Goal: Task Accomplishment & Management: Use online tool/utility

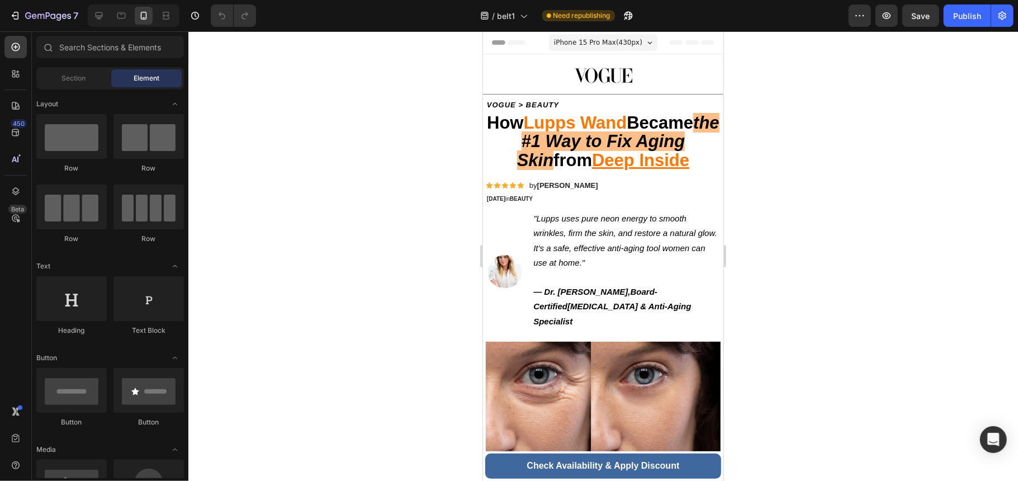
click at [554, 101] on strong "VOGUE > BEAUTY" at bounding box center [522, 104] width 72 height 8
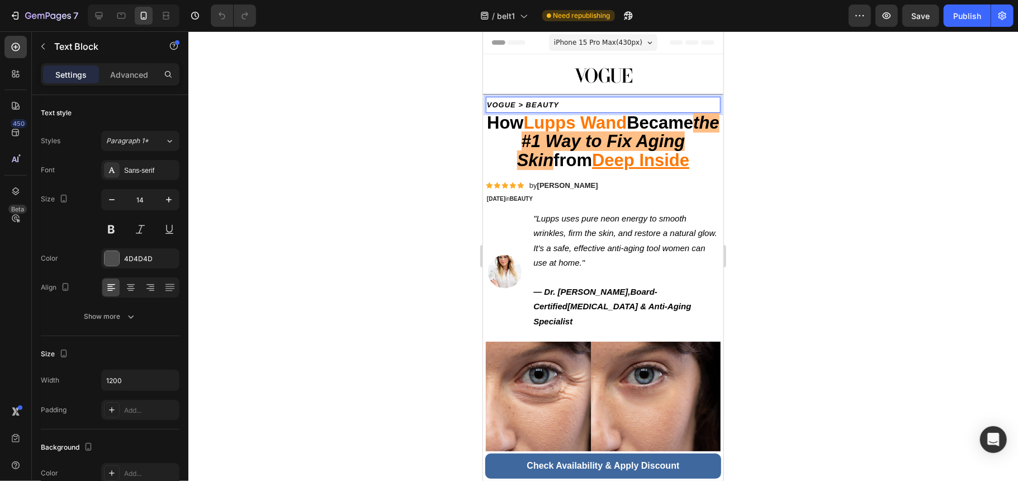
click at [561, 106] on p "VOGUE > BEAUTY" at bounding box center [602, 104] width 233 height 14
drag, startPoint x: 561, startPoint y: 106, endPoint x: 957, endPoint y: 134, distance: 396.9
click at [557, 106] on strong "Life | Health & Wellnes" at bounding box center [531, 104] width 91 height 8
click at [560, 106] on strong "Life | Health & Wellnes" at bounding box center [531, 104] width 91 height 8
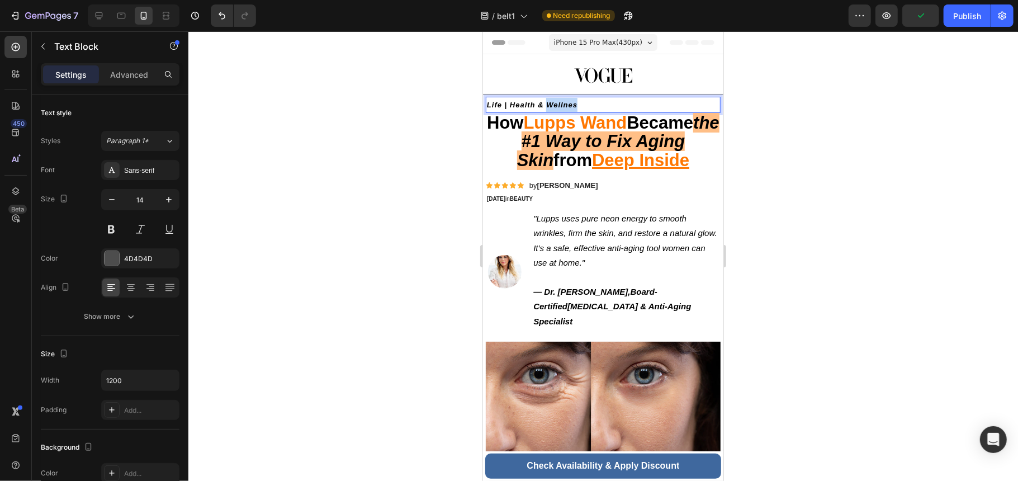
click at [562, 107] on strong "Life | Health & Wellnes" at bounding box center [531, 104] width 91 height 8
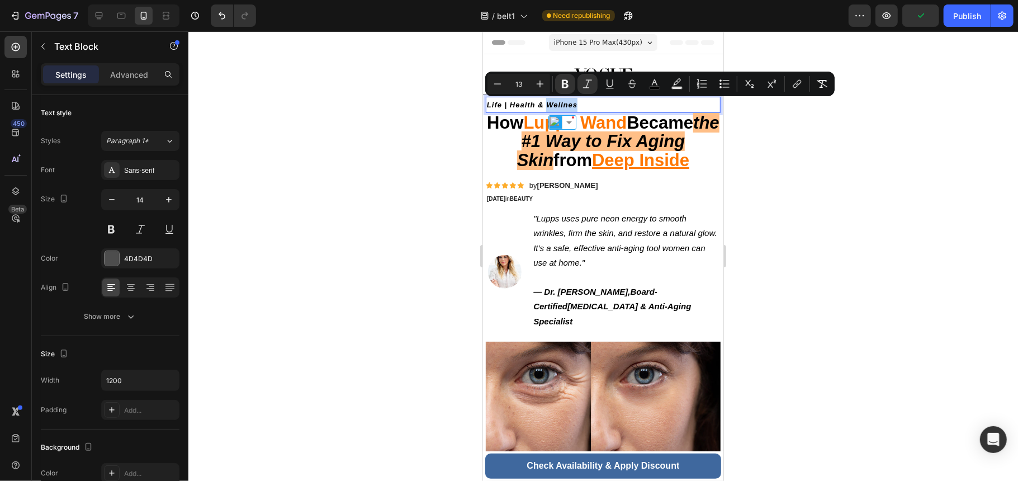
click at [564, 105] on strong "Life | Health & Wellnes" at bounding box center [531, 104] width 91 height 8
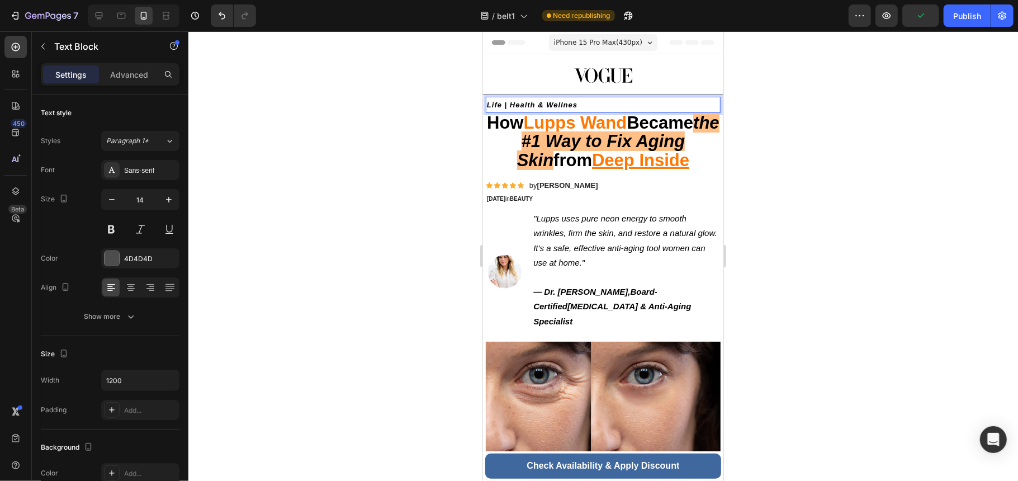
click at [578, 106] on p "Life | Health & Wellnes" at bounding box center [602, 104] width 233 height 14
click at [587, 101] on p "Life | Health & Wellness" at bounding box center [602, 104] width 233 height 14
drag, startPoint x: 589, startPoint y: 103, endPoint x: 460, endPoint y: 110, distance: 129.9
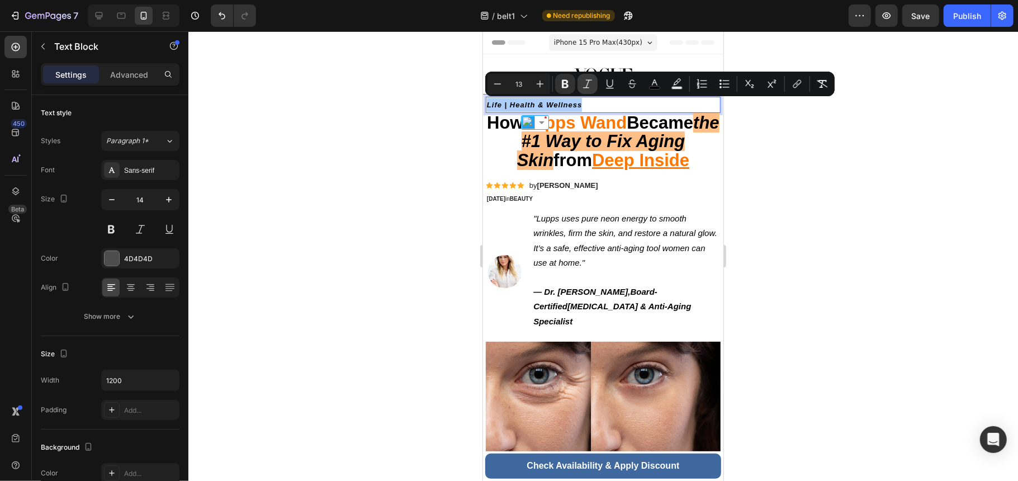
click at [592, 85] on icon "Editor contextual toolbar" at bounding box center [587, 83] width 11 height 11
click at [595, 110] on p "Life | Health & Wellness" at bounding box center [602, 104] width 233 height 14
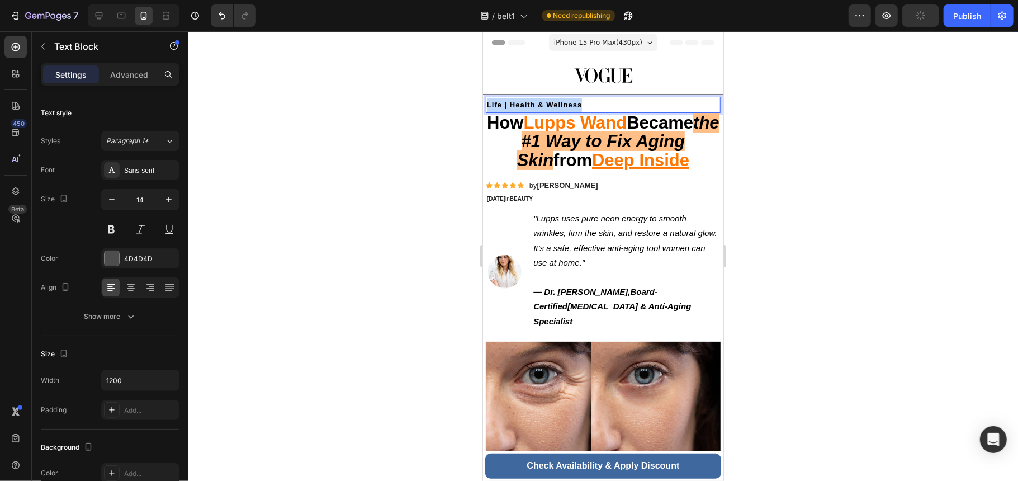
drag, startPoint x: 595, startPoint y: 107, endPoint x: 952, endPoint y: 138, distance: 358.6
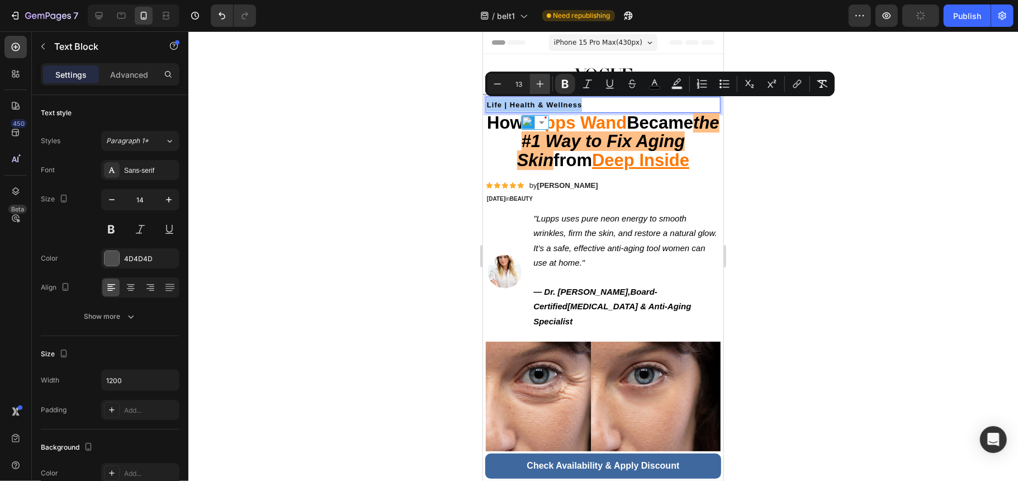
click at [544, 86] on icon "Editor contextual toolbar" at bounding box center [540, 83] width 11 height 11
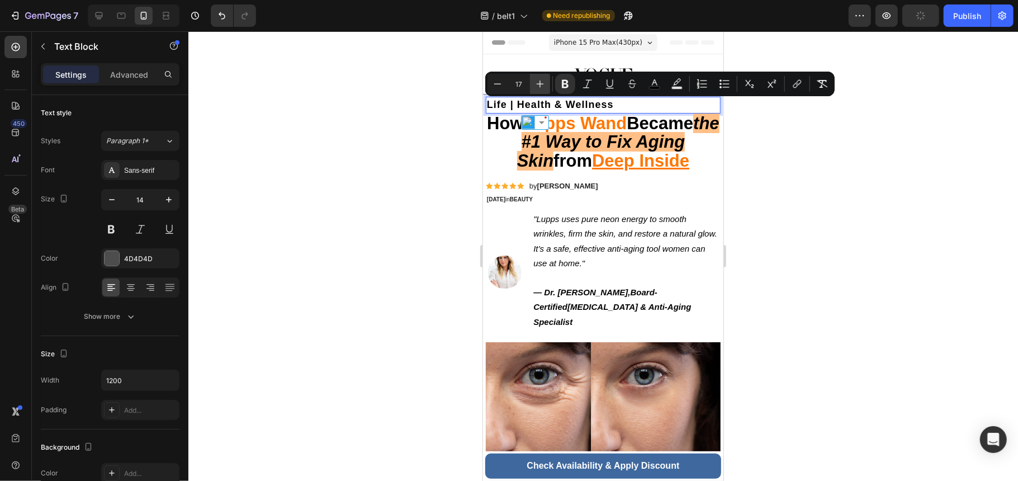
type input "18"
click at [635, 105] on p "Life | Health & Wellness" at bounding box center [602, 104] width 233 height 15
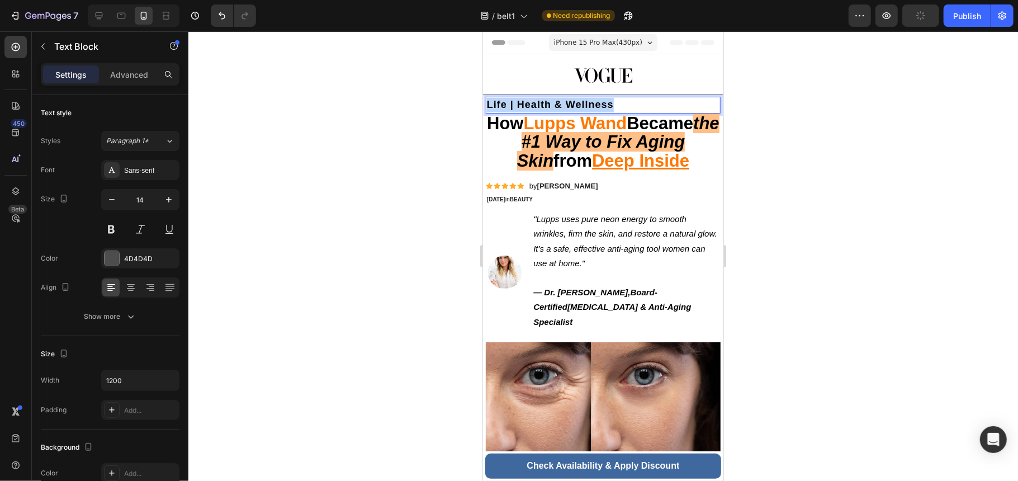
drag, startPoint x: 629, startPoint y: 103, endPoint x: 959, endPoint y: 144, distance: 333.0
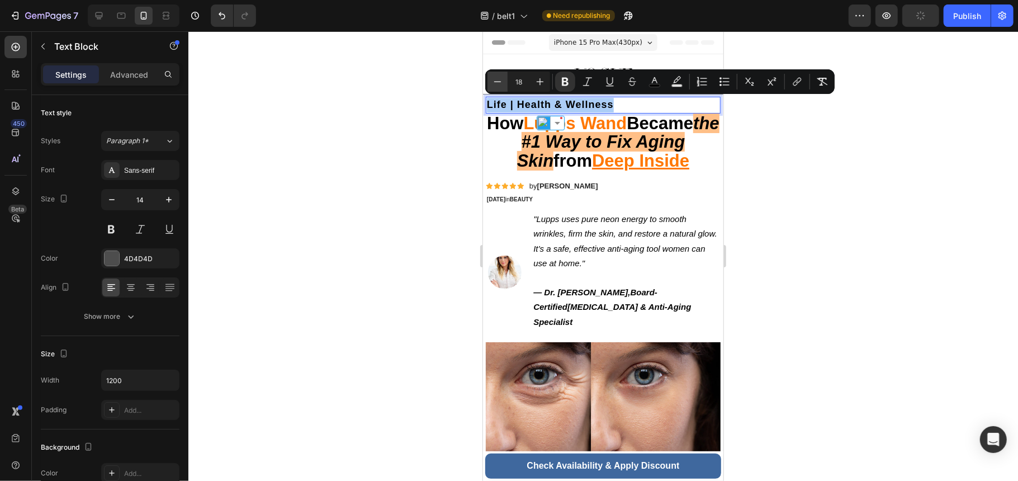
click at [498, 77] on icon "Editor contextual toolbar" at bounding box center [497, 81] width 11 height 11
type input "15"
click at [641, 167] on u "Deep Inside" at bounding box center [640, 160] width 97 height 20
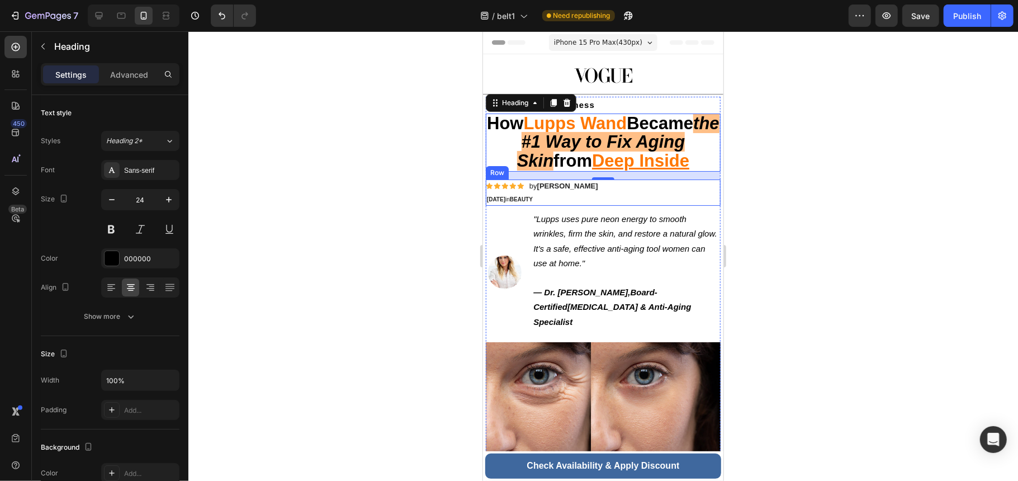
click at [602, 188] on div "14" at bounding box center [602, 187] width 11 height 9
click at [631, 97] on p "Life | Health & Wellness" at bounding box center [602, 104] width 233 height 15
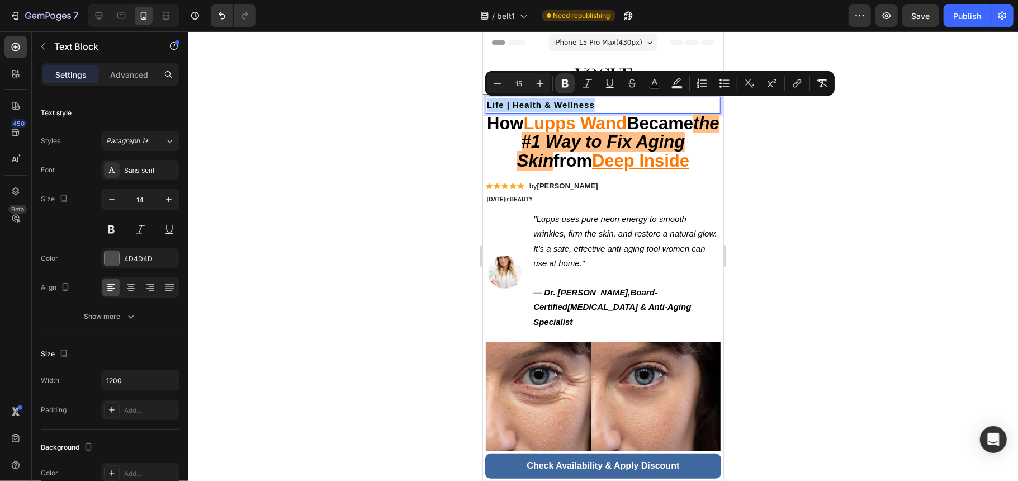
drag, startPoint x: 631, startPoint y: 98, endPoint x: 824, endPoint y: 145, distance: 198.4
click at [139, 171] on div "Sans-serif" at bounding box center [150, 170] width 53 height 10
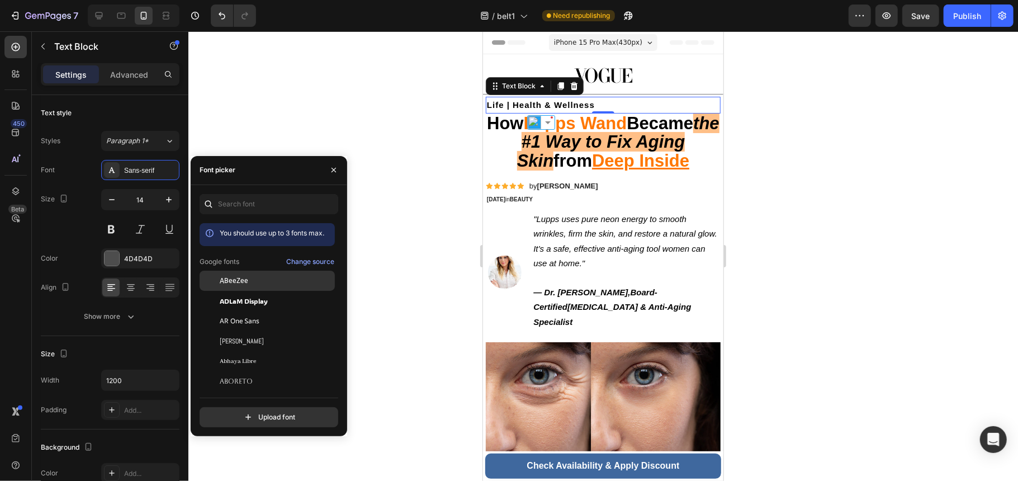
click at [278, 351] on div "ABeeZee" at bounding box center [267, 361] width 135 height 20
click at [286, 299] on button "Change source" at bounding box center [310, 302] width 49 height 13
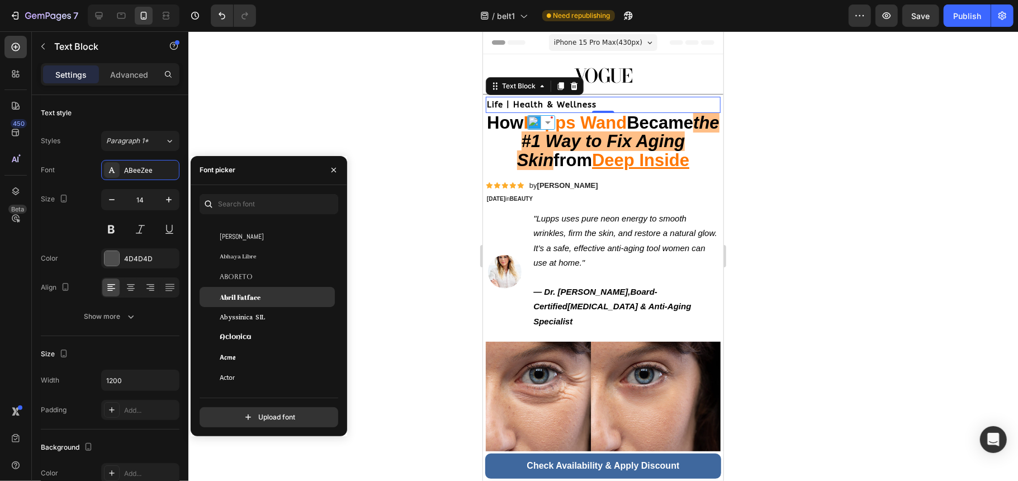
scroll to position [149, 0]
click at [266, 289] on div "Abril Fatface" at bounding box center [276, 294] width 113 height 10
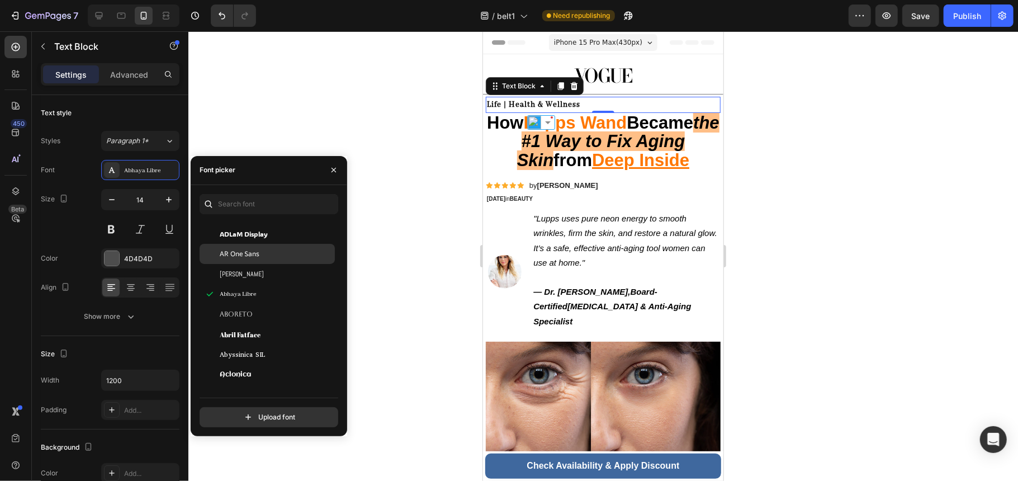
click at [257, 257] on span "AR One Sans" at bounding box center [240, 254] width 40 height 10
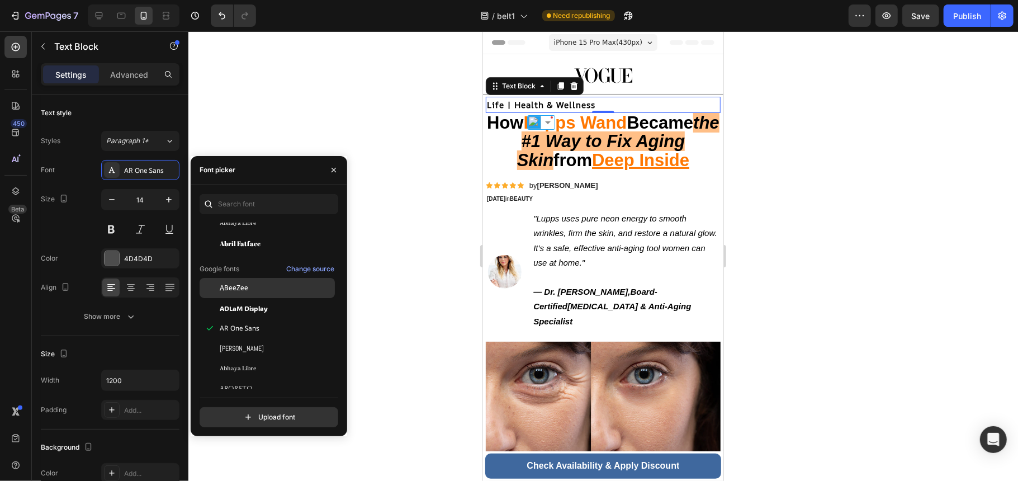
click at [264, 289] on div "ABeeZee" at bounding box center [276, 288] width 113 height 10
click at [267, 307] on span "ADLaM Display" at bounding box center [244, 308] width 48 height 10
click at [256, 283] on div "ABeeZee" at bounding box center [276, 288] width 113 height 10
click at [271, 309] on div "ADLaM Display" at bounding box center [276, 308] width 113 height 10
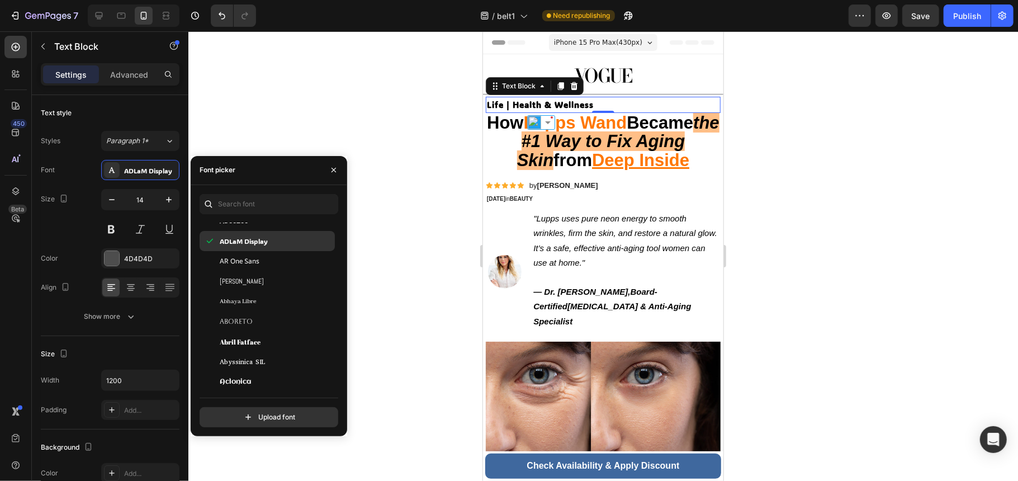
scroll to position [149, 0]
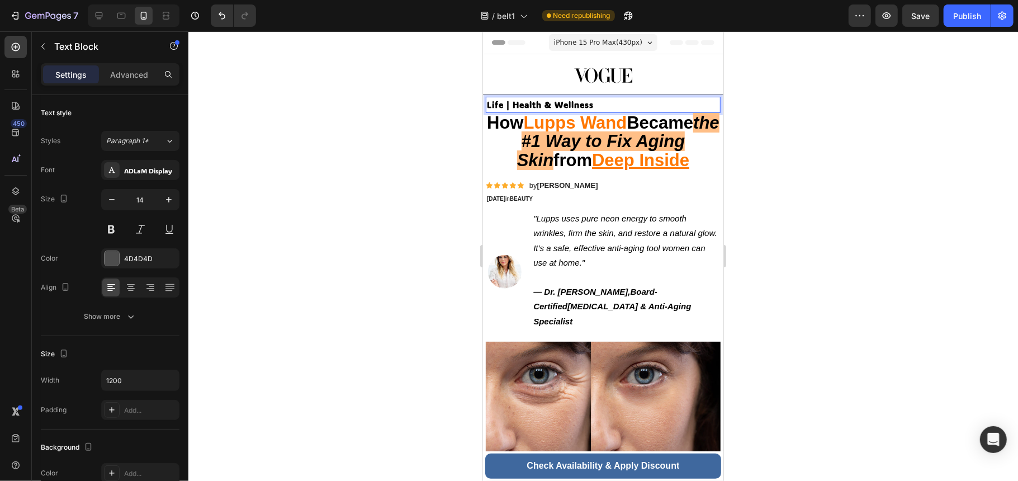
click at [558, 105] on strong "Life | Health & Wellness" at bounding box center [539, 103] width 107 height 11
click at [510, 107] on strong "Life | Health & Wellness" at bounding box center [539, 103] width 107 height 11
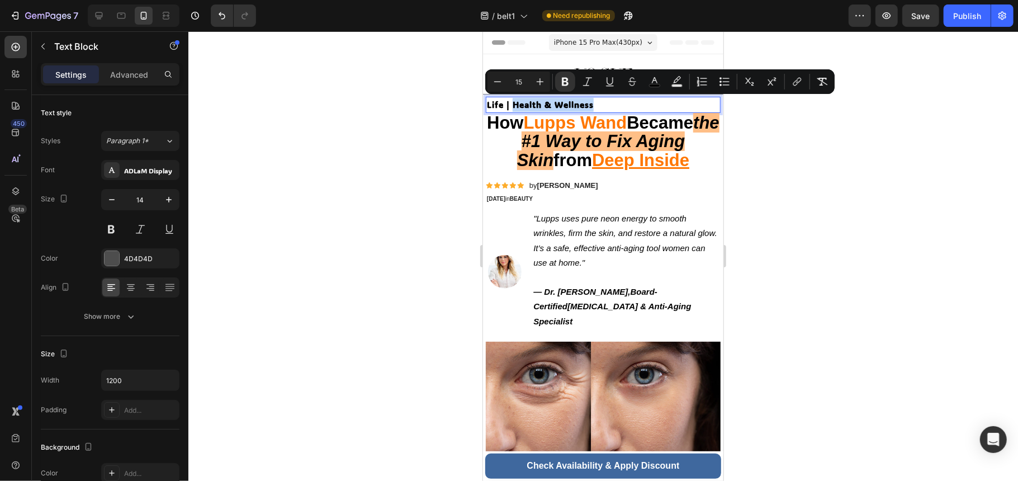
drag, startPoint x: 513, startPoint y: 106, endPoint x: 597, endPoint y: 107, distance: 84.4
click at [597, 107] on p "Life | Health & Wellness" at bounding box center [602, 104] width 233 height 14
click at [569, 77] on icon "Editor contextual toolbar" at bounding box center [565, 81] width 11 height 11
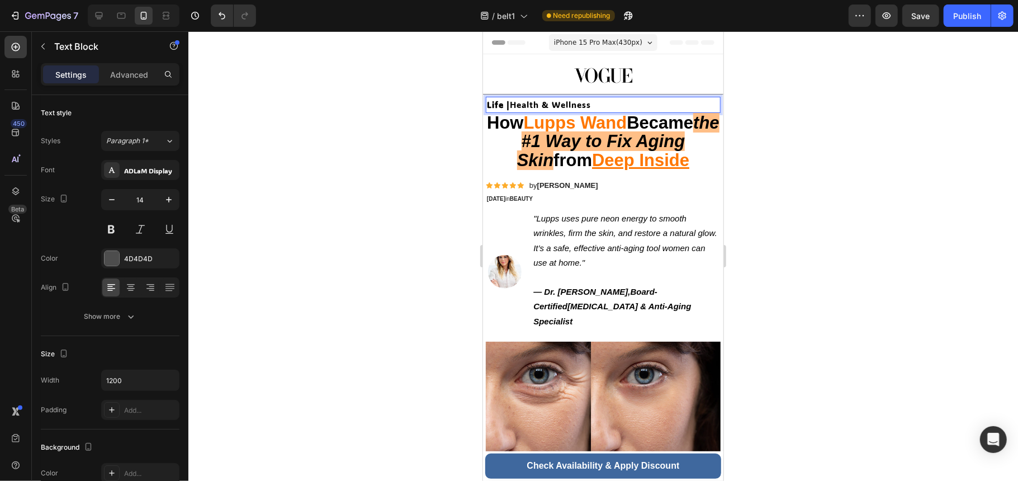
click at [630, 100] on p "Life | Health & Wellness" at bounding box center [602, 104] width 233 height 14
drag, startPoint x: 628, startPoint y: 100, endPoint x: 479, endPoint y: 99, distance: 149.8
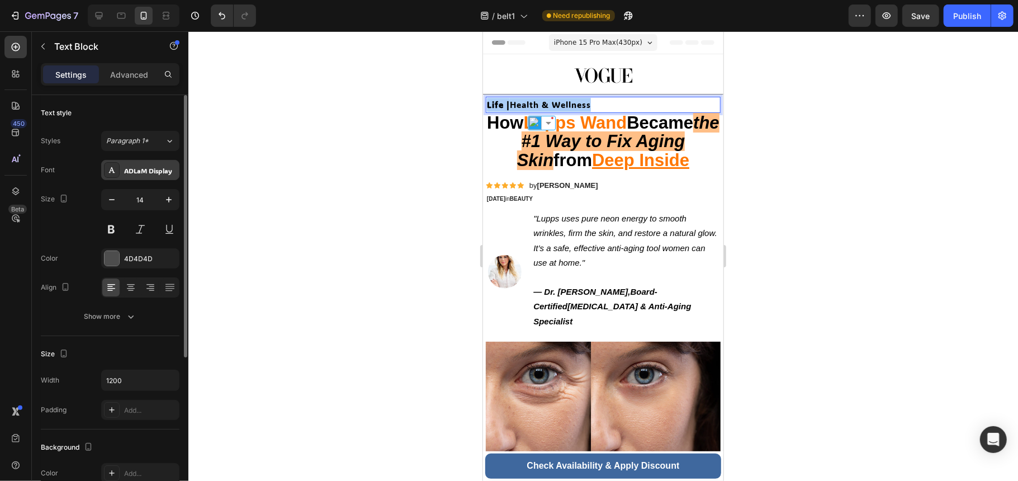
click at [133, 176] on div "ADLaM Display" at bounding box center [140, 170] width 78 height 20
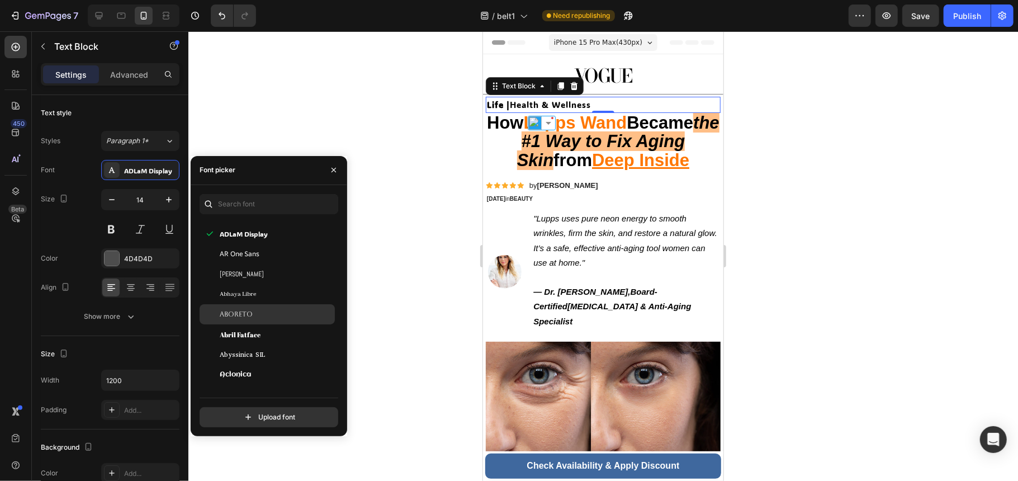
click at [274, 311] on div "Aboreto" at bounding box center [276, 314] width 113 height 10
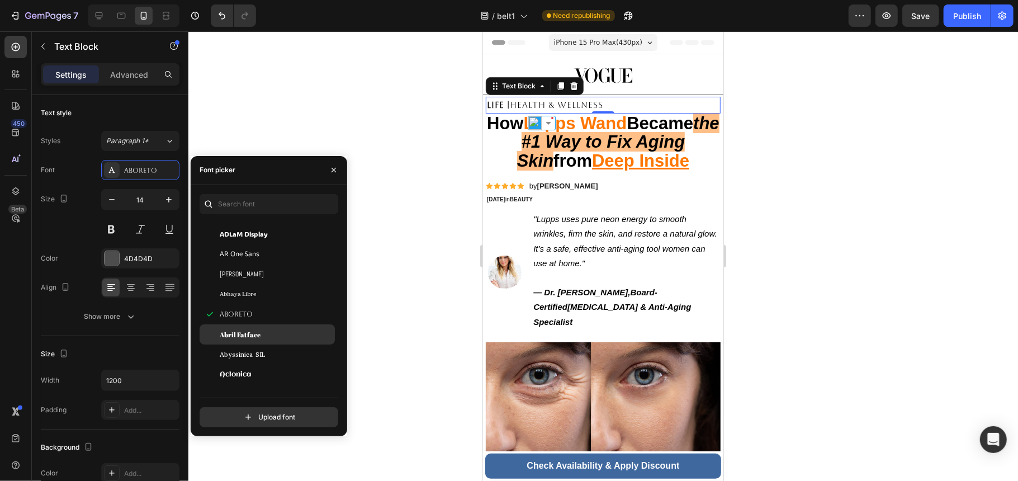
click at [272, 327] on div "Abril Fatface" at bounding box center [267, 334] width 135 height 20
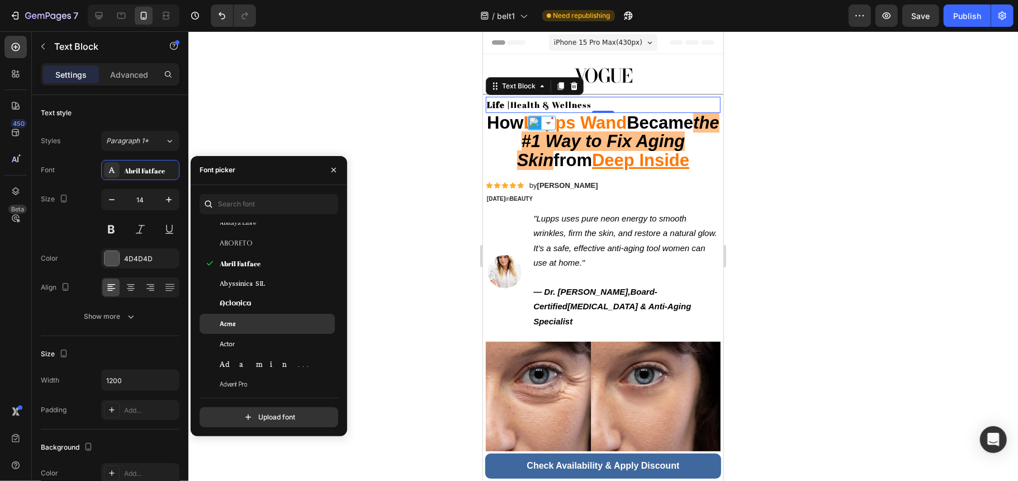
scroll to position [224, 0]
click at [268, 312] on div "Acme" at bounding box center [267, 319] width 135 height 20
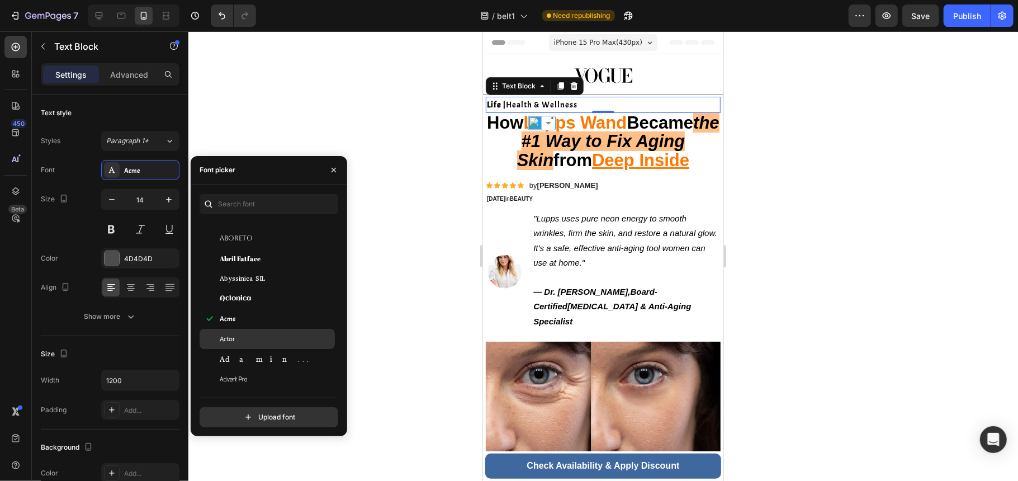
click at [271, 329] on div "Actor" at bounding box center [267, 339] width 135 height 20
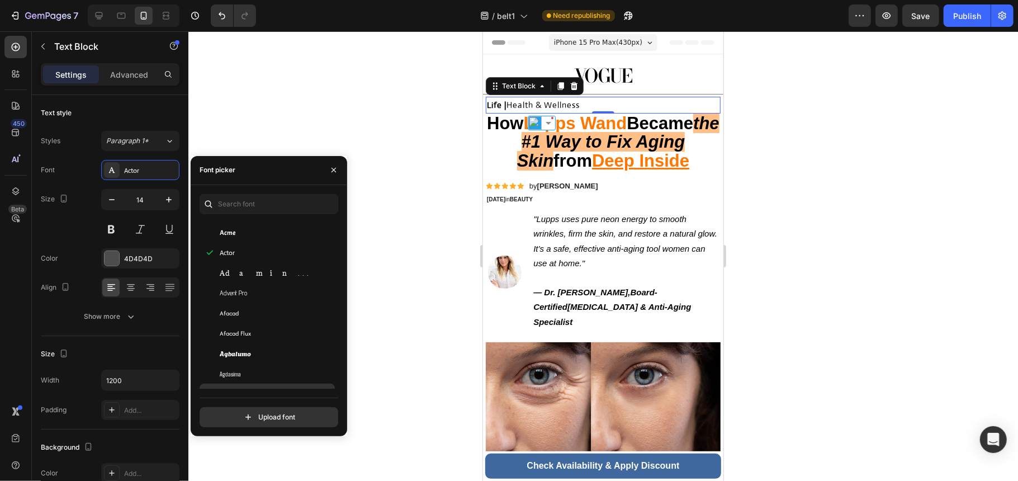
scroll to position [372, 0]
click at [272, 289] on div "Agbalumo" at bounding box center [276, 286] width 113 height 10
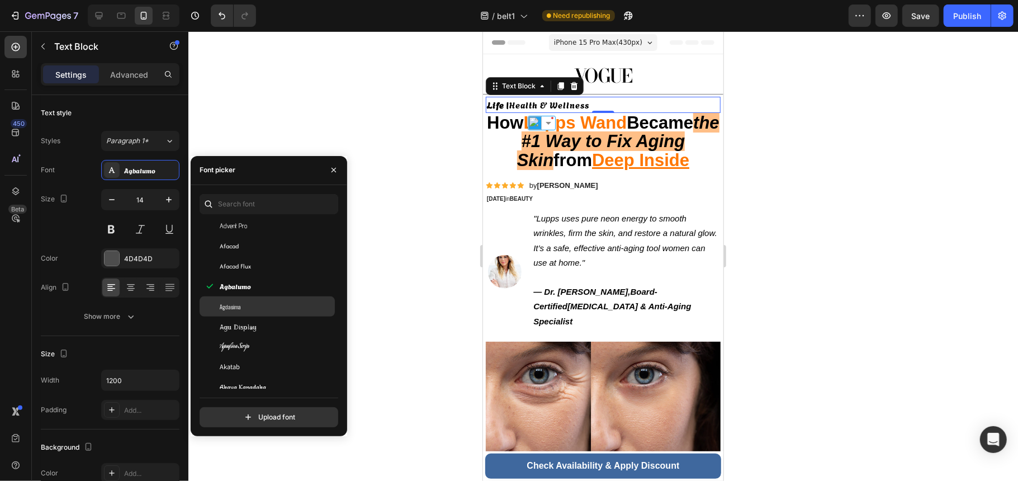
click at [273, 304] on div "Agdasima" at bounding box center [276, 306] width 113 height 10
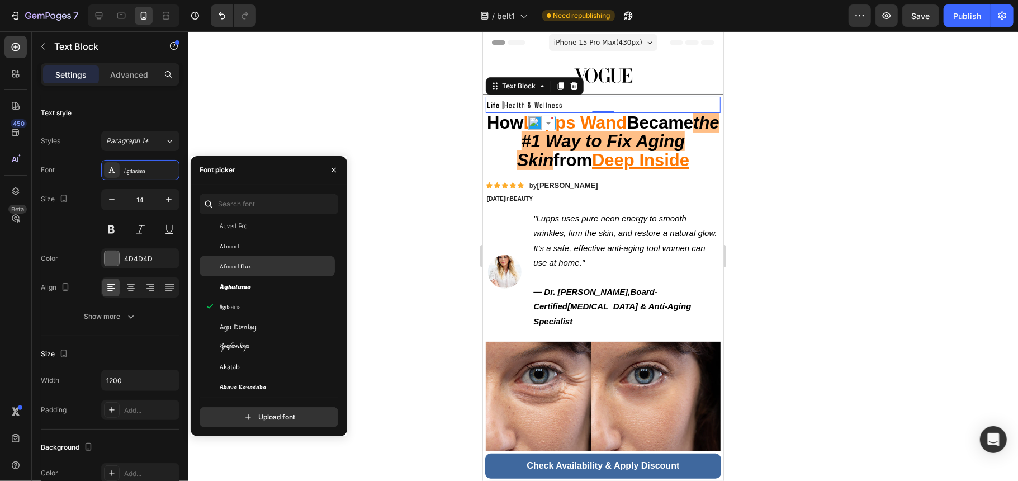
click at [262, 269] on div "Afacad Flux" at bounding box center [276, 266] width 113 height 10
click at [267, 267] on div "Alata" at bounding box center [276, 264] width 113 height 10
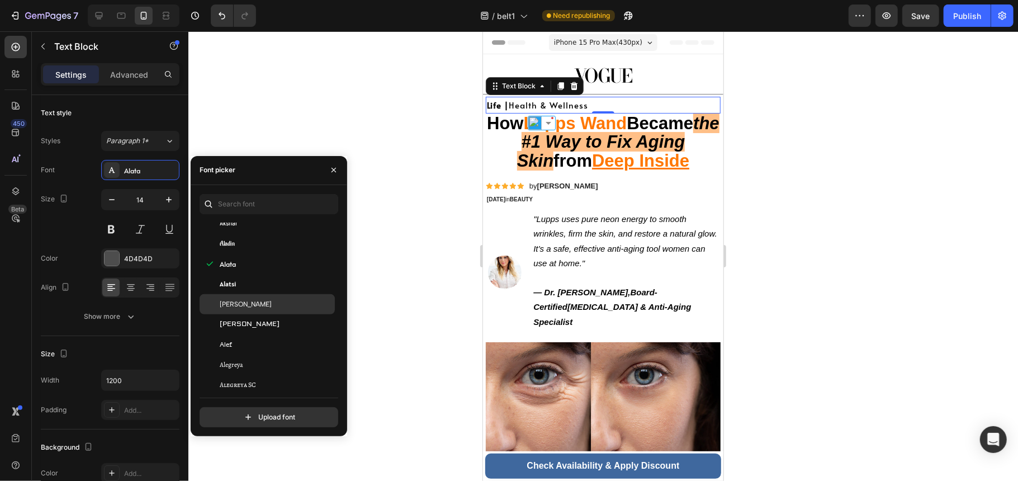
click at [264, 300] on div "[PERSON_NAME]" at bounding box center [276, 304] width 113 height 10
click at [260, 316] on div "[PERSON_NAME]" at bounding box center [267, 324] width 135 height 20
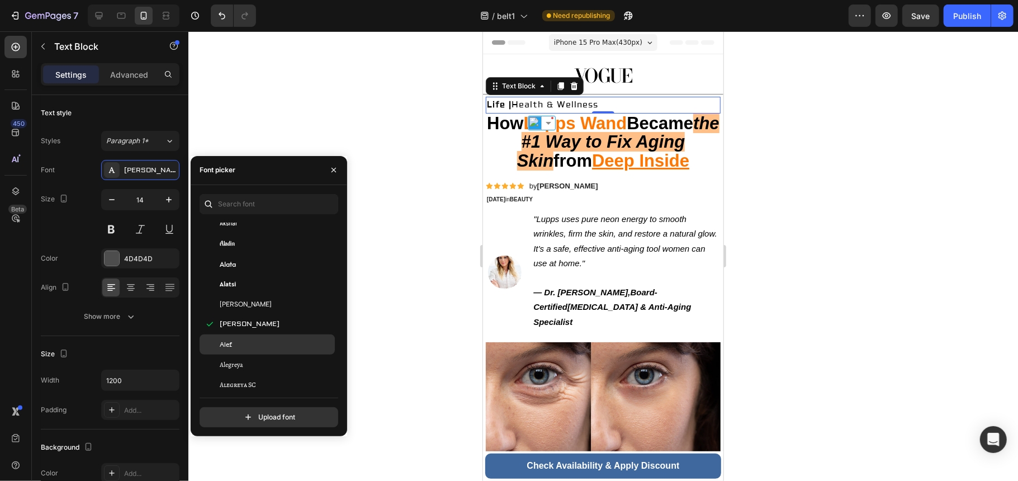
click at [263, 334] on div "Alef" at bounding box center [267, 344] width 135 height 20
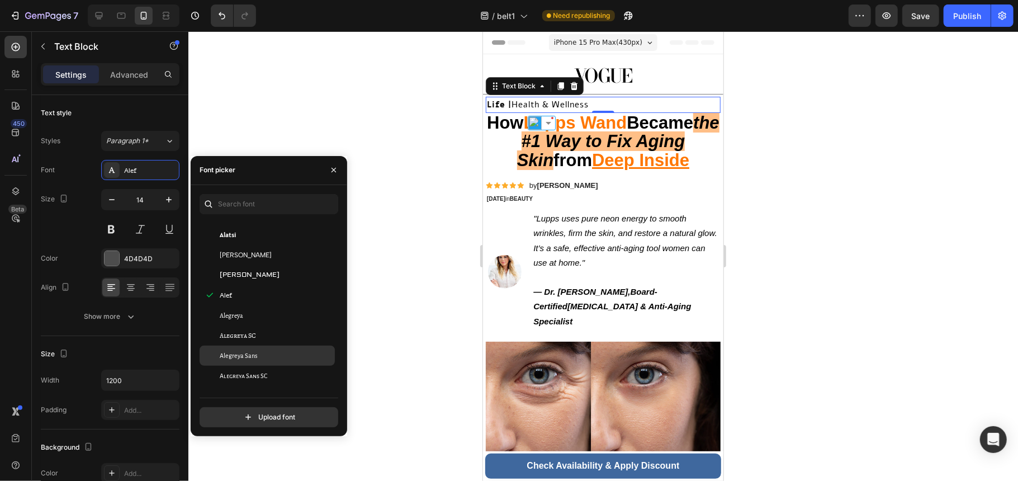
scroll to position [671, 0]
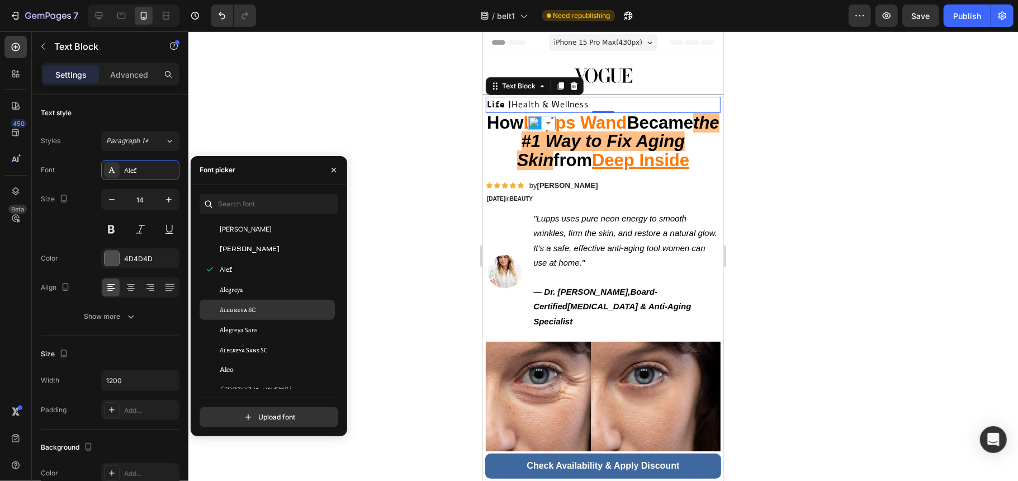
click at [275, 307] on div "Alegreya SC" at bounding box center [276, 310] width 113 height 10
click at [275, 320] on div "Alegreya Sans" at bounding box center [267, 330] width 135 height 20
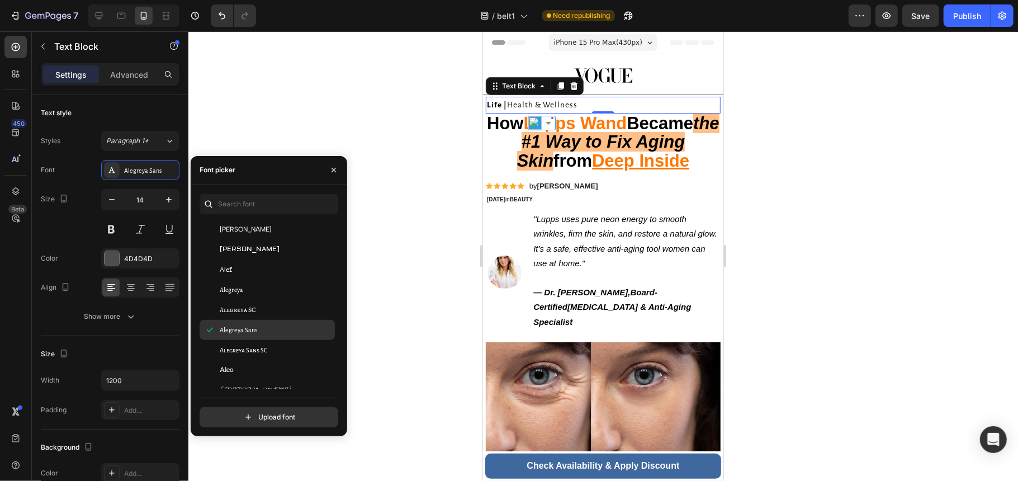
click at [283, 332] on div "Alegreya Sans" at bounding box center [276, 330] width 113 height 10
click at [276, 345] on div "Alegreya Sans SC" at bounding box center [276, 350] width 113 height 10
click at [280, 332] on div "[GEOGRAPHIC_DATA]" at bounding box center [276, 336] width 113 height 10
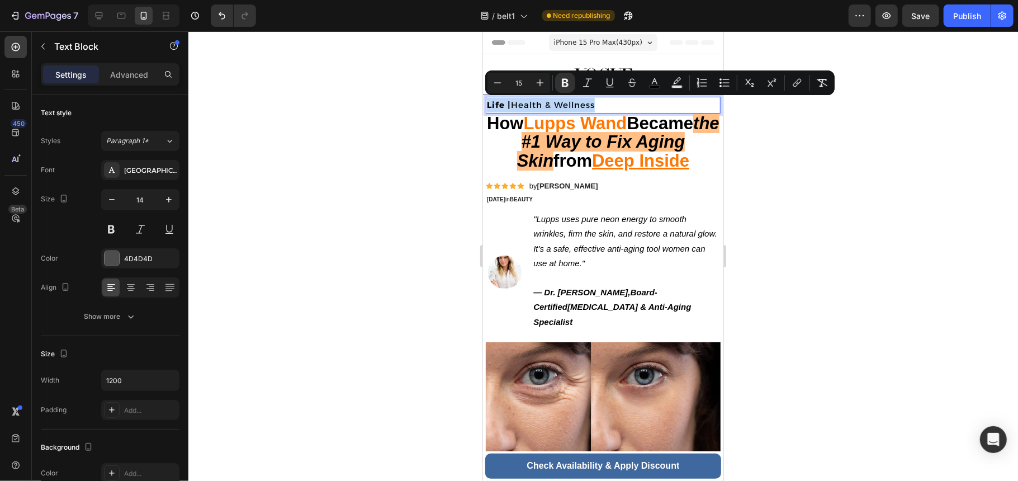
drag, startPoint x: 616, startPoint y: 105, endPoint x: 428, endPoint y: 112, distance: 188.0
click at [515, 108] on span "Life | Health & Wellness" at bounding box center [540, 104] width 108 height 11
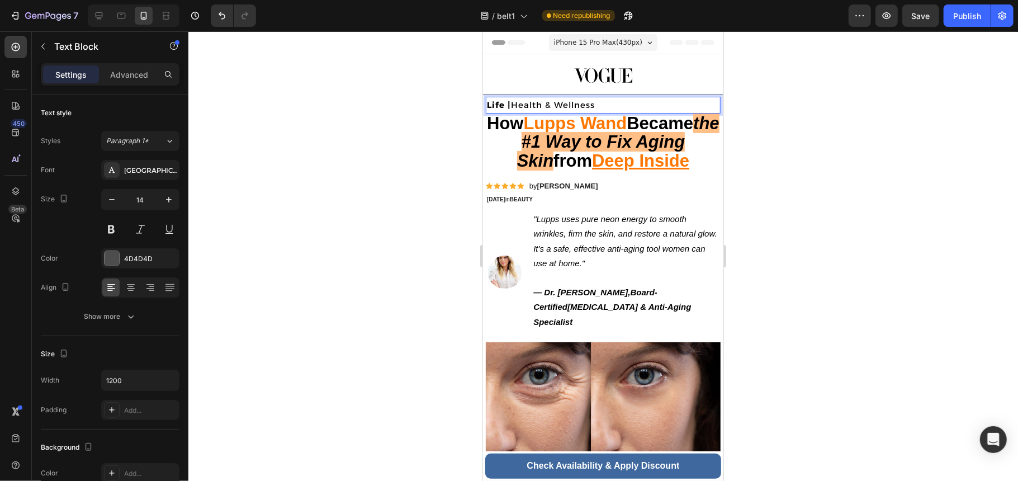
click at [505, 105] on strong "Life |" at bounding box center [498, 104] width 24 height 11
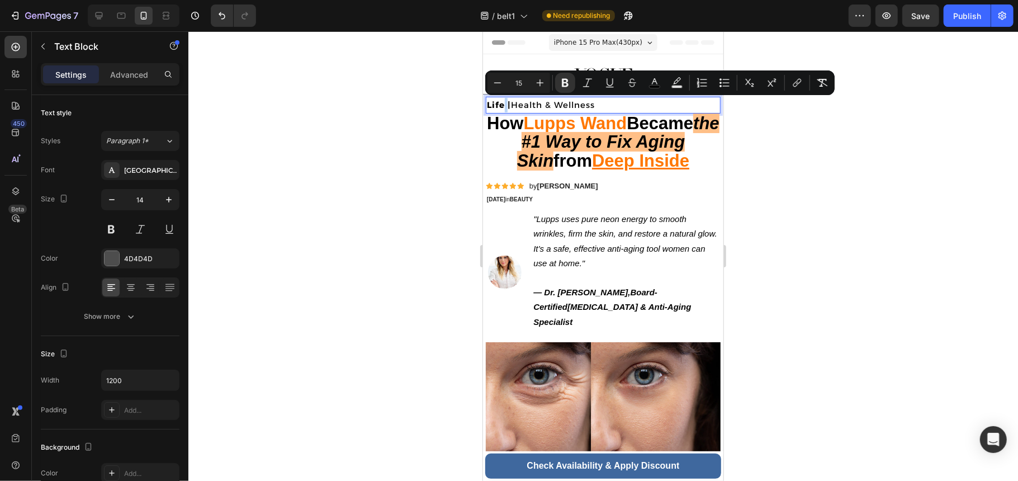
click at [505, 105] on strong "Life |" at bounding box center [498, 104] width 24 height 11
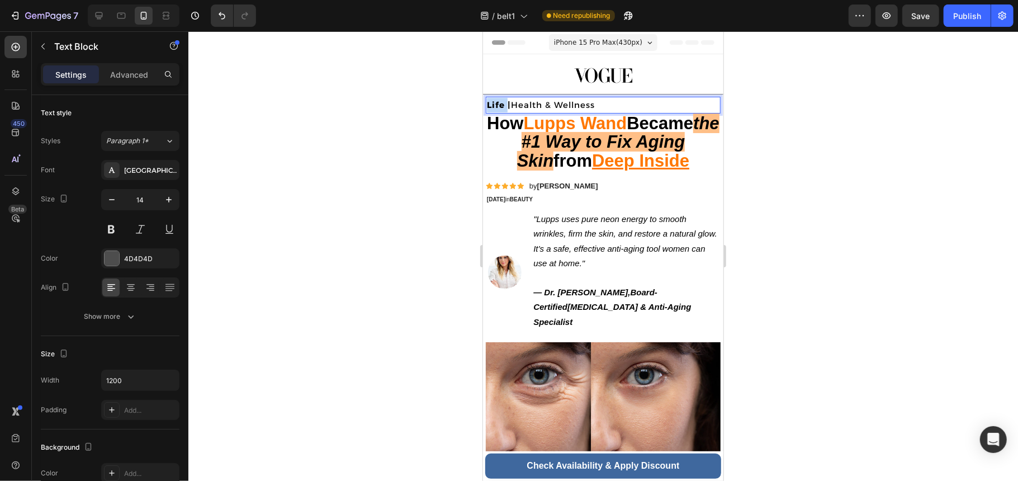
drag, startPoint x: 505, startPoint y: 105, endPoint x: 491, endPoint y: 107, distance: 14.7
click at [491, 107] on strong "Life |" at bounding box center [498, 104] width 24 height 11
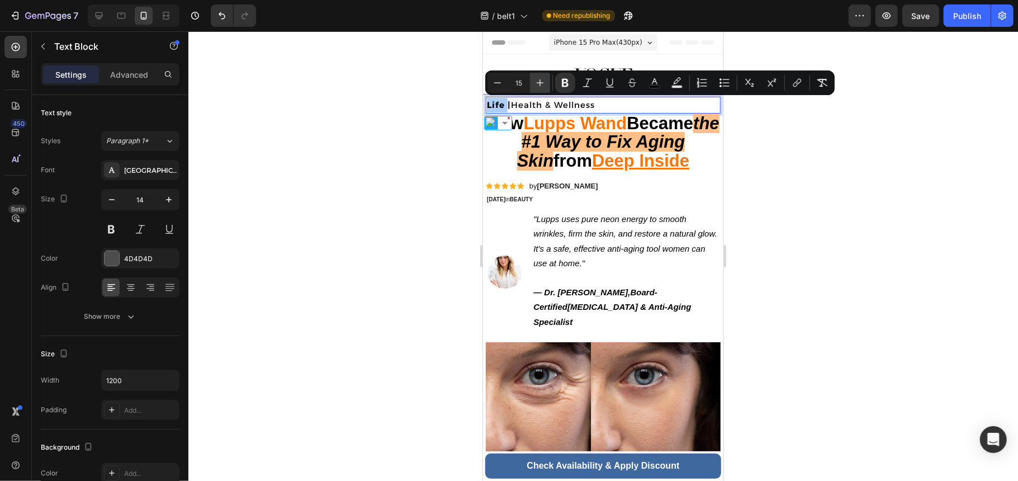
click at [544, 79] on icon "Editor contextual toolbar" at bounding box center [540, 82] width 11 height 11
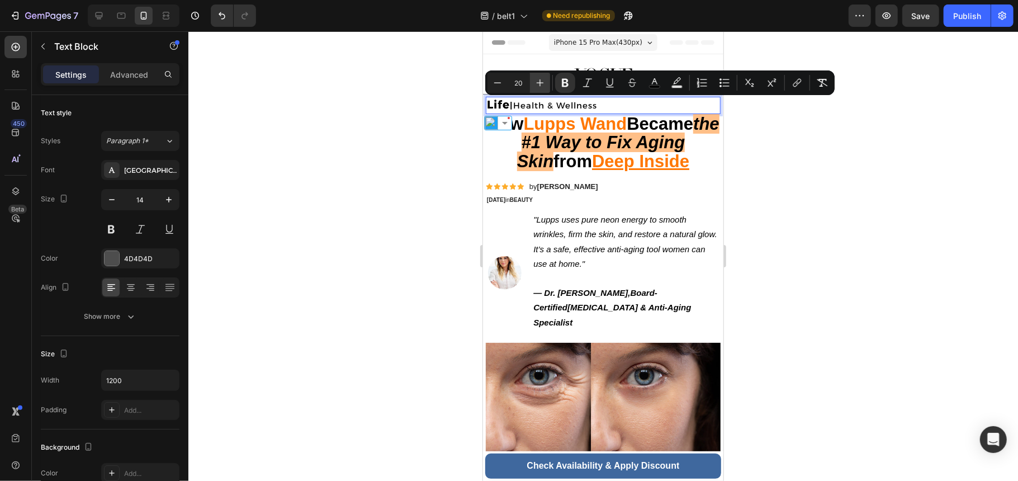
click at [544, 79] on icon "Editor contextual toolbar" at bounding box center [540, 82] width 11 height 11
click at [492, 83] on icon "Editor contextual toolbar" at bounding box center [497, 82] width 11 height 11
type input "22"
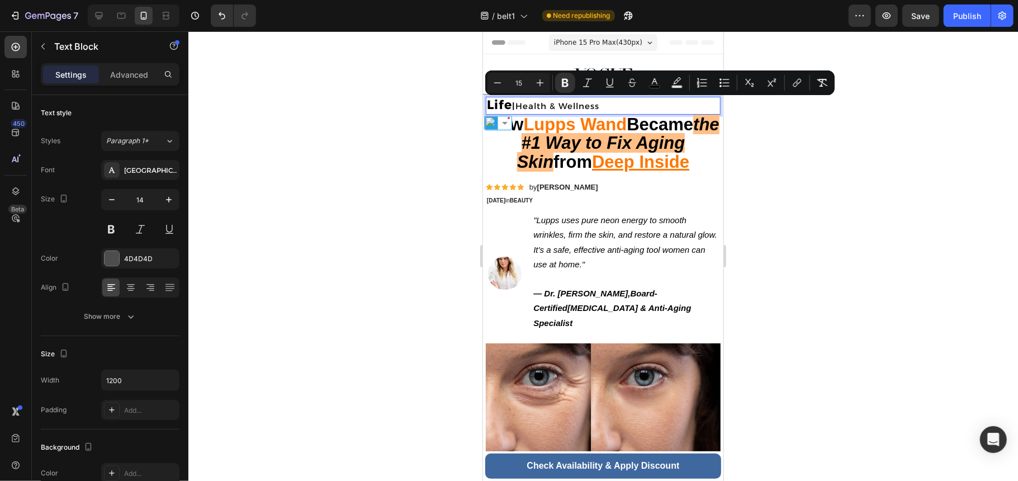
click at [668, 110] on p "Life | Health & Wellness" at bounding box center [602, 105] width 233 height 16
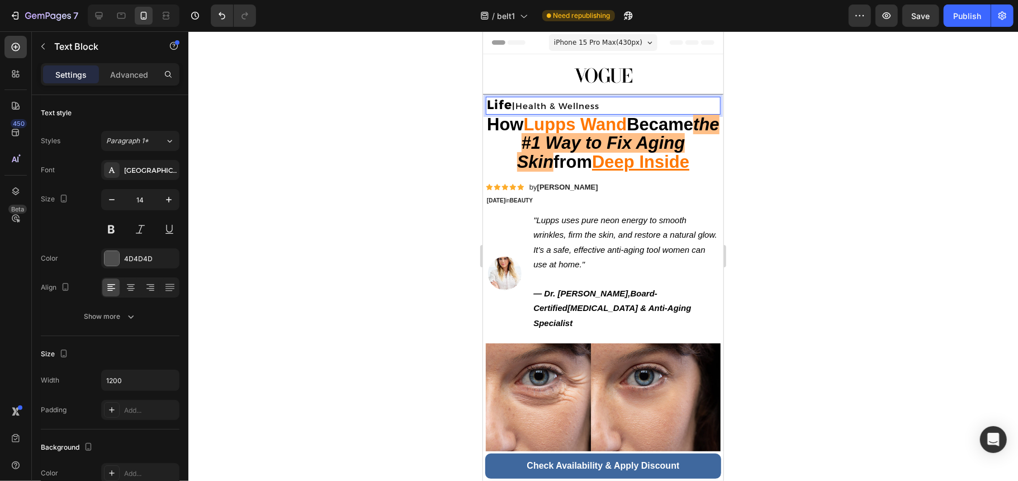
click at [625, 99] on p "Life | Health & Wellness" at bounding box center [602, 105] width 233 height 16
click at [625, 101] on p "Life | Health & Wellness" at bounding box center [602, 105] width 233 height 16
click at [515, 107] on strong "|" at bounding box center [513, 105] width 3 height 11
click at [592, 105] on span "| Health & Wellness" at bounding box center [555, 105] width 87 height 11
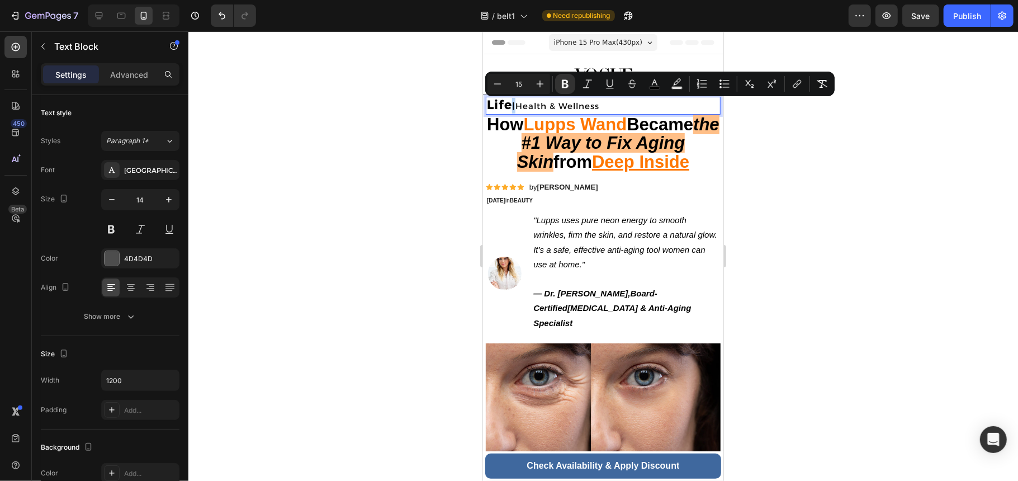
click at [515, 106] on strong "|" at bounding box center [513, 105] width 3 height 11
click at [537, 85] on icon "Editor contextual toolbar" at bounding box center [540, 83] width 11 height 11
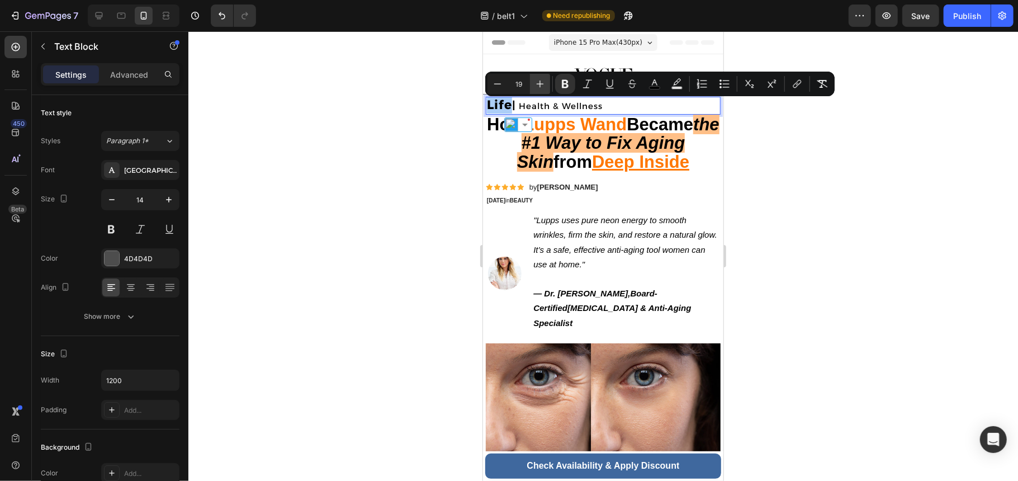
click at [537, 85] on icon "Editor contextual toolbar" at bounding box center [540, 83] width 11 height 11
type input "15"
click at [603, 106] on span "Health & Wellness" at bounding box center [563, 105] width 87 height 11
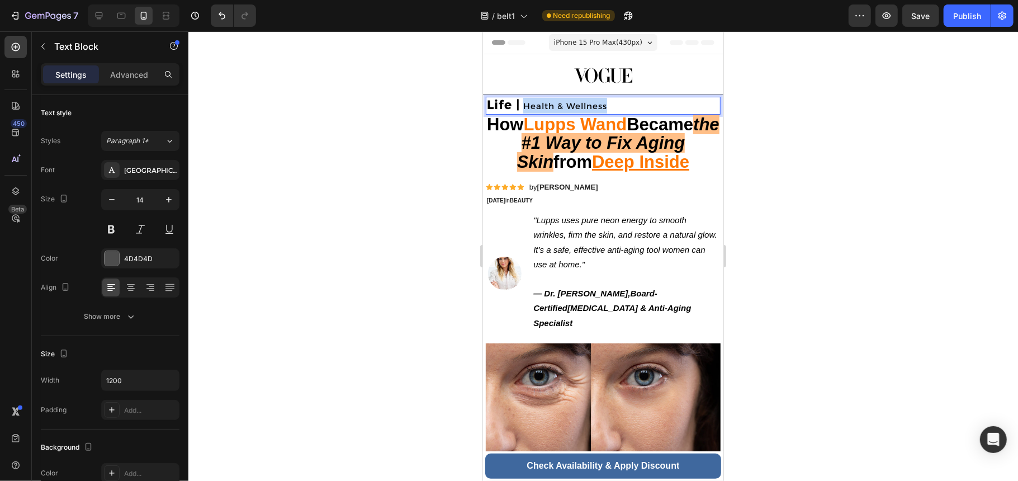
drag, startPoint x: 622, startPoint y: 106, endPoint x: 524, endPoint y: 110, distance: 97.4
click at [524, 110] on p "Life | Health & Wellness" at bounding box center [602, 105] width 233 height 16
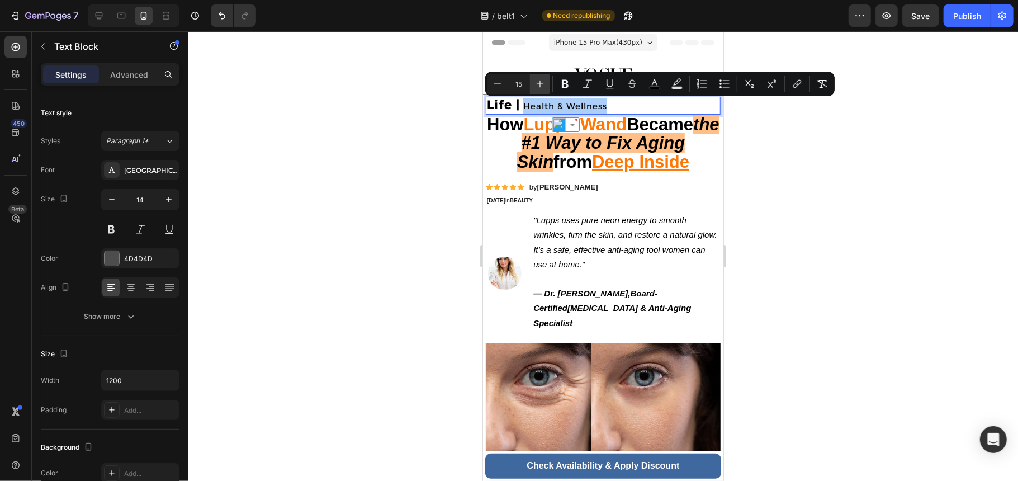
click at [542, 83] on icon "Editor contextual toolbar" at bounding box center [540, 83] width 11 height 11
click at [498, 84] on icon "Editor contextual toolbar" at bounding box center [497, 83] width 11 height 11
type input "17"
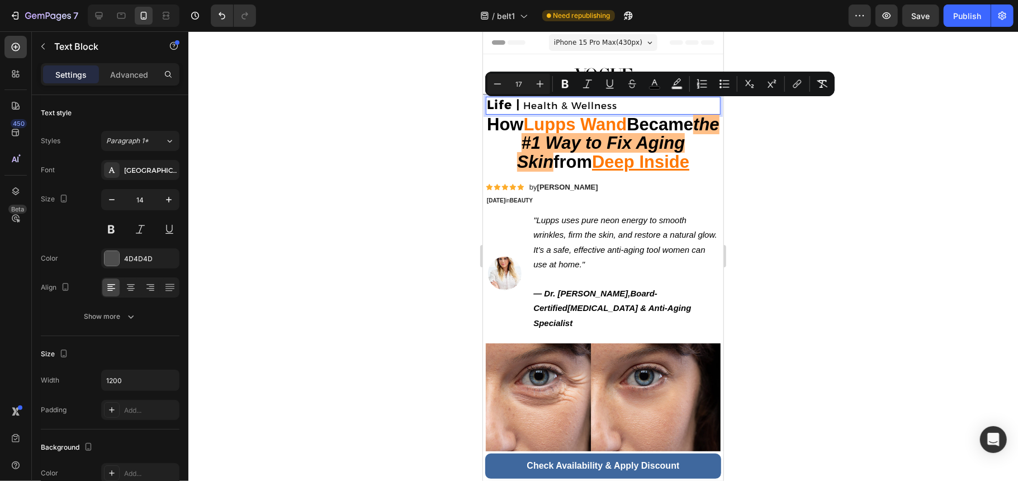
click at [679, 107] on p "Life | Health & Wellness" at bounding box center [602, 105] width 233 height 16
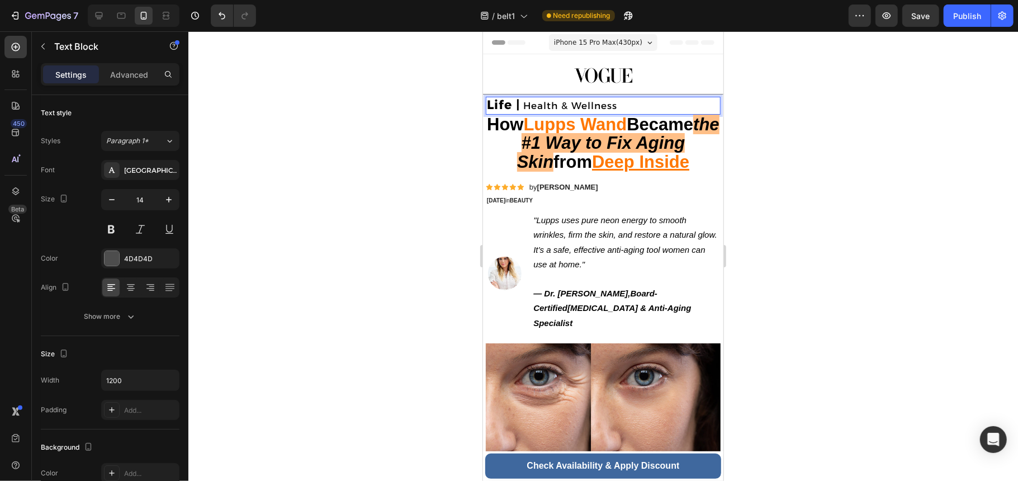
click at [694, 136] on h1 "How Lupps Wand Became the #1 Way to Fix Aging Skin from Deep Inside" at bounding box center [602, 143] width 235 height 58
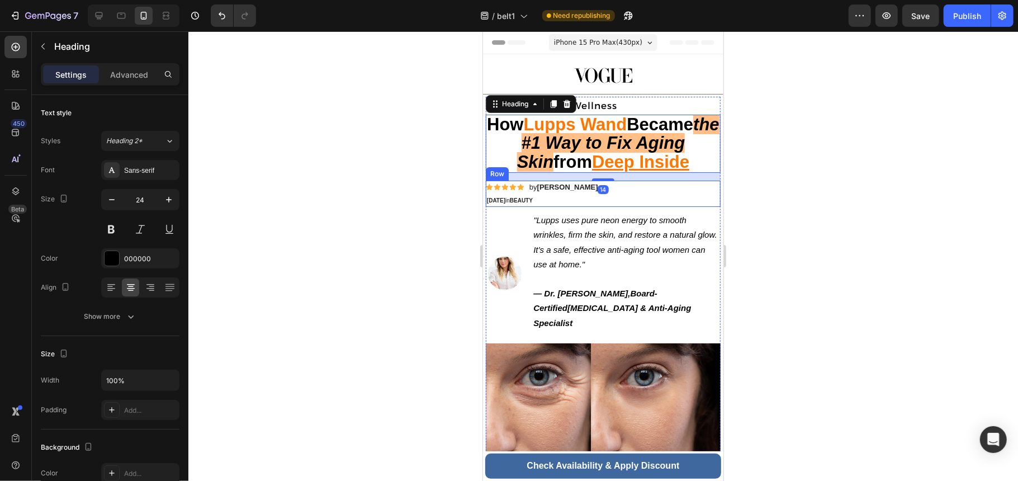
click at [692, 214] on p ""Lupps uses pure neon energy to smooth wrinkles, firm the skin, and restore a n…" at bounding box center [626, 248] width 186 height 73
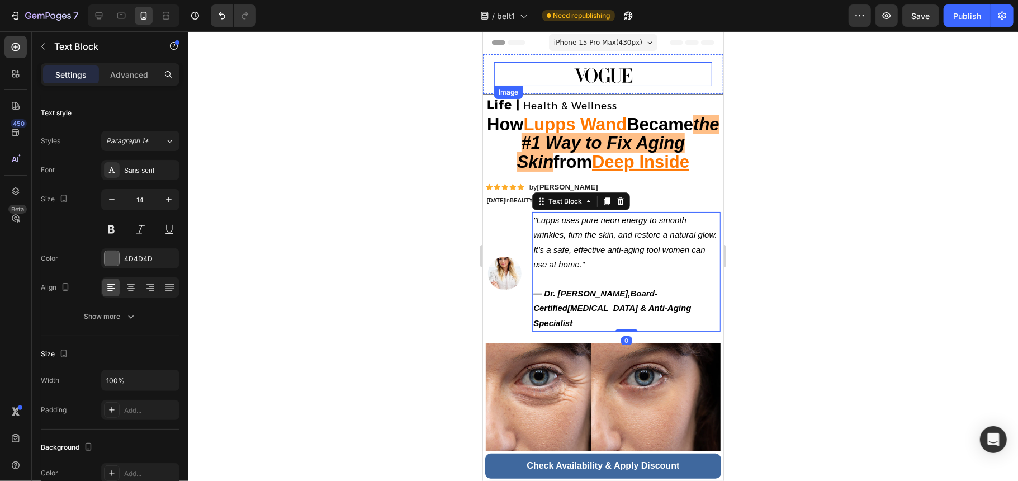
click at [623, 80] on img at bounding box center [603, 75] width 59 height 16
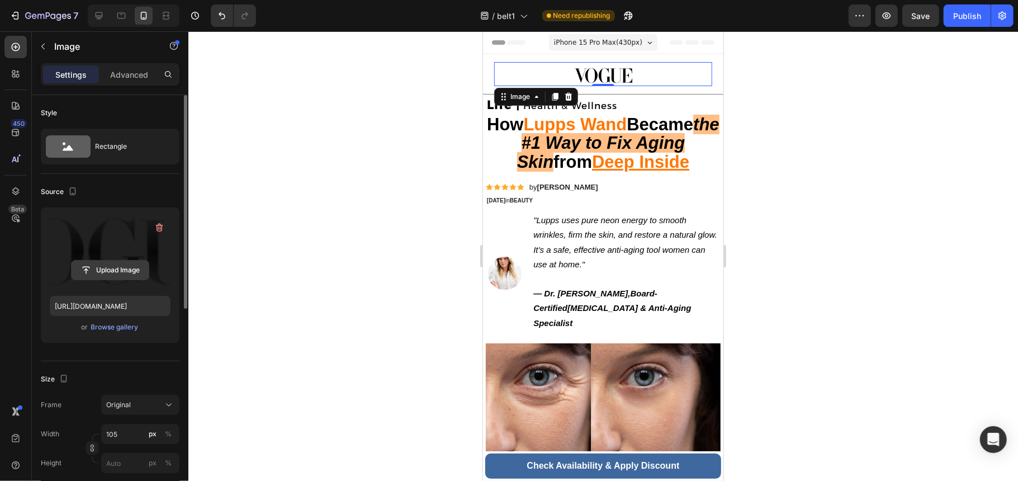
click at [101, 280] on button "Upload Image" at bounding box center [110, 270] width 78 height 20
click at [105, 272] on input "file" at bounding box center [110, 270] width 77 height 19
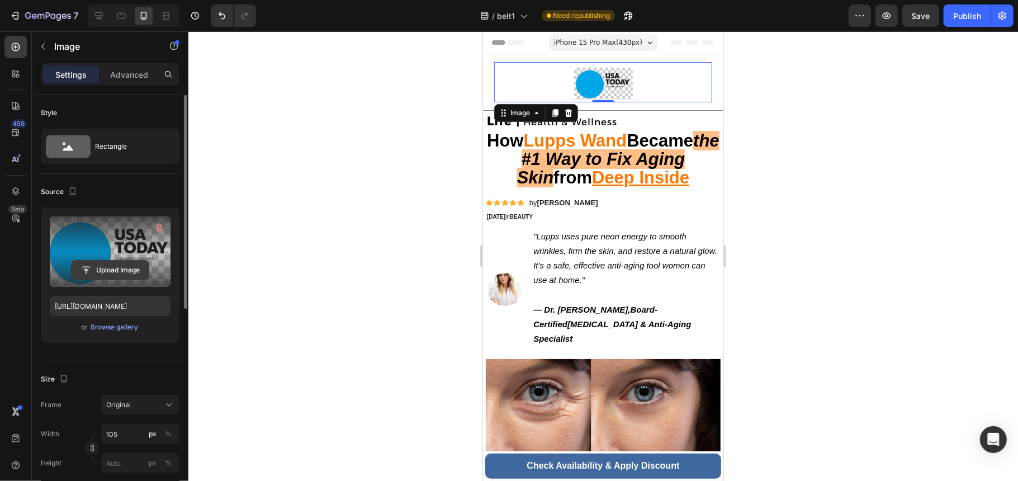
click at [123, 272] on input "file" at bounding box center [110, 270] width 77 height 19
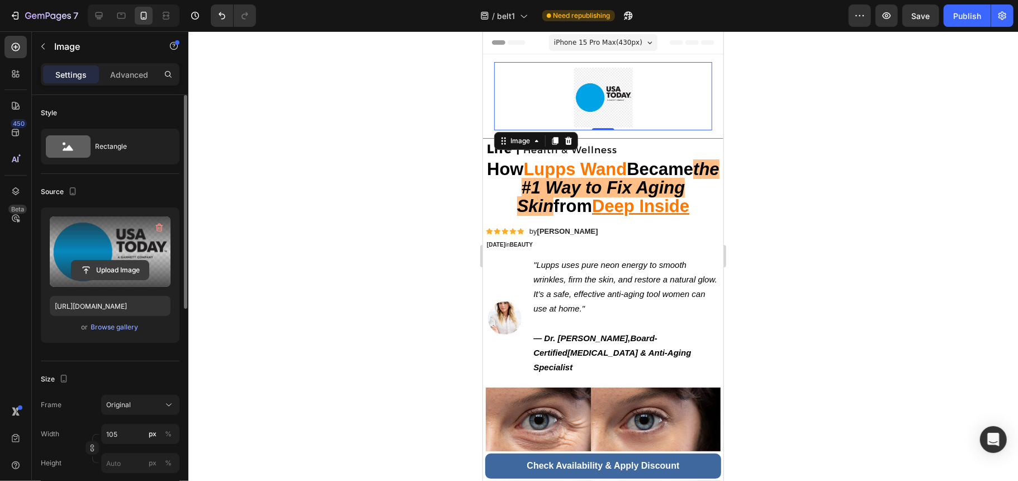
click at [123, 263] on input "file" at bounding box center [110, 270] width 77 height 19
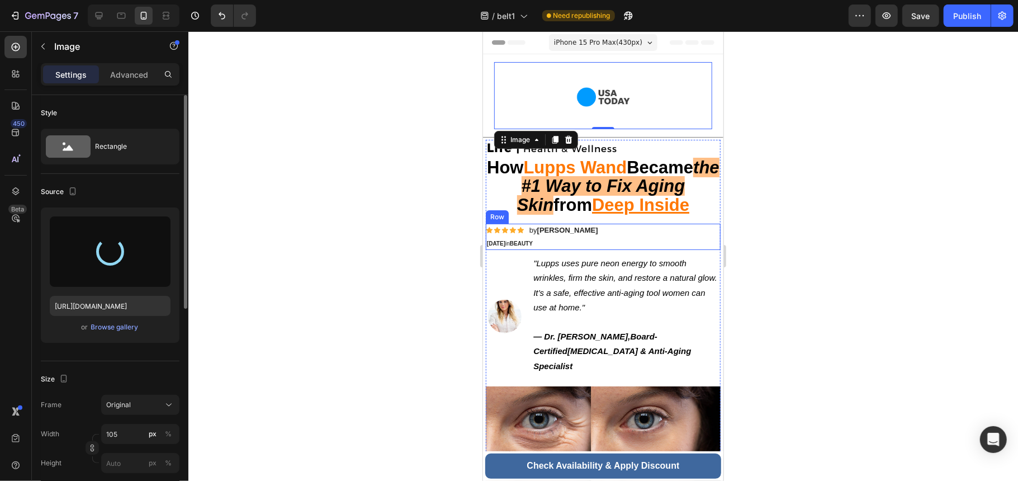
type input "[URL][DOMAIN_NAME]"
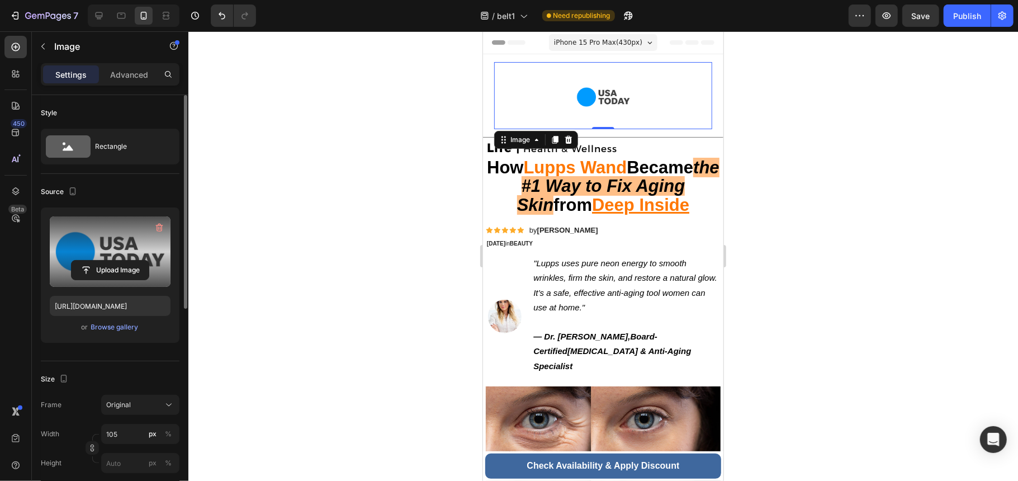
click at [607, 85] on img at bounding box center [603, 96] width 59 height 59
click at [658, 102] on div at bounding box center [603, 96] width 218 height 59
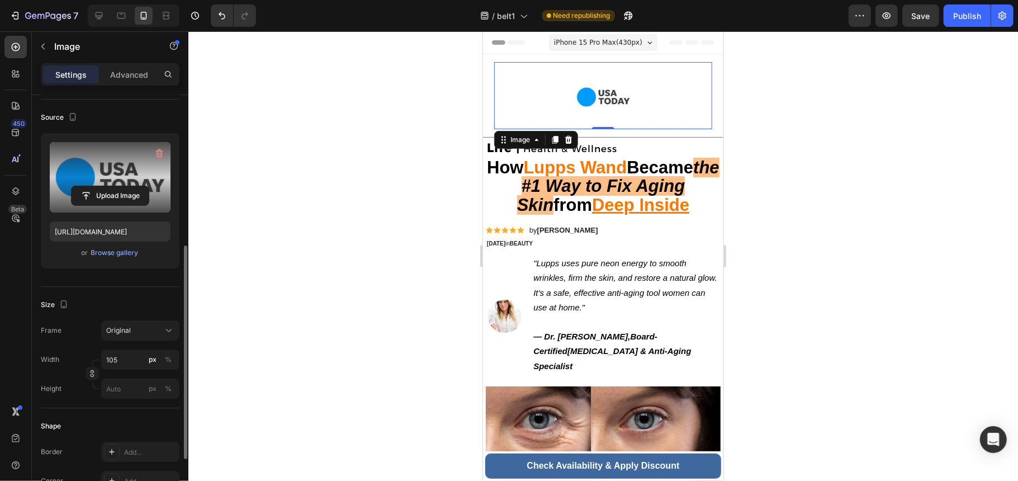
scroll to position [149, 0]
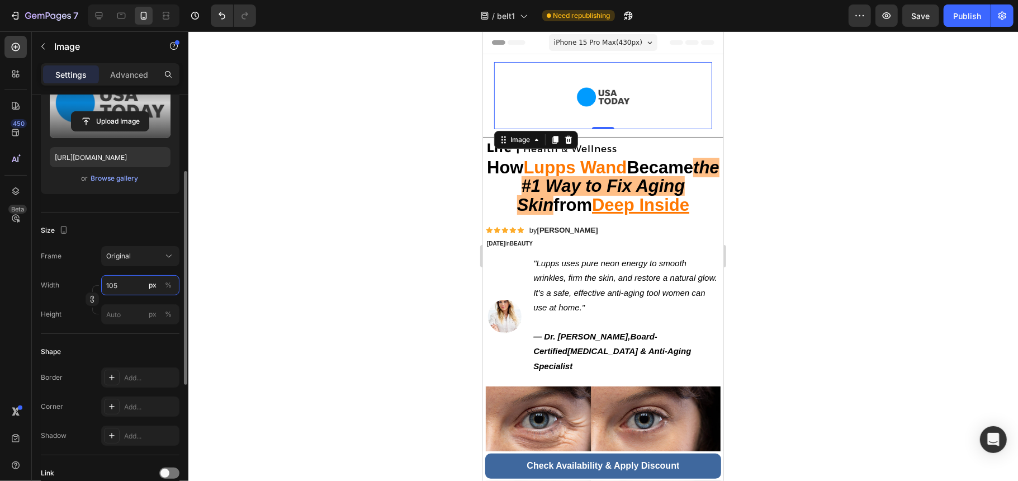
click at [139, 286] on input "105" at bounding box center [140, 285] width 78 height 20
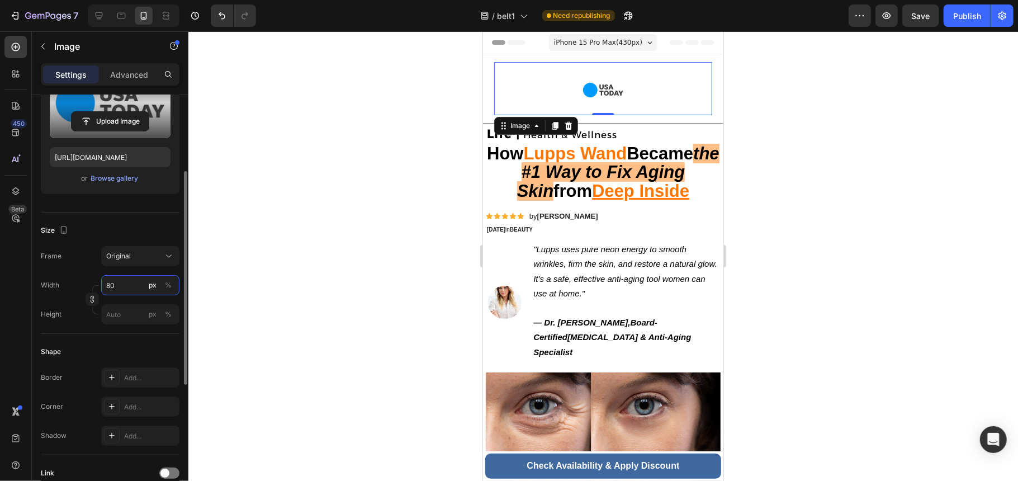
type input "8"
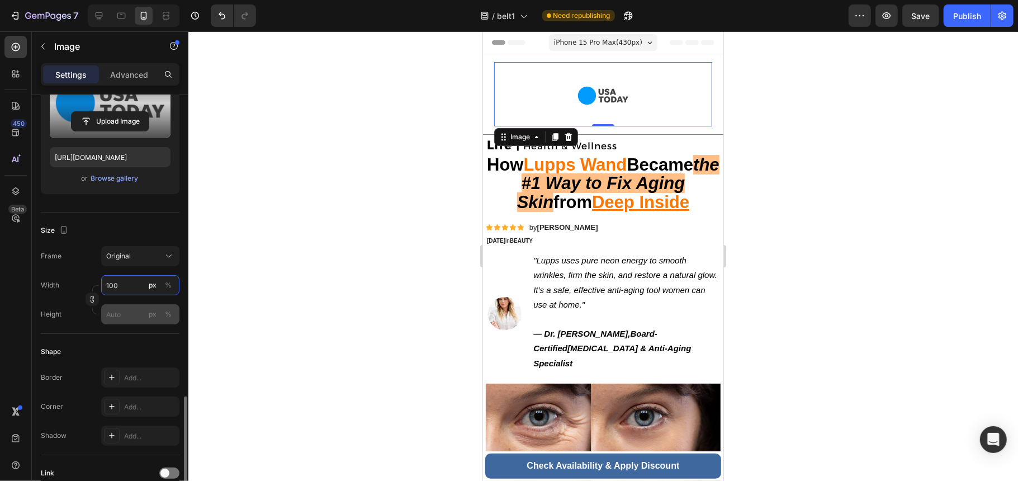
scroll to position [298, 0]
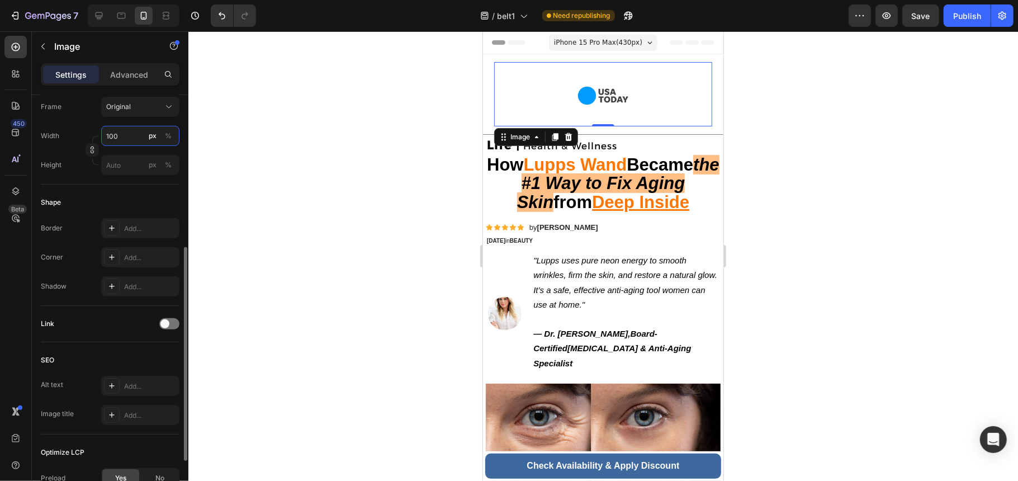
type input "100"
click at [130, 338] on div "Link" at bounding box center [110, 324] width 139 height 36
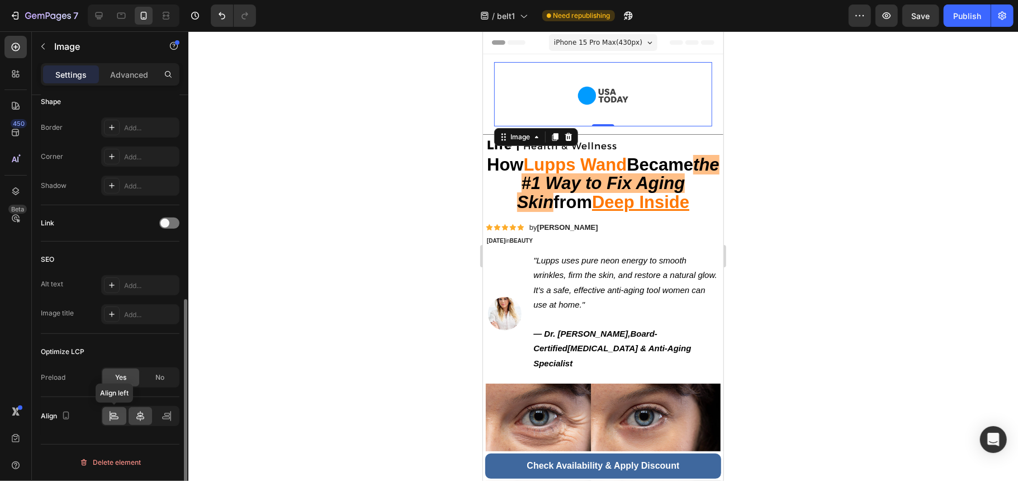
click at [117, 416] on icon at bounding box center [113, 415] width 11 height 11
click at [370, 282] on div at bounding box center [603, 256] width 830 height 450
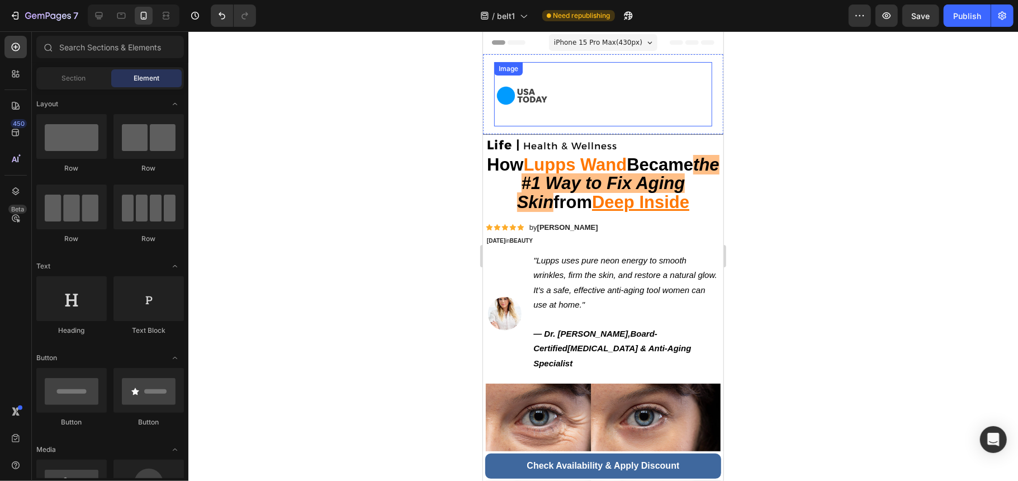
click at [581, 99] on div at bounding box center [603, 95] width 218 height 56
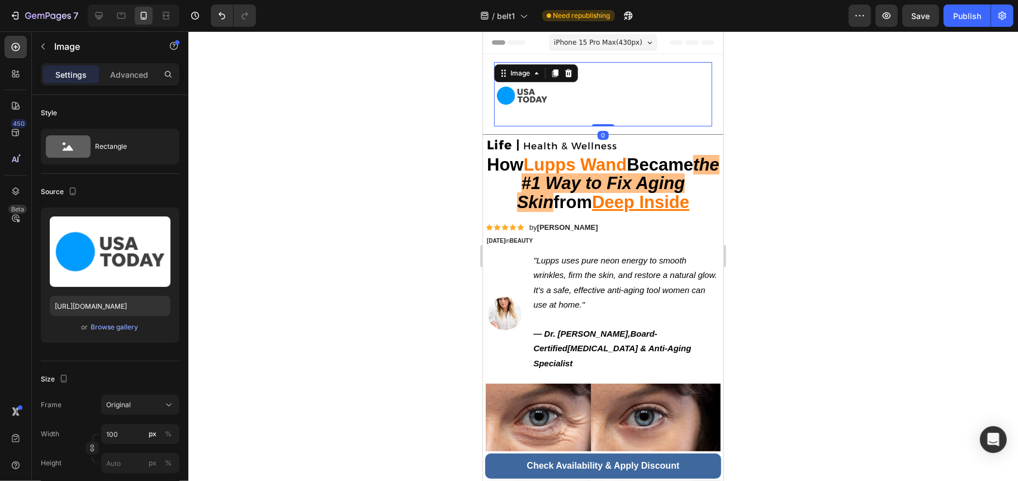
click at [698, 90] on div at bounding box center [603, 95] width 218 height 56
click at [600, 89] on div at bounding box center [603, 95] width 218 height 56
click at [535, 73] on icon at bounding box center [536, 72] width 9 height 9
click at [551, 76] on icon at bounding box center [554, 72] width 9 height 9
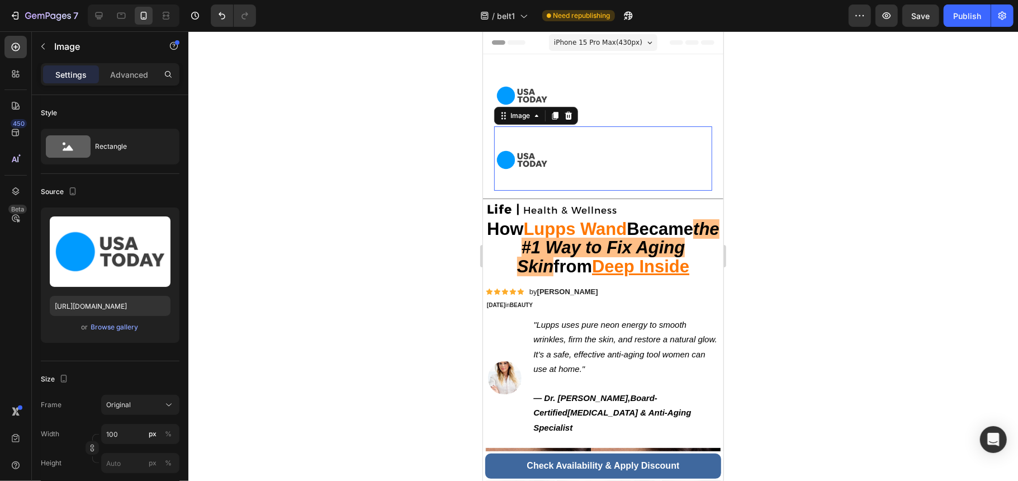
scroll to position [320, 0]
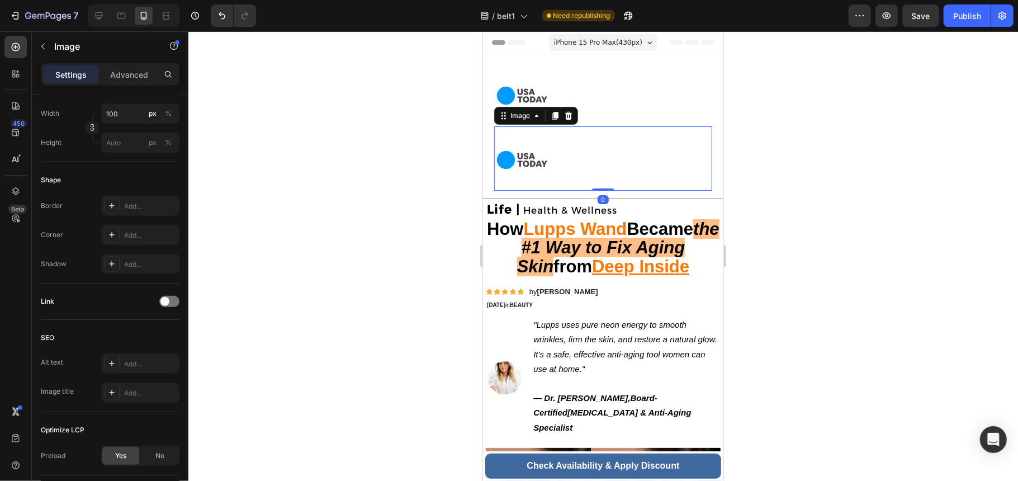
click at [577, 163] on div at bounding box center [603, 159] width 218 height 56
click at [629, 87] on div at bounding box center [603, 95] width 218 height 56
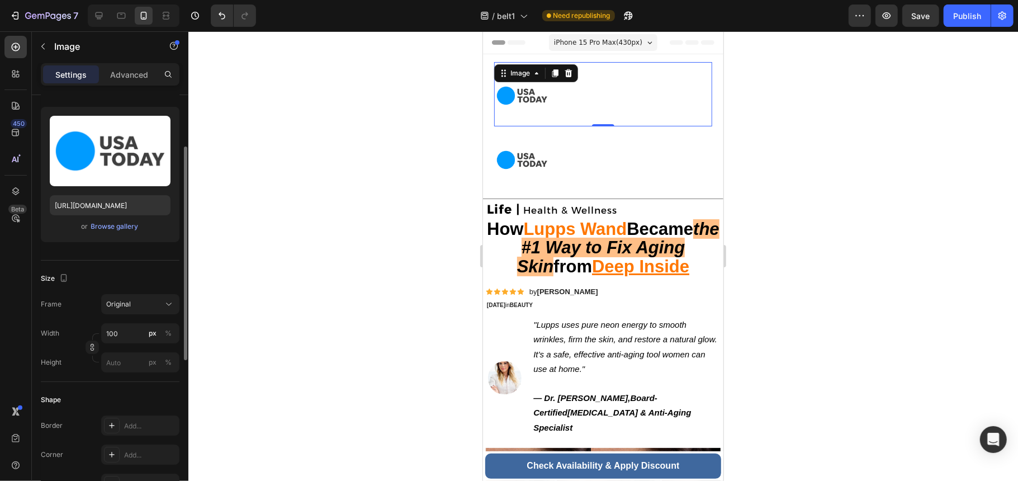
scroll to position [0, 0]
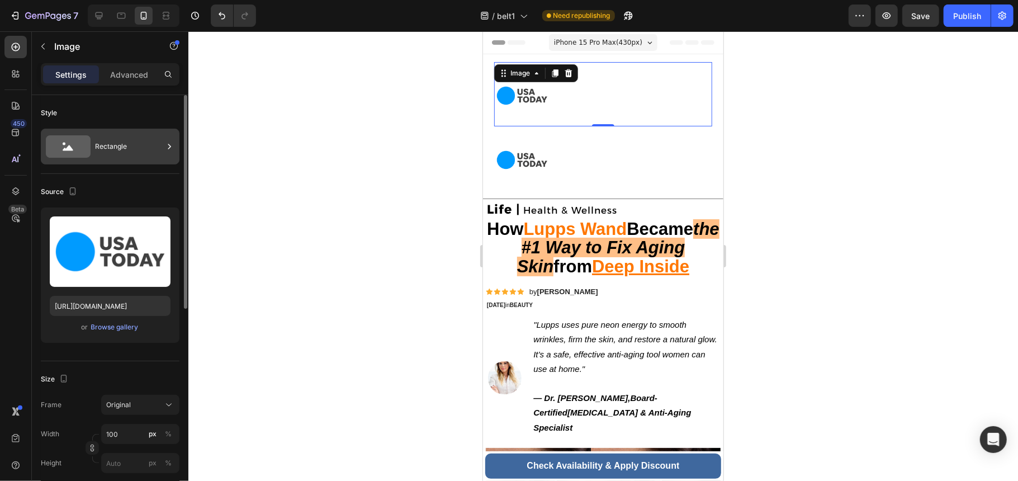
click at [112, 150] on div "Rectangle" at bounding box center [129, 147] width 68 height 26
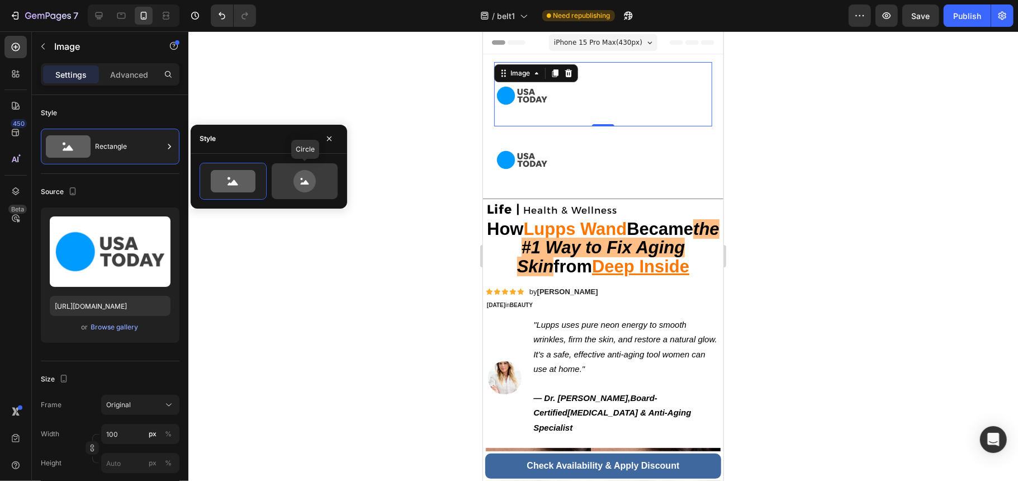
click at [293, 187] on icon at bounding box center [304, 181] width 53 height 22
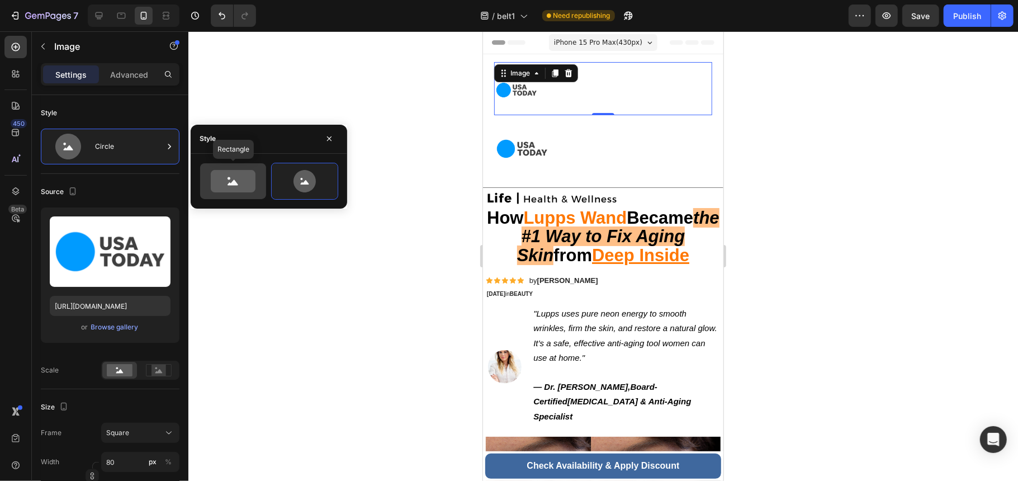
click at [242, 185] on icon at bounding box center [233, 181] width 45 height 22
type input "100"
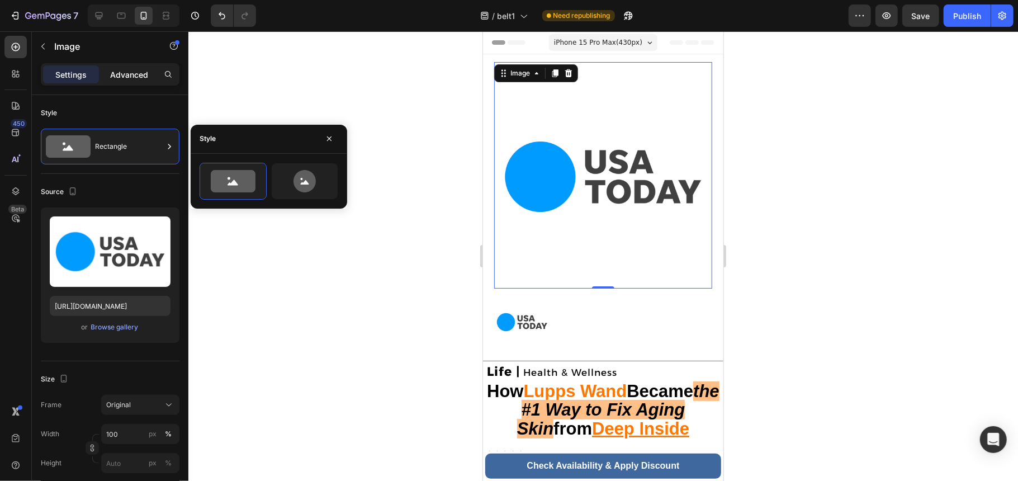
click at [116, 78] on p "Advanced" at bounding box center [129, 75] width 38 height 12
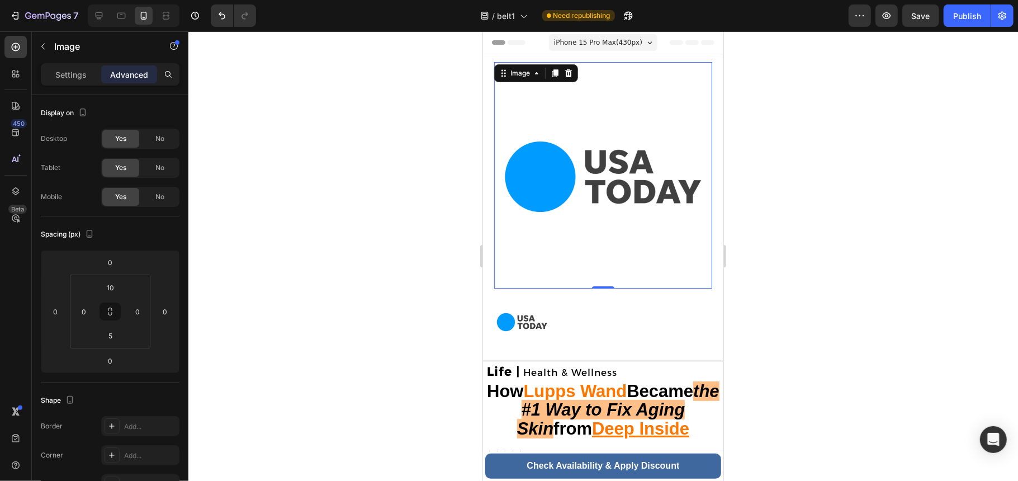
click at [81, 83] on div "Settings Advanced" at bounding box center [110, 74] width 139 height 22
click at [79, 77] on p "Settings" at bounding box center [70, 75] width 31 height 12
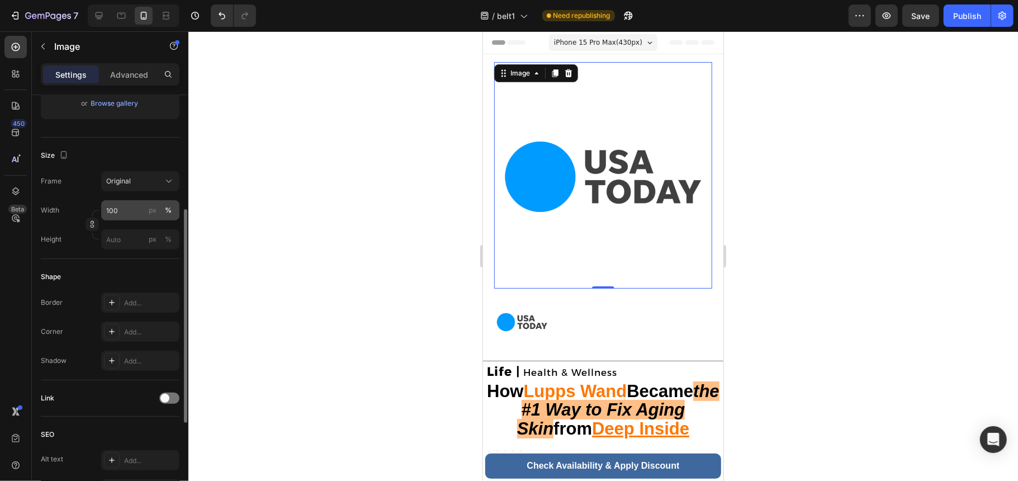
scroll to position [74, 0]
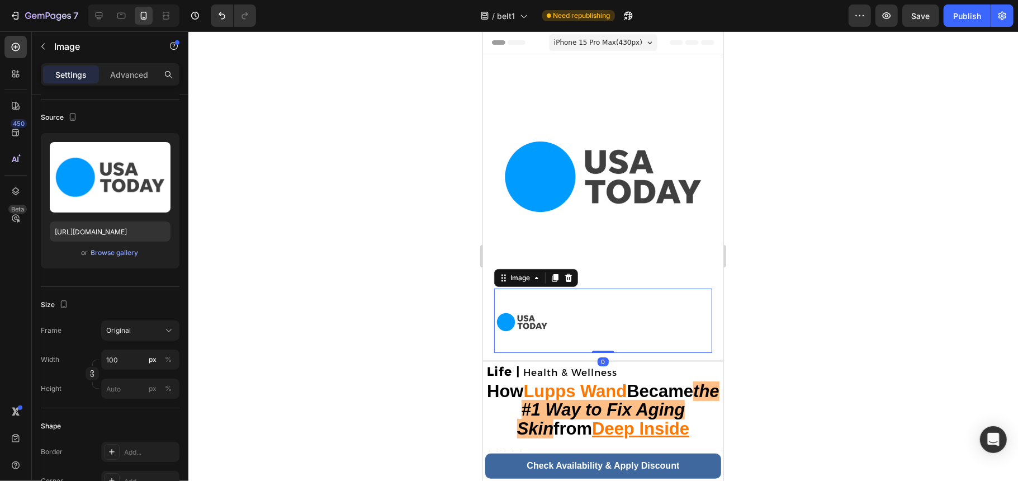
click at [595, 309] on div at bounding box center [603, 322] width 218 height 56
drag, startPoint x: 595, startPoint y: 307, endPoint x: 501, endPoint y: 262, distance: 104.0
click at [560, 234] on div "Image Image 0" at bounding box center [603, 207] width 218 height 291
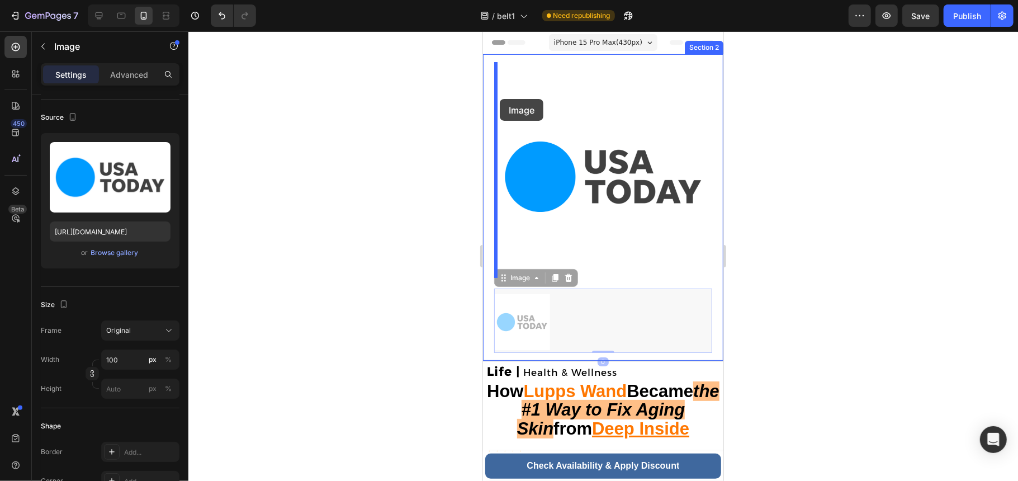
drag, startPoint x: 504, startPoint y: 271, endPoint x: 499, endPoint y: 98, distance: 172.3
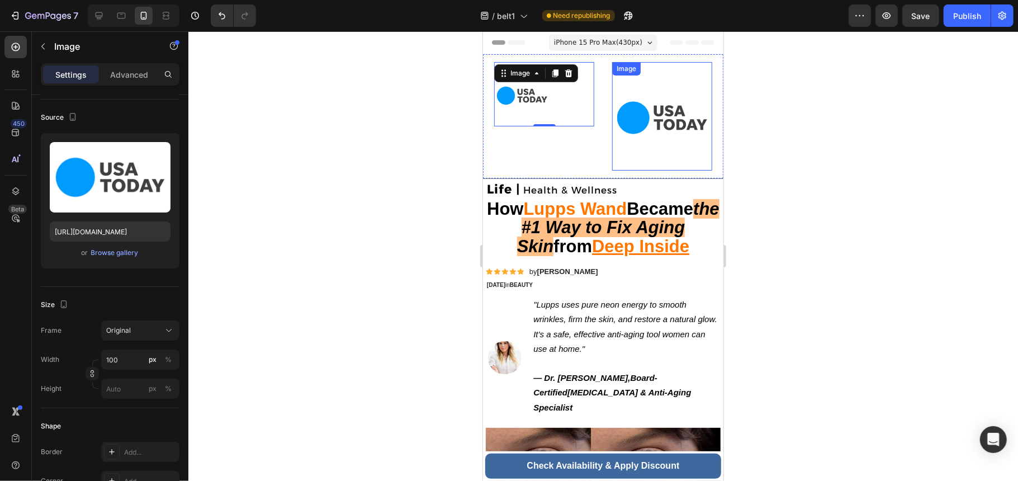
click at [623, 154] on img at bounding box center [662, 117] width 100 height 100
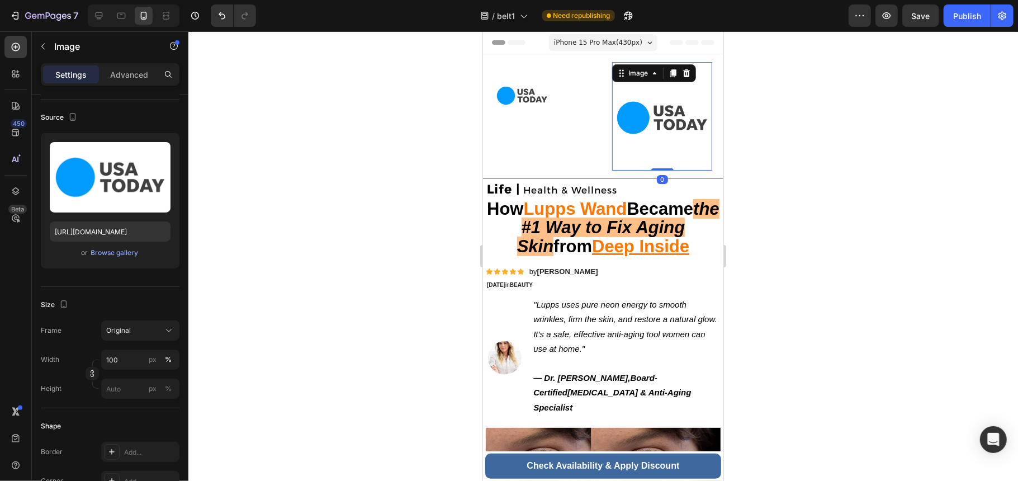
drag, startPoint x: 649, startPoint y: 162, endPoint x: 651, endPoint y: 117, distance: 44.8
click at [651, 117] on div "Image 0" at bounding box center [662, 116] width 100 height 108
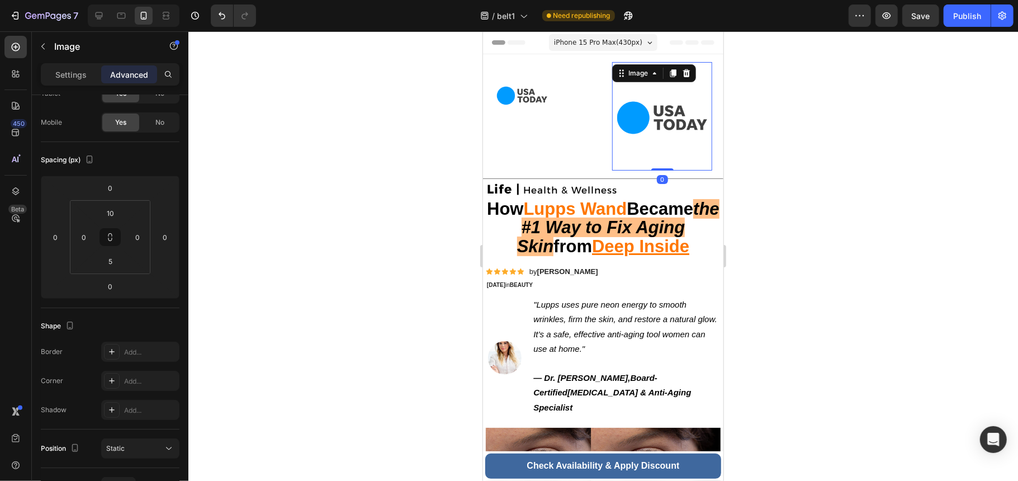
click at [651, 117] on img at bounding box center [662, 117] width 100 height 100
click at [77, 79] on p "Settings" at bounding box center [70, 75] width 31 height 12
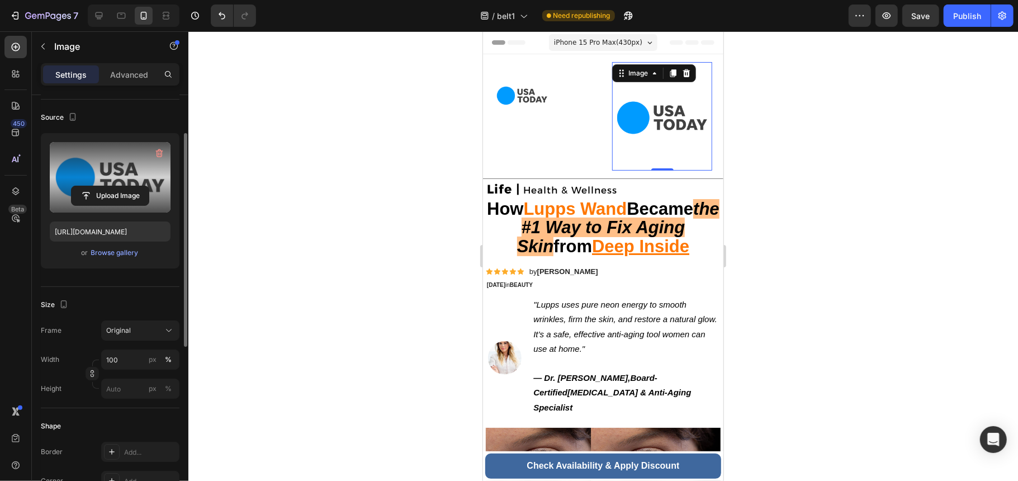
click at [121, 183] on label at bounding box center [110, 177] width 121 height 70
click at [121, 186] on input "file" at bounding box center [110, 195] width 77 height 19
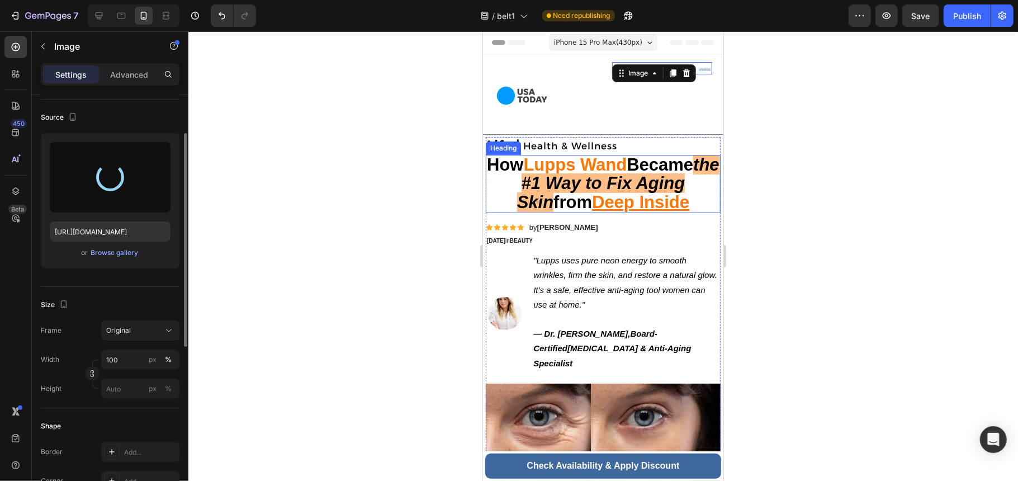
type input "https://cdn.shopify.com/s/files/1/0755/2054/0930/files/gempages_577977726632198…"
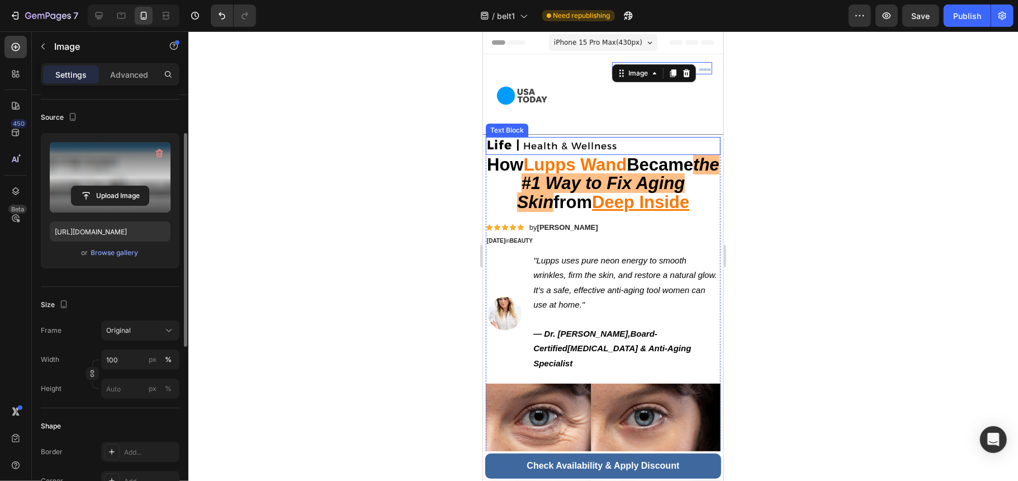
click at [666, 99] on div "Image 0" at bounding box center [662, 94] width 100 height 64
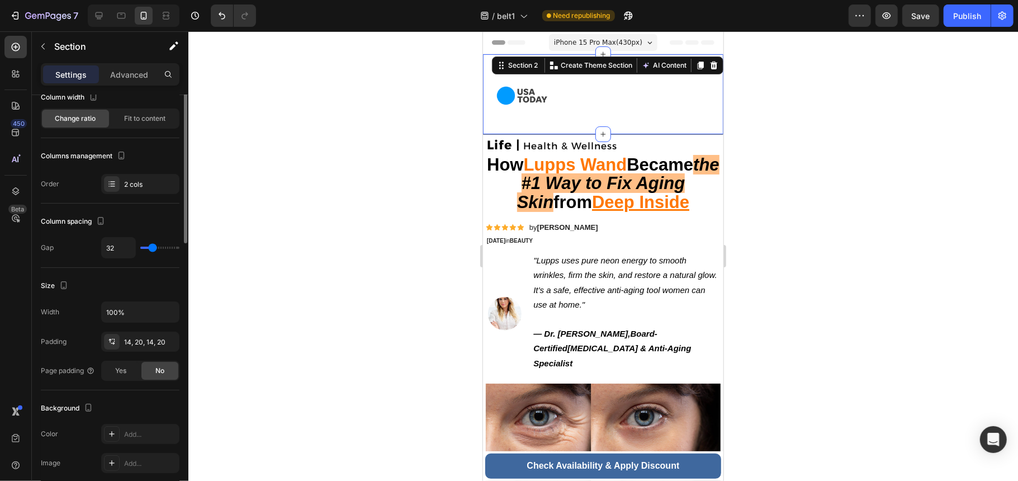
scroll to position [0, 0]
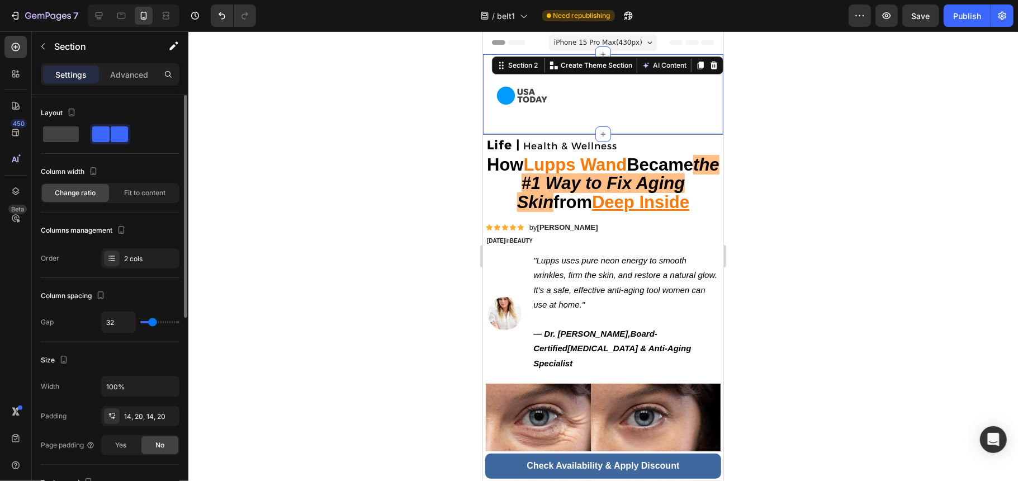
click at [665, 99] on div "Image" at bounding box center [662, 94] width 100 height 64
click at [757, 119] on div at bounding box center [603, 256] width 830 height 450
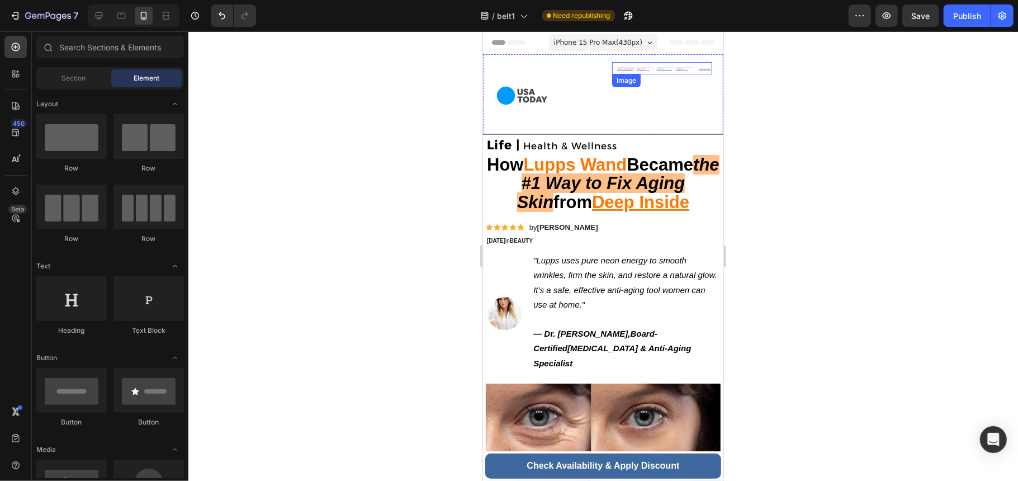
click at [651, 70] on img at bounding box center [662, 69] width 100 height 4
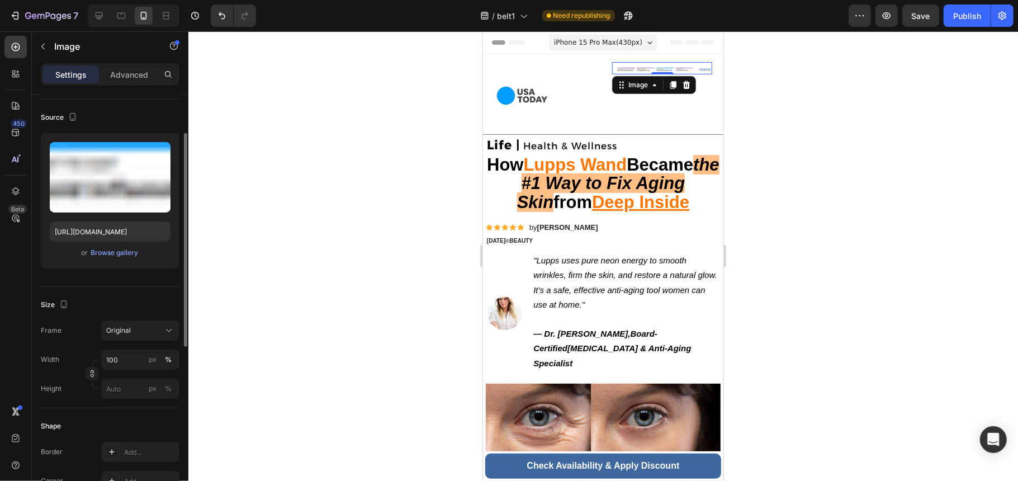
scroll to position [149, 0]
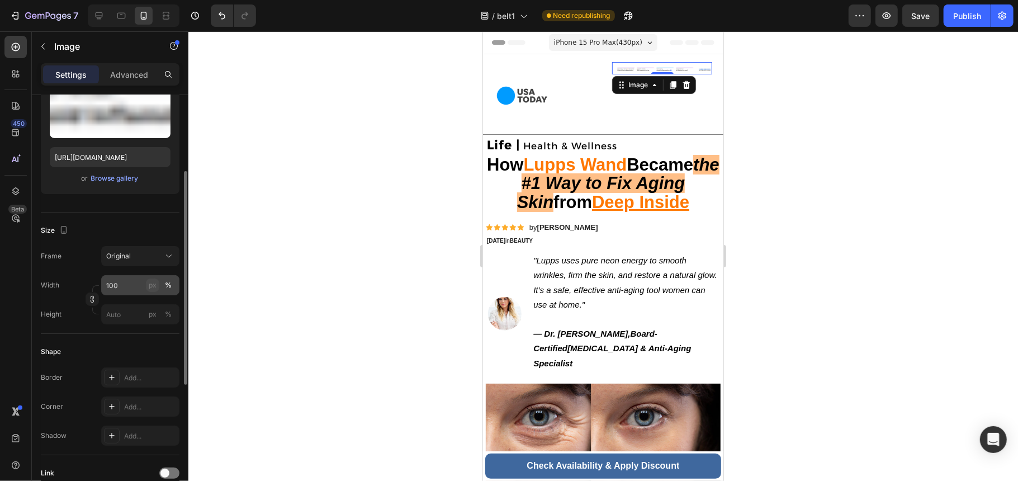
click at [152, 287] on div "px" at bounding box center [153, 285] width 8 height 10
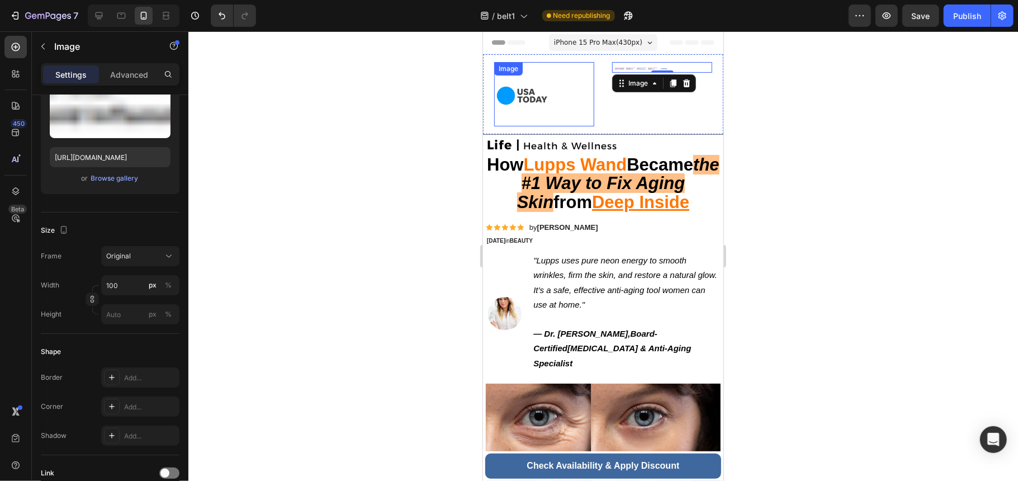
click at [516, 97] on img at bounding box center [522, 95] width 56 height 56
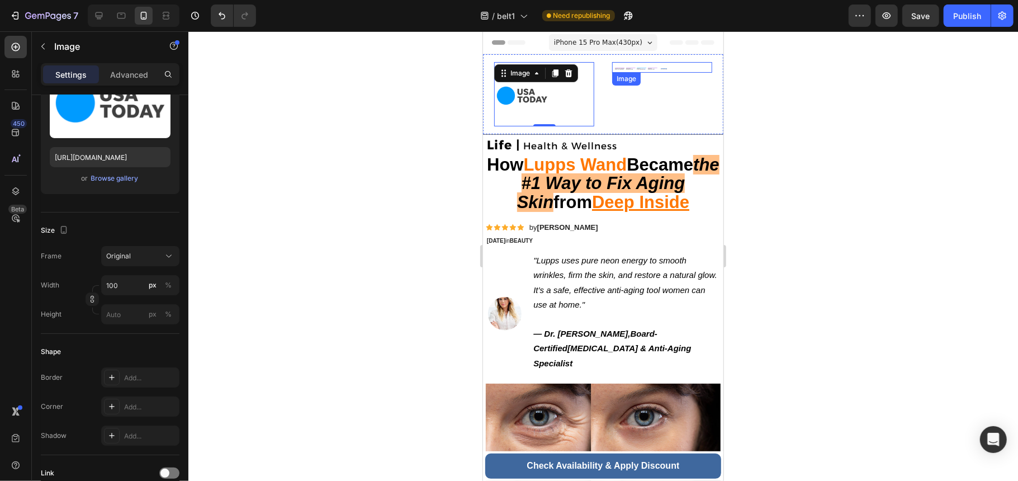
click at [651, 67] on img at bounding box center [640, 68] width 56 height 2
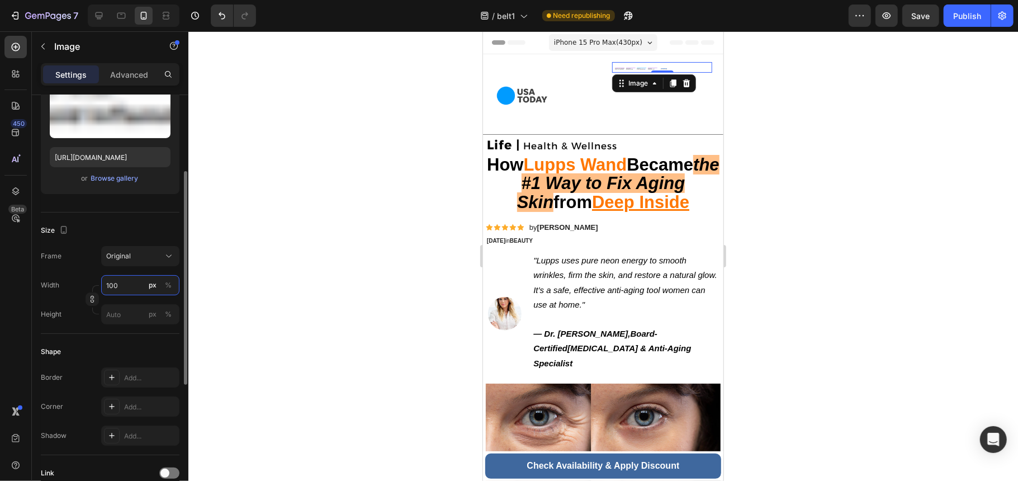
click at [136, 285] on input "100" at bounding box center [140, 285] width 78 height 20
type input "1"
click at [139, 315] on input "px %" at bounding box center [140, 314] width 78 height 20
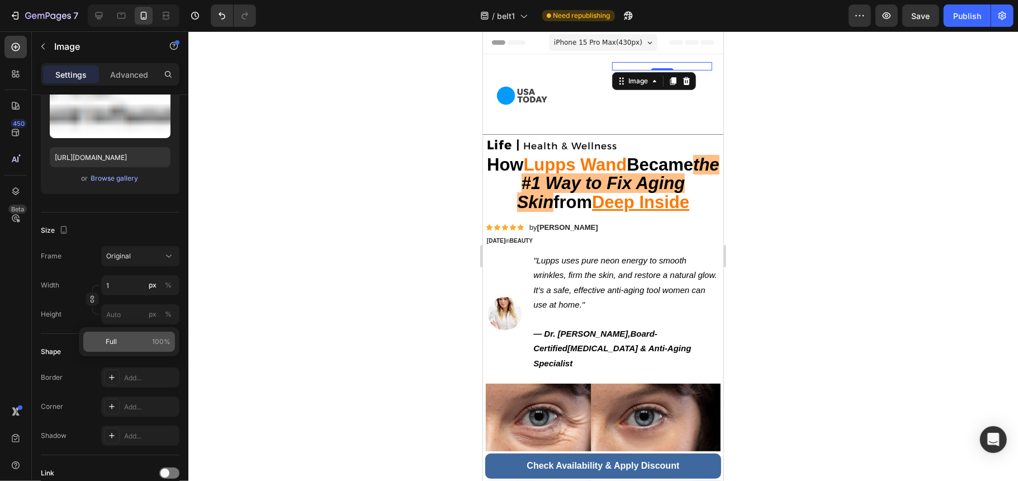
click at [124, 338] on p "Full 100%" at bounding box center [138, 342] width 65 height 10
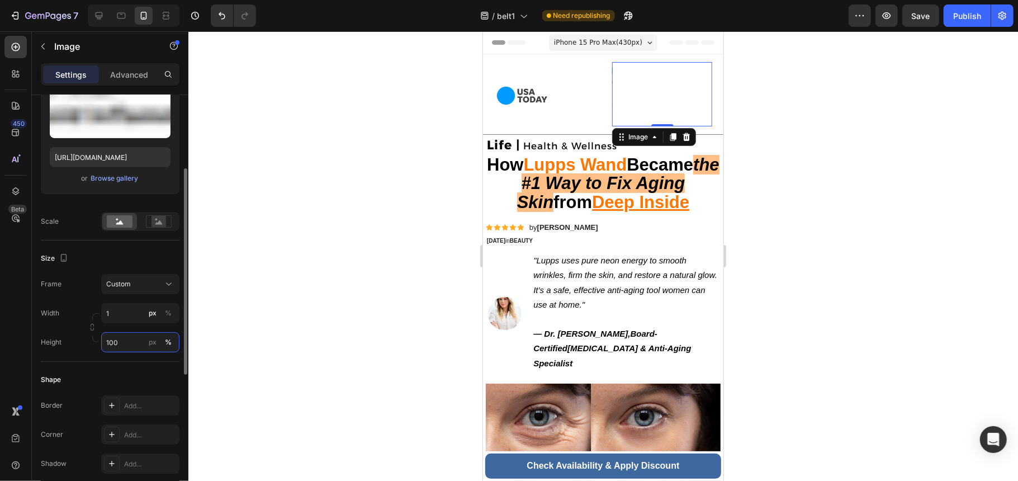
click at [124, 345] on input "100" at bounding box center [140, 342] width 78 height 20
click at [151, 345] on div "px" at bounding box center [153, 342] width 8 height 10
click at [133, 344] on input "100" at bounding box center [140, 342] width 78 height 20
drag, startPoint x: 133, startPoint y: 344, endPoint x: 97, endPoint y: 347, distance: 35.9
click at [97, 347] on div "Height 100 px %" at bounding box center [110, 342] width 139 height 20
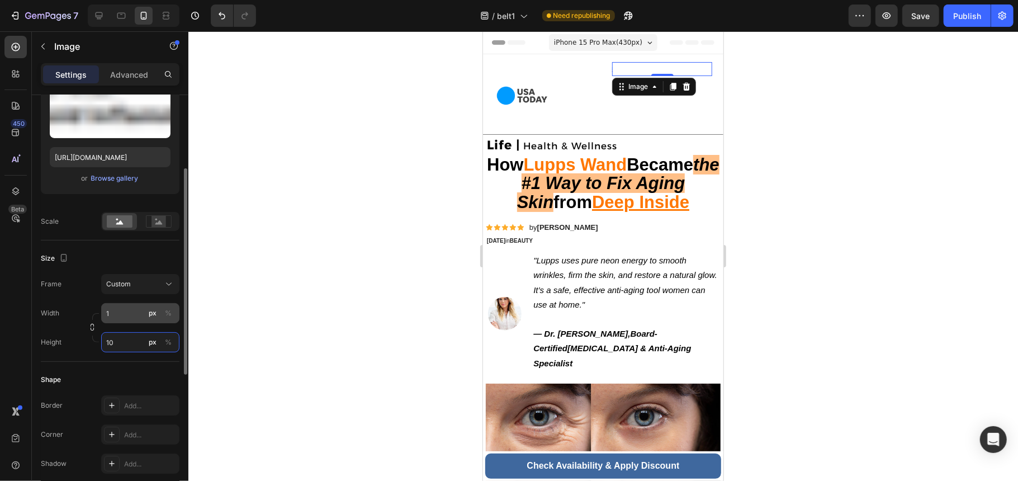
type input "1"
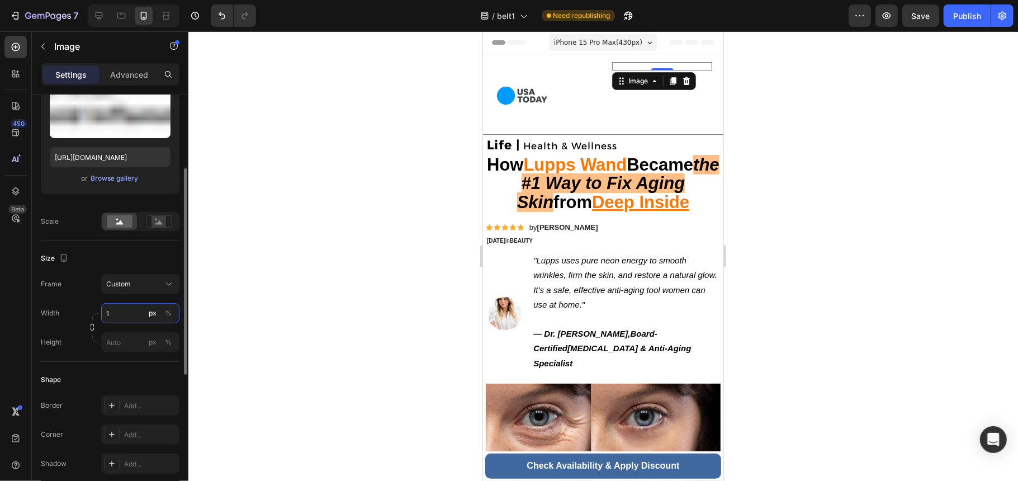
click at [139, 312] on div "Width 1 px % Height px %" at bounding box center [110, 327] width 139 height 49
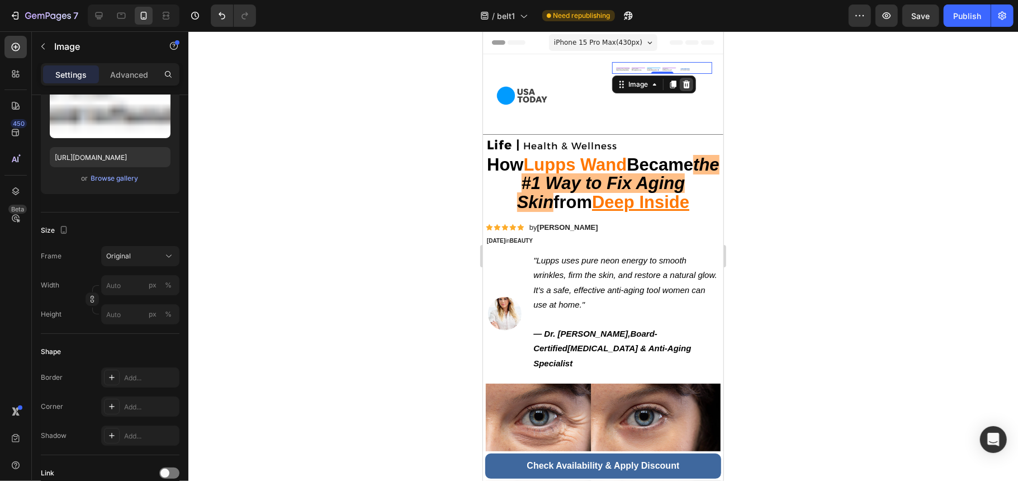
click at [685, 80] on icon at bounding box center [686, 83] width 9 height 9
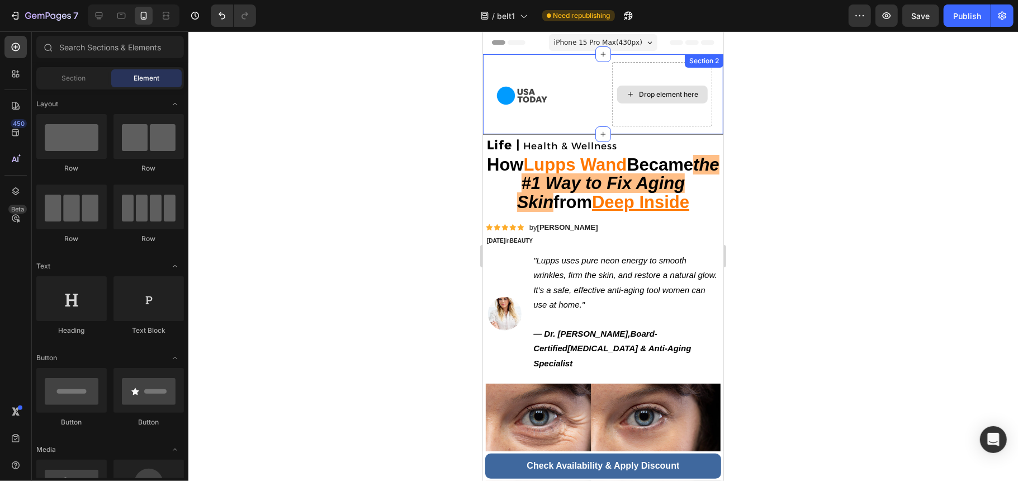
click at [679, 99] on div "Drop element here" at bounding box center [662, 94] width 91 height 18
click at [660, 110] on div "Drop element here" at bounding box center [662, 94] width 100 height 64
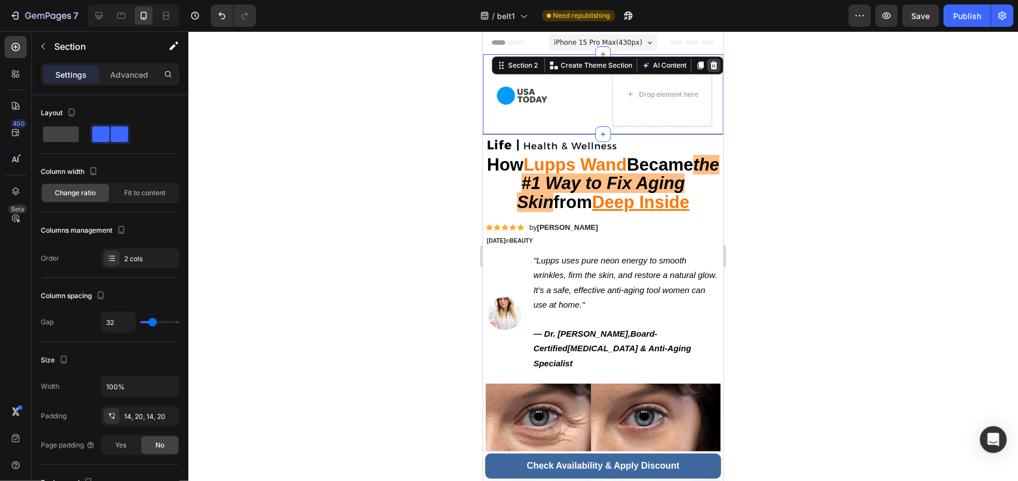
click at [710, 67] on icon at bounding box center [713, 65] width 7 height 8
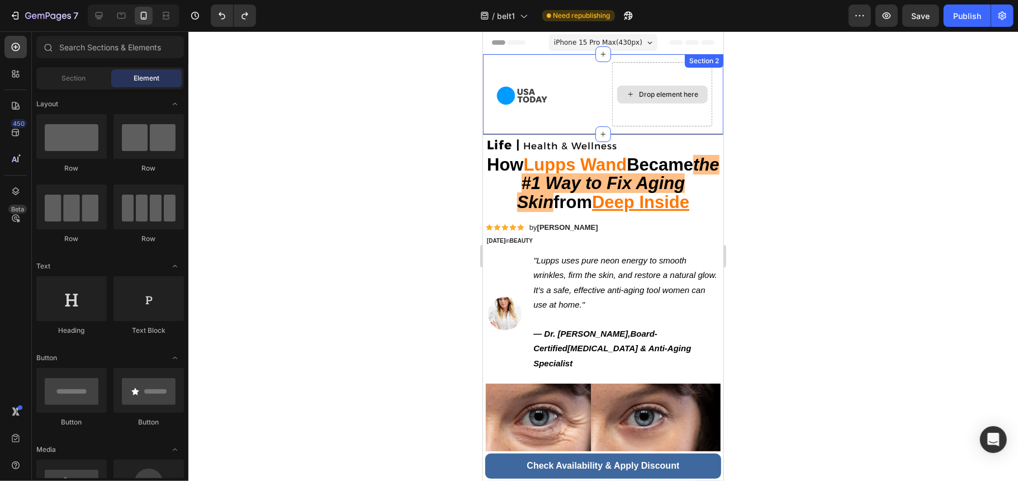
click at [654, 94] on div "Drop element here" at bounding box center [668, 93] width 59 height 9
click at [647, 77] on div "Drop element here" at bounding box center [662, 94] width 100 height 64
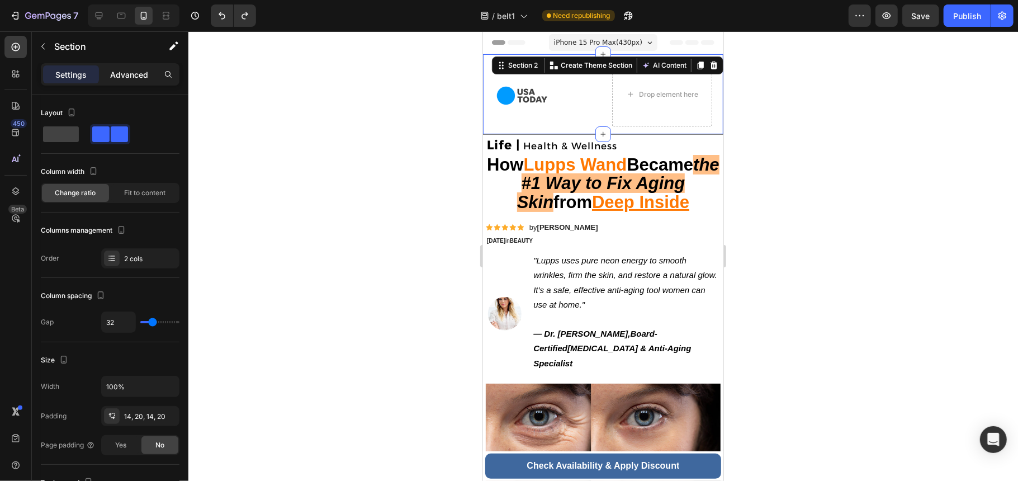
click at [141, 72] on p "Advanced" at bounding box center [129, 75] width 38 height 12
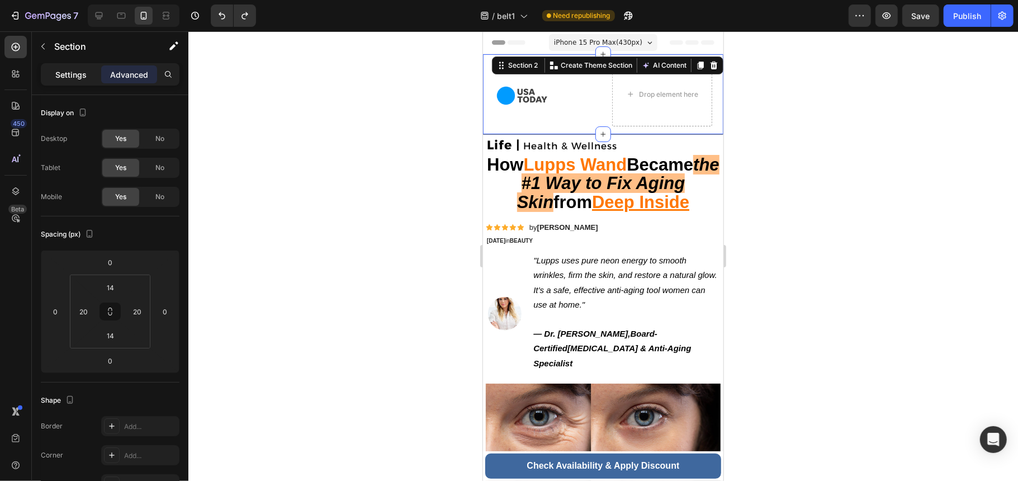
click at [79, 69] on p "Settings" at bounding box center [70, 75] width 31 height 12
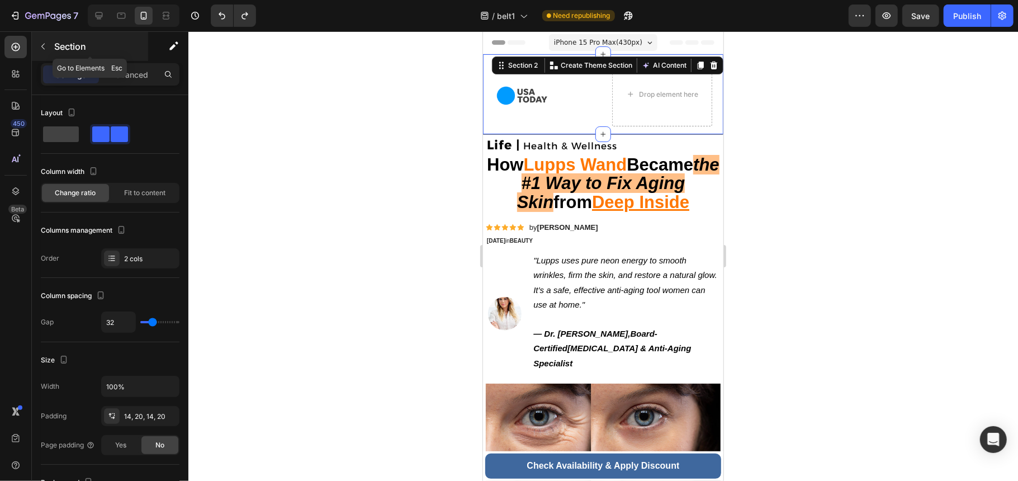
click at [51, 49] on button "button" at bounding box center [43, 46] width 18 height 18
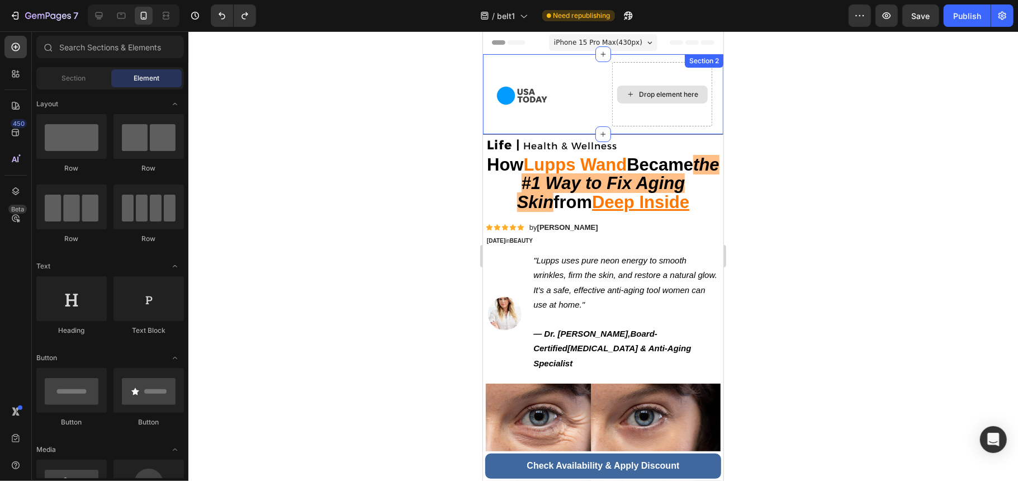
click at [630, 65] on div "Drop element here" at bounding box center [662, 94] width 100 height 64
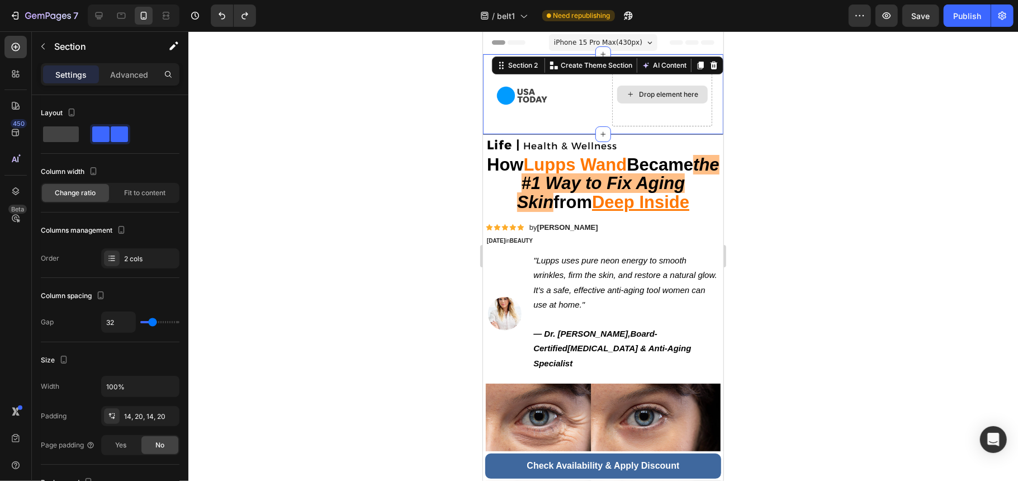
click at [665, 92] on div "Drop element here" at bounding box center [668, 93] width 59 height 9
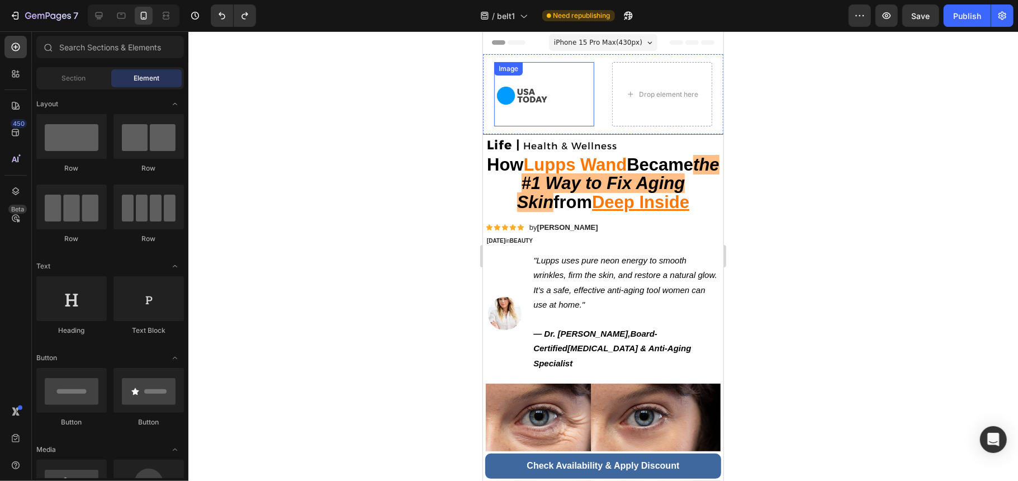
click at [531, 93] on img at bounding box center [522, 95] width 56 height 56
click at [639, 94] on div "Drop element here" at bounding box center [668, 93] width 59 height 9
click at [636, 108] on div "Drop element here" at bounding box center [662, 94] width 100 height 64
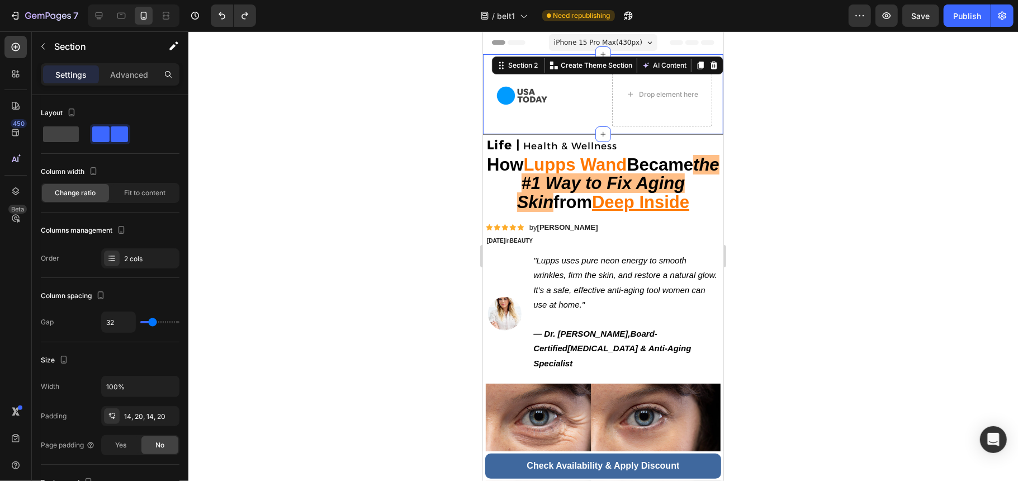
click at [812, 135] on div at bounding box center [603, 256] width 830 height 450
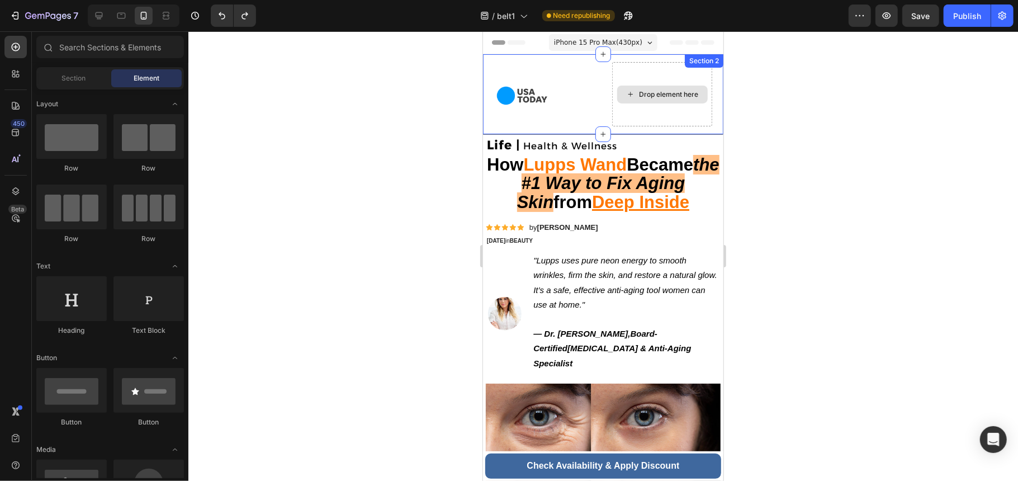
click at [615, 116] on div "Drop element here" at bounding box center [662, 94] width 100 height 64
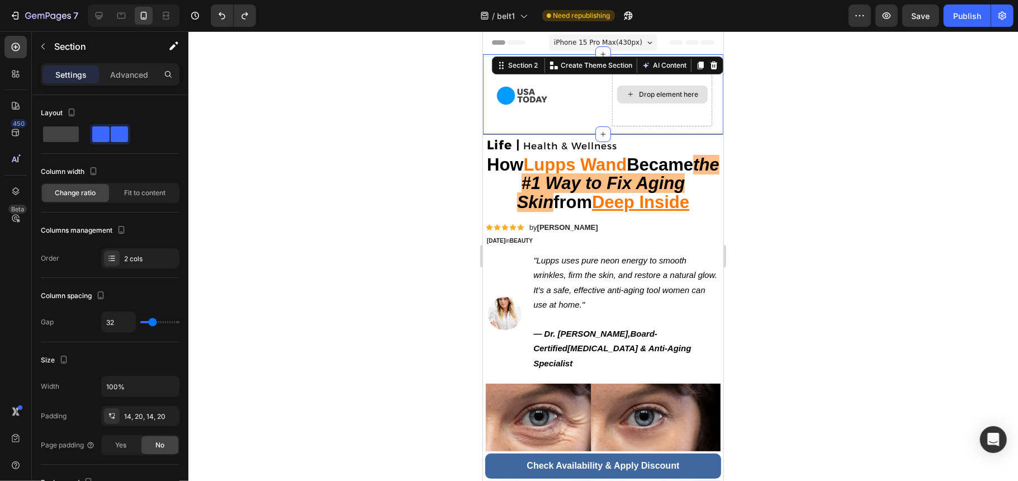
click at [645, 114] on div "Drop element here" at bounding box center [662, 94] width 100 height 64
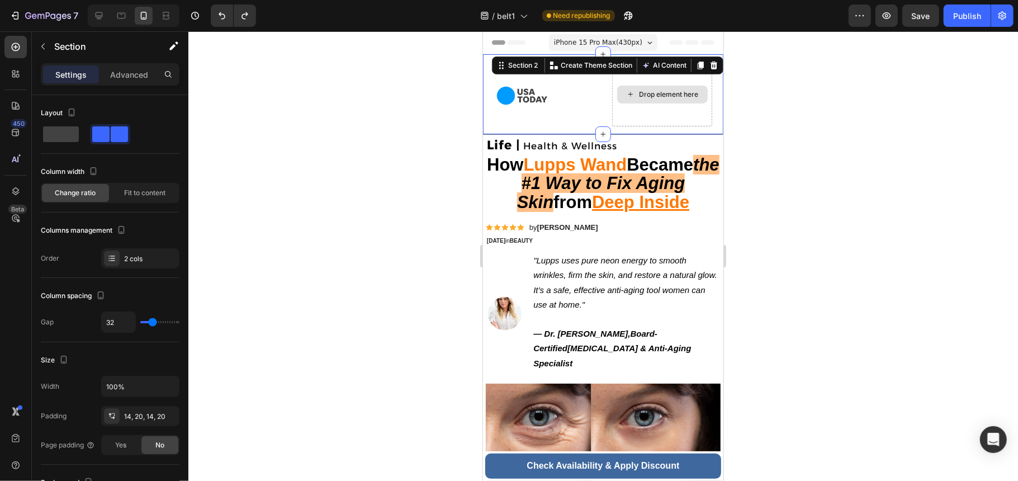
click at [645, 114] on div "Drop element here" at bounding box center [662, 94] width 100 height 64
click at [111, 133] on span at bounding box center [119, 134] width 17 height 16
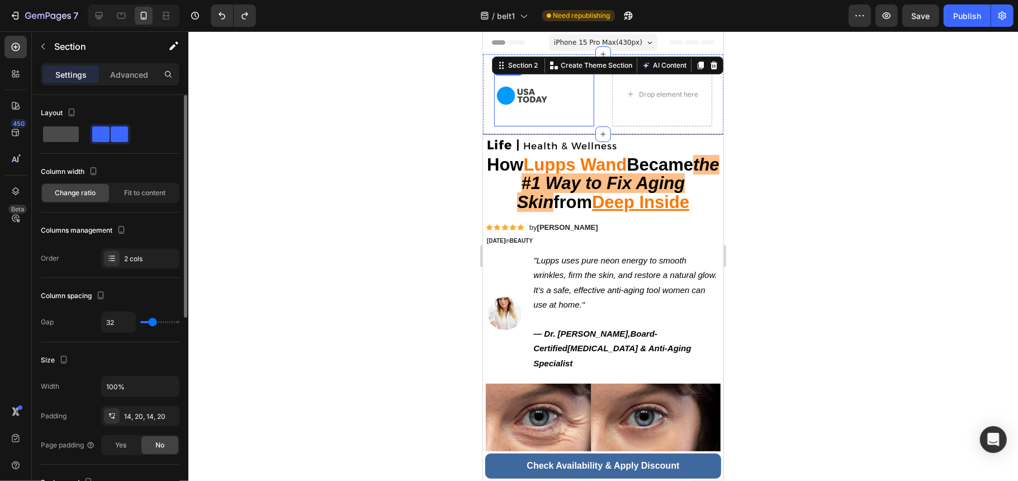
click at [54, 135] on span at bounding box center [61, 134] width 36 height 16
type input "0"
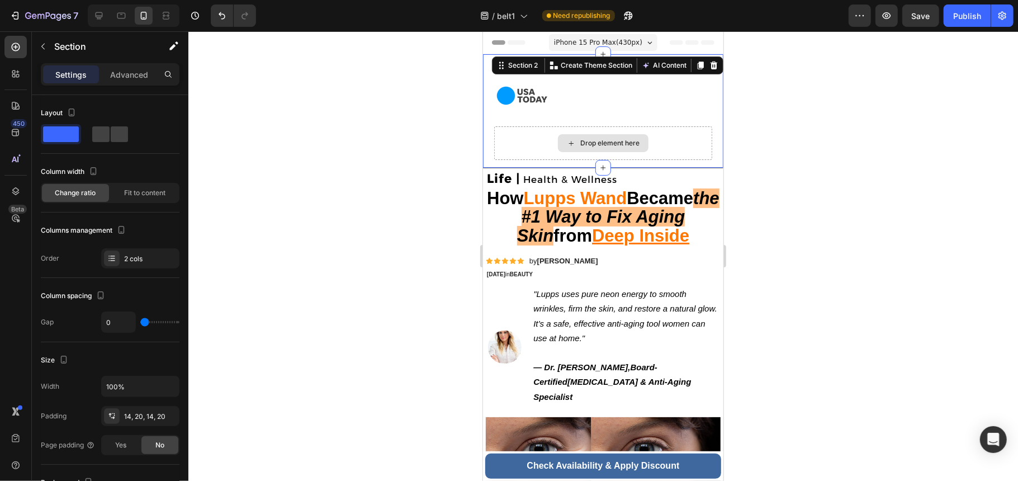
click at [672, 139] on div "Drop element here" at bounding box center [603, 143] width 218 height 34
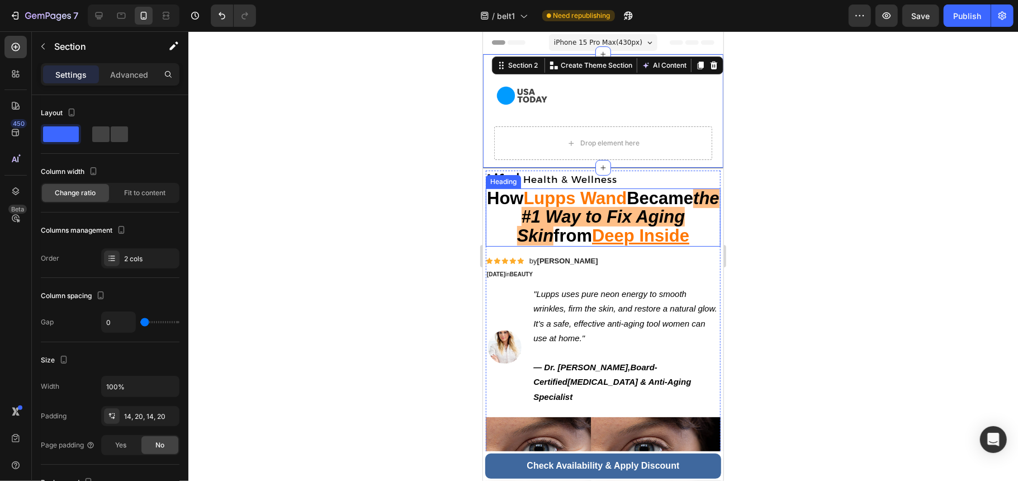
click at [665, 209] on strong "the #1 Way to Fix Aging Skin" at bounding box center [618, 216] width 202 height 56
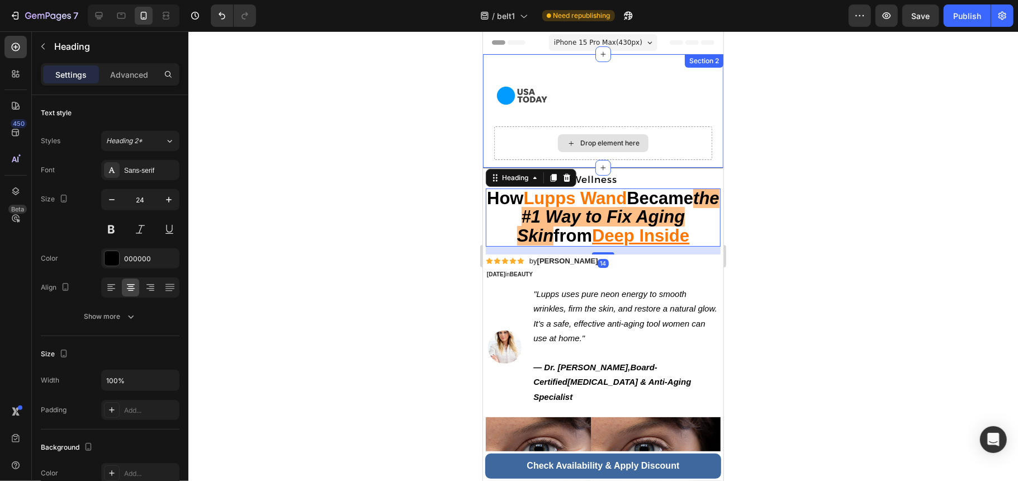
click at [656, 145] on div "Drop element here" at bounding box center [603, 143] width 218 height 34
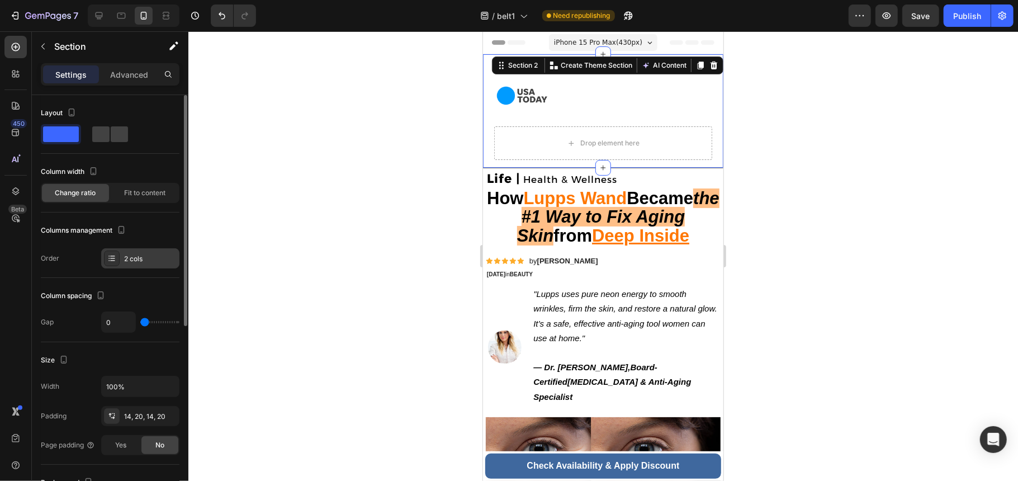
click at [141, 258] on div "2 cols" at bounding box center [150, 259] width 53 height 10
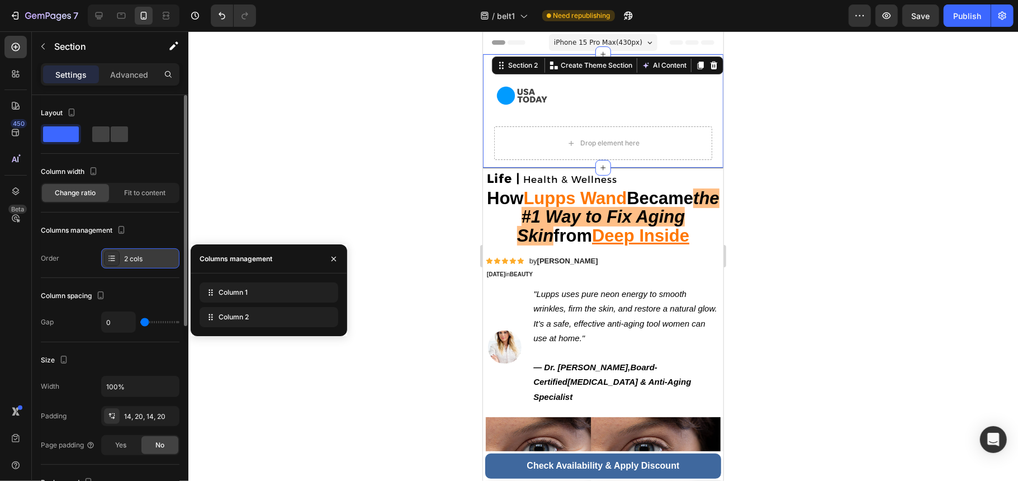
click at [155, 259] on div "2 cols" at bounding box center [150, 259] width 53 height 10
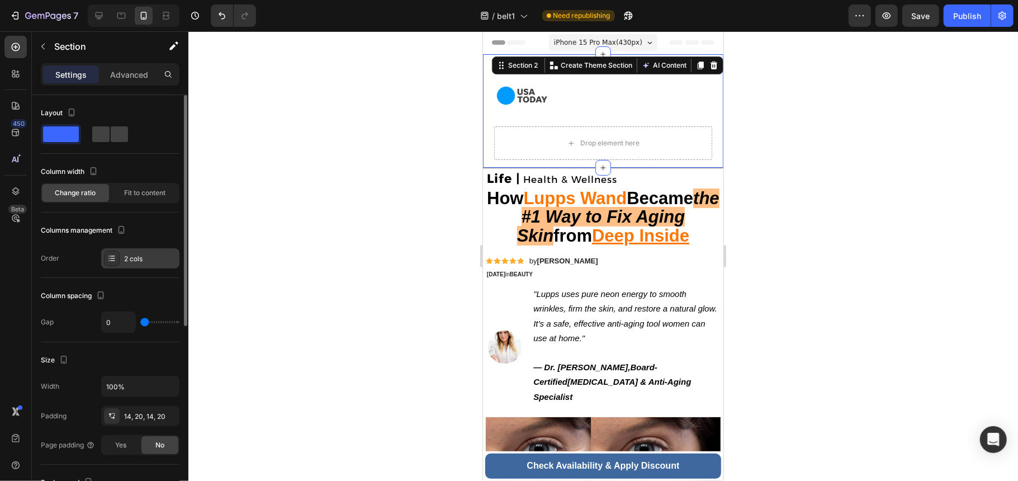
click at [155, 258] on div "2 cols" at bounding box center [150, 259] width 53 height 10
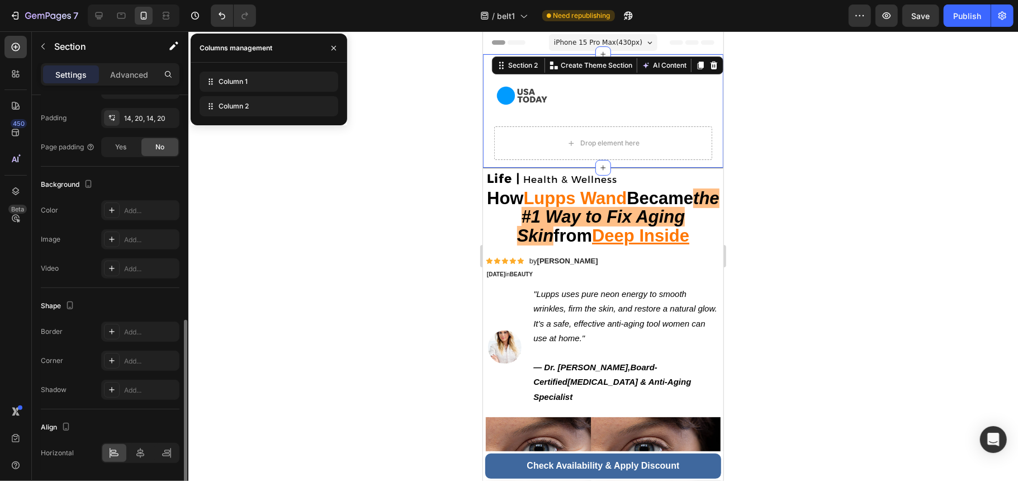
scroll to position [336, 0]
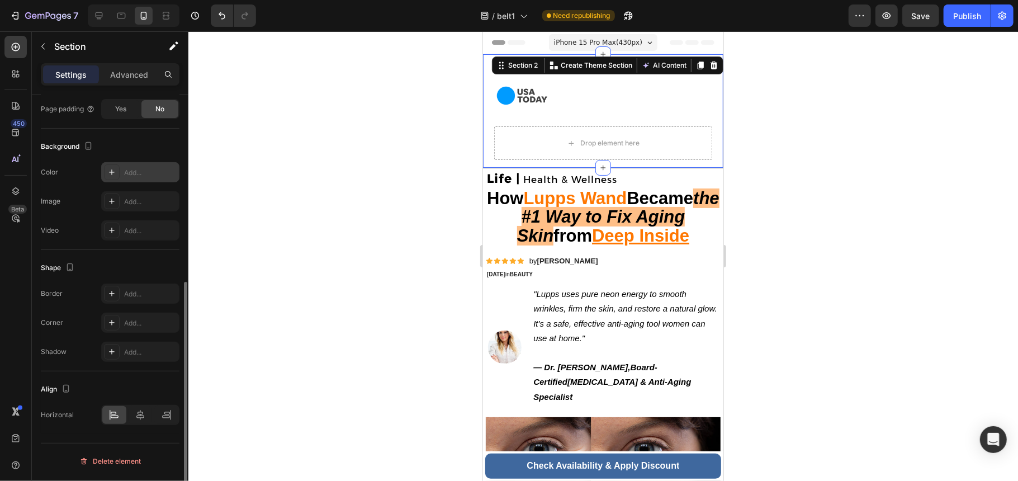
click at [112, 174] on icon at bounding box center [111, 172] width 9 height 9
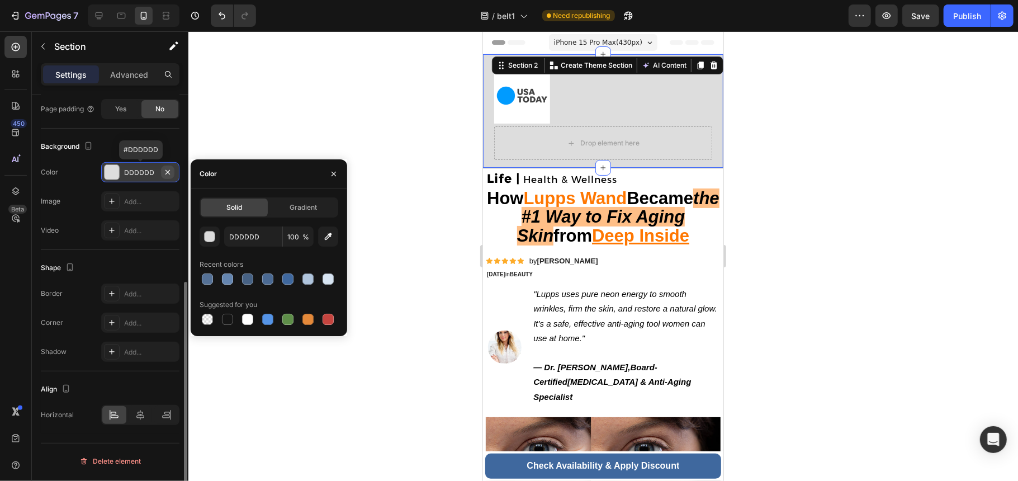
click at [167, 173] on icon "button" at bounding box center [167, 171] width 4 height 4
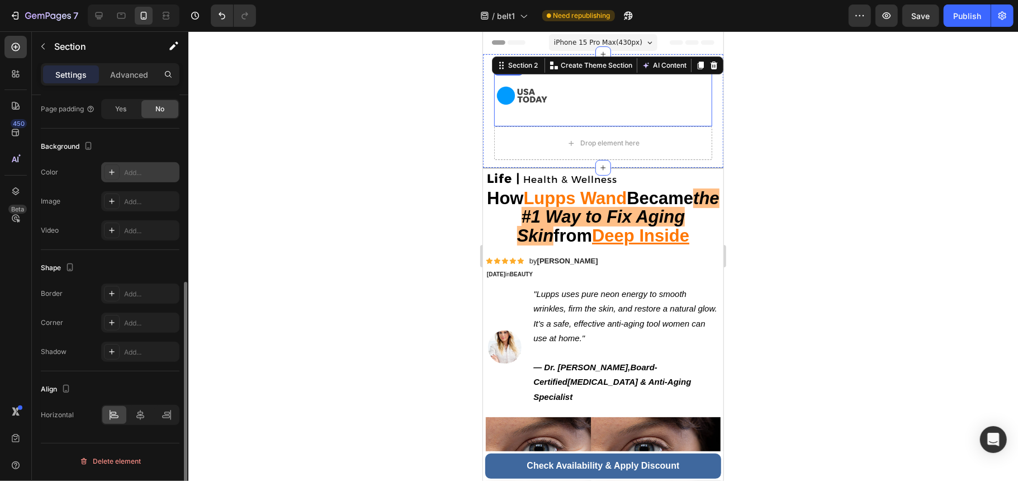
click at [678, 107] on div at bounding box center [603, 95] width 218 height 56
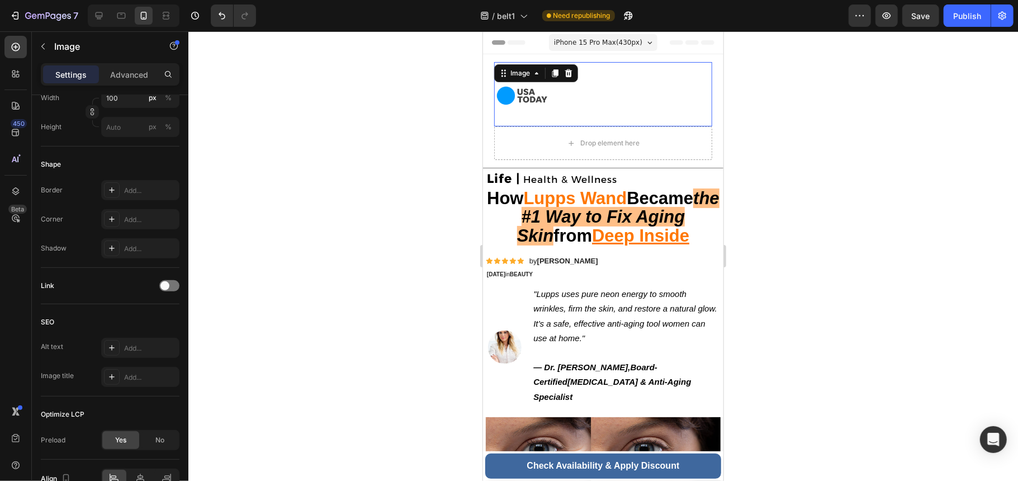
scroll to position [0, 0]
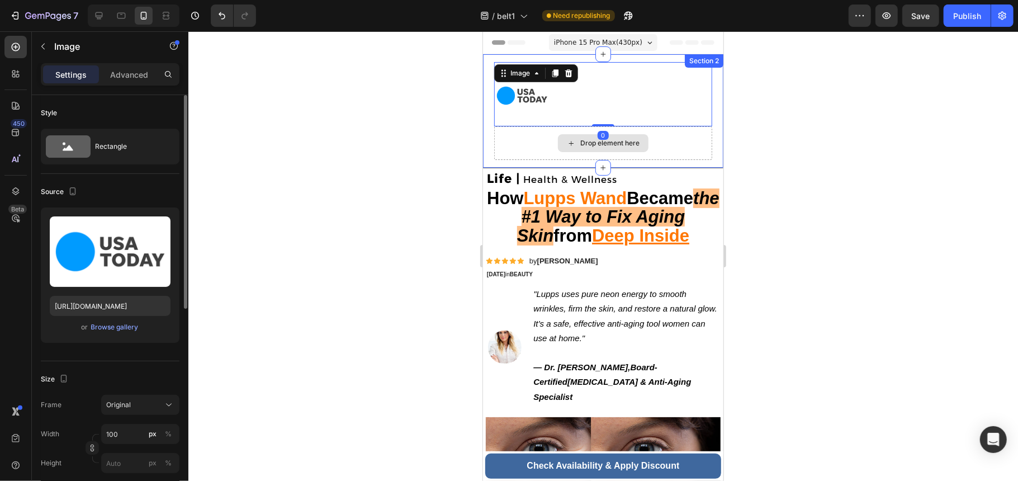
click at [678, 139] on div "Drop element here" at bounding box center [603, 143] width 218 height 34
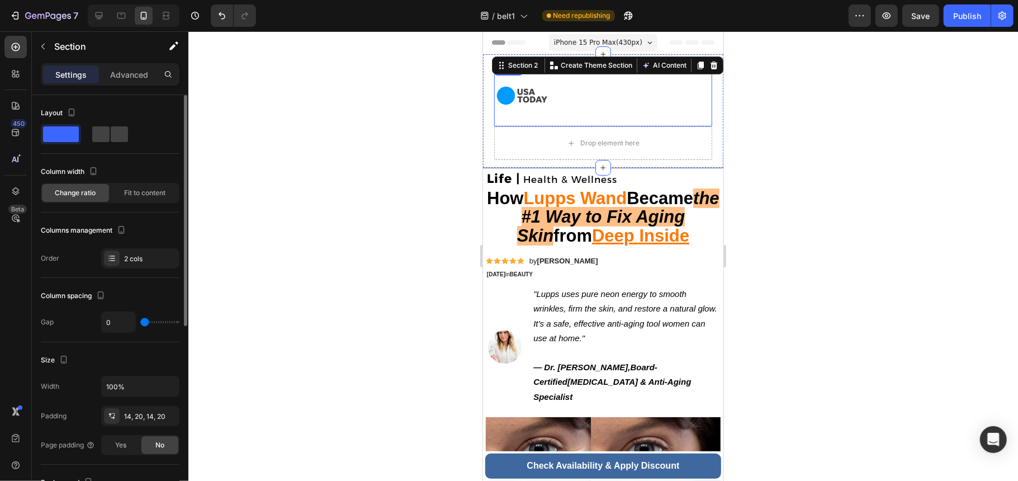
click at [670, 108] on div at bounding box center [603, 95] width 218 height 56
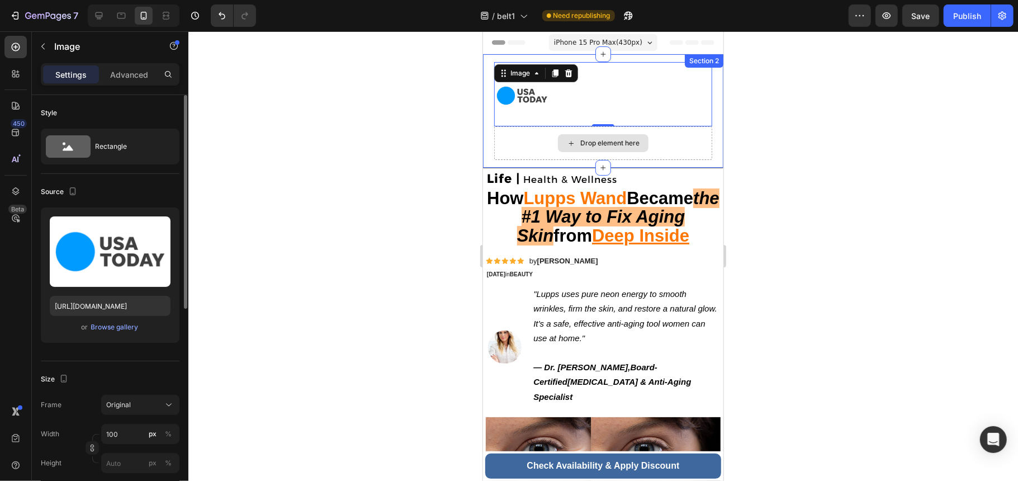
click at [602, 143] on div "Drop element here" at bounding box center [609, 142] width 59 height 9
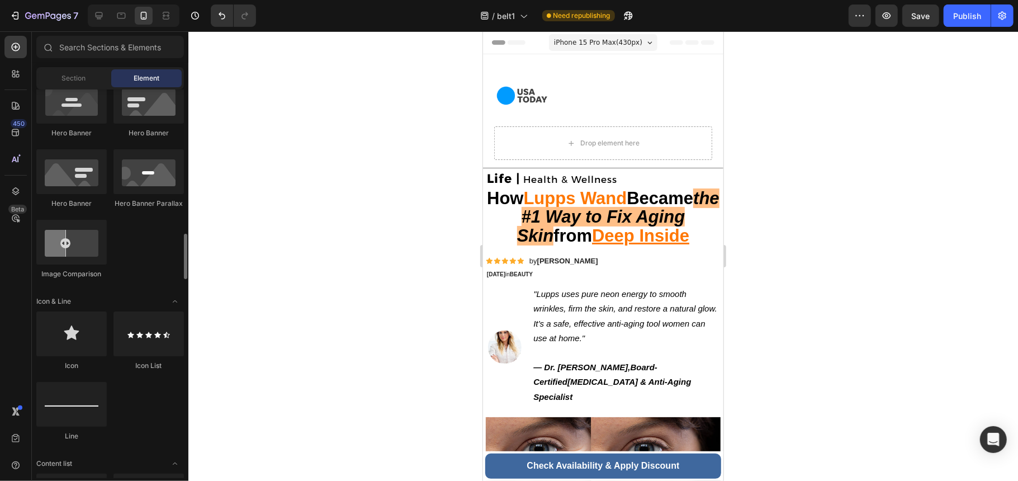
scroll to position [671, 0]
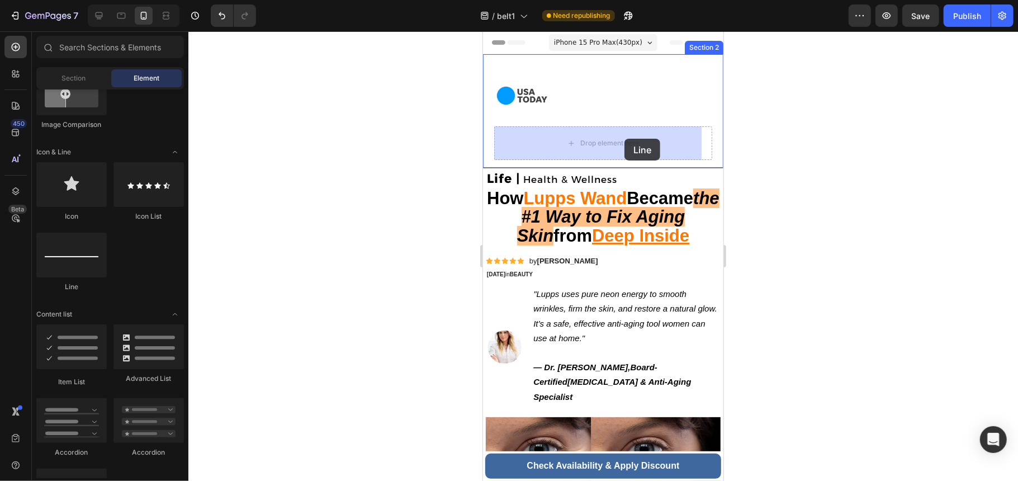
drag, startPoint x: 566, startPoint y: 304, endPoint x: 624, endPoint y: 138, distance: 175.4
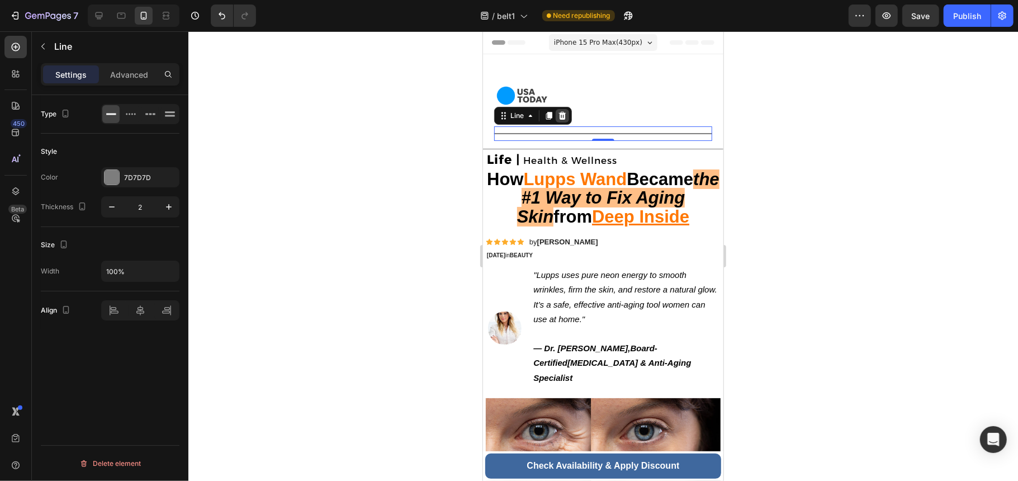
click at [560, 115] on icon at bounding box center [562, 115] width 7 height 8
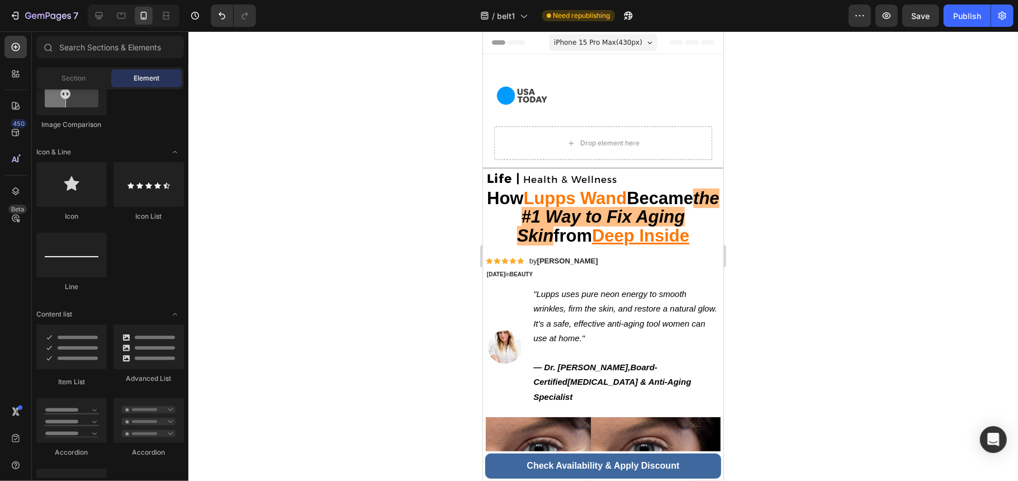
click at [753, 187] on div at bounding box center [603, 256] width 830 height 450
click at [772, 179] on div at bounding box center [603, 256] width 830 height 450
click at [673, 183] on p "Life | Health & Wellness" at bounding box center [602, 179] width 233 height 16
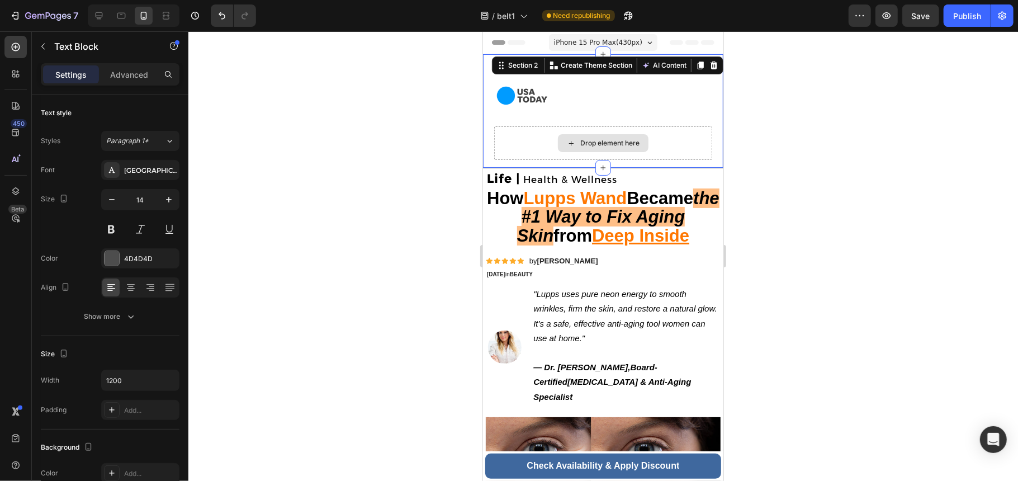
click at [651, 143] on div "Drop element here" at bounding box center [603, 143] width 218 height 34
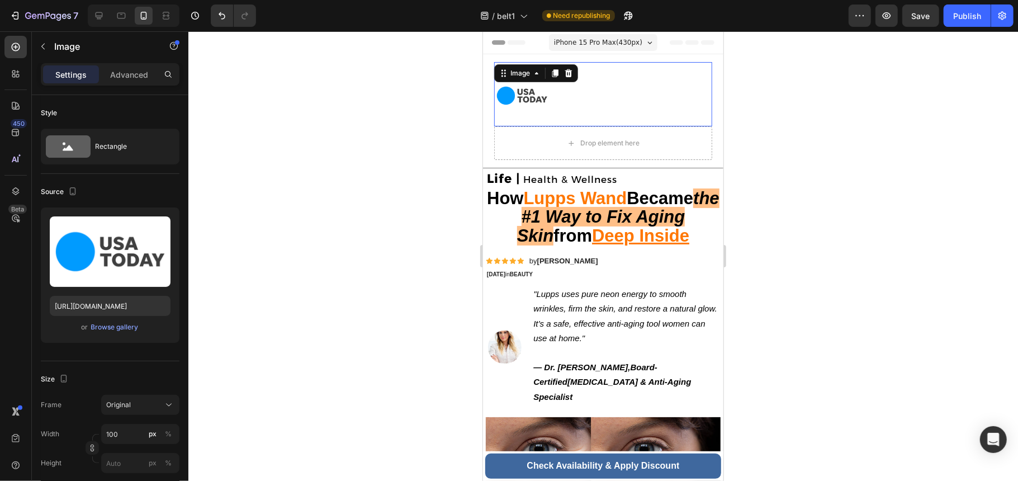
click at [656, 88] on div at bounding box center [603, 95] width 218 height 56
click at [685, 150] on div "Drop element here" at bounding box center [603, 143] width 218 height 34
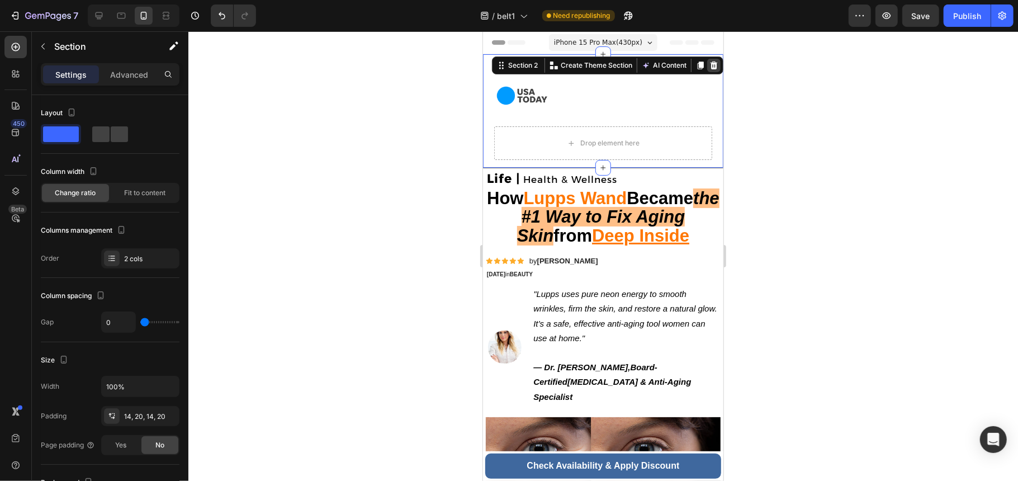
click at [707, 70] on div at bounding box center [713, 64] width 13 height 13
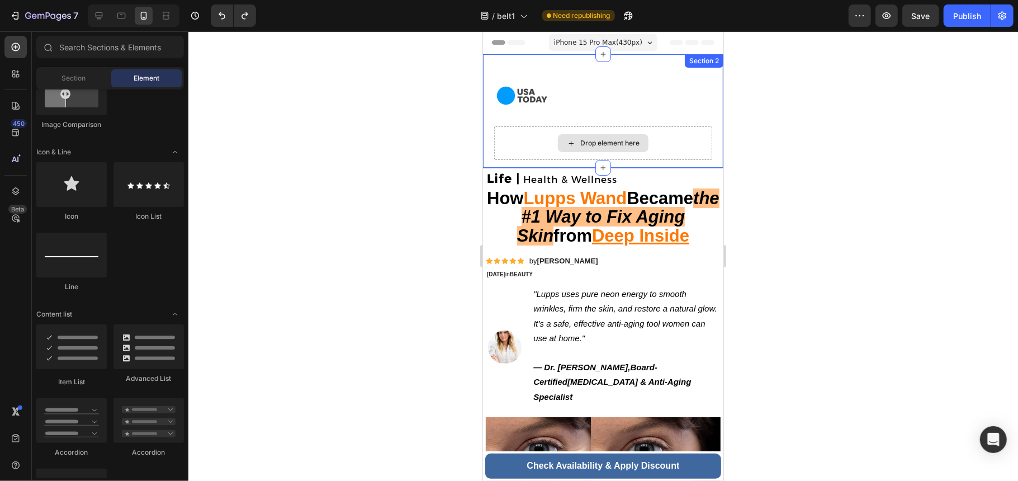
click at [580, 145] on div "Drop element here" at bounding box center [609, 142] width 59 height 9
click at [692, 137] on div "Drop element here" at bounding box center [603, 143] width 218 height 34
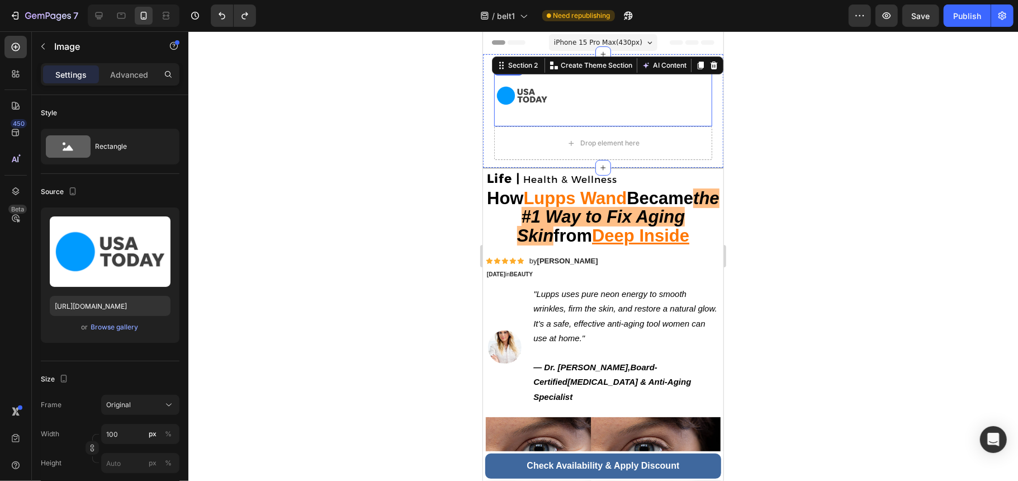
click at [687, 91] on div at bounding box center [603, 95] width 218 height 56
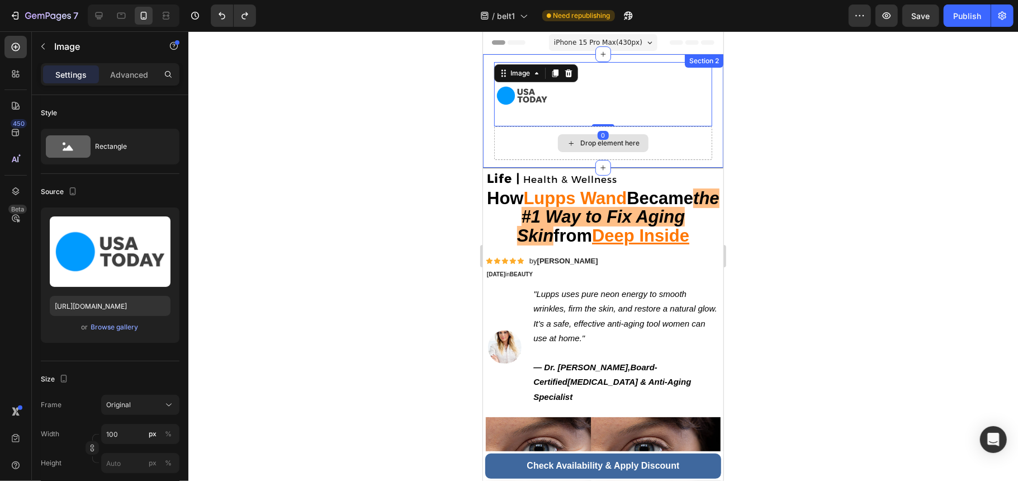
click at [684, 140] on div "Drop element here" at bounding box center [603, 143] width 218 height 34
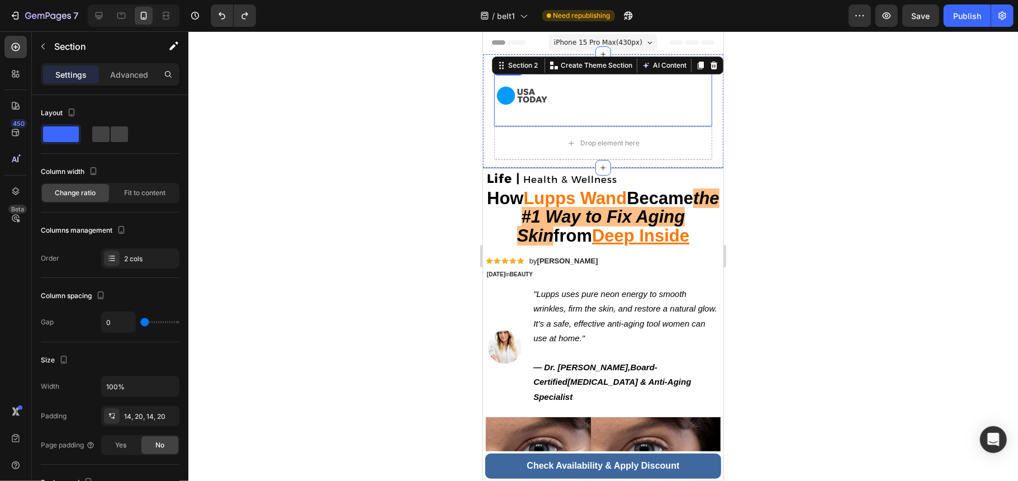
click at [671, 101] on div at bounding box center [603, 95] width 218 height 56
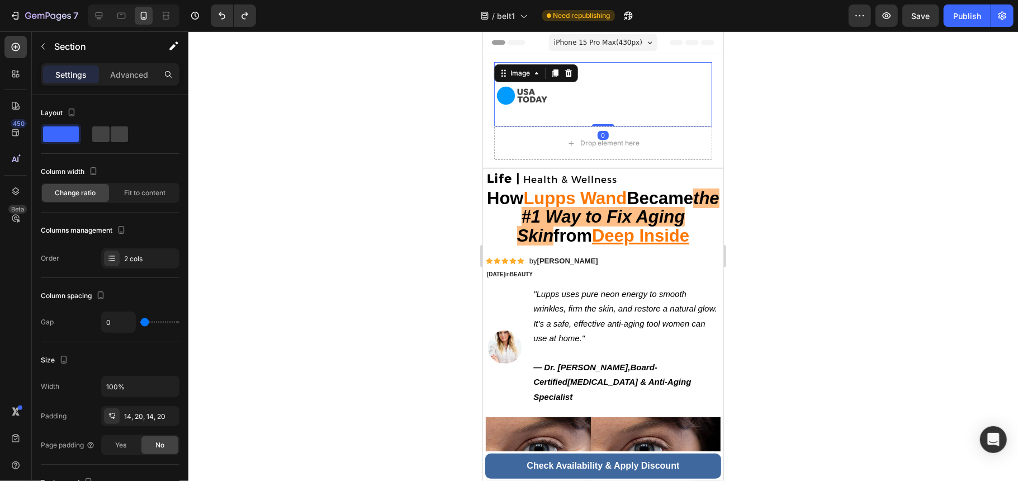
click at [669, 134] on div "Drop element here" at bounding box center [603, 143] width 218 height 34
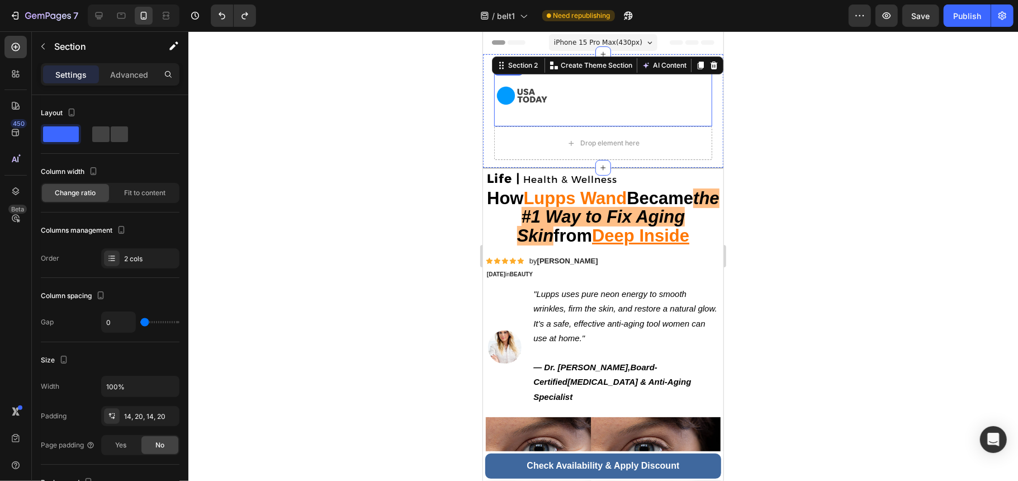
click at [669, 102] on div at bounding box center [603, 95] width 218 height 56
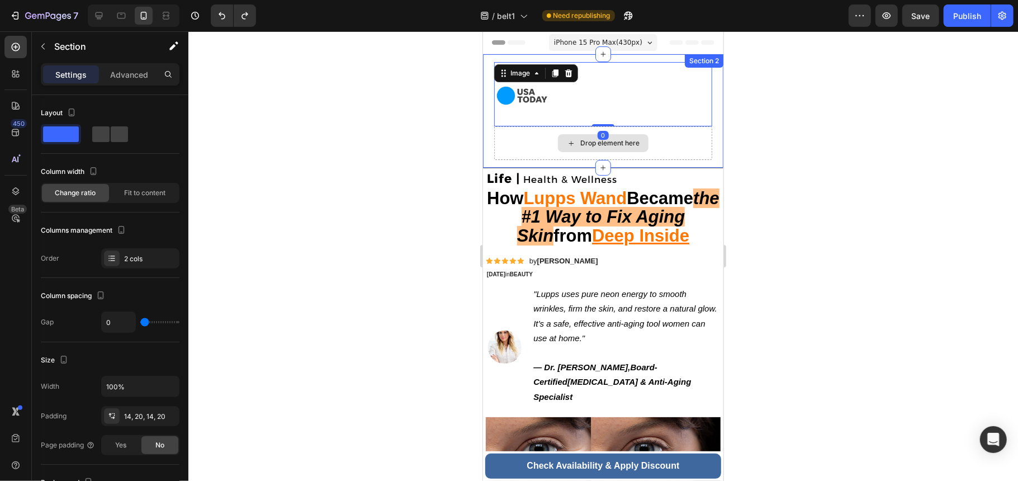
click at [662, 138] on div "Drop element here" at bounding box center [603, 143] width 218 height 34
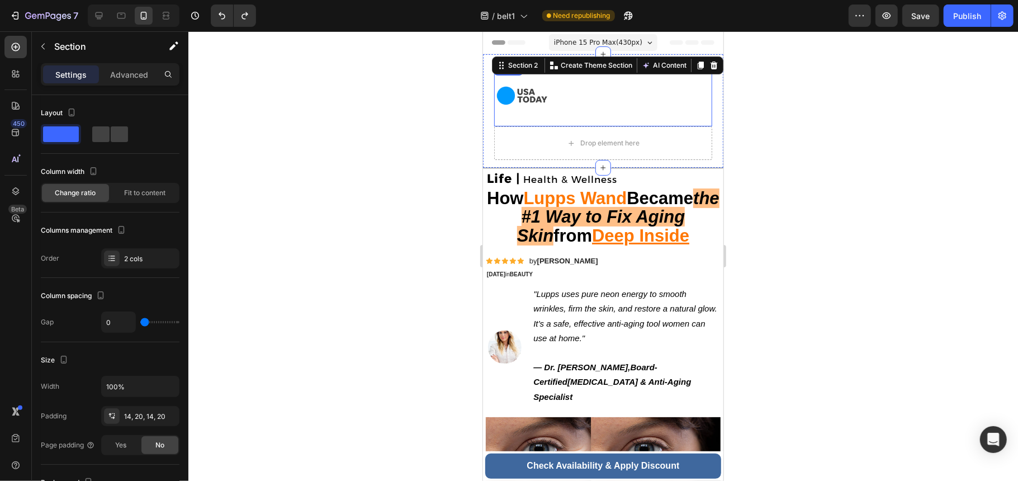
click at [653, 102] on div at bounding box center [603, 95] width 218 height 56
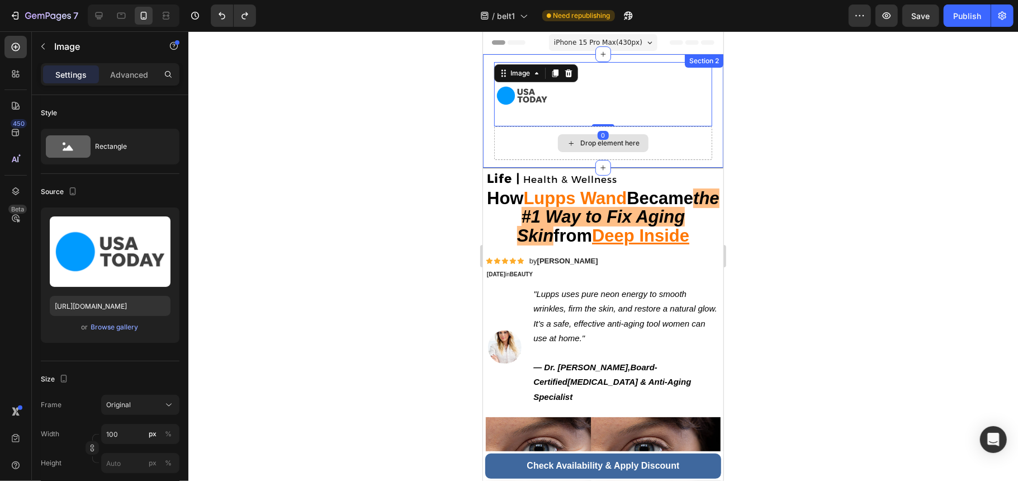
click at [698, 137] on div "Drop element here" at bounding box center [603, 143] width 218 height 34
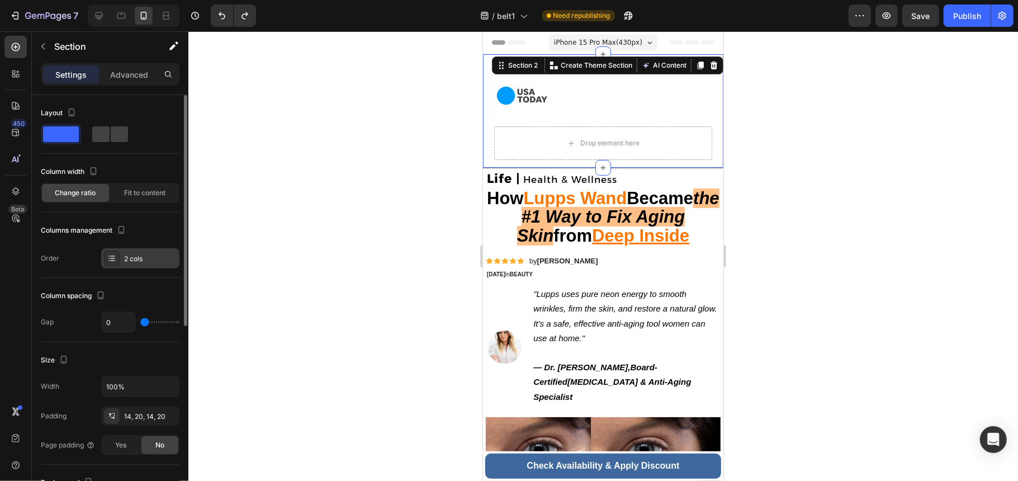
click at [120, 262] on div "2 cols" at bounding box center [140, 258] width 78 height 20
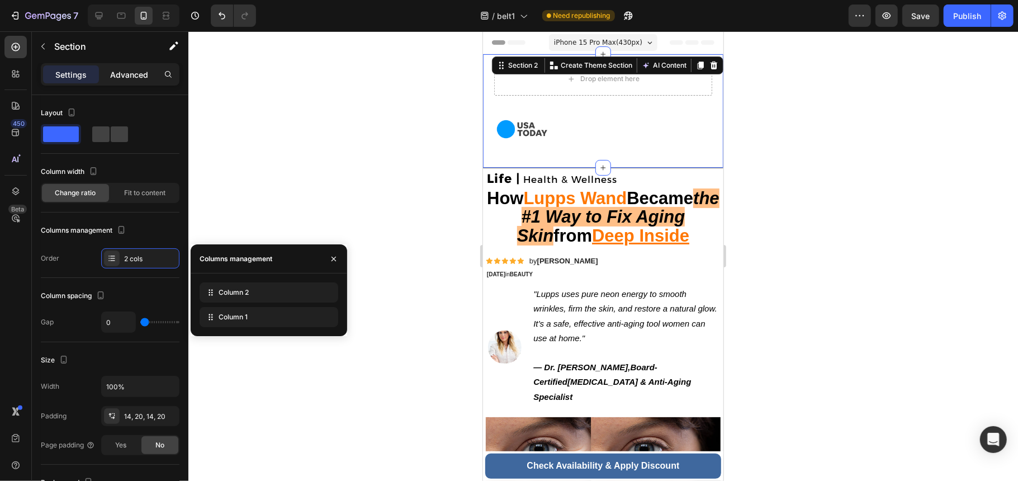
click at [117, 77] on p "Advanced" at bounding box center [129, 75] width 38 height 12
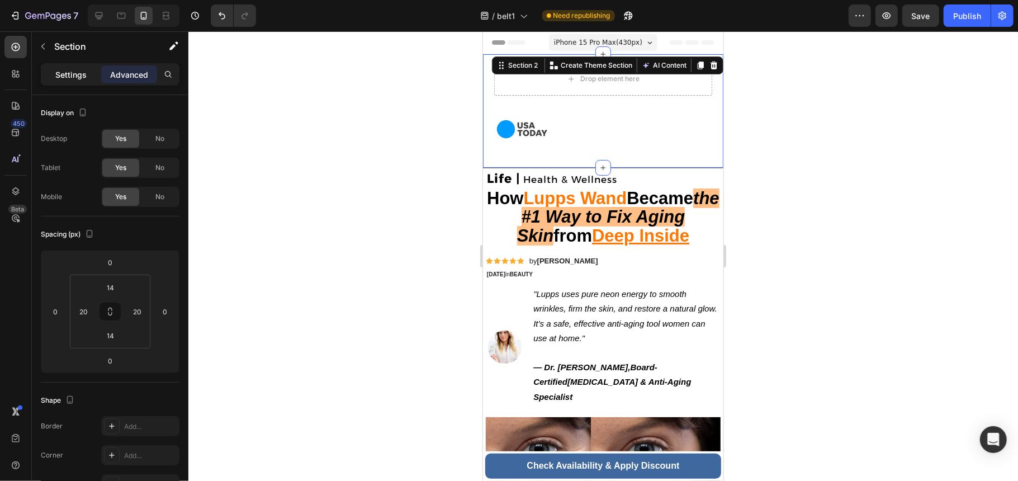
click at [82, 73] on p "Settings" at bounding box center [70, 75] width 31 height 12
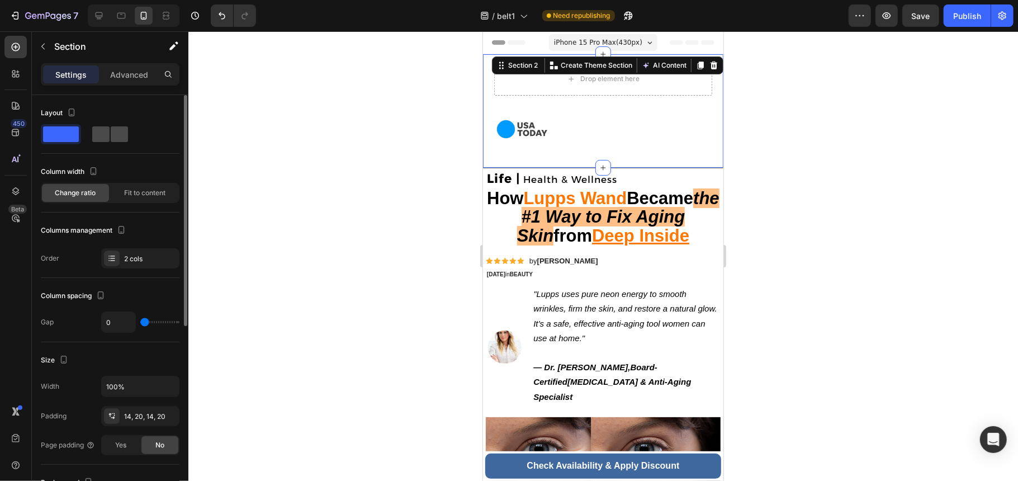
click at [112, 137] on span at bounding box center [119, 134] width 17 height 16
type input "32"
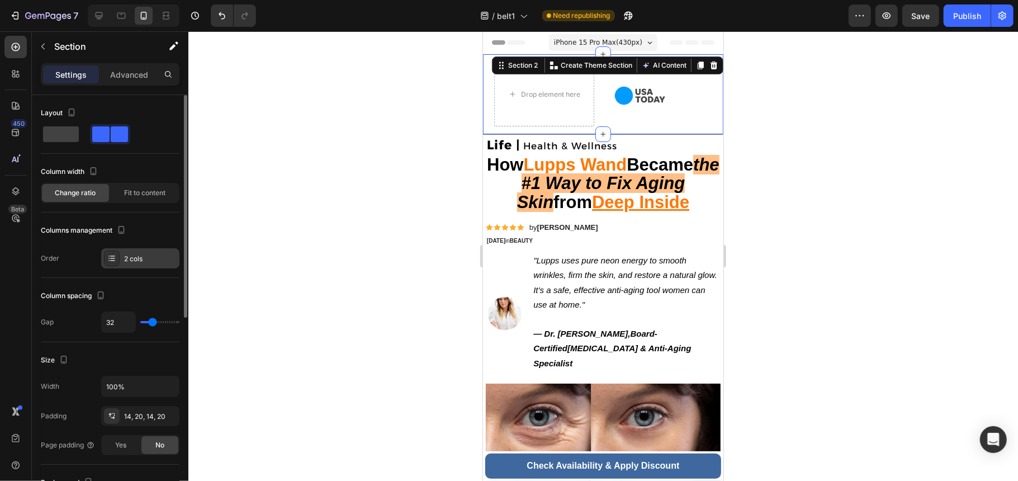
click at [140, 261] on div "2 cols" at bounding box center [150, 259] width 53 height 10
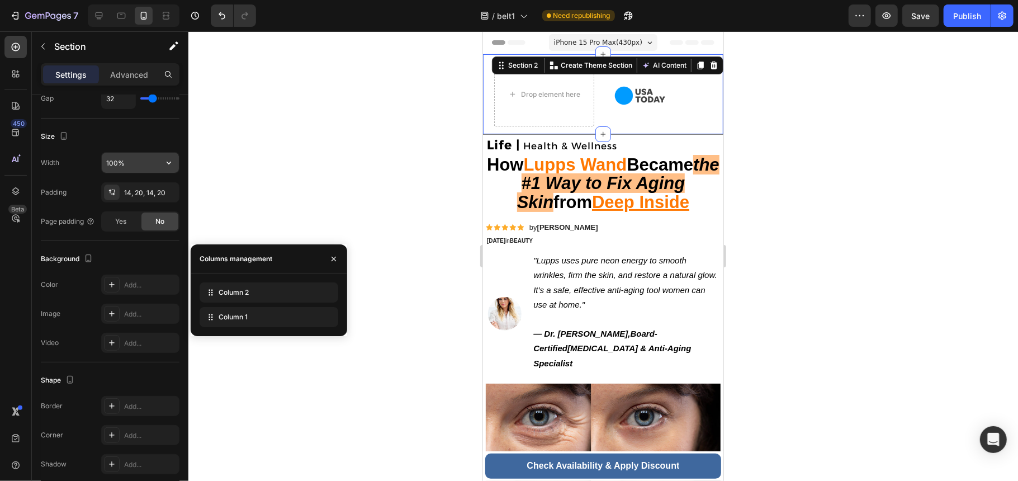
scroll to position [0, 0]
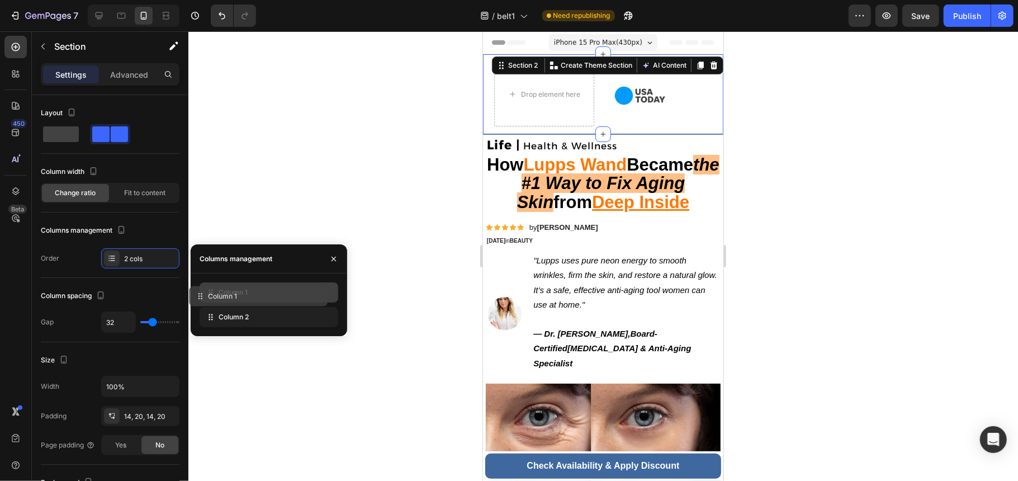
drag, startPoint x: 239, startPoint y: 312, endPoint x: 225, endPoint y: 282, distance: 33.0
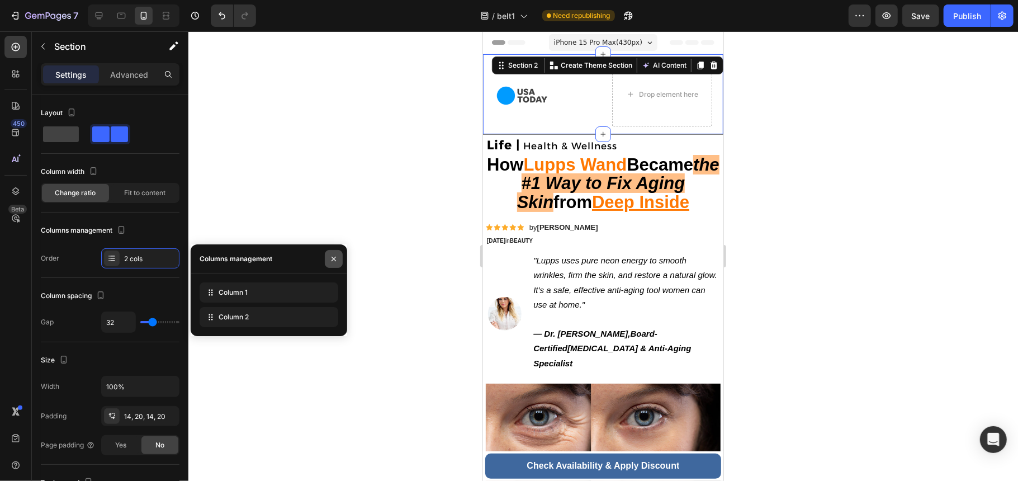
click at [340, 258] on button "button" at bounding box center [334, 259] width 18 height 18
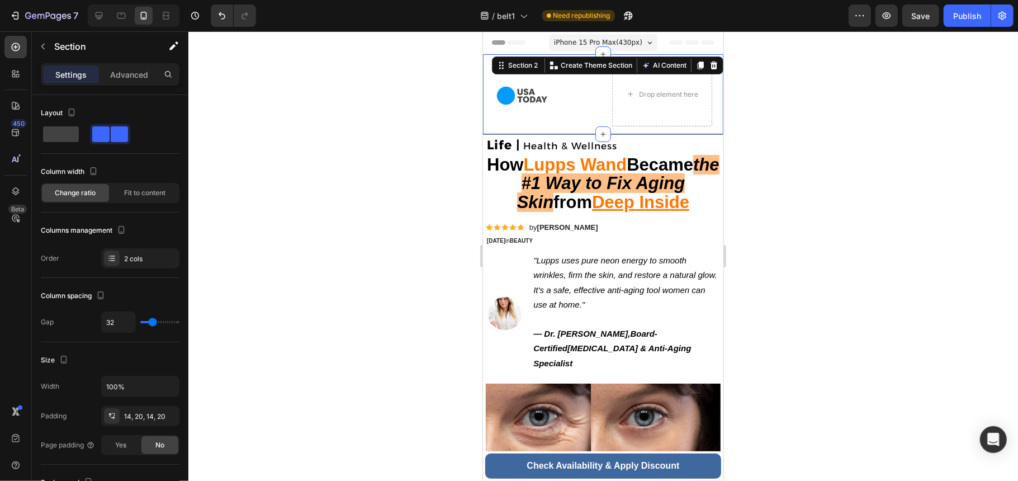
click at [365, 254] on div at bounding box center [603, 256] width 830 height 450
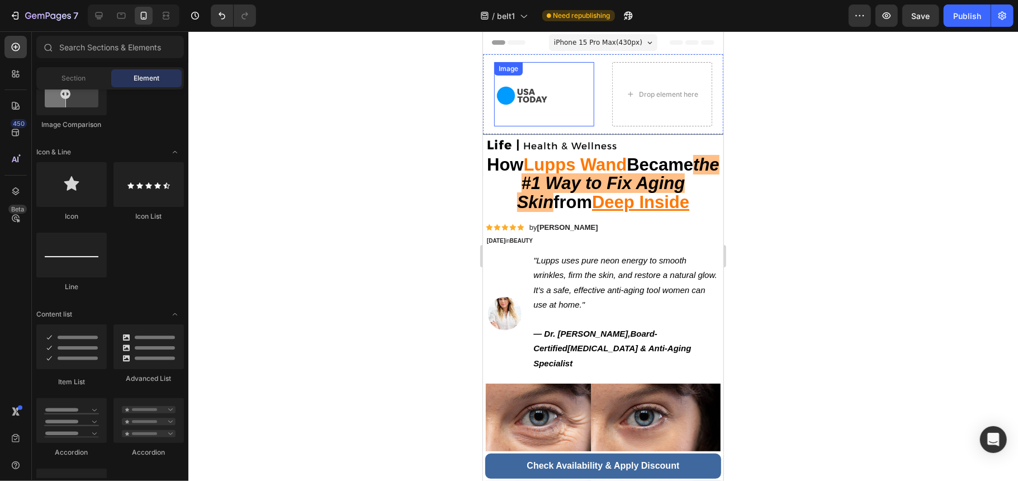
click at [566, 78] on div at bounding box center [544, 95] width 100 height 56
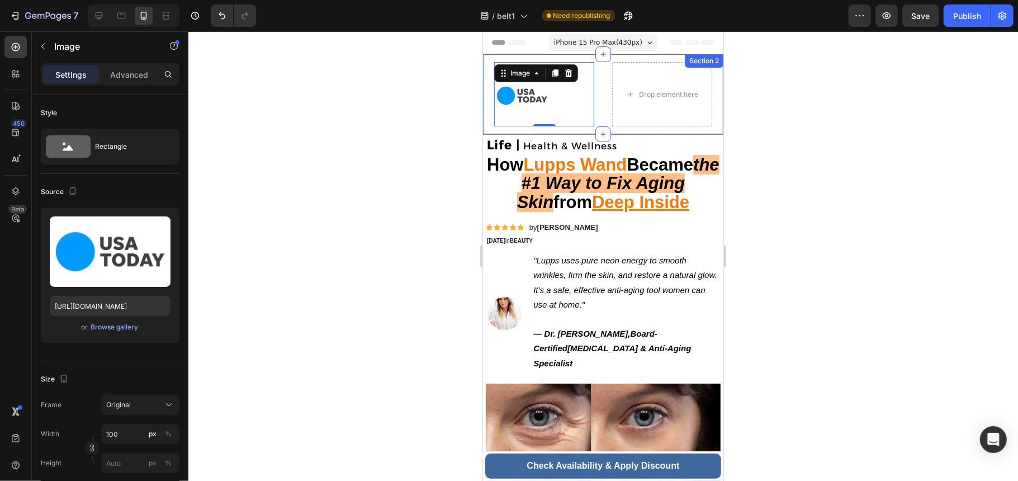
click at [620, 60] on div "Image 0 Drop element here Section 2" at bounding box center [603, 94] width 240 height 80
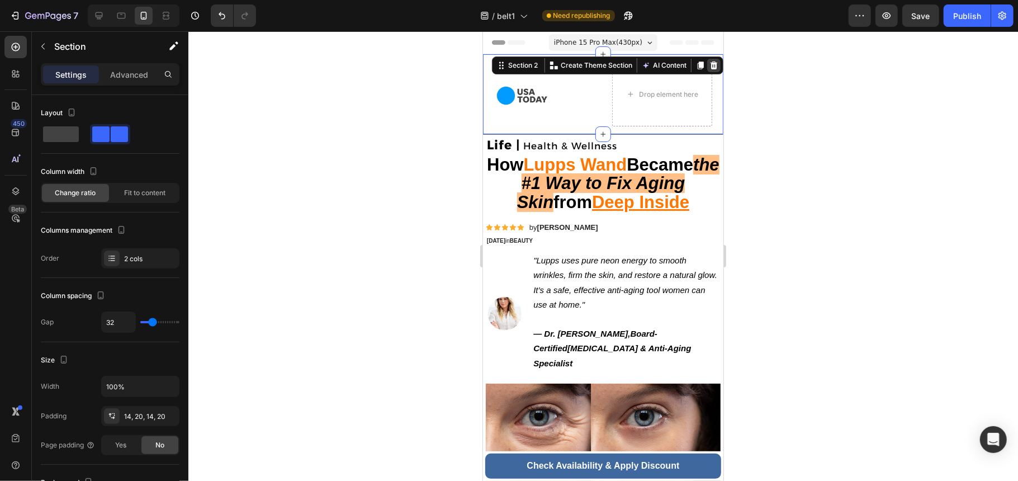
click at [709, 63] on icon at bounding box center [713, 64] width 9 height 9
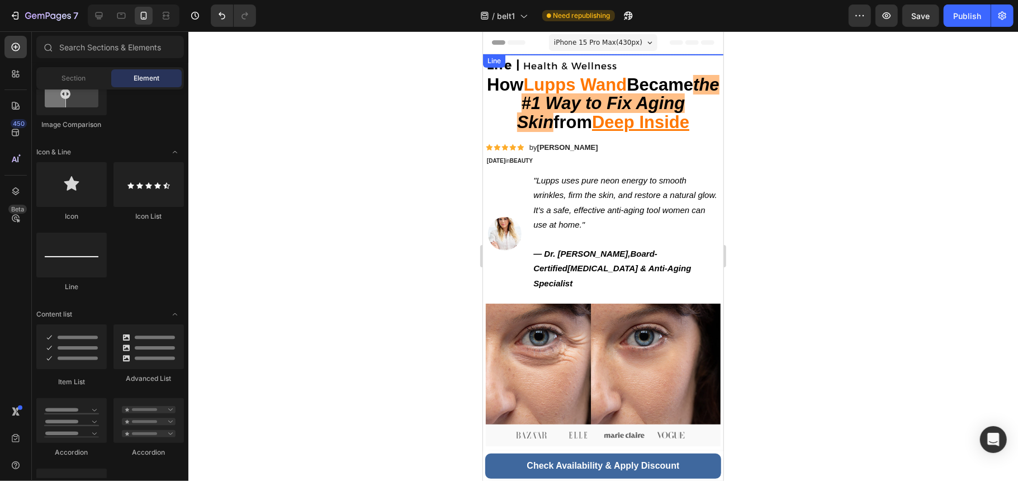
click at [488, 58] on div "Line" at bounding box center [494, 60] width 18 height 10
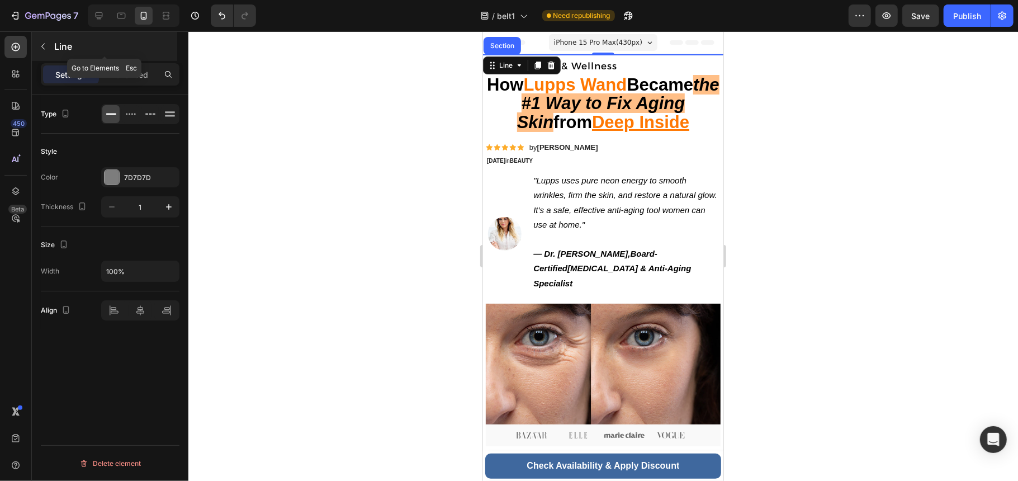
click at [48, 48] on button "button" at bounding box center [43, 46] width 18 height 18
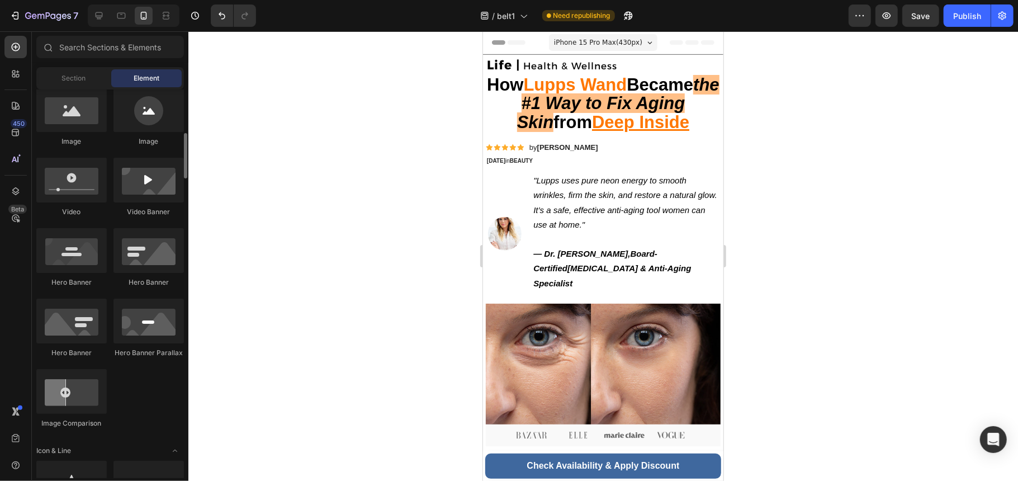
scroll to position [298, 0]
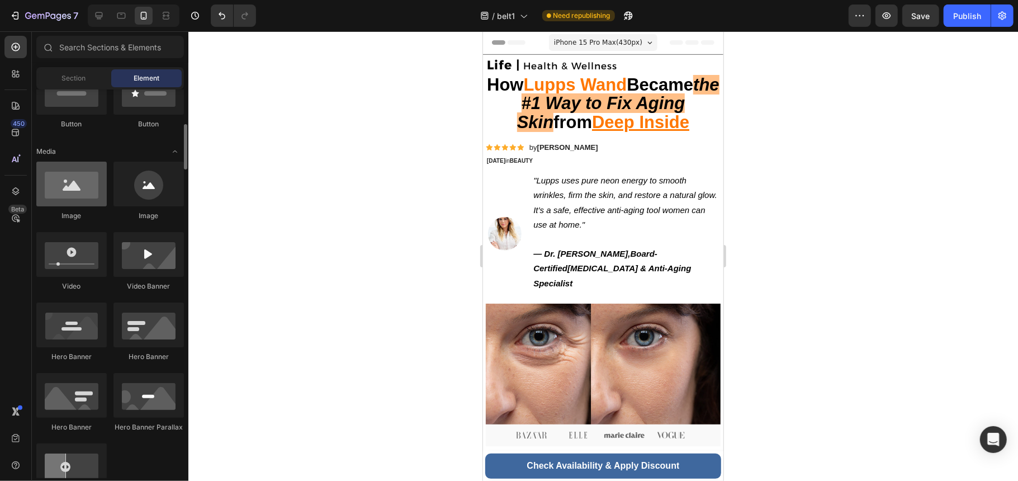
click at [83, 190] on div at bounding box center [71, 184] width 70 height 45
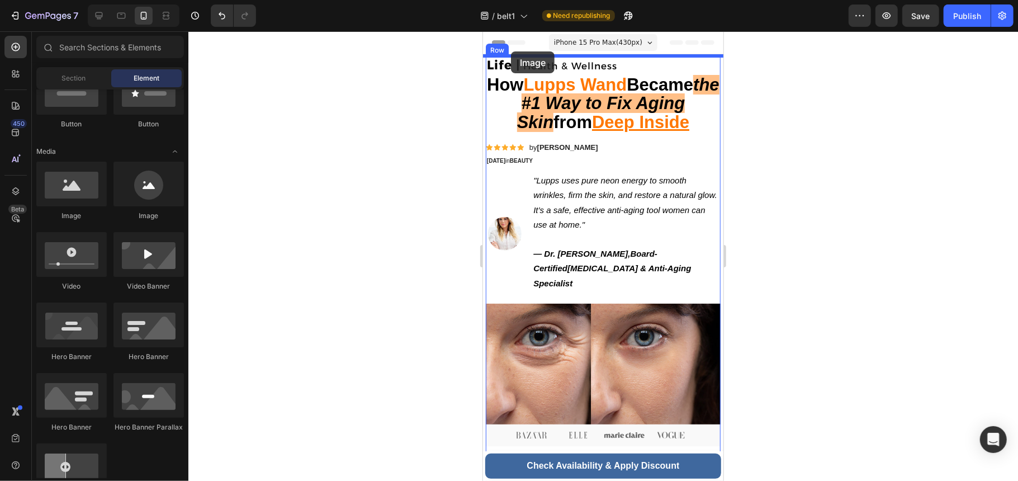
drag, startPoint x: 548, startPoint y: 224, endPoint x: 510, endPoint y: 51, distance: 176.9
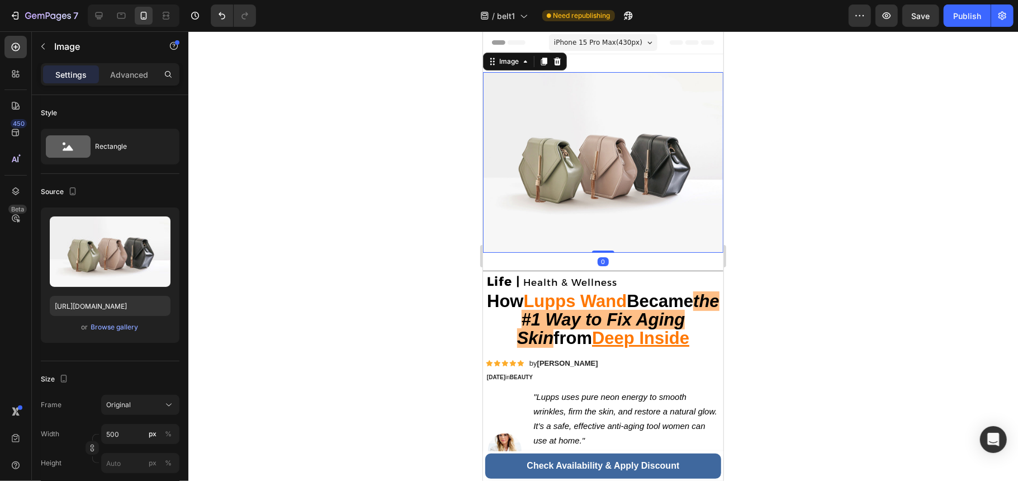
click at [641, 206] on img at bounding box center [603, 162] width 240 height 181
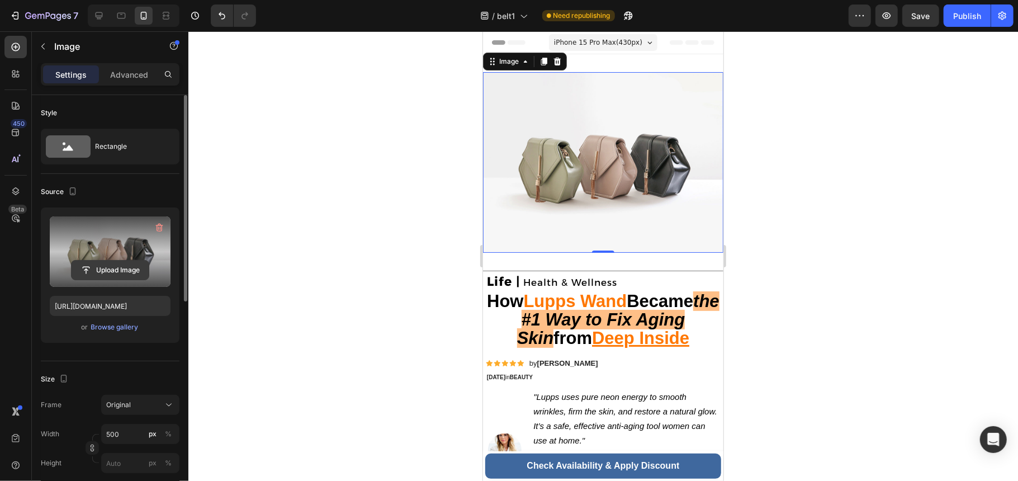
click at [121, 278] on input "file" at bounding box center [110, 270] width 77 height 19
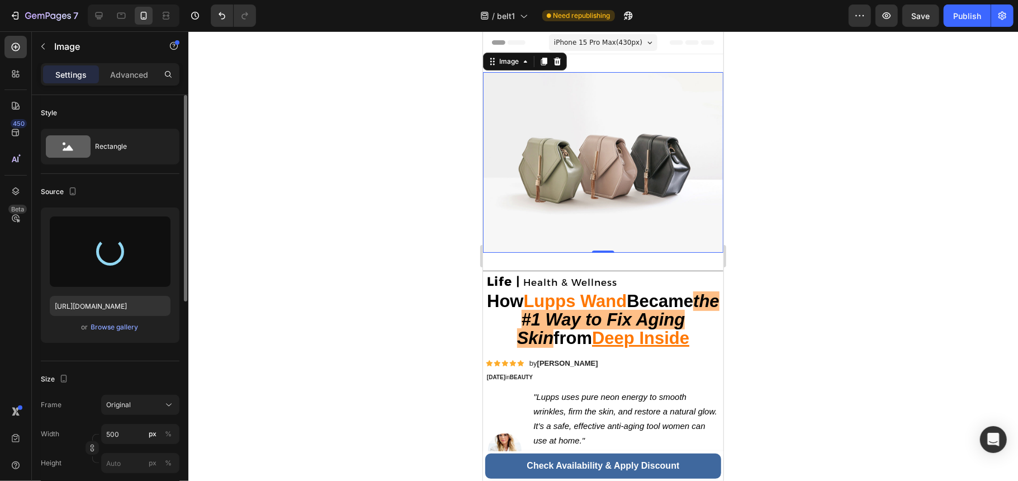
type input "[URL][DOMAIN_NAME]"
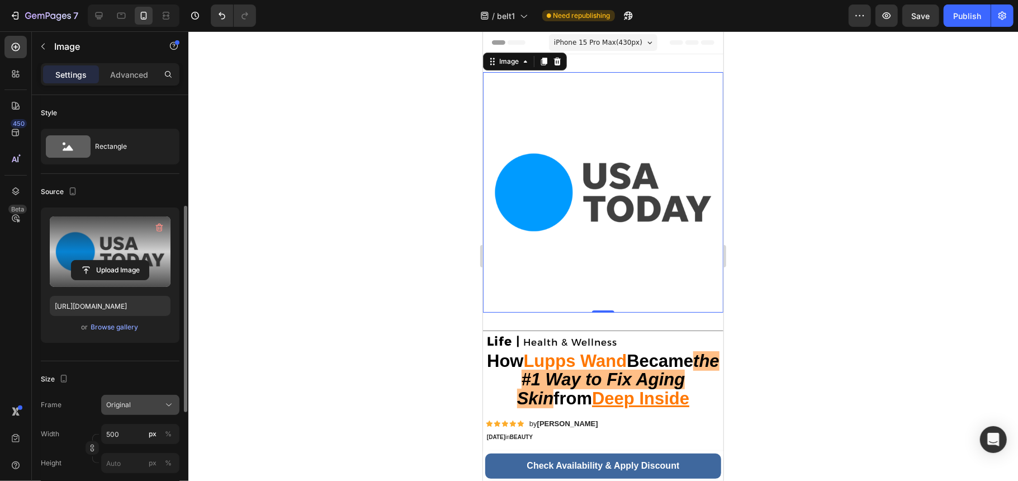
scroll to position [149, 0]
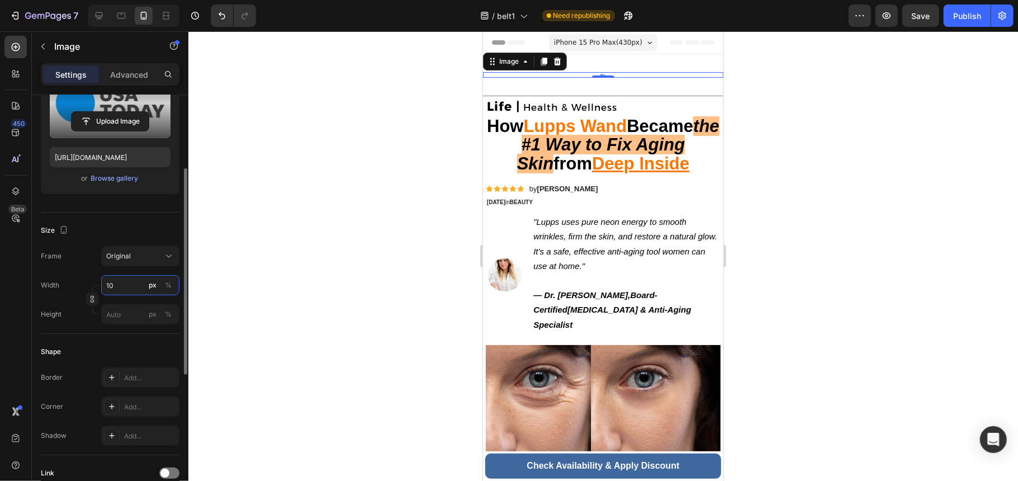
type input "100"
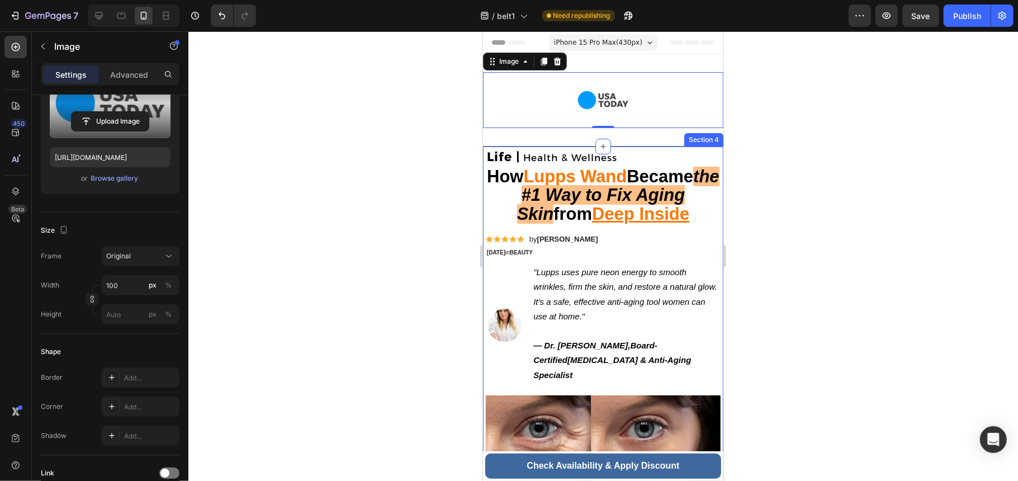
click at [571, 138] on div "Image 0 Section 2" at bounding box center [603, 100] width 240 height 92
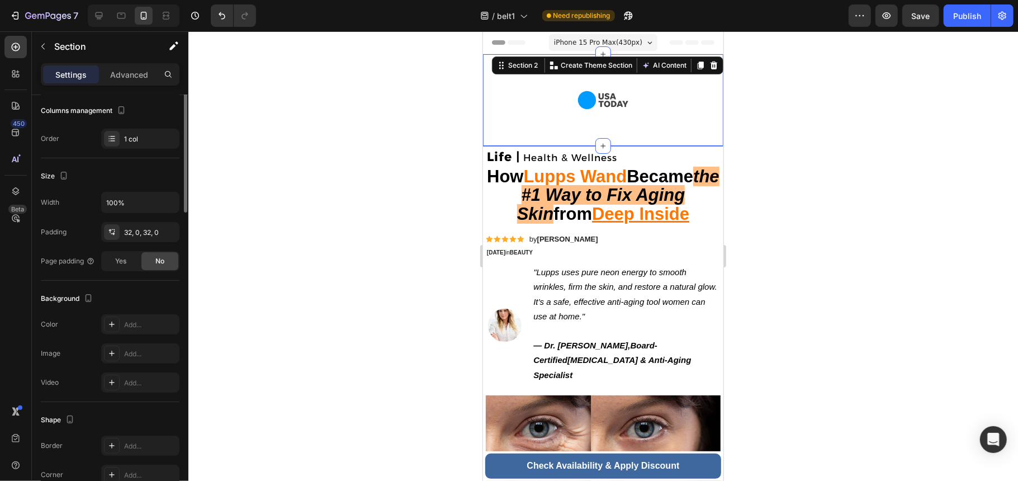
scroll to position [0, 0]
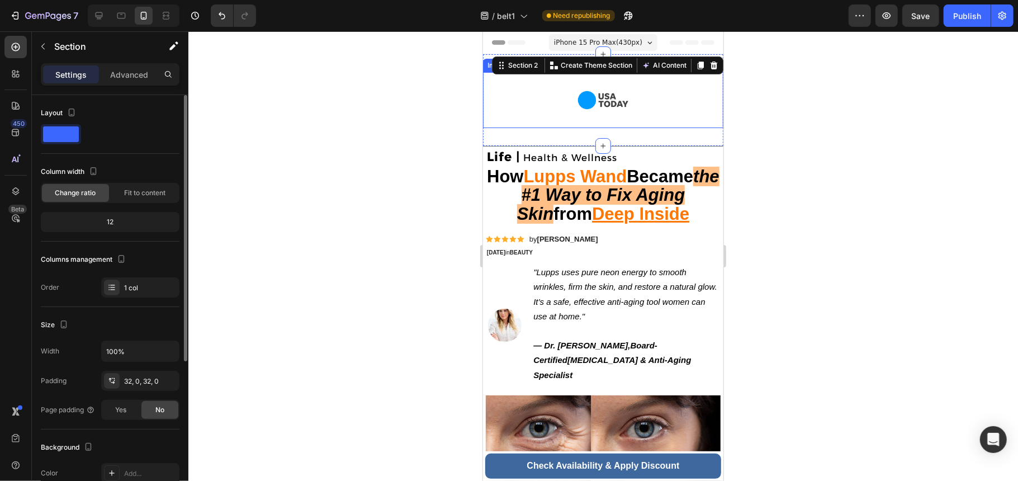
click at [626, 94] on div at bounding box center [603, 100] width 240 height 56
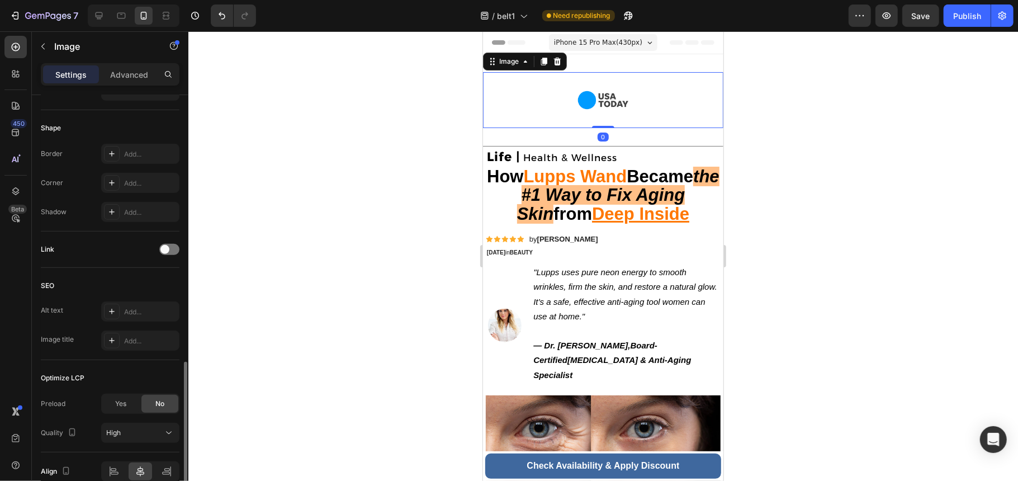
scroll to position [428, 0]
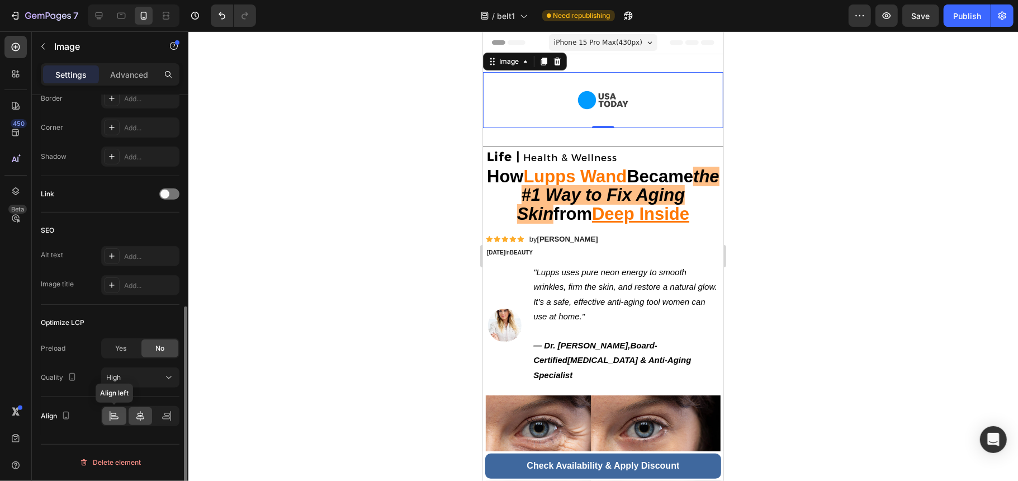
click at [119, 412] on icon at bounding box center [113, 415] width 11 height 11
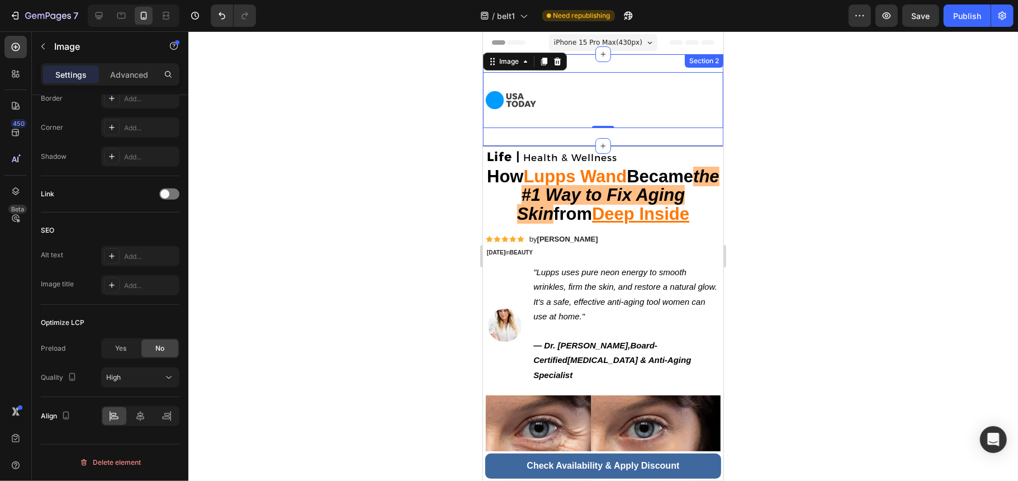
click at [632, 141] on div "Image 0 Section 2" at bounding box center [603, 100] width 240 height 92
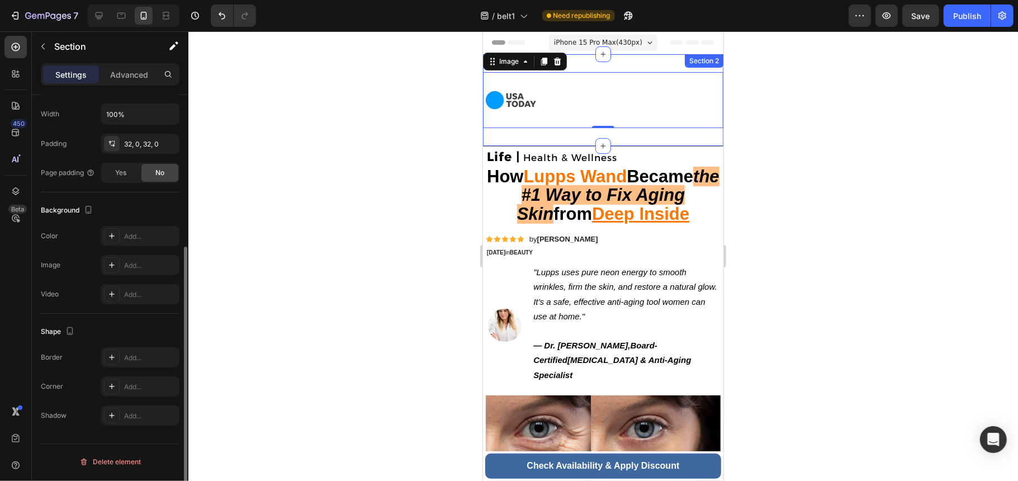
scroll to position [0, 0]
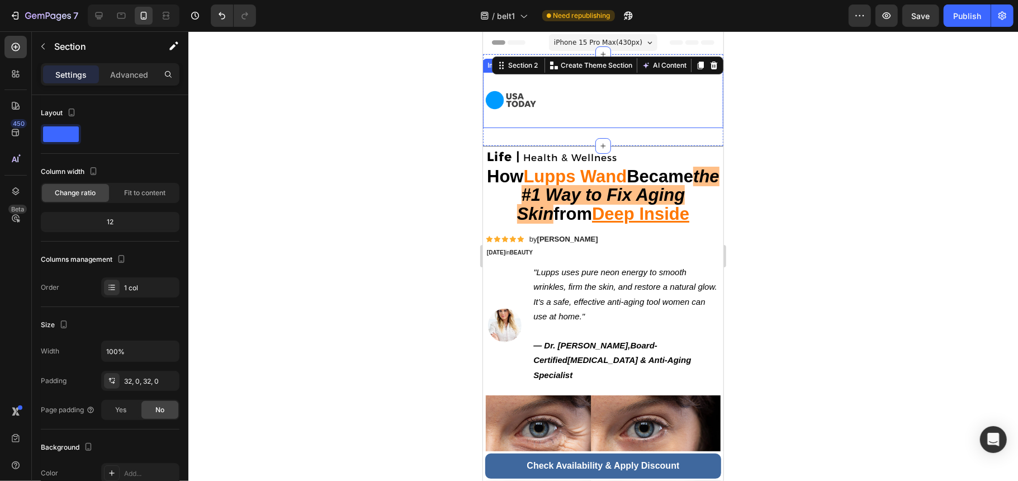
click at [587, 92] on div at bounding box center [603, 100] width 240 height 56
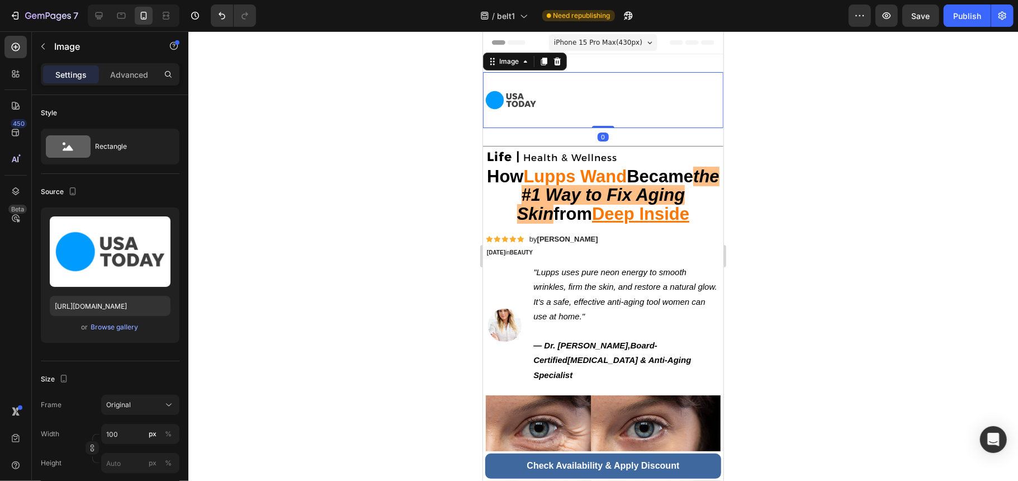
click at [587, 92] on div at bounding box center [603, 100] width 240 height 56
click at [688, 47] on div "Header" at bounding box center [602, 42] width 223 height 22
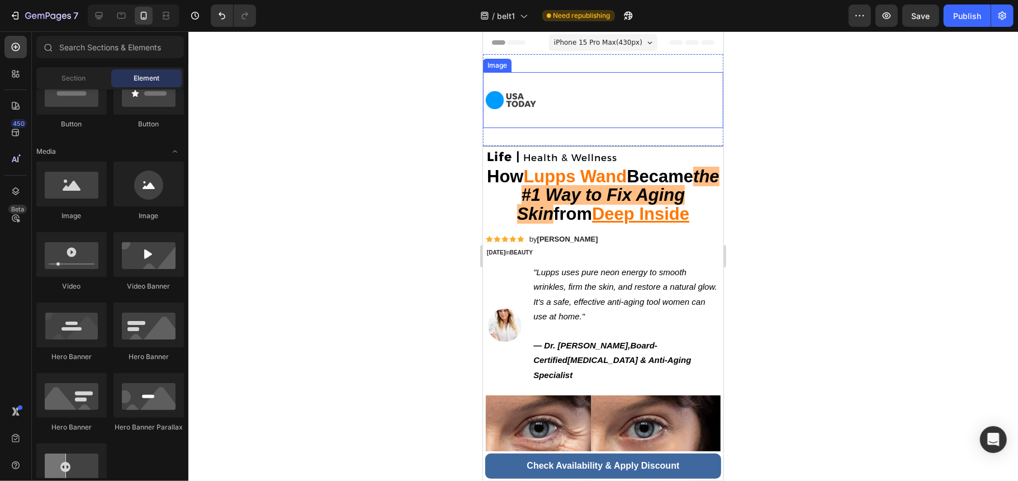
click at [520, 107] on img at bounding box center [511, 100] width 56 height 56
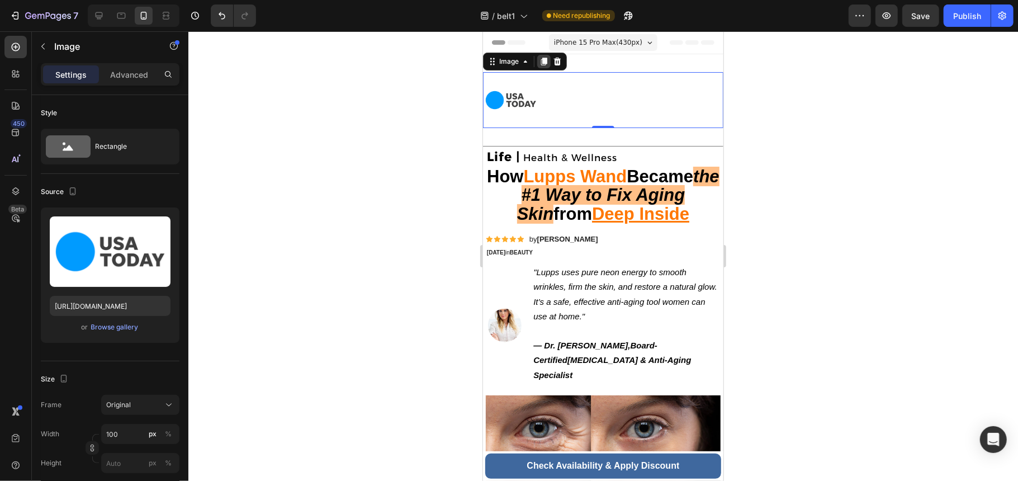
click at [542, 62] on icon at bounding box center [543, 60] width 9 height 9
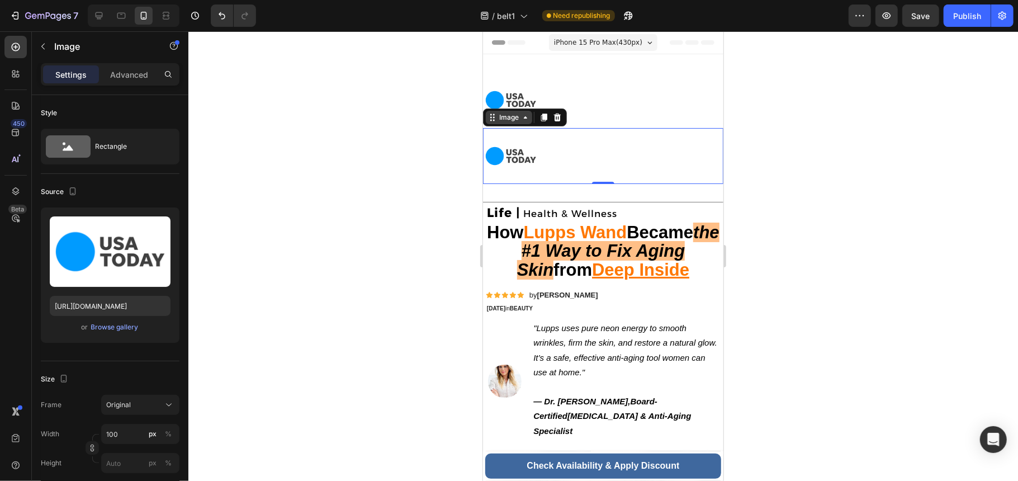
click at [490, 118] on icon at bounding box center [492, 116] width 9 height 9
drag, startPoint x: 494, startPoint y: 119, endPoint x: 490, endPoint y: 97, distance: 22.8
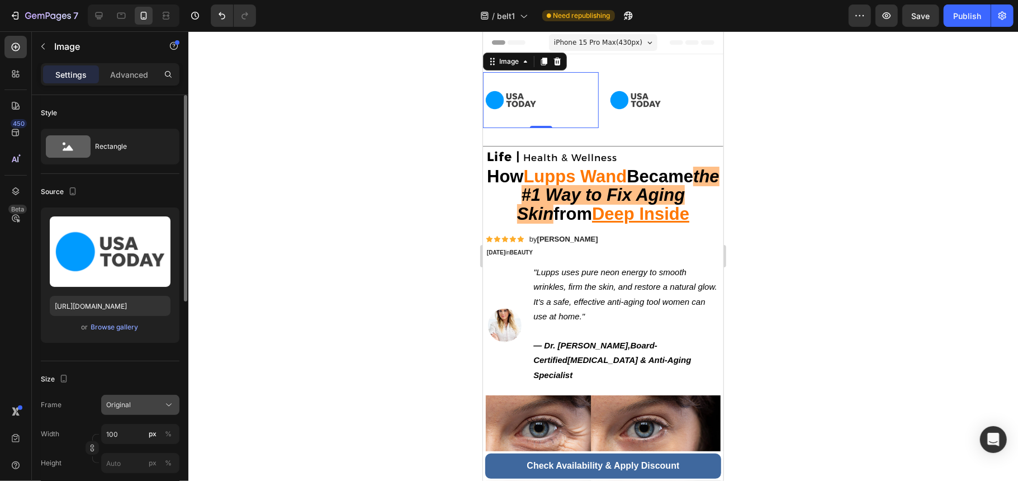
scroll to position [74, 0]
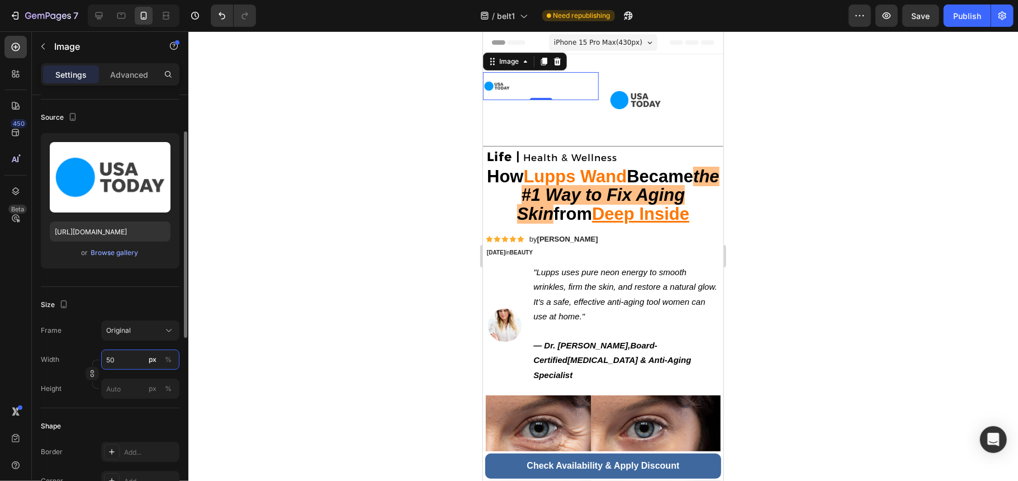
type input "5"
type input "8"
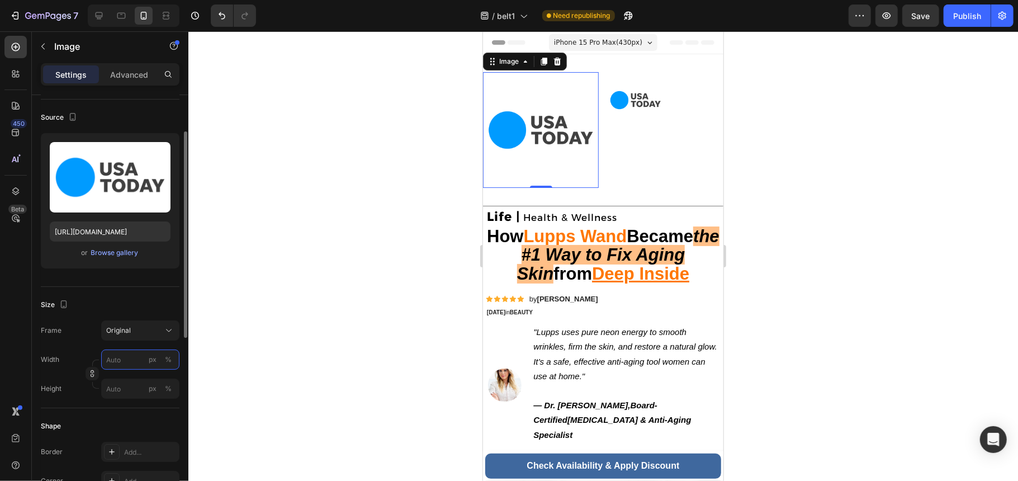
type input "8"
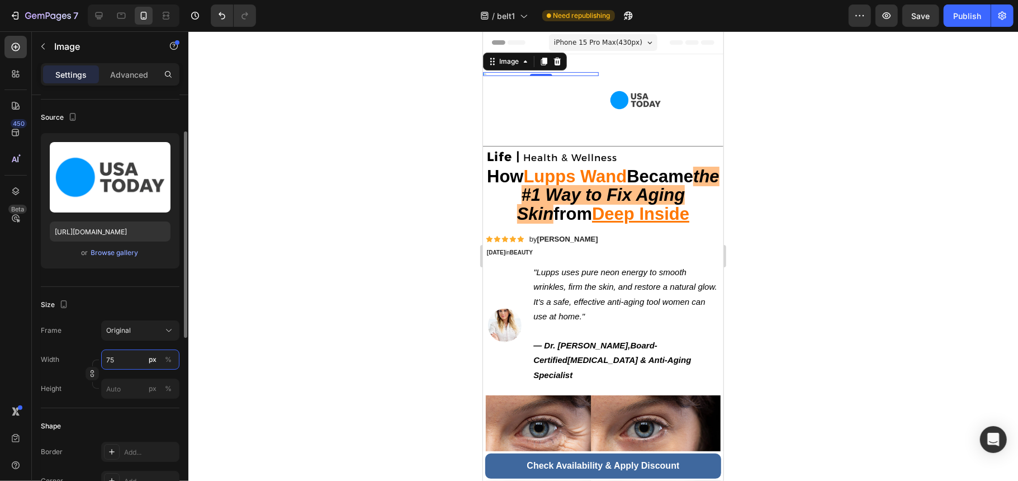
type input "7"
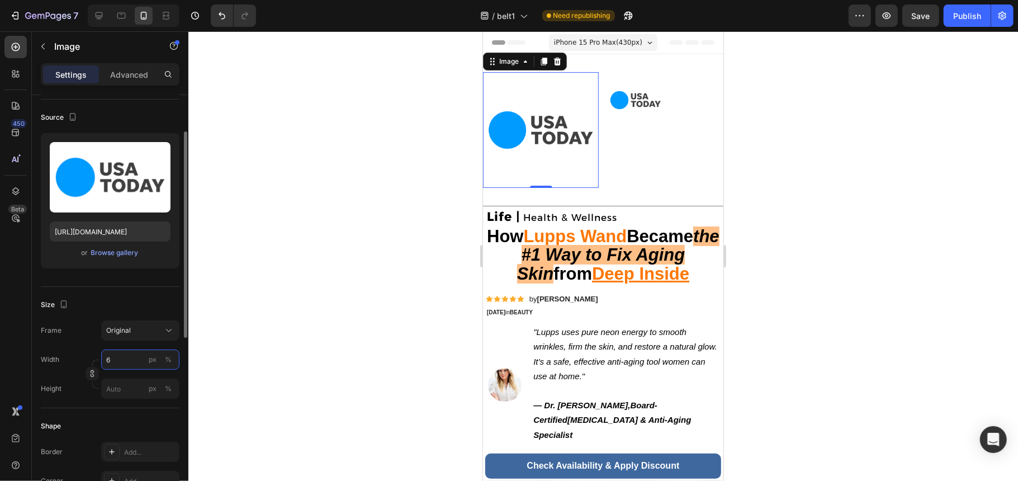
type input "60"
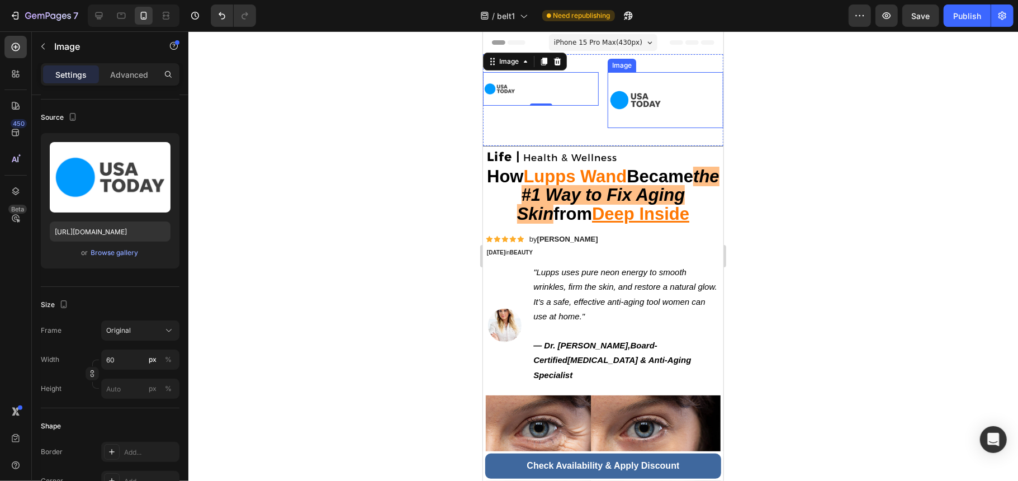
click at [637, 98] on img at bounding box center [635, 100] width 56 height 56
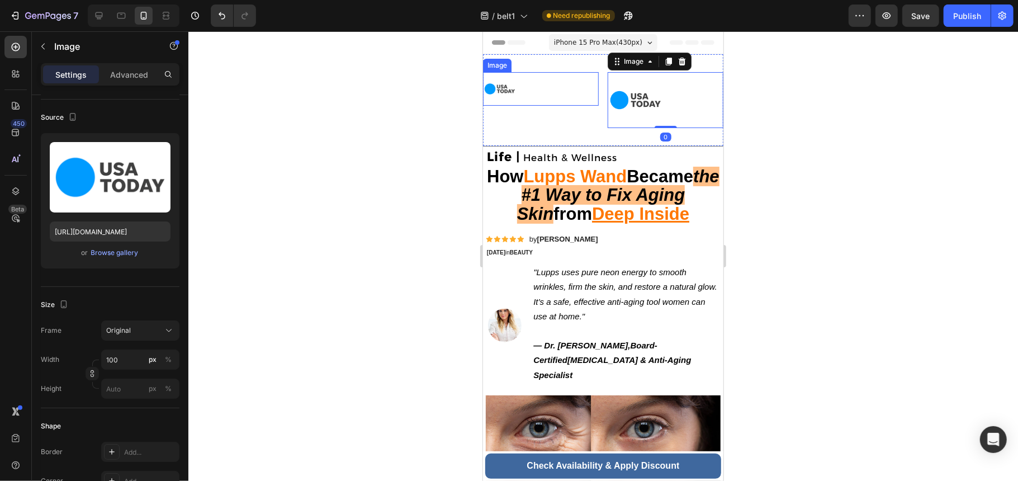
click at [522, 94] on div at bounding box center [541, 89] width 116 height 34
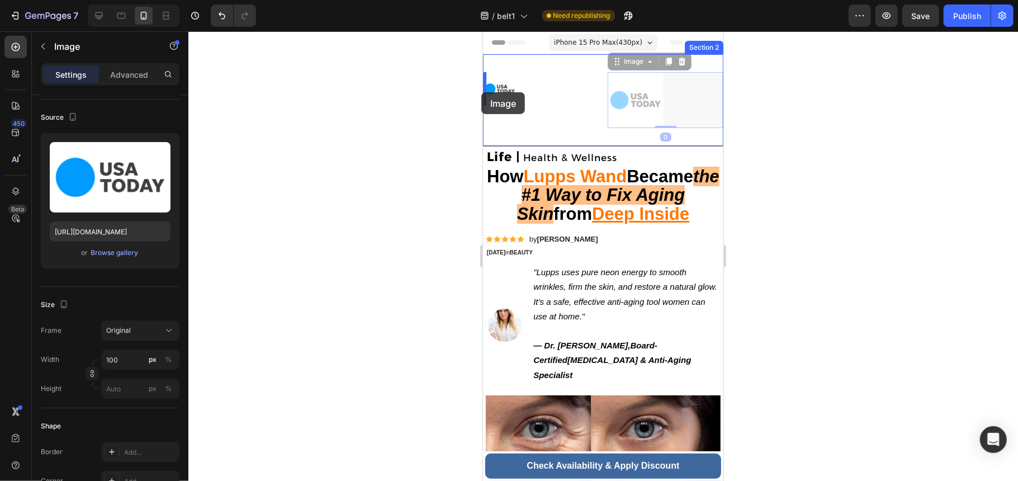
drag, startPoint x: 571, startPoint y: 100, endPoint x: 481, endPoint y: 92, distance: 90.4
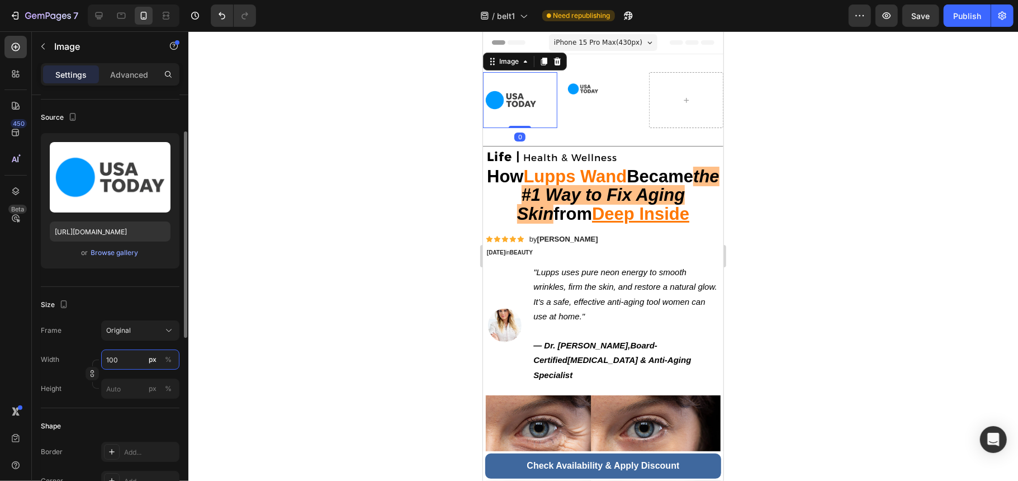
click at [115, 359] on input "100" at bounding box center [140, 359] width 78 height 20
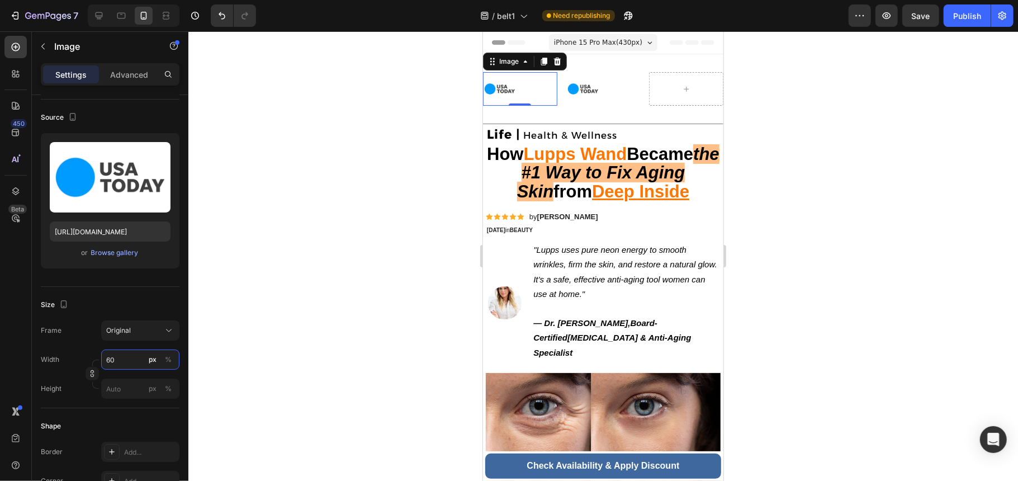
type input "60"
click at [510, 94] on img at bounding box center [500, 89] width 34 height 34
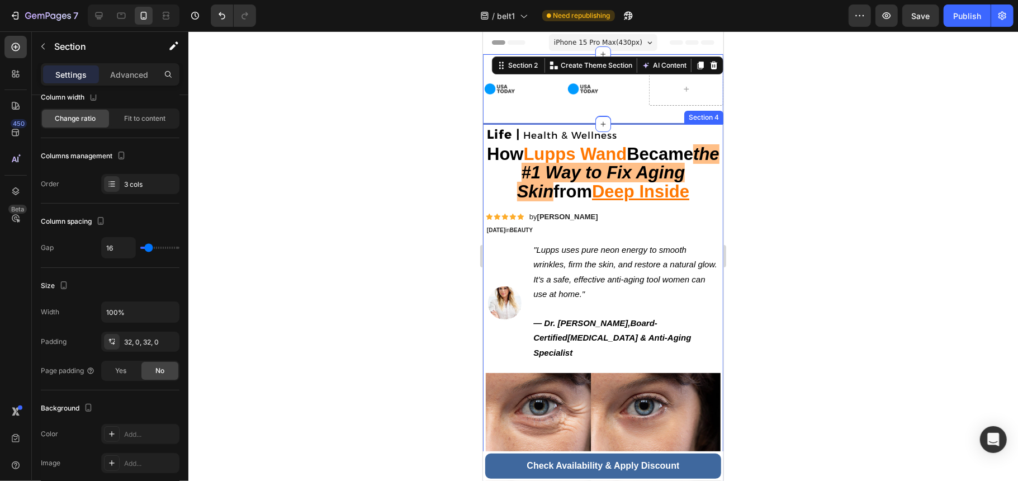
scroll to position [0, 0]
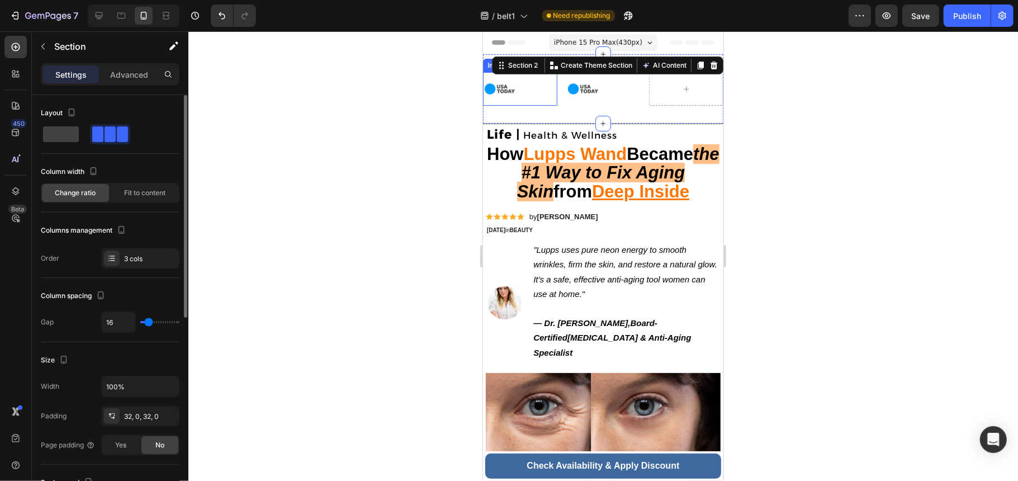
click at [522, 89] on div at bounding box center [520, 89] width 74 height 34
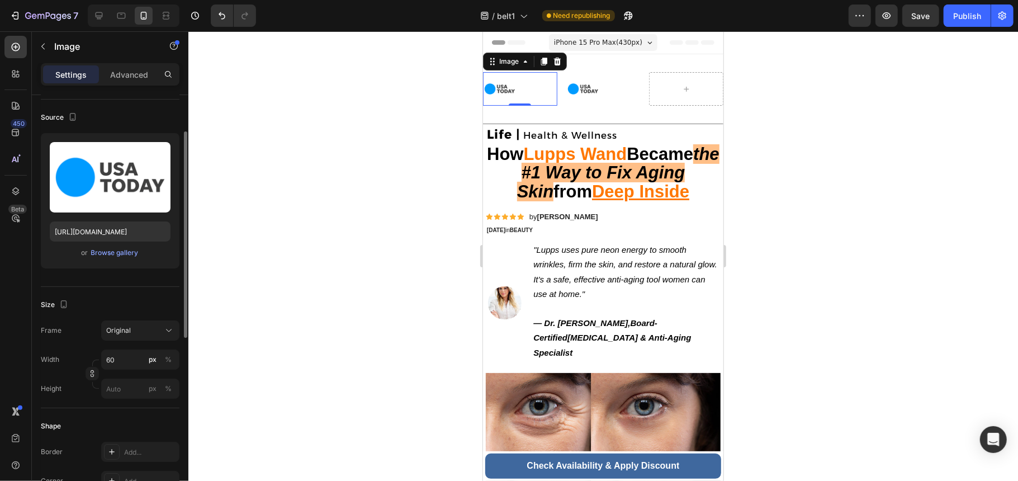
scroll to position [149, 0]
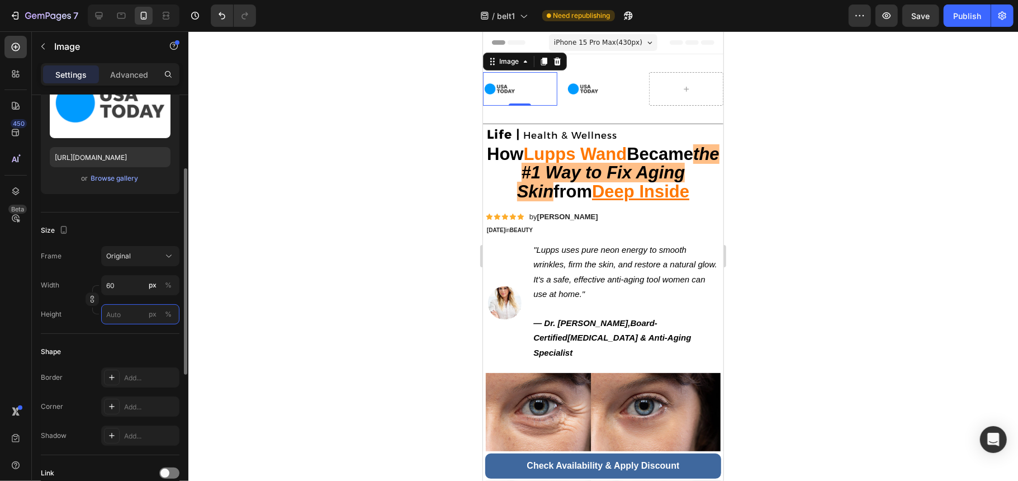
click at [120, 320] on input "px %" at bounding box center [140, 314] width 78 height 20
type input "60"
click at [137, 281] on input "px %" at bounding box center [140, 285] width 78 height 20
type input "6"
type input "60"
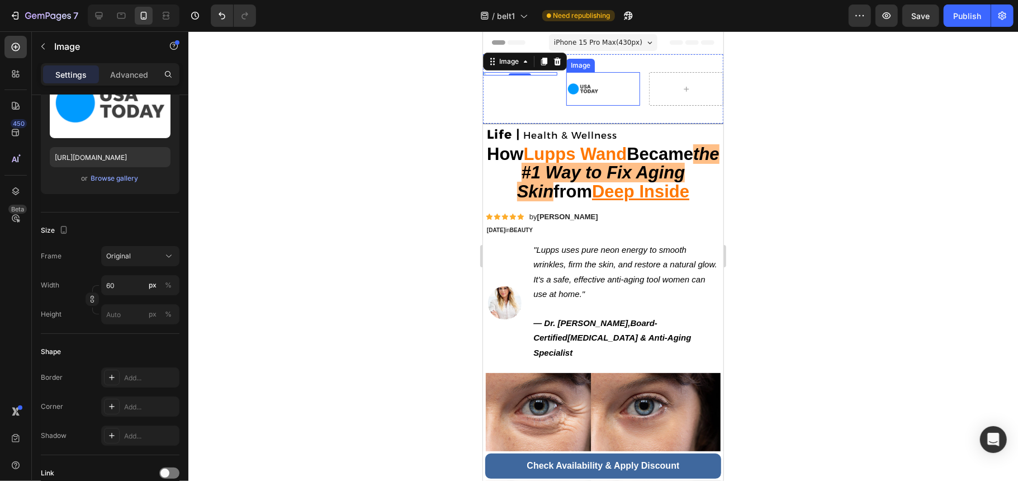
click at [584, 83] on img at bounding box center [583, 89] width 34 height 34
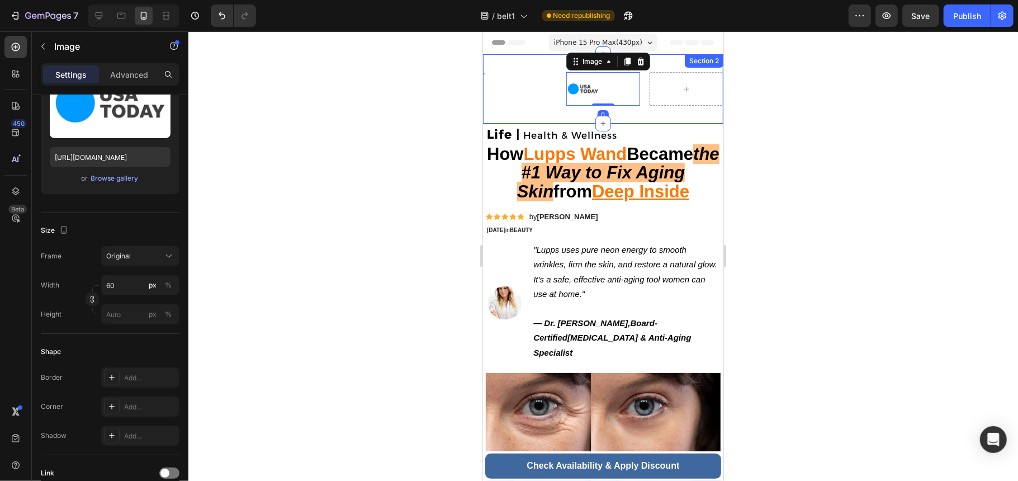
click at [513, 74] on div at bounding box center [520, 73] width 74 height 3
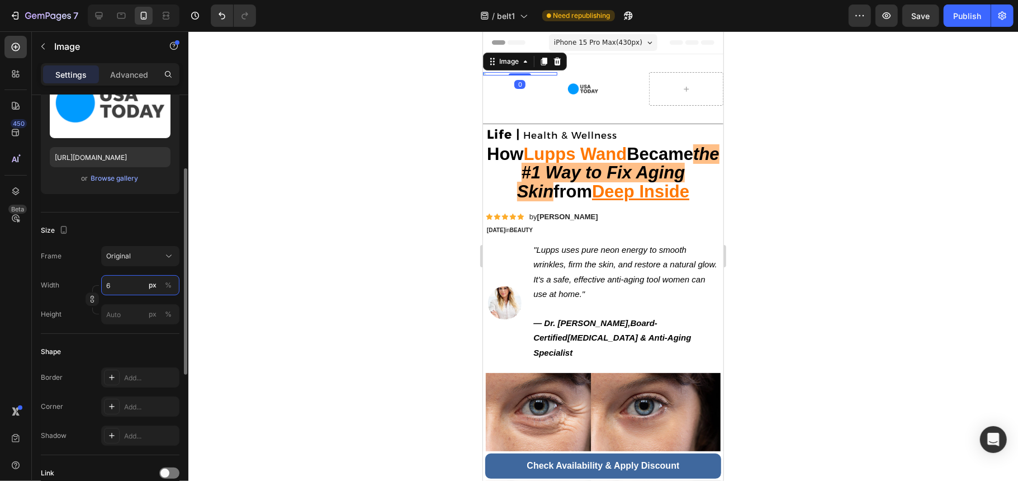
click at [117, 284] on input "6" at bounding box center [140, 285] width 78 height 20
type input "60"
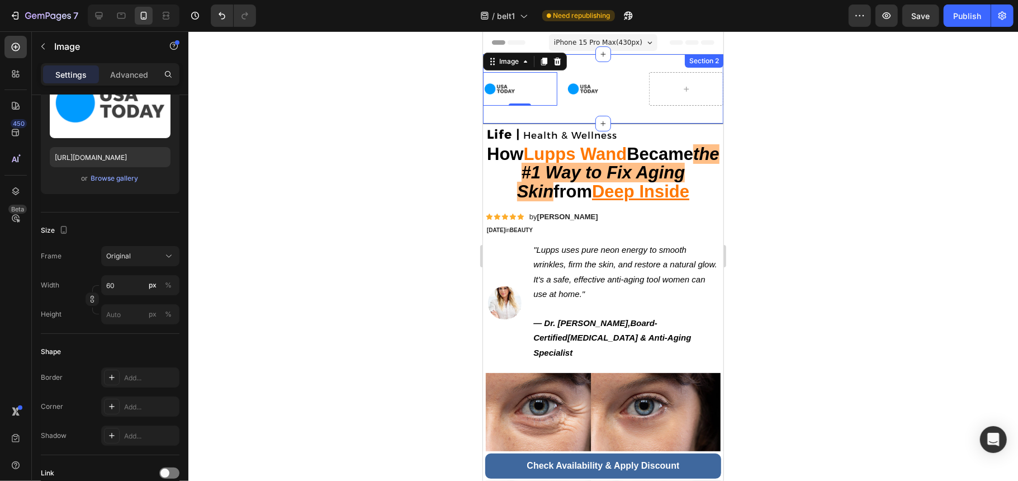
click at [560, 111] on div "Image 0 Image Section 2" at bounding box center [603, 88] width 240 height 69
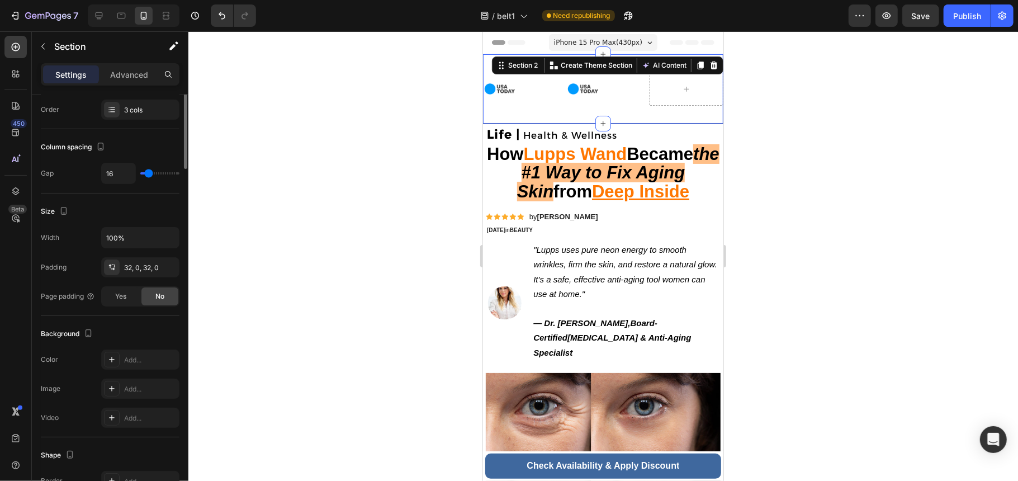
scroll to position [0, 0]
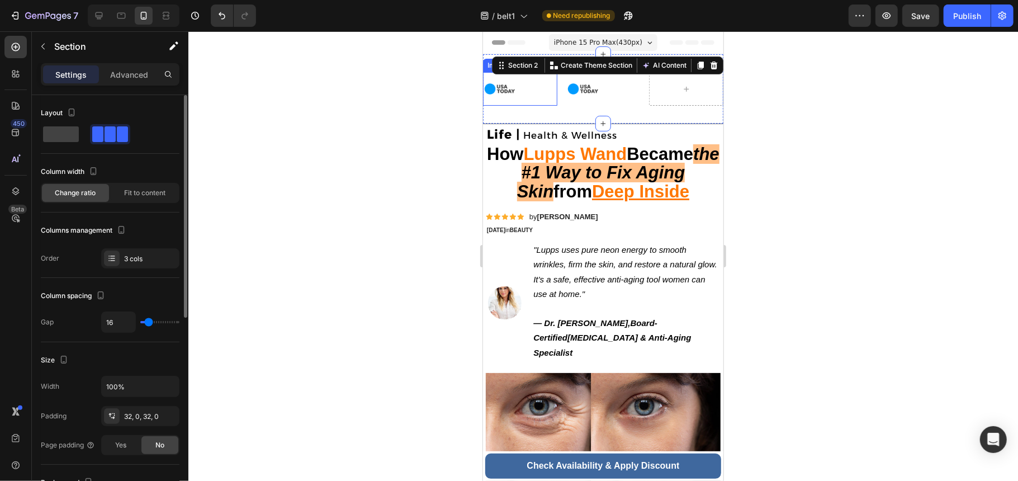
click at [513, 98] on img at bounding box center [500, 89] width 34 height 34
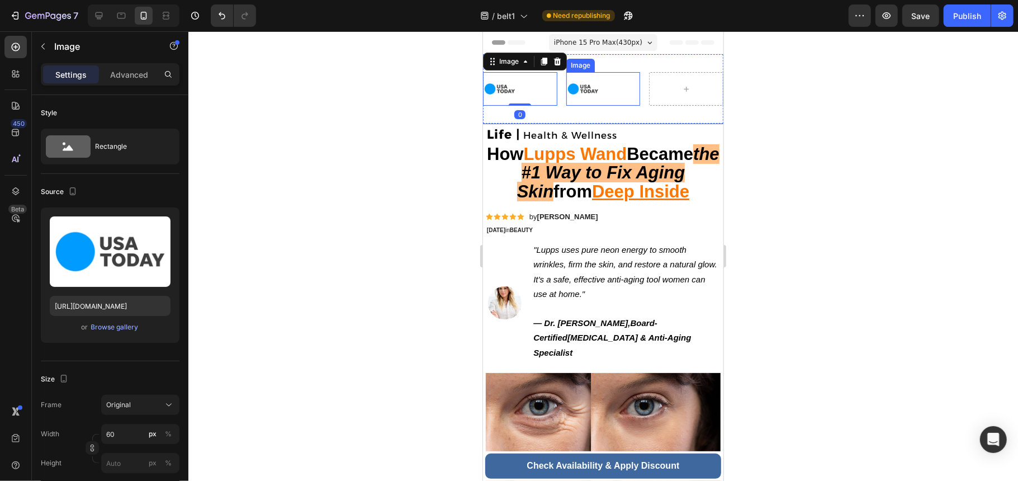
click at [586, 89] on img at bounding box center [583, 89] width 34 height 34
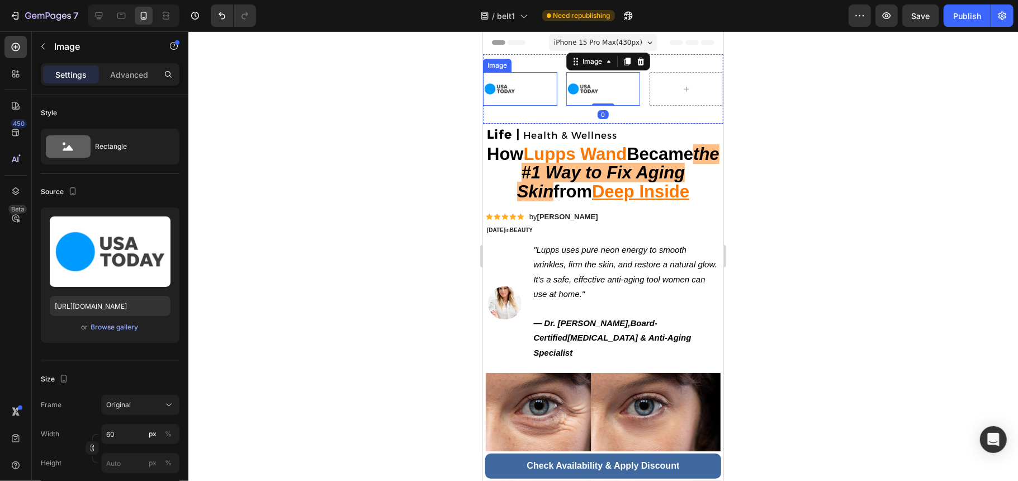
click at [526, 91] on div at bounding box center [520, 89] width 74 height 34
click at [614, 87] on div at bounding box center [603, 89] width 74 height 34
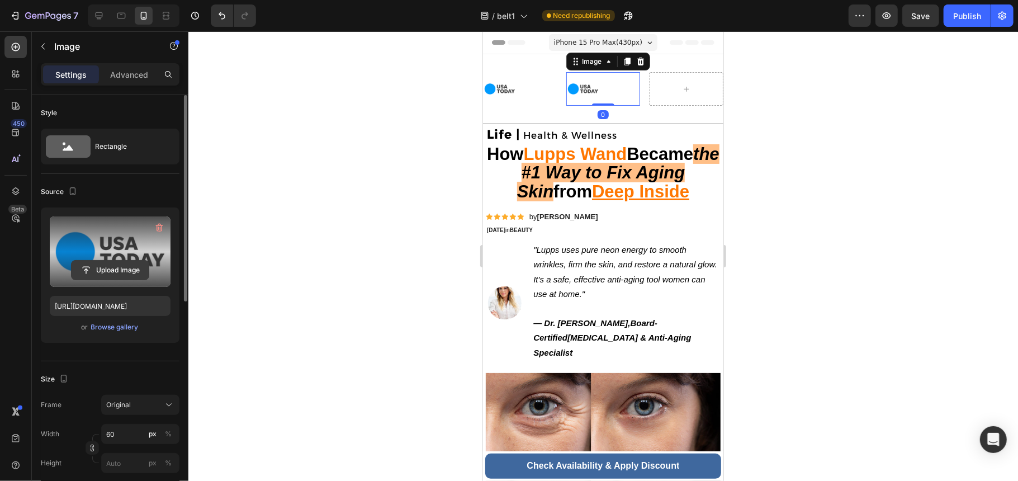
click at [115, 276] on input "file" at bounding box center [110, 270] width 77 height 19
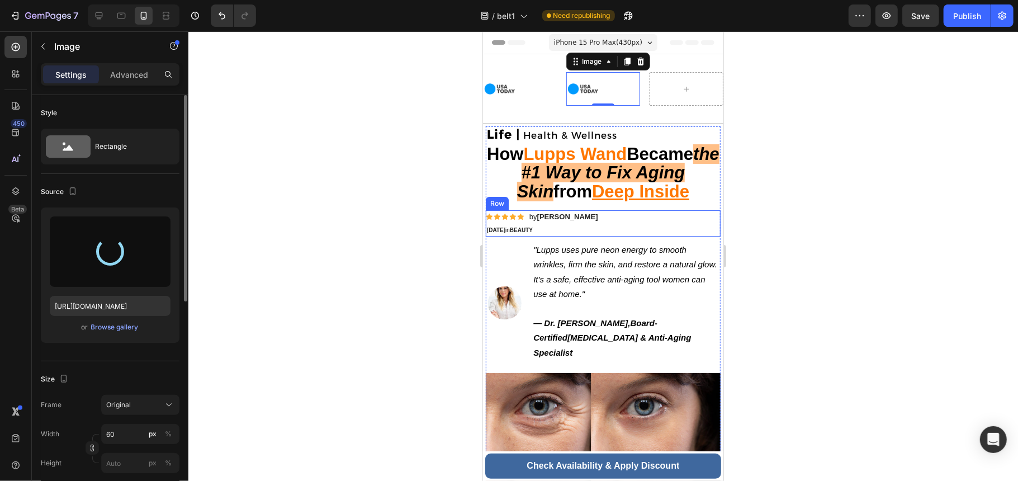
type input "[URL][DOMAIN_NAME]"
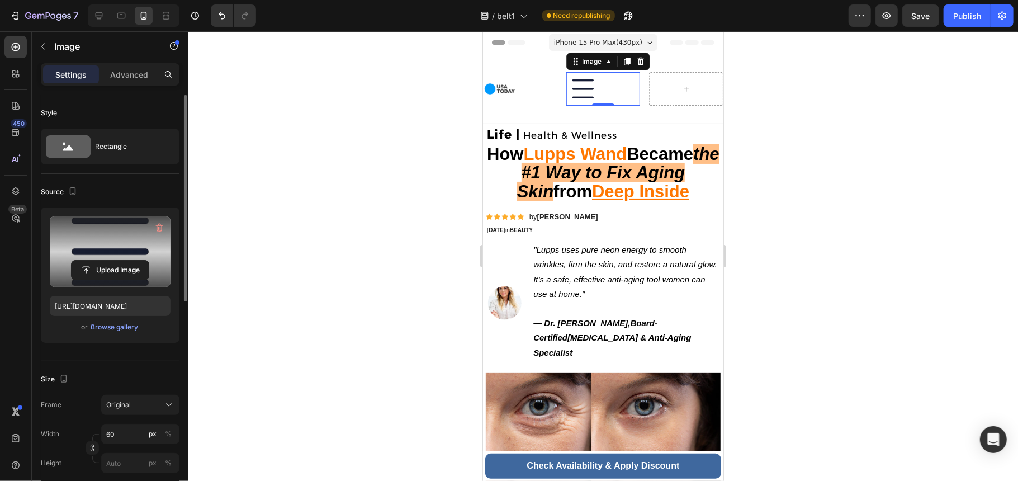
click at [625, 81] on div at bounding box center [603, 89] width 74 height 34
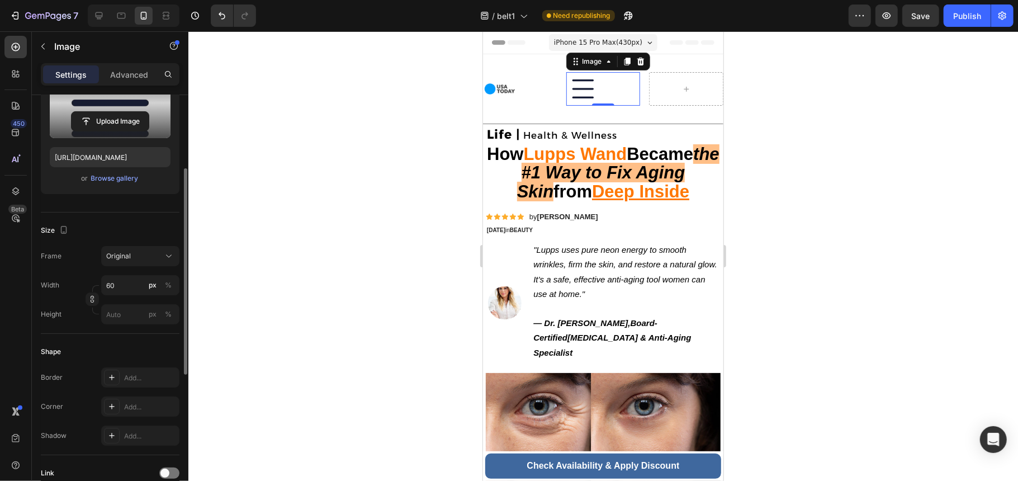
scroll to position [224, 0]
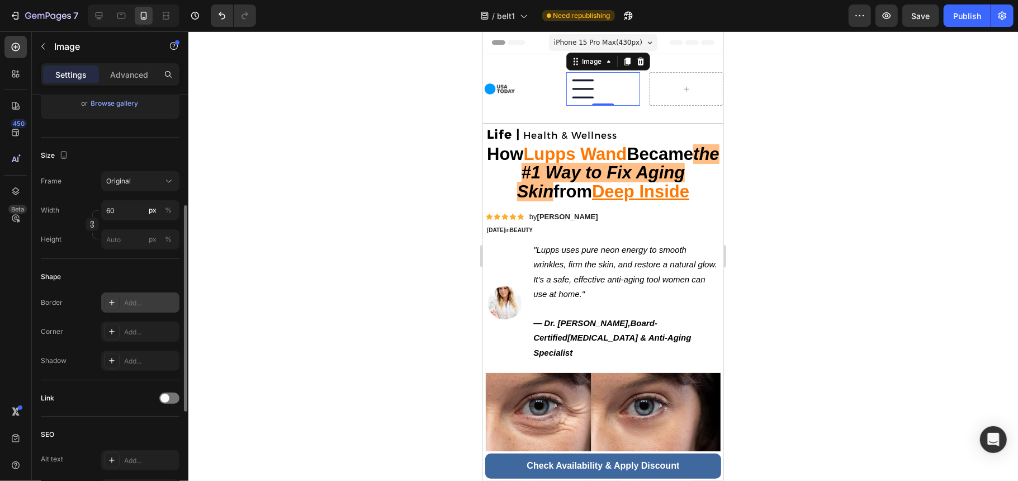
click at [140, 308] on div "Add..." at bounding box center [150, 303] width 53 height 10
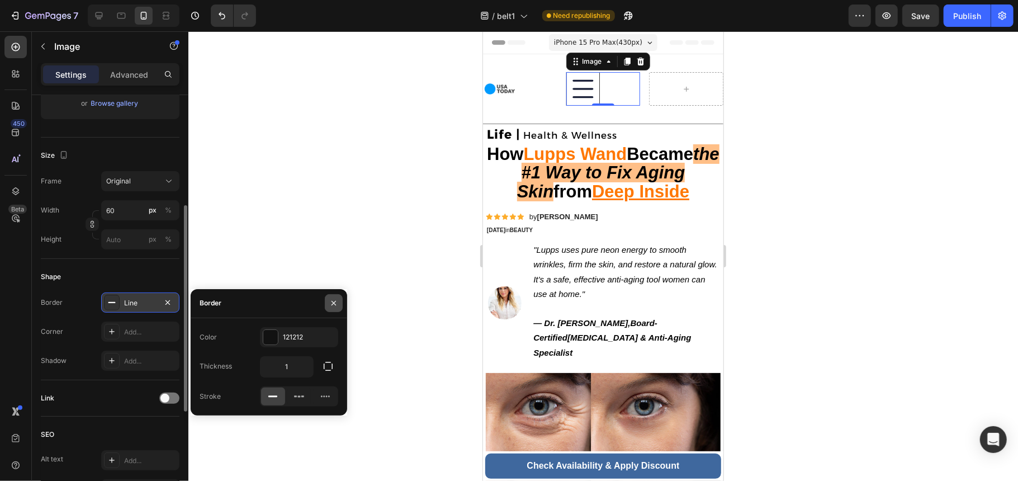
click at [331, 302] on icon "button" at bounding box center [333, 303] width 9 height 9
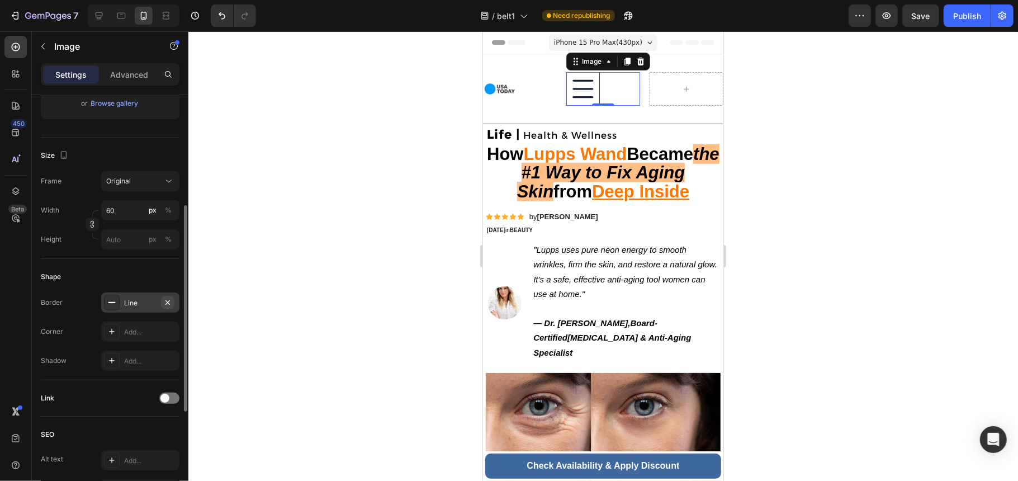
click at [164, 300] on icon "button" at bounding box center [167, 302] width 9 height 9
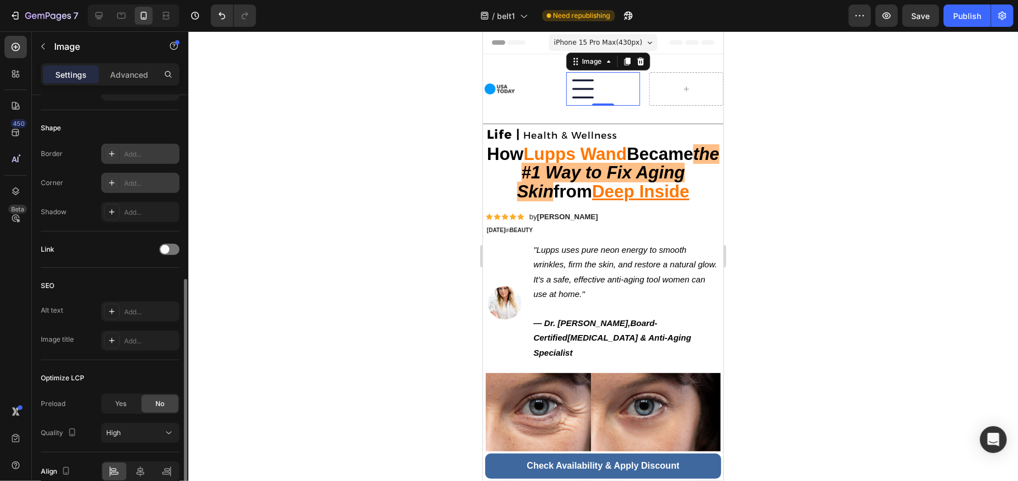
scroll to position [428, 0]
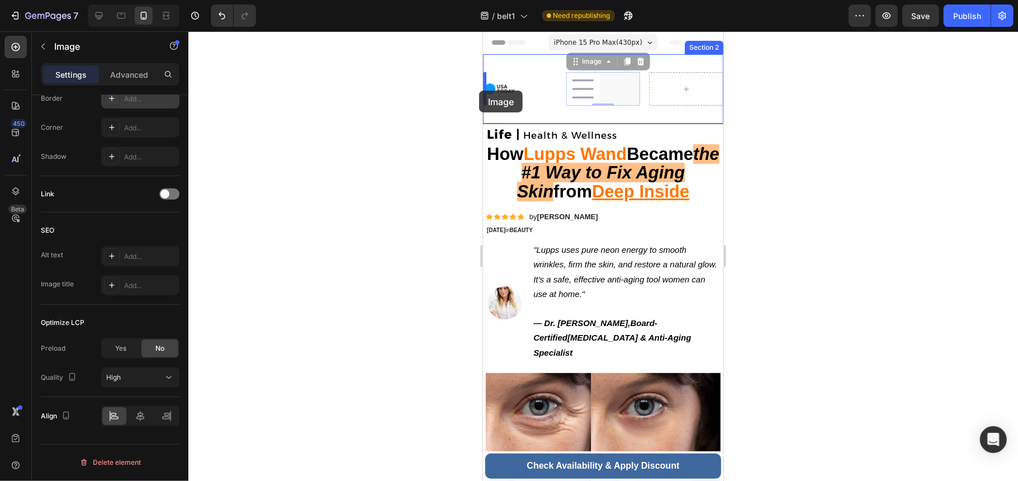
drag, startPoint x: 613, startPoint y: 83, endPoint x: 479, endPoint y: 90, distance: 134.4
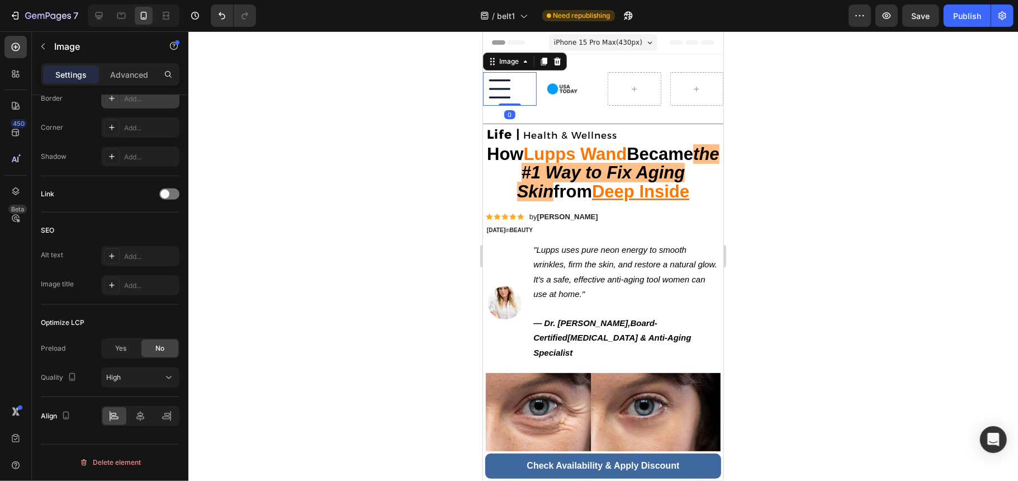
click at [734, 133] on div at bounding box center [603, 256] width 830 height 450
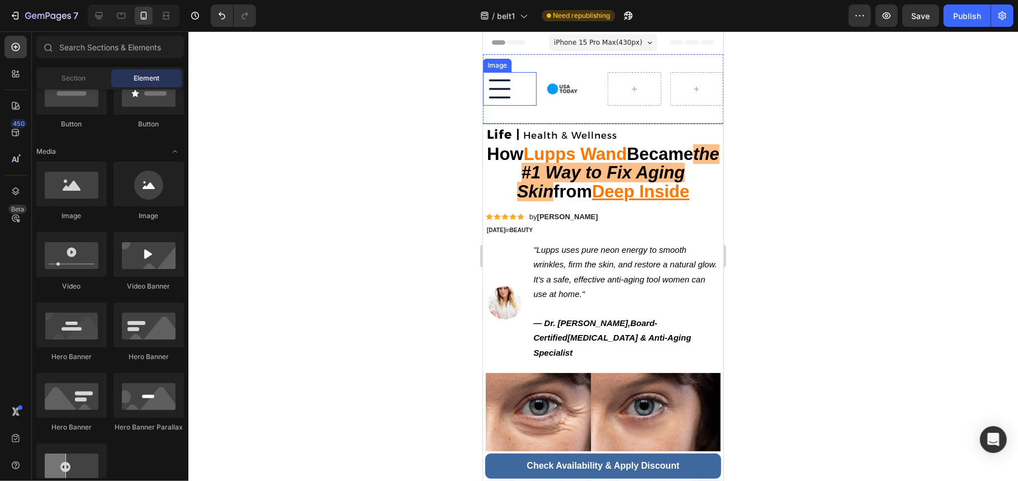
click at [501, 92] on img at bounding box center [500, 89] width 34 height 34
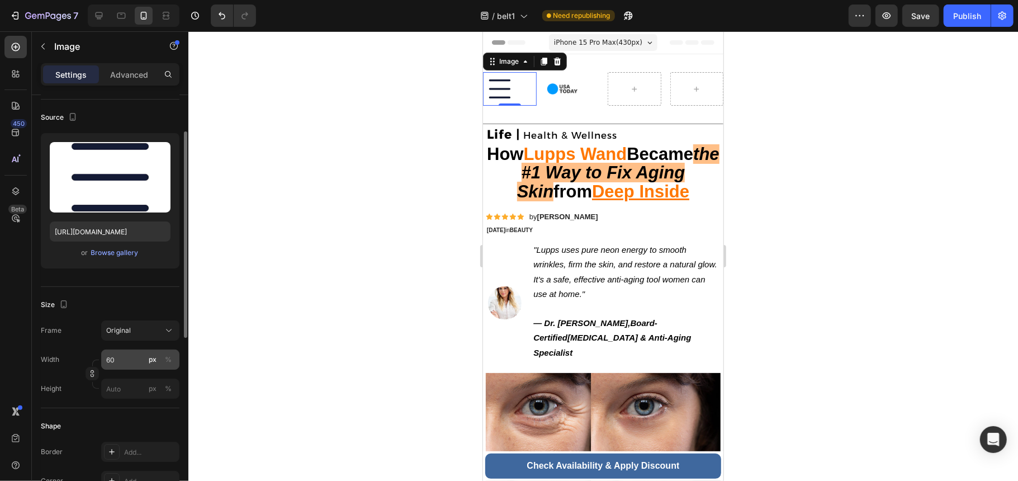
scroll to position [149, 0]
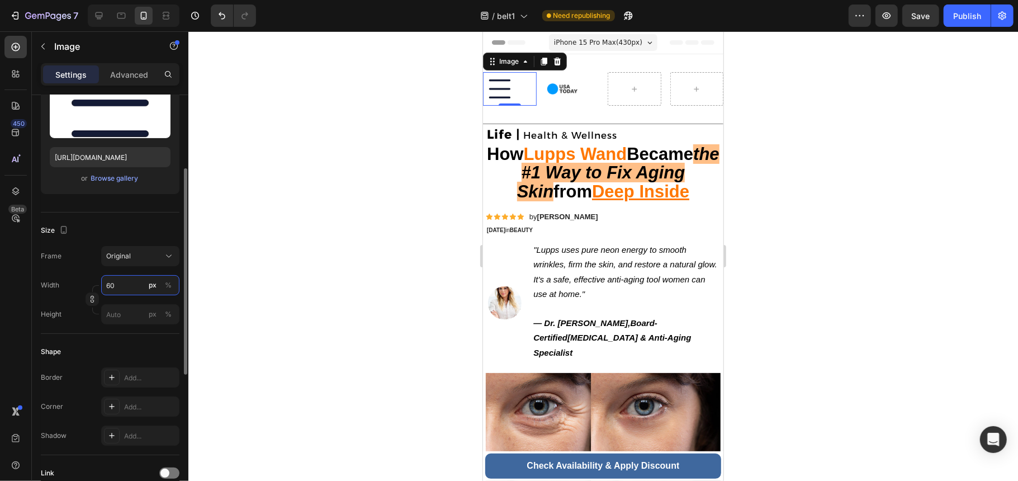
click at [127, 290] on input "60" at bounding box center [140, 285] width 78 height 20
type input "40"
click at [92, 303] on icon "button" at bounding box center [92, 299] width 8 height 8
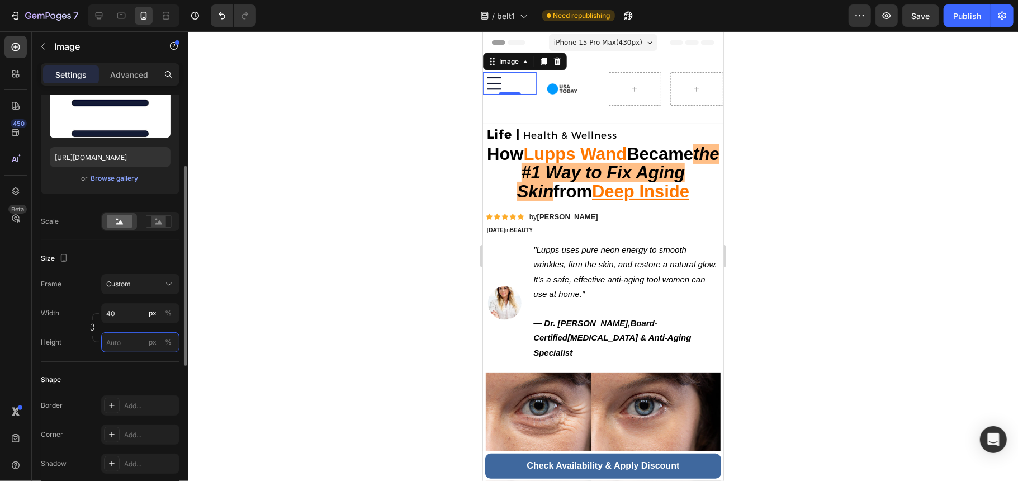
click at [124, 349] on input "px %" at bounding box center [140, 342] width 78 height 20
type input "4"
type input "2"
type input "3"
type input "40"
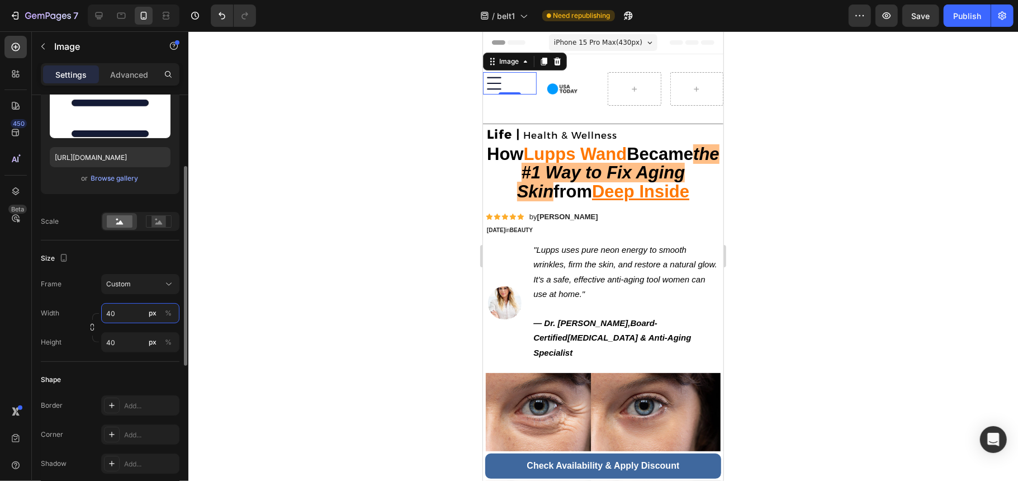
click at [133, 312] on input "40" at bounding box center [140, 313] width 78 height 20
type input "3"
type input "30"
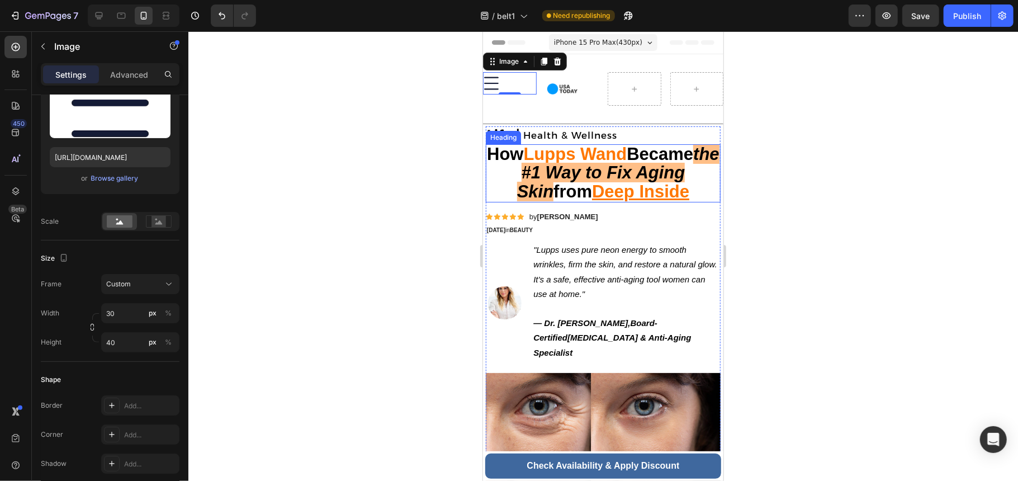
click at [692, 168] on strong "the #1 Way to Fix Aging Skin" at bounding box center [618, 172] width 202 height 56
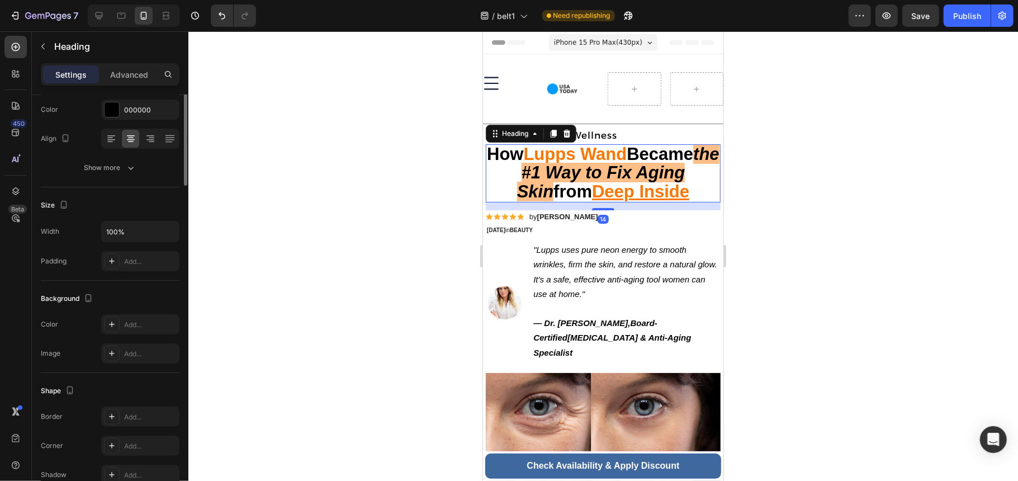
scroll to position [0, 0]
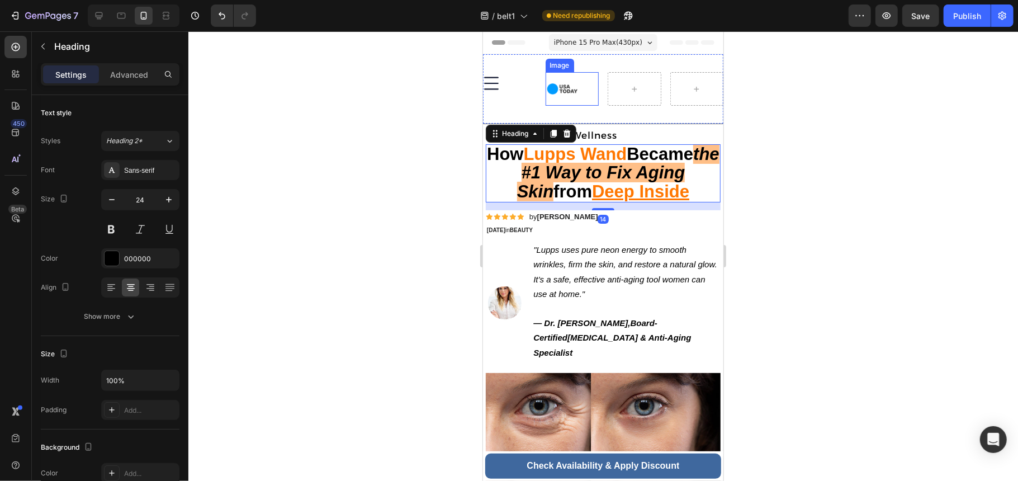
click at [560, 89] on img at bounding box center [562, 89] width 34 height 34
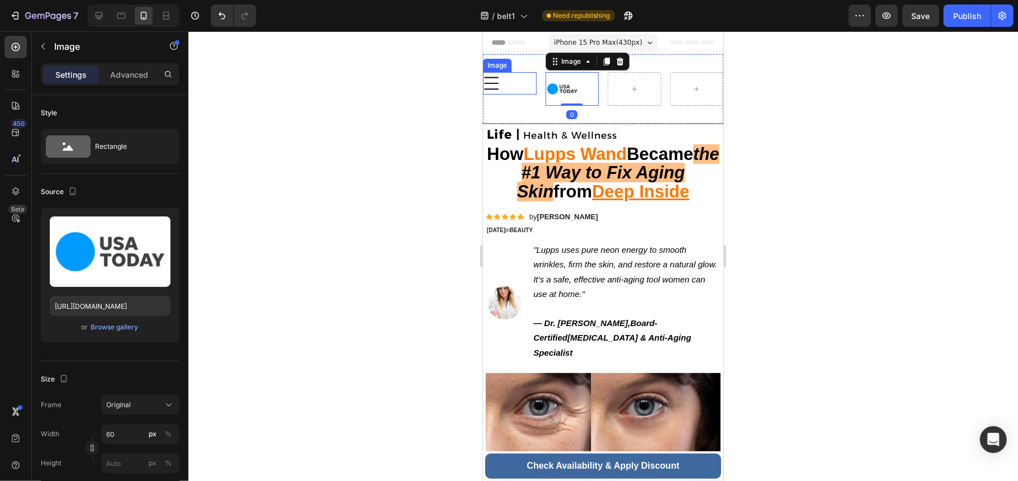
click at [505, 85] on div at bounding box center [510, 83] width 54 height 22
click at [558, 94] on img at bounding box center [562, 89] width 34 height 34
click at [508, 83] on div at bounding box center [510, 83] width 54 height 22
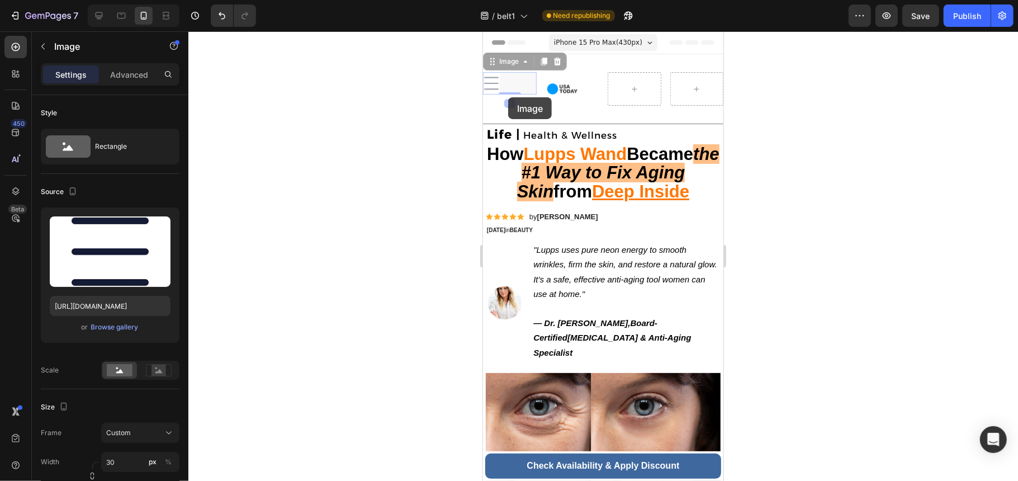
drag, startPoint x: 508, startPoint y: 83, endPoint x: 508, endPoint y: 97, distance: 14.0
drag, startPoint x: 508, startPoint y: 92, endPoint x: 493, endPoint y: 75, distance: 22.2
click at [493, 75] on div "Image 0" at bounding box center [510, 83] width 54 height 22
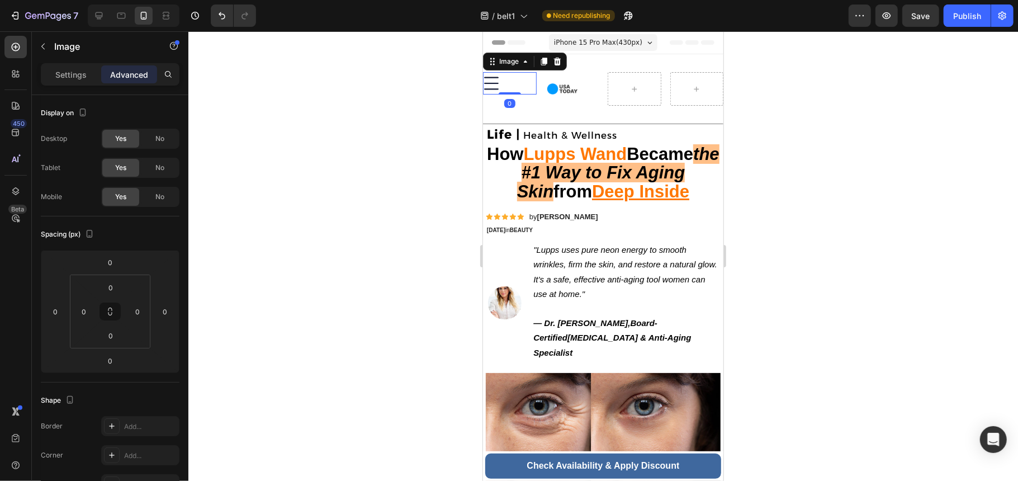
click at [531, 81] on div at bounding box center [510, 83] width 54 height 22
click at [533, 79] on div "Image 0 Image Section 2" at bounding box center [603, 88] width 240 height 69
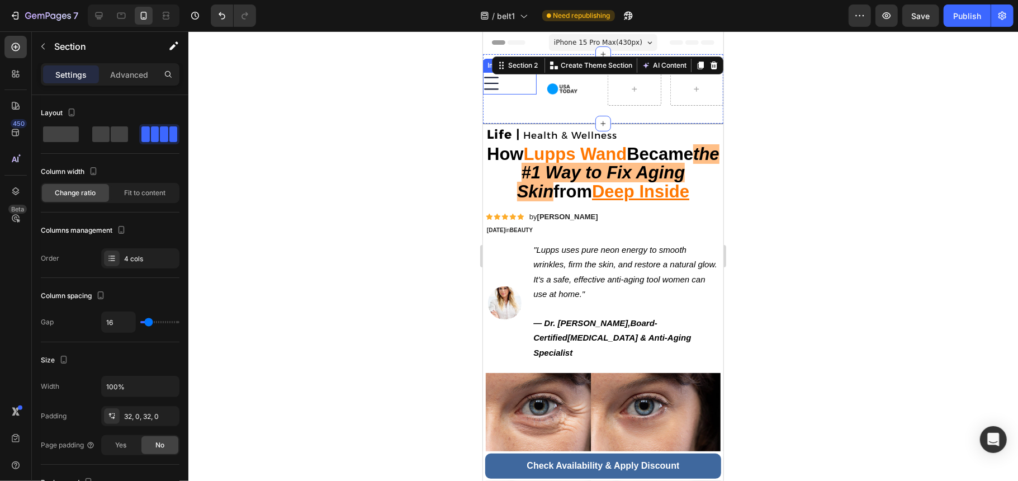
click at [528, 80] on div at bounding box center [510, 83] width 54 height 22
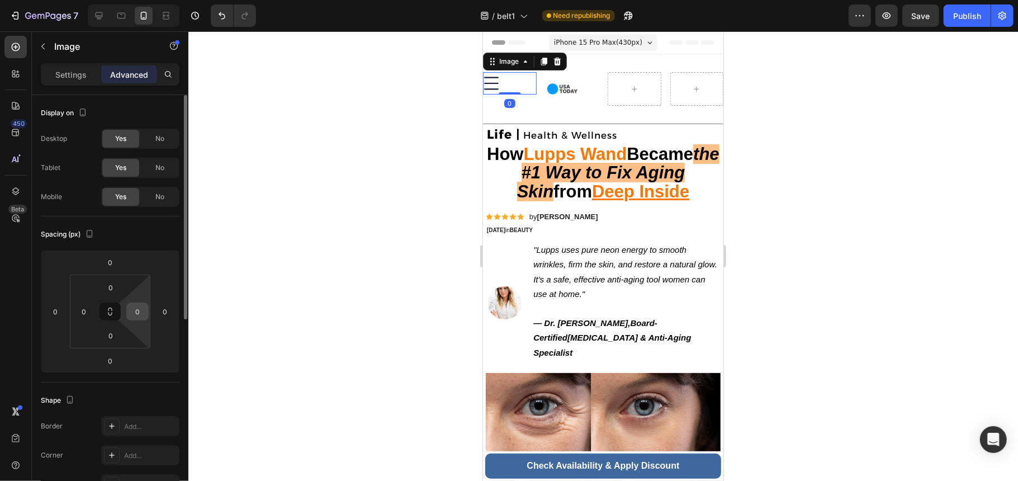
click at [136, 316] on input "0" at bounding box center [137, 311] width 17 height 17
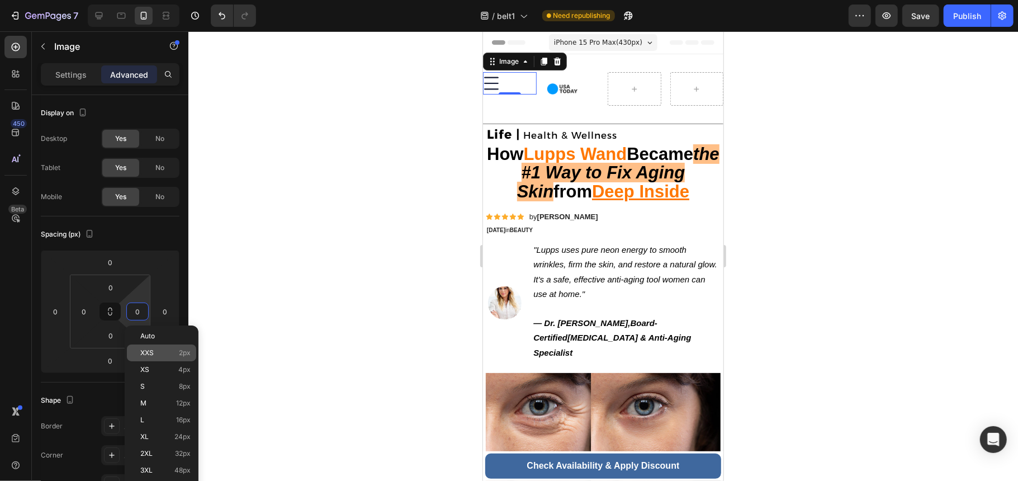
click at [161, 349] on p "XXS 2px" at bounding box center [165, 353] width 50 height 8
type input "2"
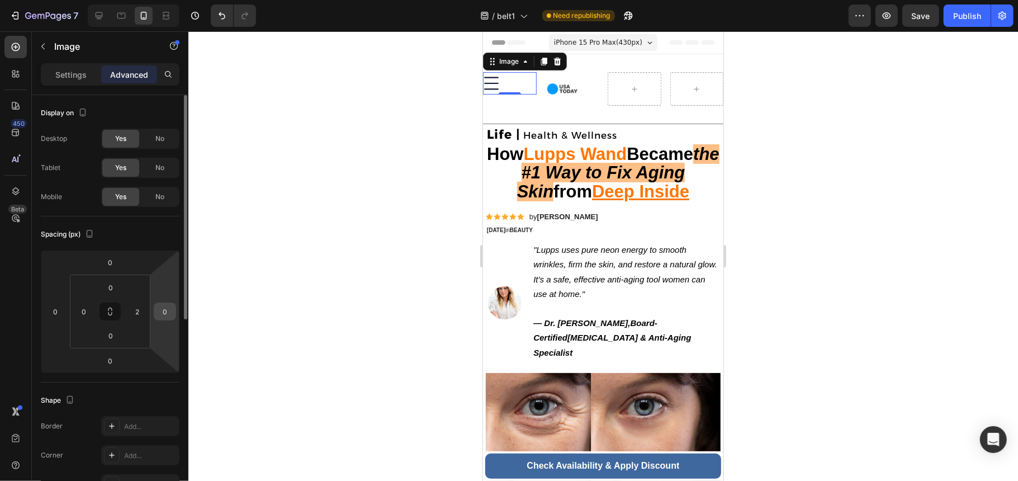
click at [157, 319] on div "0" at bounding box center [165, 311] width 22 height 18
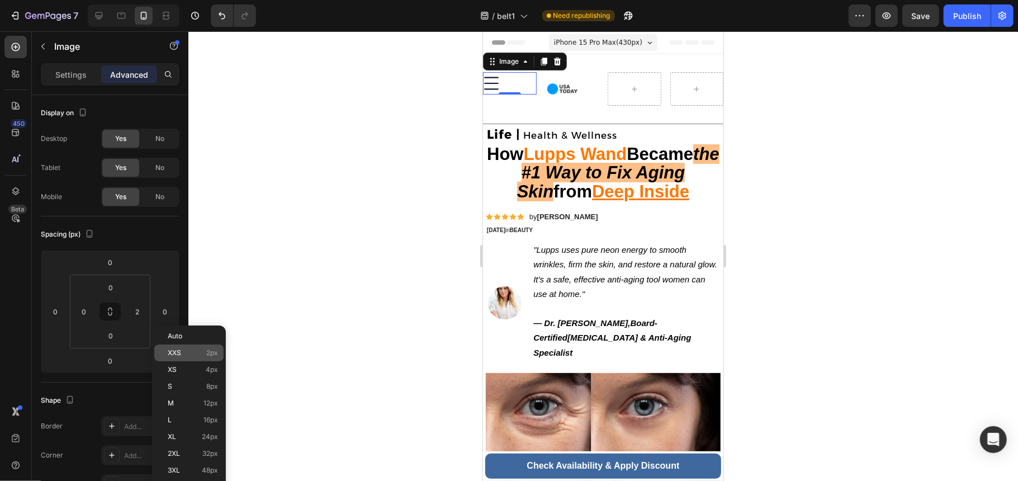
click at [174, 352] on span "XXS" at bounding box center [174, 353] width 13 height 8
type input "2"
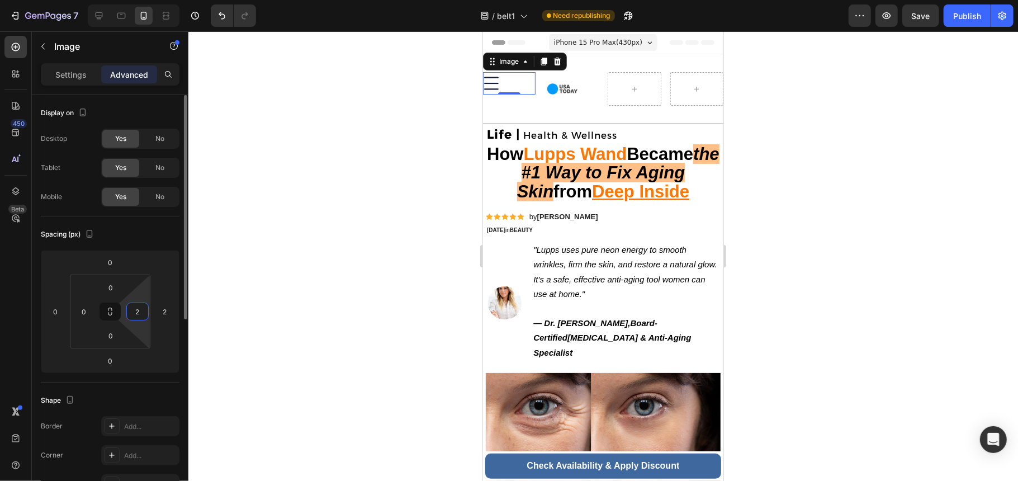
click at [135, 315] on input "2" at bounding box center [137, 311] width 17 height 17
type input "0"
click at [159, 314] on input "2" at bounding box center [165, 311] width 17 height 17
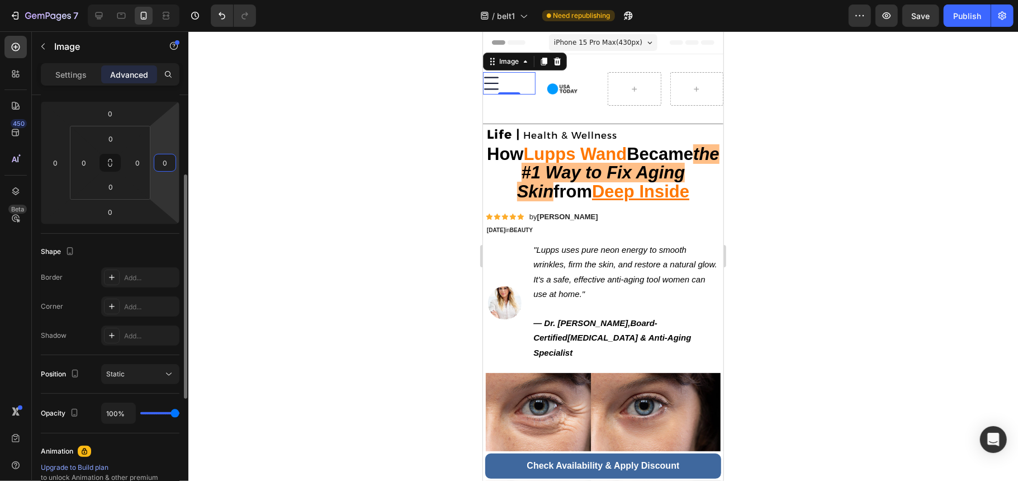
type input "0"
click at [117, 249] on div "Shape" at bounding box center [110, 252] width 139 height 18
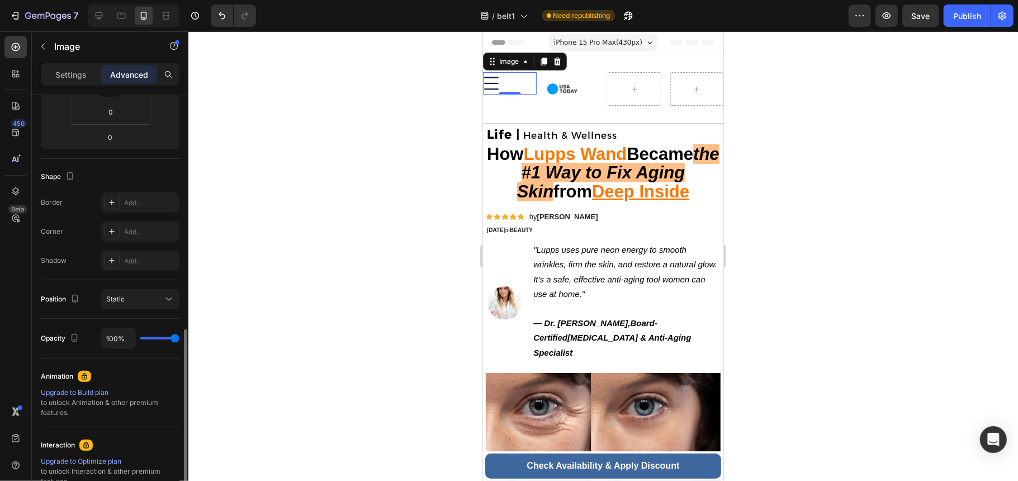
scroll to position [298, 0]
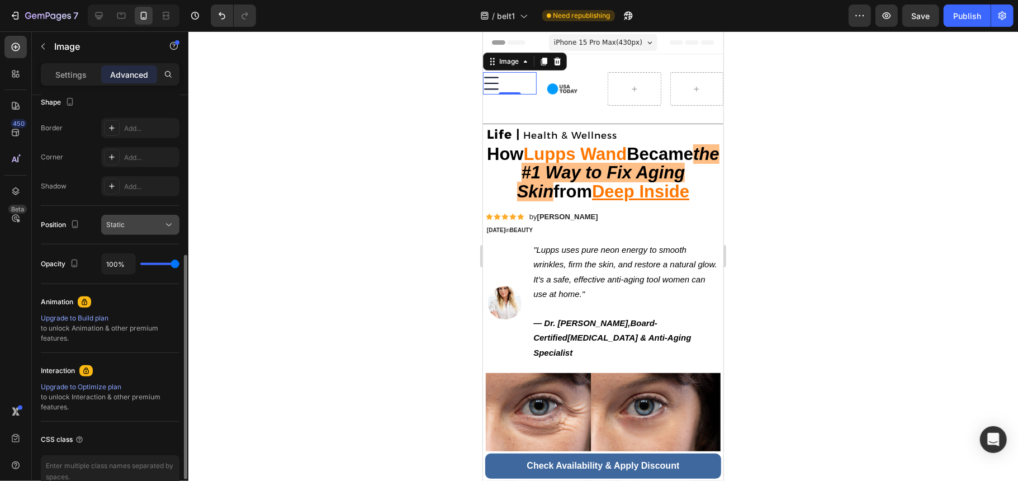
click at [146, 228] on div "Static" at bounding box center [134, 225] width 57 height 10
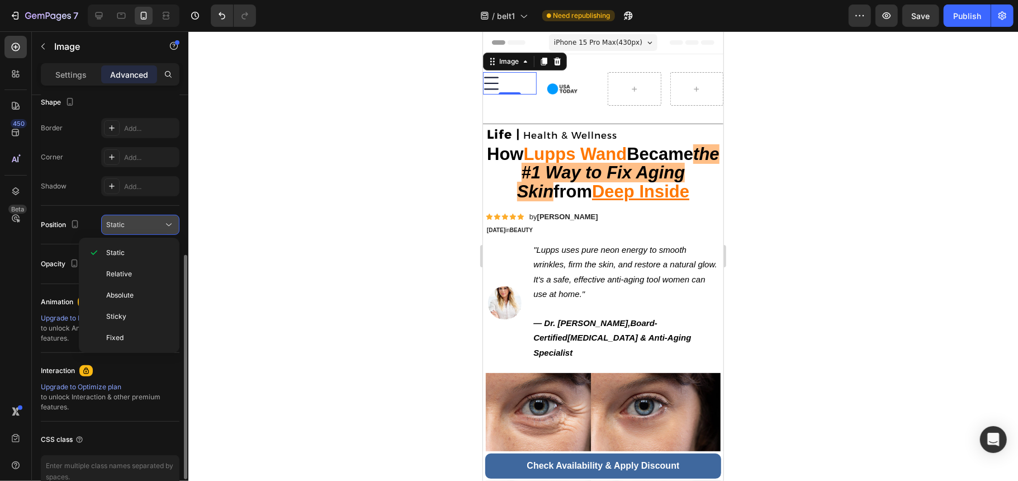
click at [146, 228] on div "Static" at bounding box center [134, 225] width 57 height 10
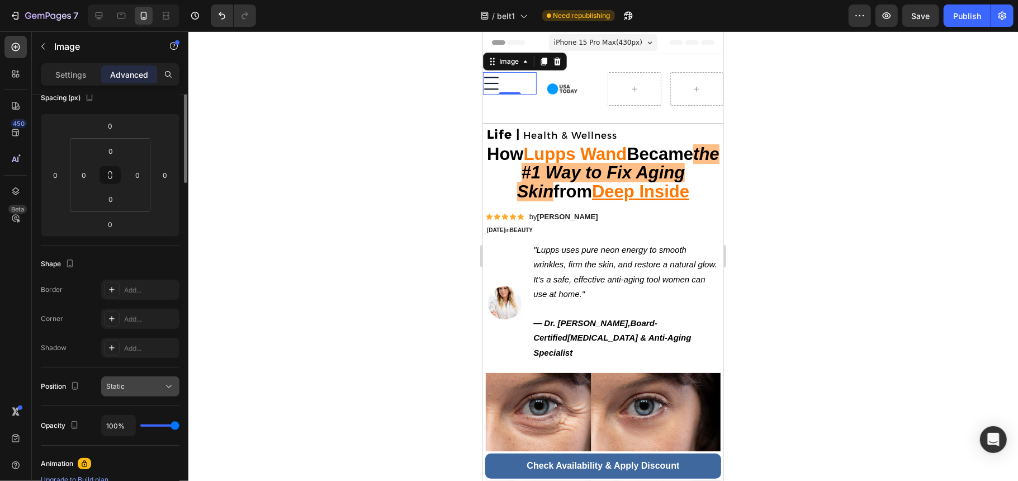
scroll to position [0, 0]
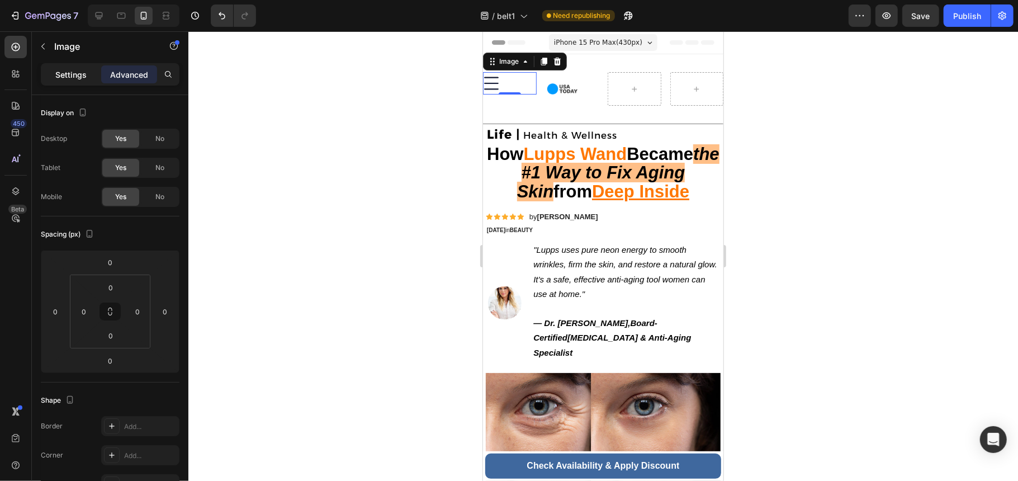
click at [82, 70] on p "Settings" at bounding box center [70, 75] width 31 height 12
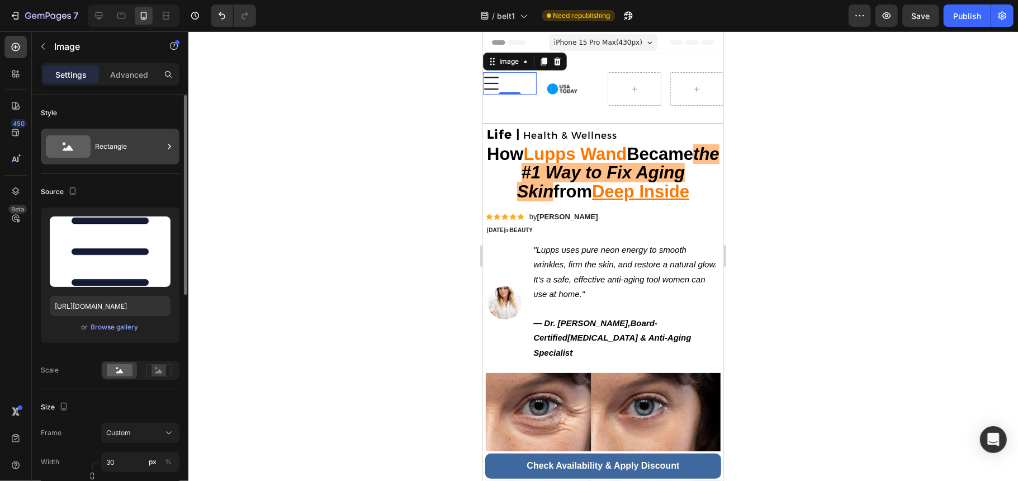
click at [124, 155] on div "Rectangle" at bounding box center [129, 147] width 68 height 26
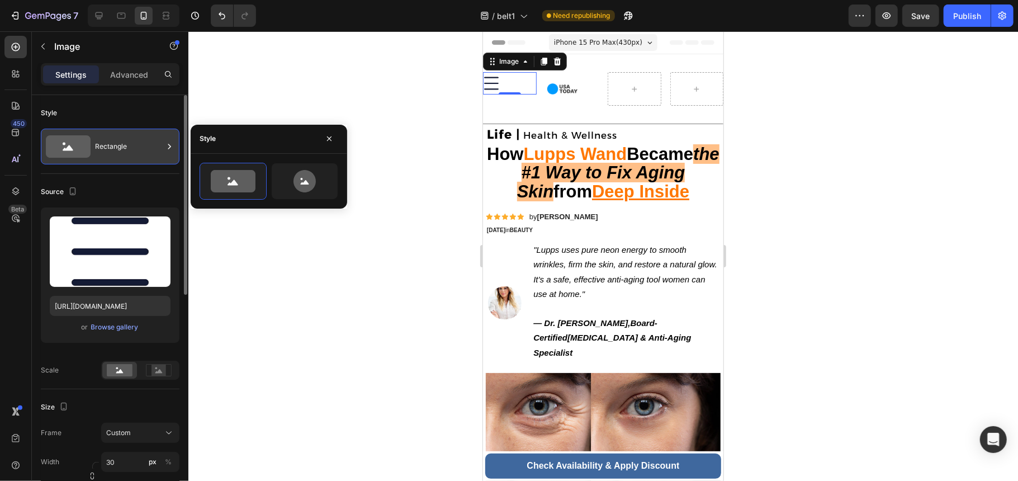
click at [125, 155] on div "Rectangle" at bounding box center [129, 147] width 68 height 26
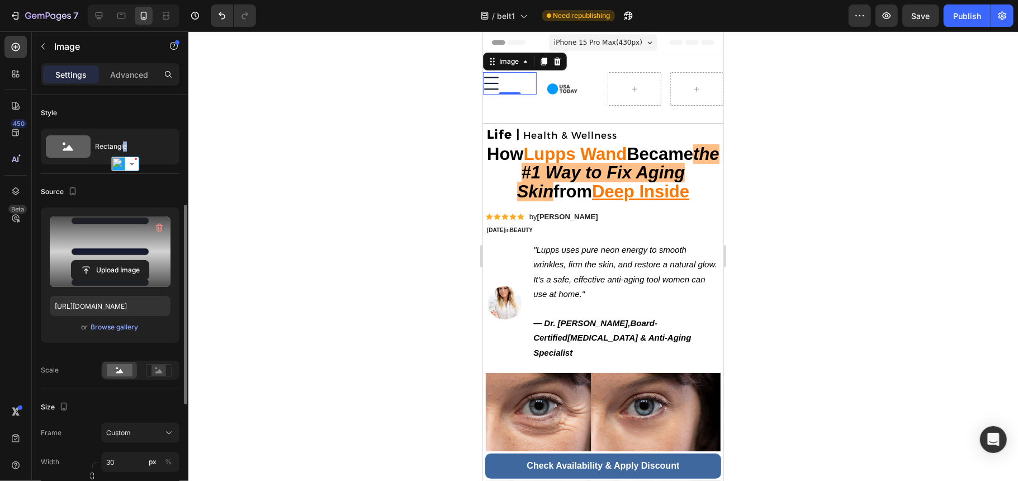
scroll to position [149, 0]
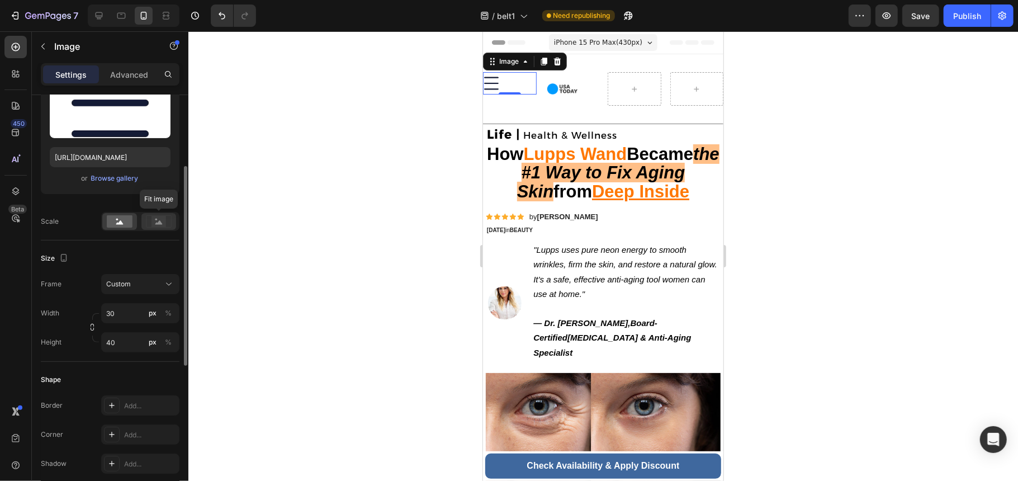
click at [163, 222] on rect at bounding box center [159, 221] width 15 height 11
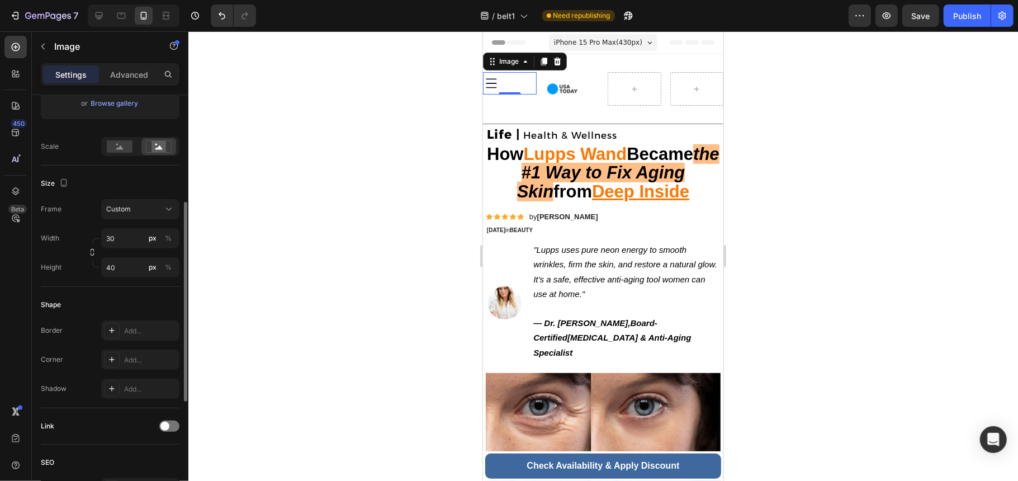
scroll to position [298, 0]
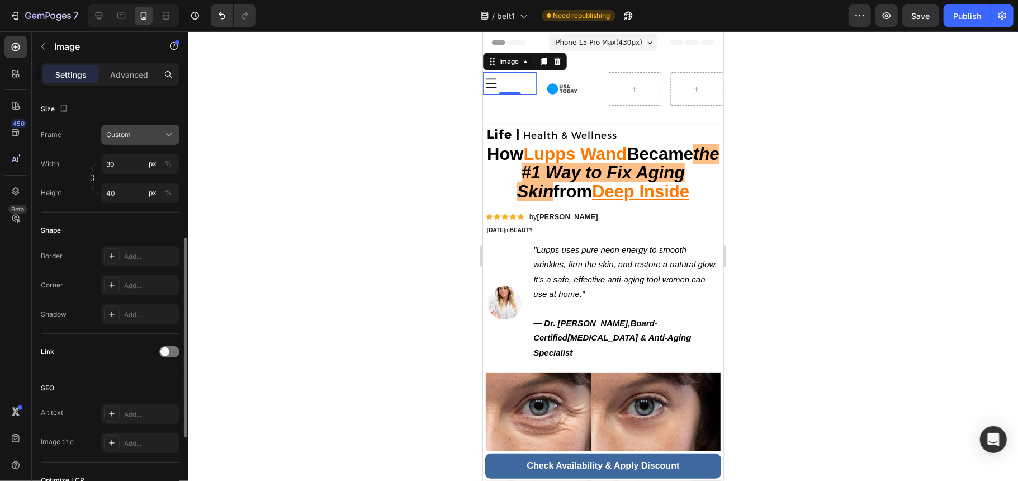
click at [135, 135] on div "Custom" at bounding box center [133, 135] width 55 height 10
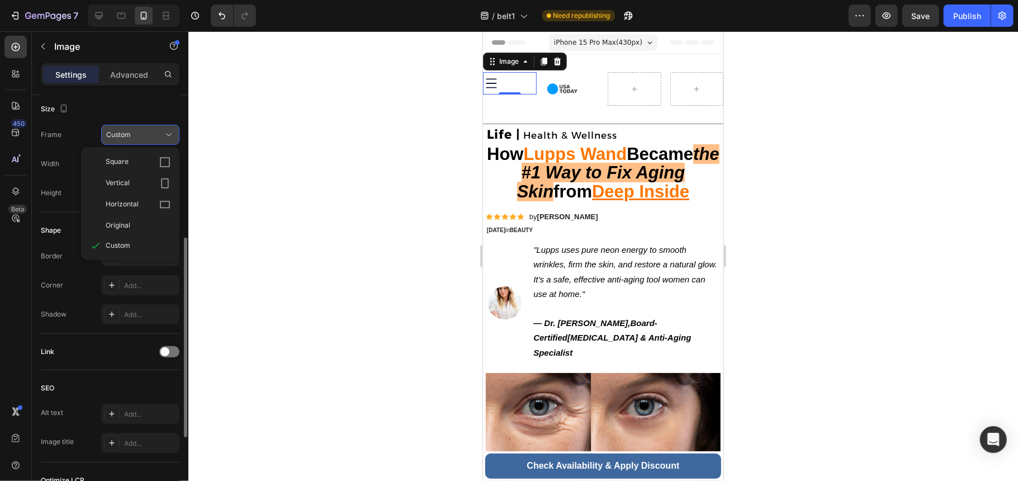
click at [135, 135] on div "Custom" at bounding box center [133, 135] width 55 height 10
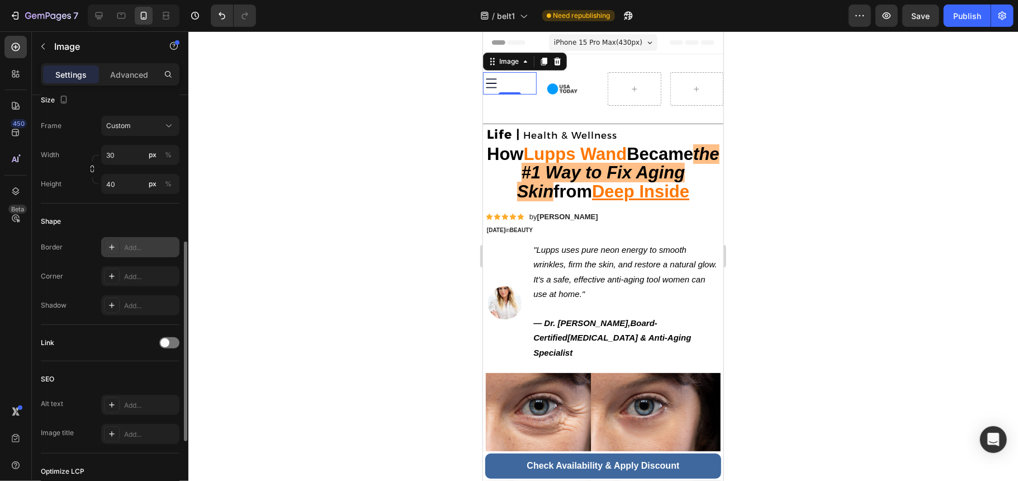
scroll to position [233, 0]
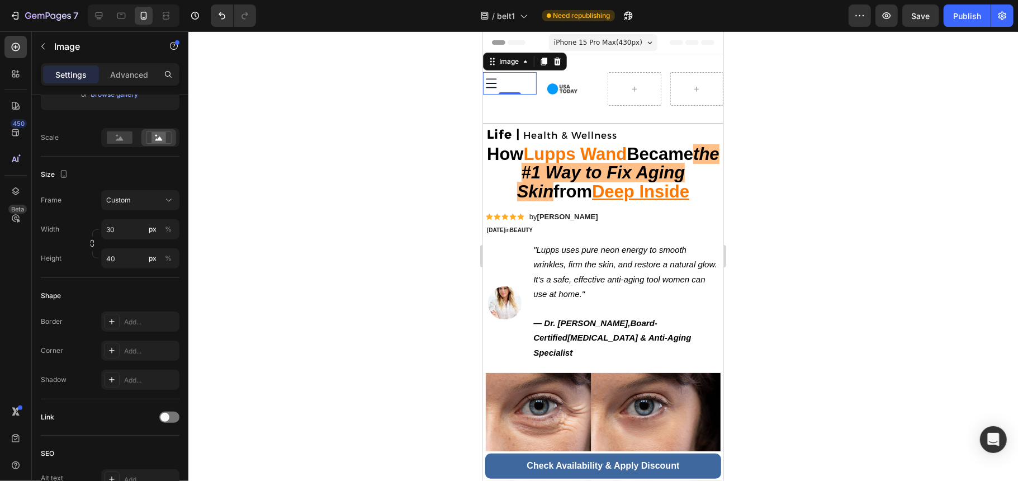
click at [522, 84] on div at bounding box center [510, 83] width 54 height 22
click at [526, 65] on div "Image" at bounding box center [508, 60] width 46 height 13
click at [569, 92] on img at bounding box center [562, 89] width 34 height 34
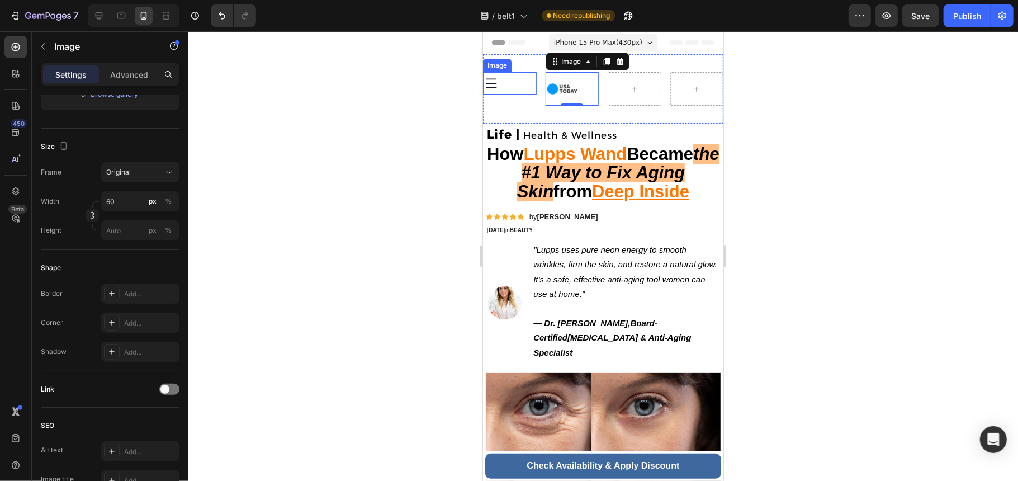
click at [509, 87] on div at bounding box center [510, 83] width 54 height 22
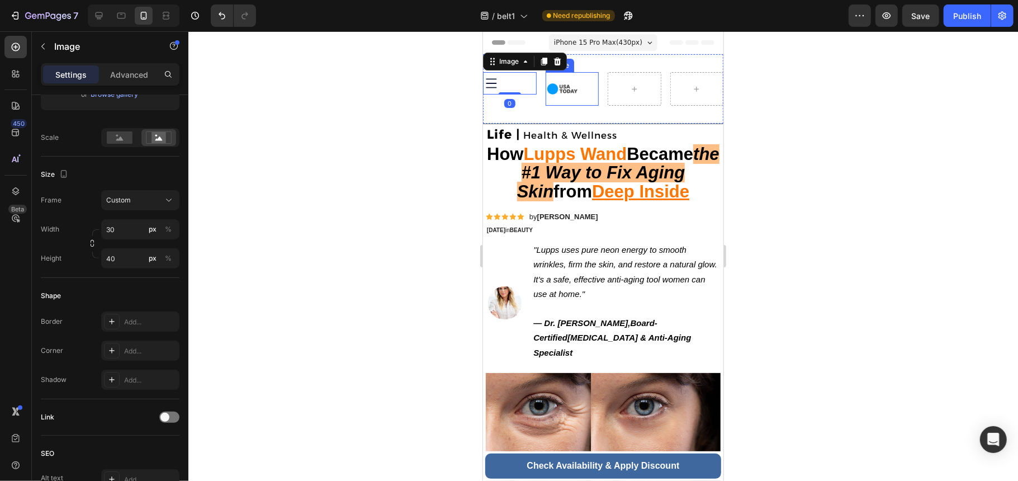
click at [562, 88] on img at bounding box center [562, 89] width 34 height 34
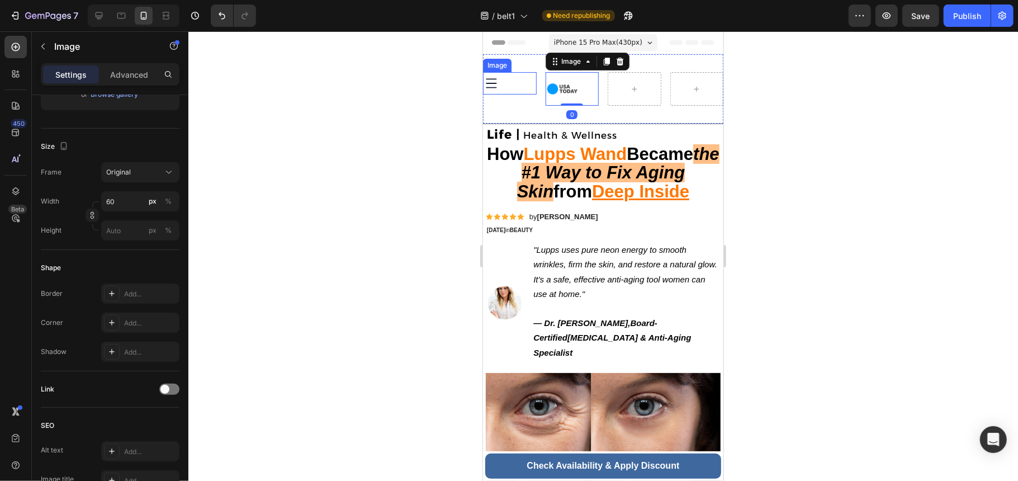
click at [513, 80] on div at bounding box center [510, 83] width 54 height 22
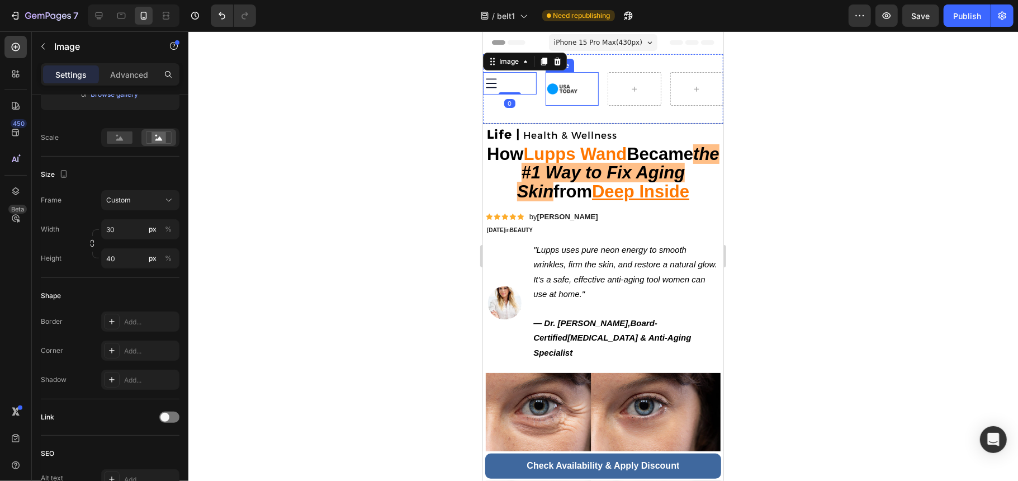
click at [567, 89] on img at bounding box center [562, 89] width 34 height 34
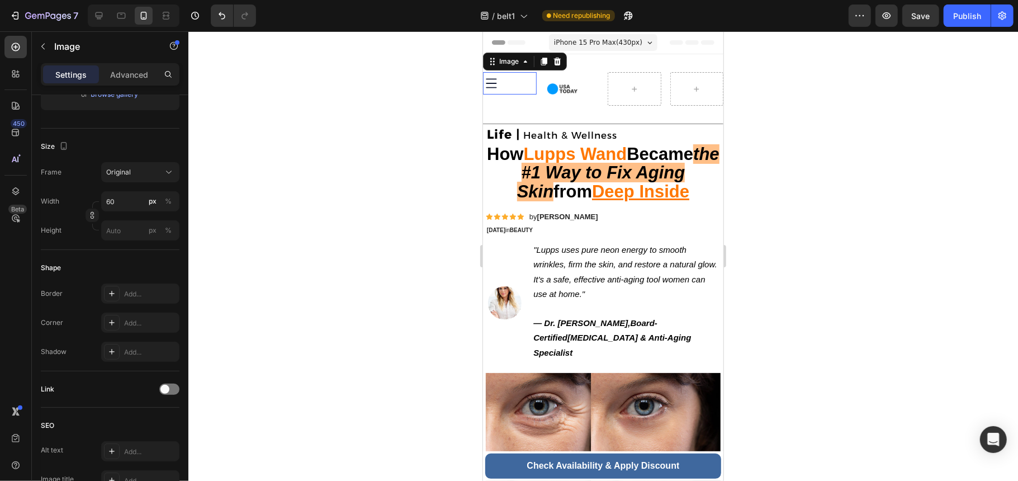
click at [515, 79] on div at bounding box center [510, 83] width 54 height 22
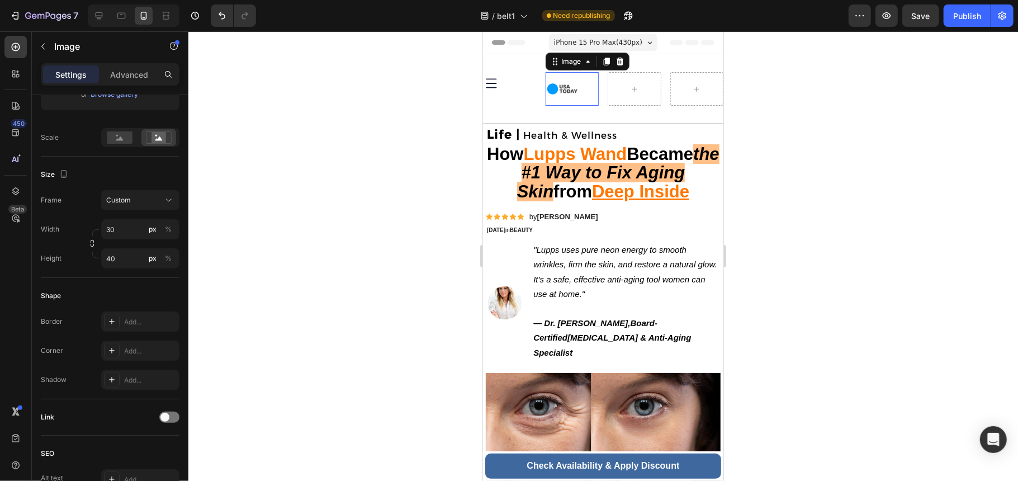
click at [559, 89] on img at bounding box center [562, 89] width 34 height 34
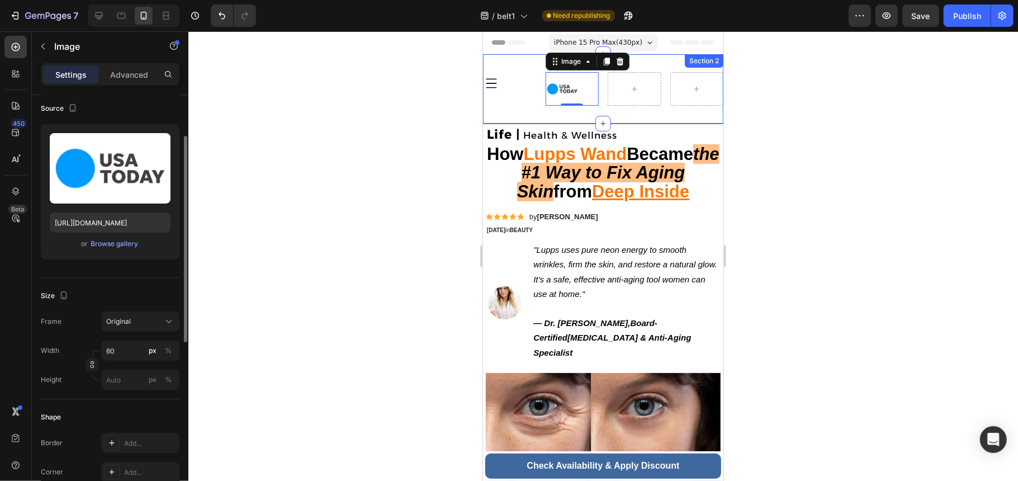
scroll to position [158, 0]
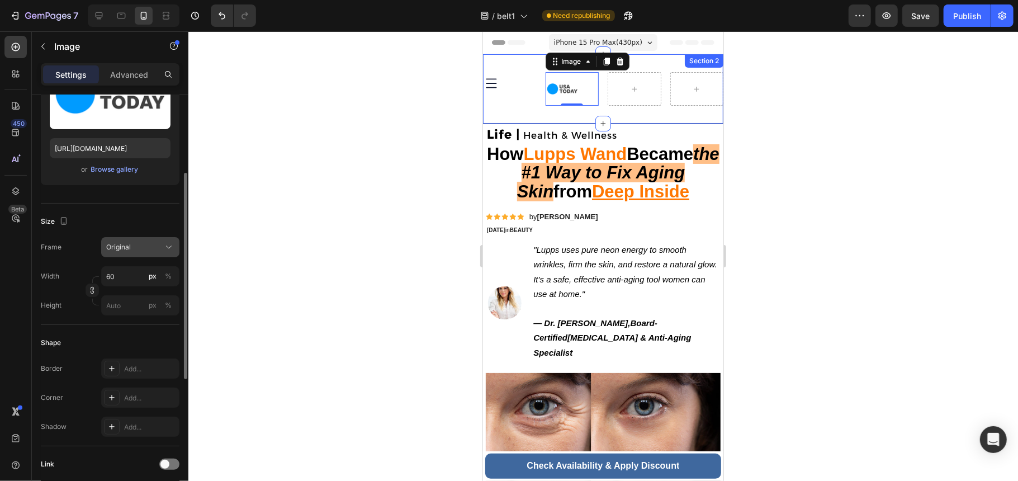
click at [148, 242] on div "Original" at bounding box center [133, 247] width 55 height 10
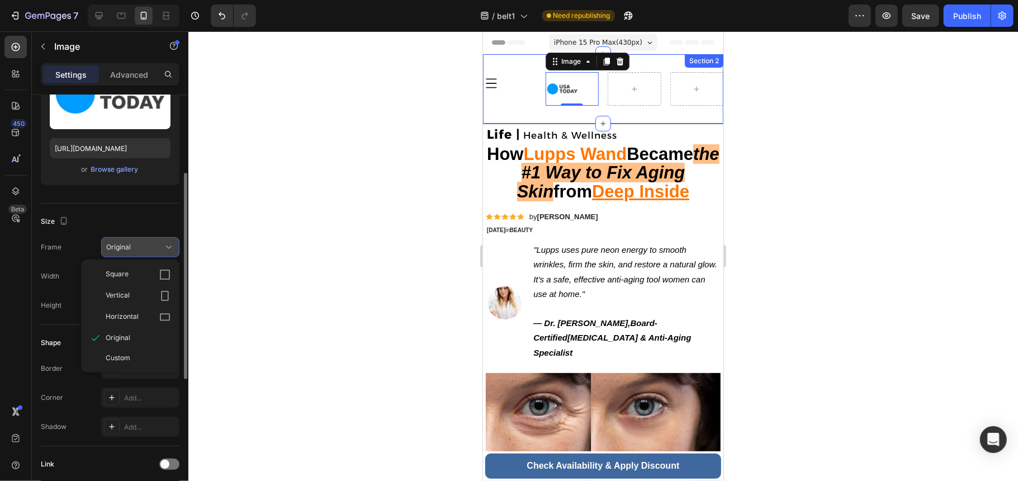
click at [148, 242] on div "Original" at bounding box center [133, 247] width 55 height 10
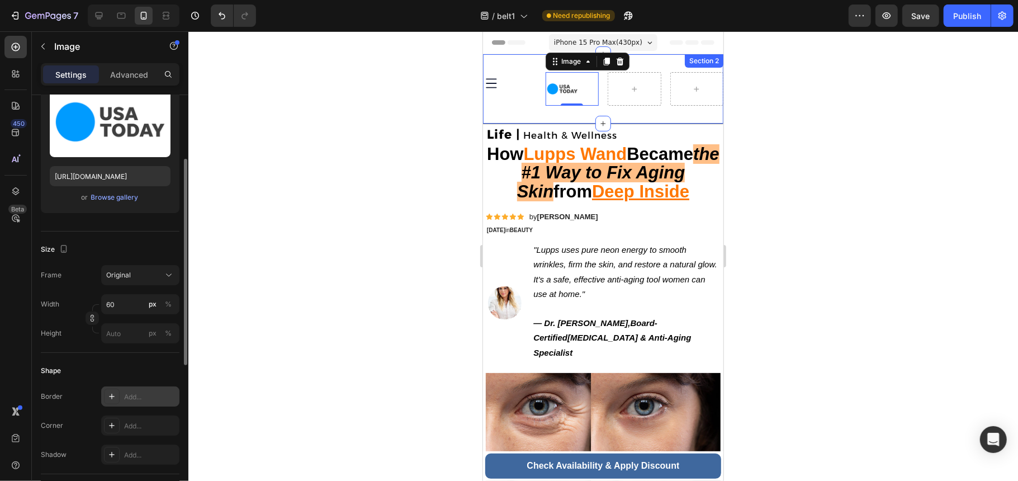
scroll to position [0, 0]
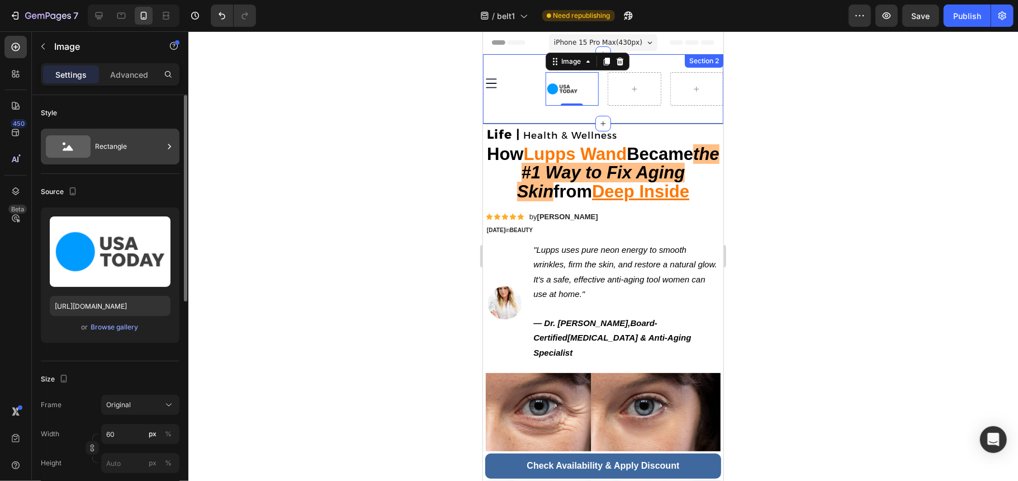
click at [144, 157] on div "Rectangle" at bounding box center [129, 147] width 68 height 26
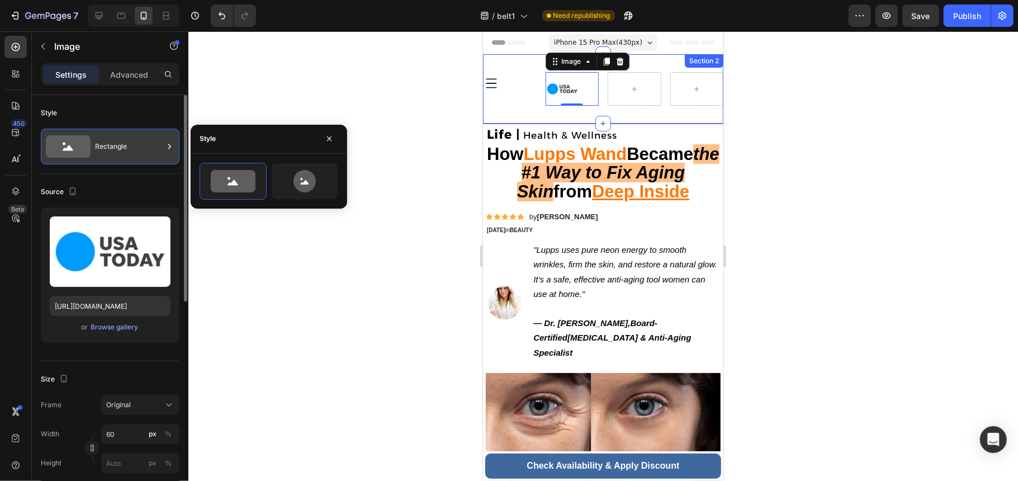
click at [144, 157] on div "Rectangle" at bounding box center [129, 147] width 68 height 26
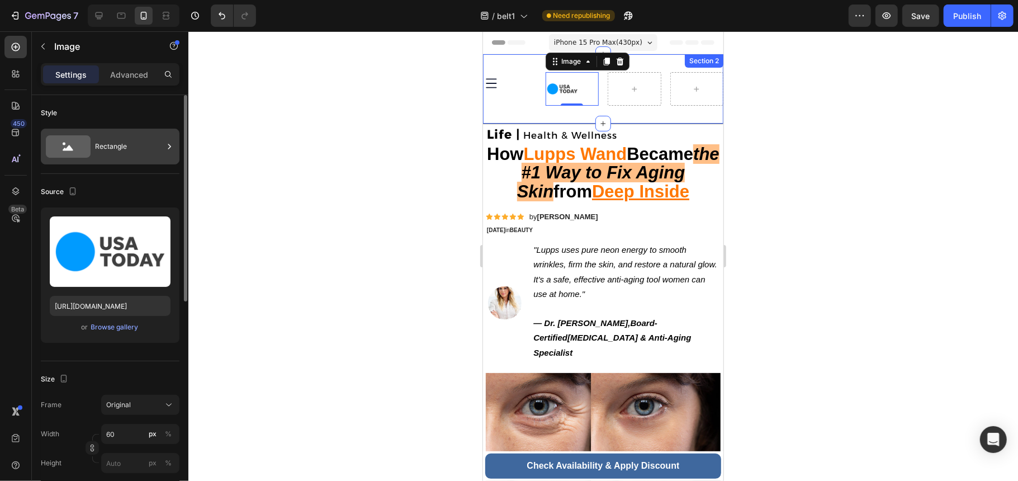
click at [144, 157] on div "Rectangle" at bounding box center [129, 147] width 68 height 26
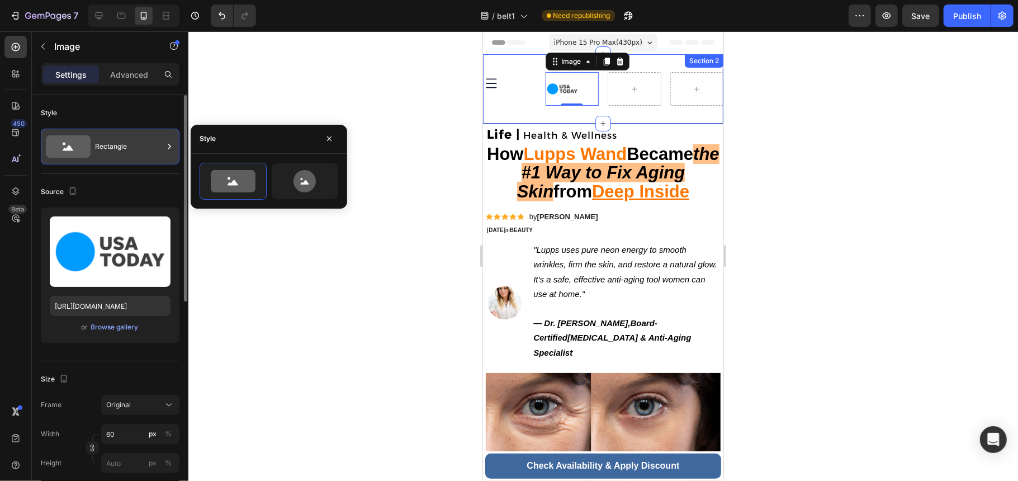
click at [144, 157] on div "Rectangle" at bounding box center [129, 147] width 68 height 26
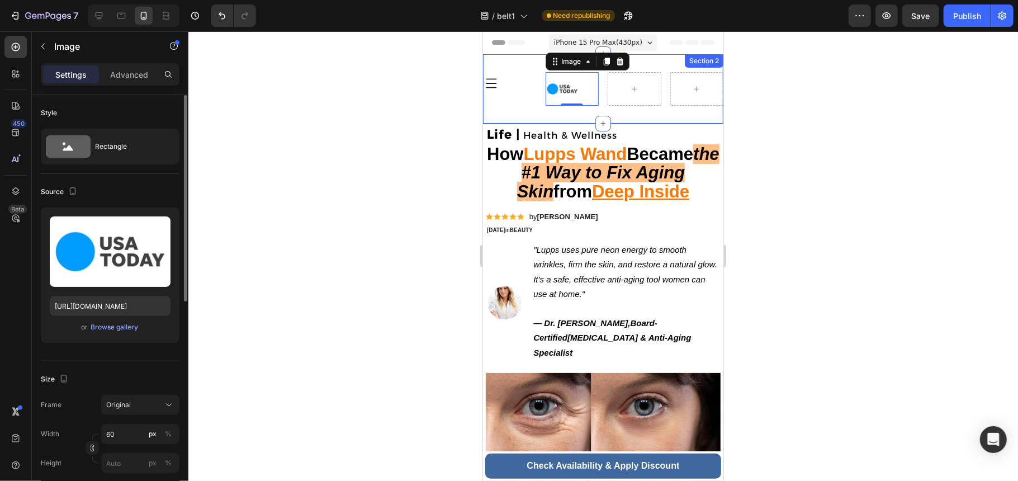
scroll to position [298, 0]
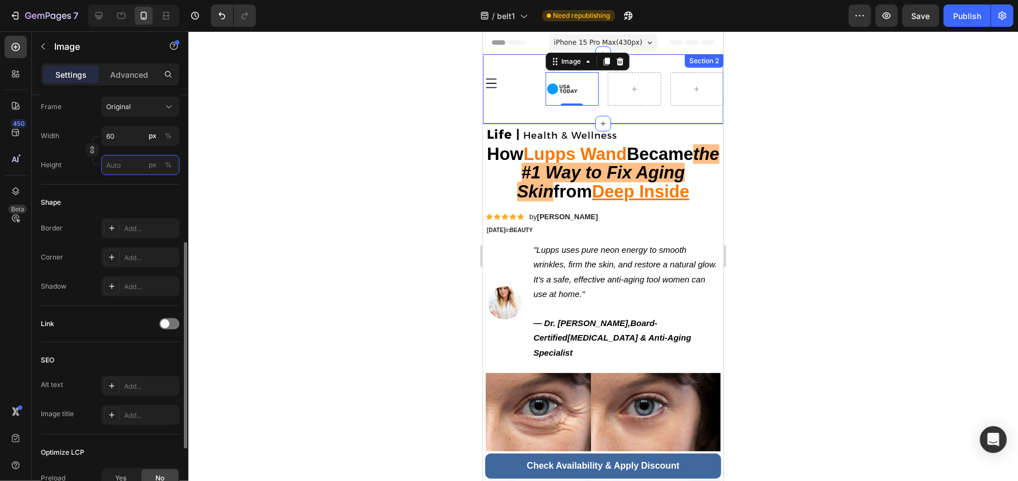
click at [133, 168] on input "px %" at bounding box center [140, 165] width 78 height 20
click at [130, 110] on span "Original" at bounding box center [118, 107] width 25 height 10
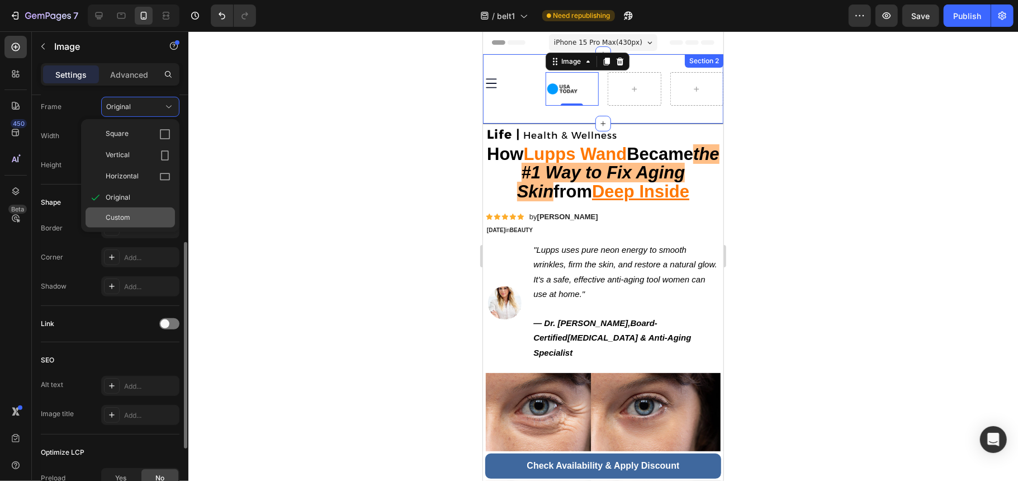
click at [132, 217] on div "Custom" at bounding box center [138, 217] width 65 height 10
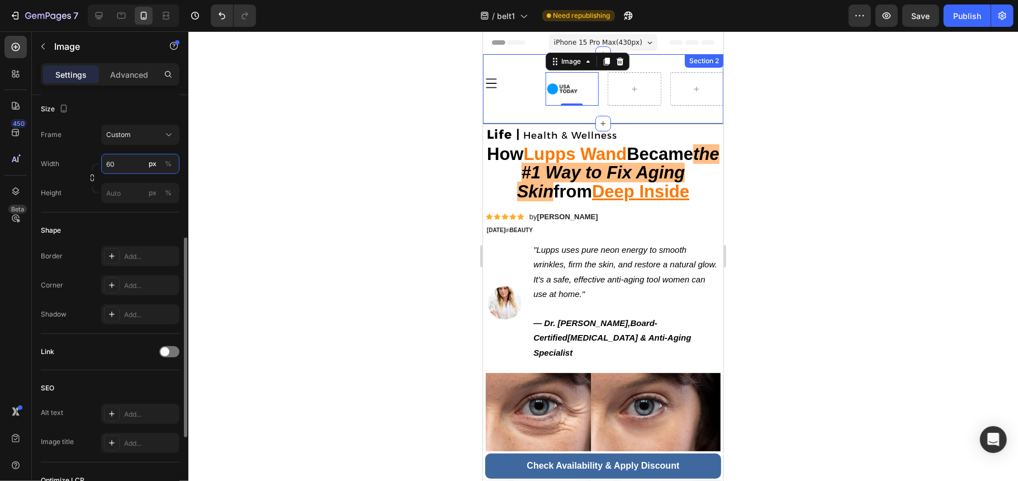
scroll to position [149, 0]
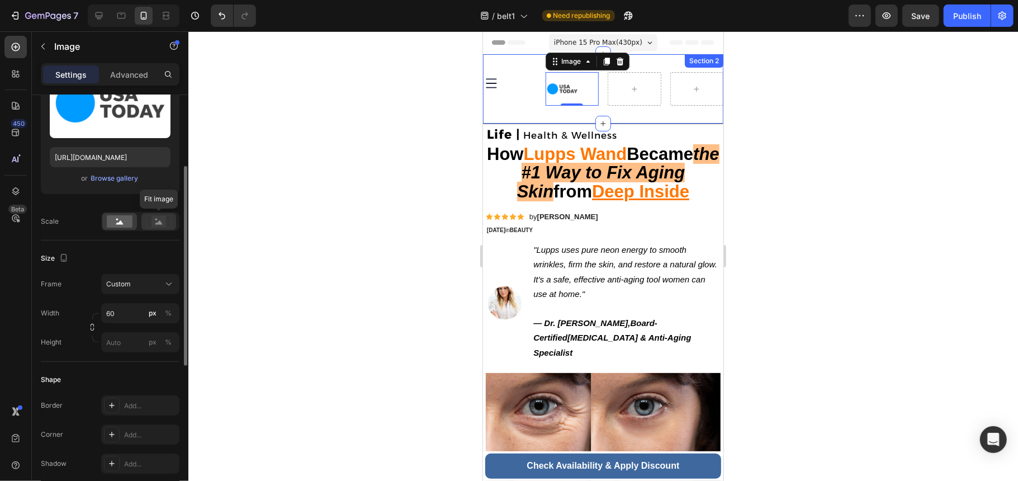
click at [159, 225] on rect at bounding box center [159, 221] width 15 height 11
click at [115, 224] on rect at bounding box center [120, 221] width 26 height 12
click at [235, 208] on div at bounding box center [603, 256] width 830 height 450
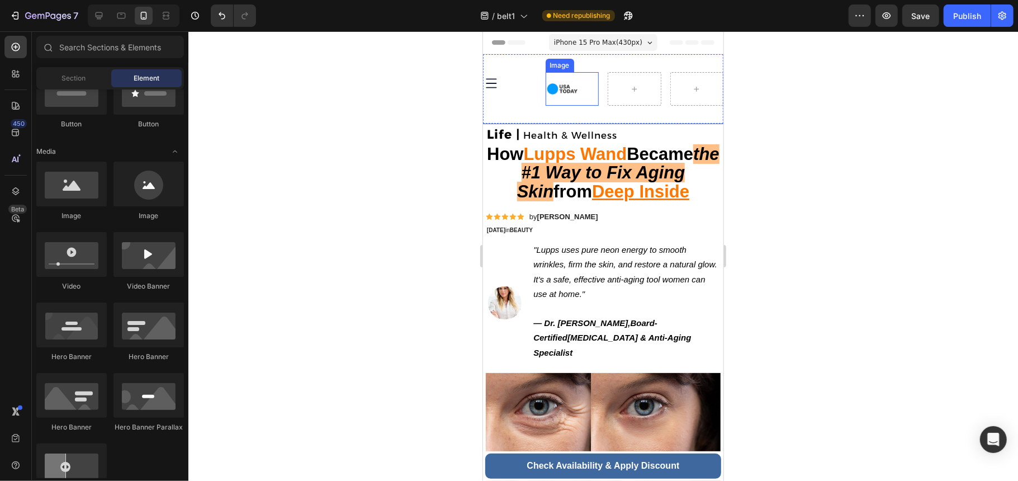
click at [545, 89] on img at bounding box center [562, 89] width 34 height 34
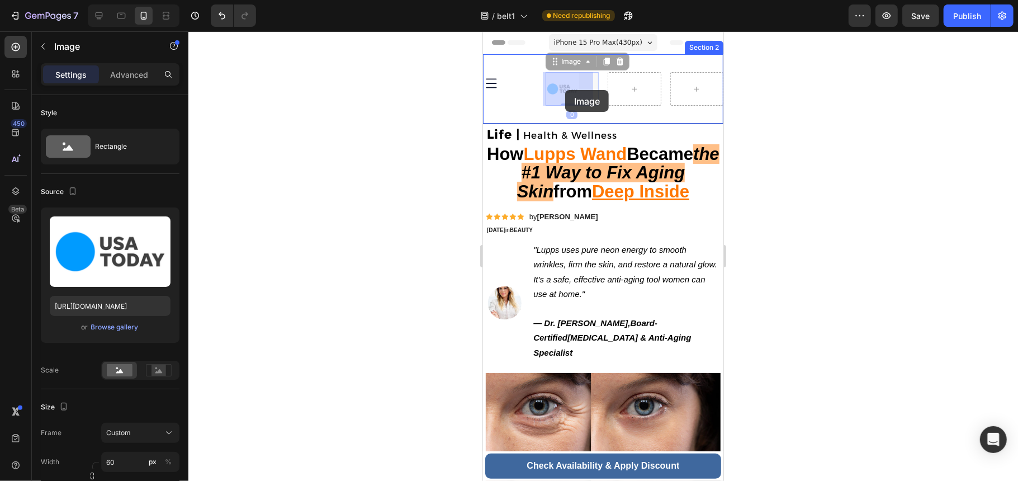
drag, startPoint x: 555, startPoint y: 89, endPoint x: 565, endPoint y: 89, distance: 9.5
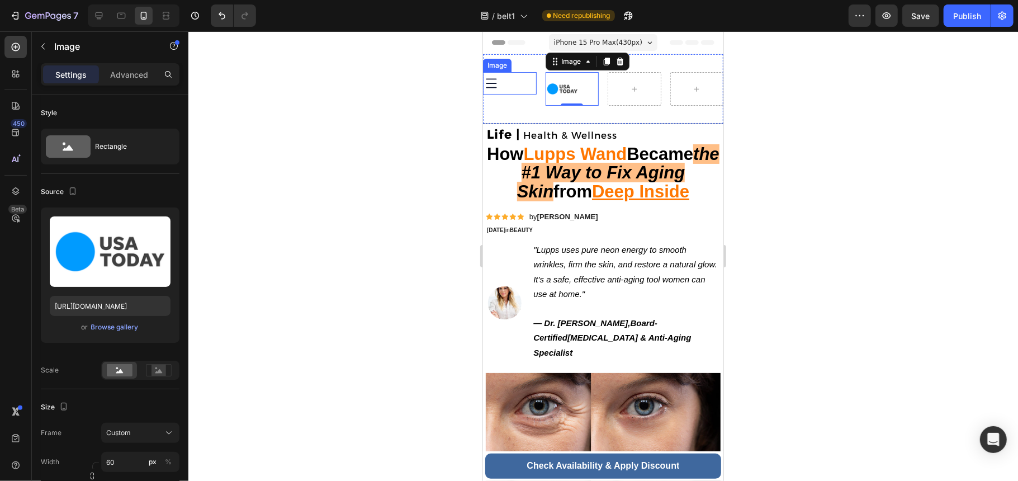
click at [511, 80] on div at bounding box center [510, 83] width 54 height 22
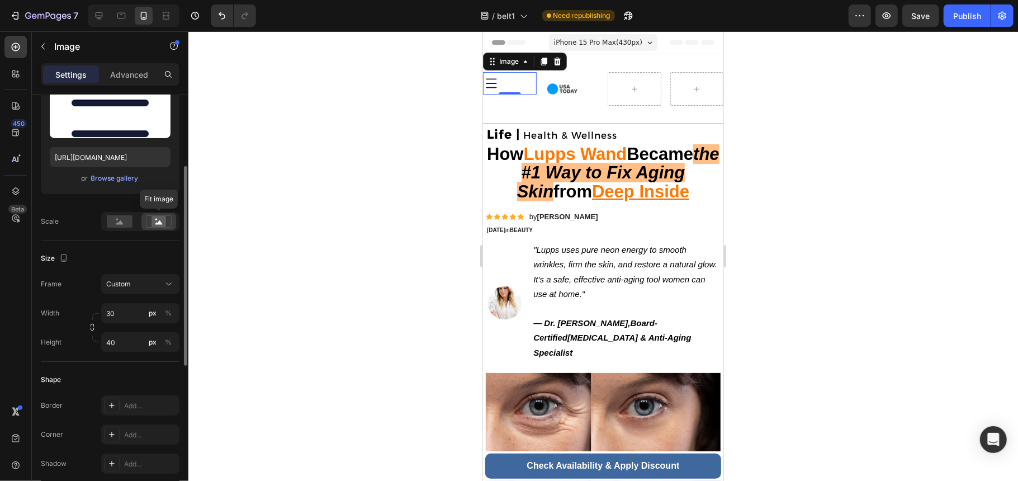
click at [168, 222] on icon at bounding box center [159, 221] width 26 height 12
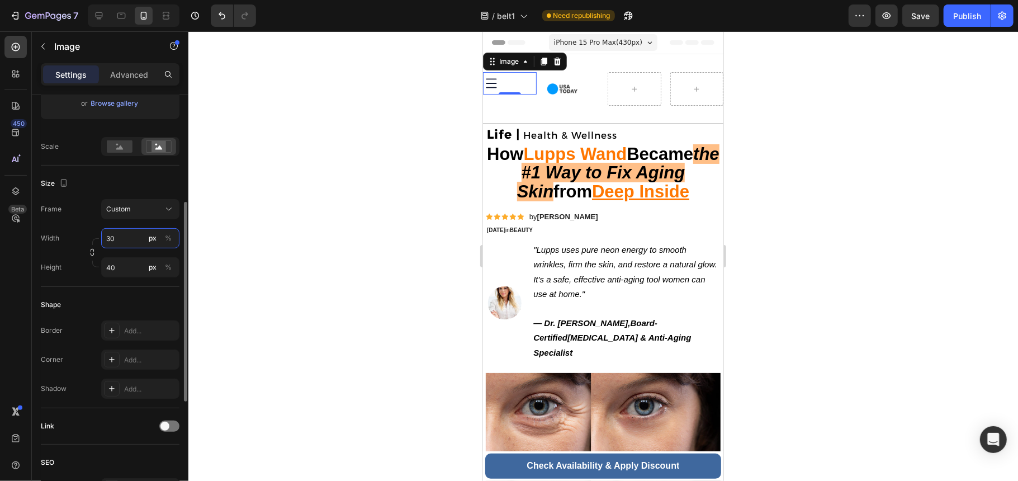
click at [126, 242] on input "30" at bounding box center [140, 238] width 78 height 20
click at [86, 296] on div "Shape Border Add... Corner Add... Shadow Add..." at bounding box center [110, 347] width 139 height 121
click at [123, 272] on input "40" at bounding box center [140, 267] width 78 height 20
type input "30"
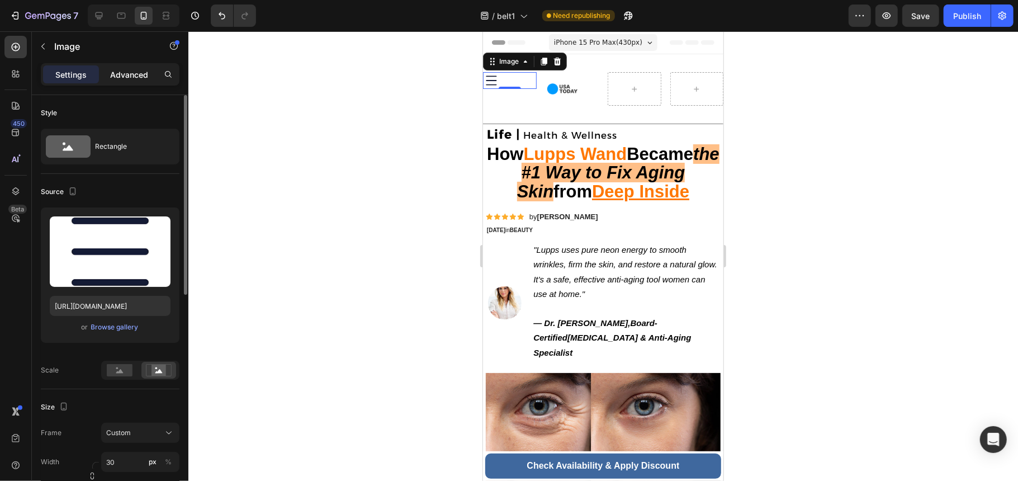
click at [133, 67] on div "Advanced" at bounding box center [129, 74] width 56 height 18
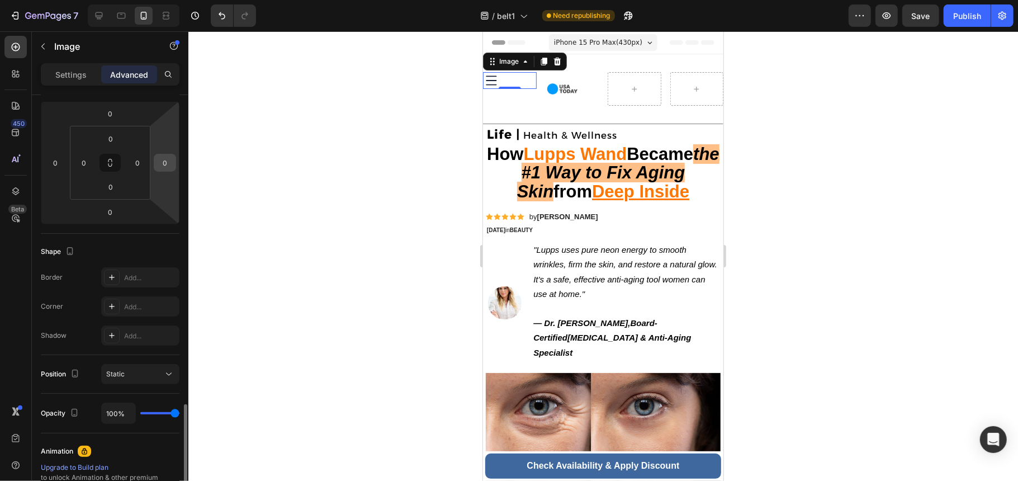
scroll to position [298, 0]
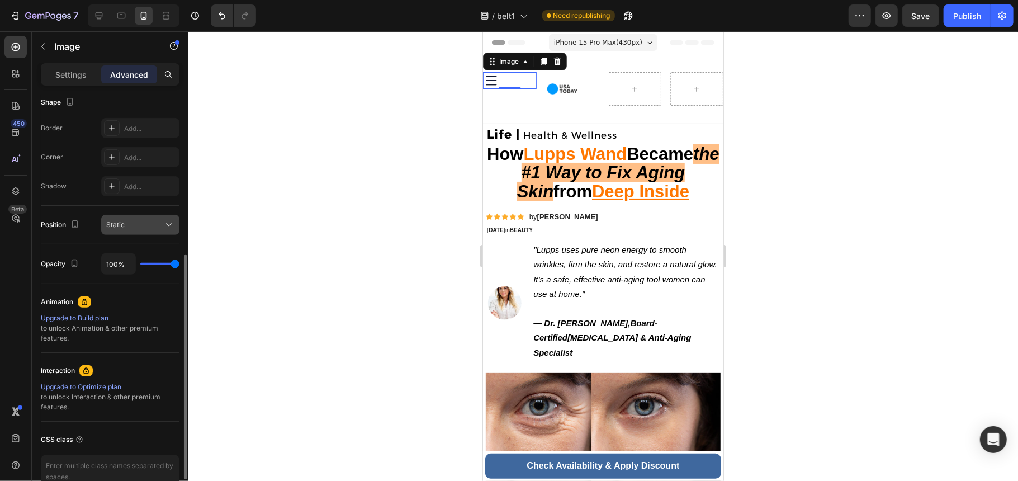
click at [146, 228] on div "Static" at bounding box center [134, 225] width 57 height 10
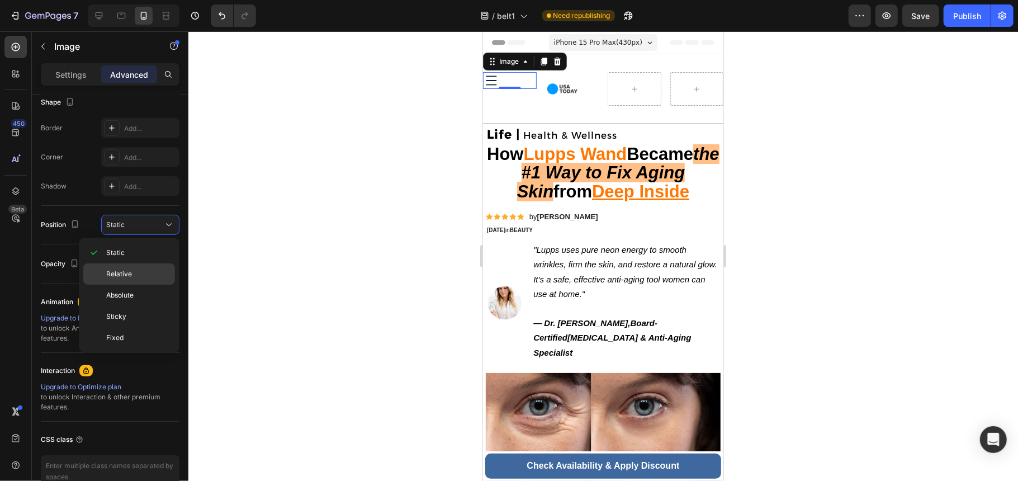
click at [137, 285] on div "Relative" at bounding box center [129, 295] width 92 height 21
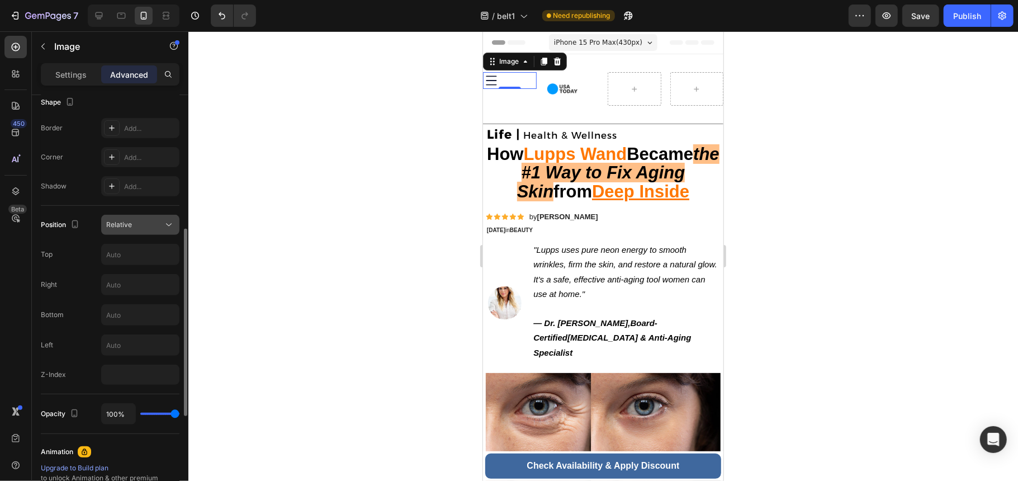
click at [139, 225] on div "Relative" at bounding box center [134, 225] width 57 height 10
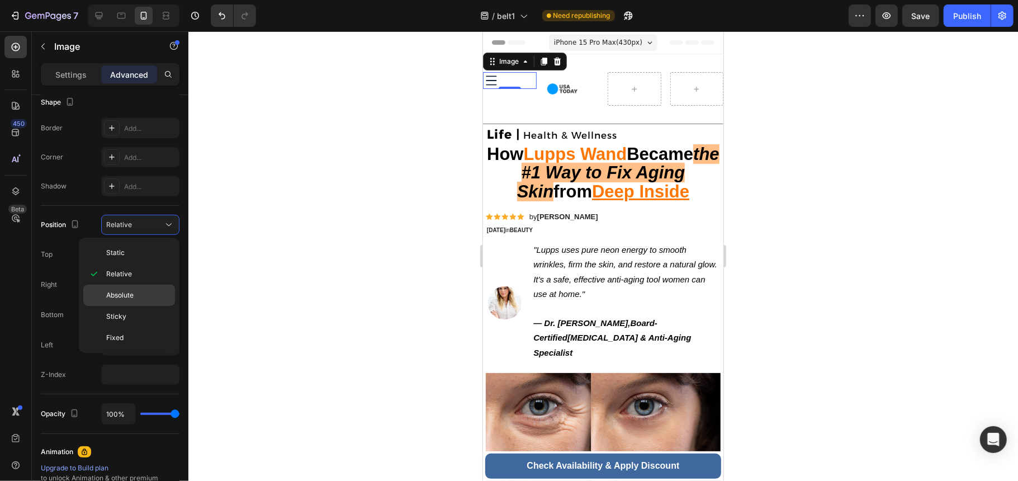
click at [140, 296] on p "Absolute" at bounding box center [138, 295] width 64 height 10
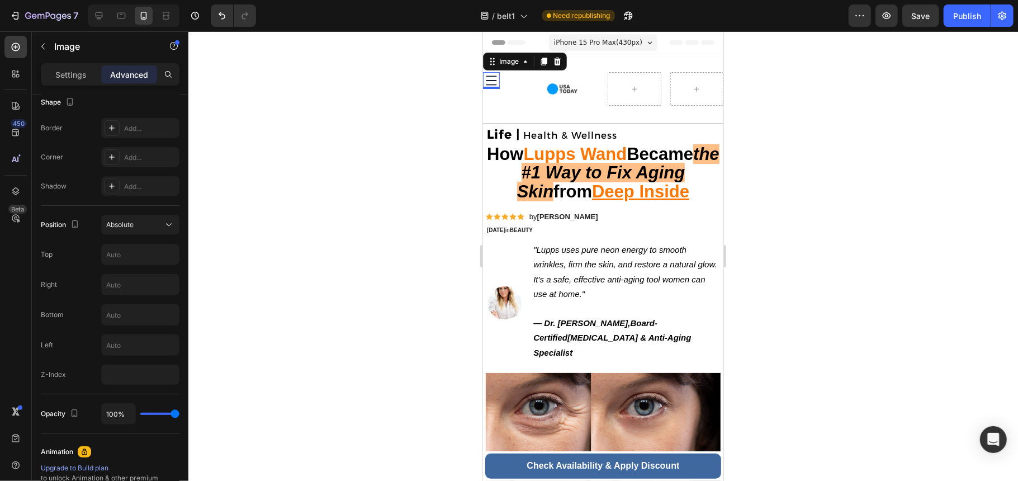
click at [400, 206] on div at bounding box center [603, 256] width 830 height 450
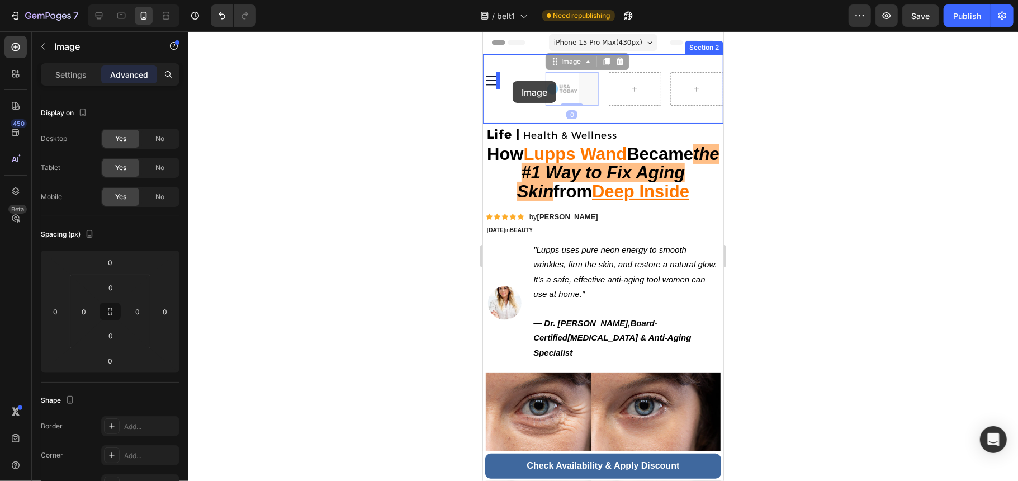
drag, startPoint x: 577, startPoint y: 88, endPoint x: 512, endPoint y: 81, distance: 65.3
drag, startPoint x: 553, startPoint y: 89, endPoint x: 504, endPoint y: 78, distance: 50.0
drag, startPoint x: 535, startPoint y: 89, endPoint x: 498, endPoint y: 72, distance: 41.0
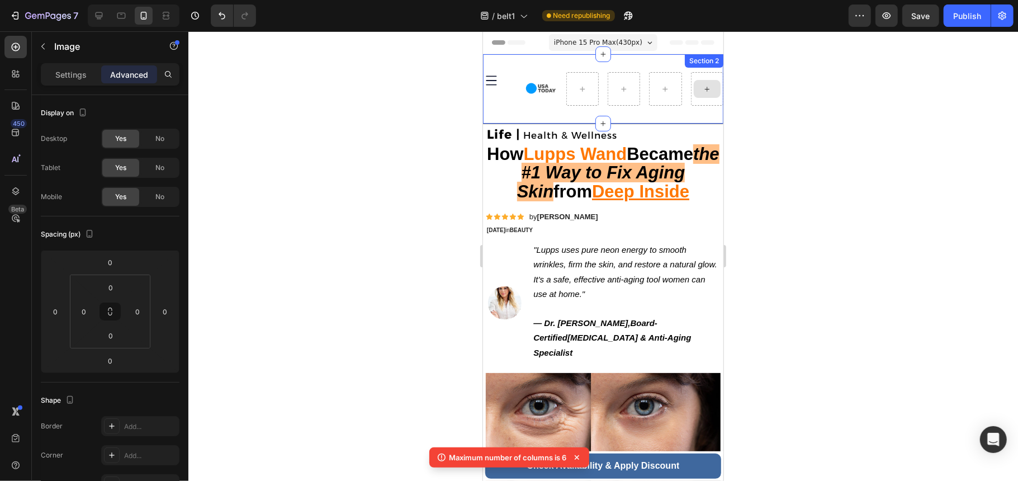
click at [693, 87] on div at bounding box center [706, 88] width 27 height 18
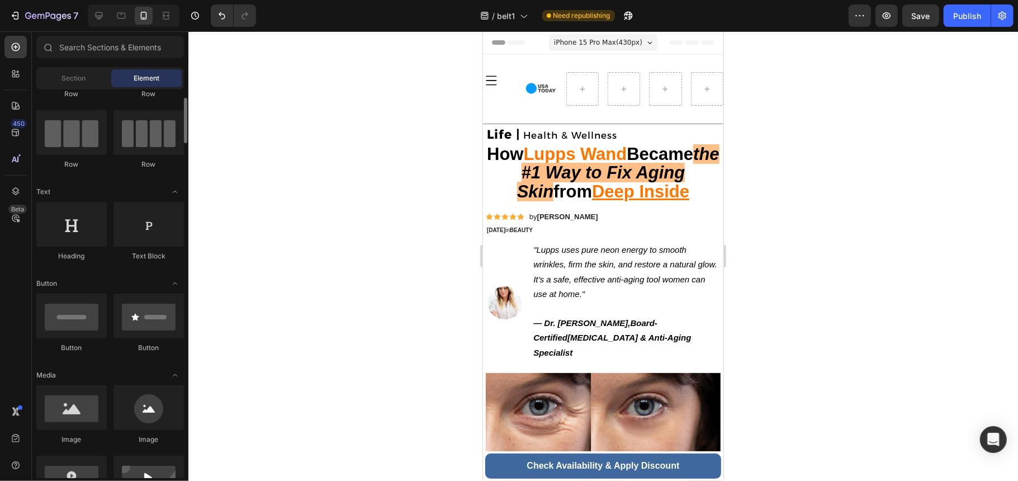
scroll to position [0, 0]
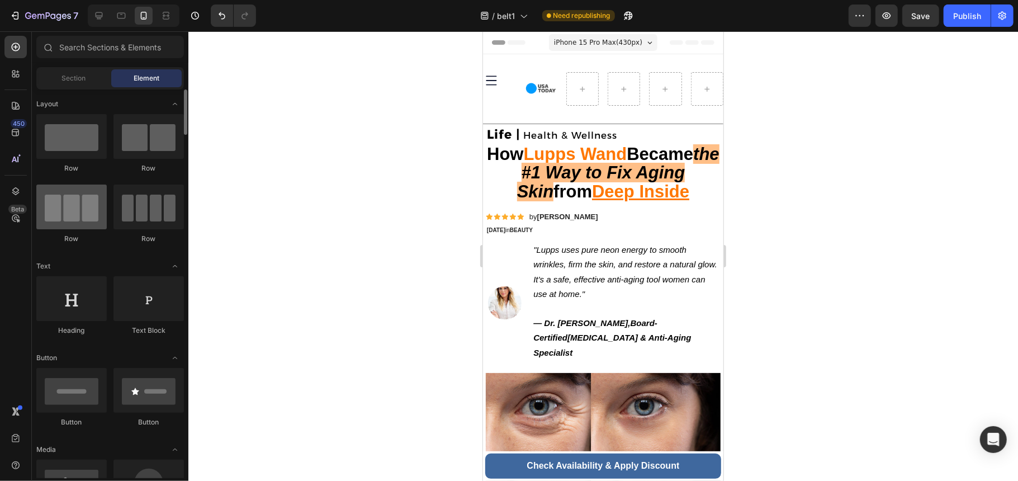
click at [81, 208] on div at bounding box center [71, 207] width 70 height 45
click at [79, 210] on div at bounding box center [71, 207] width 70 height 45
click at [87, 84] on div "Section" at bounding box center [74, 78] width 70 height 18
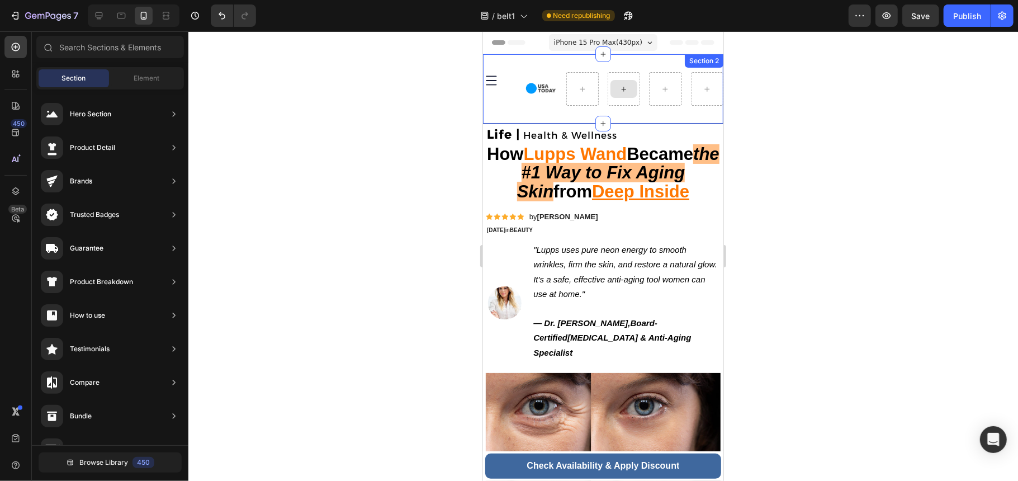
click at [600, 90] on div "Image Image Section 2" at bounding box center [603, 88] width 240 height 69
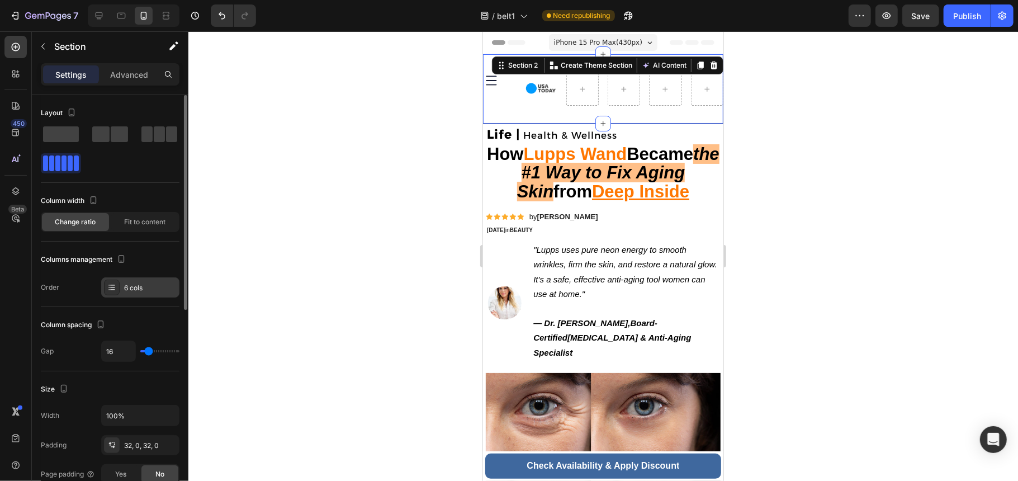
click at [144, 284] on div "6 cols" at bounding box center [150, 288] width 53 height 10
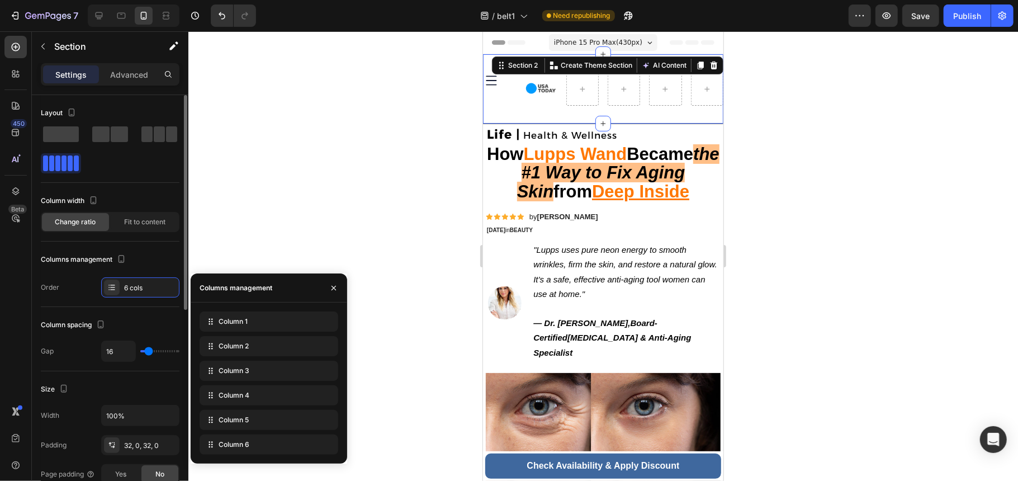
click at [146, 323] on div "Column spacing" at bounding box center [110, 325] width 139 height 18
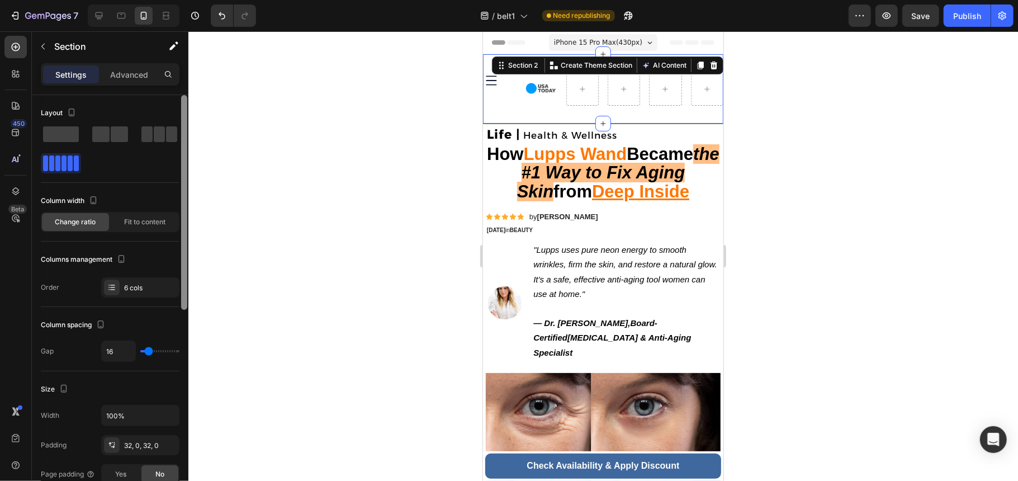
click at [183, 131] on div at bounding box center [184, 202] width 6 height 215
click at [166, 132] on span at bounding box center [171, 134] width 11 height 16
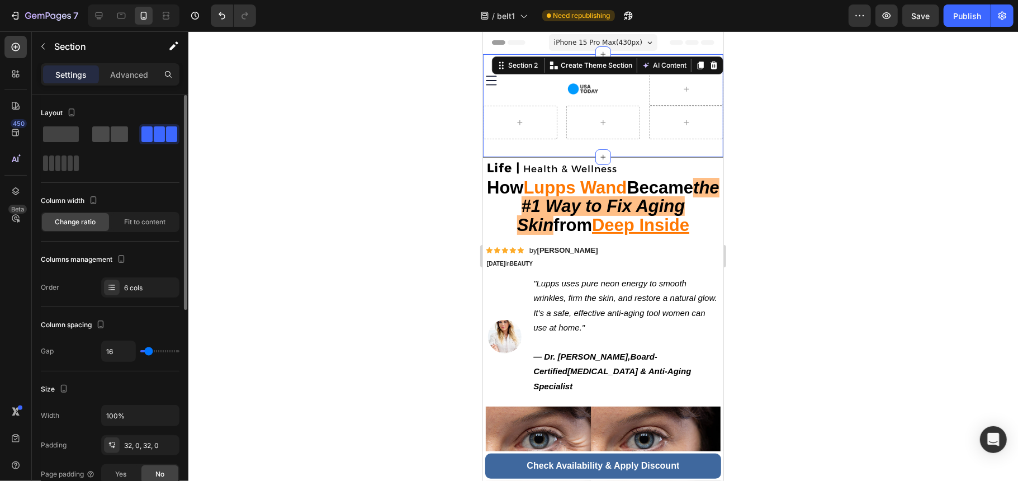
click at [60, 155] on span at bounding box center [57, 163] width 5 height 16
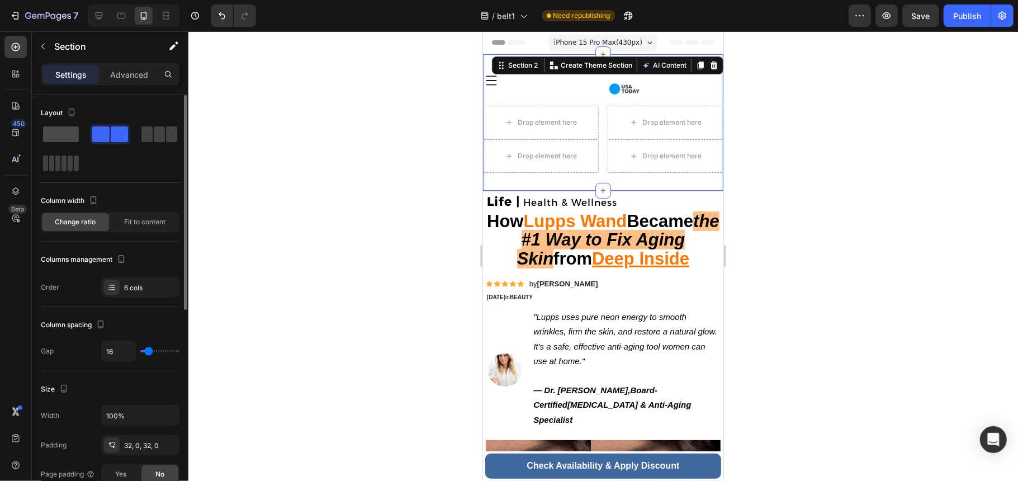
click at [58, 128] on span at bounding box center [61, 134] width 36 height 16
type input "0"
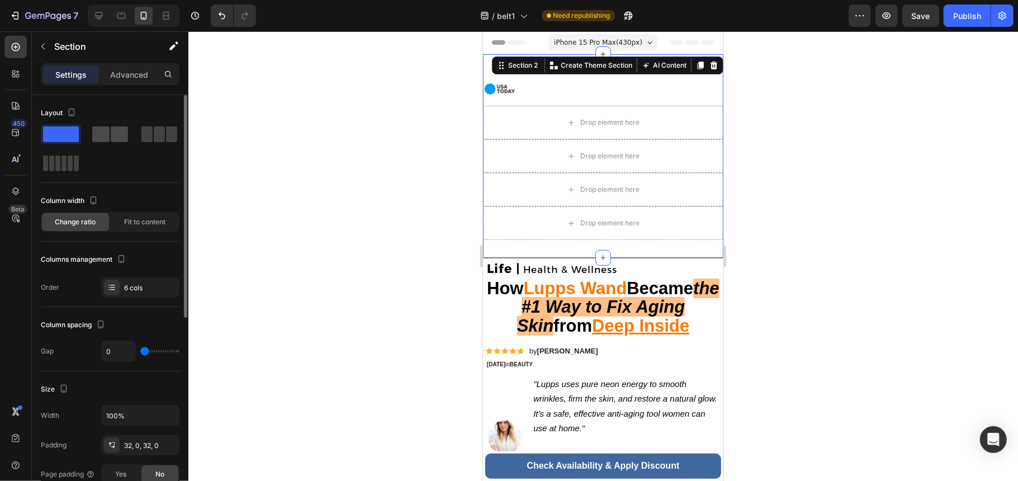
click at [139, 137] on div at bounding box center [159, 134] width 40 height 20
type input "16"
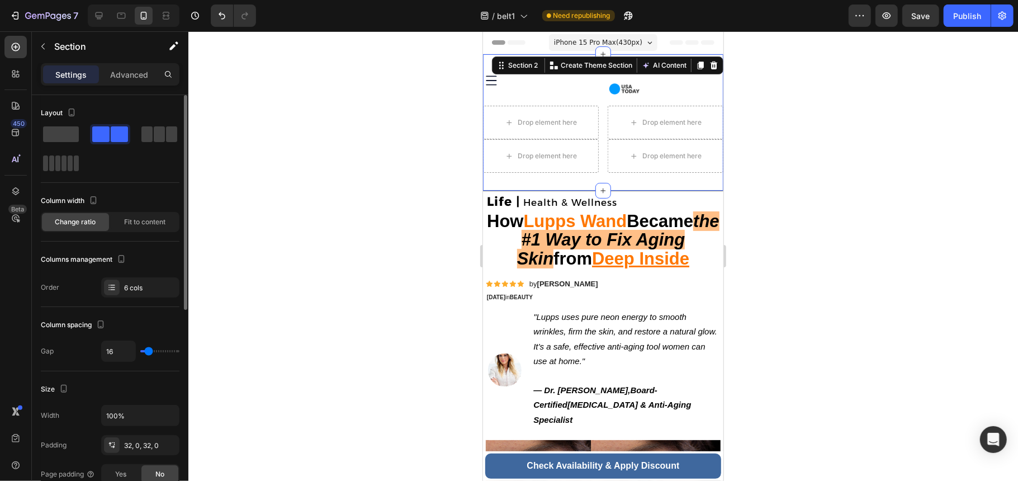
click at [59, 173] on div "Layout" at bounding box center [110, 143] width 139 height 79
click at [60, 169] on div at bounding box center [61, 163] width 36 height 16
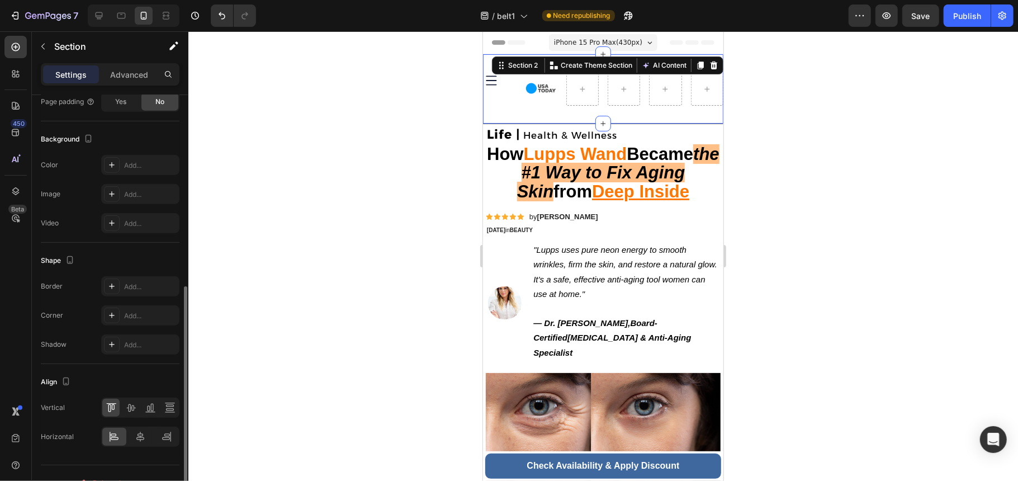
scroll to position [394, 0]
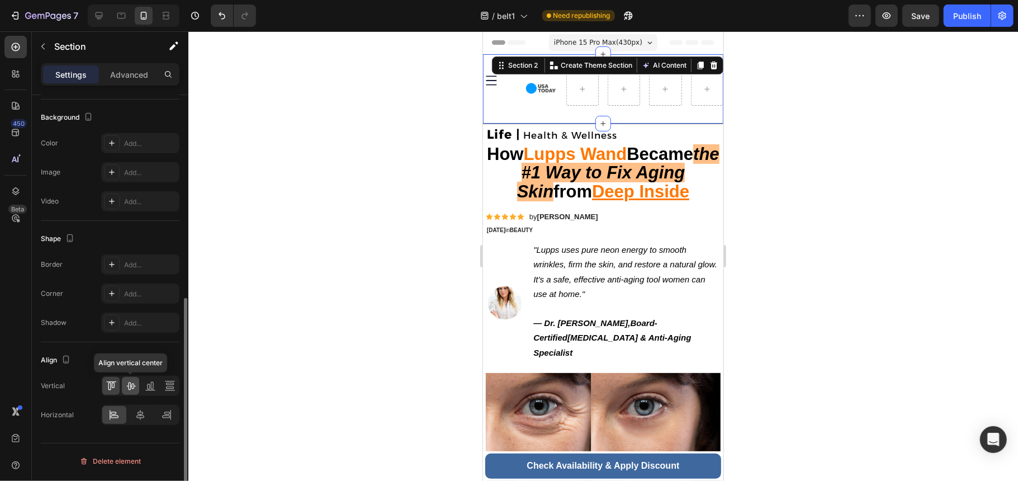
click at [124, 390] on div at bounding box center [130, 386] width 17 height 18
click at [105, 423] on div at bounding box center [114, 415] width 24 height 18
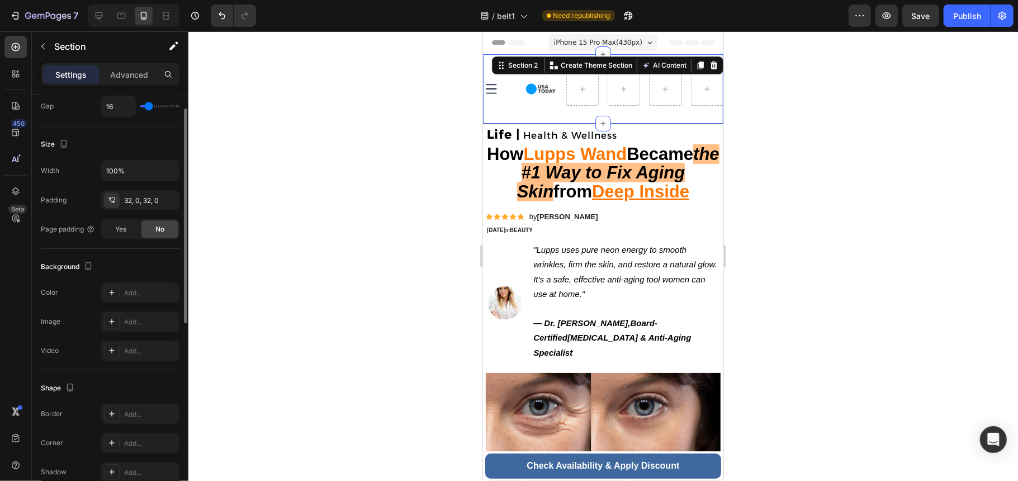
scroll to position [171, 0]
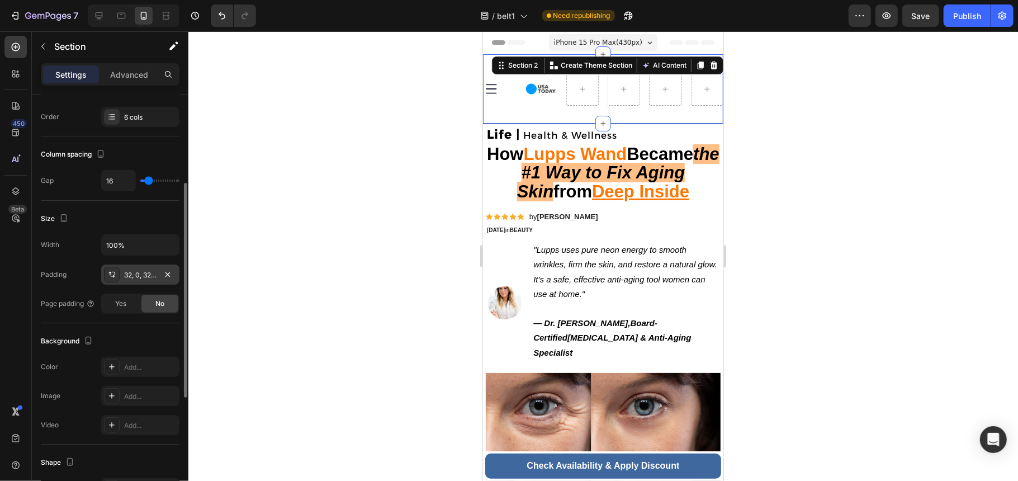
click at [130, 278] on div "32, 0, 32, 0" at bounding box center [140, 275] width 32 height 10
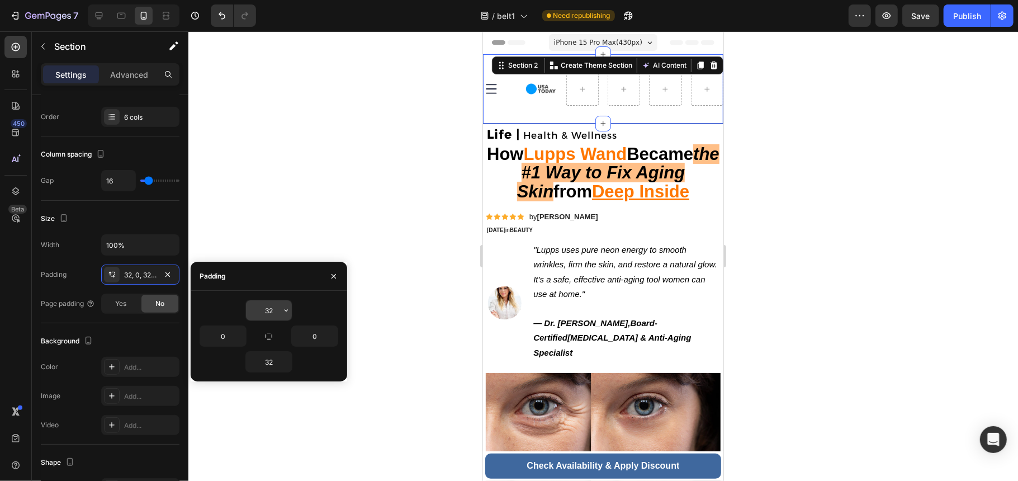
click at [282, 314] on icon "button" at bounding box center [286, 310] width 9 height 9
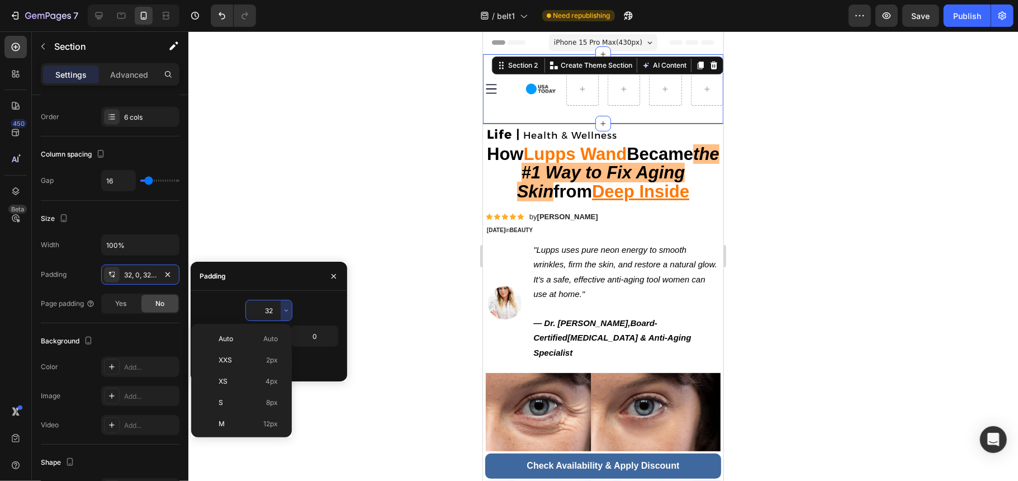
scroll to position [81, 0]
click at [255, 344] on p "M 12px" at bounding box center [248, 343] width 59 height 10
type input "12"
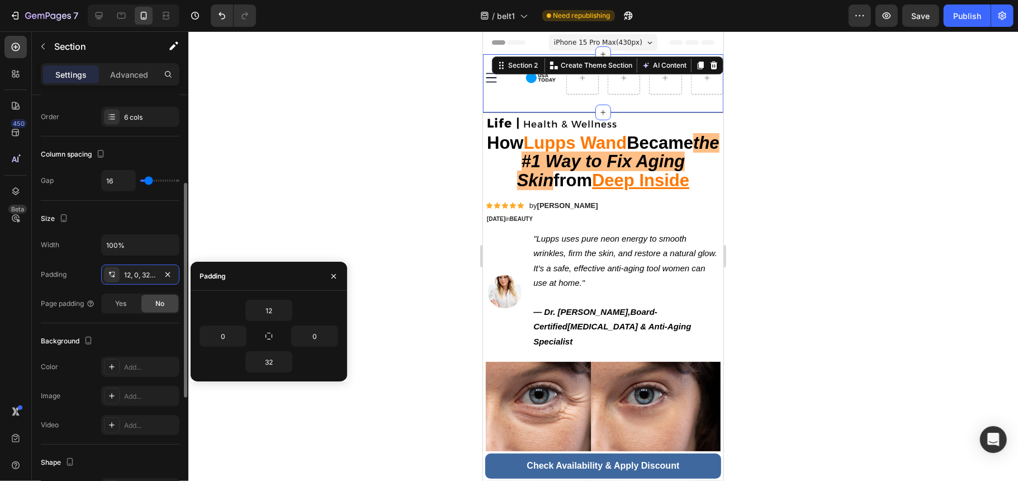
click at [148, 222] on div "Size" at bounding box center [110, 219] width 139 height 18
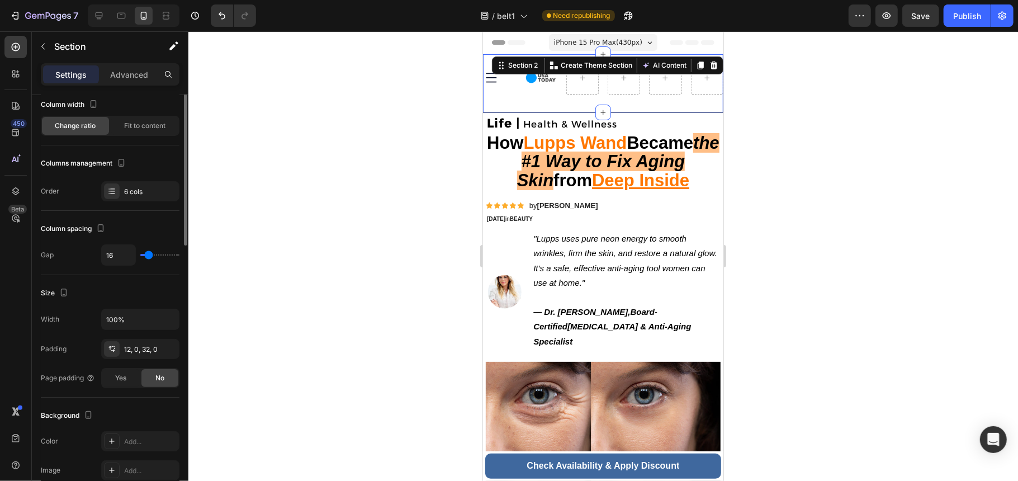
scroll to position [21, 0]
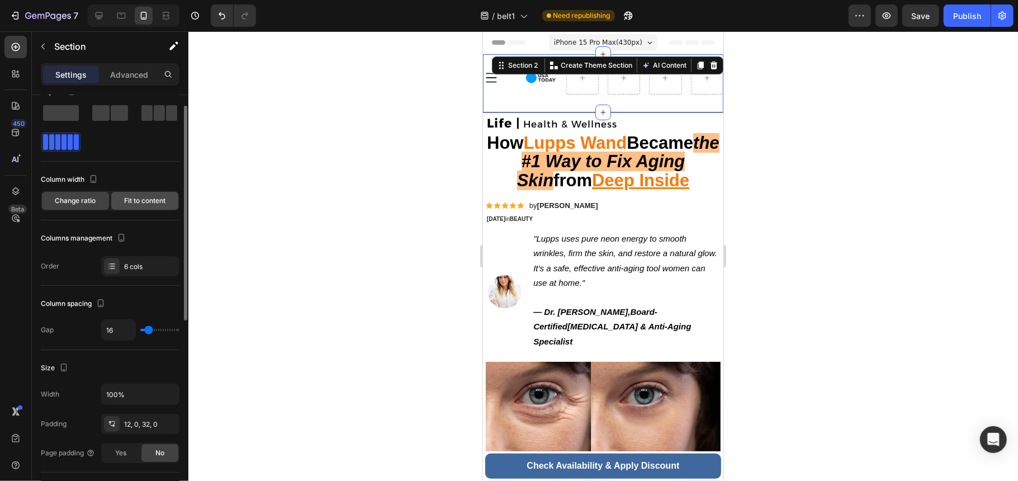
click at [157, 202] on span "Fit to content" at bounding box center [144, 201] width 41 height 10
click at [417, 174] on div at bounding box center [603, 256] width 830 height 450
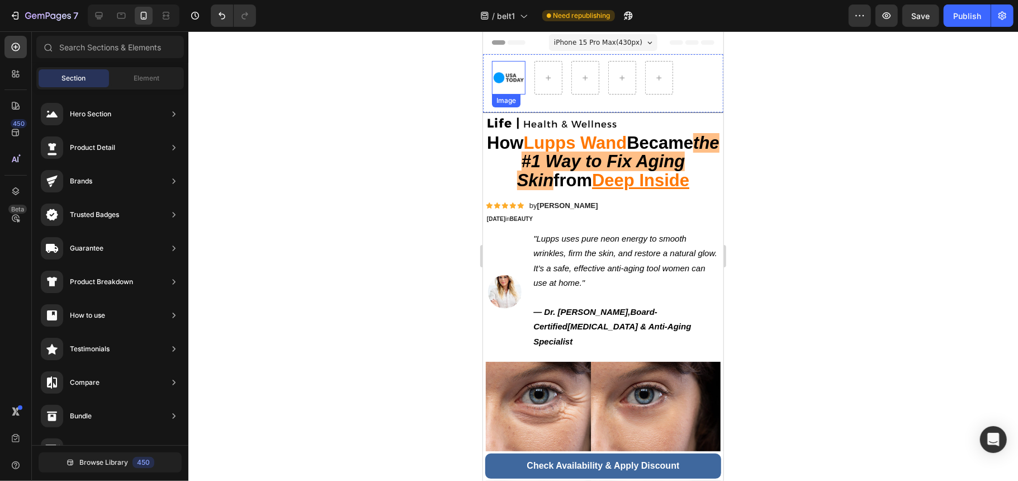
click at [522, 78] on img at bounding box center [508, 77] width 34 height 34
click at [553, 74] on div at bounding box center [548, 77] width 27 height 18
click at [505, 72] on img at bounding box center [508, 77] width 34 height 34
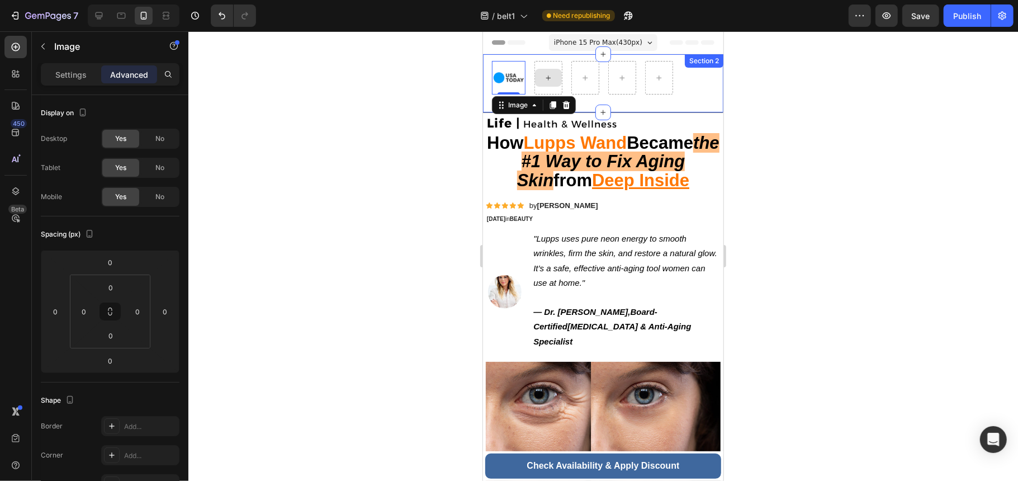
click at [542, 64] on div "Image Image 0 Section 2" at bounding box center [603, 83] width 240 height 58
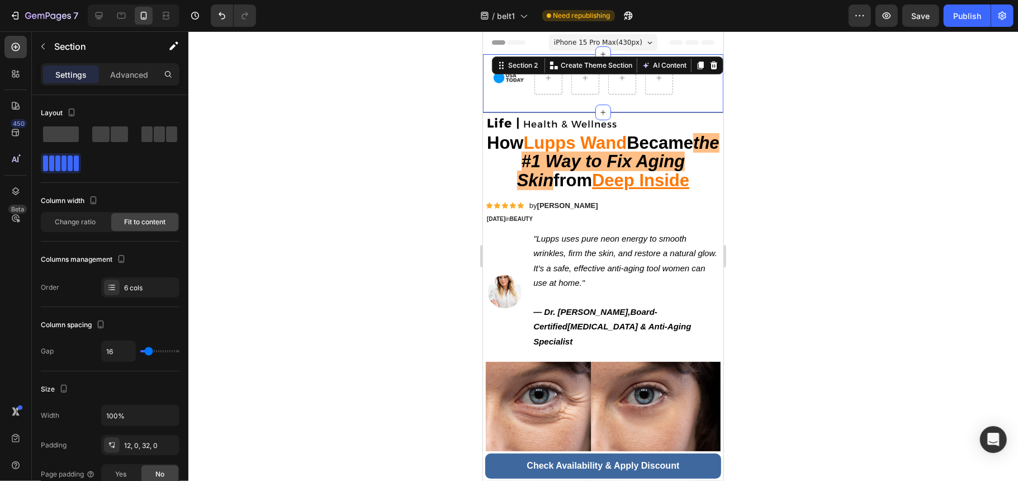
click at [640, 105] on div "Image Image Section 2 You can create reusable sections Create Theme Section AI …" at bounding box center [603, 83] width 240 height 58
click at [622, 88] on div at bounding box center [622, 77] width 28 height 34
click at [522, 84] on img at bounding box center [508, 77] width 34 height 34
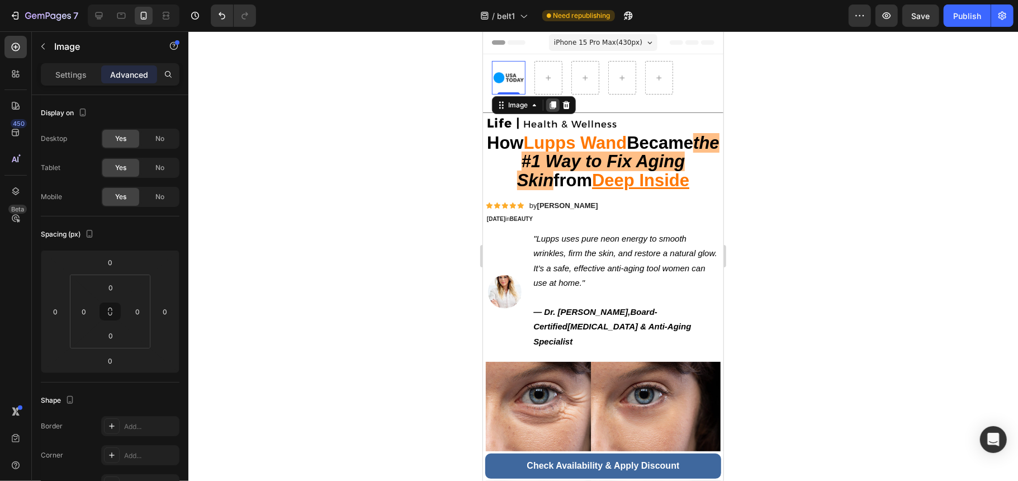
click at [551, 103] on icon at bounding box center [553, 105] width 6 height 8
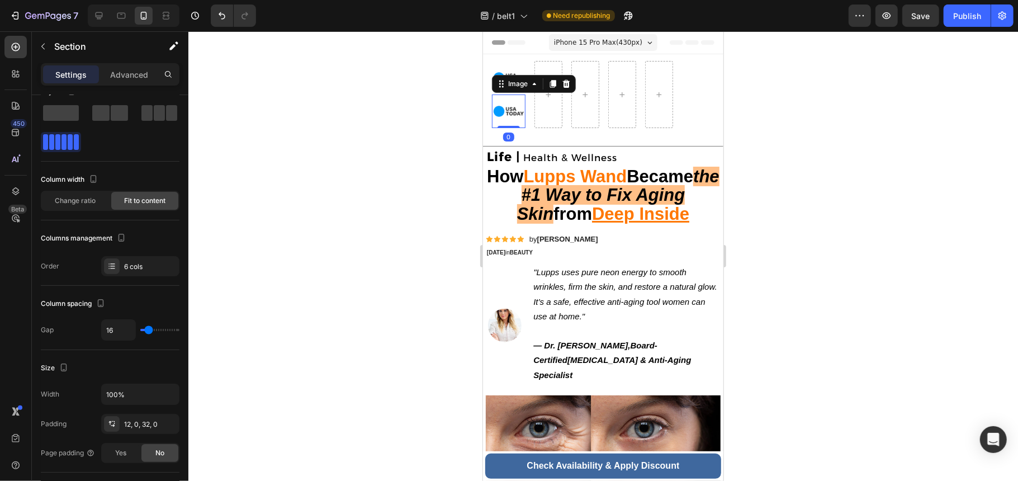
click at [551, 105] on div at bounding box center [548, 93] width 28 height 67
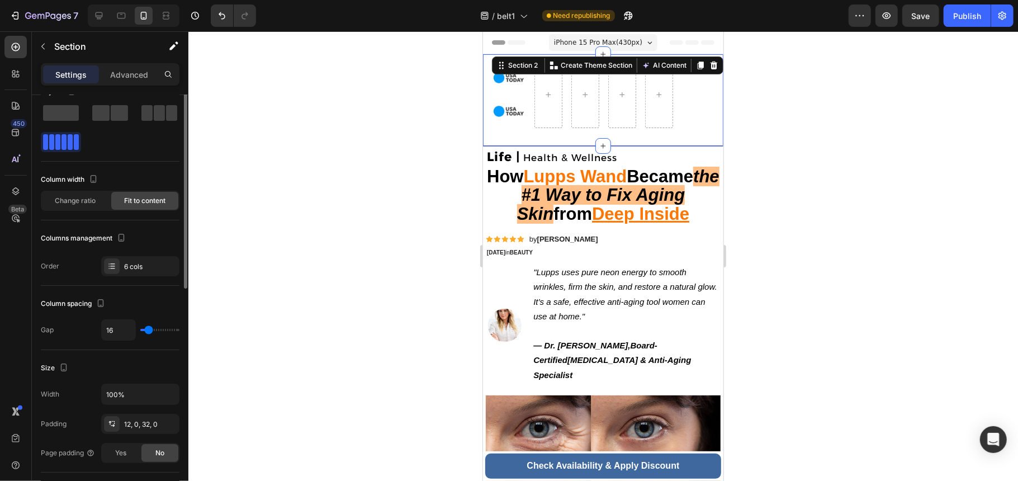
scroll to position [0, 0]
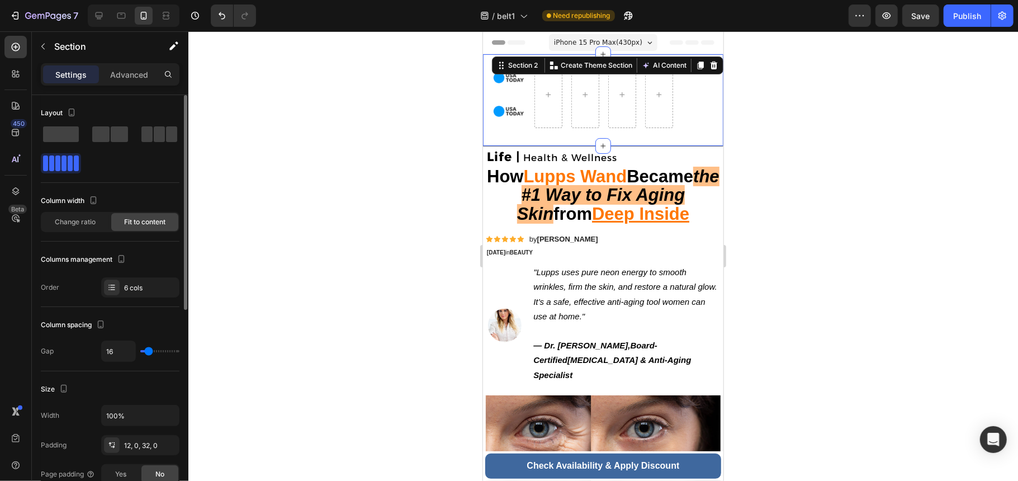
click at [551, 105] on div at bounding box center [548, 93] width 28 height 67
click at [502, 107] on img at bounding box center [508, 111] width 34 height 34
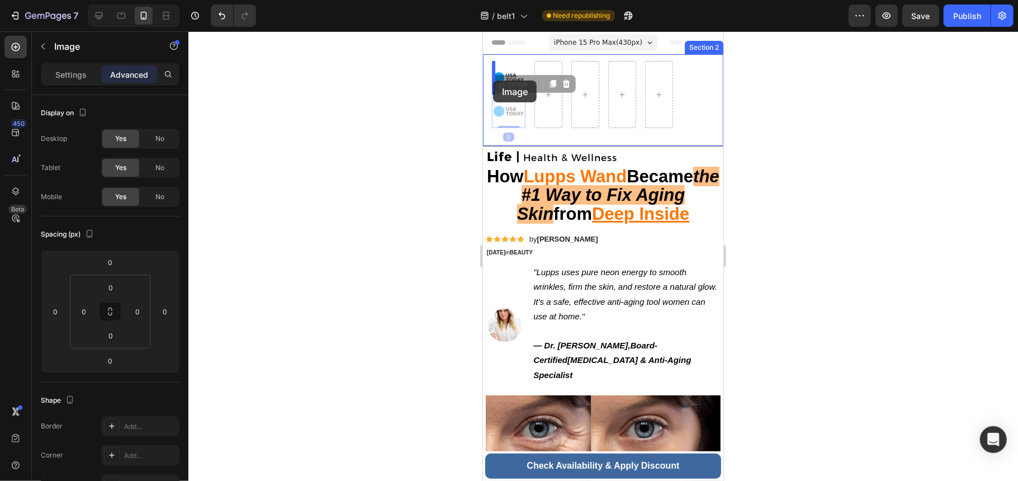
drag, startPoint x: 502, startPoint y: 107, endPoint x: 493, endPoint y: 80, distance: 28.5
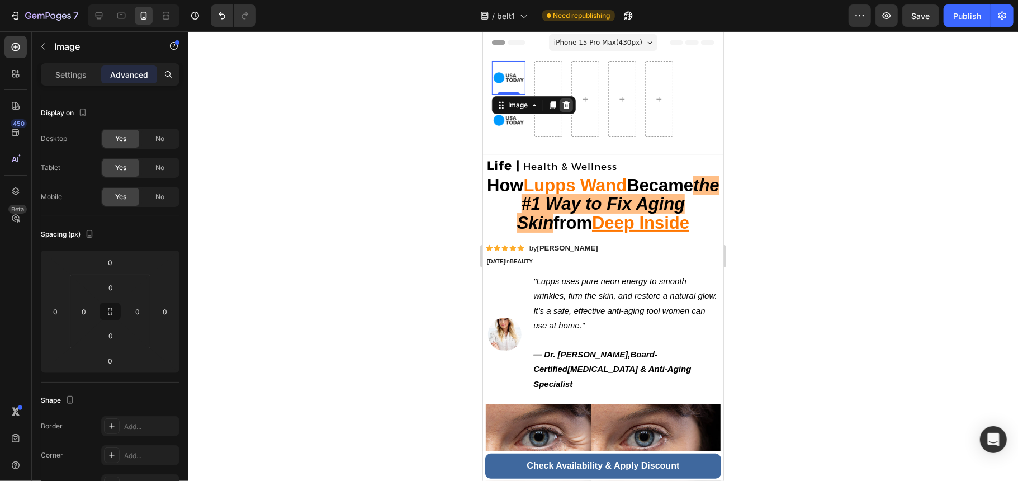
click at [562, 105] on icon at bounding box center [565, 104] width 9 height 9
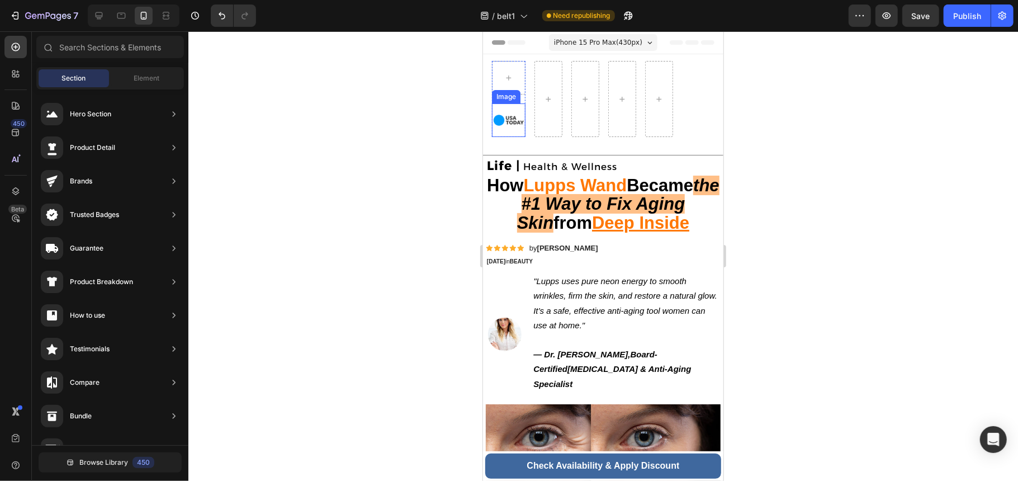
click at [515, 124] on img at bounding box center [508, 120] width 34 height 34
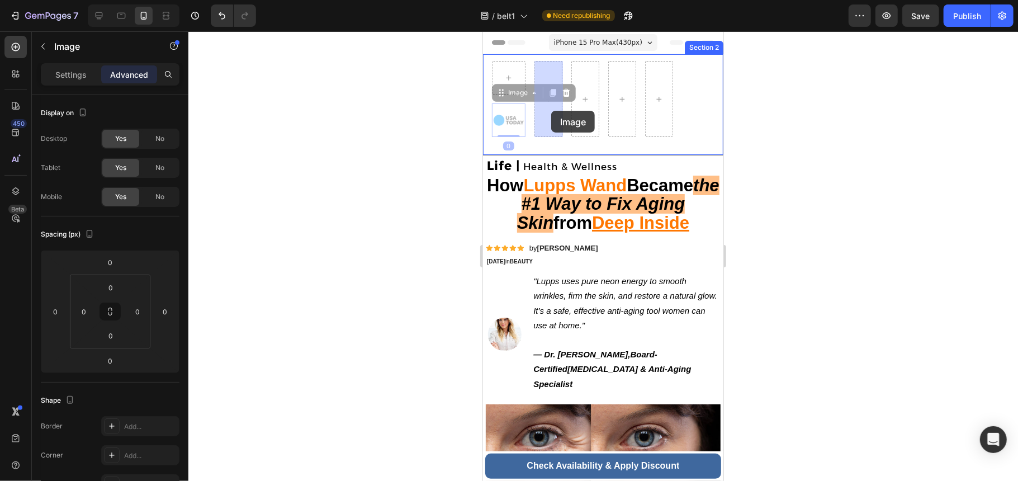
drag, startPoint x: 504, startPoint y: 120, endPoint x: 550, endPoint y: 110, distance: 46.9
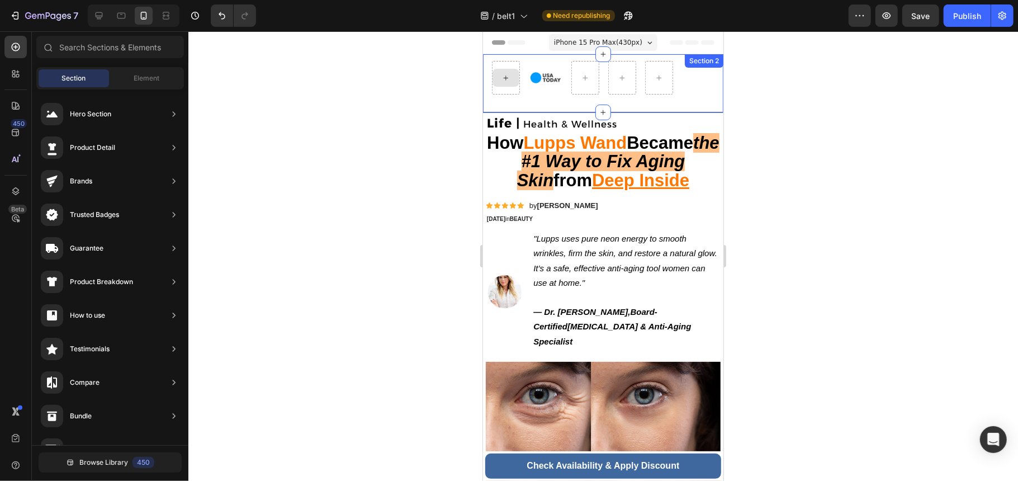
click at [499, 70] on div at bounding box center [505, 77] width 27 height 18
click at [498, 76] on div at bounding box center [505, 77] width 27 height 18
click at [130, 69] on div "Element" at bounding box center [146, 78] width 70 height 18
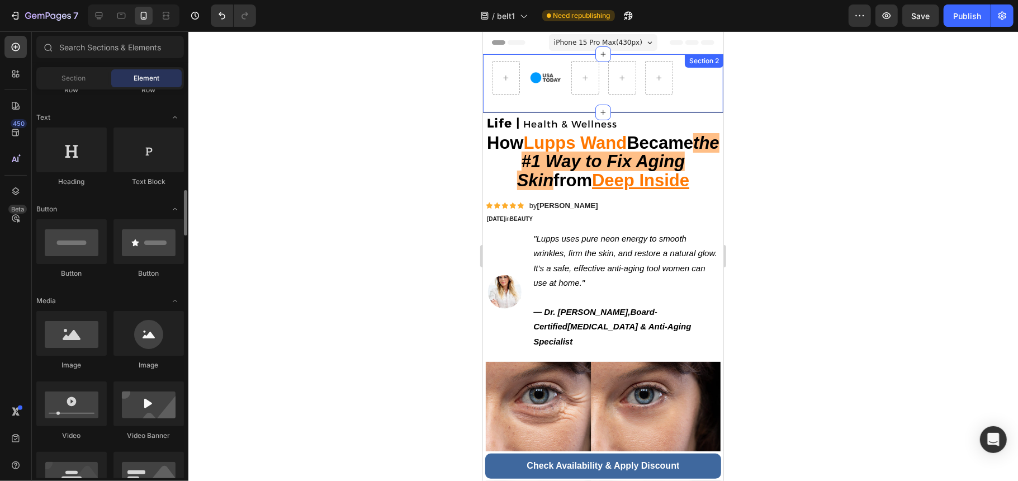
scroll to position [224, 0]
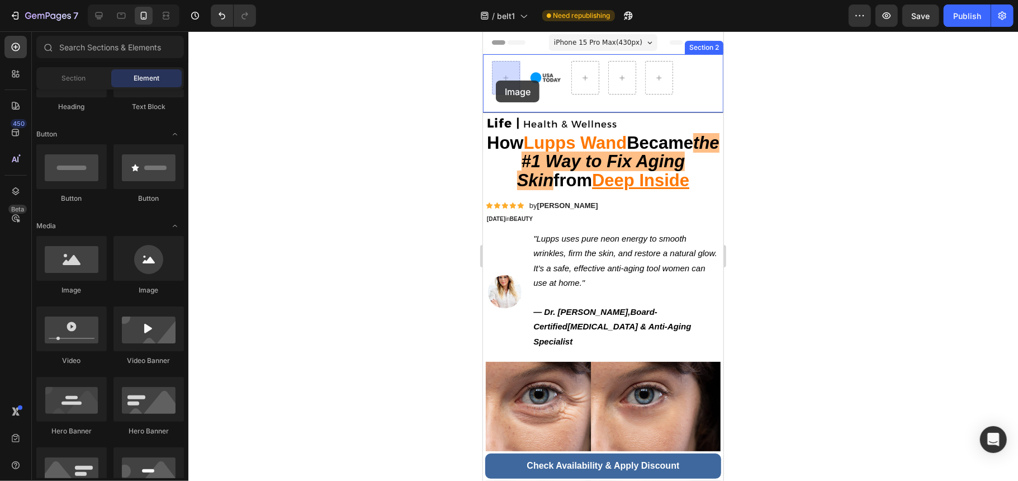
drag, startPoint x: 569, startPoint y: 300, endPoint x: 497, endPoint y: 80, distance: 231.1
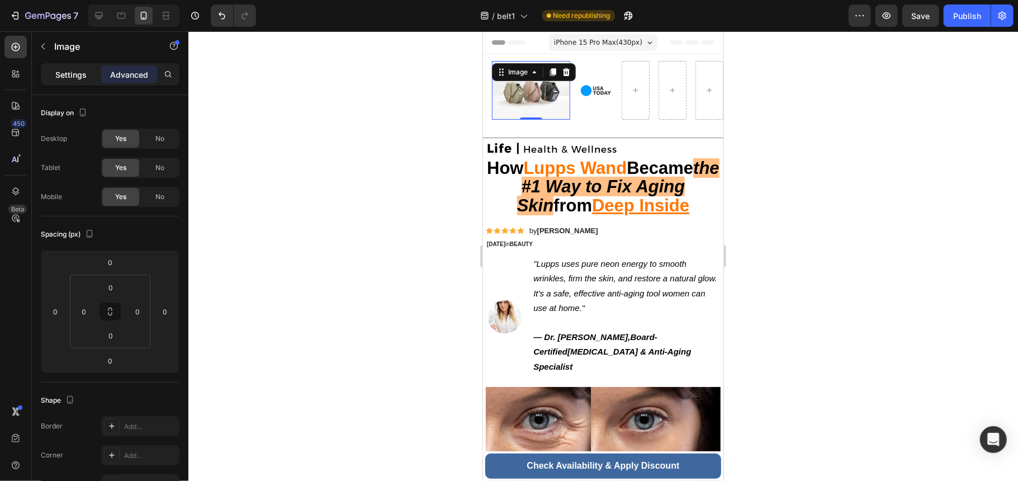
click at [90, 70] on div "Settings" at bounding box center [71, 74] width 56 height 18
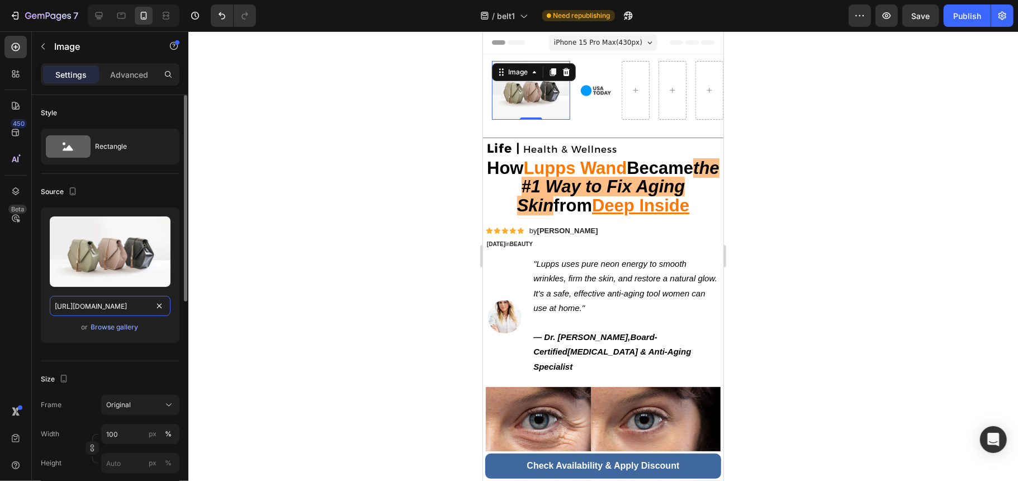
click at [112, 311] on input "[URL][DOMAIN_NAME]" at bounding box center [110, 306] width 121 height 20
click at [121, 329] on div "Browse gallery" at bounding box center [115, 327] width 48 height 10
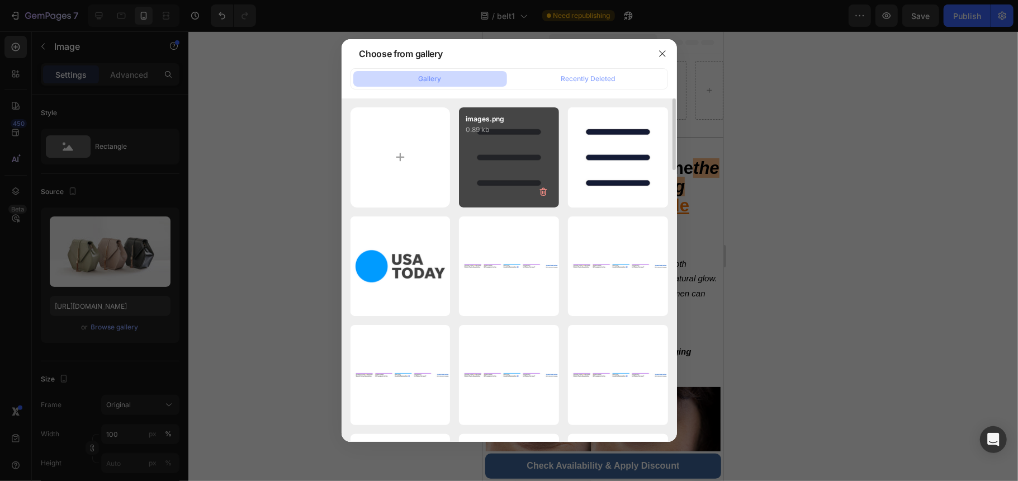
click at [523, 164] on div "images.png 0.89 kb" at bounding box center [509, 157] width 100 height 100
type input "[URL][DOMAIN_NAME]"
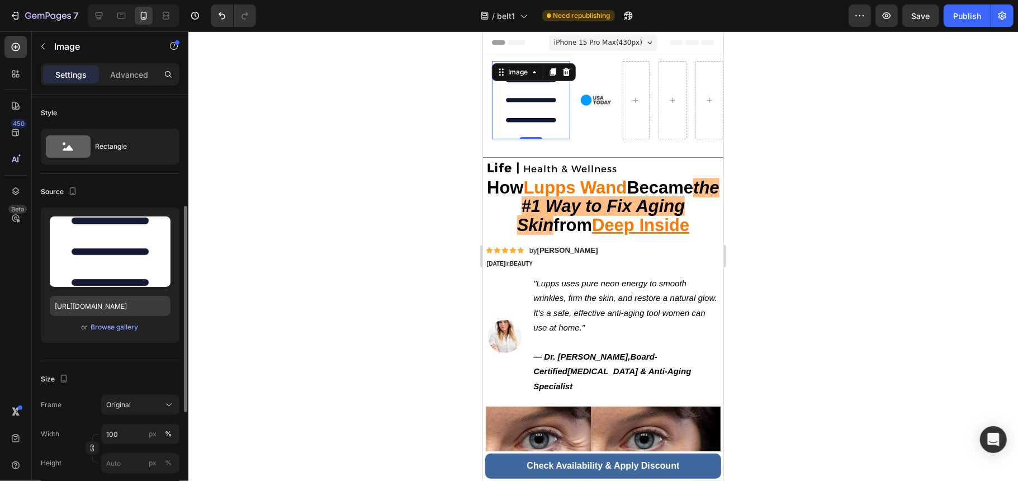
scroll to position [149, 0]
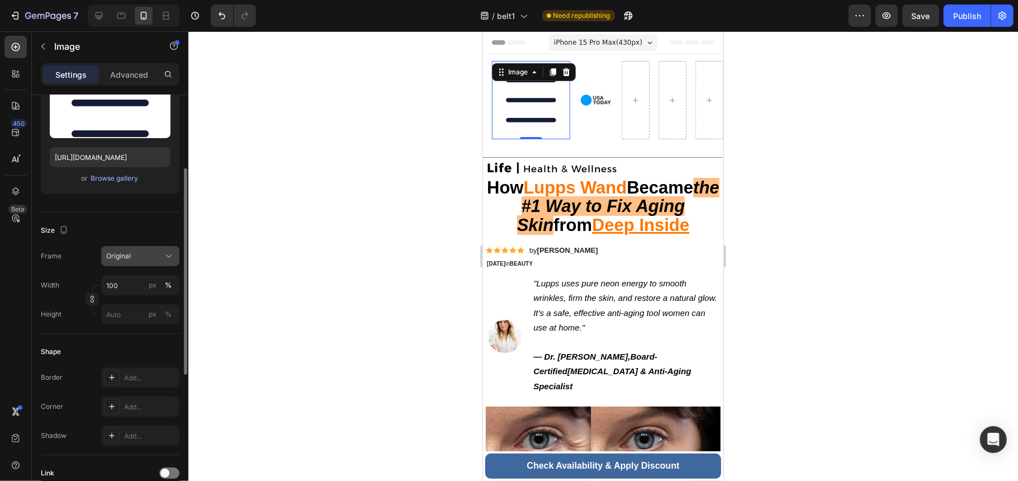
click at [135, 252] on div "Original" at bounding box center [133, 256] width 55 height 10
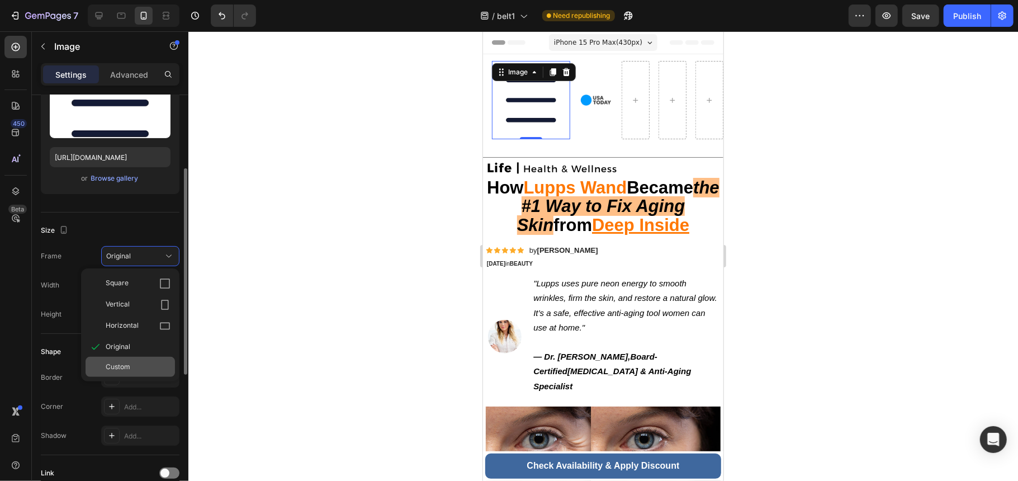
click at [144, 362] on div "Custom" at bounding box center [138, 367] width 65 height 10
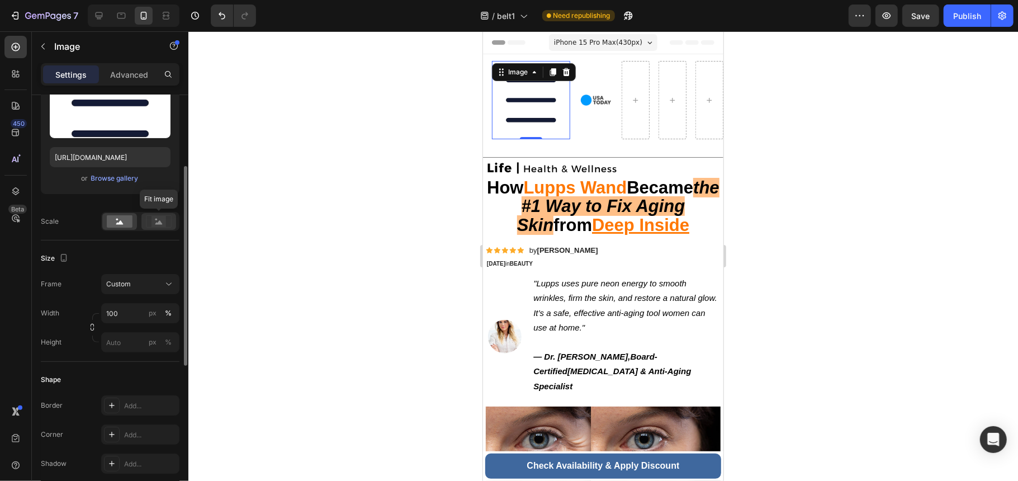
click at [158, 220] on rect at bounding box center [159, 221] width 15 height 11
click at [133, 318] on input "100" at bounding box center [140, 313] width 78 height 20
drag, startPoint x: 127, startPoint y: 315, endPoint x: 66, endPoint y: 323, distance: 61.9
click at [66, 323] on div "Width 100 px %" at bounding box center [110, 313] width 139 height 20
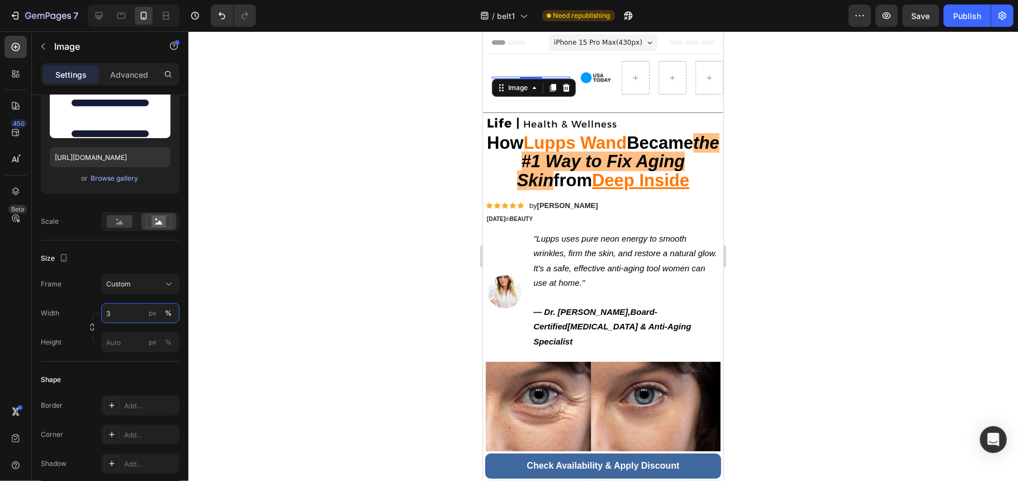
type input "30"
click at [381, 225] on div at bounding box center [603, 256] width 830 height 450
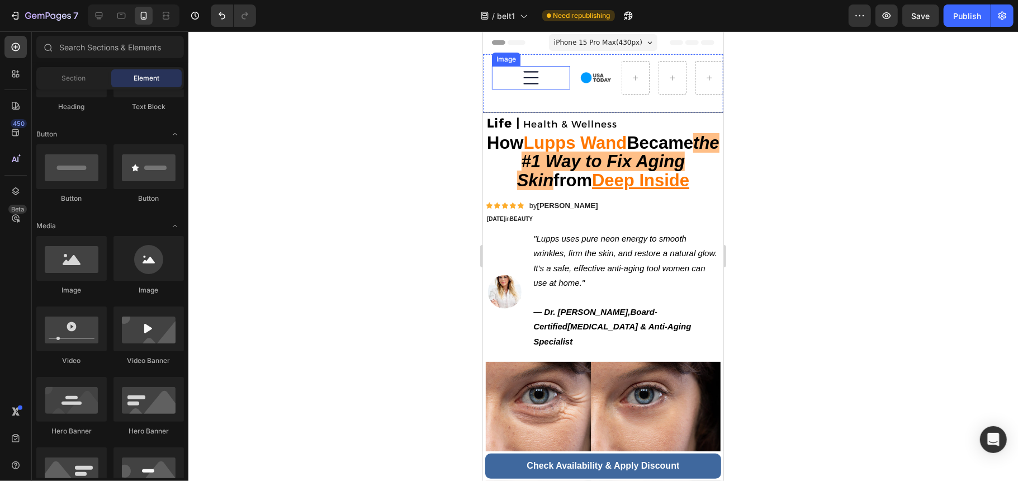
click at [531, 83] on img at bounding box center [530, 76] width 23 height 23
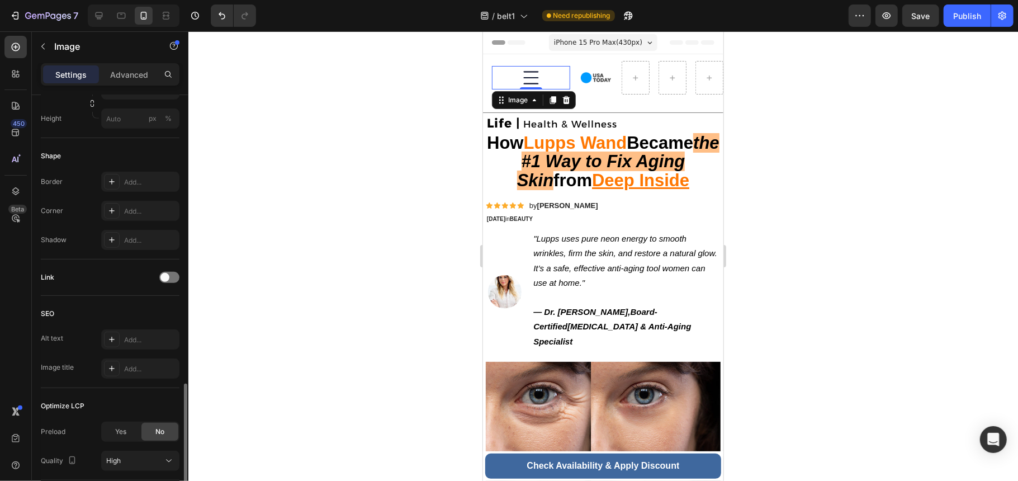
scroll to position [456, 0]
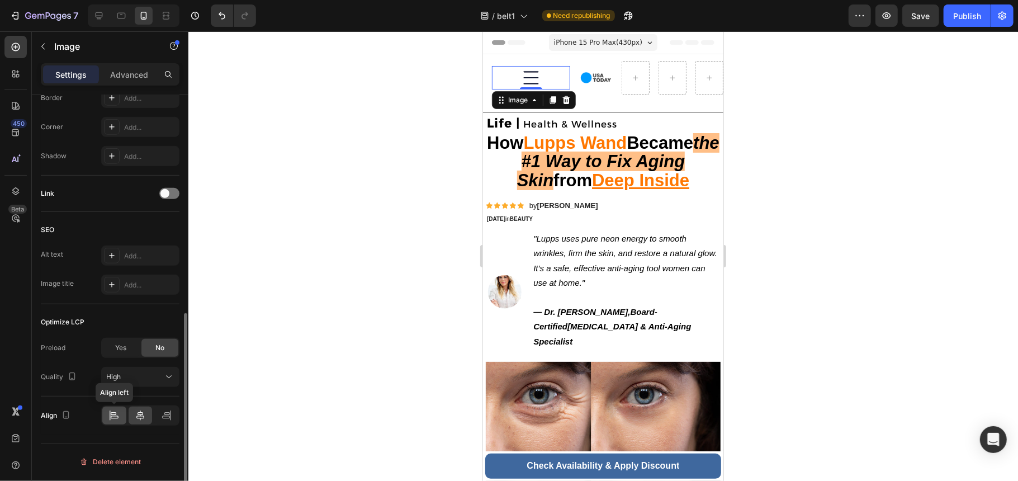
click at [115, 419] on icon at bounding box center [113, 415] width 11 height 11
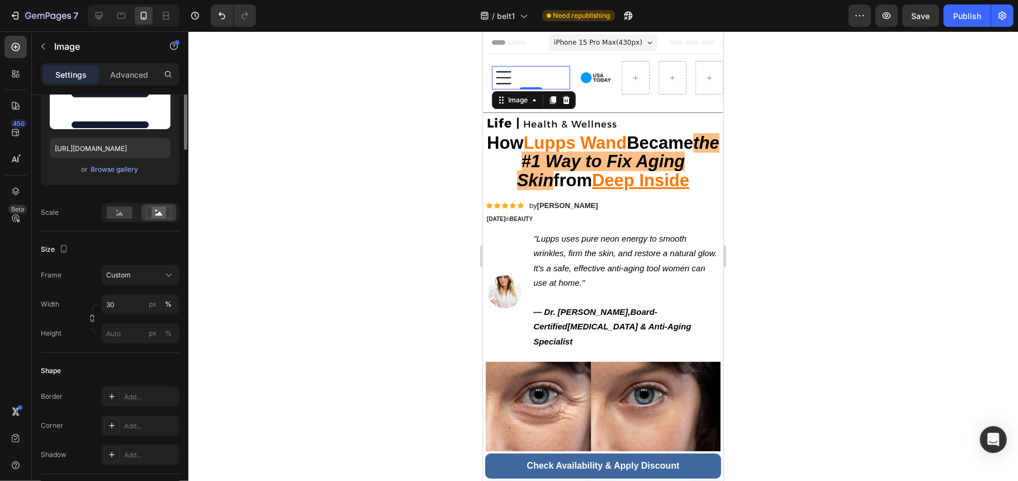
scroll to position [9, 0]
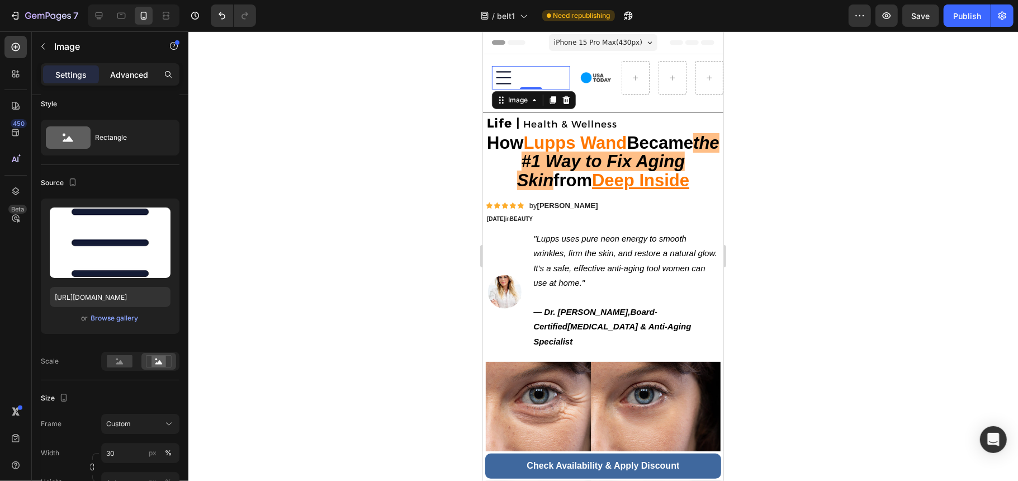
click at [135, 72] on p "Advanced" at bounding box center [129, 75] width 38 height 12
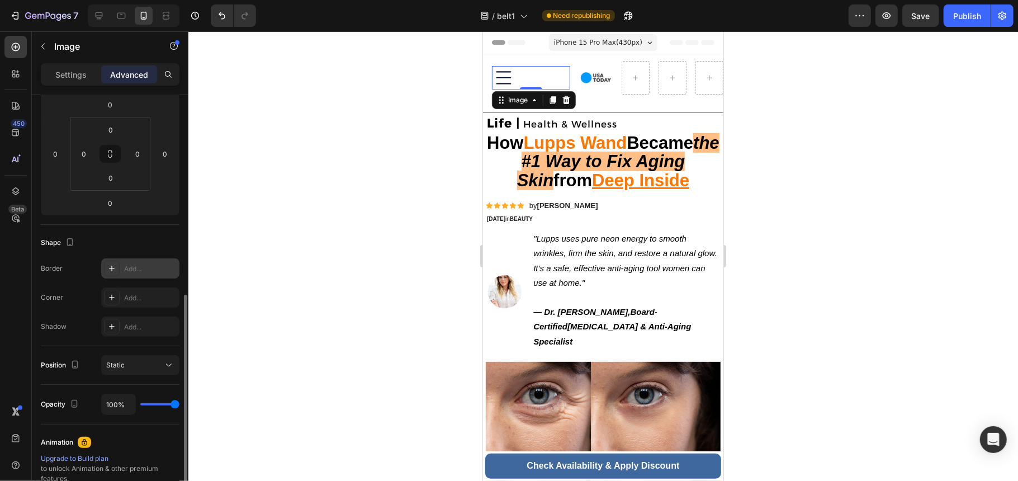
scroll to position [307, 0]
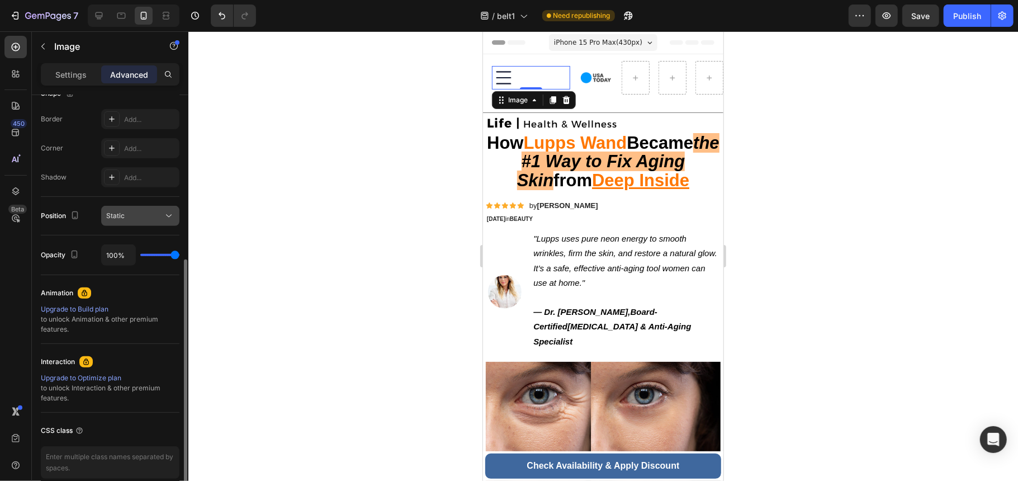
click at [153, 222] on button "Static" at bounding box center [140, 216] width 78 height 20
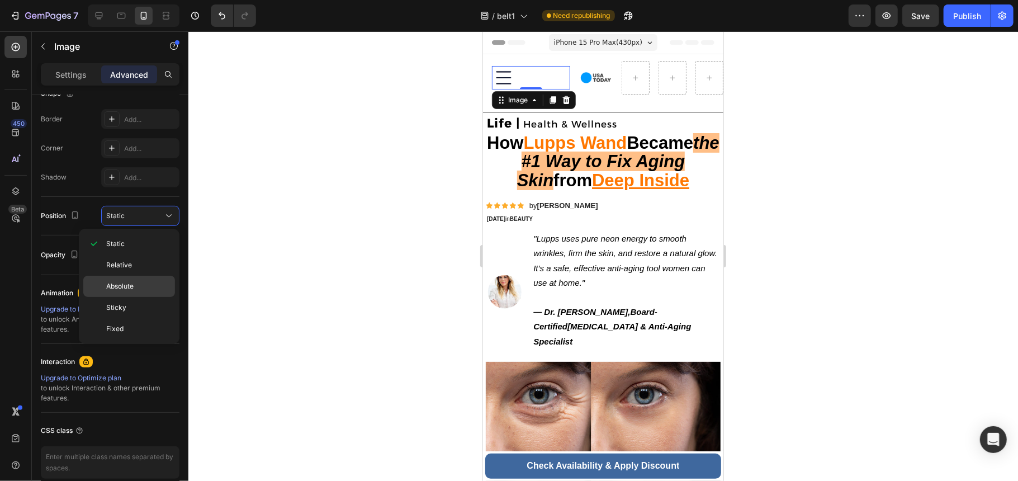
click at [141, 289] on p "Absolute" at bounding box center [138, 286] width 64 height 10
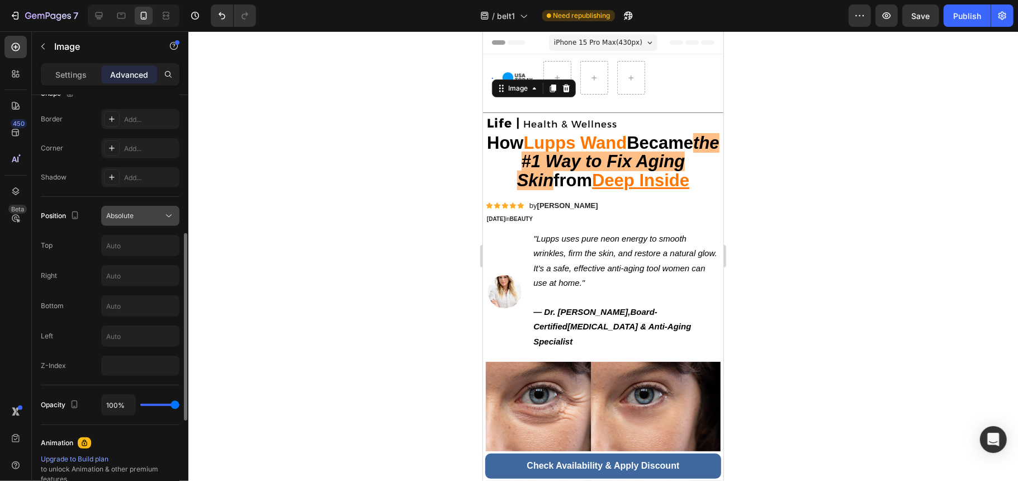
click at [148, 211] on div "Absolute" at bounding box center [134, 216] width 57 height 10
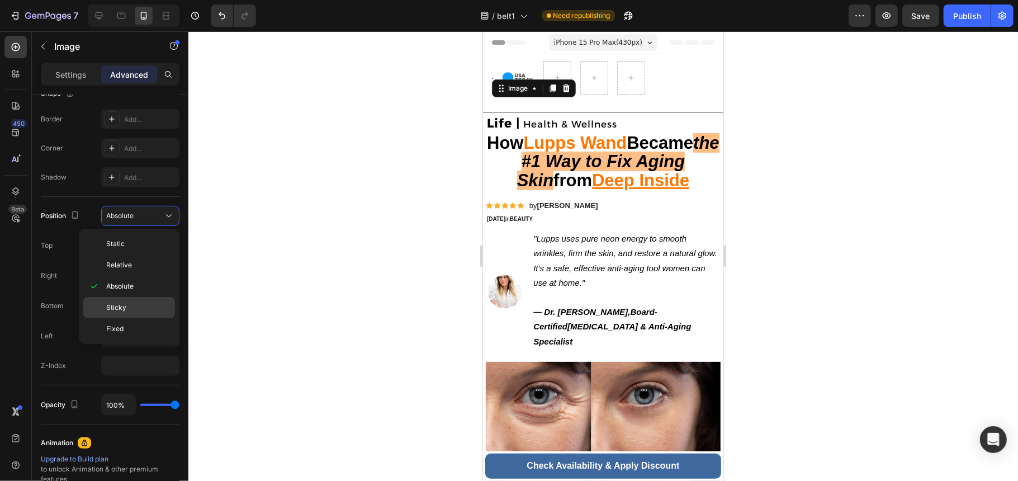
click at [139, 309] on p "Sticky" at bounding box center [138, 307] width 64 height 10
type input "0"
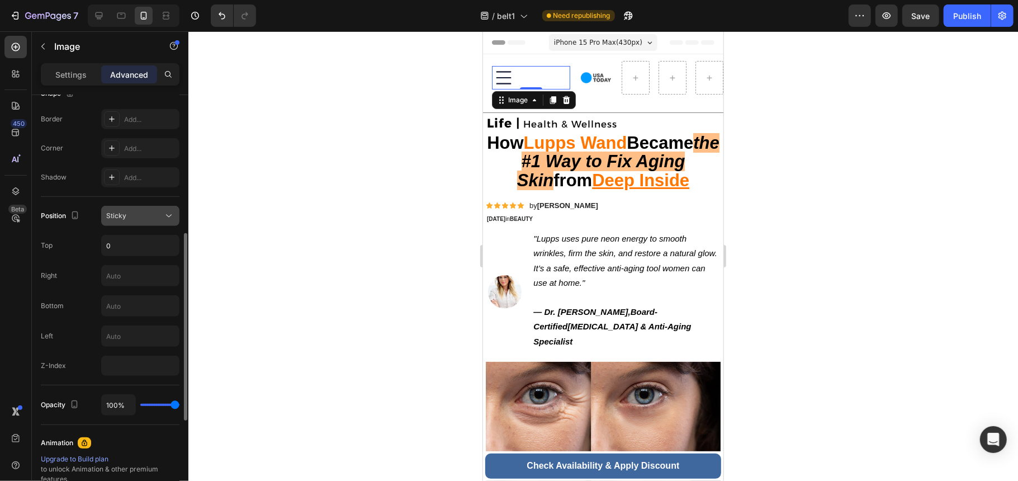
click at [150, 224] on button "Sticky" at bounding box center [140, 216] width 78 height 20
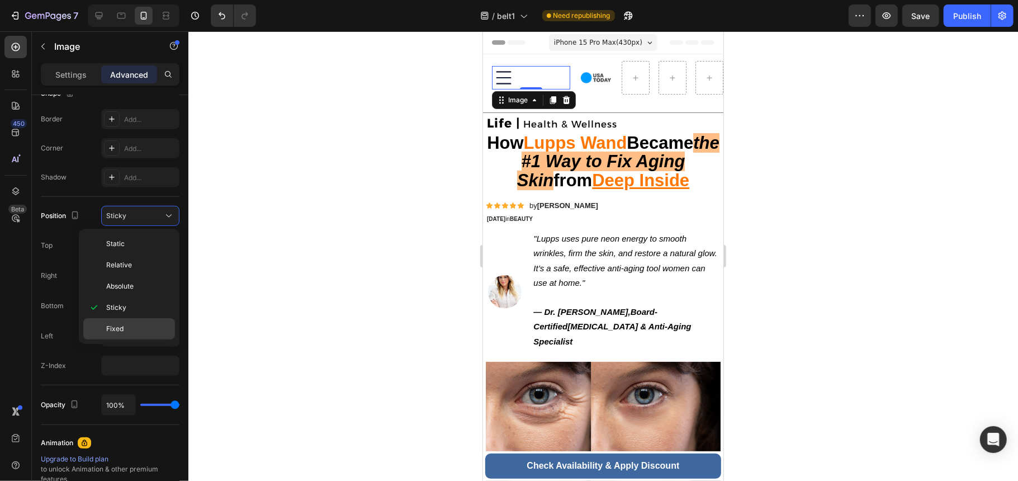
click at [139, 323] on div "Fixed" at bounding box center [129, 328] width 92 height 21
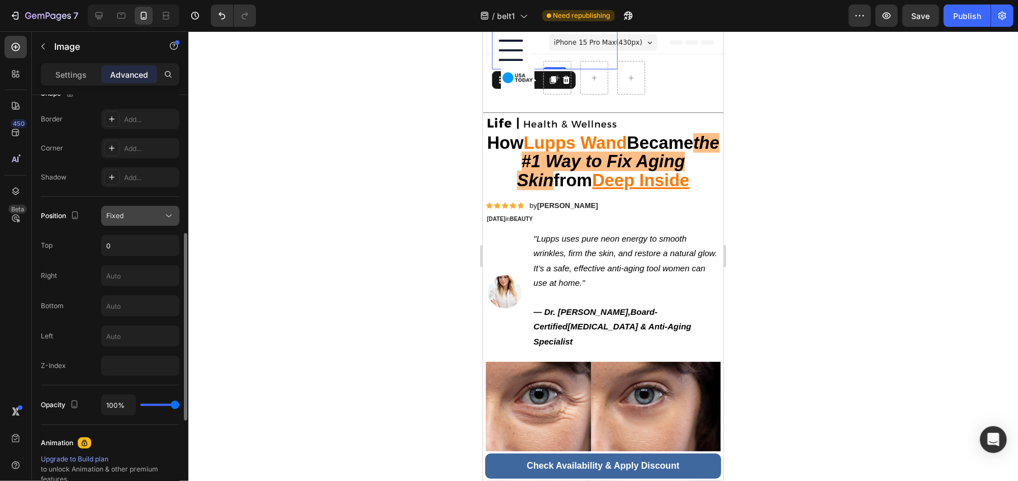
click at [157, 215] on div "Fixed" at bounding box center [134, 216] width 57 height 10
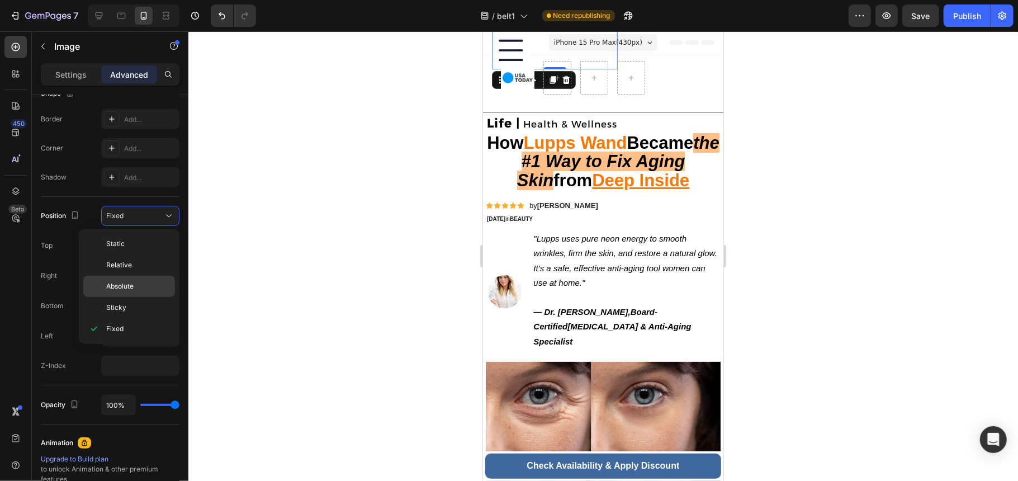
click at [149, 284] on p "Absolute" at bounding box center [138, 286] width 64 height 10
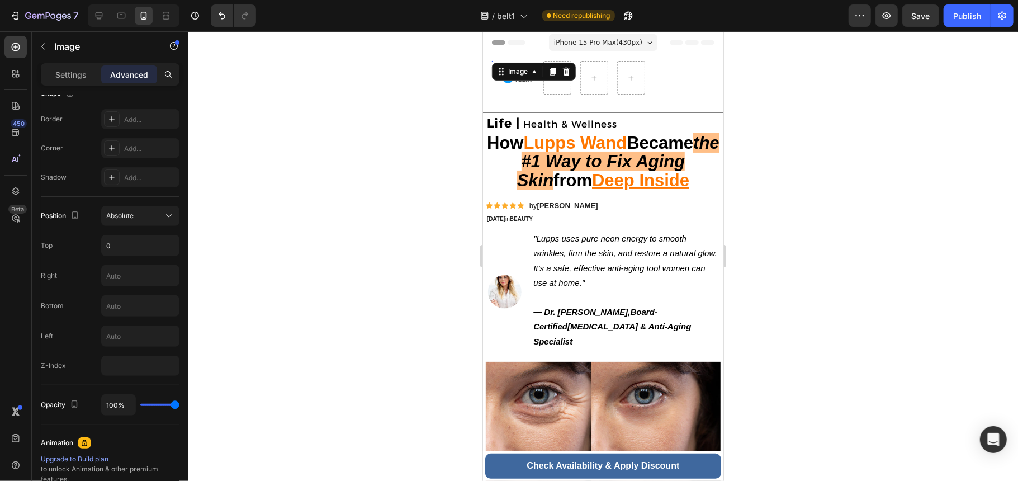
click at [412, 235] on div at bounding box center [603, 256] width 830 height 450
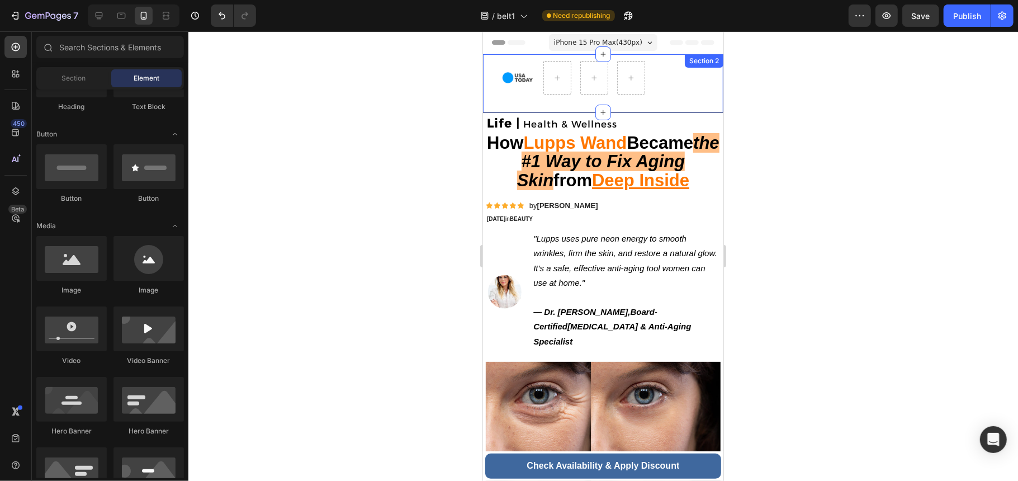
click at [497, 72] on div "Image Image Image Section 2" at bounding box center [603, 83] width 240 height 58
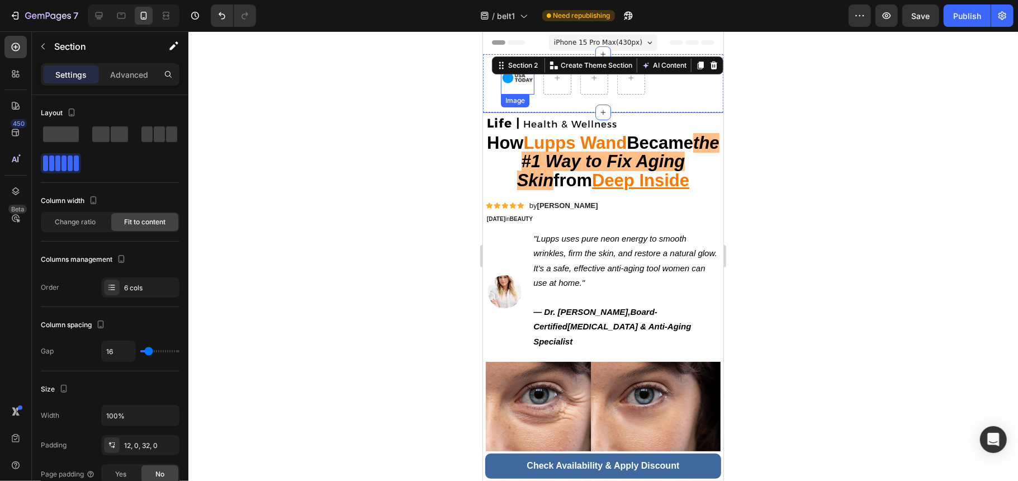
click at [510, 83] on img at bounding box center [517, 77] width 34 height 34
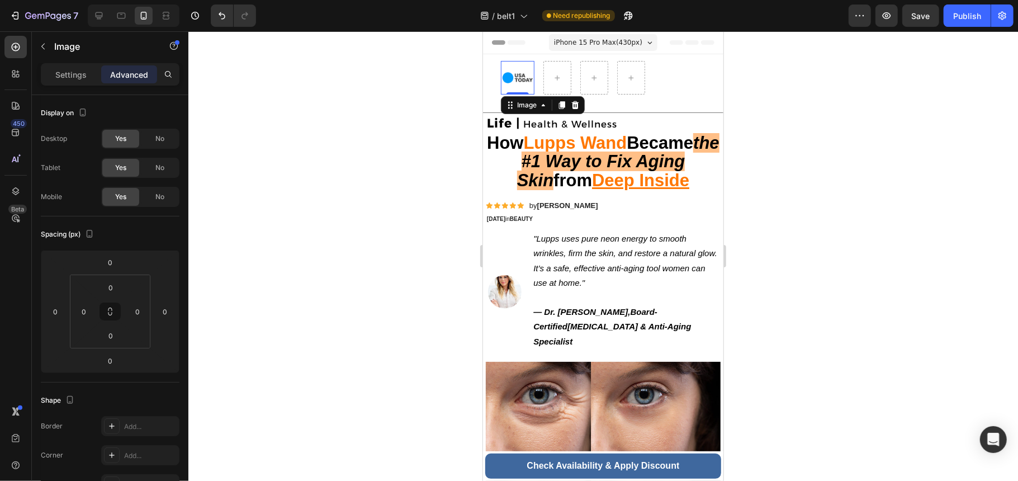
click at [550, 84] on div at bounding box center [556, 77] width 27 height 18
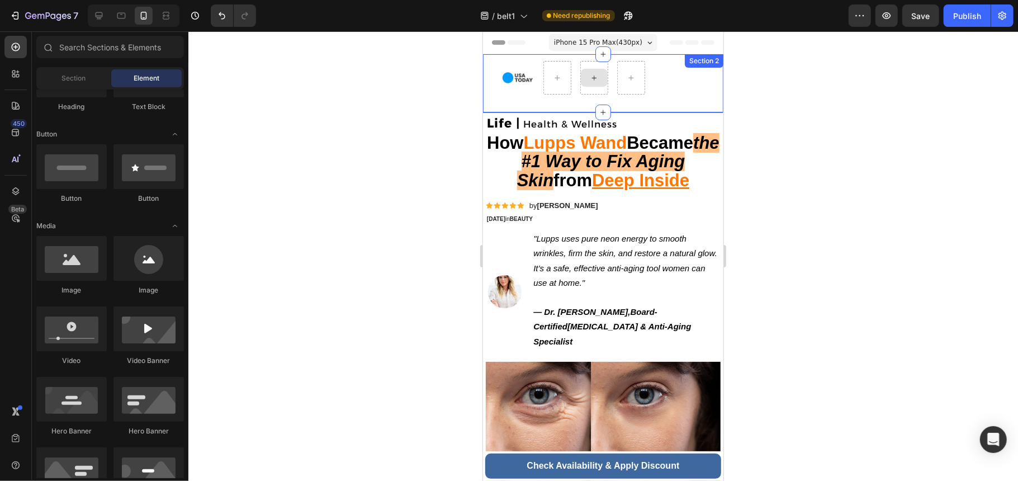
click at [602, 86] on div at bounding box center [593, 77] width 27 height 18
click at [631, 84] on div at bounding box center [630, 77] width 27 height 18
click at [524, 75] on img at bounding box center [517, 77] width 34 height 34
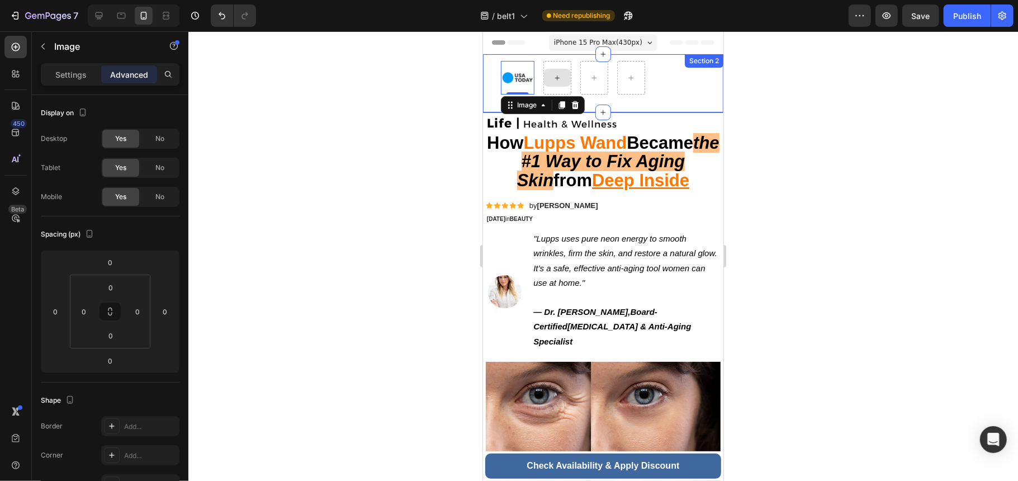
click at [555, 79] on icon at bounding box center [556, 78] width 9 height 10
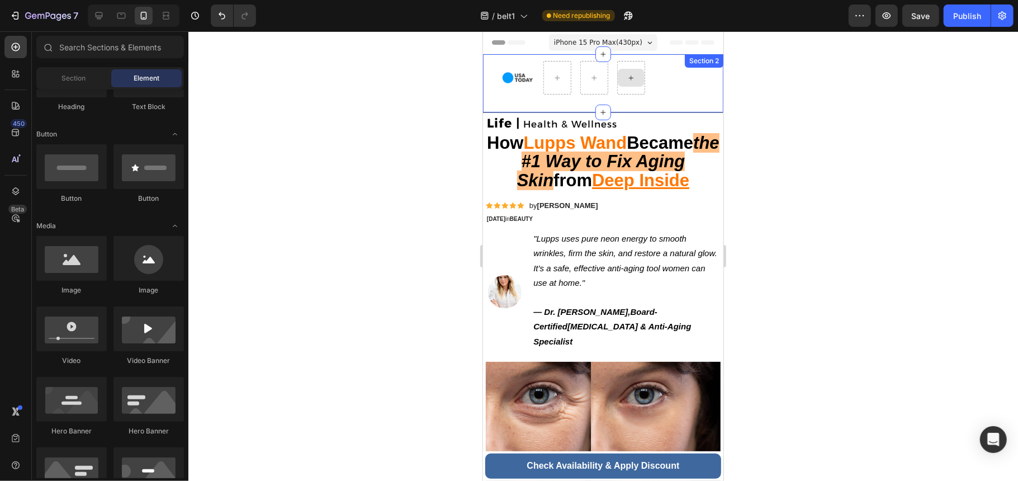
click at [625, 76] on div at bounding box center [630, 77] width 27 height 18
click at [597, 83] on div at bounding box center [593, 77] width 27 height 18
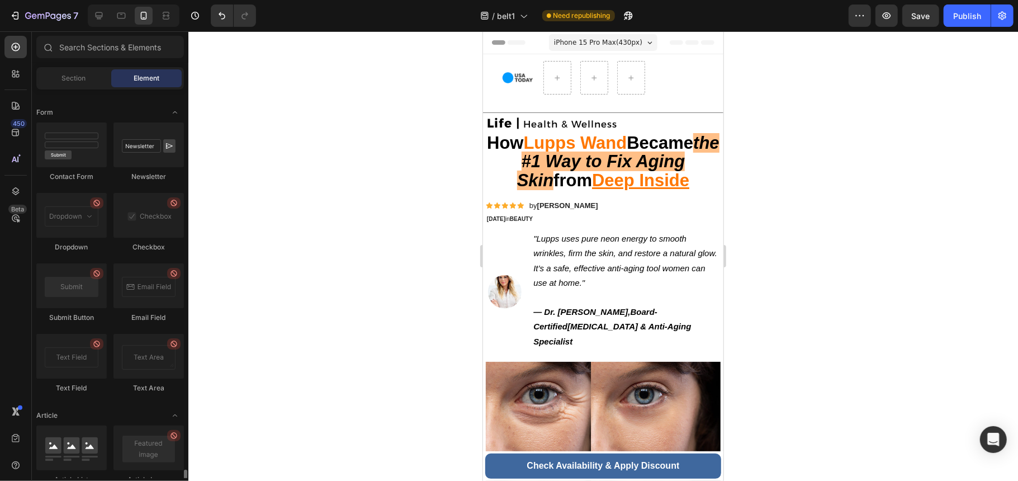
scroll to position [2684, 0]
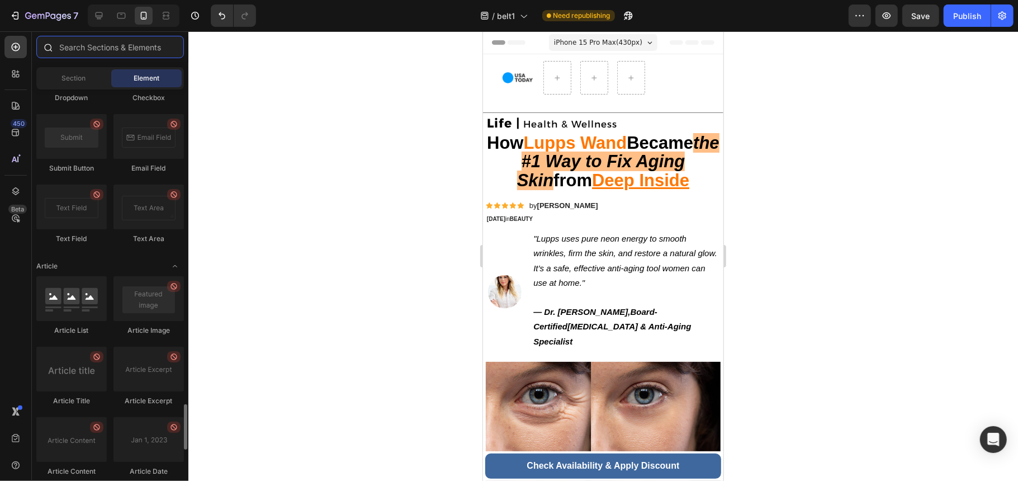
click at [95, 42] on input "text" at bounding box center [110, 47] width 148 height 22
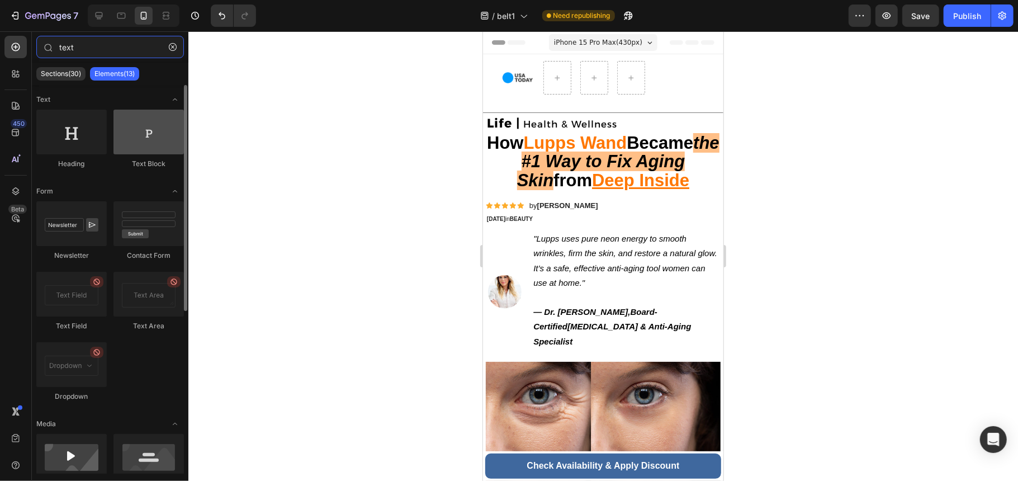
type input "text"
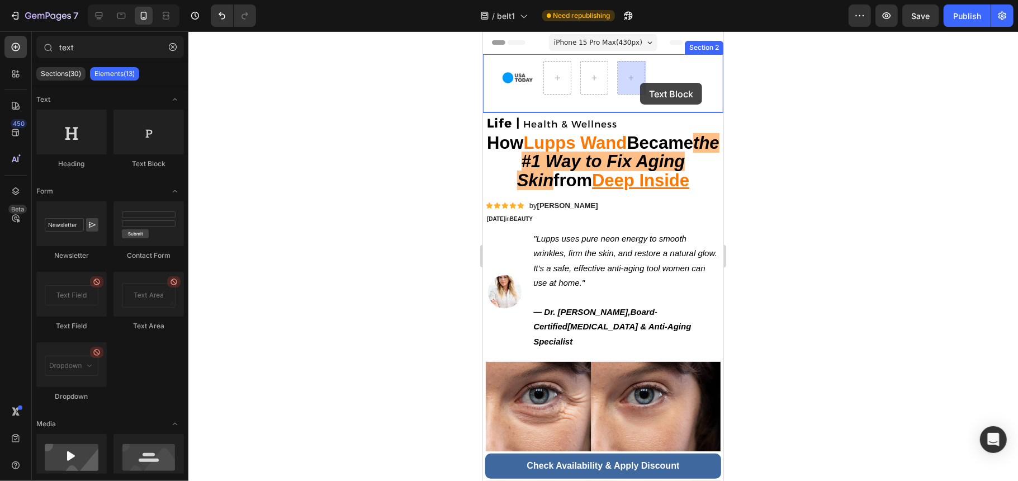
drag, startPoint x: 624, startPoint y: 168, endPoint x: 640, endPoint y: 81, distance: 88.6
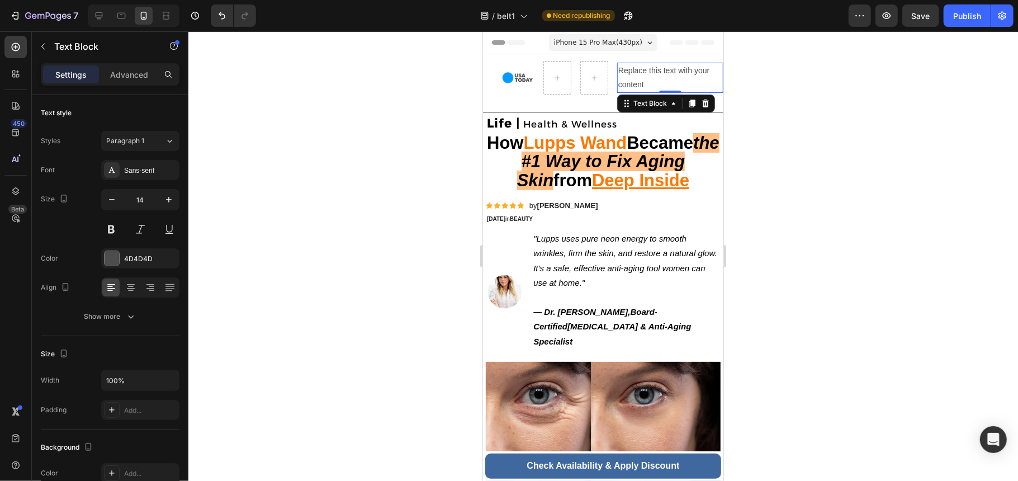
click at [649, 69] on div "Replace this text with your content" at bounding box center [670, 77] width 106 height 30
click at [649, 69] on p "Replace this text with your content" at bounding box center [670, 77] width 104 height 28
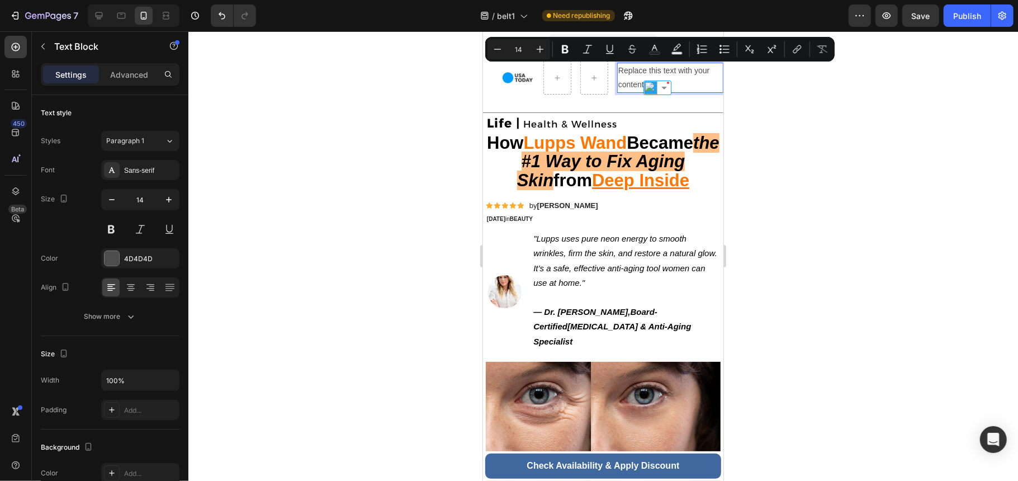
click at [698, 72] on p "Replace this text with your content" at bounding box center [670, 77] width 104 height 28
drag, startPoint x: 698, startPoint y: 73, endPoint x: 616, endPoint y: 73, distance: 82.7
click at [616, 73] on div "Image Image Image Replace this text with your content Text Block 0 Section 2" at bounding box center [603, 83] width 240 height 58
click at [649, 86] on p "Replace this text with your content" at bounding box center [670, 77] width 104 height 28
drag, startPoint x: 649, startPoint y: 86, endPoint x: 600, endPoint y: 63, distance: 54.3
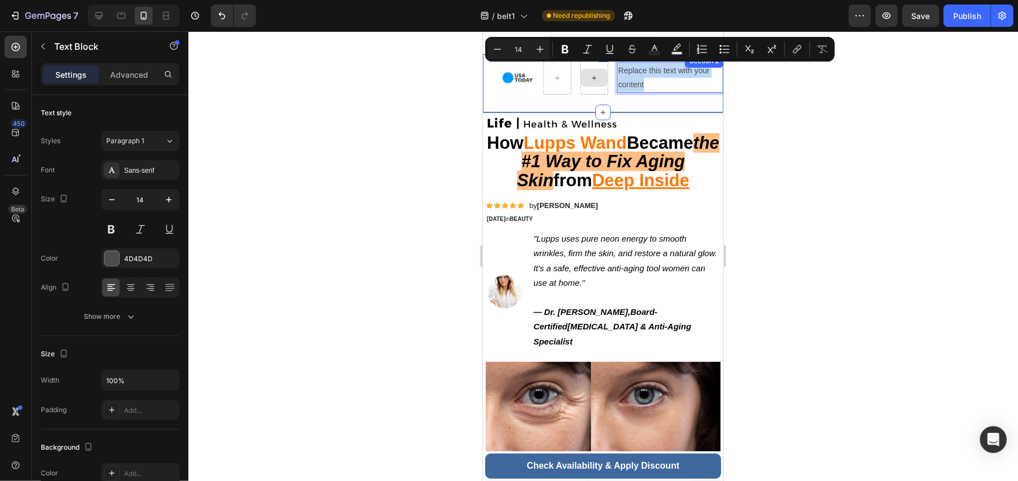
click at [600, 63] on div "Image Image Image Replace this text with your content Text Block 0 Section 2" at bounding box center [603, 83] width 240 height 58
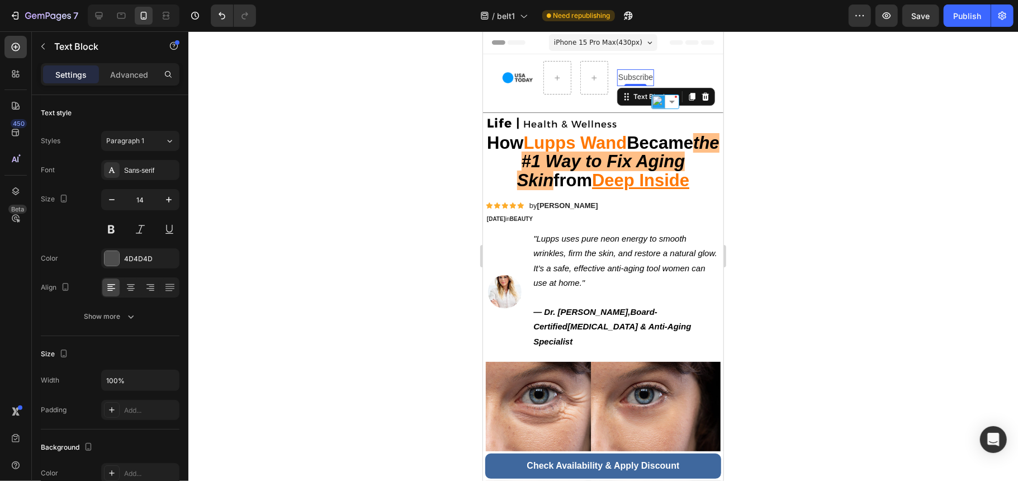
drag, startPoint x: 745, startPoint y: 138, endPoint x: 238, endPoint y: 106, distance: 508.1
click at [745, 138] on div at bounding box center [603, 256] width 830 height 450
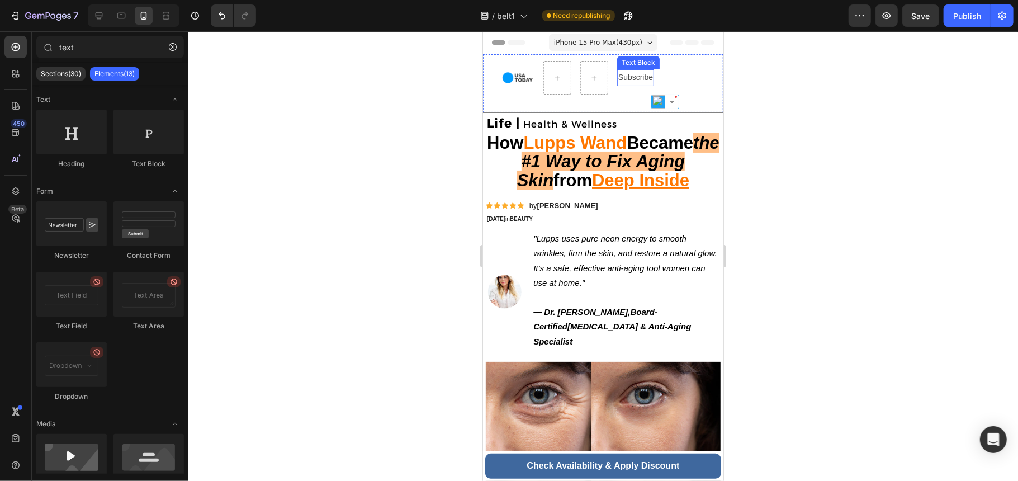
click at [628, 72] on p "Subscribe" at bounding box center [635, 77] width 35 height 14
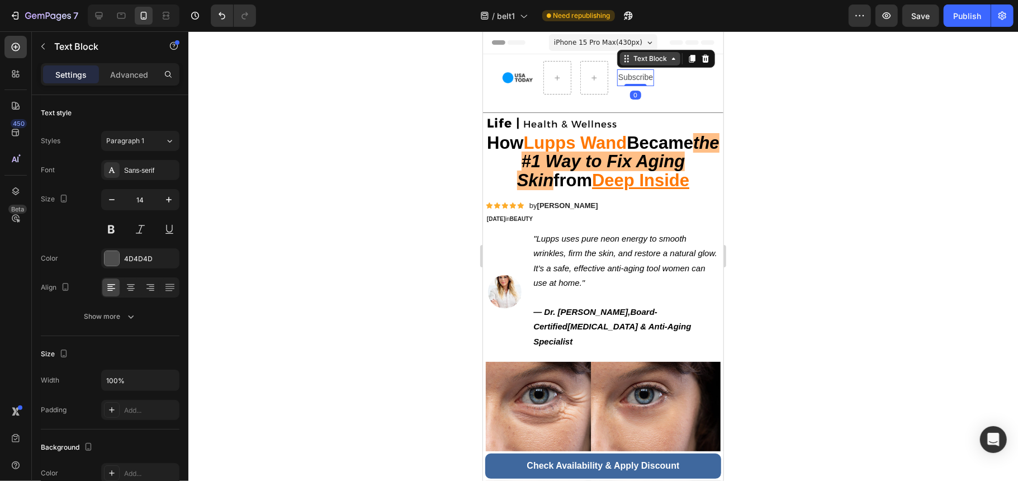
click at [651, 59] on div "Text Block" at bounding box center [650, 58] width 38 height 10
click at [741, 108] on div at bounding box center [603, 256] width 830 height 450
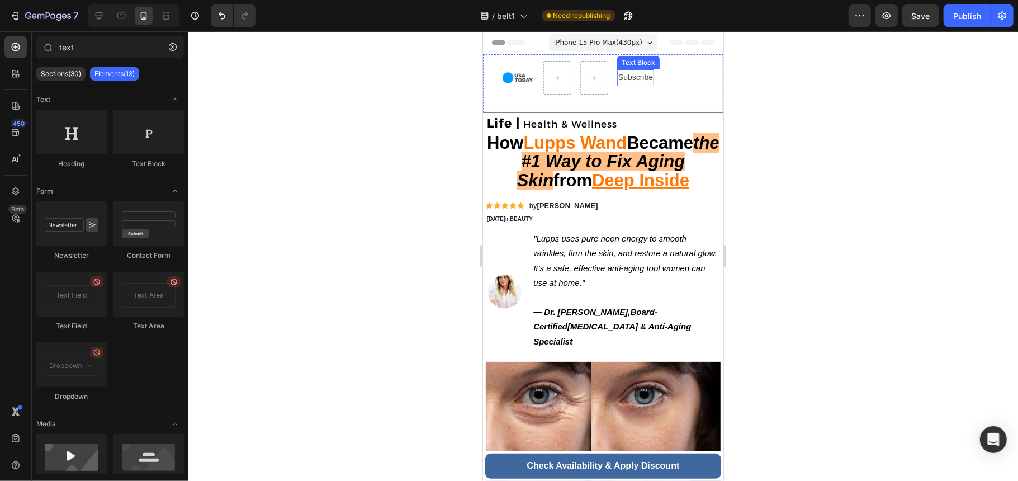
click at [640, 77] on p "Subscribe" at bounding box center [635, 77] width 35 height 14
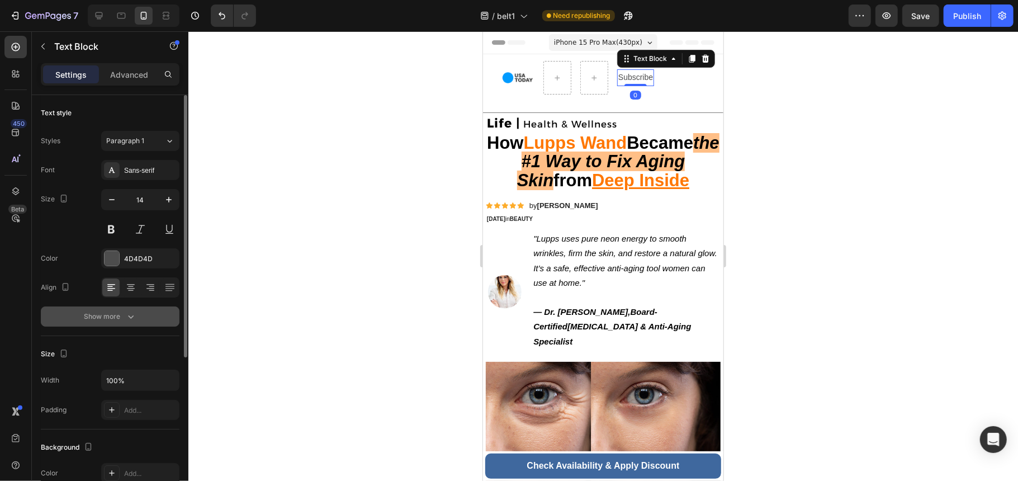
click at [119, 316] on div "Show more" at bounding box center [110, 316] width 52 height 11
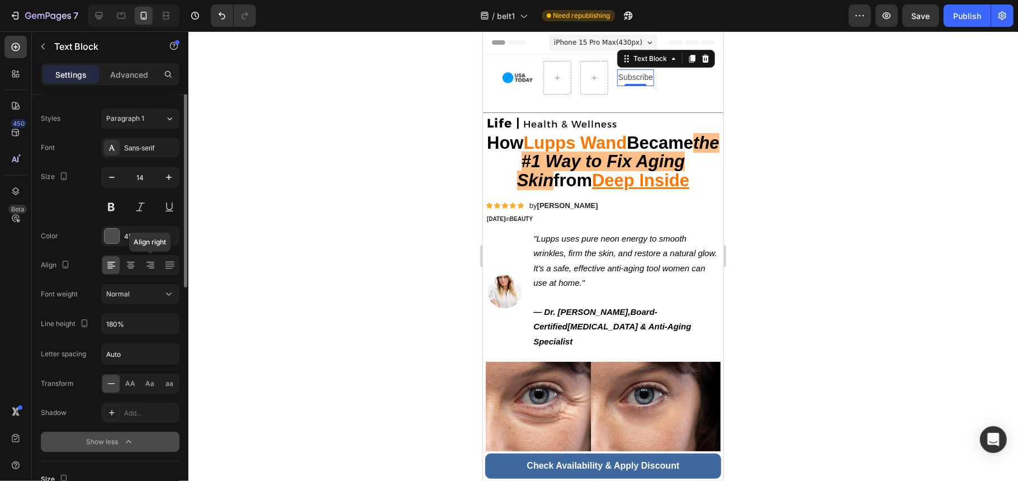
scroll to position [0, 0]
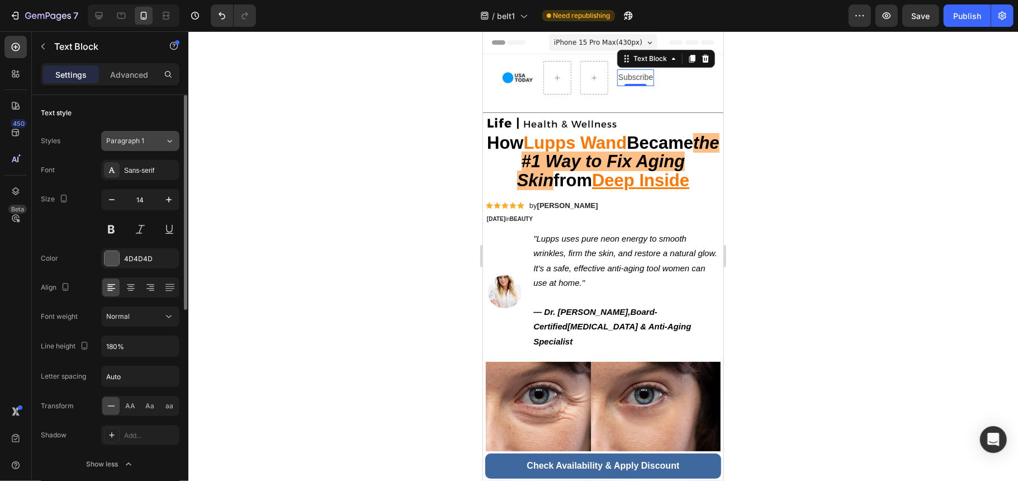
click at [165, 139] on icon at bounding box center [170, 140] width 10 height 11
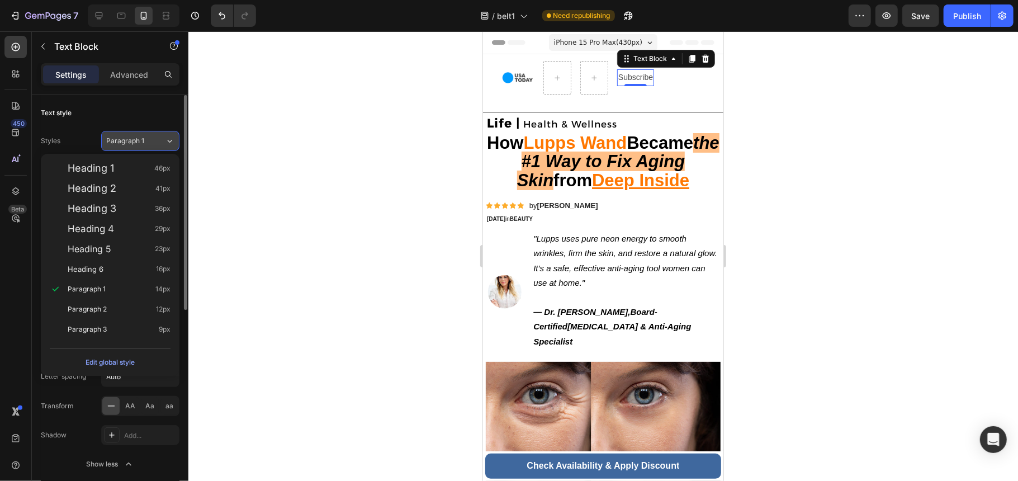
click at [165, 139] on icon at bounding box center [170, 140] width 10 height 11
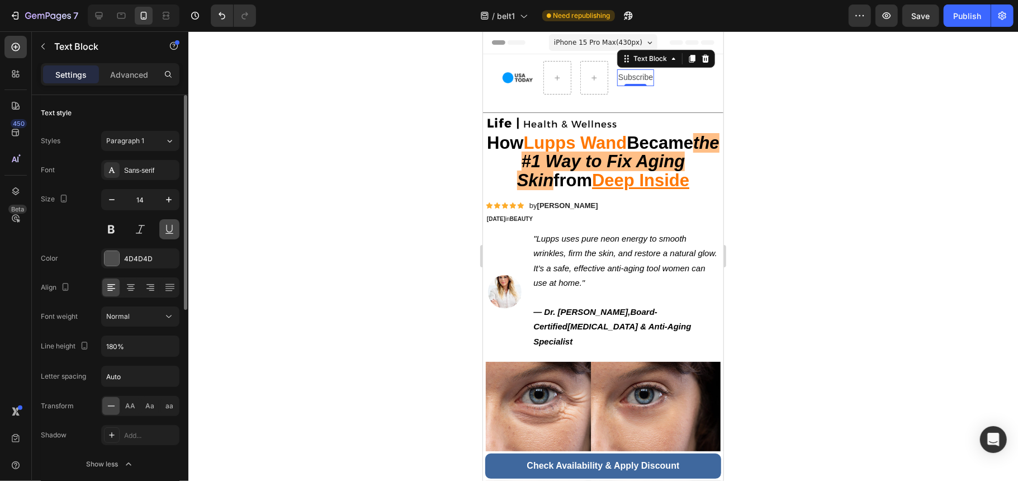
click at [164, 226] on button at bounding box center [169, 229] width 20 height 20
click at [171, 315] on icon at bounding box center [168, 316] width 11 height 11
click at [169, 350] on icon "button" at bounding box center [168, 346] width 11 height 11
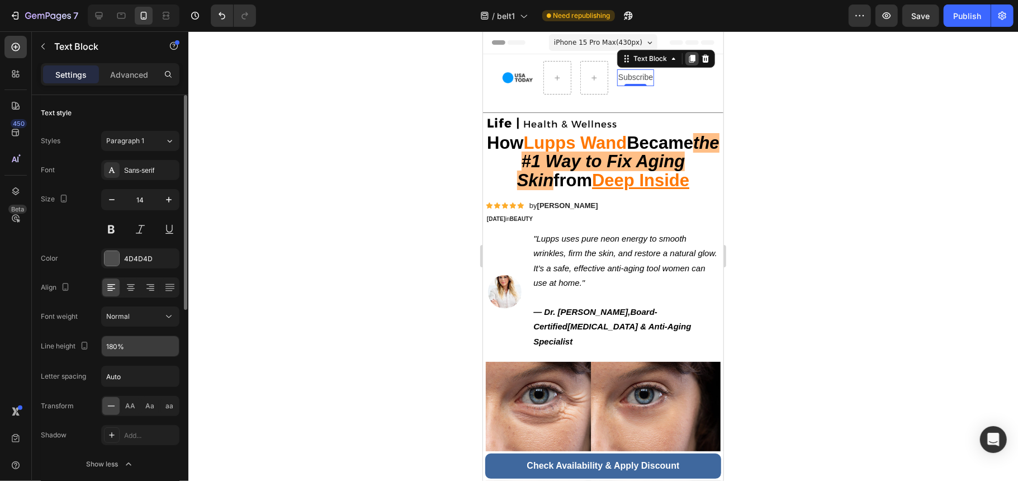
click at [689, 60] on icon at bounding box center [691, 58] width 9 height 9
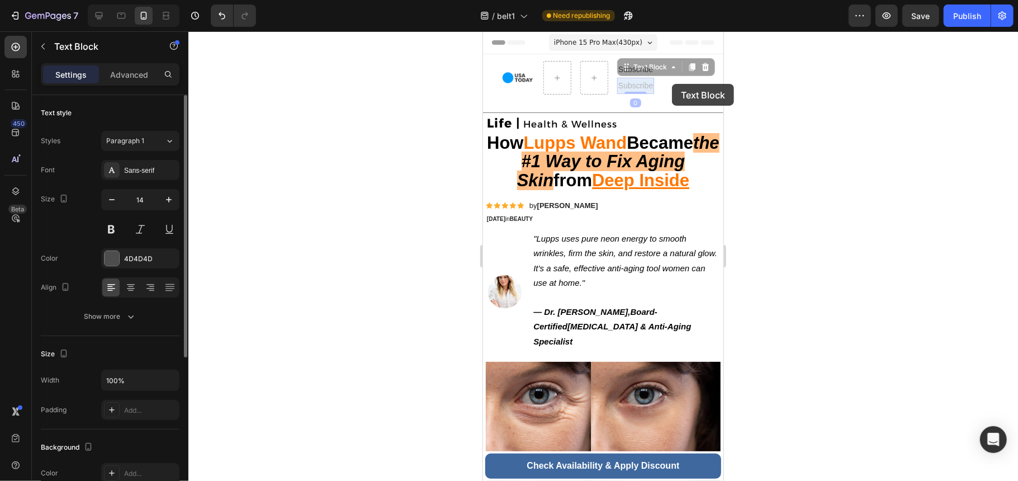
drag, startPoint x: 640, startPoint y: 89, endPoint x: 659, endPoint y: 103, distance: 23.5
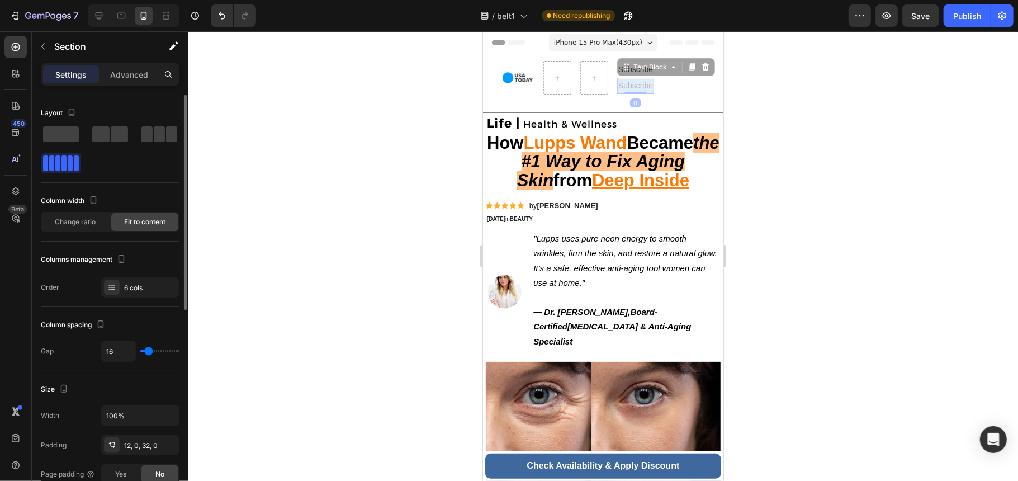
click at [659, 103] on div "Image Image Image Subscribe Text Block Subscribe Text Block 0 Subscribe Text Bl…" at bounding box center [603, 83] width 240 height 58
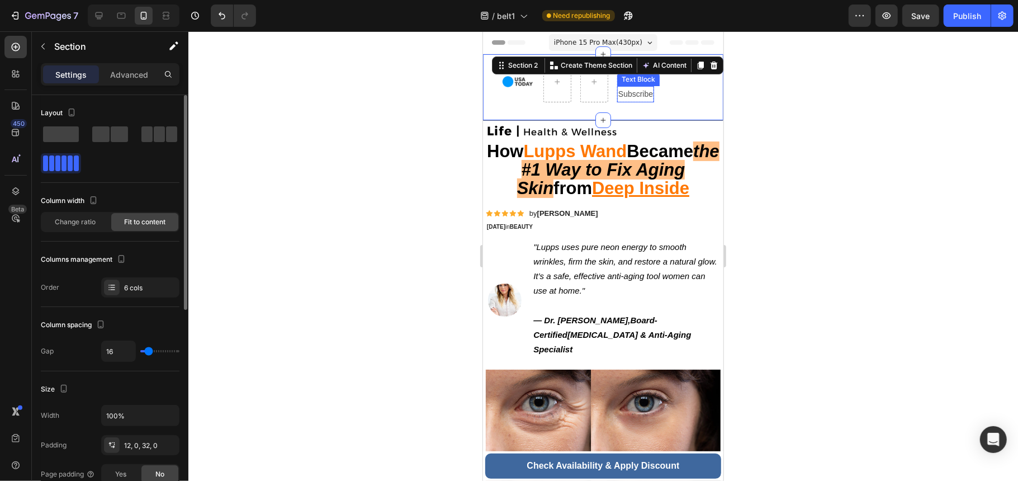
click at [630, 91] on p "Subscribe" at bounding box center [635, 94] width 35 height 14
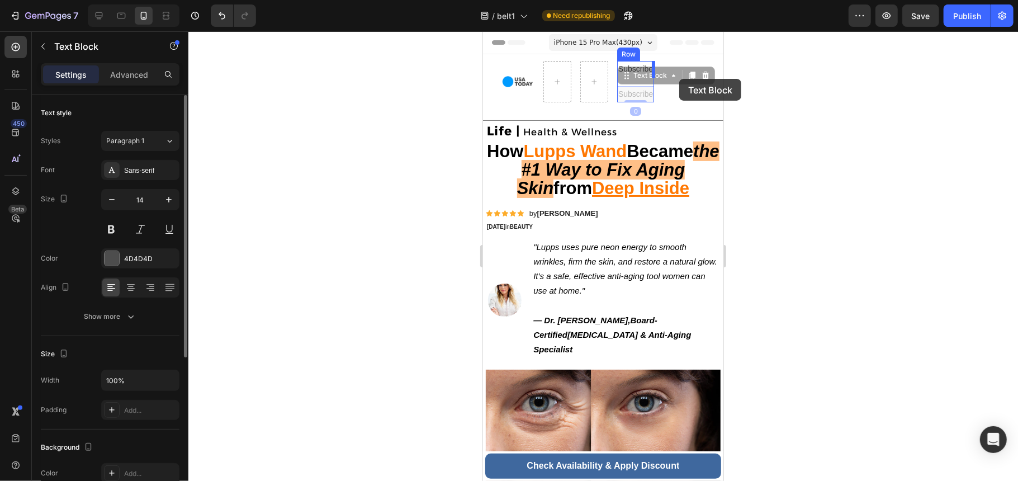
drag, startPoint x: 624, startPoint y: 76, endPoint x: 679, endPoint y: 78, distance: 54.8
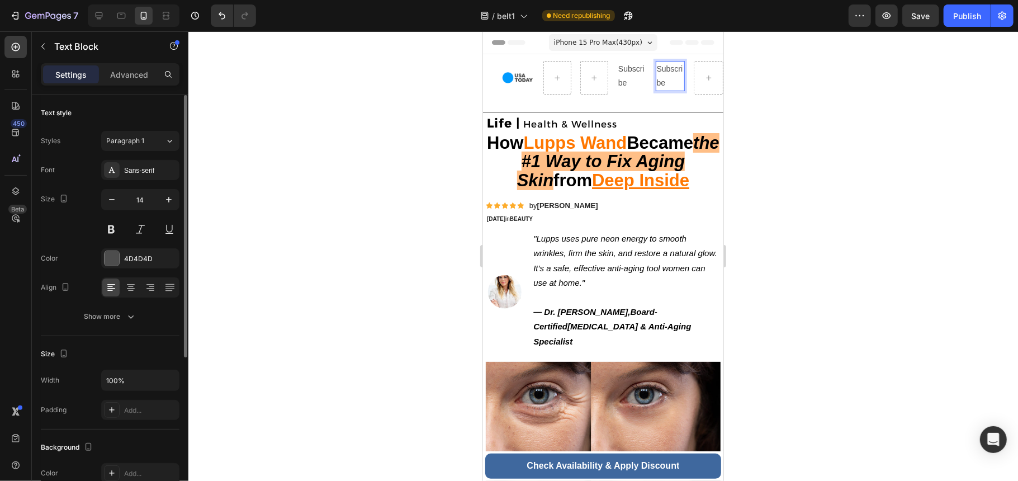
click at [670, 81] on p "Subscribe" at bounding box center [669, 76] width 27 height 28
drag, startPoint x: 670, startPoint y: 81, endPoint x: 638, endPoint y: 58, distance: 39.3
click at [638, 58] on div "Image Image Image Subscribe Text Block Subscribe Text Block 0 Row Section 2" at bounding box center [603, 83] width 240 height 58
click at [649, 118] on p "Life | Health & Wellness" at bounding box center [602, 124] width 233 height 16
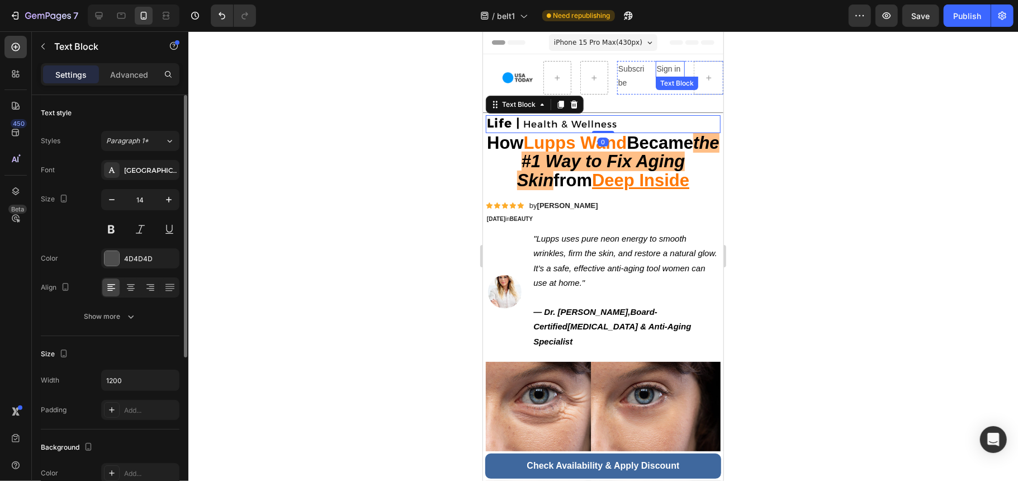
click at [661, 75] on p "Sign in" at bounding box center [669, 69] width 27 height 14
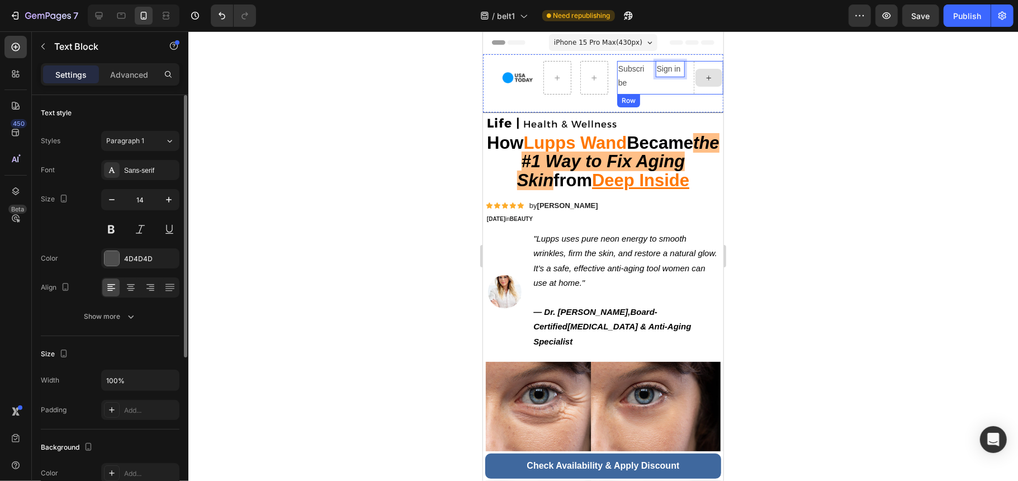
drag, startPoint x: 661, startPoint y: 78, endPoint x: 697, endPoint y: 78, distance: 35.8
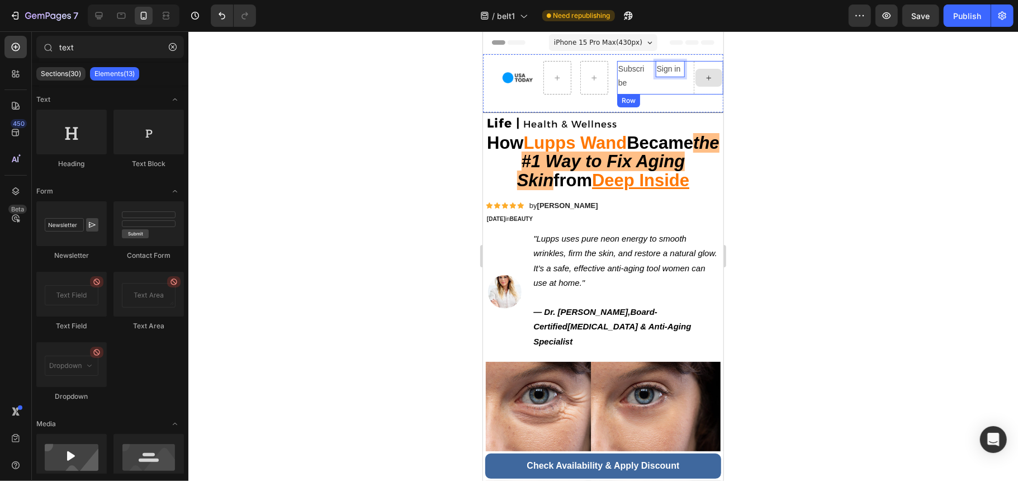
click at [704, 78] on icon at bounding box center [708, 78] width 9 height 10
click at [116, 72] on p "Elements(13)" at bounding box center [114, 73] width 40 height 9
click at [66, 68] on div "Sections(30)" at bounding box center [60, 73] width 49 height 13
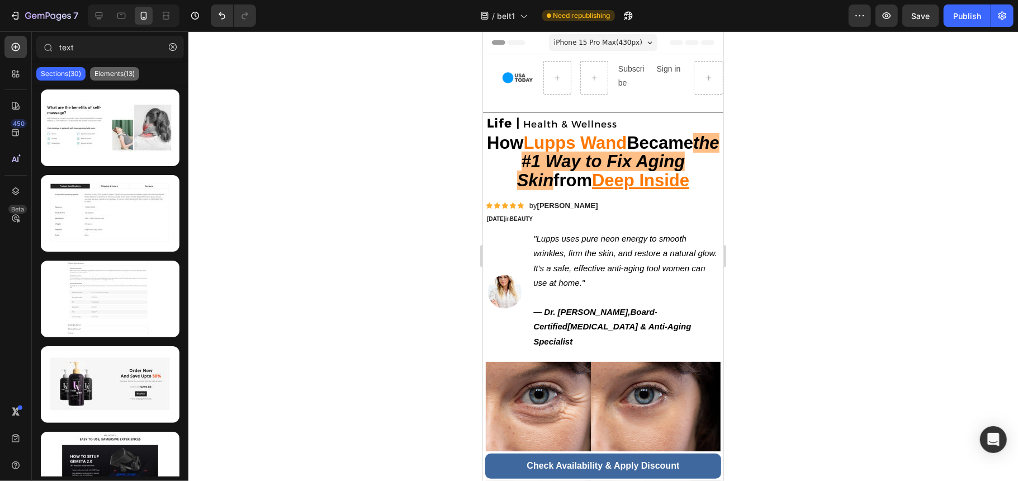
click at [135, 74] on div "Elements(13)" at bounding box center [114, 73] width 49 height 13
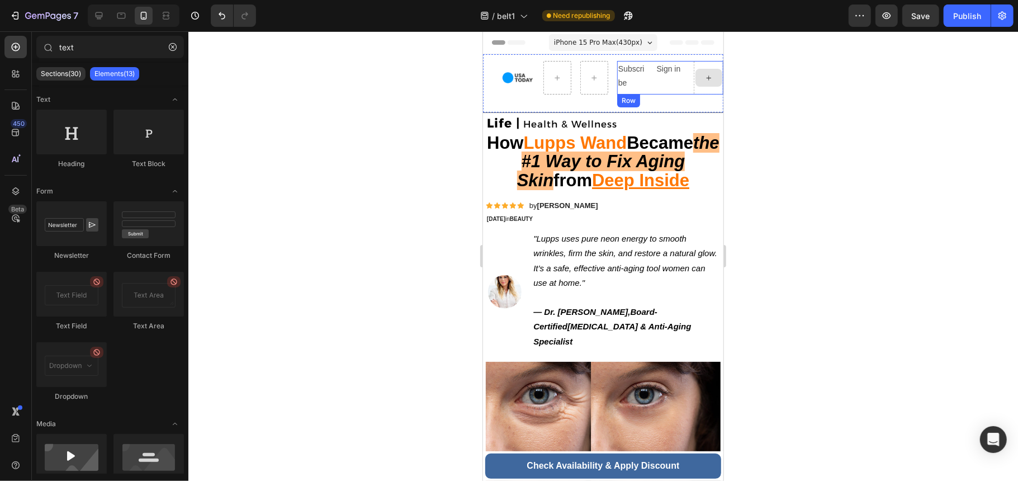
click at [707, 74] on div at bounding box center [708, 77] width 27 height 18
click at [674, 74] on p "Sign in" at bounding box center [669, 69] width 27 height 14
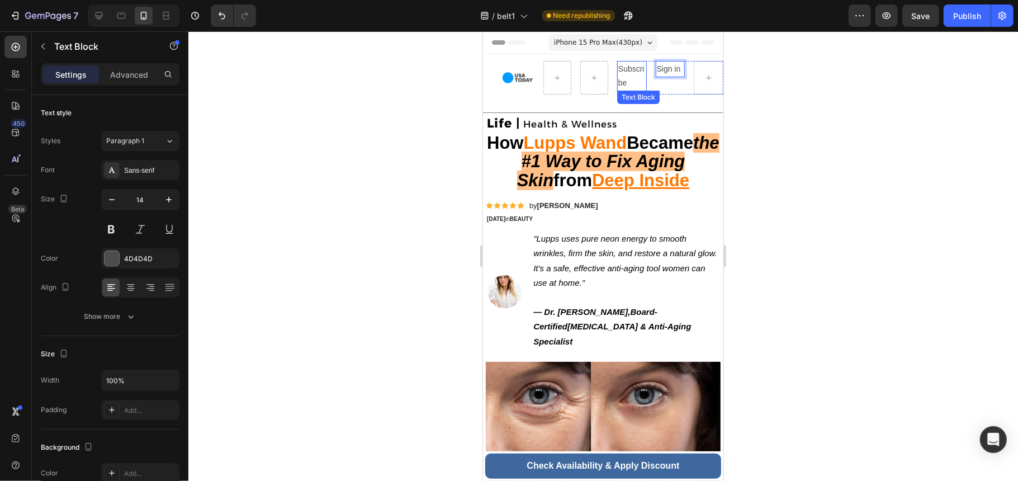
click at [633, 87] on p "Subscribe" at bounding box center [631, 76] width 27 height 28
click at [696, 82] on div at bounding box center [708, 77] width 27 height 18
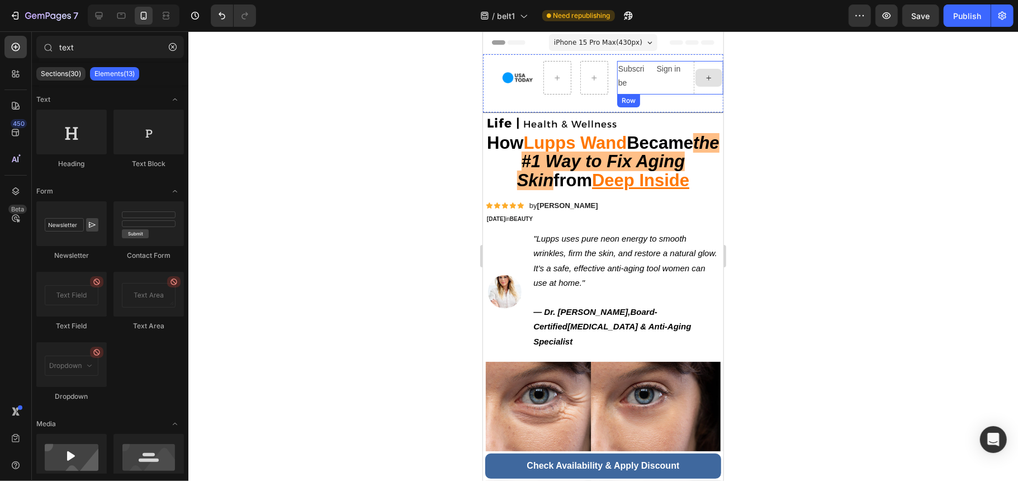
click at [701, 68] on div at bounding box center [708, 77] width 27 height 18
click at [676, 75] on p "Sign in" at bounding box center [669, 69] width 27 height 14
click at [640, 69] on p "Subscribe" at bounding box center [631, 76] width 27 height 28
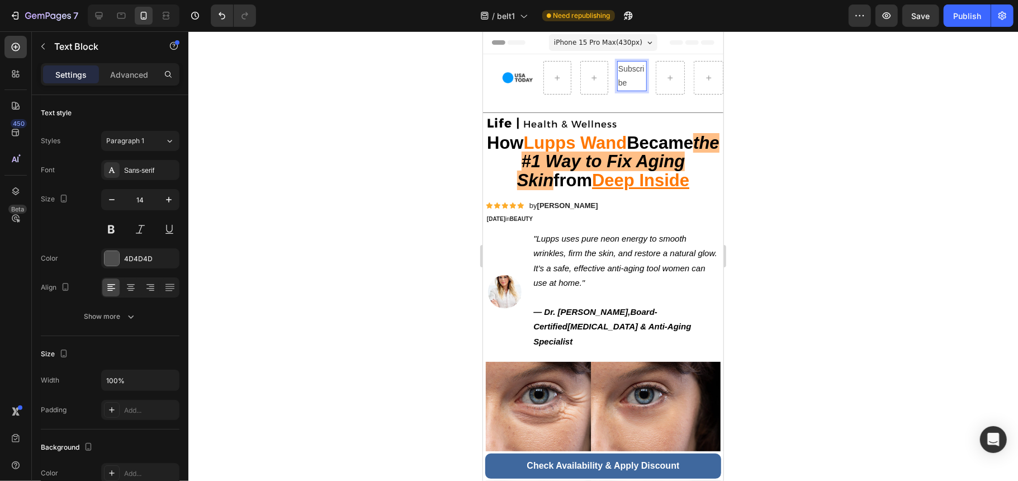
click at [628, 83] on p "Subscribe" at bounding box center [631, 76] width 27 height 28
click at [647, 101] on div "Image Image Image Subscribe Text Block 0 Row Section 2" at bounding box center [603, 83] width 240 height 58
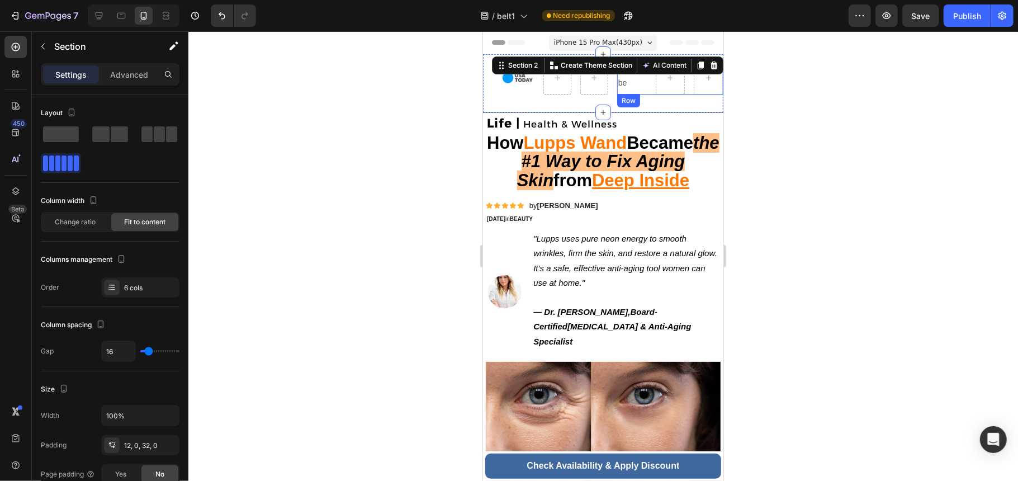
click at [641, 81] on p "Subscribe" at bounding box center [631, 76] width 27 height 28
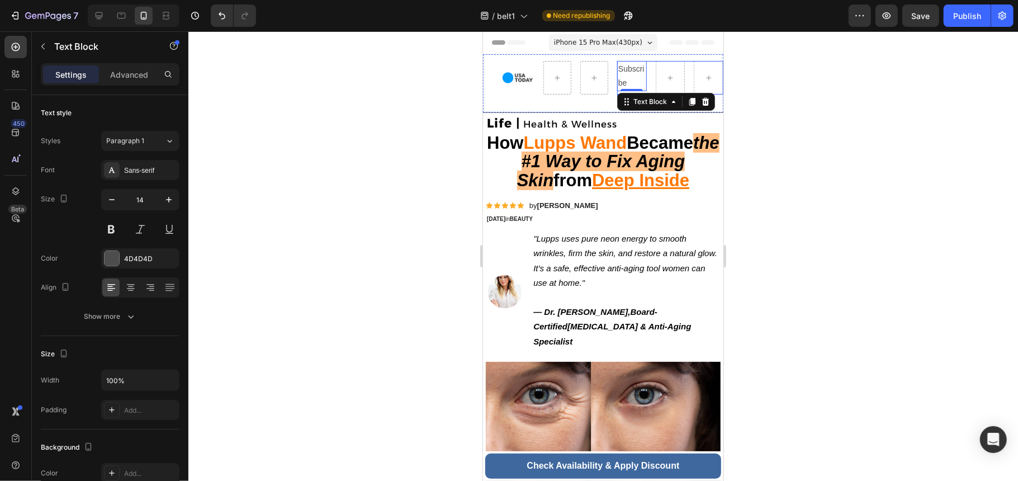
click at [649, 86] on div "Subscribe Text Block 0 Row" at bounding box center [670, 77] width 106 height 34
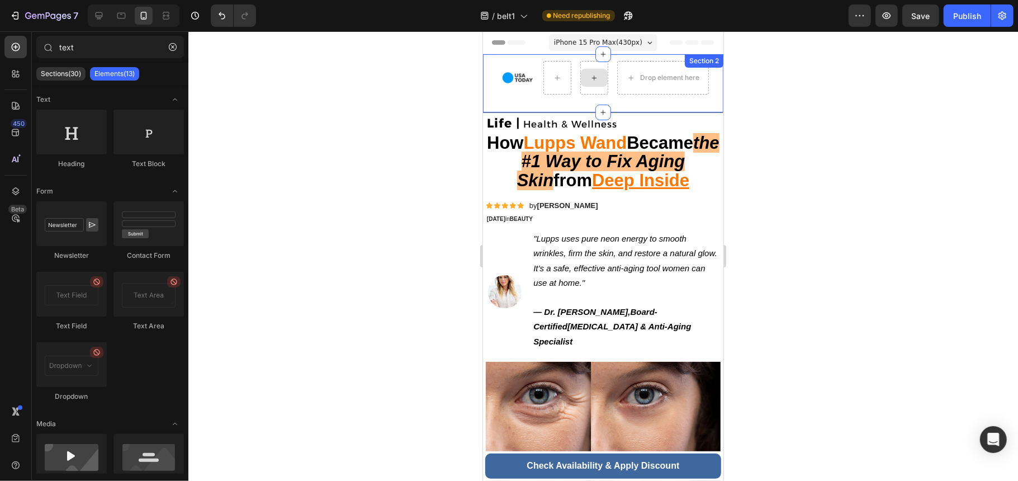
click at [596, 92] on div at bounding box center [594, 77] width 28 height 34
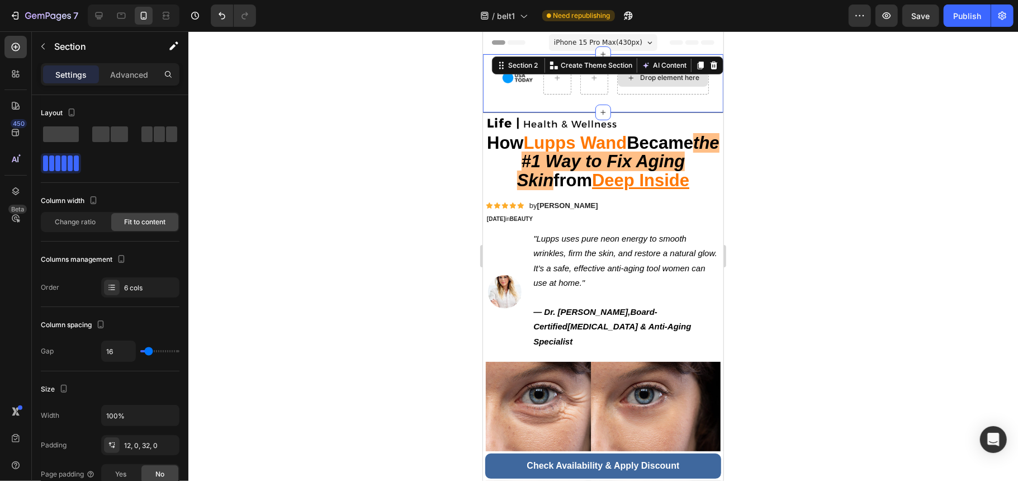
click at [644, 83] on div "Drop element here" at bounding box center [662, 77] width 91 height 18
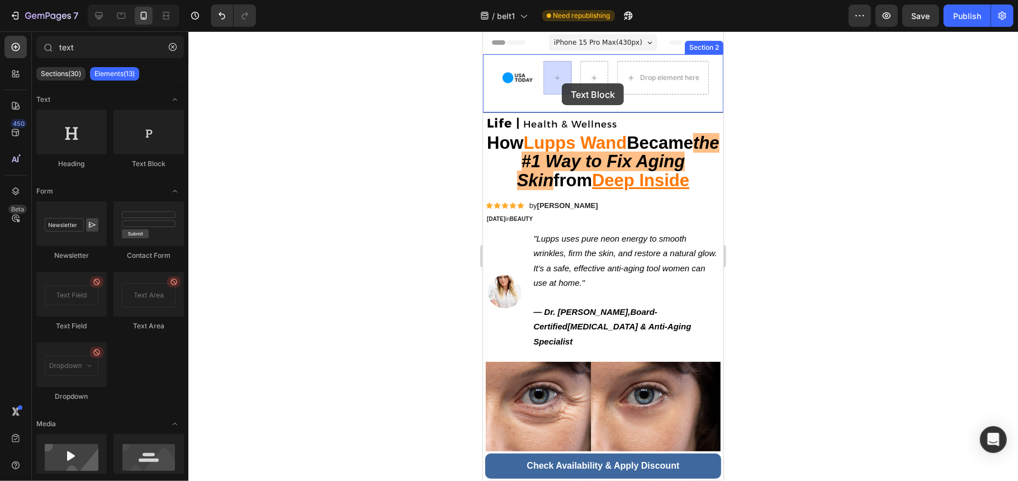
drag, startPoint x: 631, startPoint y: 174, endPoint x: 560, endPoint y: 82, distance: 115.6
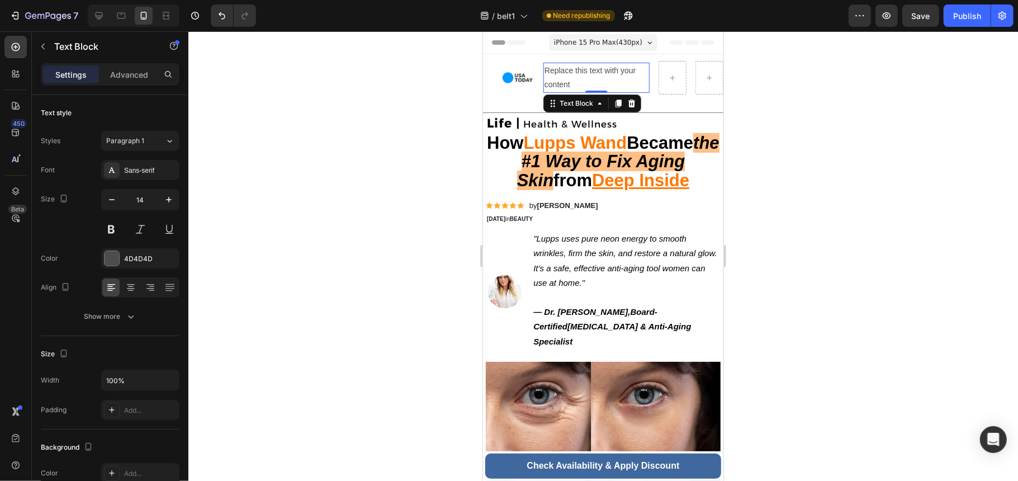
click at [592, 81] on div "Replace this text with your content" at bounding box center [596, 77] width 106 height 30
click at [592, 82] on p "Replace this text with your content" at bounding box center [596, 77] width 104 height 28
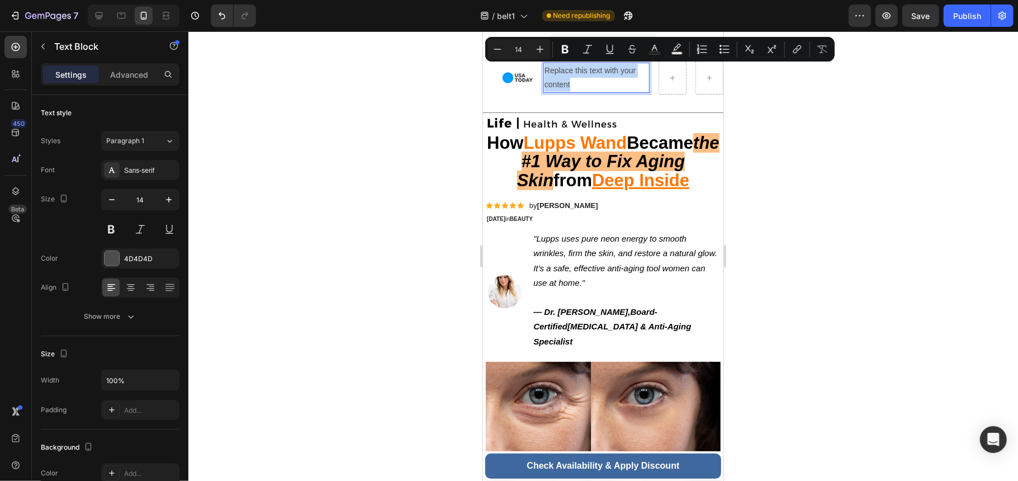
drag, startPoint x: 592, startPoint y: 82, endPoint x: 543, endPoint y: 80, distance: 48.1
click at [544, 80] on p "Replace this text with your content" at bounding box center [596, 77] width 104 height 28
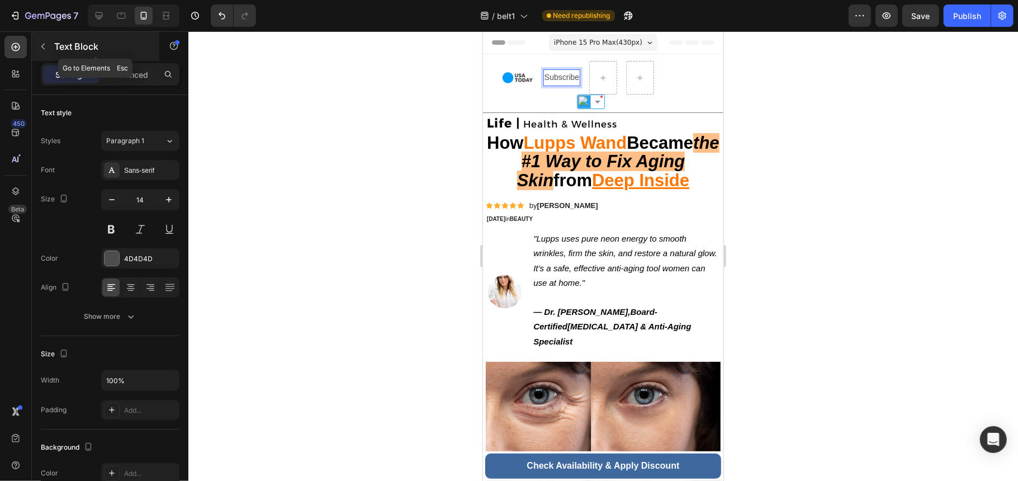
click at [48, 44] on button "button" at bounding box center [43, 46] width 18 height 18
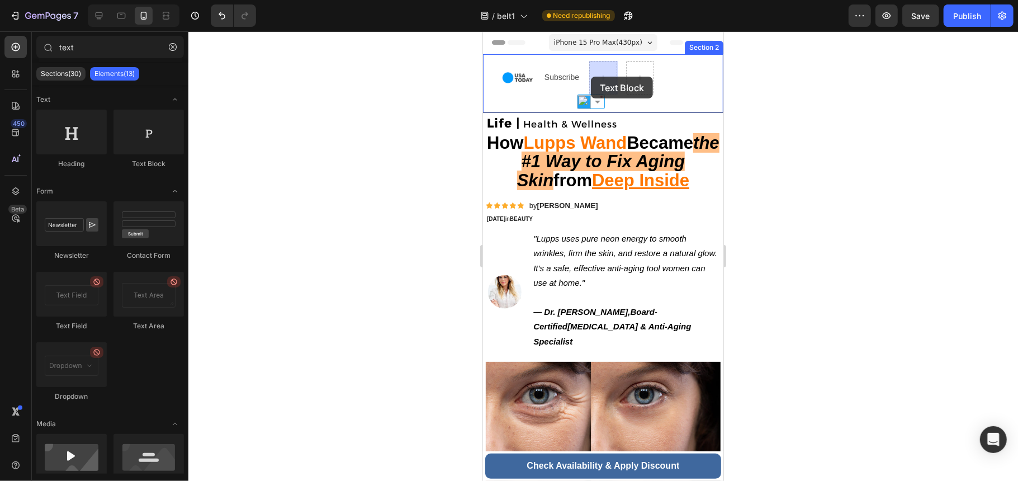
drag, startPoint x: 633, startPoint y: 177, endPoint x: 592, endPoint y: 75, distance: 110.1
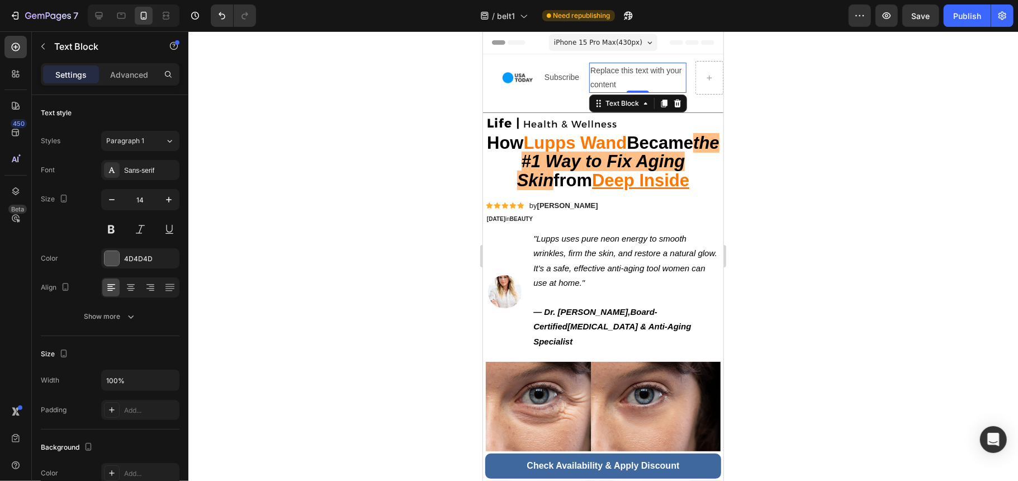
click at [645, 84] on div "Replace this text with your content" at bounding box center [637, 77] width 97 height 30
click at [645, 84] on p "Replace this text with your content" at bounding box center [637, 77] width 95 height 28
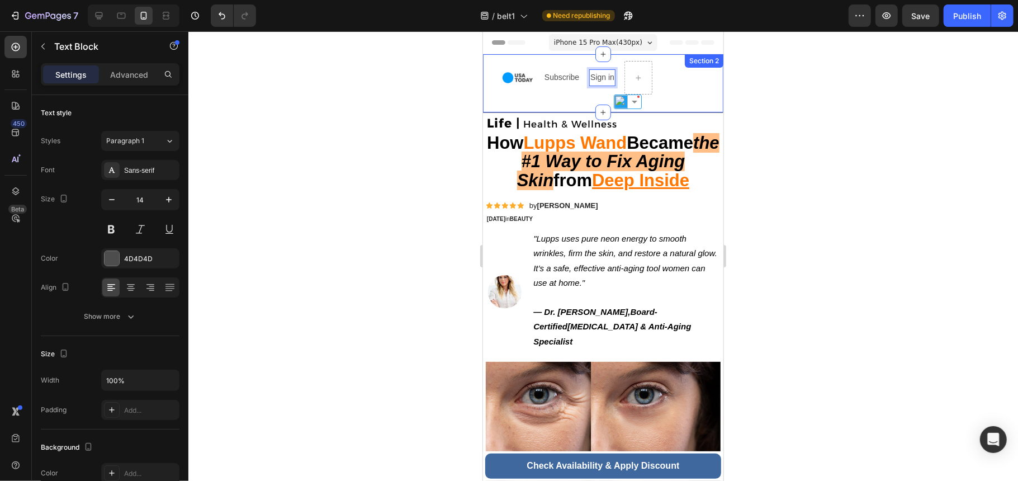
click at [532, 116] on p "Life | Health & Wellness" at bounding box center [602, 124] width 233 height 16
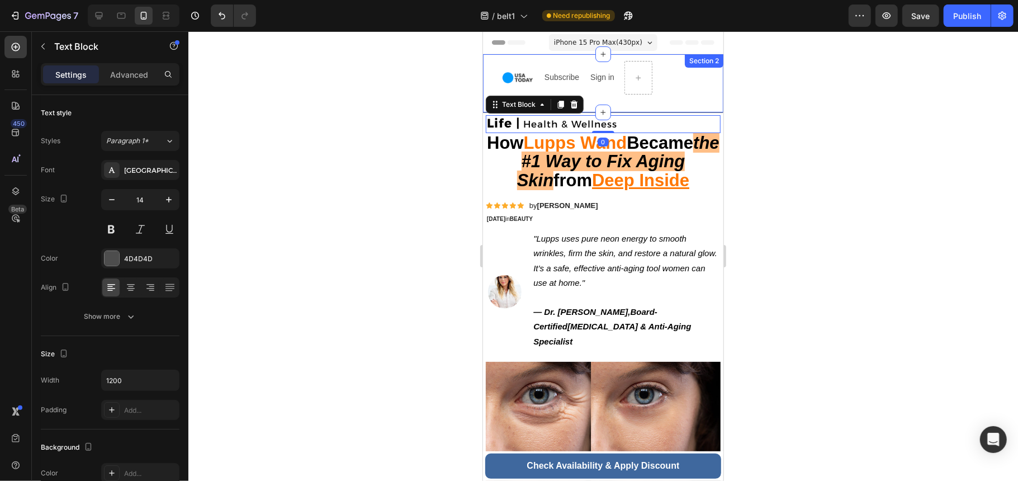
click at [565, 77] on p "Subscribe" at bounding box center [561, 77] width 35 height 14
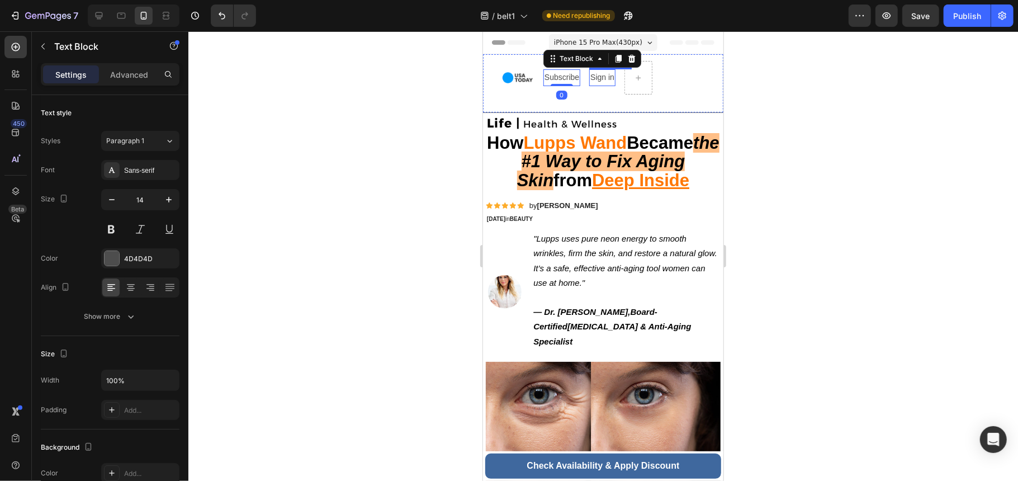
click at [609, 78] on p "Sign in" at bounding box center [602, 77] width 24 height 14
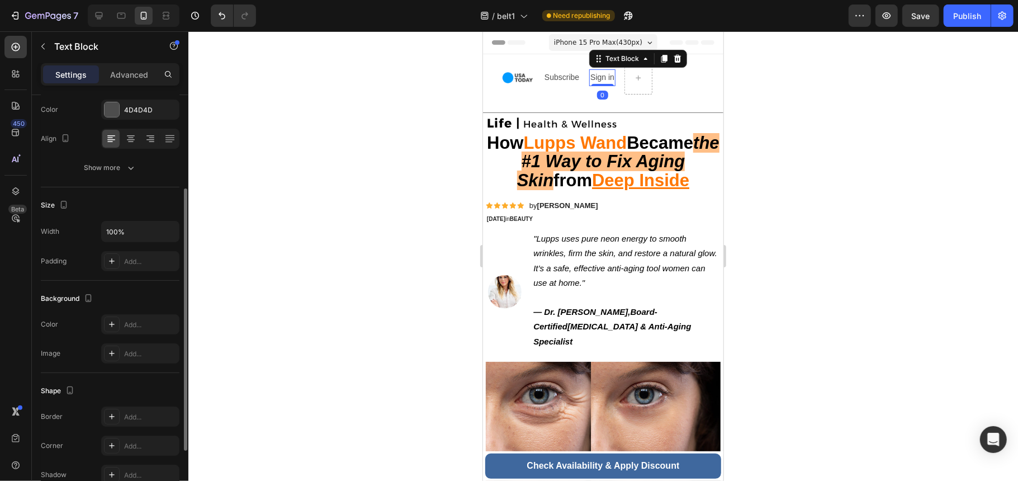
scroll to position [247, 0]
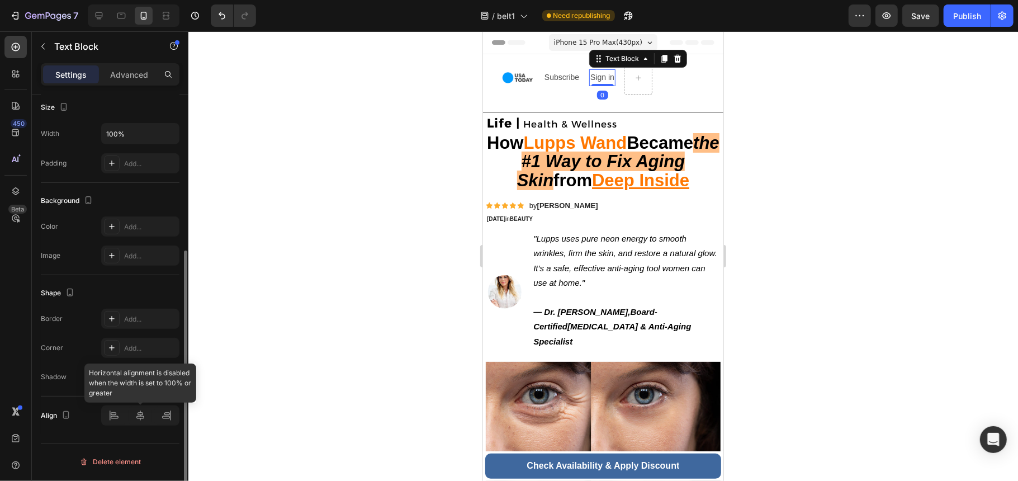
click at [171, 419] on div at bounding box center [140, 415] width 78 height 20
click at [164, 422] on div at bounding box center [140, 415] width 78 height 20
click at [166, 421] on div at bounding box center [140, 415] width 78 height 20
click at [166, 422] on div at bounding box center [140, 415] width 78 height 20
click at [166, 423] on div at bounding box center [140, 415] width 78 height 20
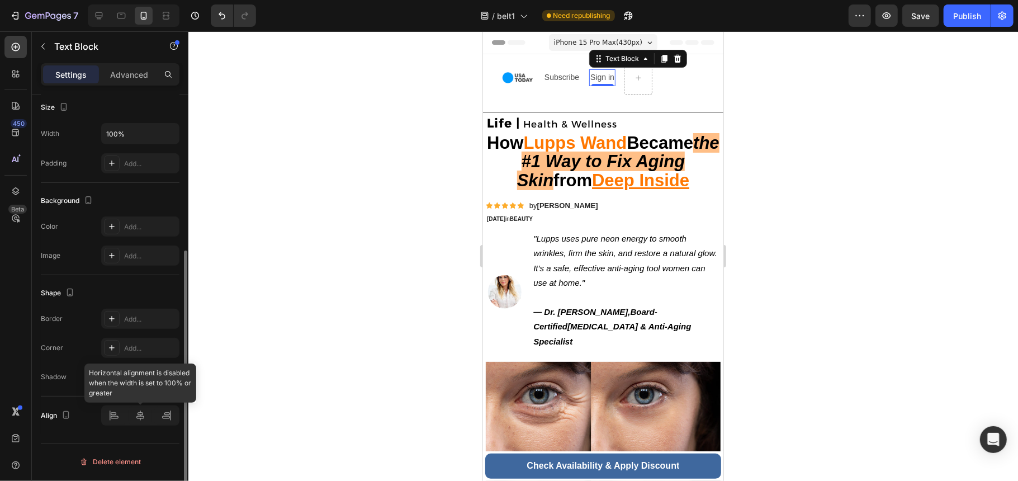
click at [166, 423] on div at bounding box center [140, 415] width 78 height 20
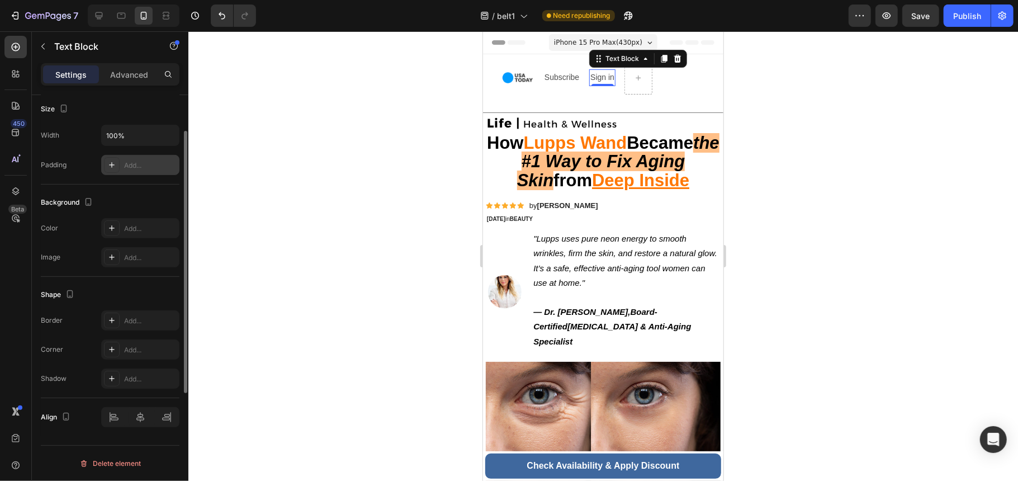
scroll to position [172, 0]
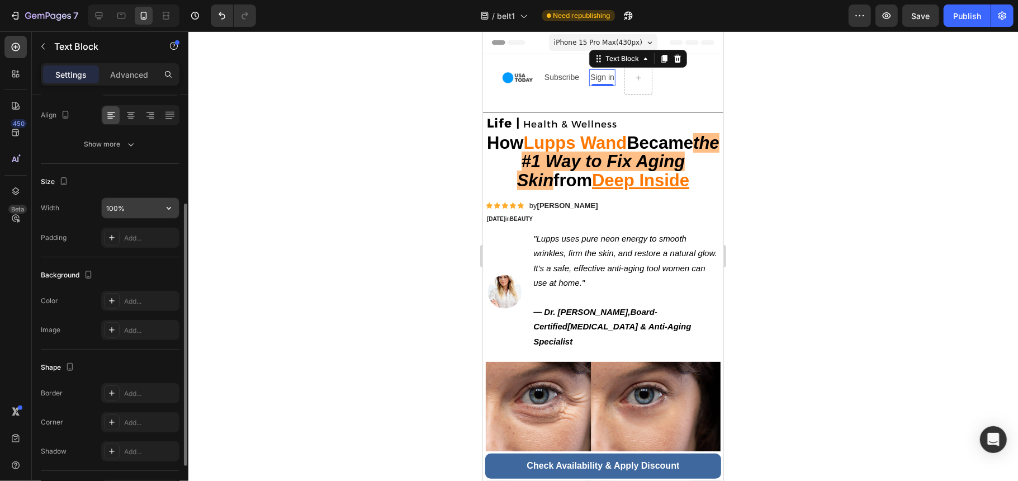
click at [150, 217] on input "100%" at bounding box center [140, 208] width 77 height 20
click at [159, 209] on button "button" at bounding box center [169, 208] width 20 height 20
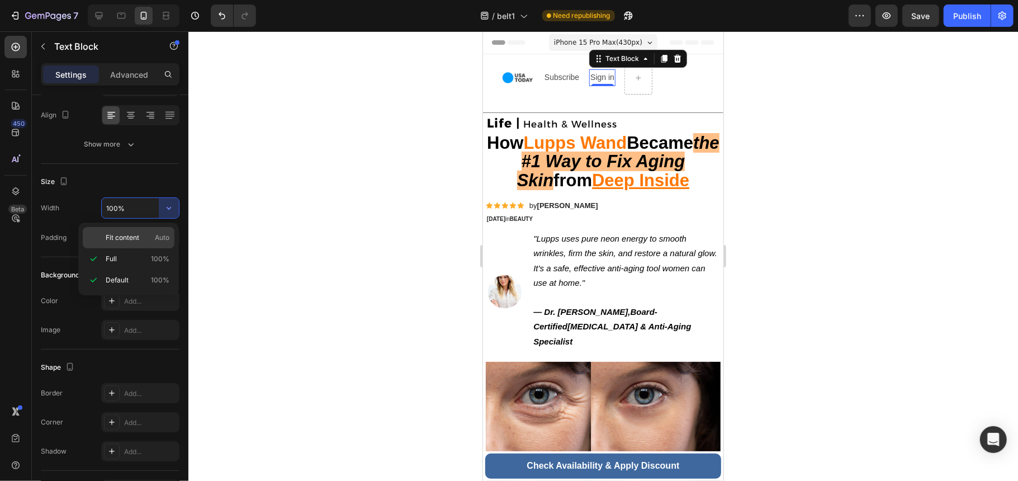
click at [144, 238] on p "Fit content Auto" at bounding box center [138, 238] width 64 height 10
type input "Auto"
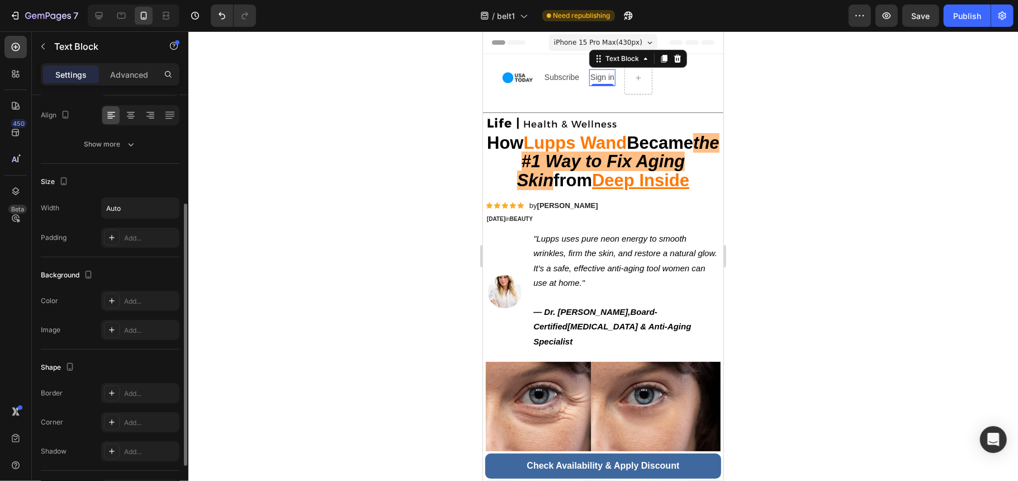
scroll to position [247, 0]
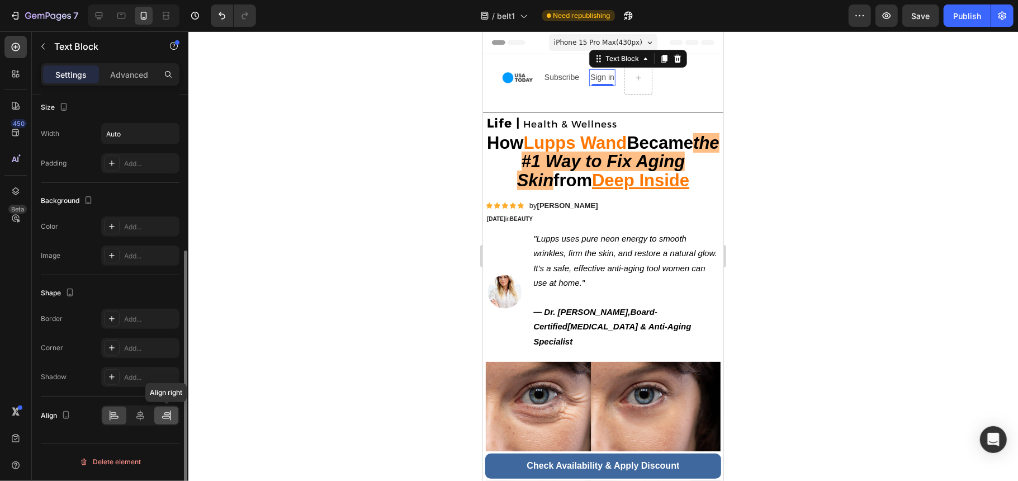
click at [170, 414] on icon at bounding box center [166, 415] width 11 height 11
click at [567, 79] on p "Subscribe" at bounding box center [561, 77] width 35 height 14
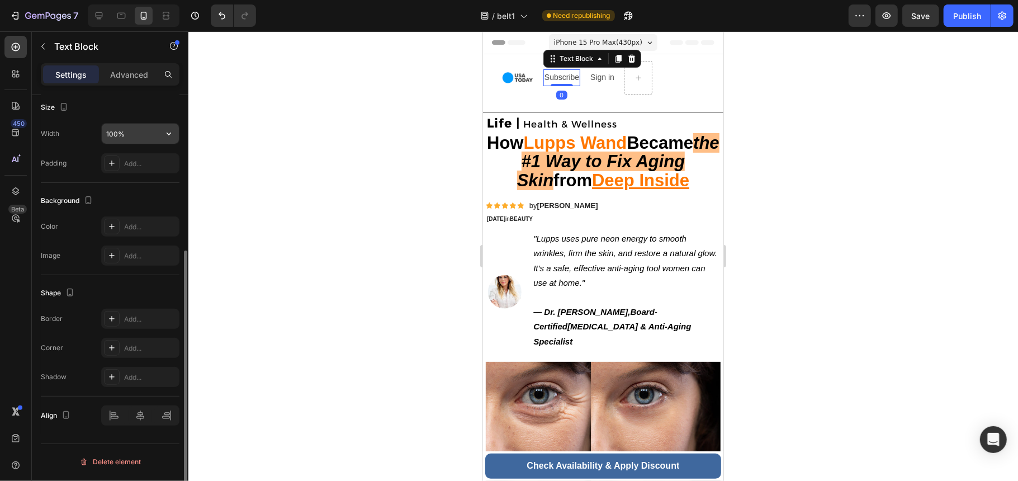
click at [145, 133] on input "100%" at bounding box center [140, 134] width 77 height 20
click at [174, 130] on button "button" at bounding box center [169, 134] width 20 height 20
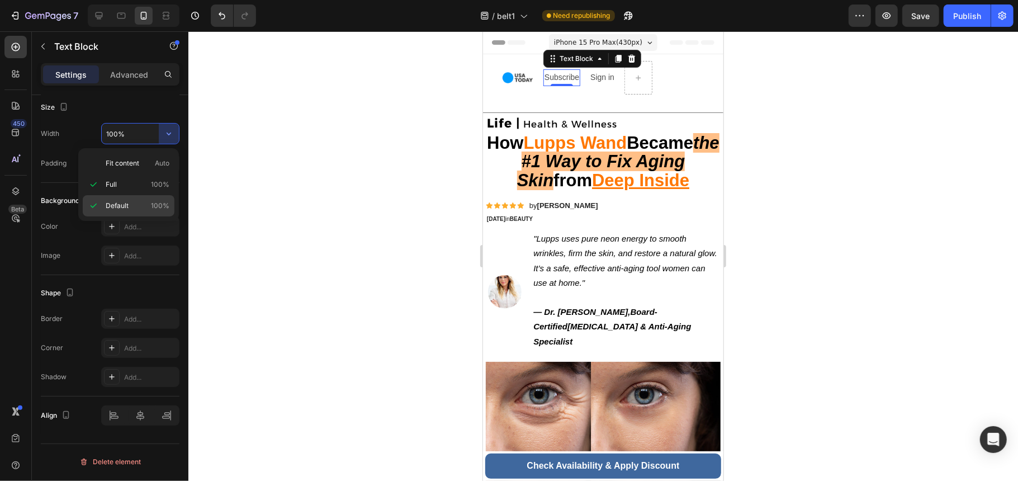
click at [152, 200] on div "Default 100%" at bounding box center [129, 205] width 92 height 21
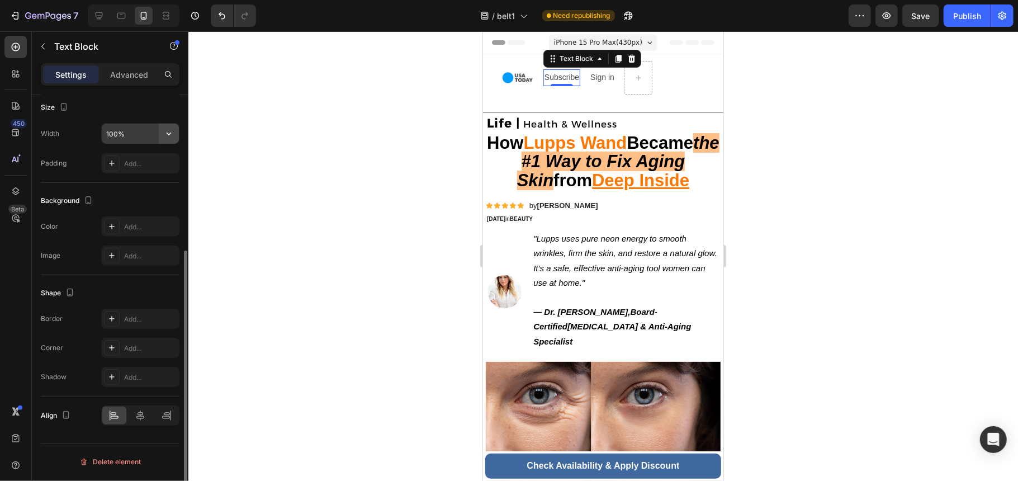
click at [168, 131] on icon "button" at bounding box center [168, 133] width 11 height 11
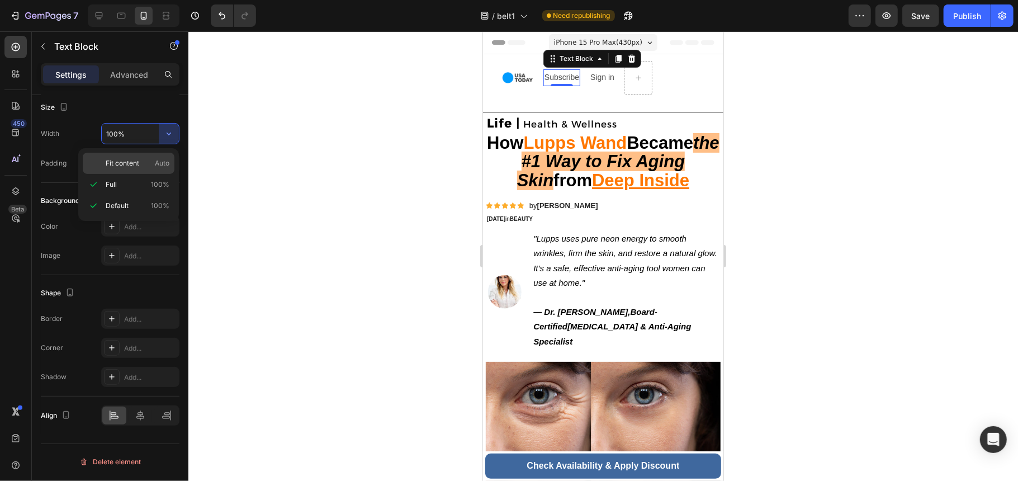
click at [138, 163] on span "Fit content" at bounding box center [123, 163] width 34 height 10
type input "Auto"
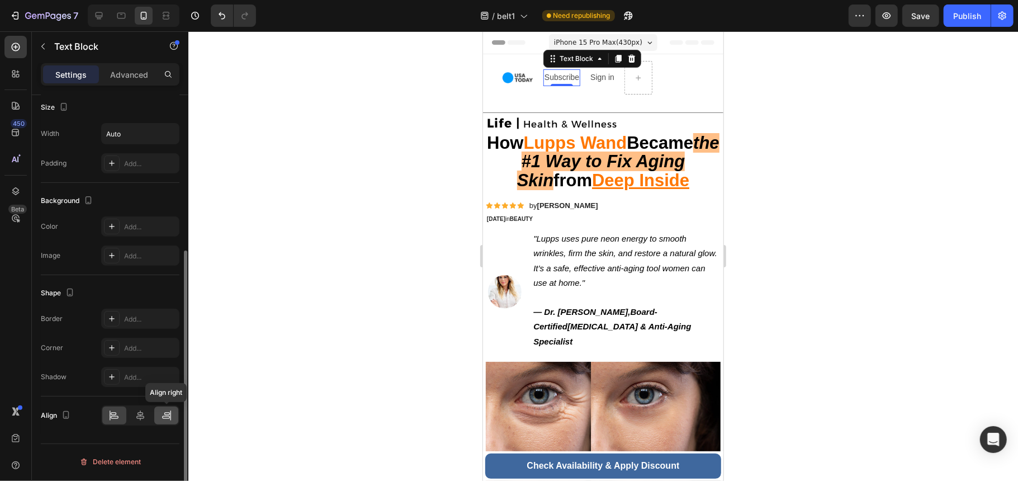
click at [163, 414] on icon at bounding box center [166, 415] width 11 height 11
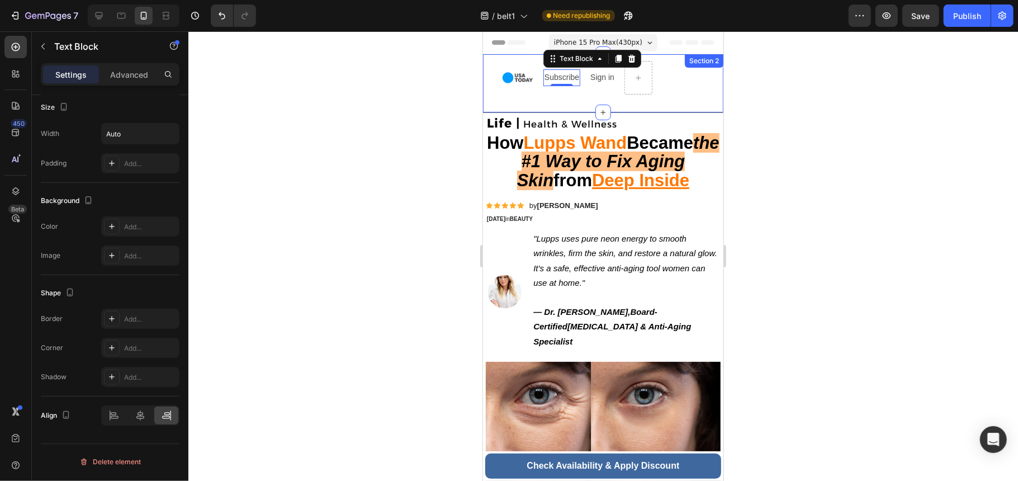
click at [683, 88] on div "Image Image Image Subscribe Text Block 0 Sign in Text Block Section 2" at bounding box center [603, 83] width 240 height 58
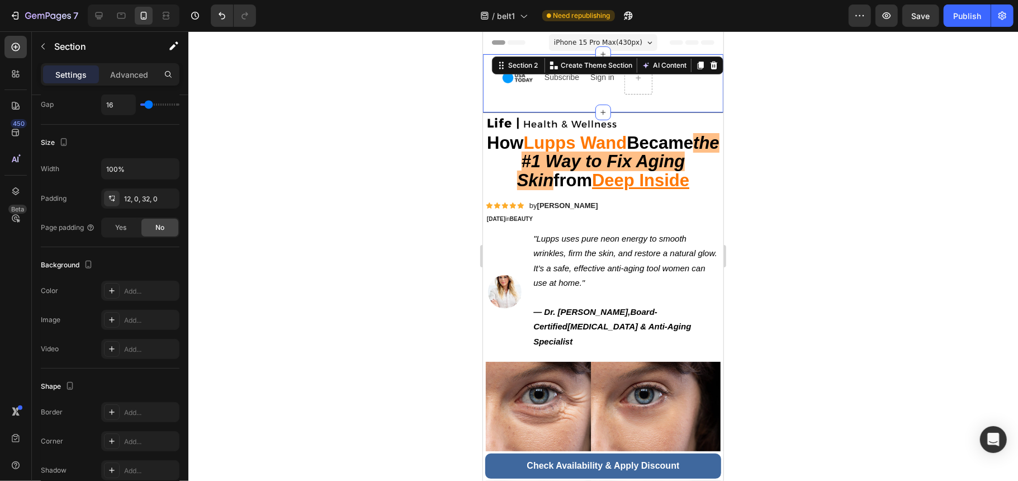
scroll to position [0, 0]
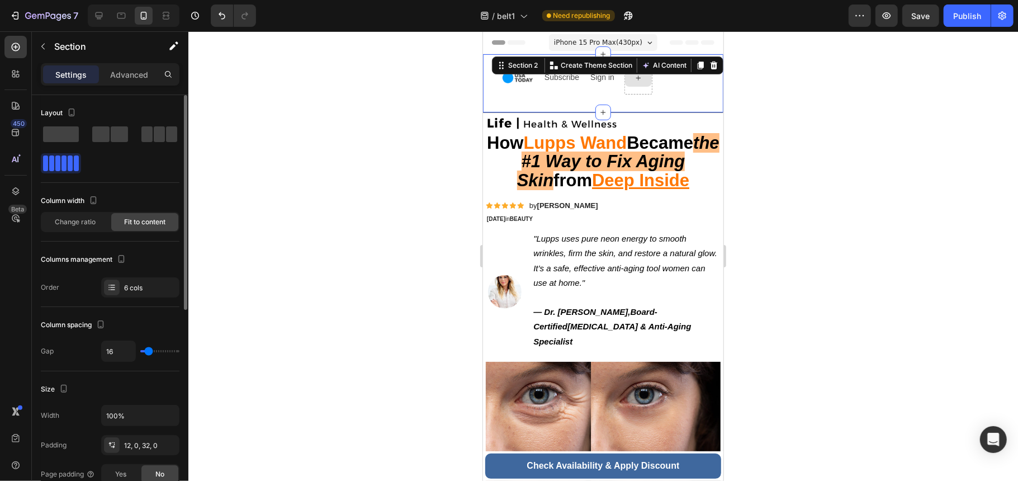
click at [645, 79] on div at bounding box center [638, 77] width 27 height 18
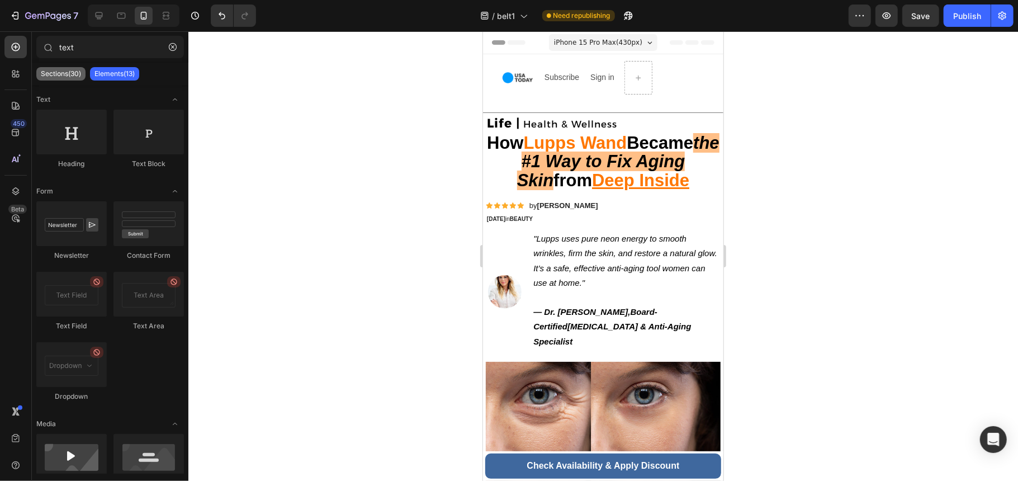
click at [65, 69] on p "Sections(30)" at bounding box center [61, 73] width 40 height 9
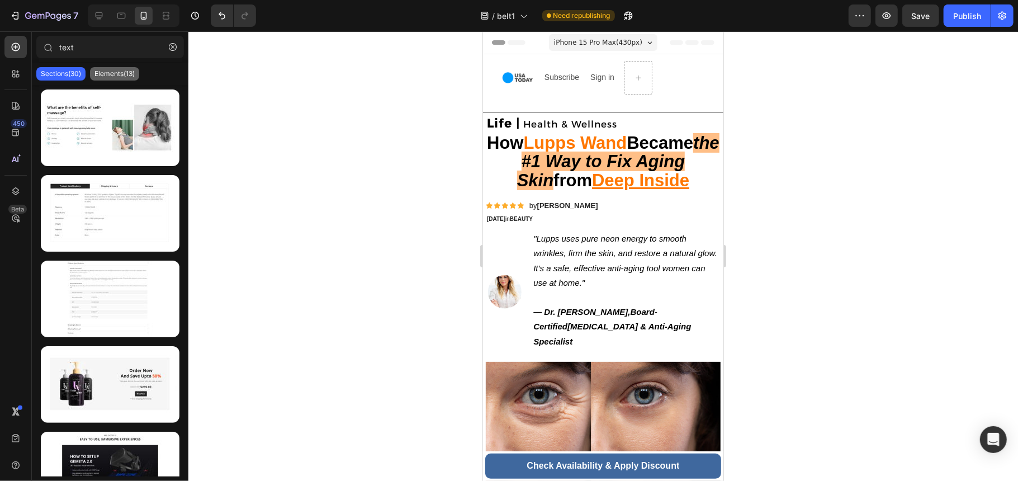
click at [111, 73] on p "Elements(13)" at bounding box center [114, 73] width 40 height 9
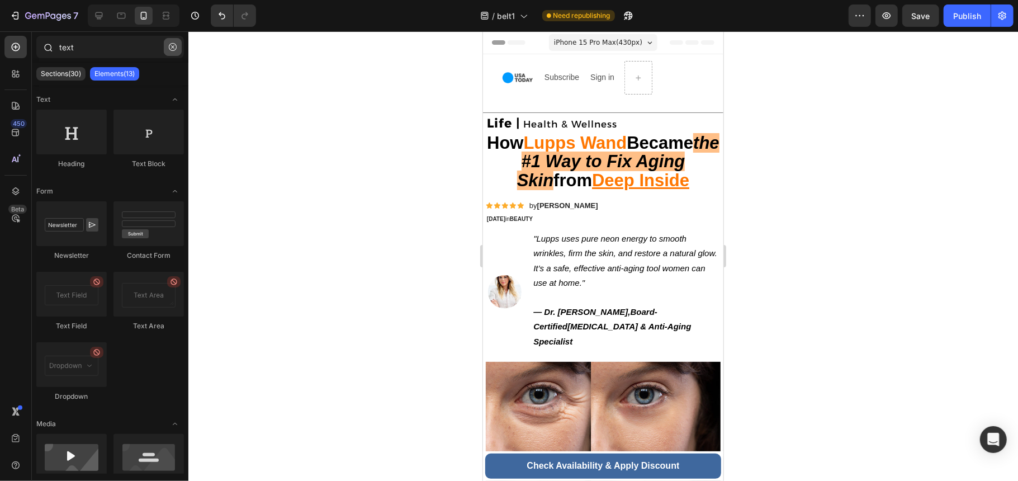
click at [173, 47] on icon "button" at bounding box center [173, 47] width 8 height 8
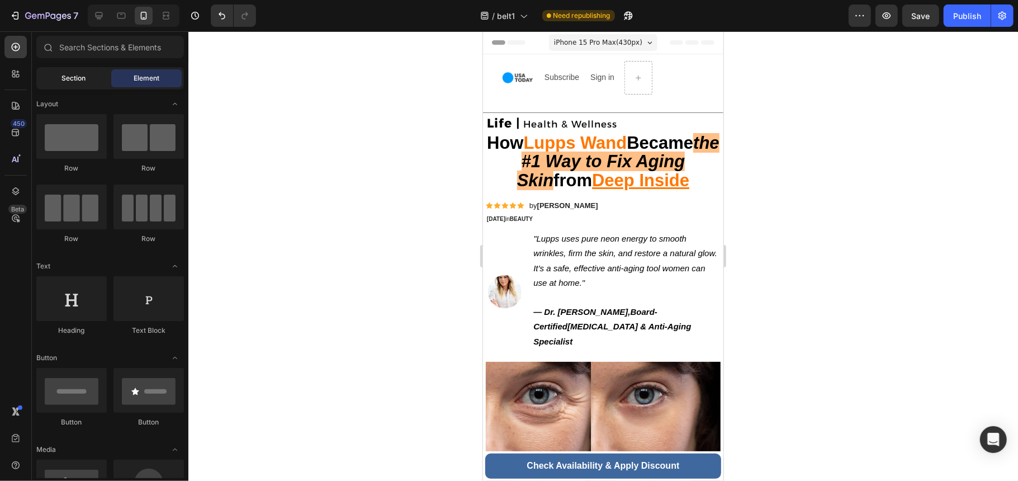
click at [70, 85] on div "Section" at bounding box center [74, 78] width 70 height 18
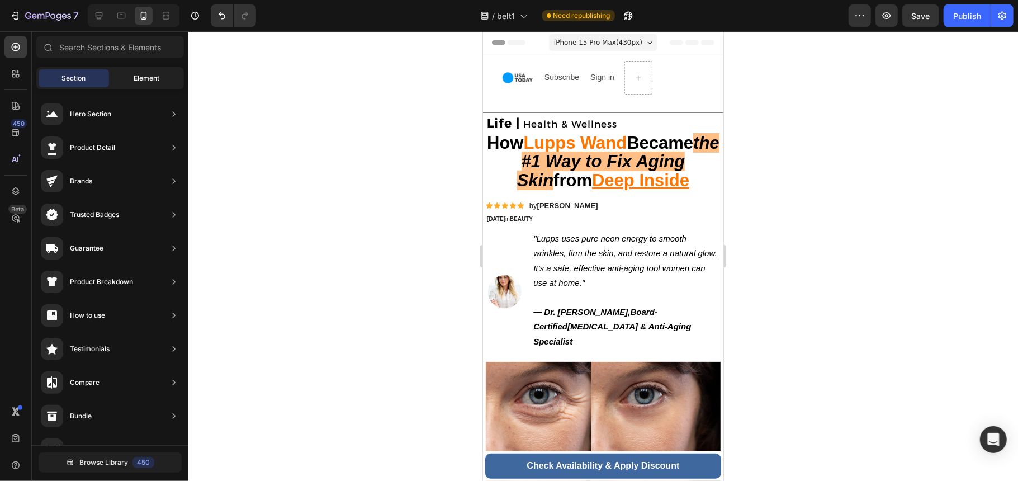
click at [145, 82] on span "Element" at bounding box center [147, 78] width 26 height 10
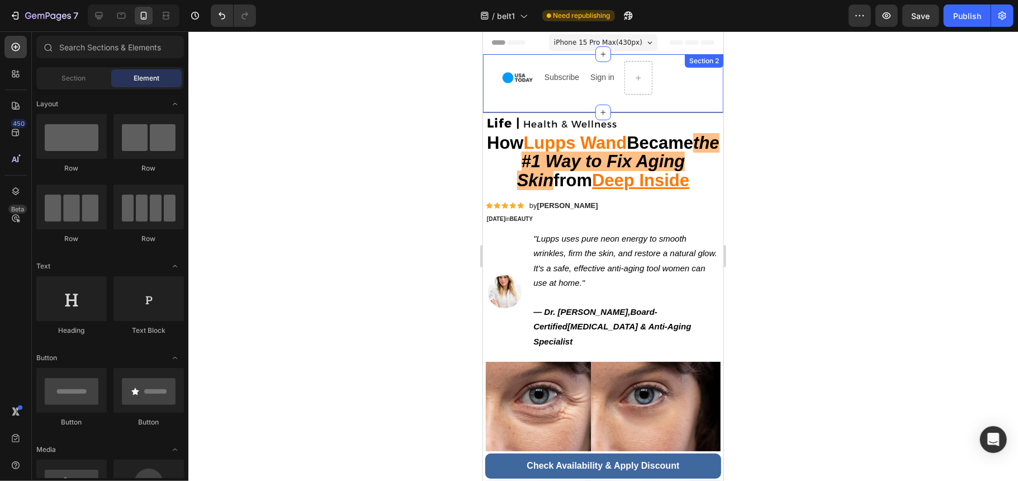
click at [688, 100] on div "Image Image Image Subscribe Text Block Sign in Text Block Section 2" at bounding box center [603, 83] width 240 height 58
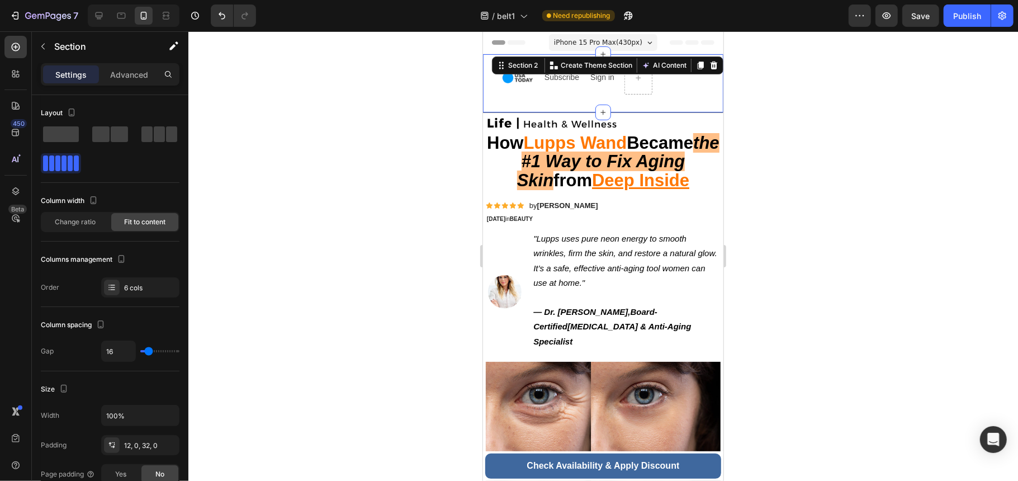
click at [658, 81] on div "Image Image Image Subscribe Text Block Sign in Text Block Section 2 You can cre…" at bounding box center [603, 83] width 240 height 58
click at [615, 83] on div "Image Image Image Subscribe Text Block Sign in Text Block Section 2 You can cre…" at bounding box center [603, 83] width 240 height 58
click at [633, 85] on div at bounding box center [638, 77] width 27 height 18
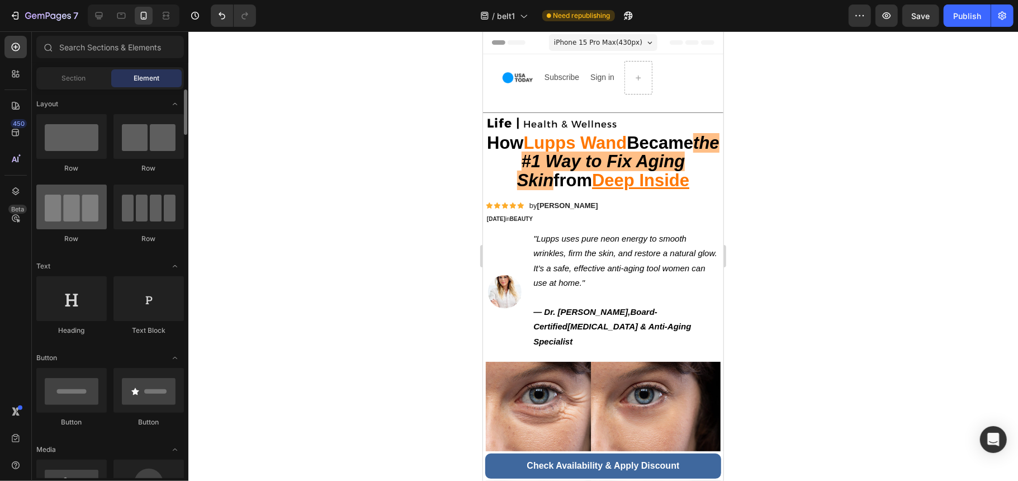
click at [72, 202] on div at bounding box center [71, 207] width 70 height 45
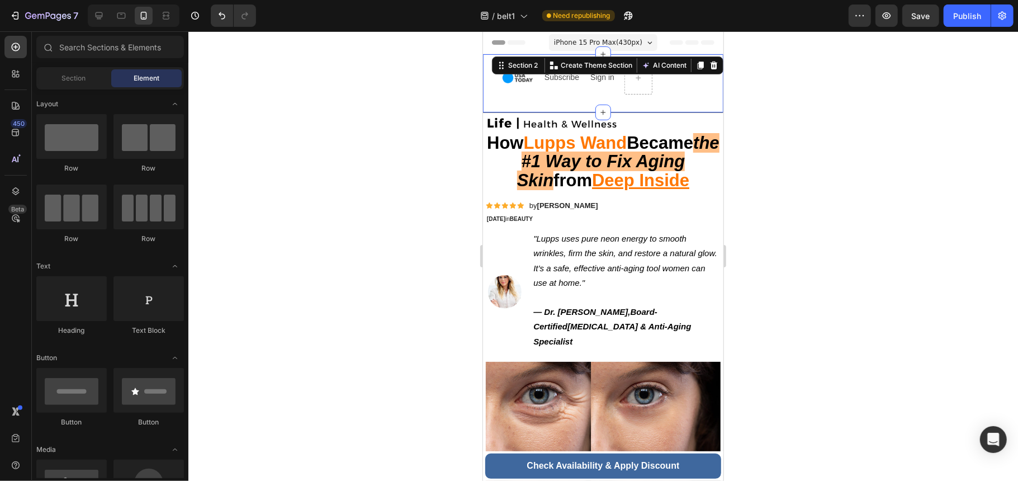
drag, startPoint x: 502, startPoint y: 91, endPoint x: 531, endPoint y: 78, distance: 31.5
click at [531, 78] on img at bounding box center [517, 77] width 34 height 34
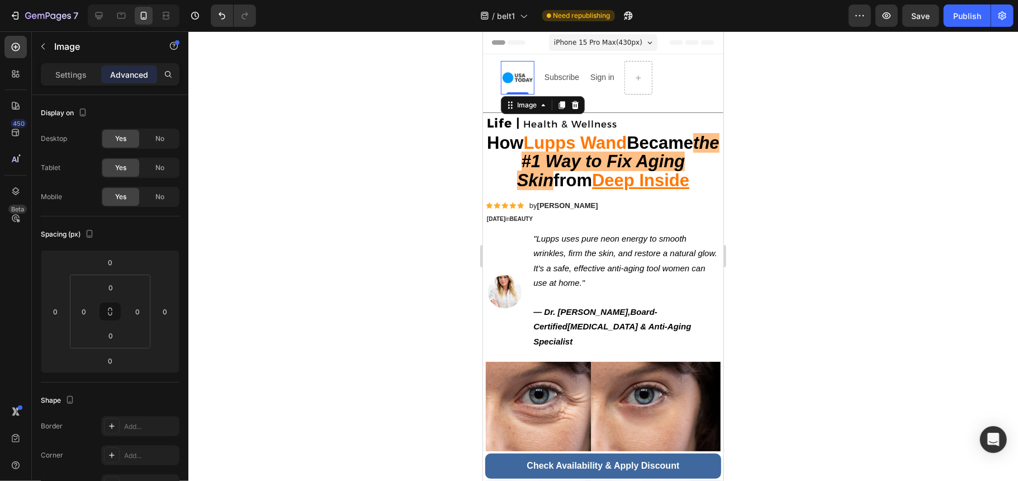
click at [527, 83] on img at bounding box center [517, 77] width 34 height 34
click at [52, 72] on div "Settings" at bounding box center [71, 74] width 56 height 18
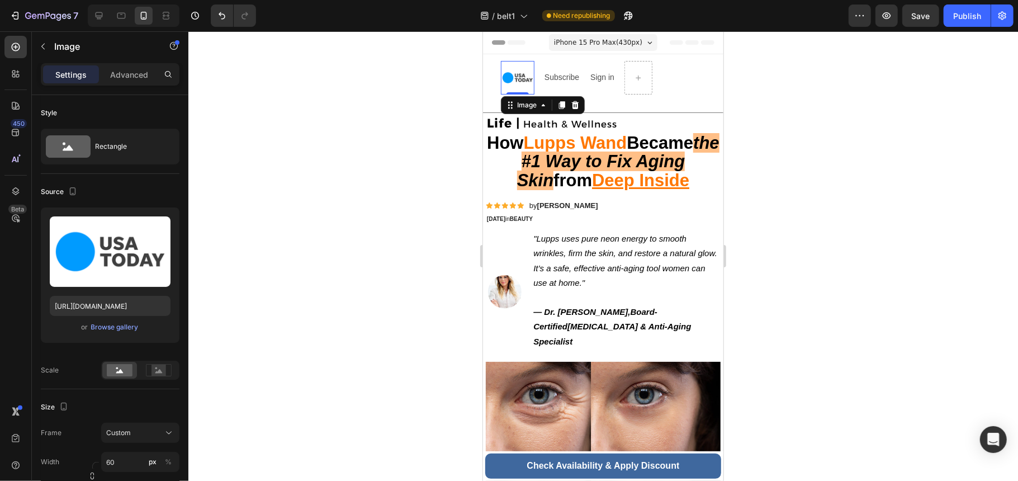
click at [128, 65] on div "Settings Advanced" at bounding box center [110, 74] width 139 height 22
click at [135, 72] on p "Advanced" at bounding box center [129, 75] width 38 height 12
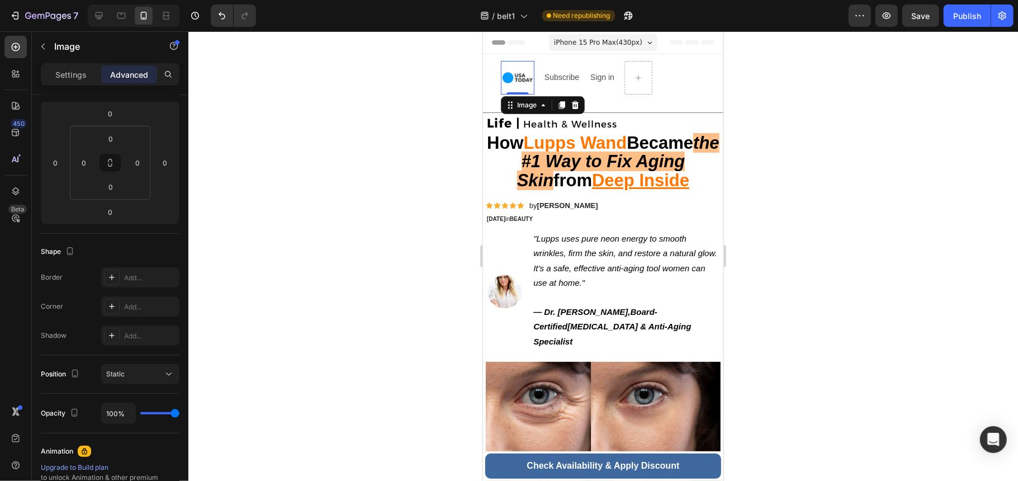
scroll to position [360, 0]
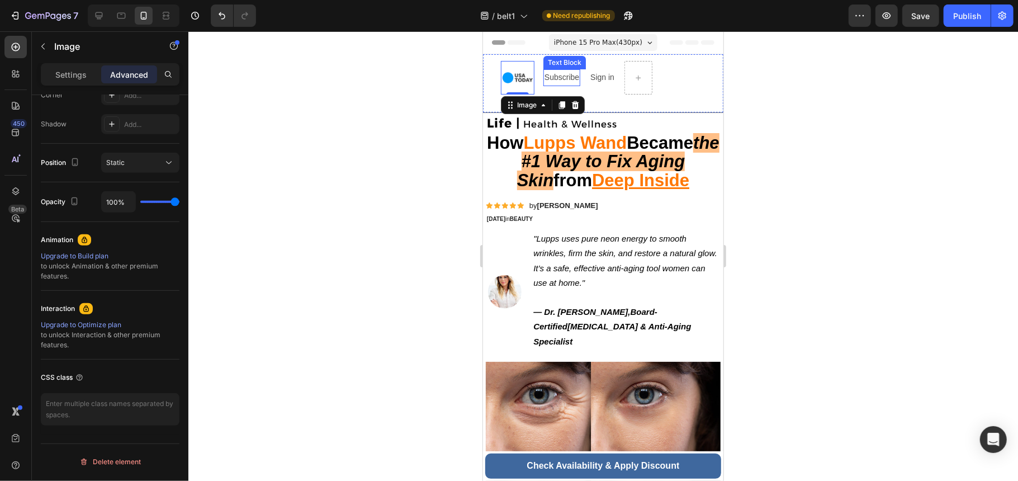
click at [571, 81] on p "Subscribe" at bounding box center [561, 77] width 35 height 14
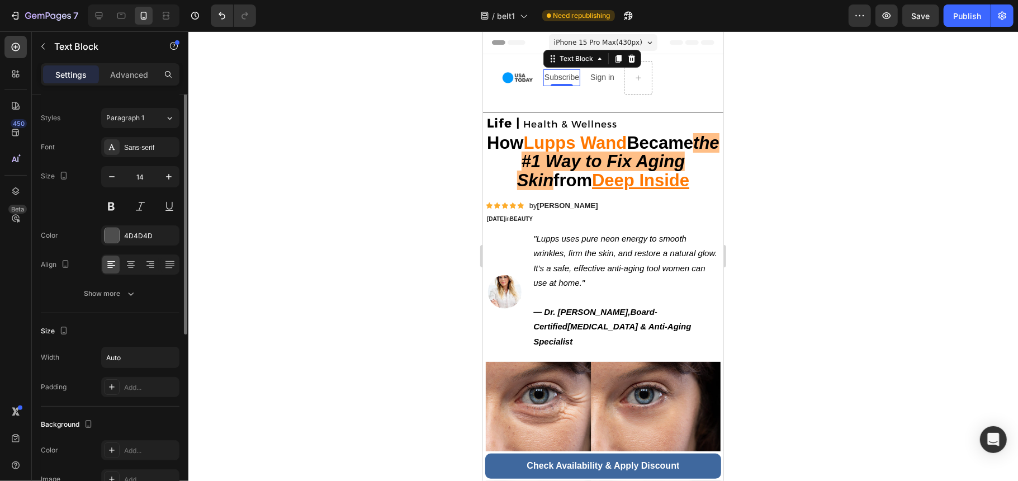
scroll to position [0, 0]
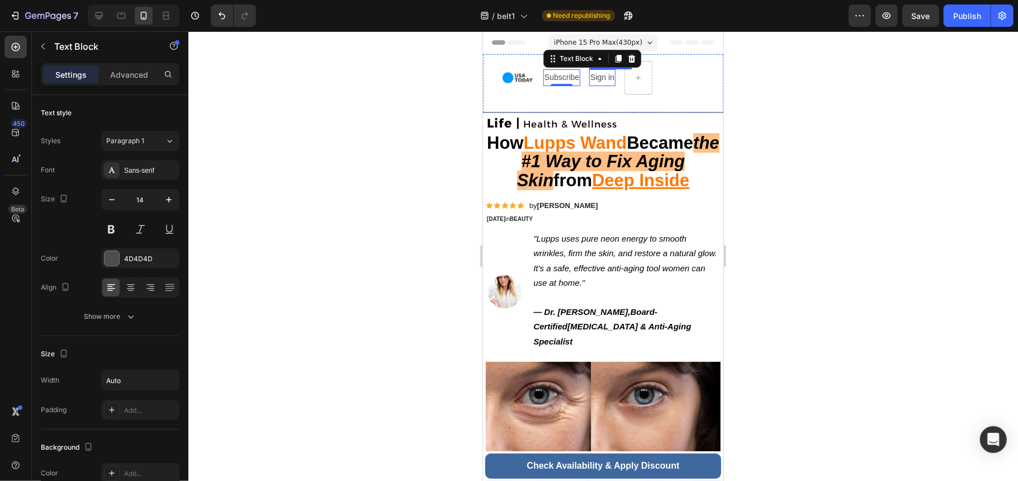
click at [589, 72] on div "Sign in" at bounding box center [602, 77] width 26 height 16
click at [634, 70] on div at bounding box center [638, 77] width 27 height 18
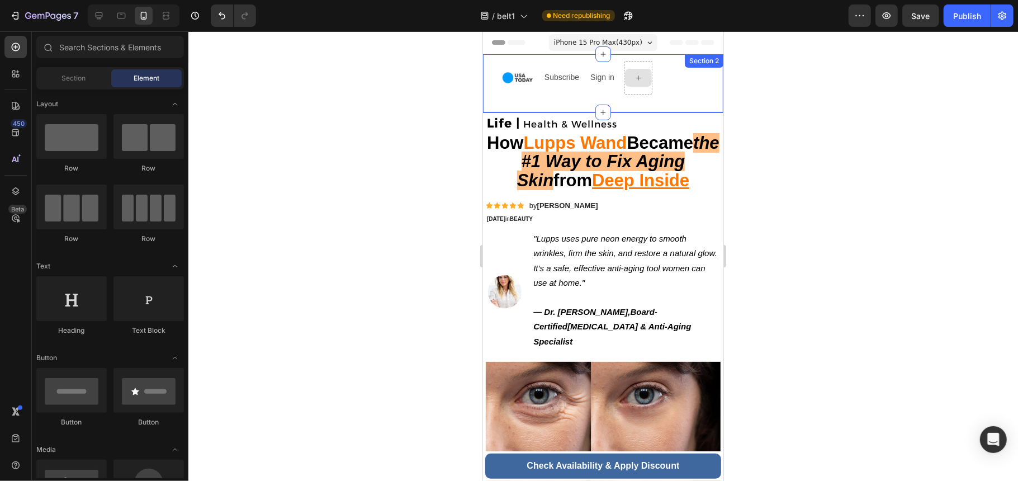
click at [639, 92] on div at bounding box center [638, 77] width 28 height 34
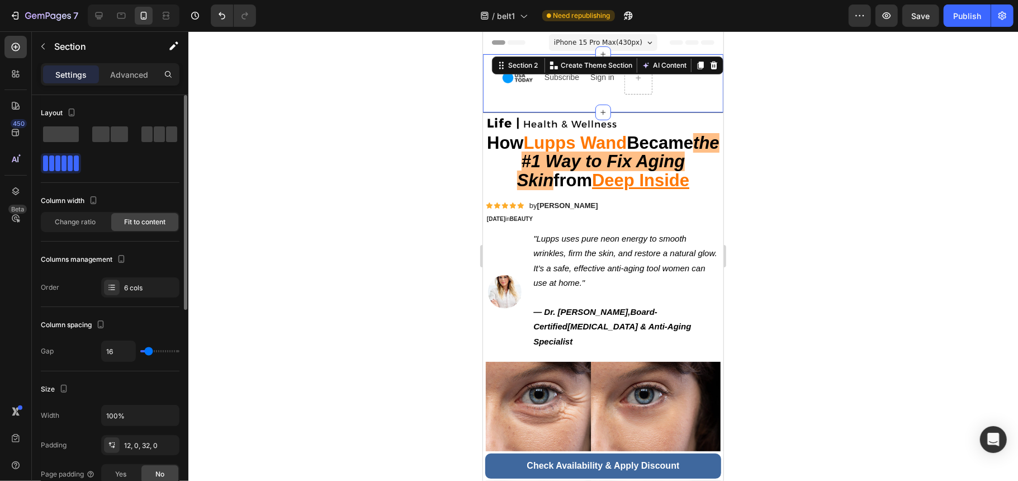
click at [68, 164] on span at bounding box center [70, 163] width 5 height 16
click at [90, 222] on span "Change ratio" at bounding box center [75, 222] width 41 height 10
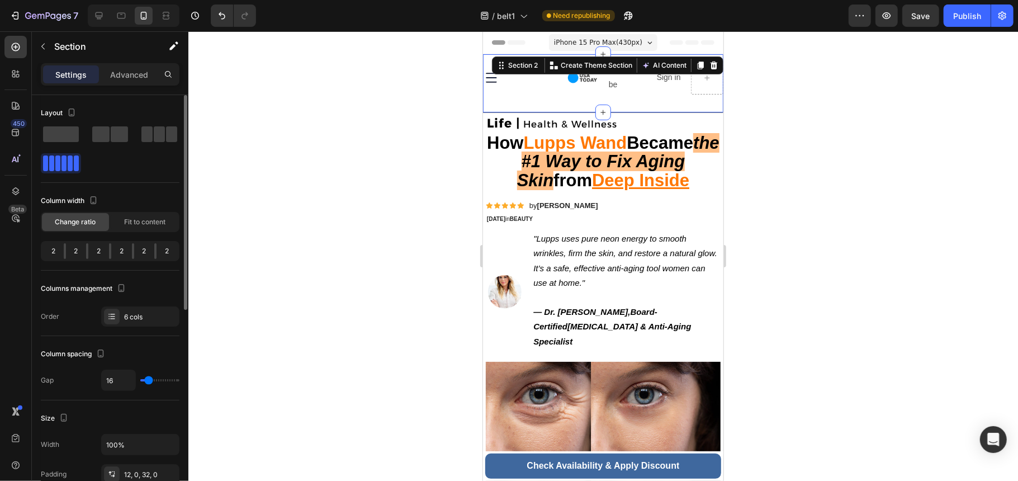
click at [111, 256] on div "2" at bounding box center [121, 251] width 21 height 16
click at [114, 249] on div "2" at bounding box center [121, 251] width 21 height 16
click at [179, 247] on div "2 2 2 2 2 2" at bounding box center [110, 251] width 139 height 20
click at [149, 247] on div "2" at bounding box center [144, 251] width 21 height 16
click at [141, 249] on div "2" at bounding box center [144, 251] width 21 height 16
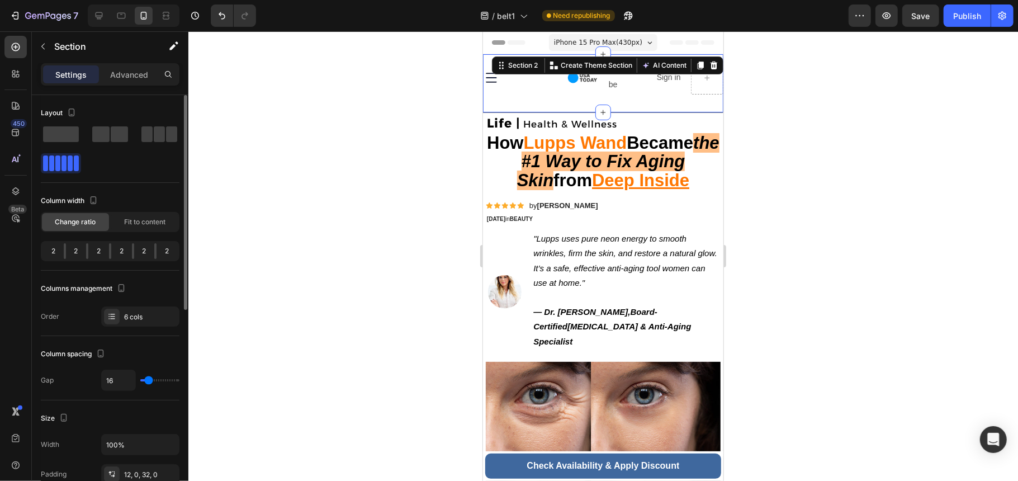
scroll to position [74, 0]
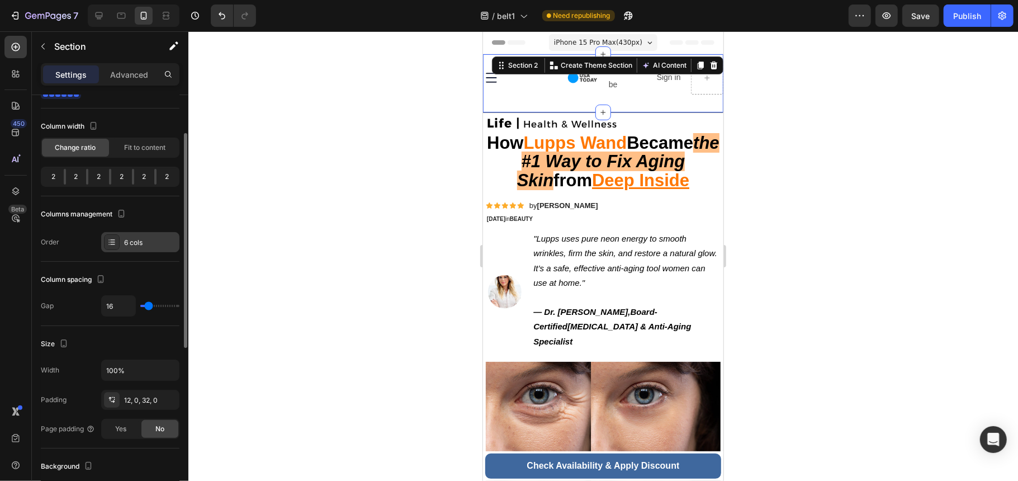
click at [129, 247] on div "6 cols" at bounding box center [150, 243] width 53 height 10
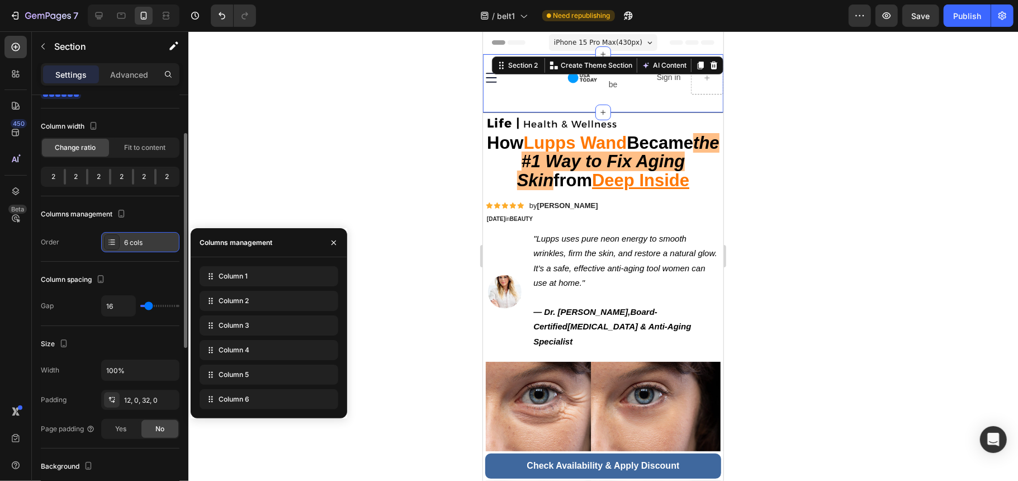
click at [108, 244] on icon at bounding box center [111, 242] width 9 height 9
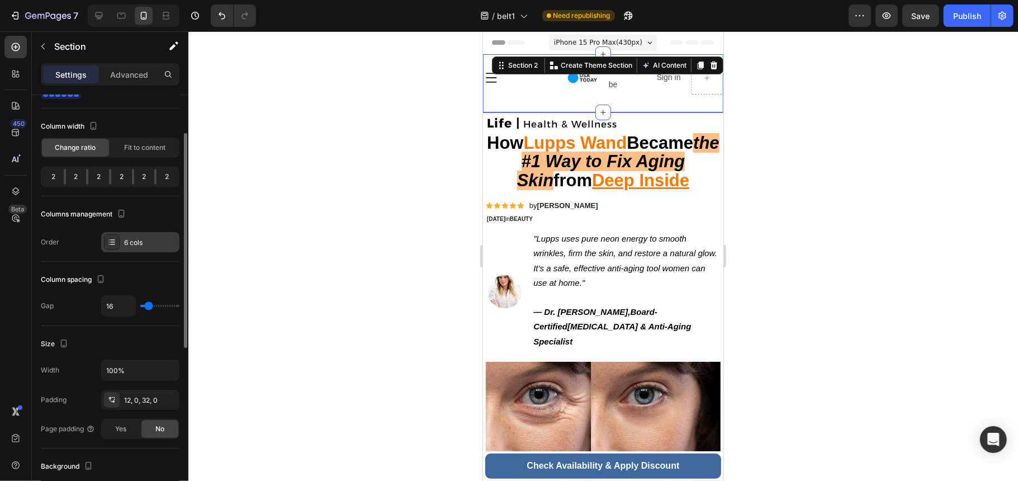
click at [108, 244] on icon at bounding box center [111, 242] width 9 height 9
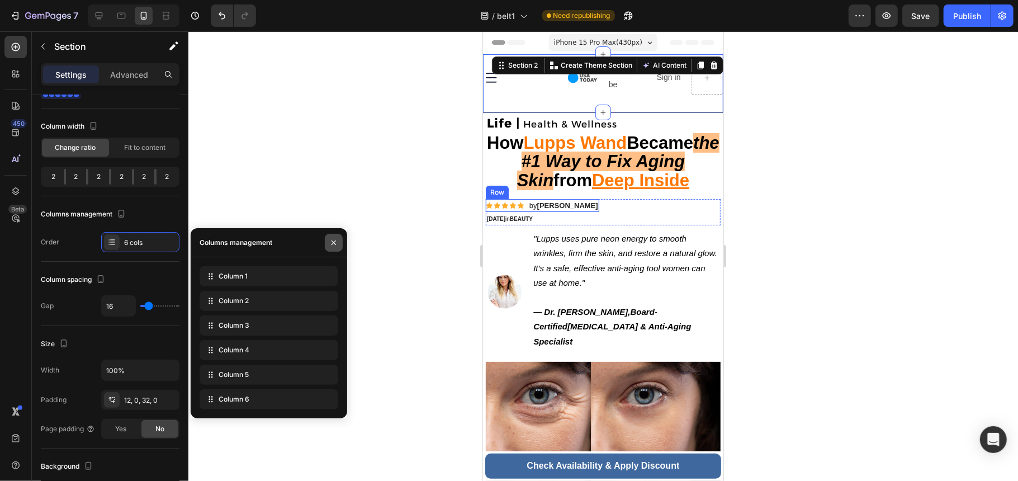
click at [338, 245] on icon "button" at bounding box center [333, 242] width 9 height 9
click at [614, 106] on div "Image Image Image Subscribe Text Block Sign in Text Block Section 2 You can cre…" at bounding box center [603, 83] width 240 height 58
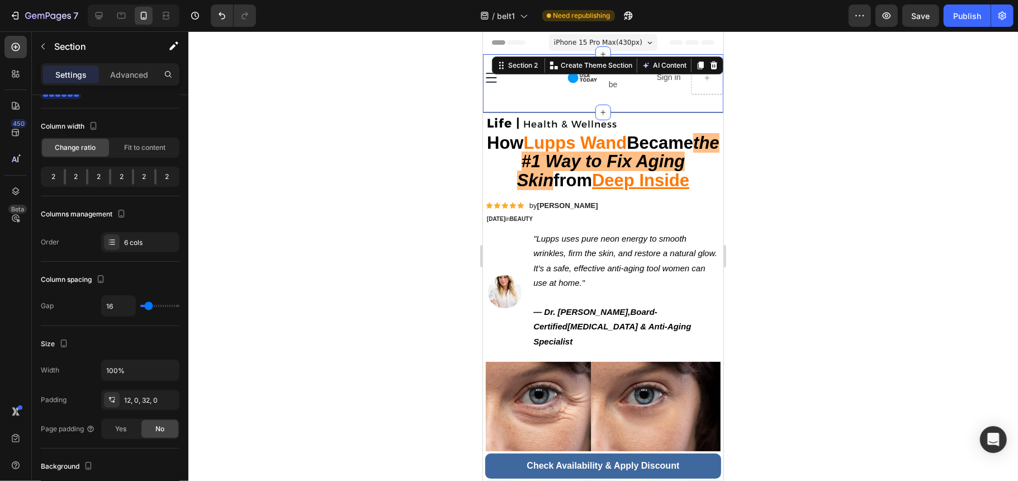
click at [649, 106] on div "Image Image Image Subscribe Text Block Sign in Text Block Section 2 You can cre…" at bounding box center [603, 83] width 240 height 58
click at [750, 113] on div at bounding box center [603, 256] width 830 height 450
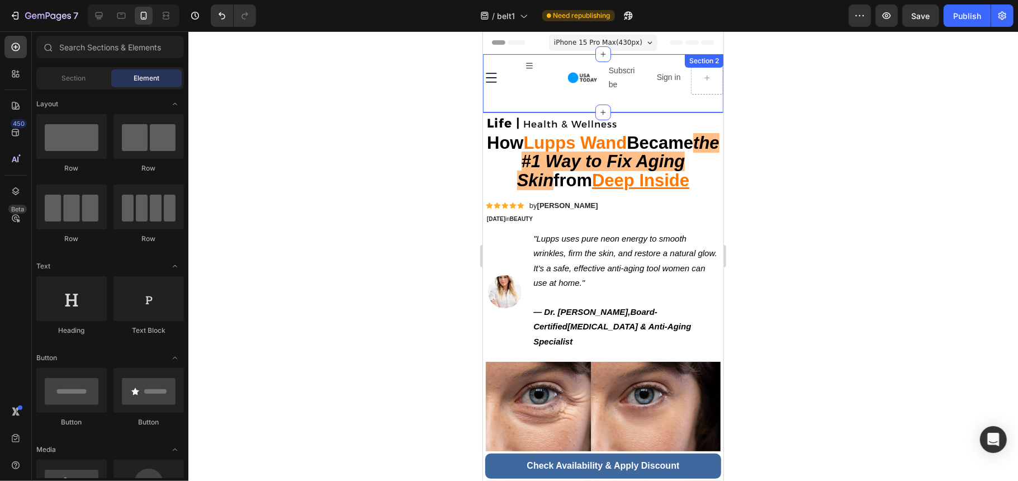
click at [519, 68] on div "Image Image Image Subscribe Text Block Sign in Text Block Section 2" at bounding box center [603, 83] width 240 height 58
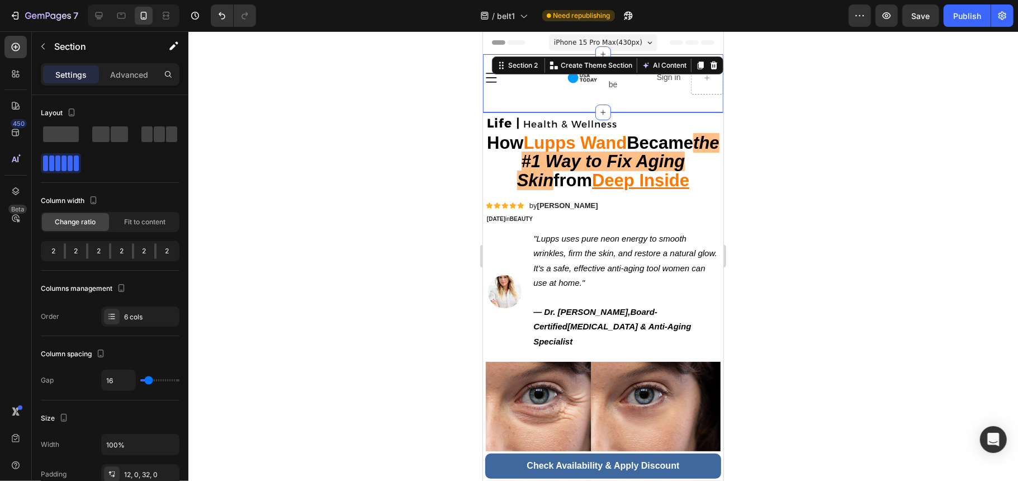
click at [526, 92] on div "Image" at bounding box center [540, 77] width 32 height 34
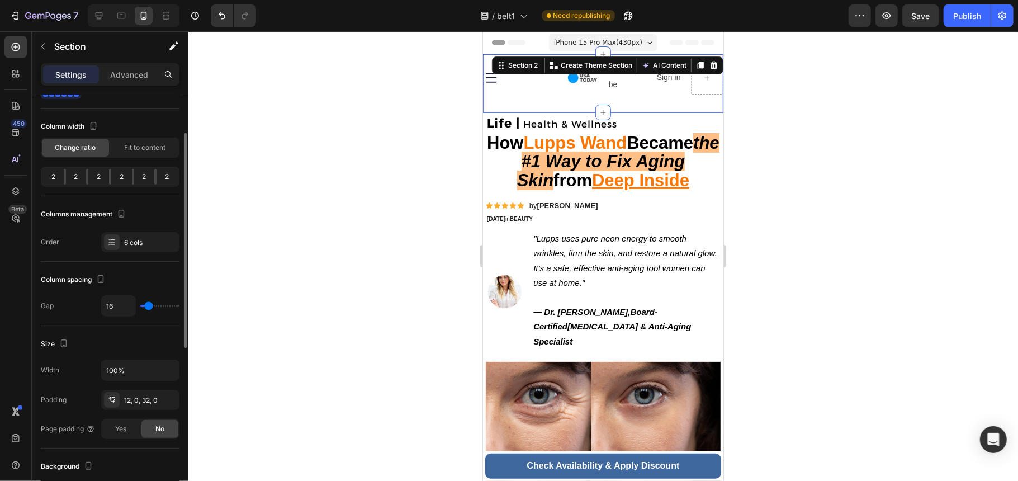
scroll to position [149, 0]
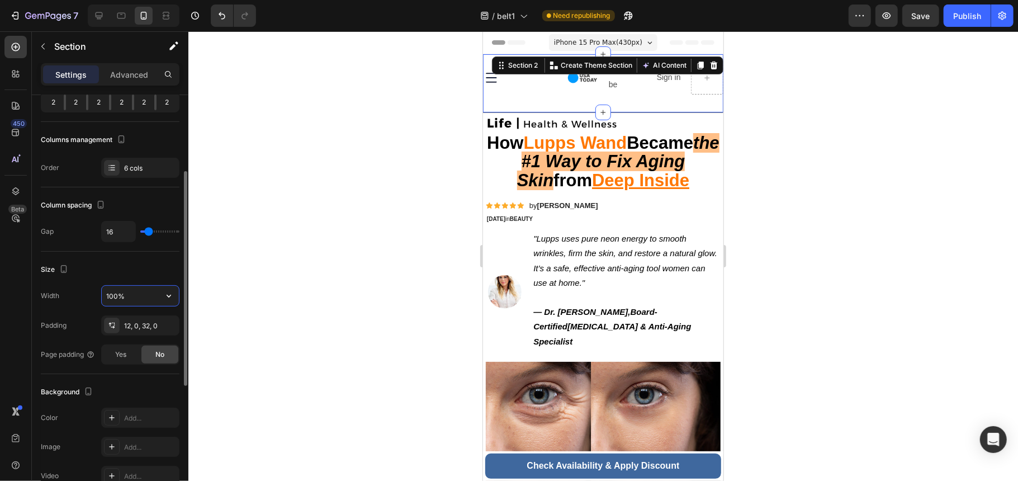
click at [141, 289] on input "100%" at bounding box center [140, 296] width 77 height 20
click at [155, 327] on div "12, 0, 32, 0" at bounding box center [140, 326] width 32 height 10
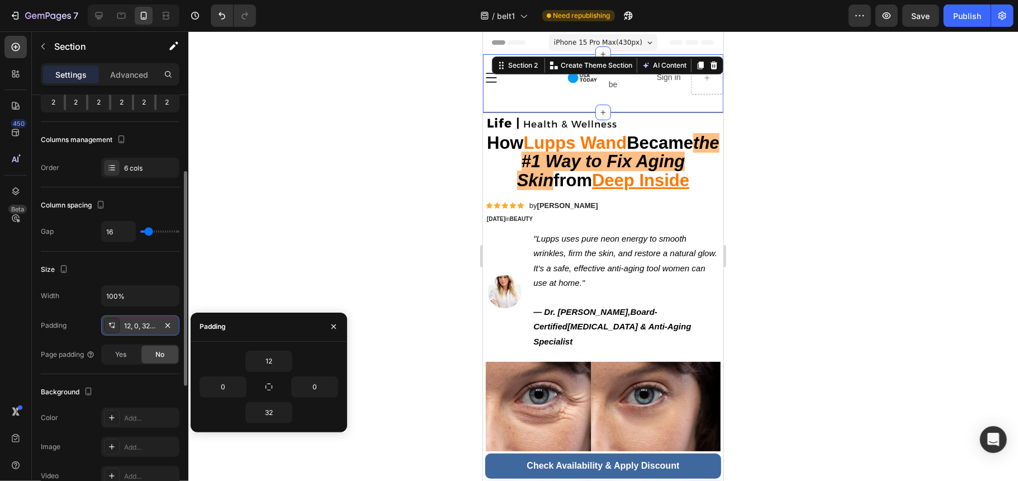
click at [155, 327] on div "12, 0, 32, 0" at bounding box center [140, 326] width 32 height 10
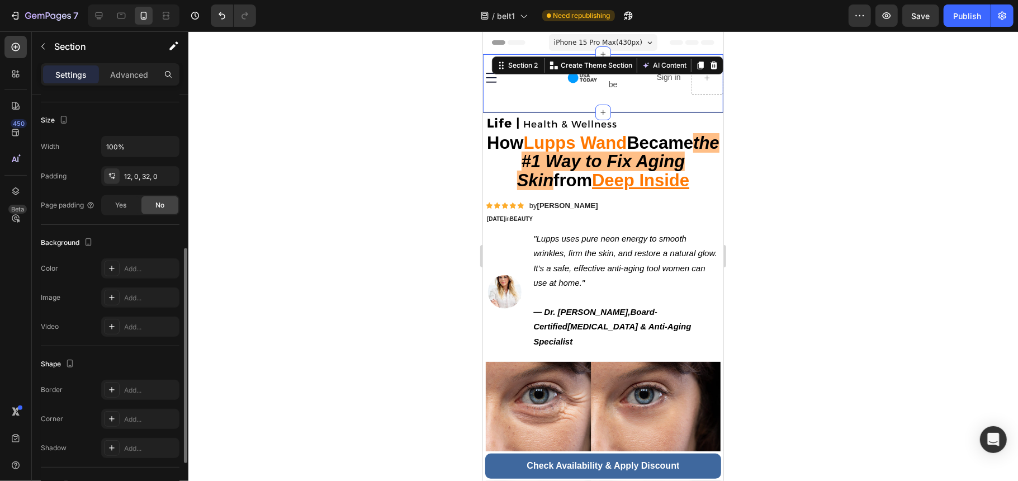
scroll to position [394, 0]
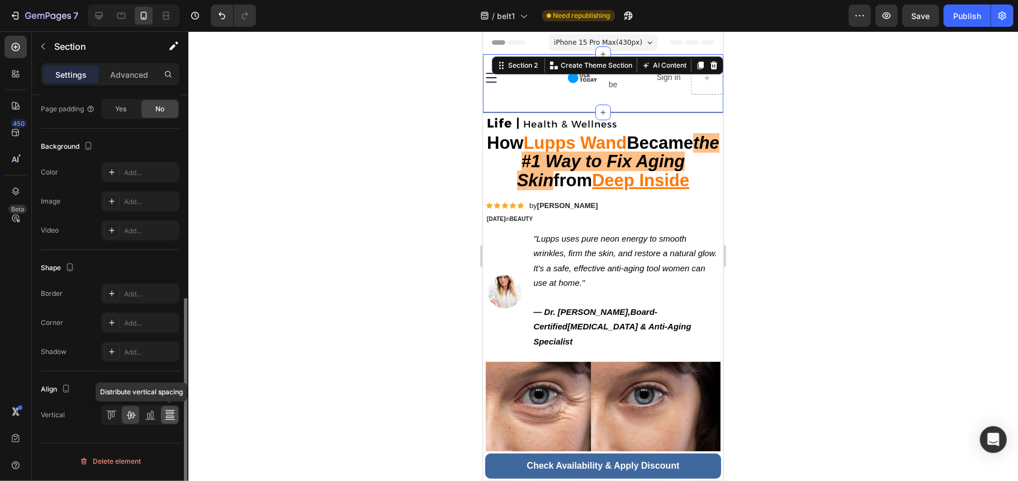
click at [168, 414] on icon at bounding box center [169, 413] width 8 height 2
click at [112, 417] on icon at bounding box center [112, 415] width 3 height 6
click at [132, 417] on icon at bounding box center [130, 414] width 11 height 11
click at [709, 67] on icon at bounding box center [713, 64] width 9 height 9
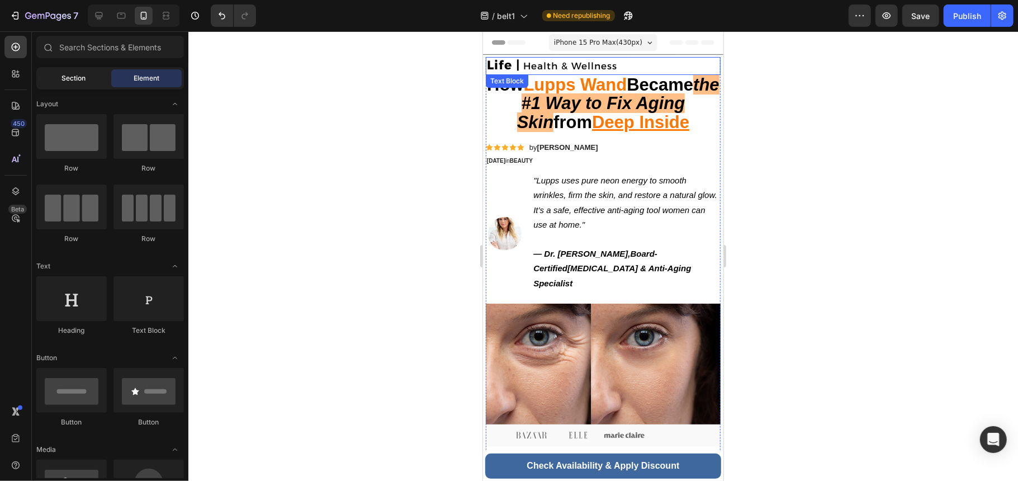
click at [79, 79] on span "Section" at bounding box center [74, 78] width 24 height 10
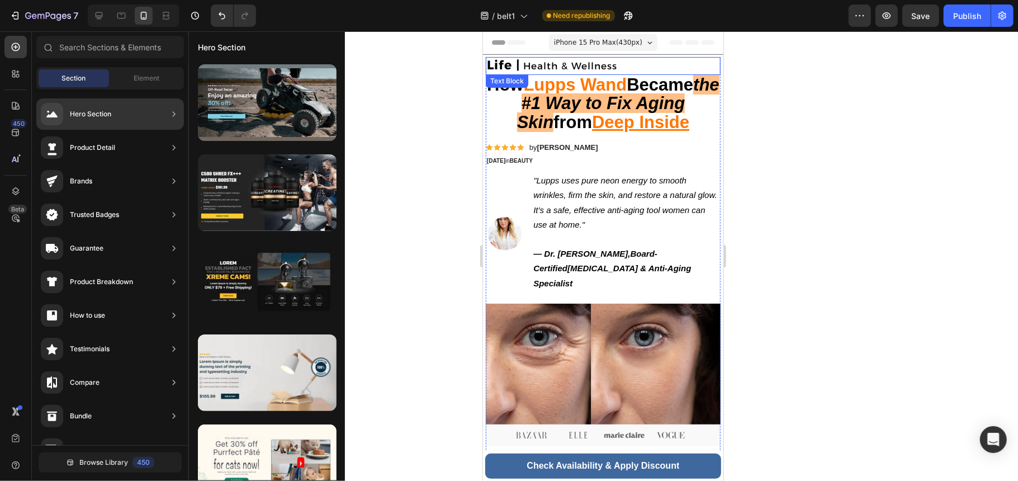
click at [119, 116] on div "Hero Section" at bounding box center [110, 113] width 148 height 31
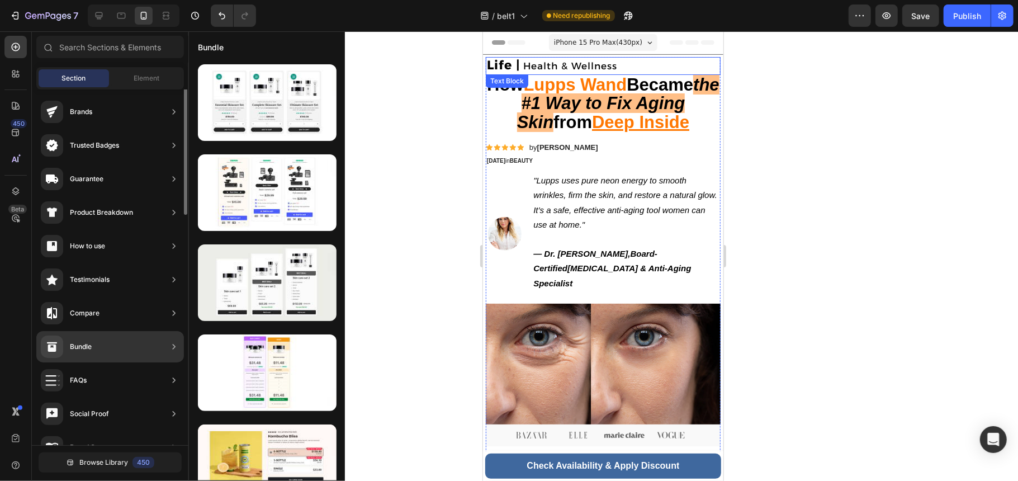
scroll to position [0, 0]
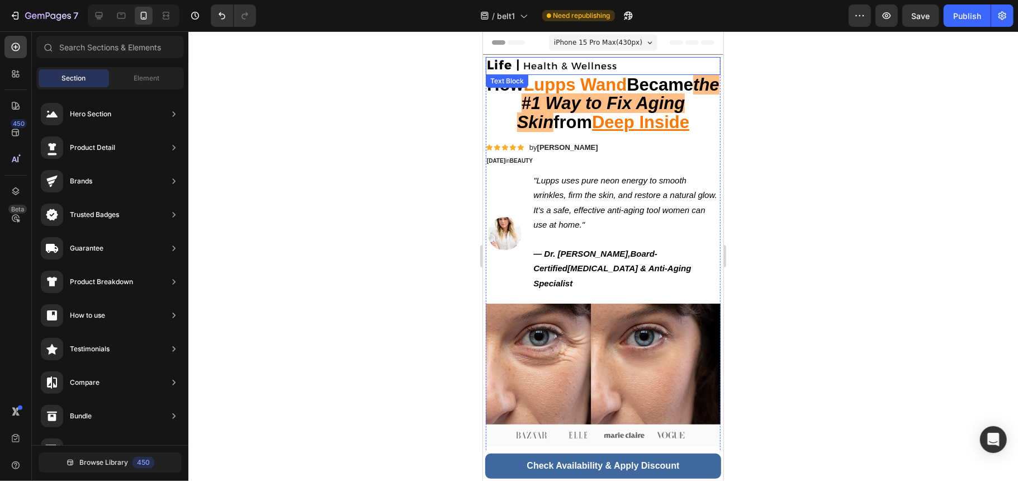
click at [161, 87] on div "Section Element" at bounding box center [110, 78] width 148 height 22
click at [158, 82] on span "Element" at bounding box center [147, 78] width 26 height 10
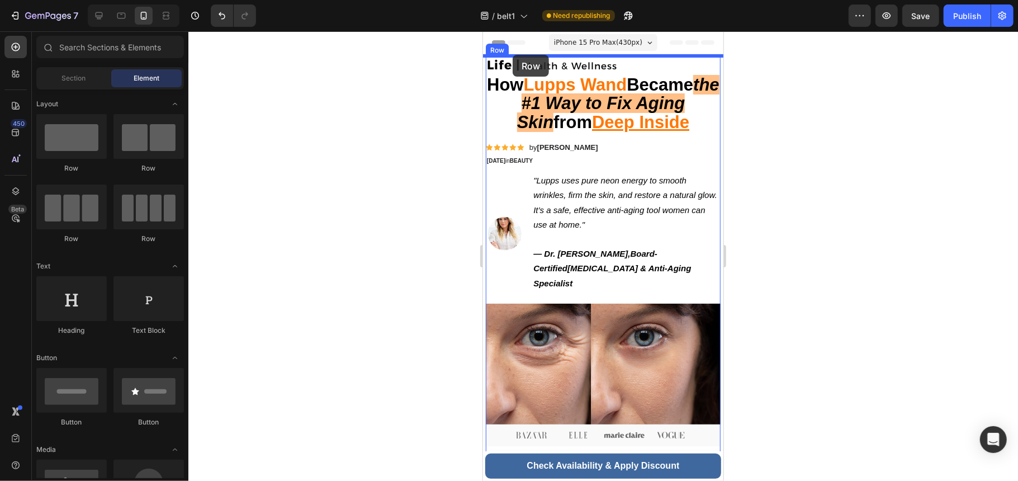
drag, startPoint x: 641, startPoint y: 248, endPoint x: 510, endPoint y: 56, distance: 232.6
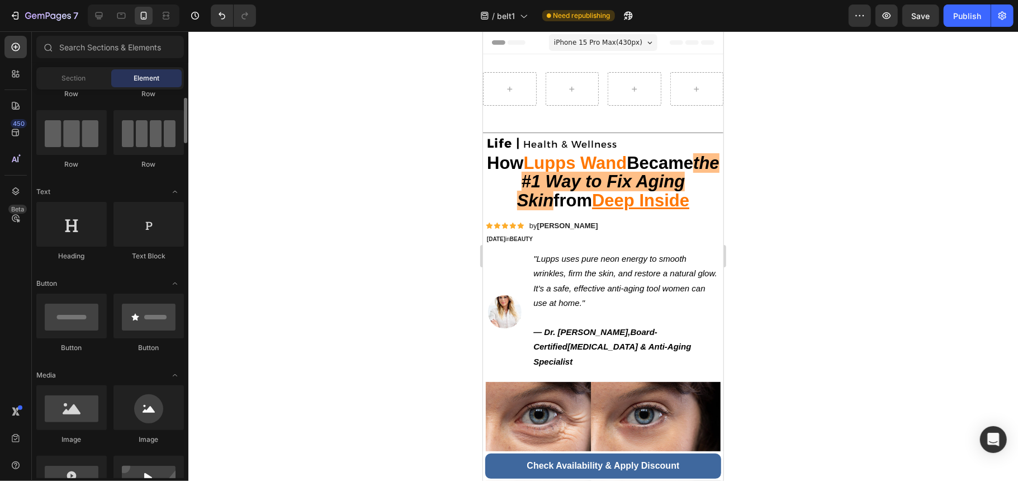
scroll to position [149, 0]
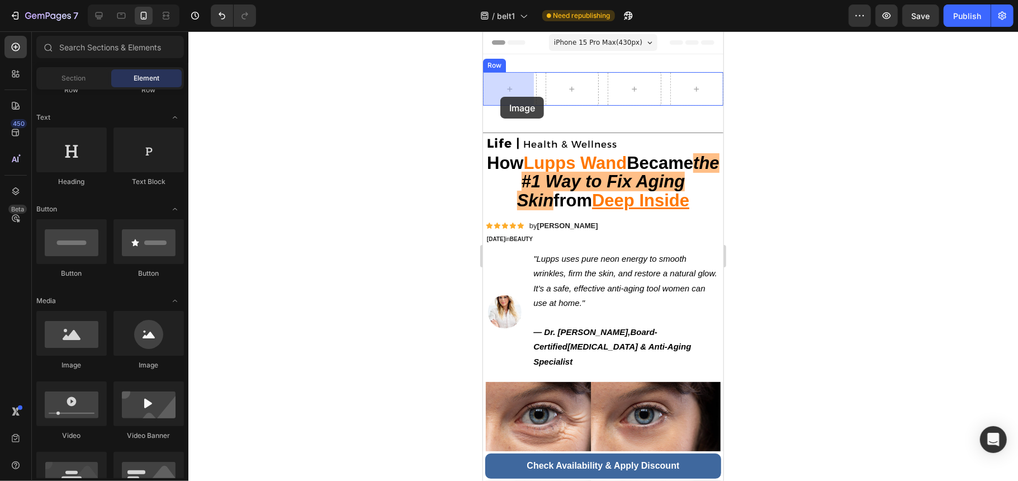
drag, startPoint x: 555, startPoint y: 373, endPoint x: 500, endPoint y: 96, distance: 282.8
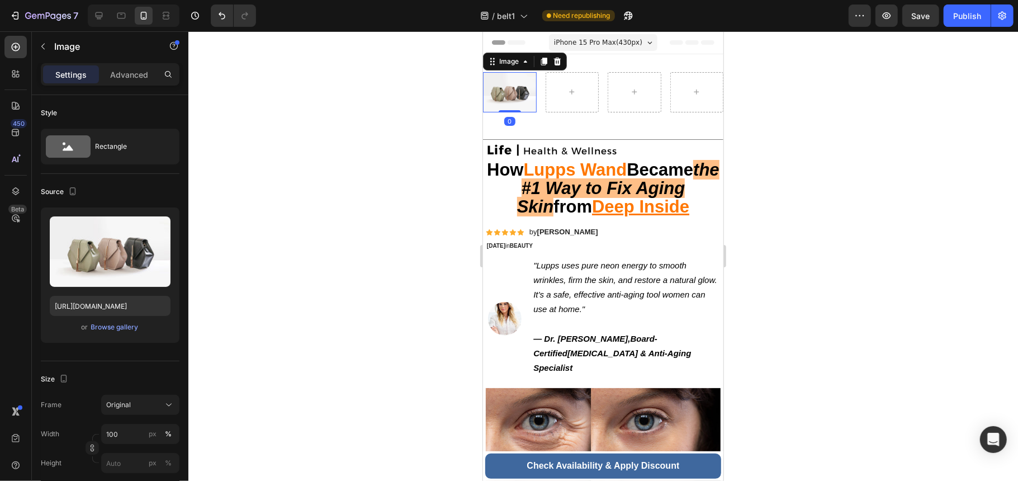
click at [63, 75] on p "Settings" at bounding box center [70, 75] width 31 height 12
click at [46, 50] on icon "button" at bounding box center [43, 46] width 9 height 9
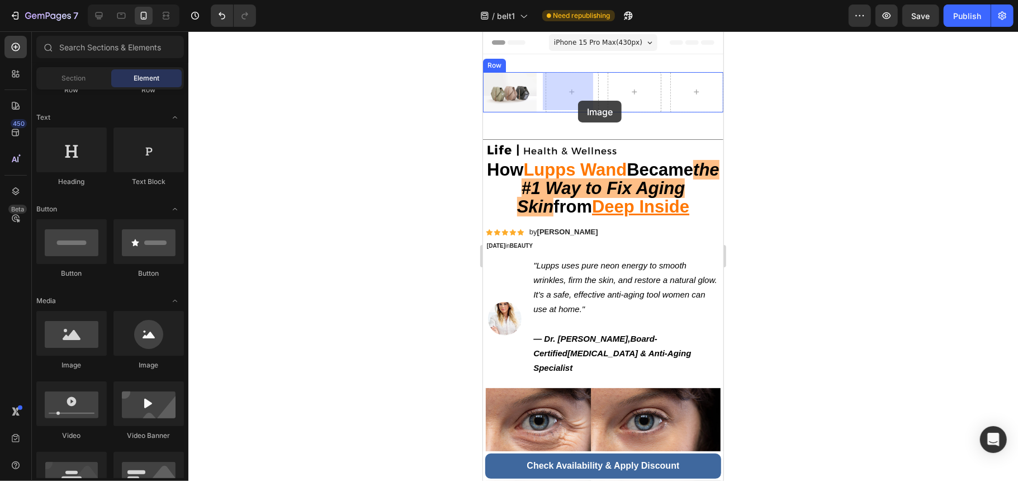
drag, startPoint x: 556, startPoint y: 371, endPoint x: 791, endPoint y: 174, distance: 306.0
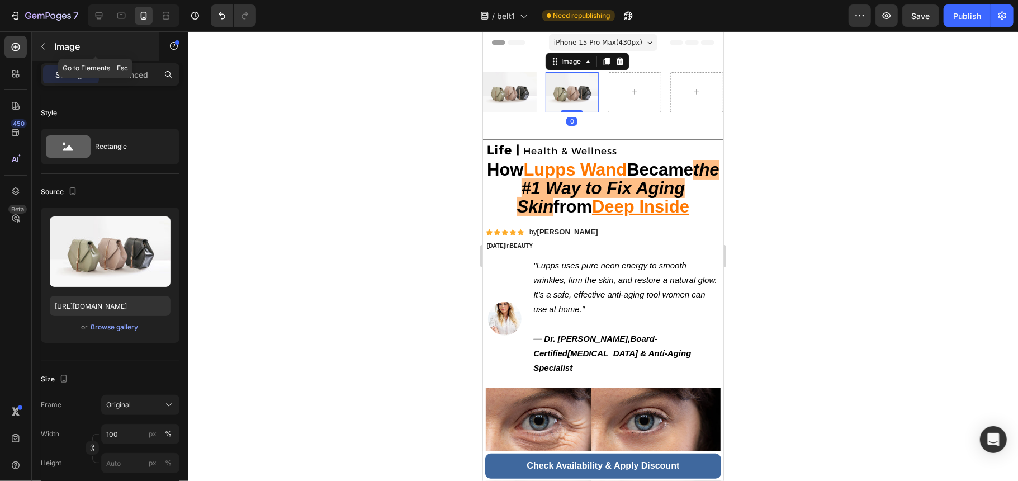
click at [40, 37] on button "button" at bounding box center [43, 46] width 18 height 18
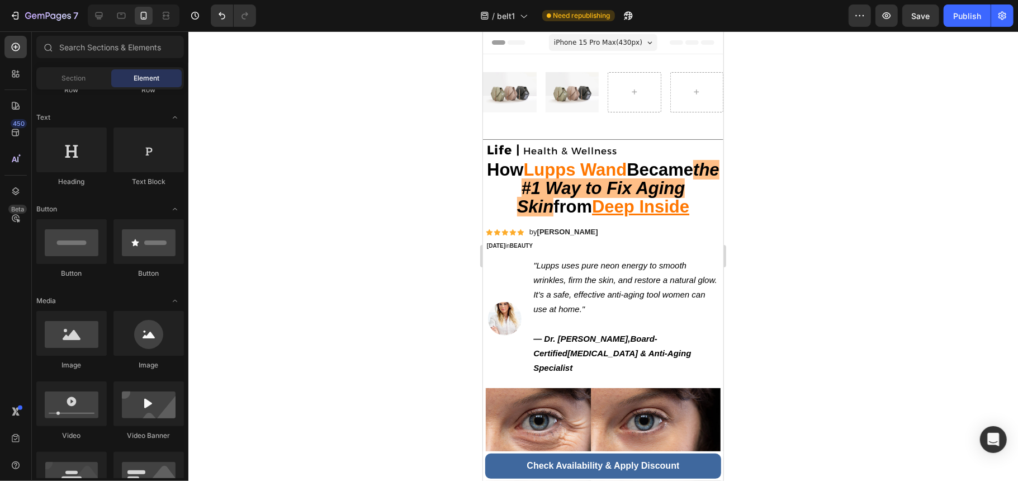
scroll to position [74, 0]
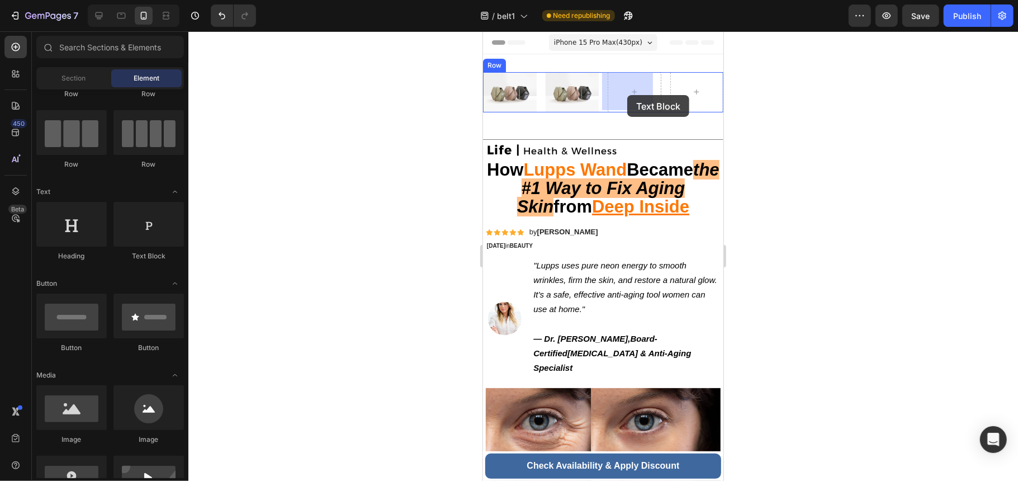
drag, startPoint x: 631, startPoint y: 259, endPoint x: 627, endPoint y: 94, distance: 164.4
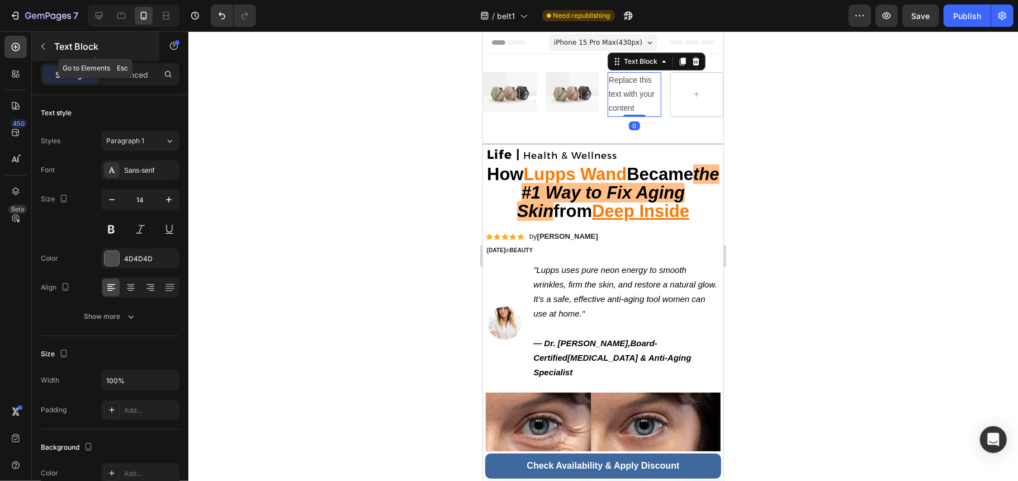
click at [44, 48] on icon "button" at bounding box center [43, 46] width 9 height 9
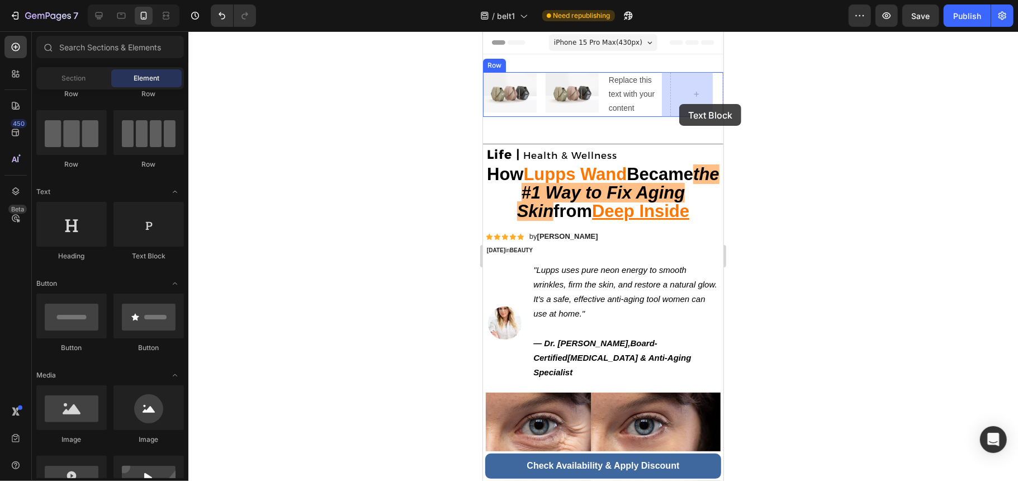
drag, startPoint x: 705, startPoint y: 266, endPoint x: 1337, endPoint y: 183, distance: 637.8
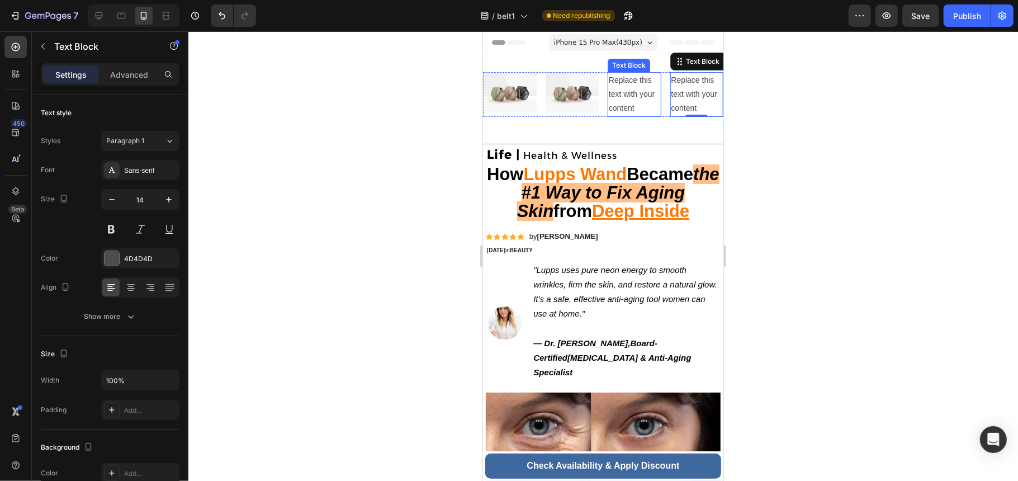
click at [627, 96] on div "Replace this text with your content" at bounding box center [634, 94] width 54 height 45
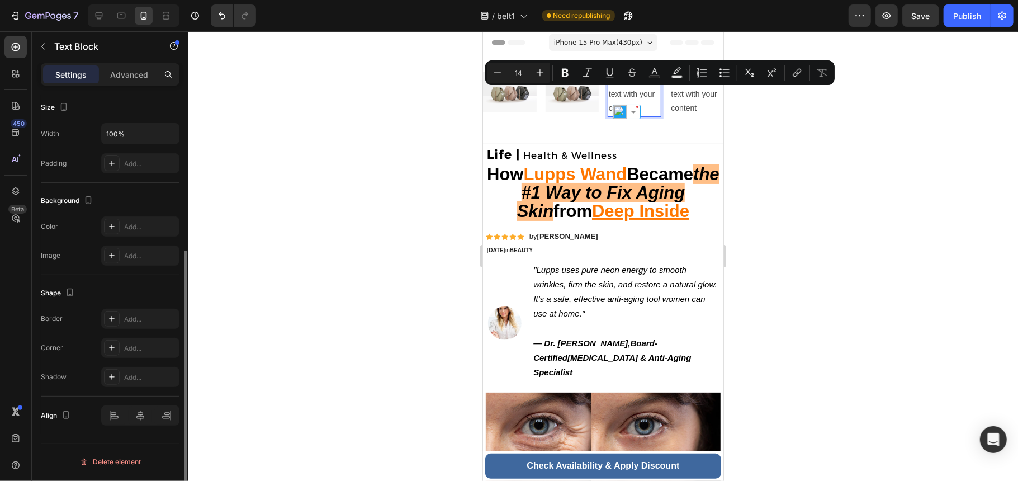
click at [636, 103] on p "Replace this text with your content" at bounding box center [633, 94] width 51 height 42
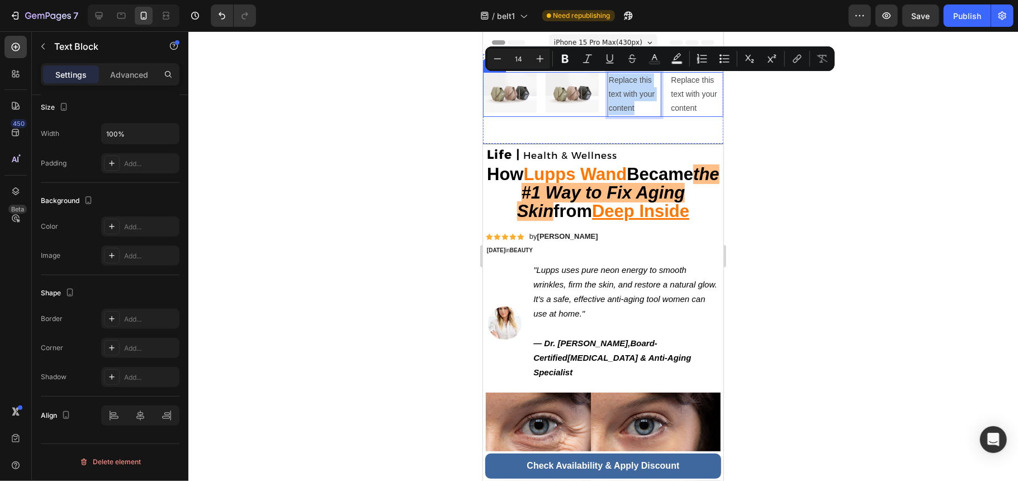
drag, startPoint x: 639, startPoint y: 107, endPoint x: 598, endPoint y: 78, distance: 50.1
click at [598, 78] on div "Image Image Replace this text with your content Text Block 0 Replace this text …" at bounding box center [603, 94] width 240 height 45
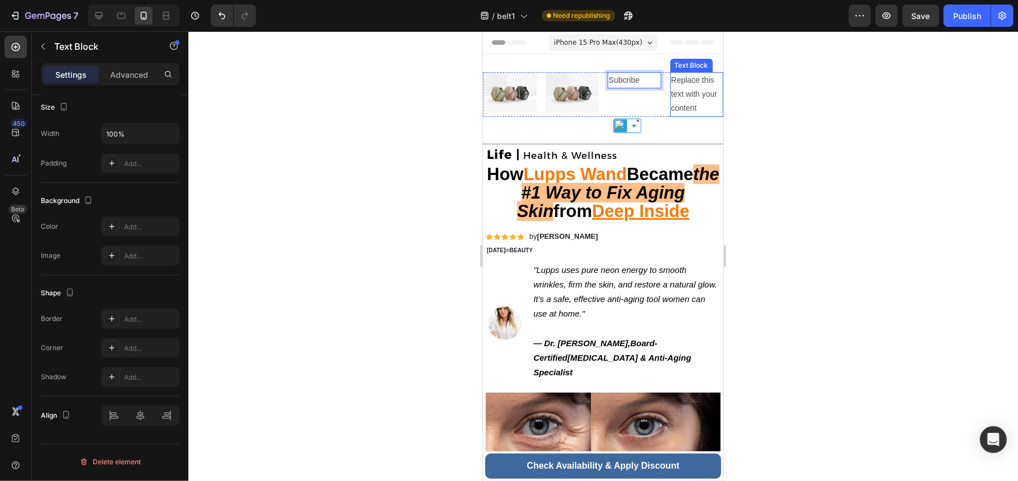
click at [702, 89] on div "Replace this text with your content" at bounding box center [697, 94] width 54 height 45
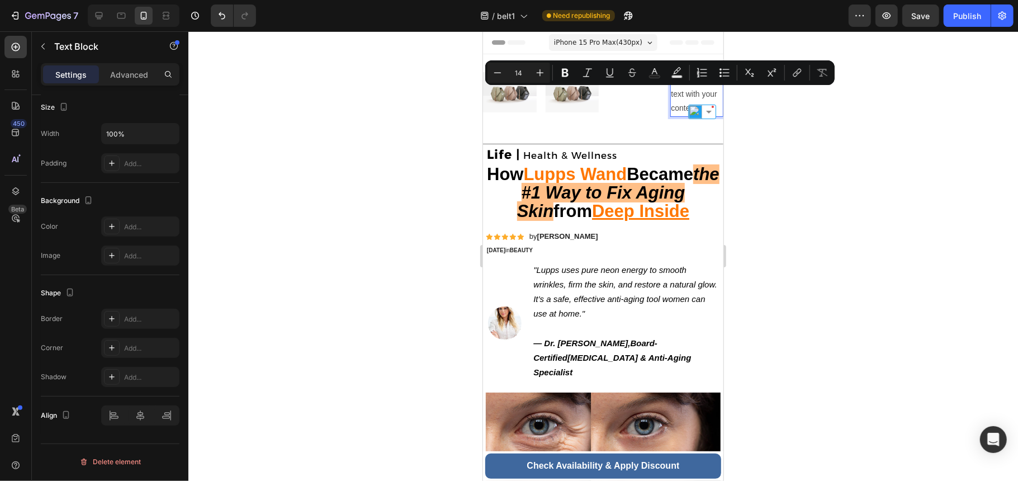
click at [694, 98] on p "Replace this text with your content" at bounding box center [696, 94] width 51 height 42
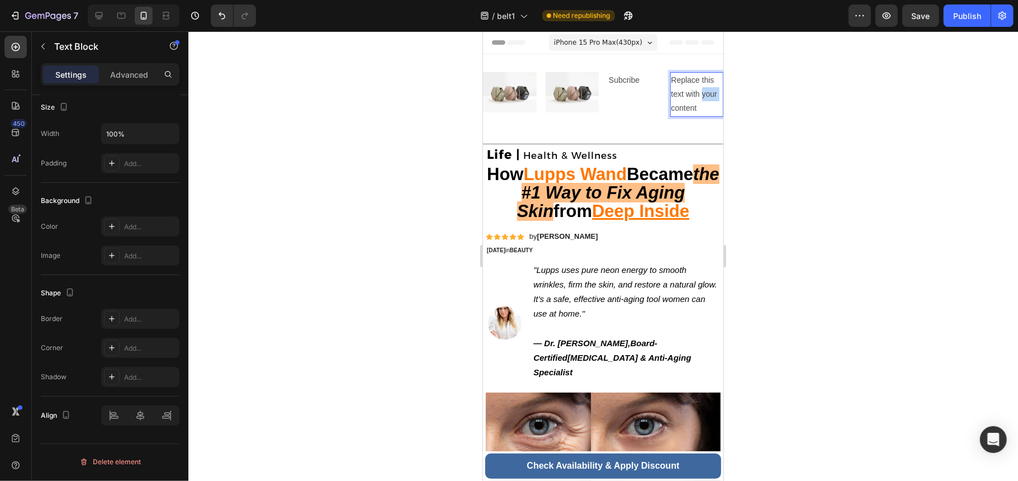
click at [694, 98] on p "Replace this text with your content" at bounding box center [696, 94] width 51 height 42
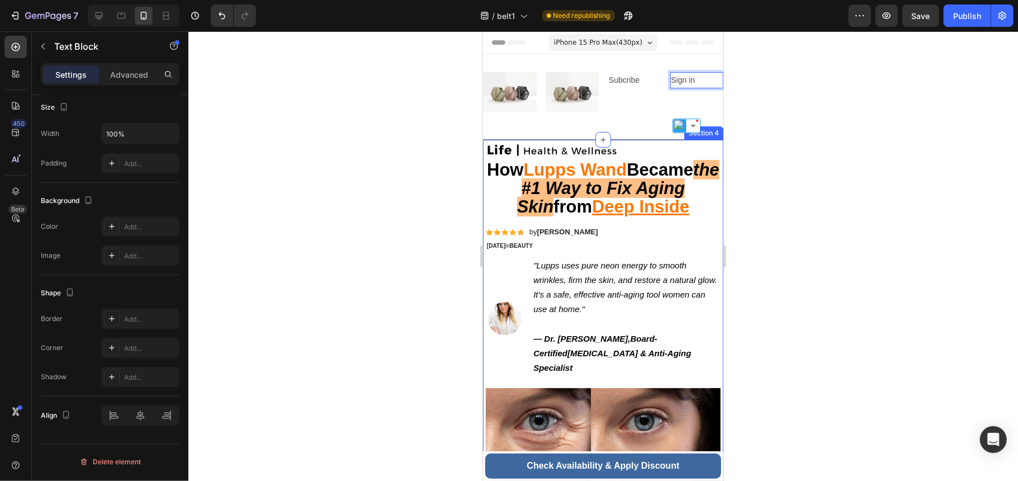
click at [616, 111] on div "Image Image Subcribe Text Block Sign in Text Block 0 Row" at bounding box center [603, 96] width 240 height 49
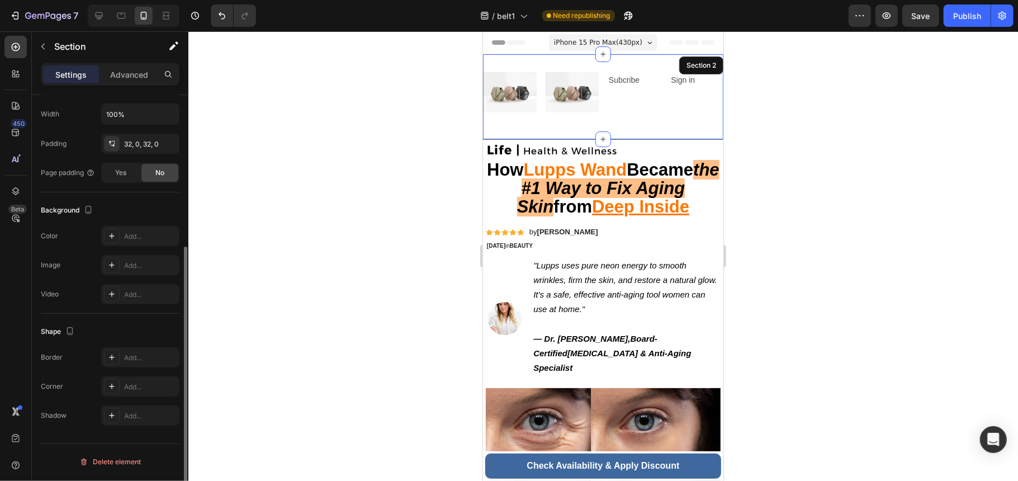
scroll to position [0, 0]
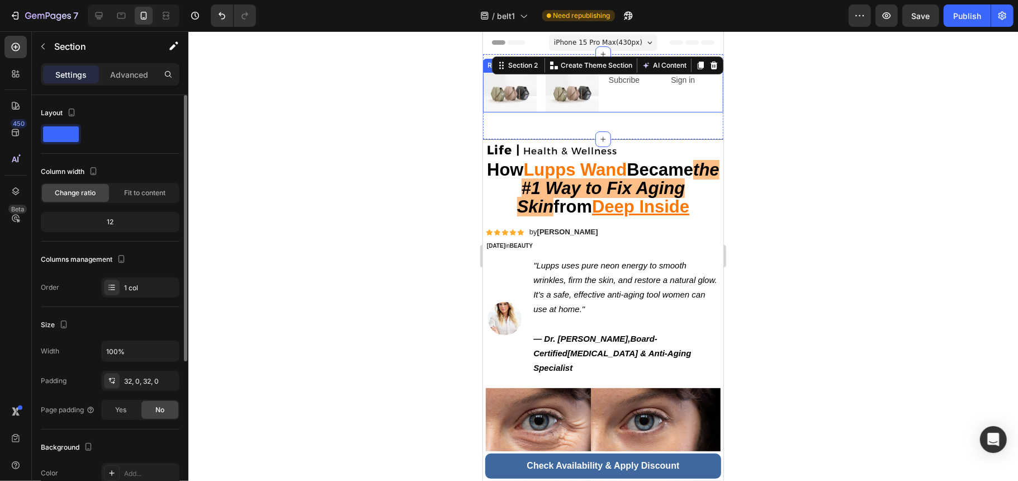
click at [630, 92] on div "Subcribe Text Block" at bounding box center [634, 92] width 54 height 40
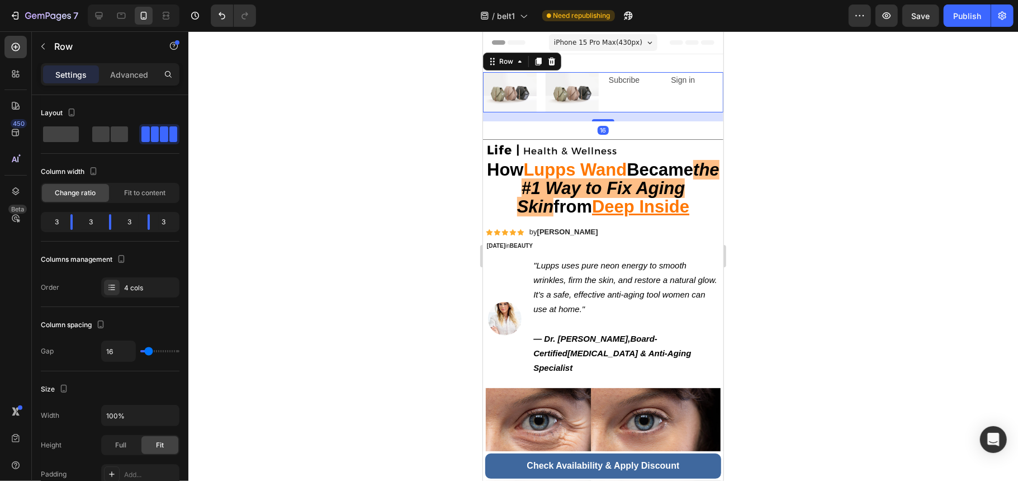
click at [640, 88] on div "Subcribe Text Block" at bounding box center [634, 92] width 54 height 40
click at [631, 82] on p "Subcribe" at bounding box center [633, 80] width 51 height 14
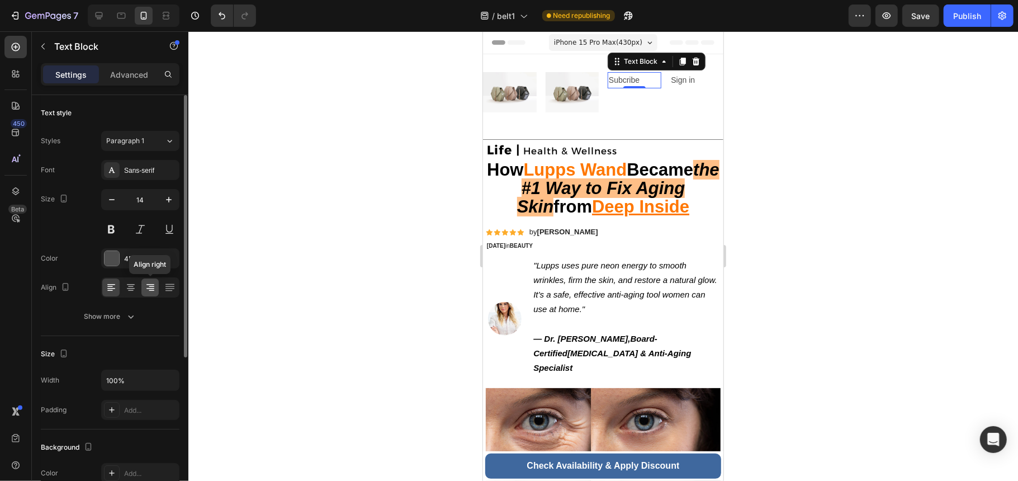
click at [150, 290] on icon at bounding box center [150, 287] width 11 height 11
click at [124, 322] on div "Show more" at bounding box center [110, 316] width 52 height 11
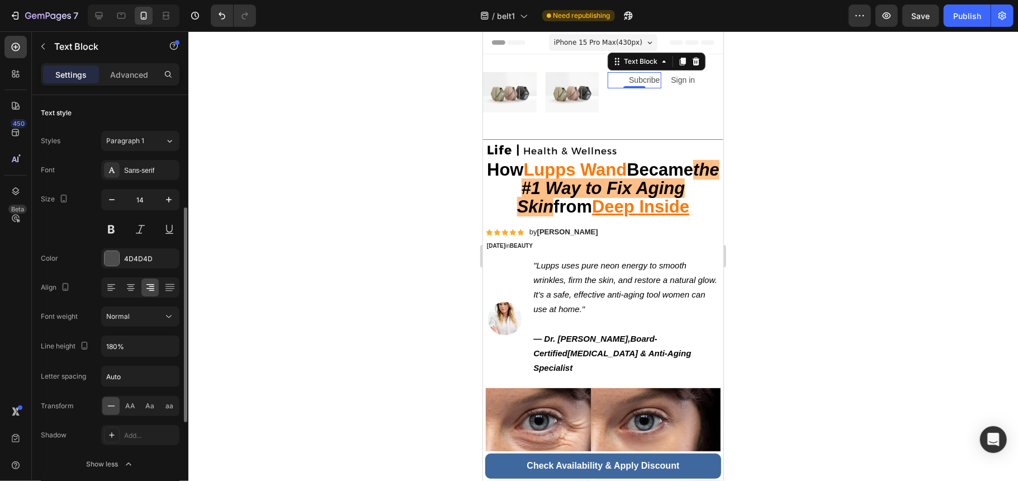
scroll to position [74, 0]
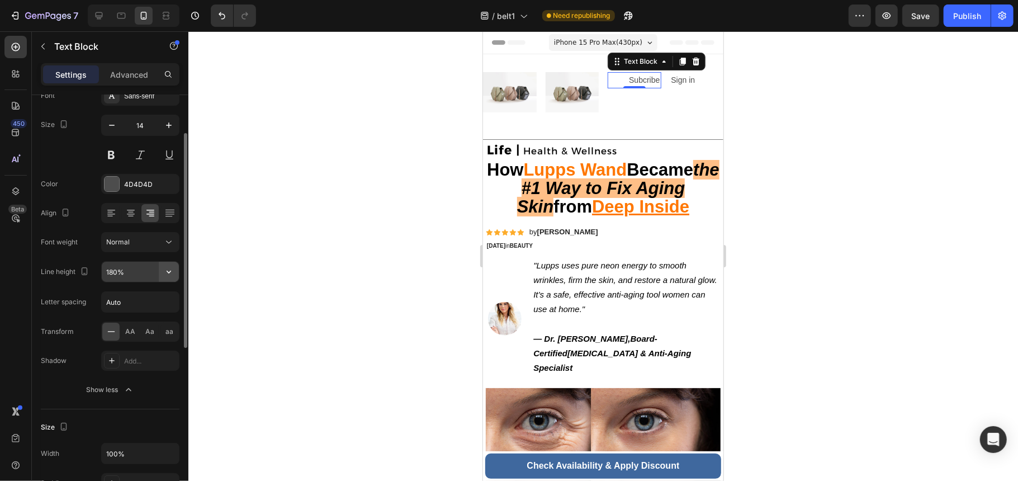
click at [171, 277] on icon "button" at bounding box center [168, 271] width 11 height 11
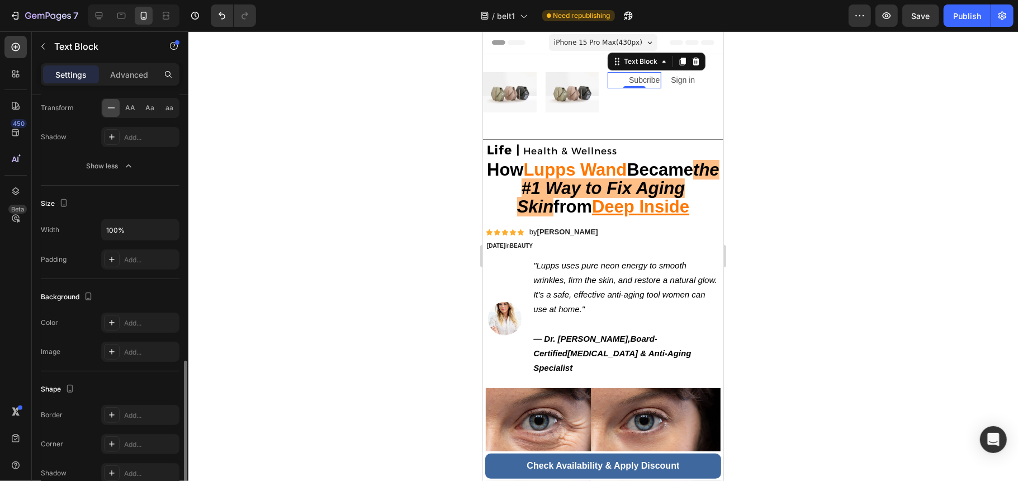
scroll to position [395, 0]
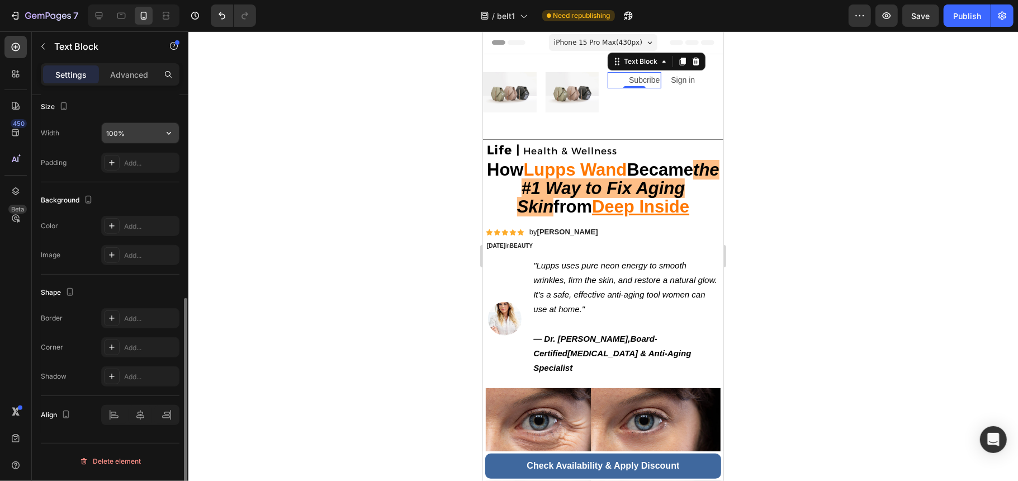
click at [139, 135] on input "100%" at bounding box center [140, 133] width 77 height 20
click at [146, 135] on input "100%" at bounding box center [140, 133] width 77 height 20
click at [171, 135] on icon "button" at bounding box center [168, 132] width 11 height 11
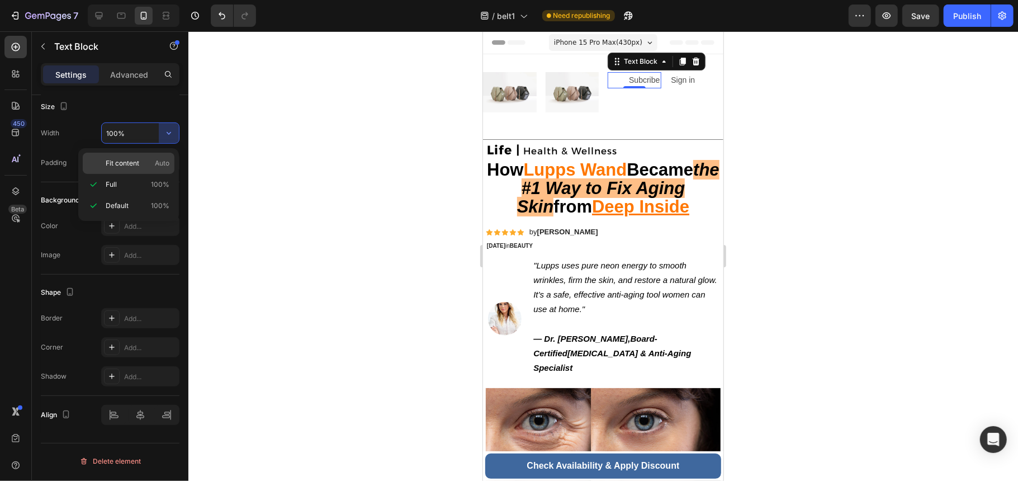
click at [151, 158] on p "Fit content Auto" at bounding box center [138, 163] width 64 height 10
type input "Auto"
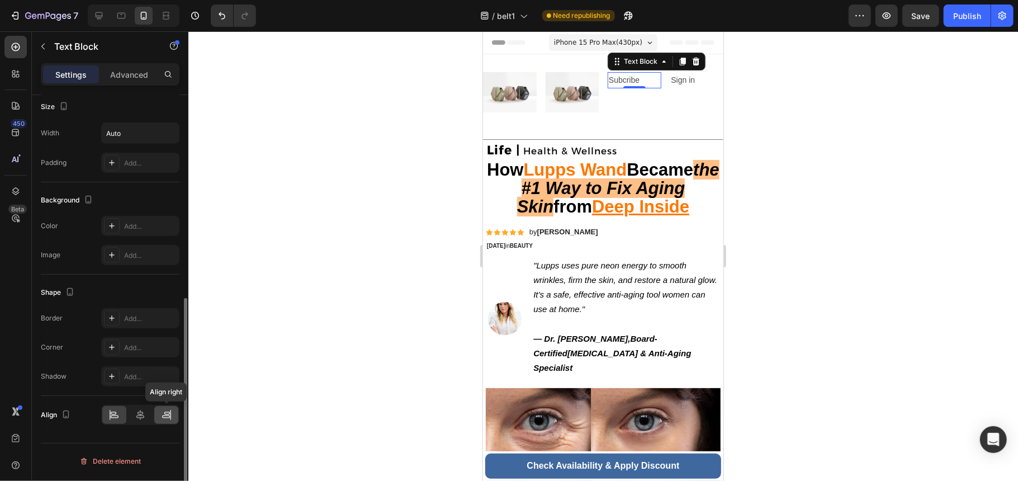
click at [169, 420] on icon at bounding box center [166, 414] width 11 height 11
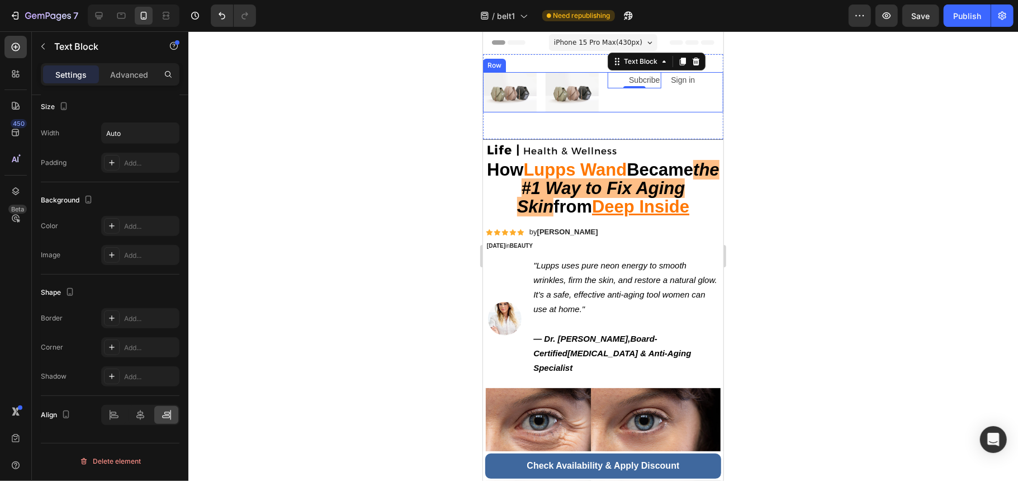
click at [674, 86] on p "Sign in" at bounding box center [696, 80] width 51 height 14
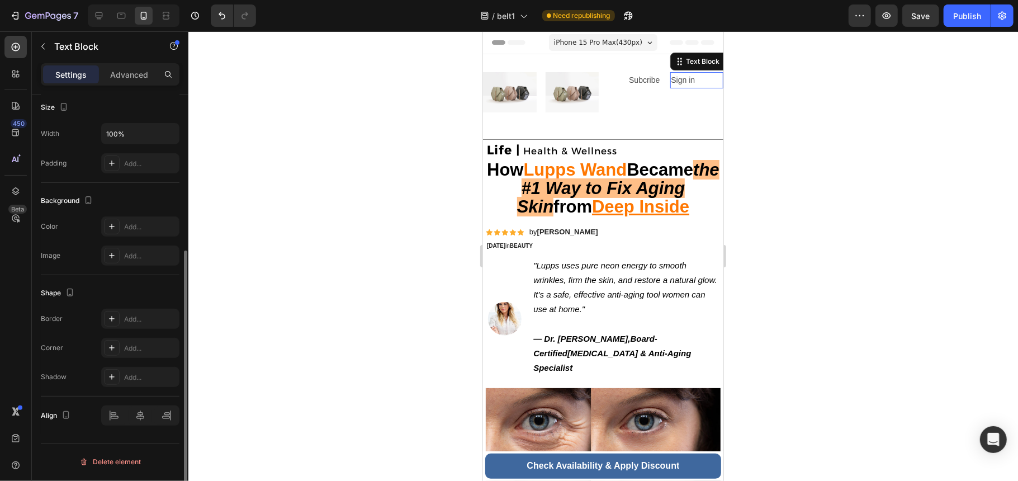
scroll to position [247, 0]
click at [154, 132] on input "100%" at bounding box center [140, 134] width 77 height 20
click at [173, 131] on icon "button" at bounding box center [168, 133] width 11 height 11
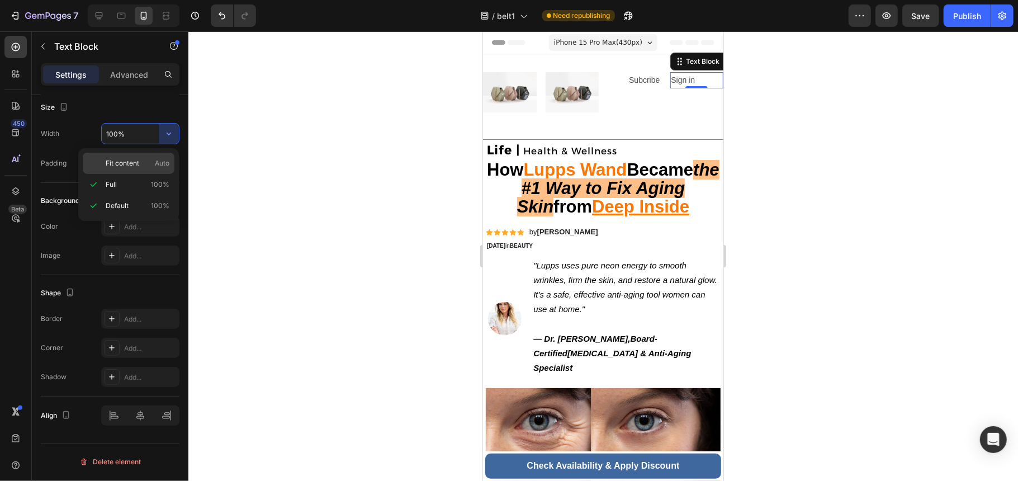
click at [159, 161] on span "Auto" at bounding box center [162, 163] width 15 height 10
type input "Auto"
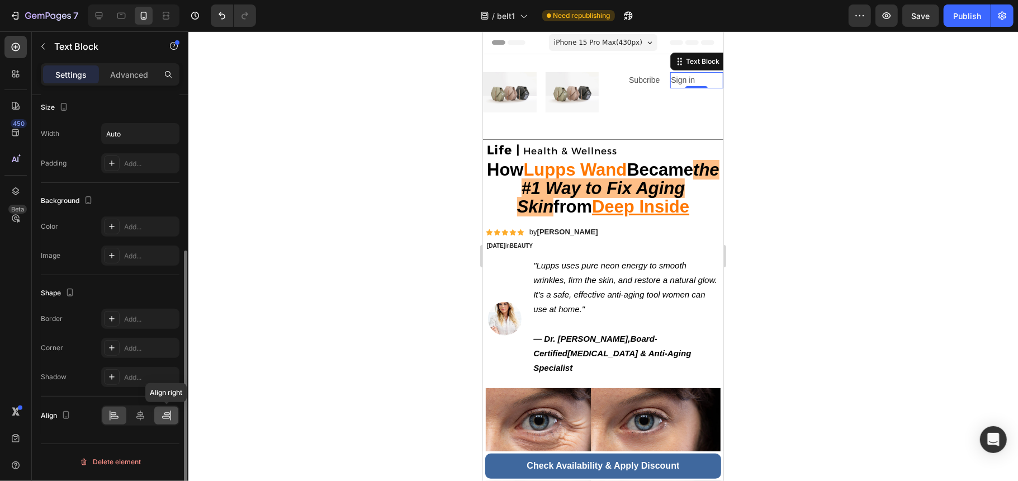
click at [174, 422] on div at bounding box center [166, 415] width 24 height 18
click at [566, 90] on img at bounding box center [572, 92] width 54 height 40
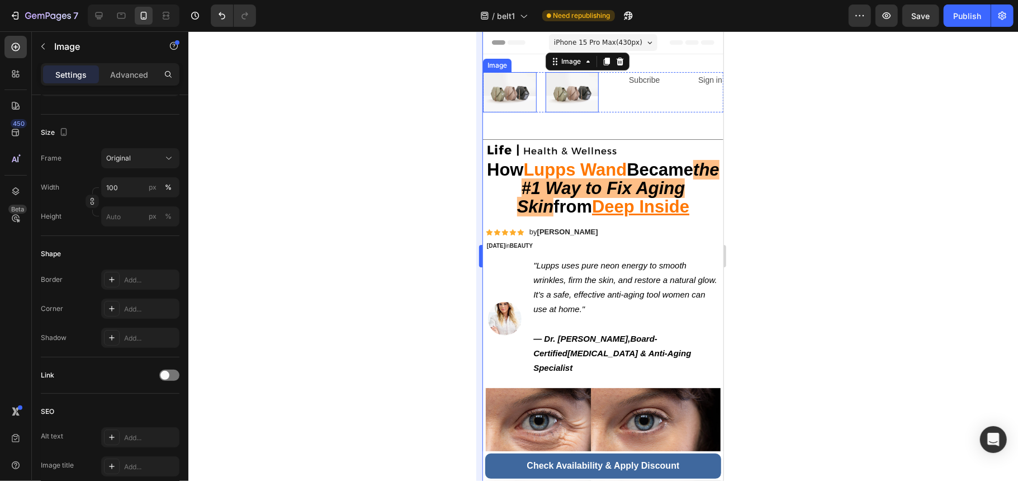
scroll to position [0, 0]
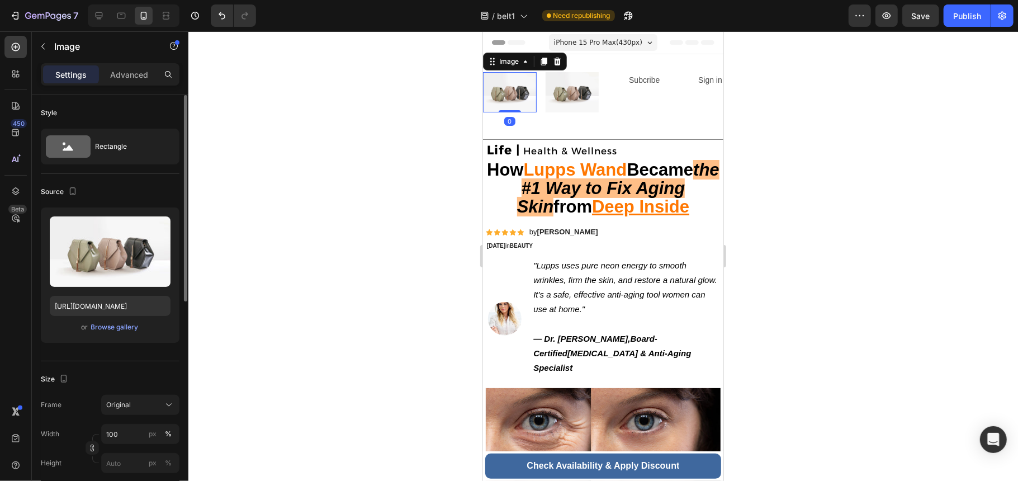
click at [512, 92] on img at bounding box center [510, 92] width 54 height 40
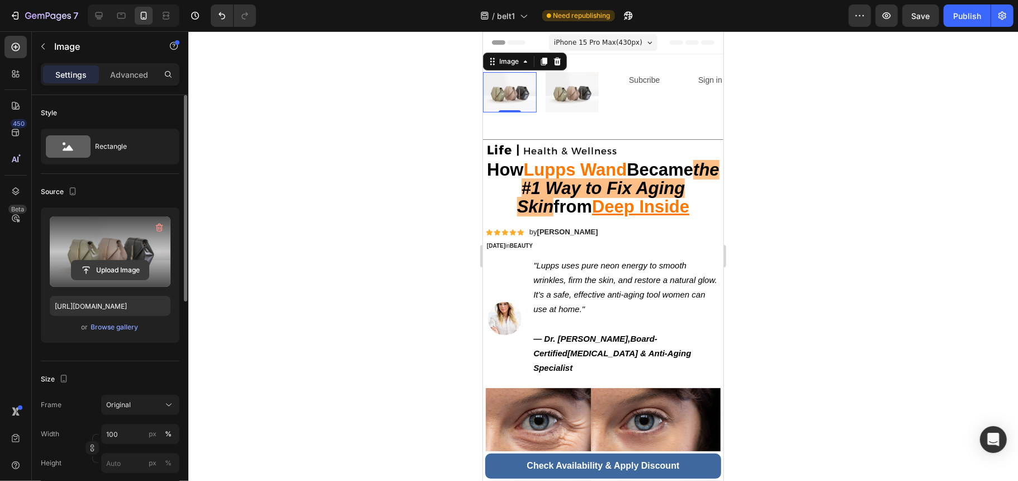
click at [115, 276] on input "file" at bounding box center [110, 270] width 77 height 19
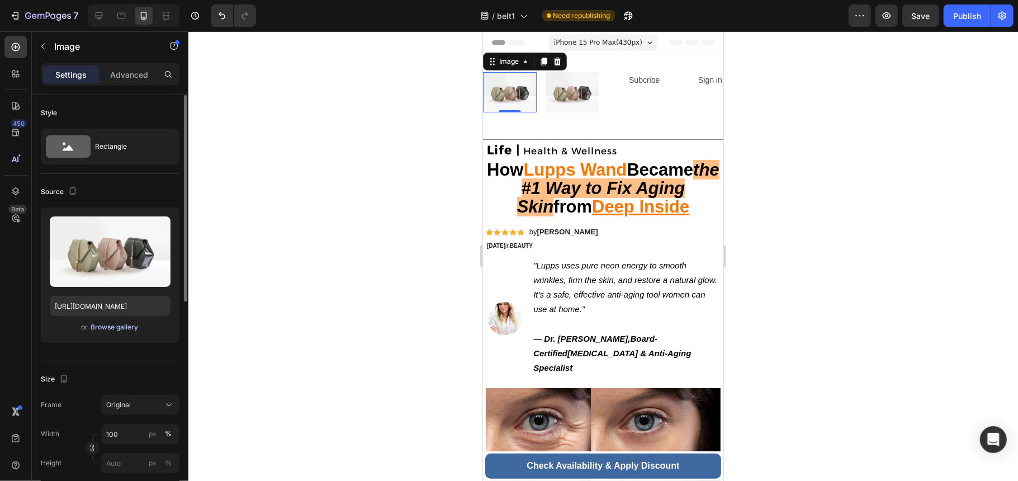
click at [121, 332] on div "Browse gallery" at bounding box center [115, 327] width 48 height 10
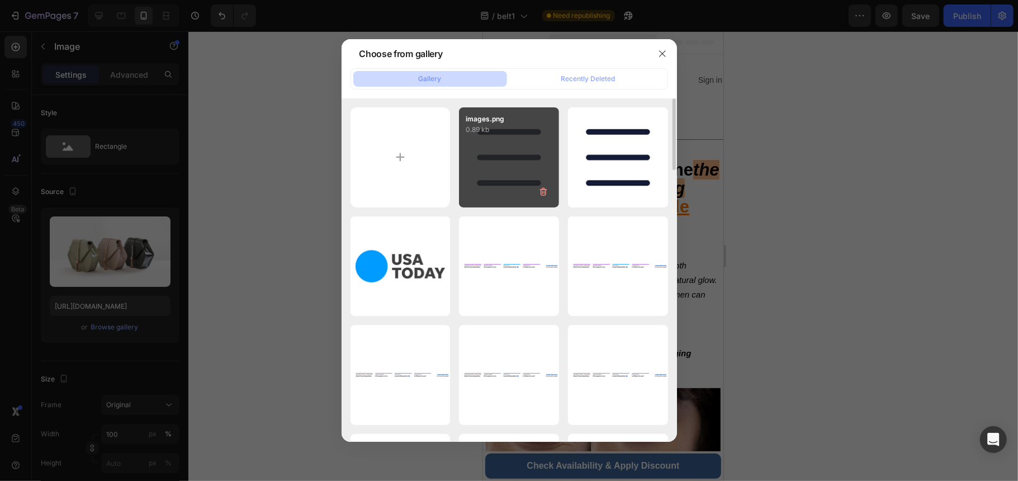
click at [526, 164] on div "images.png 0.89 kb" at bounding box center [509, 157] width 100 height 100
type input "[URL][DOMAIN_NAME]"
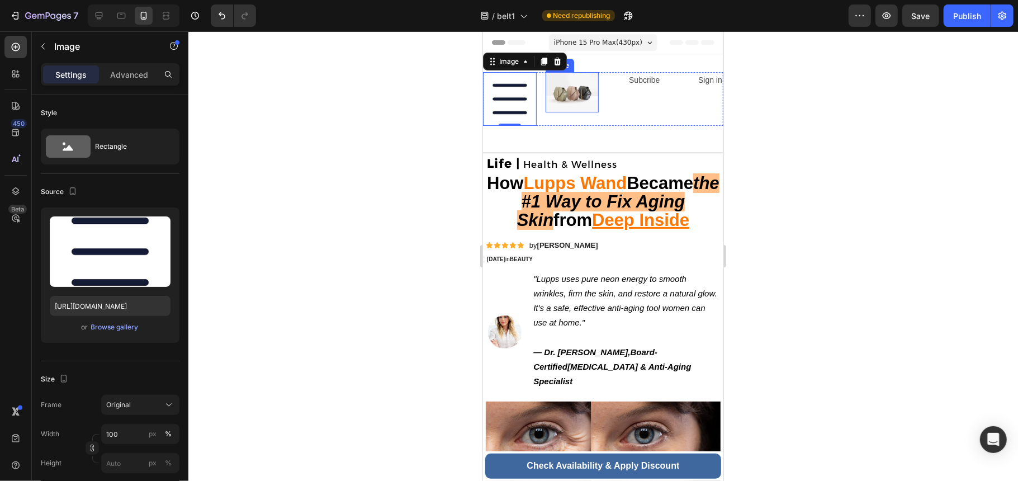
click at [571, 97] on img at bounding box center [572, 92] width 54 height 40
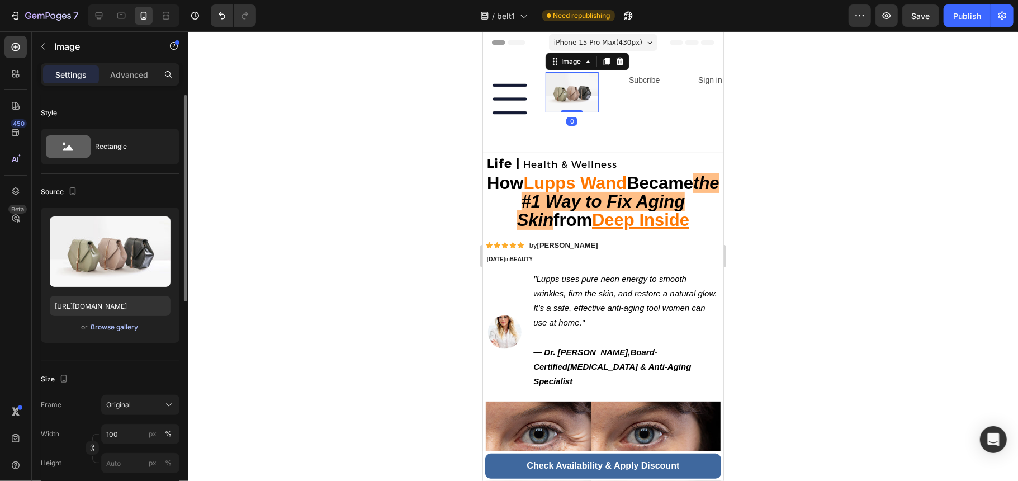
click at [108, 330] on div "Browse gallery" at bounding box center [115, 327] width 48 height 10
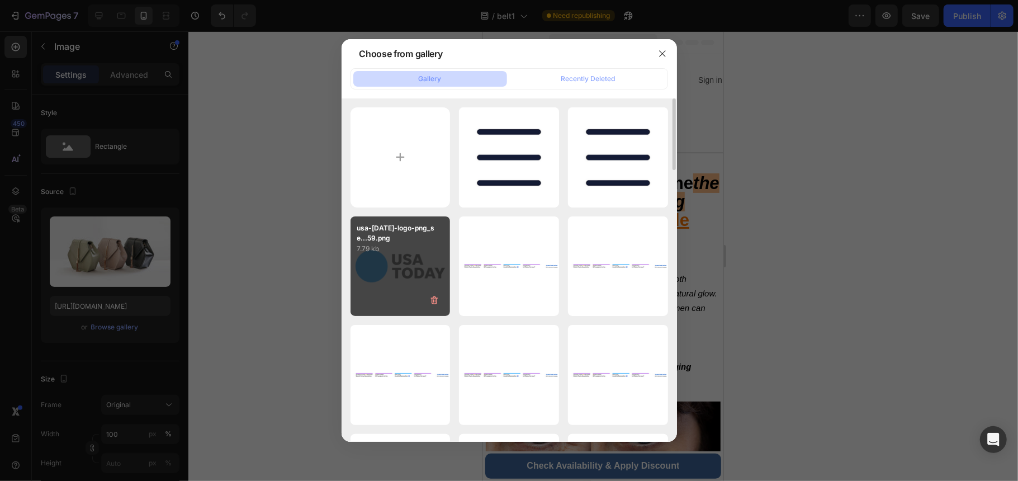
click at [378, 284] on div "usa-[DATE]-logo-png_se...59.png 7.79 kb" at bounding box center [401, 266] width 100 height 100
type input "[URL][DOMAIN_NAME]"
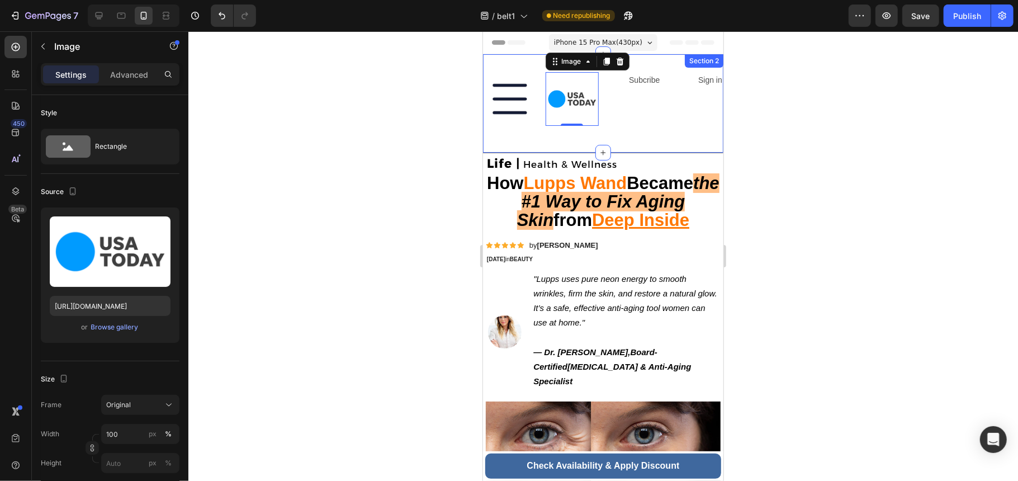
click at [617, 128] on div "Image Image 0 Subcribe Text Block Sign in Text Block Row" at bounding box center [603, 103] width 240 height 63
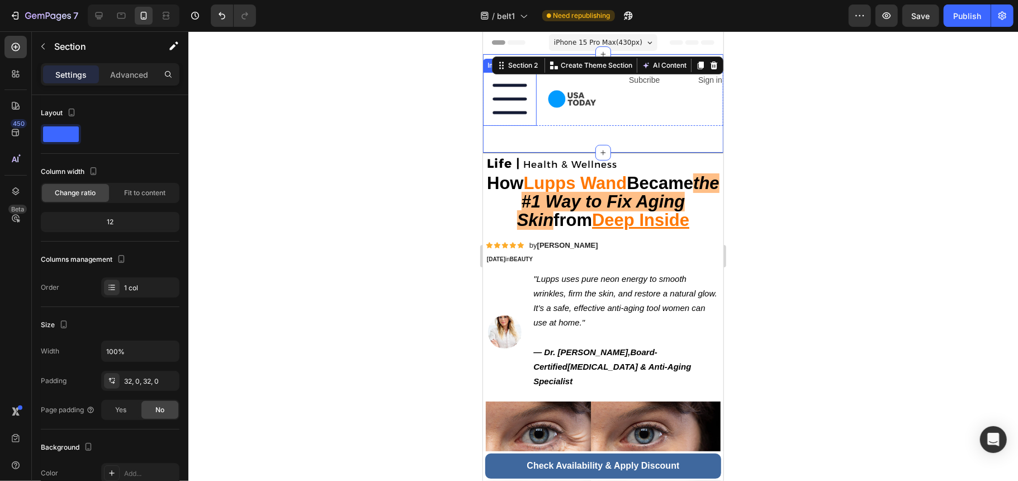
click at [509, 108] on img at bounding box center [510, 99] width 54 height 54
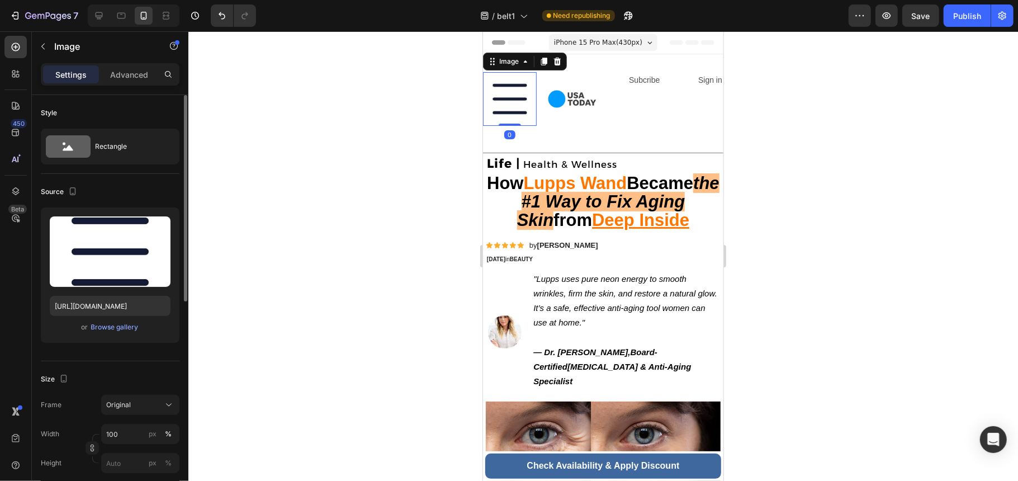
scroll to position [149, 0]
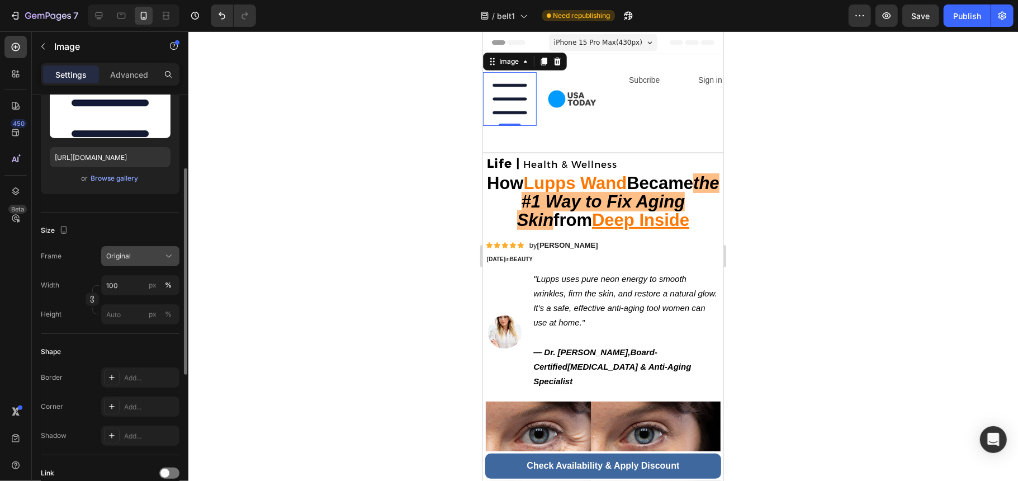
click at [124, 254] on span "Original" at bounding box center [118, 256] width 25 height 10
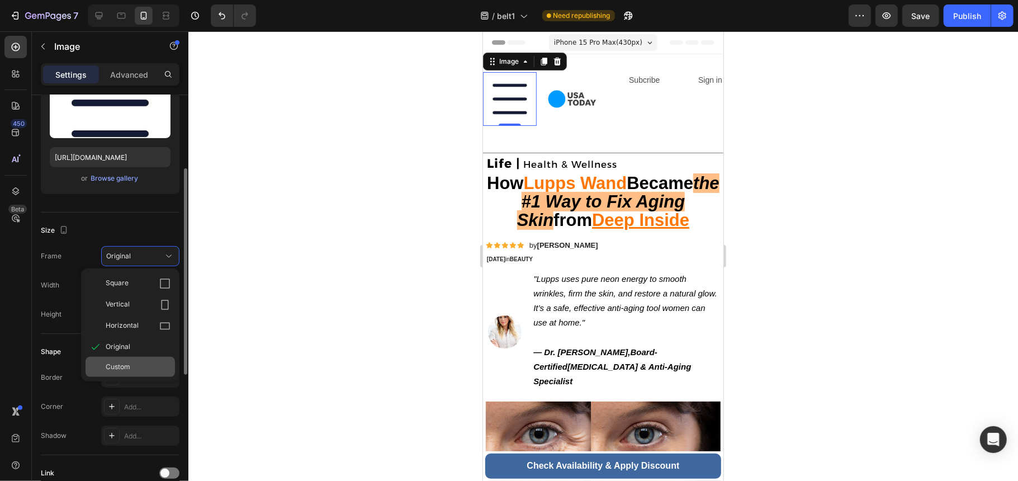
click at [141, 366] on div "Custom" at bounding box center [138, 367] width 65 height 10
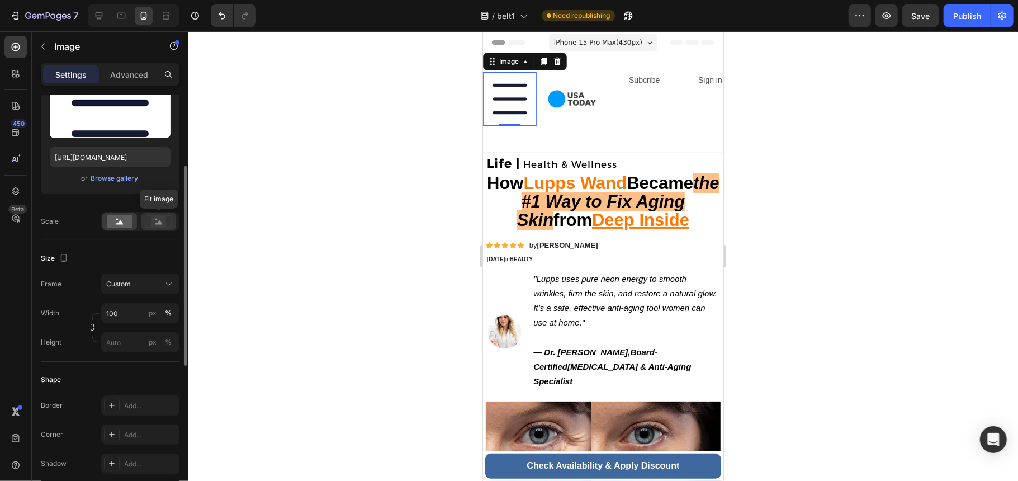
click at [159, 217] on rect at bounding box center [159, 221] width 15 height 11
click at [130, 65] on div "Settings Advanced" at bounding box center [110, 74] width 139 height 22
click at [145, 70] on p "Advanced" at bounding box center [129, 75] width 38 height 12
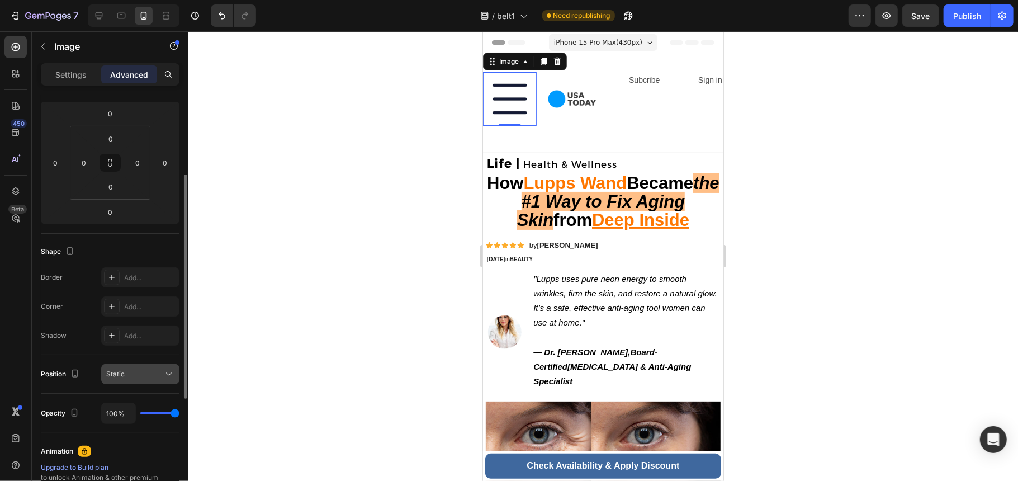
click at [143, 374] on div "Static" at bounding box center [134, 374] width 57 height 10
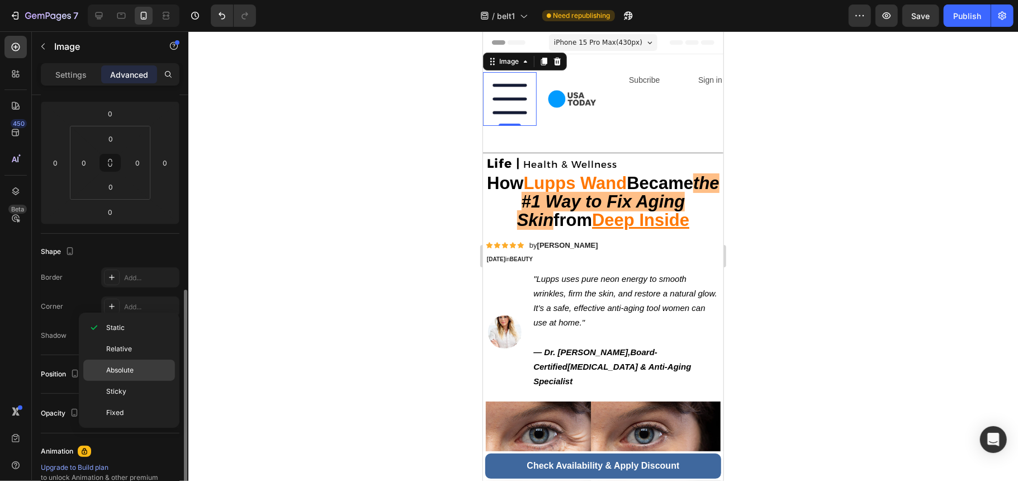
scroll to position [224, 0]
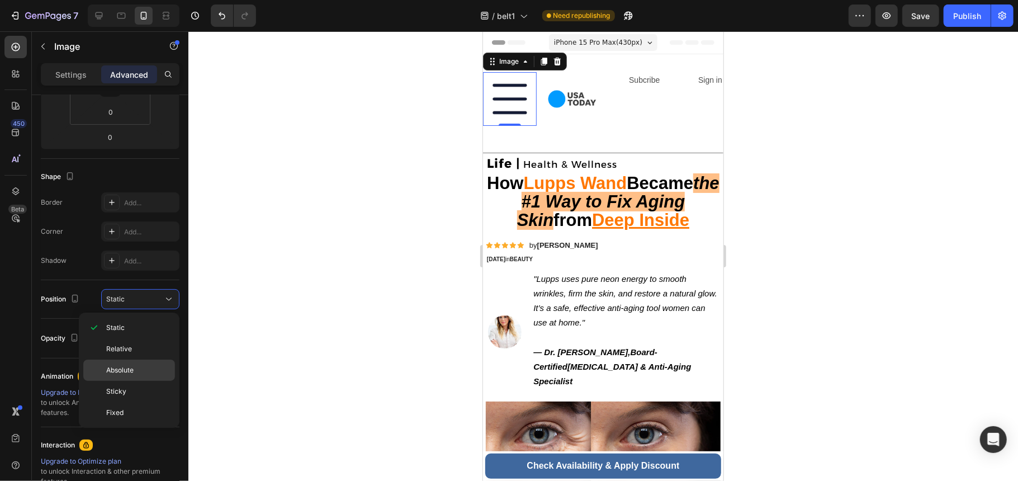
click at [139, 368] on p "Absolute" at bounding box center [138, 370] width 64 height 10
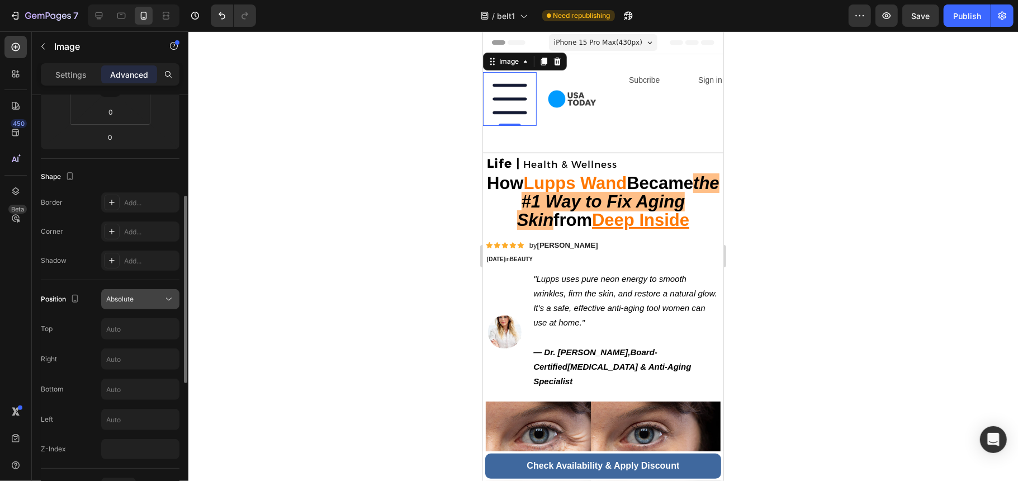
click at [139, 304] on div "Absolute" at bounding box center [134, 299] width 57 height 10
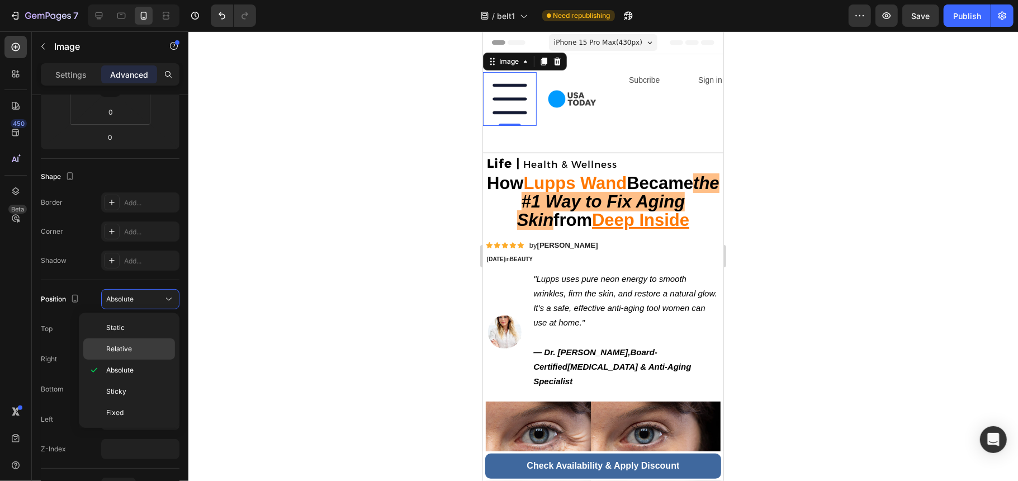
click at [141, 353] on p "Relative" at bounding box center [138, 349] width 64 height 10
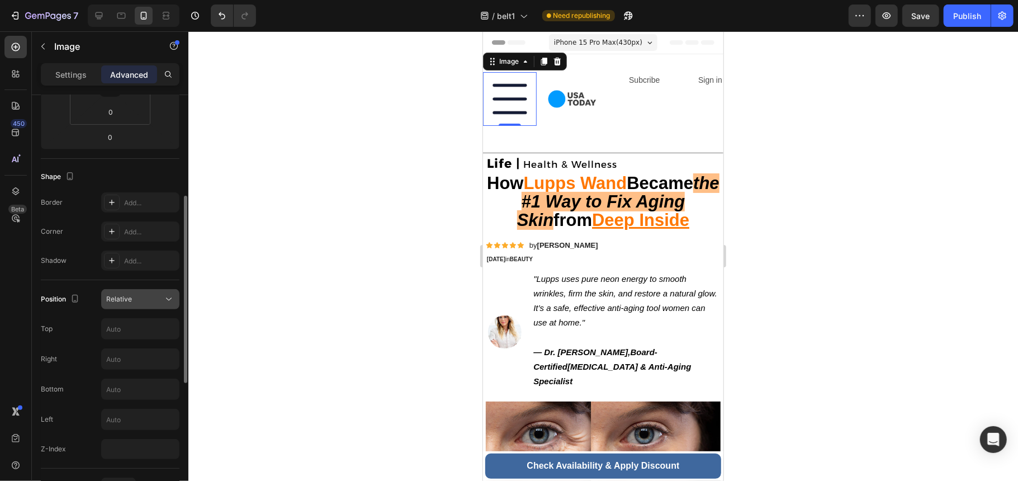
click at [141, 302] on div "Relative" at bounding box center [134, 299] width 57 height 10
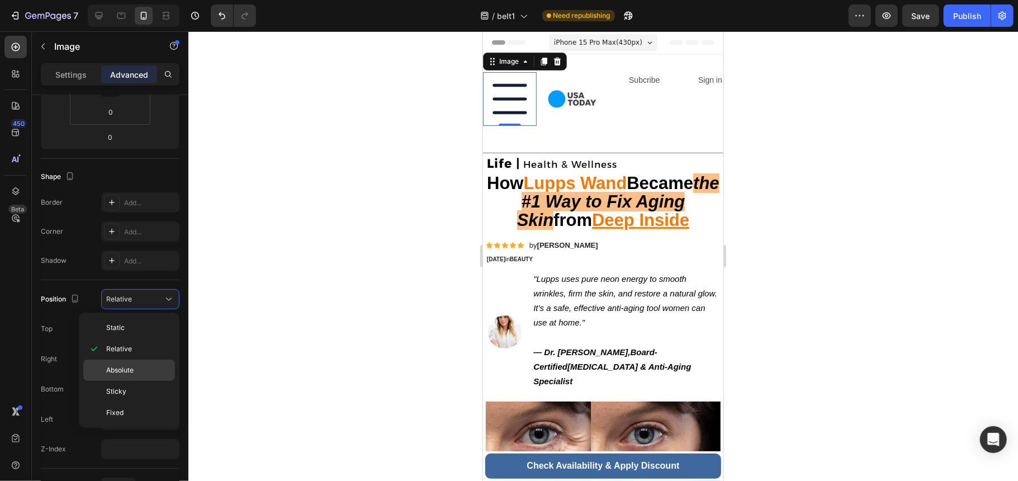
click at [133, 372] on span "Absolute" at bounding box center [119, 370] width 27 height 10
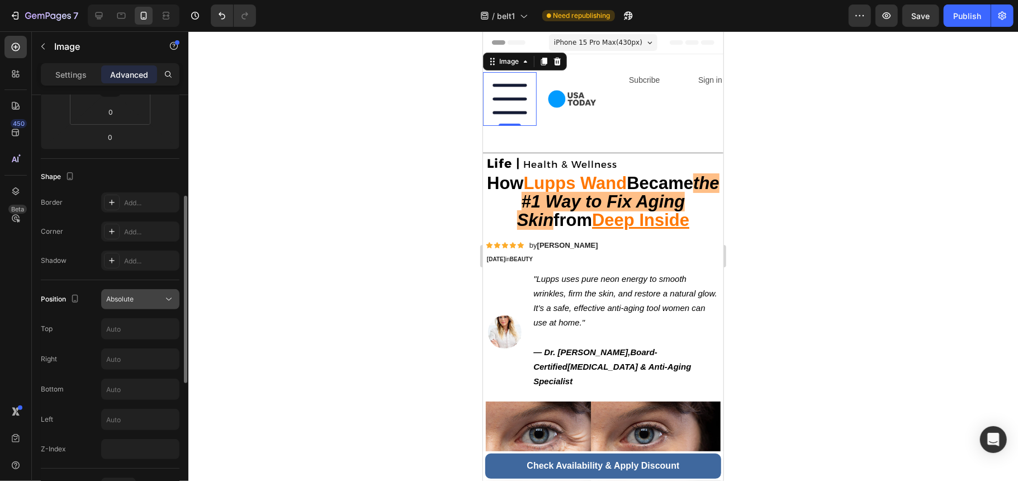
click at [148, 303] on div "Absolute" at bounding box center [134, 299] width 57 height 10
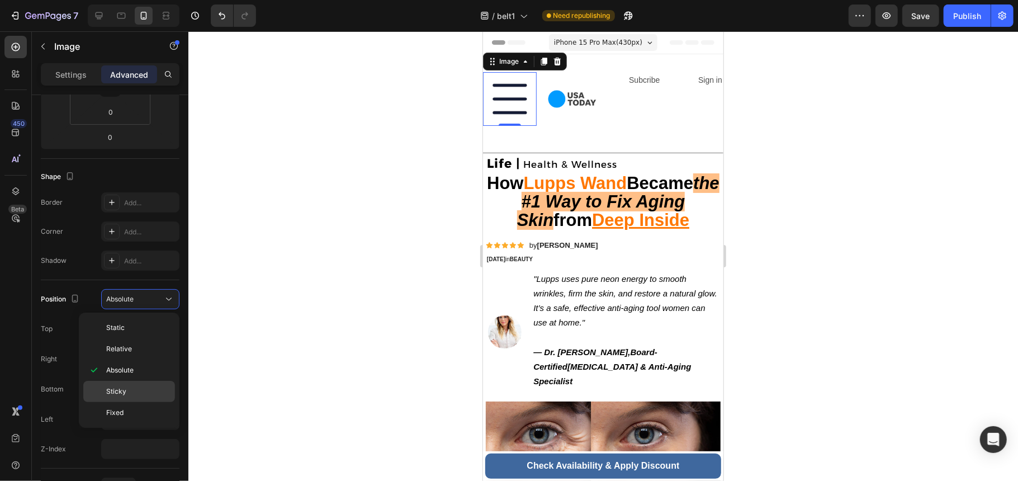
click at [136, 387] on p "Sticky" at bounding box center [138, 391] width 64 height 10
type input "0"
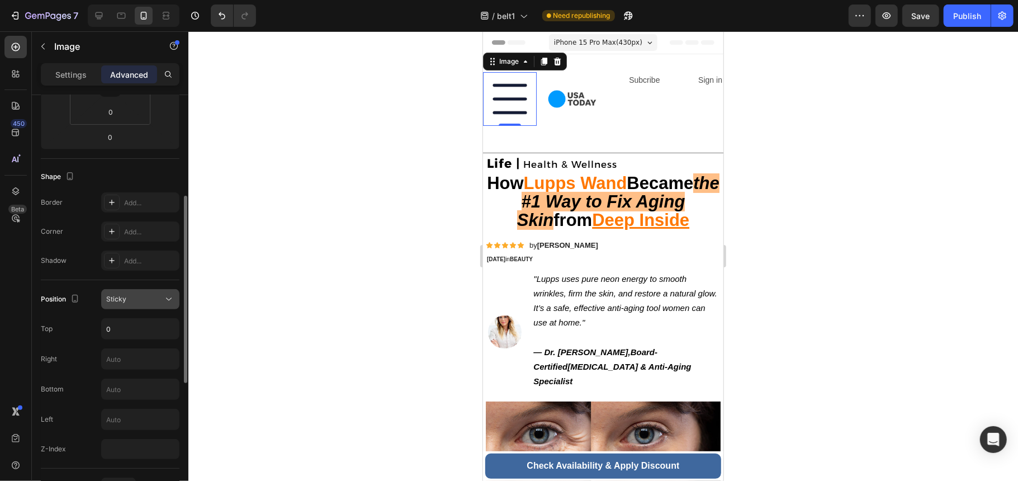
click at [149, 300] on div "Sticky" at bounding box center [134, 299] width 57 height 10
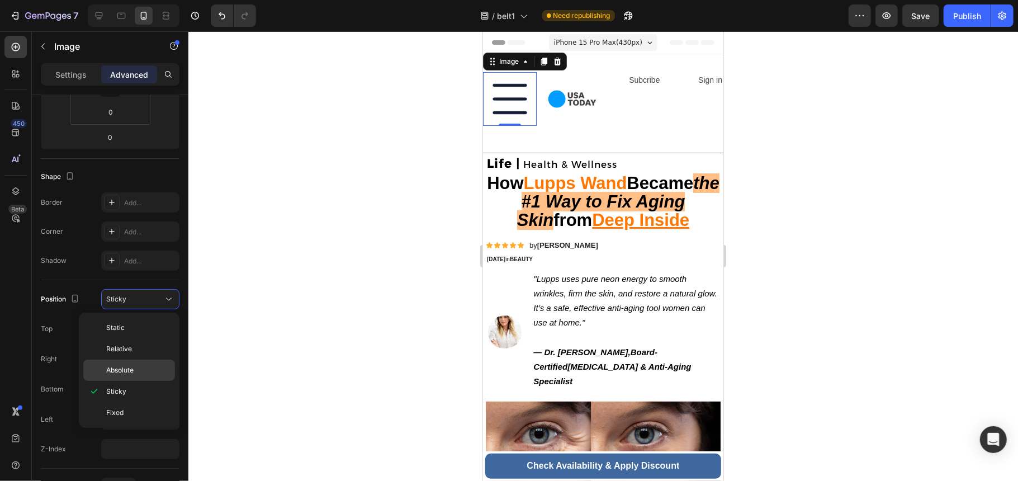
click at [148, 377] on div "Absolute" at bounding box center [129, 370] width 92 height 21
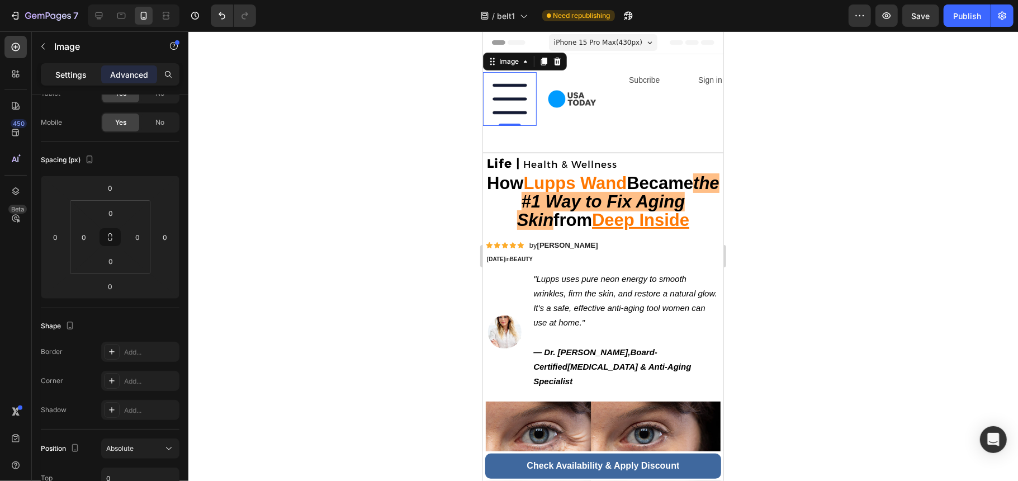
click at [79, 70] on p "Settings" at bounding box center [70, 75] width 31 height 12
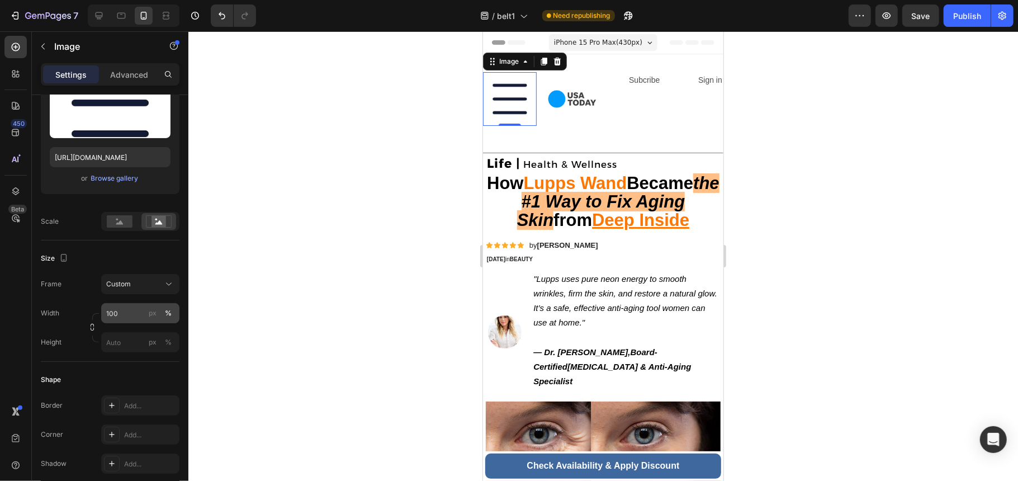
scroll to position [224, 0]
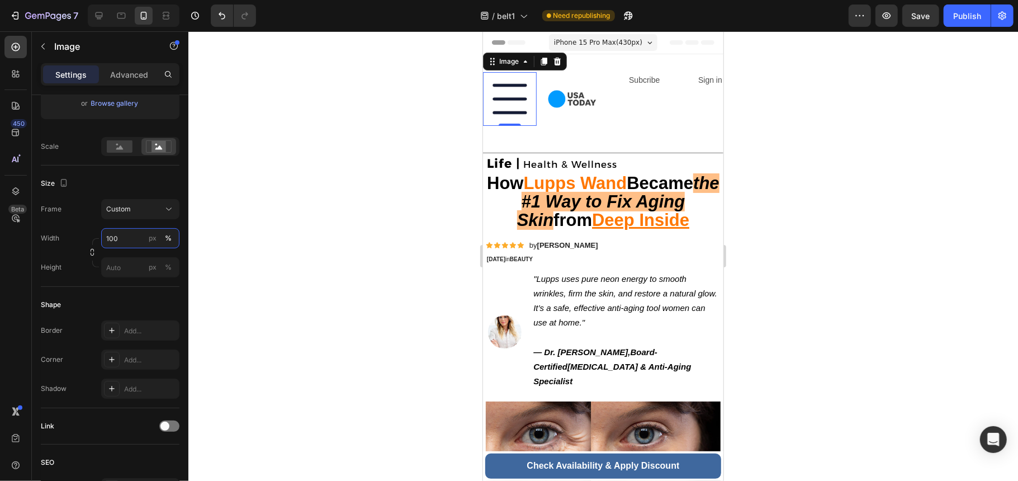
click at [123, 236] on input "100" at bounding box center [140, 238] width 78 height 20
type input "30"
click at [125, 245] on input "30" at bounding box center [140, 238] width 78 height 20
click at [569, 99] on img at bounding box center [572, 99] width 54 height 54
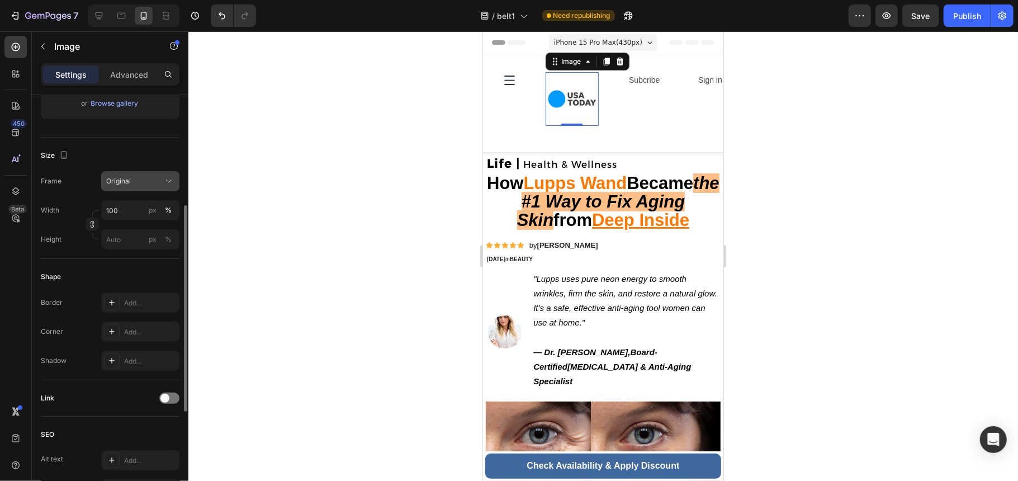
click at [148, 184] on div "Original" at bounding box center [133, 181] width 55 height 10
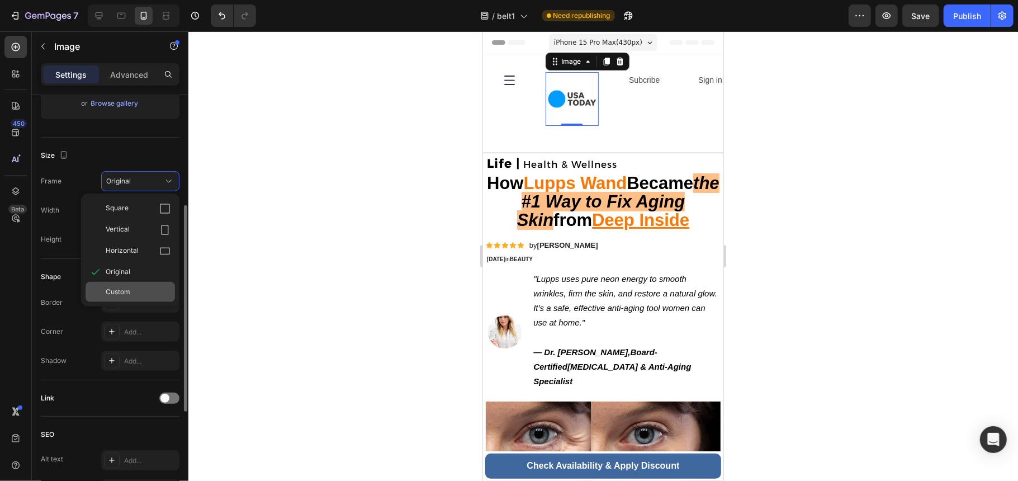
click at [143, 295] on div "Custom" at bounding box center [138, 292] width 65 height 10
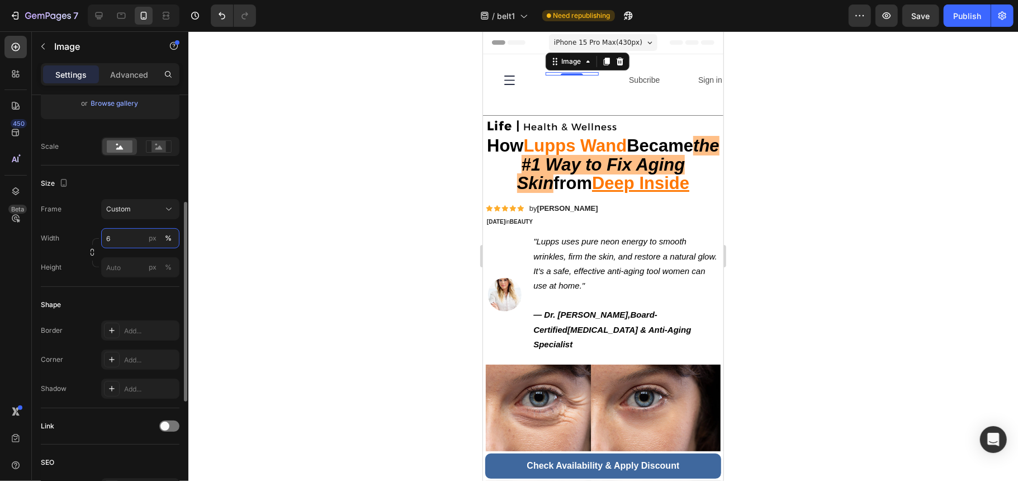
type input "60"
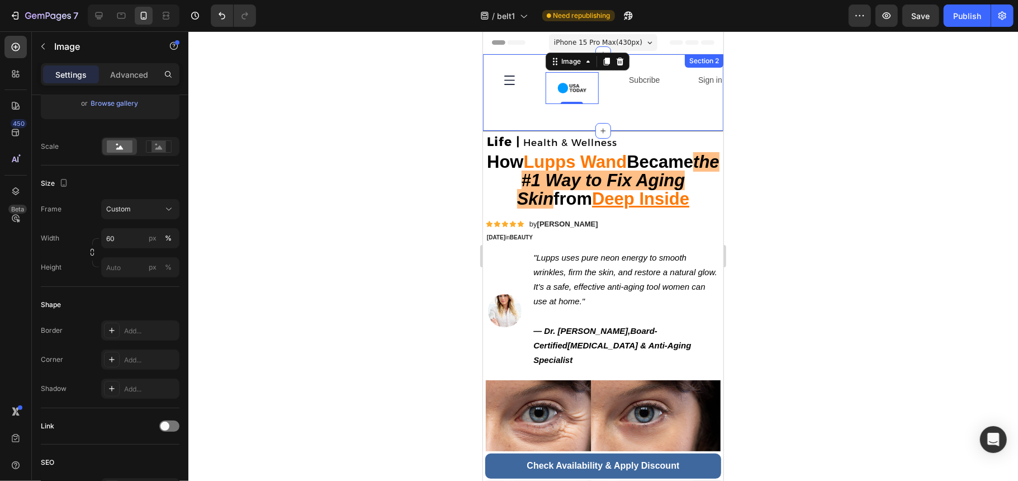
click at [528, 108] on div "Image Image 0 Subcribe Text Block Sign in Text Block Row" at bounding box center [603, 92] width 240 height 41
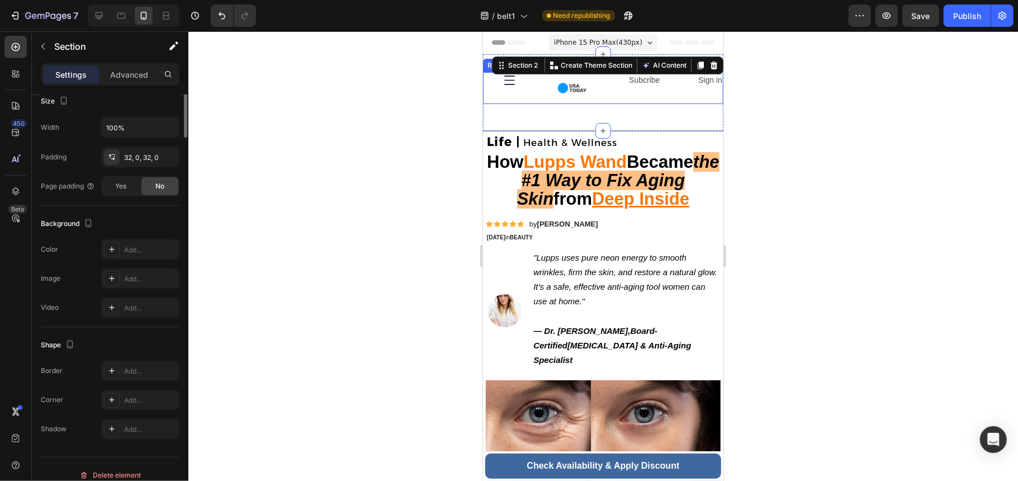
scroll to position [0, 0]
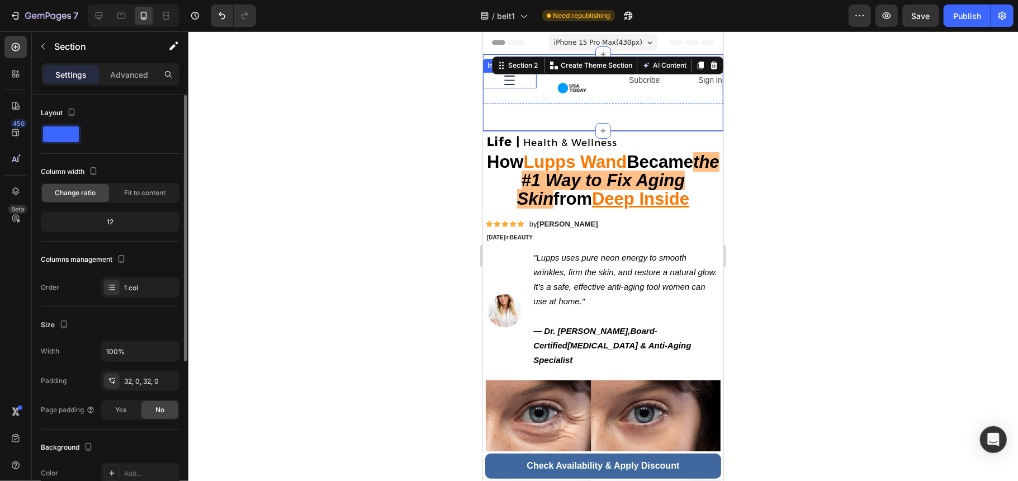
click at [504, 78] on img at bounding box center [509, 80] width 16 height 16
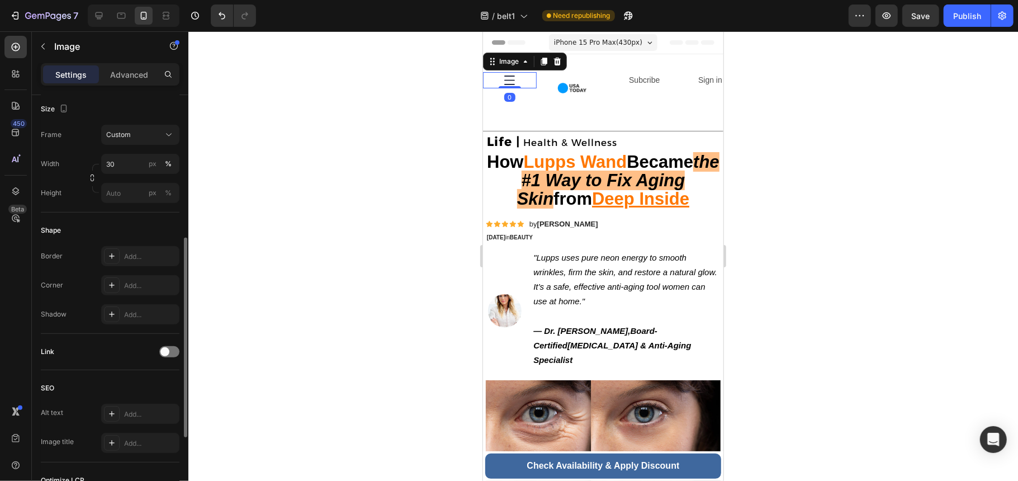
scroll to position [447, 0]
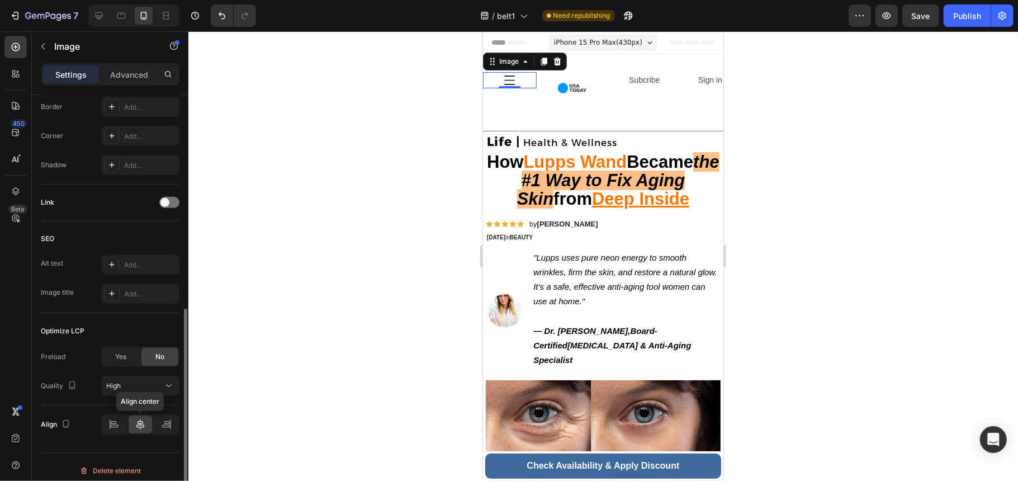
click at [140, 429] on icon at bounding box center [140, 424] width 8 height 10
click at [115, 426] on icon at bounding box center [113, 424] width 11 height 11
click at [517, 76] on div at bounding box center [510, 80] width 54 height 16
click at [133, 73] on p "Advanced" at bounding box center [129, 75] width 38 height 12
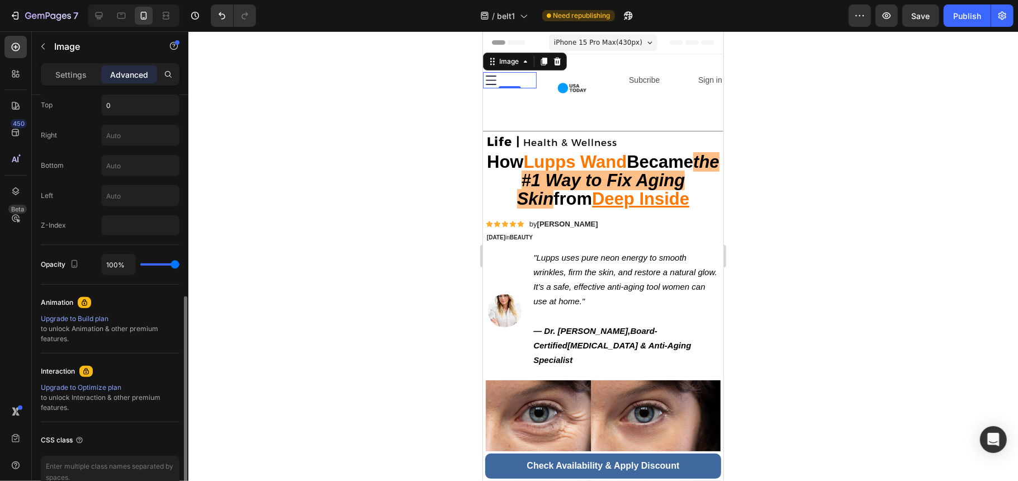
scroll to position [224, 0]
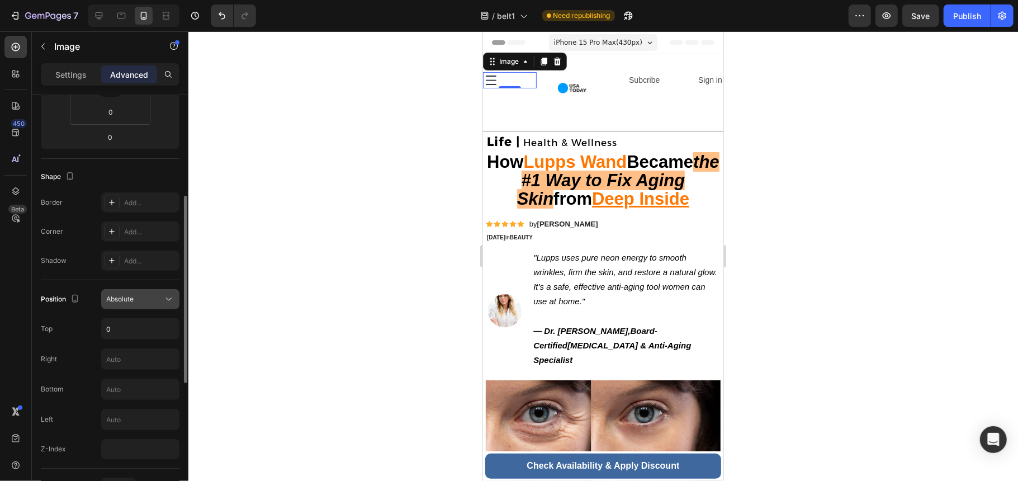
click at [138, 296] on div "Absolute" at bounding box center [134, 299] width 57 height 10
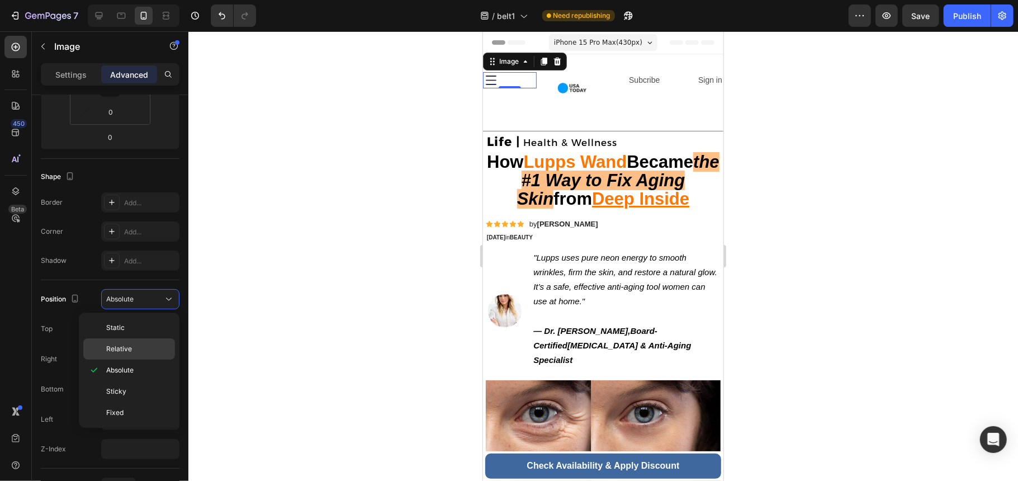
click at [154, 351] on p "Relative" at bounding box center [138, 349] width 64 height 10
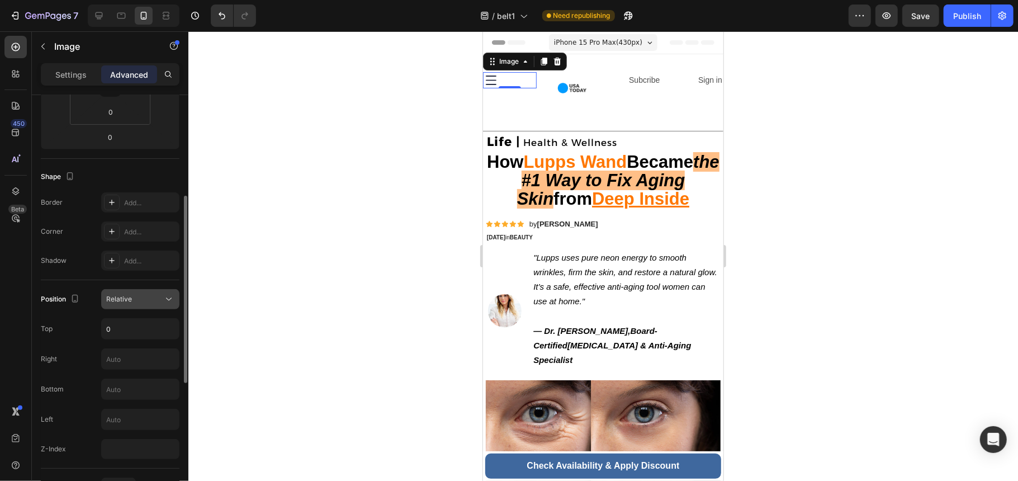
click at [152, 295] on div "Relative" at bounding box center [134, 299] width 57 height 10
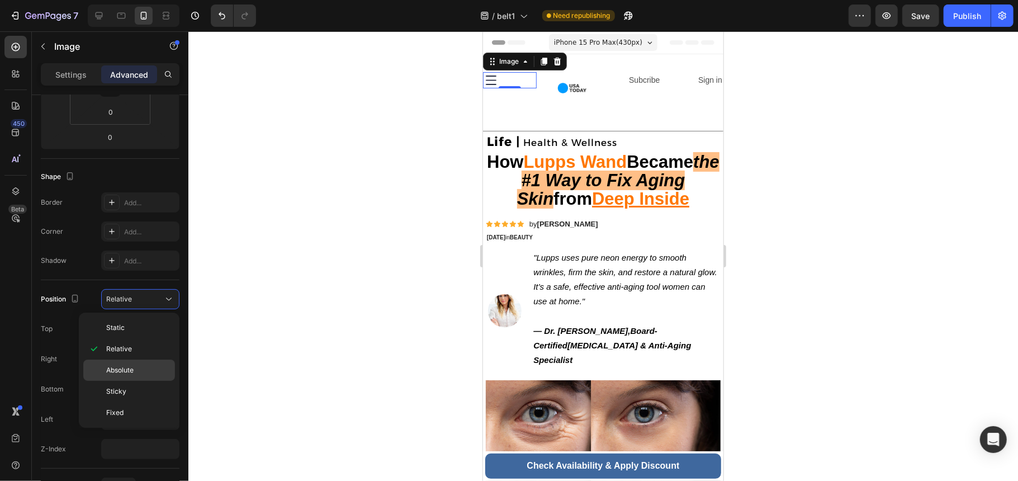
click at [143, 365] on p "Absolute" at bounding box center [138, 370] width 64 height 10
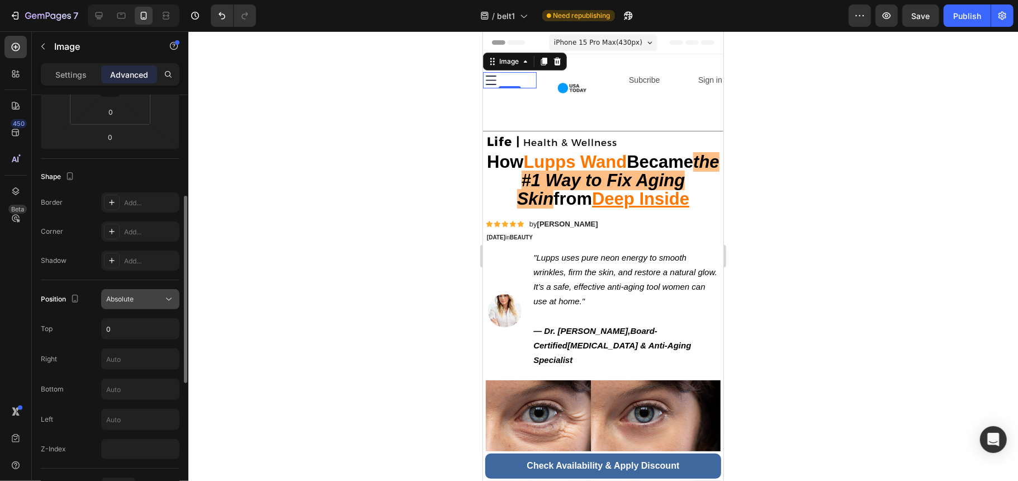
click at [141, 303] on div "Absolute" at bounding box center [134, 299] width 57 height 10
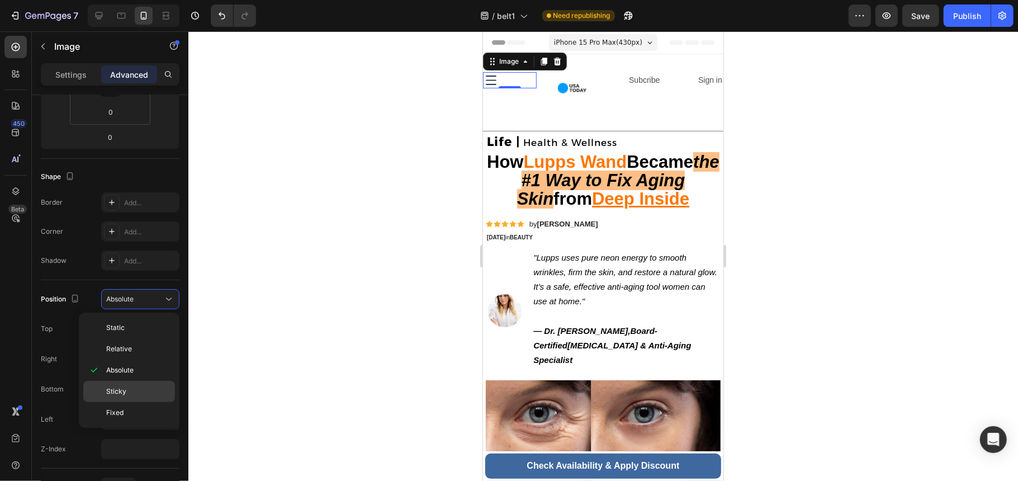
click at [146, 387] on p "Sticky" at bounding box center [138, 391] width 64 height 10
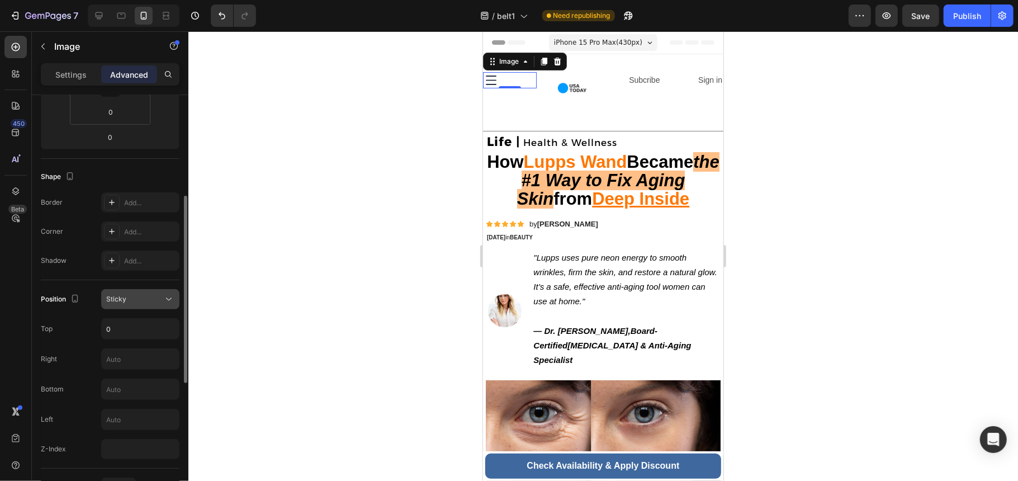
click at [145, 304] on div "Sticky" at bounding box center [134, 299] width 57 height 10
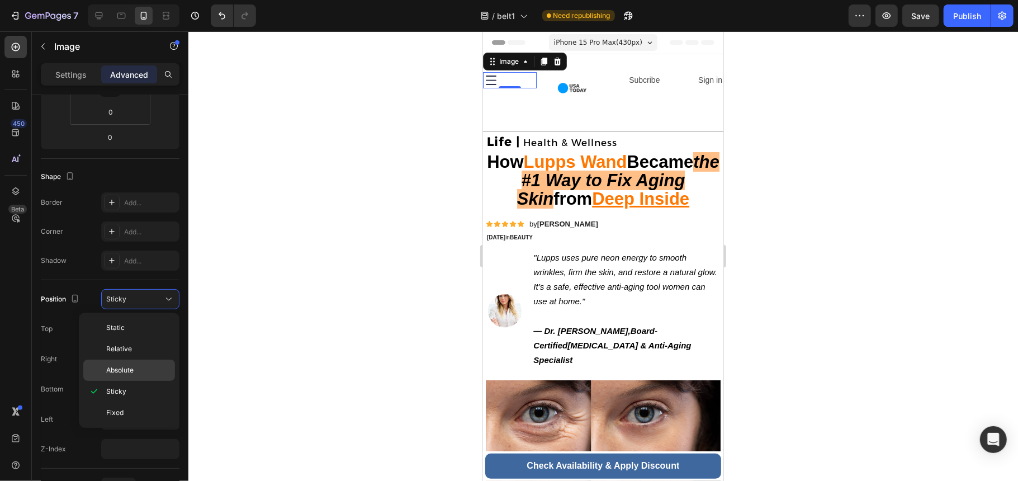
click at [144, 375] on p "Absolute" at bounding box center [138, 370] width 64 height 10
click at [82, 82] on div "Settings" at bounding box center [71, 74] width 56 height 18
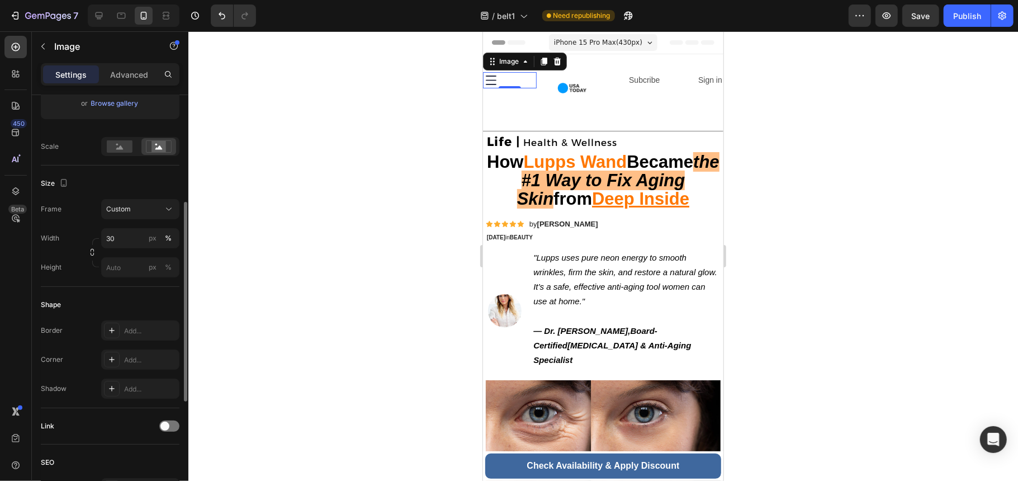
scroll to position [149, 0]
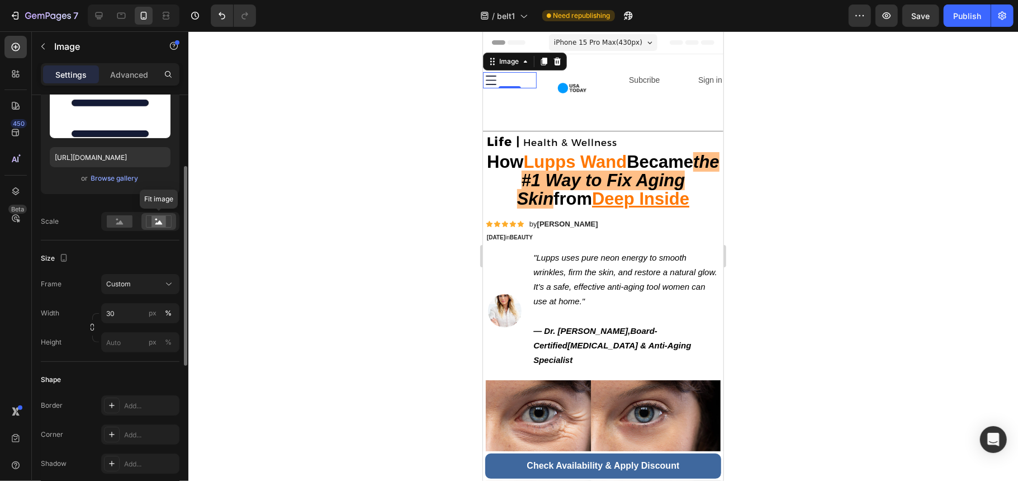
click at [155, 214] on div at bounding box center [158, 221] width 35 height 17
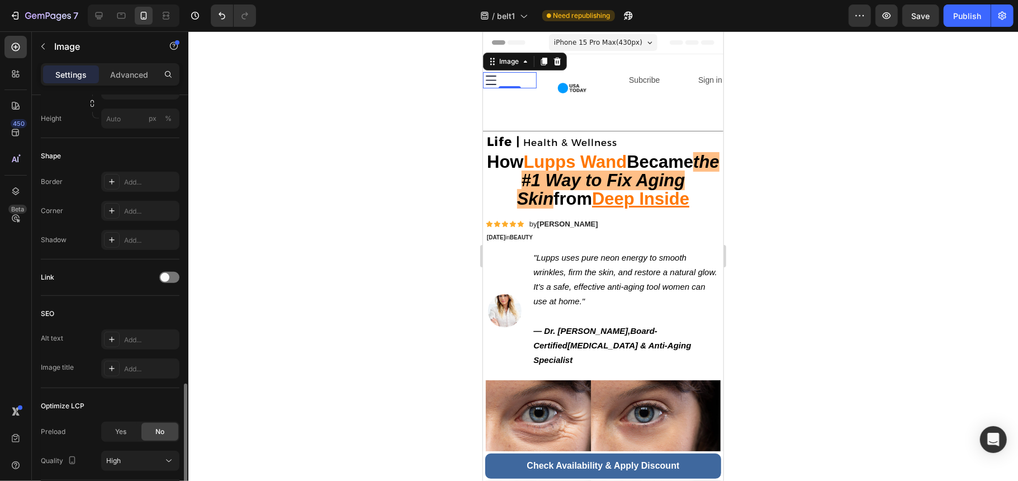
scroll to position [456, 0]
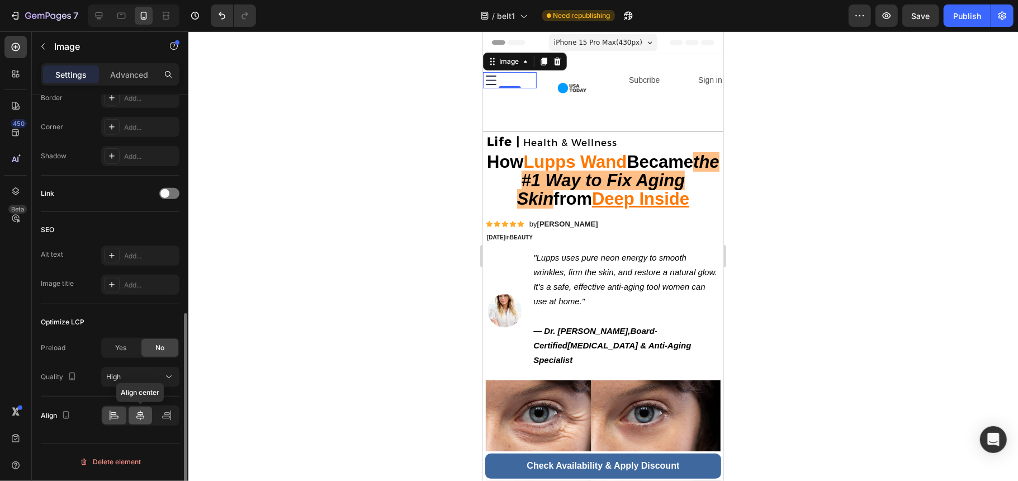
click at [141, 417] on icon at bounding box center [140, 415] width 8 height 10
click at [115, 419] on icon at bounding box center [115, 417] width 8 height 3
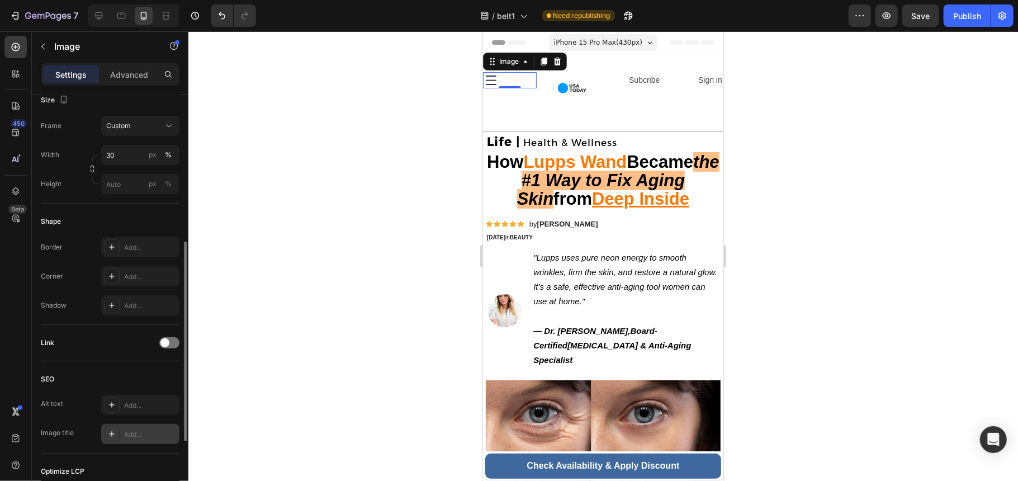
scroll to position [233, 0]
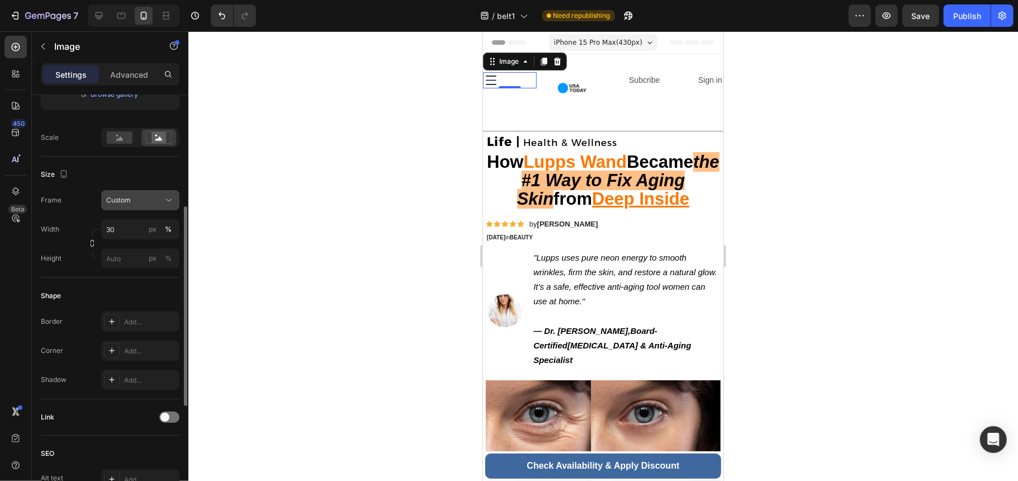
click at [145, 196] on div "Custom" at bounding box center [133, 200] width 55 height 10
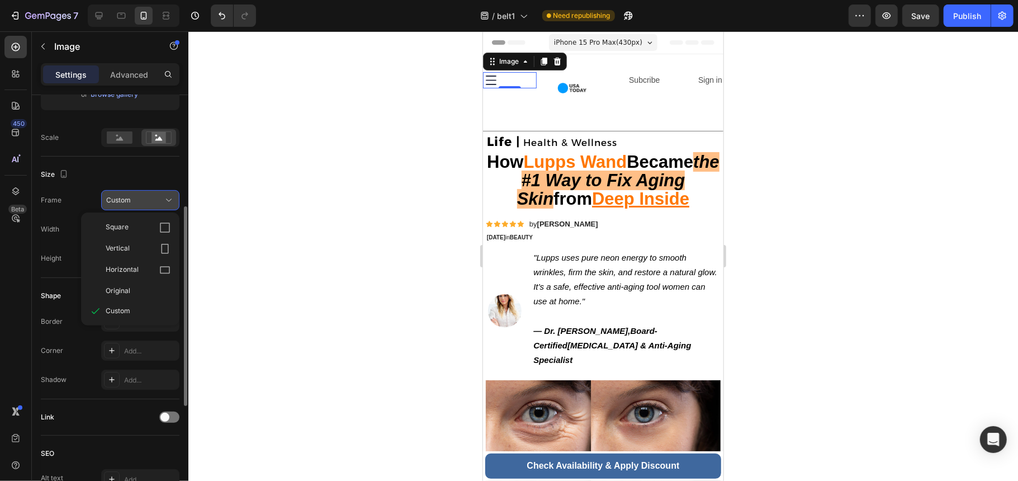
click at [149, 197] on div "Custom" at bounding box center [133, 200] width 55 height 10
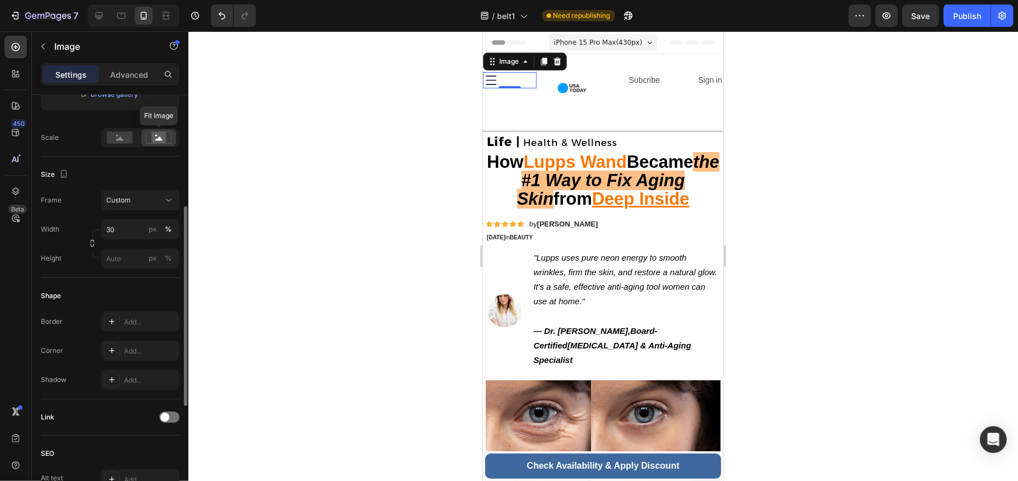
click at [157, 140] on icon at bounding box center [158, 138] width 7 height 4
click at [101, 139] on div at bounding box center [140, 137] width 78 height 19
click at [115, 137] on rect at bounding box center [120, 137] width 26 height 12
click at [149, 139] on icon at bounding box center [159, 137] width 26 height 12
click at [125, 73] on p "Advanced" at bounding box center [129, 75] width 38 height 12
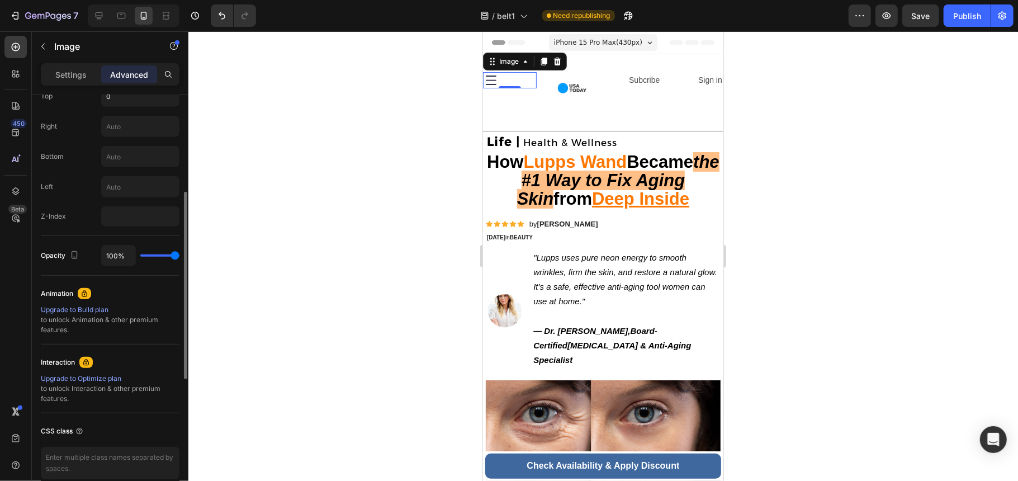
scroll to position [381, 0]
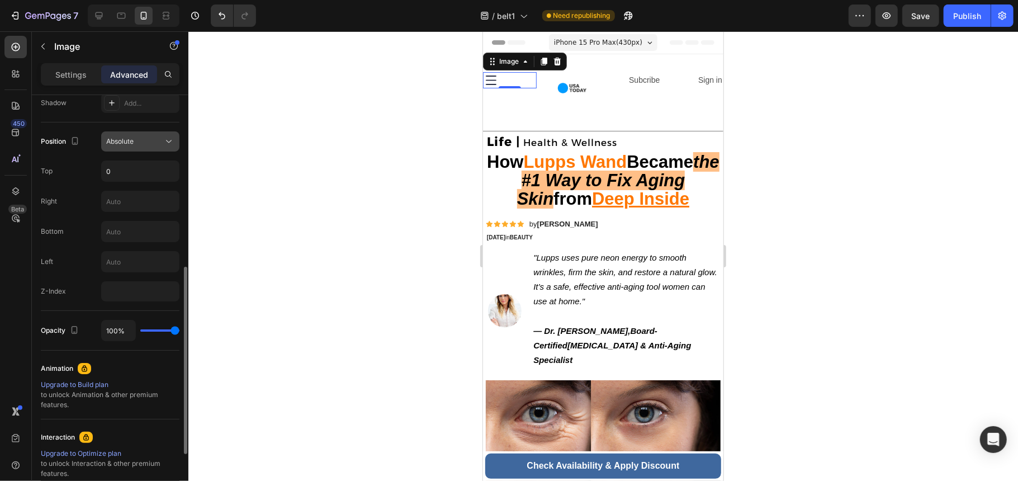
click at [172, 141] on icon at bounding box center [168, 141] width 11 height 11
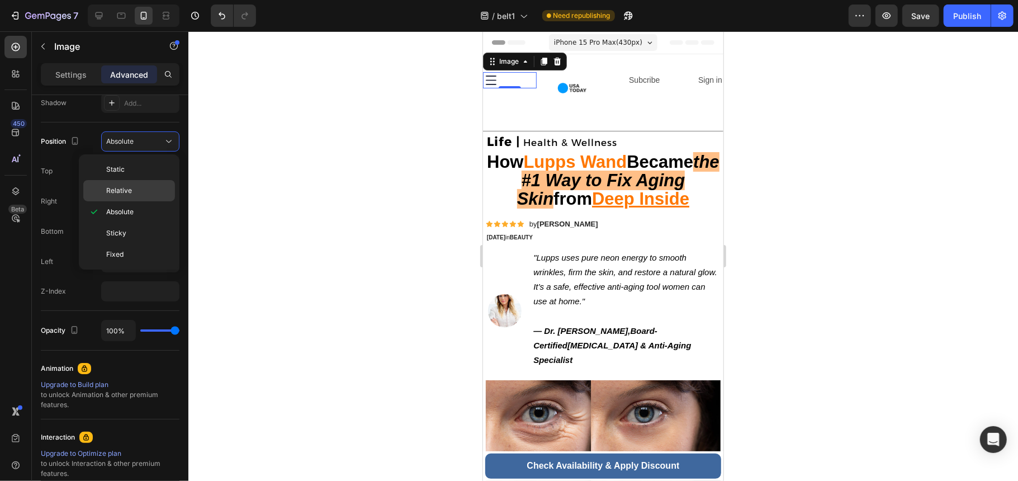
click at [135, 189] on p "Relative" at bounding box center [138, 191] width 64 height 10
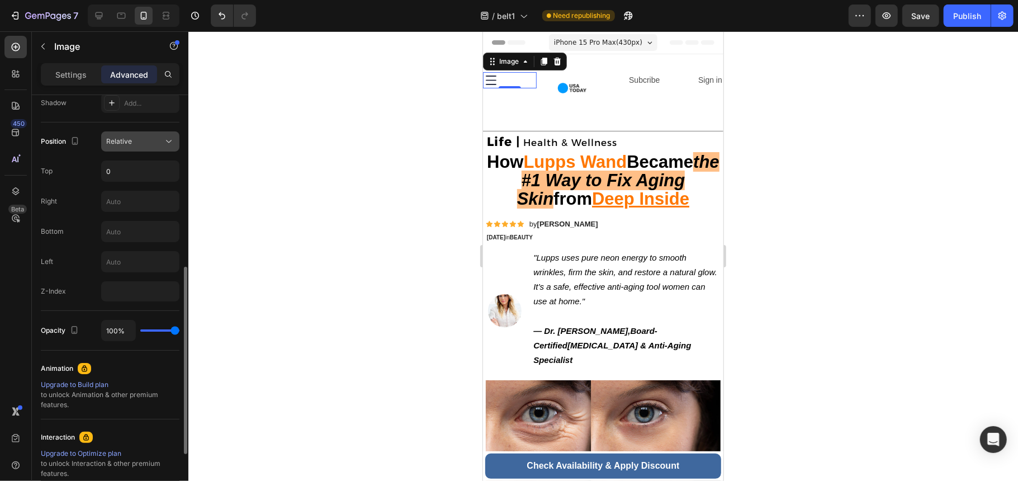
click at [131, 144] on span "Relative" at bounding box center [119, 141] width 26 height 8
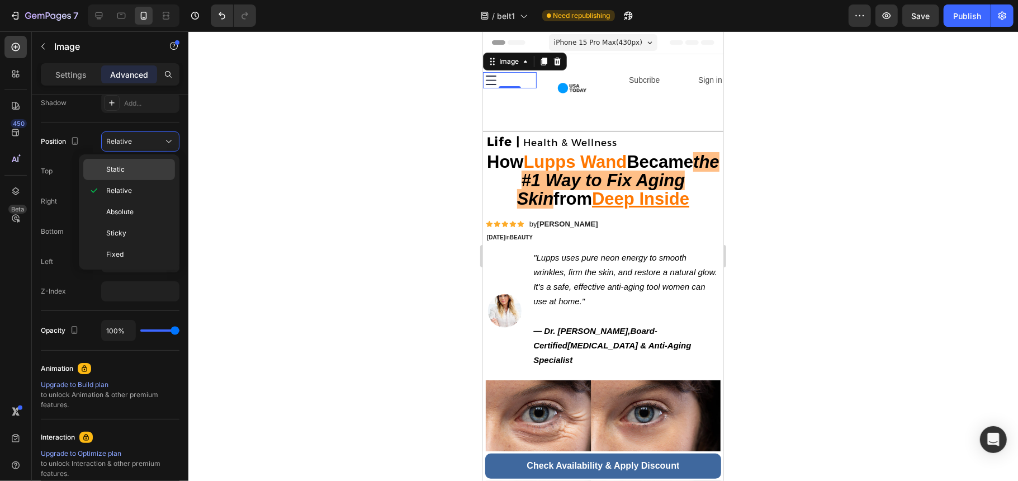
click at [126, 166] on p "Static" at bounding box center [138, 169] width 64 height 10
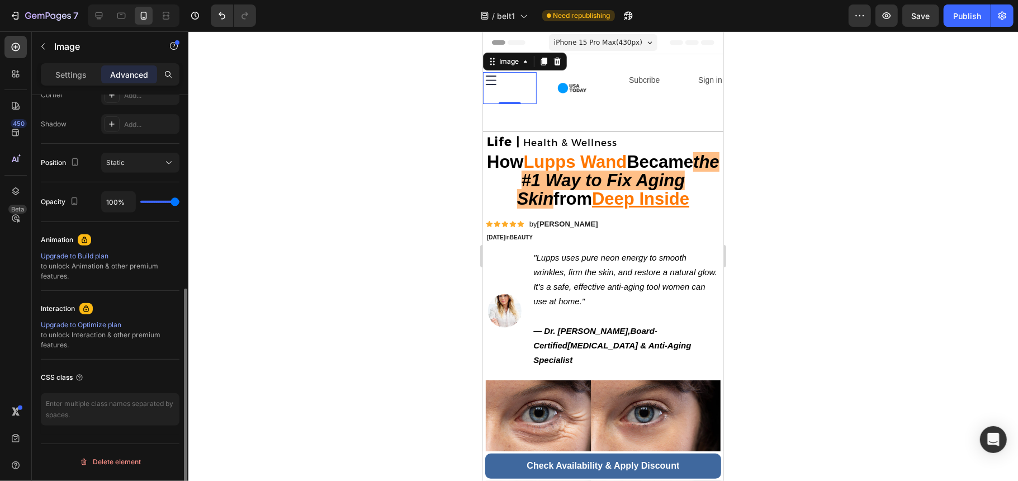
scroll to position [360, 0]
click at [130, 172] on button "Static" at bounding box center [140, 163] width 78 height 20
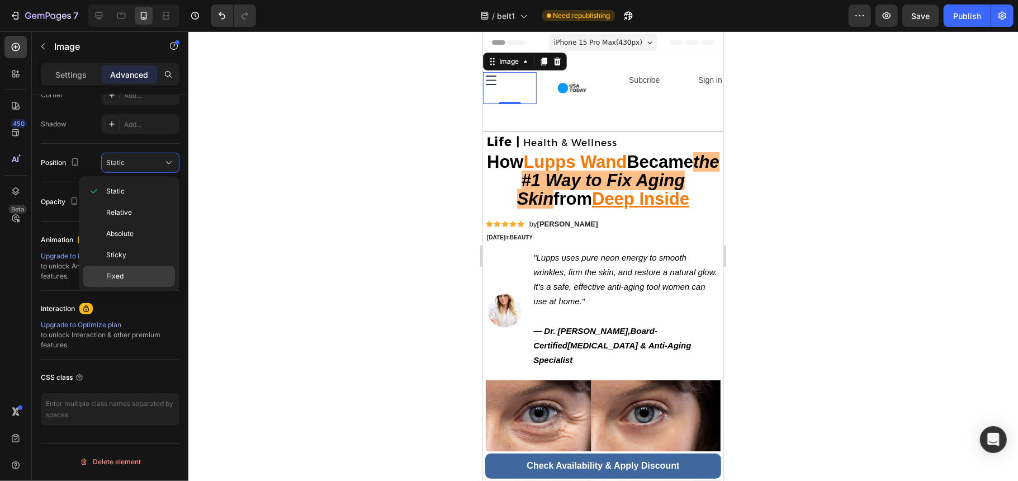
click at [132, 271] on div "Fixed" at bounding box center [129, 276] width 92 height 21
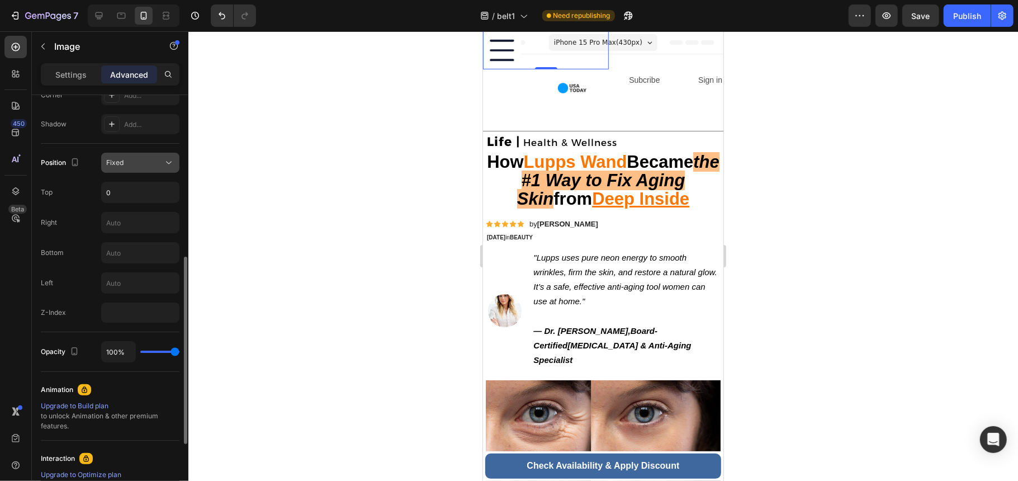
click at [134, 169] on button "Fixed" at bounding box center [140, 163] width 78 height 20
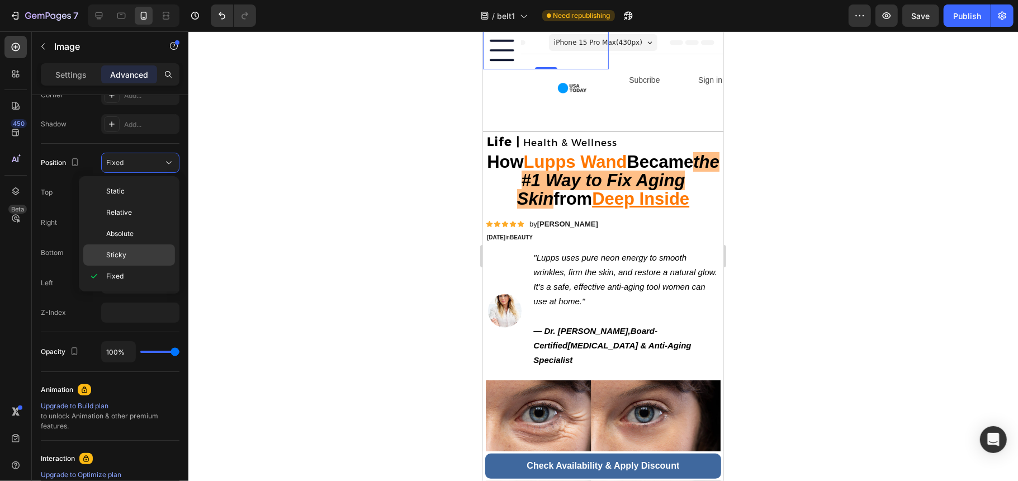
click at [127, 255] on p "Sticky" at bounding box center [138, 255] width 64 height 10
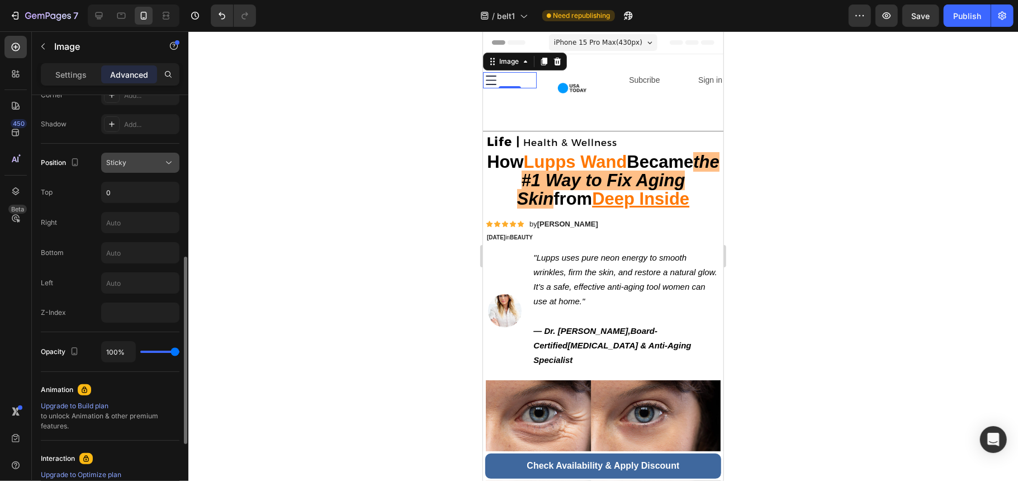
click at [149, 161] on div "Sticky" at bounding box center [134, 163] width 57 height 10
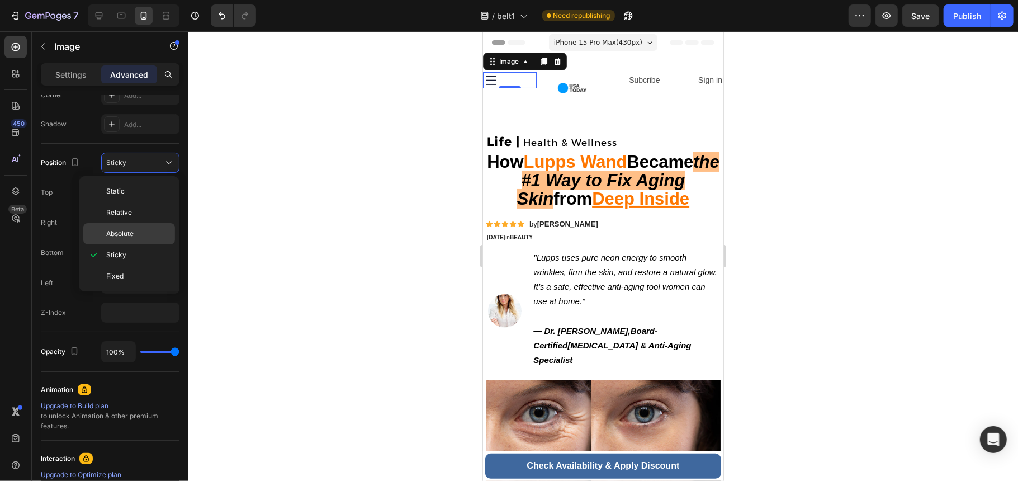
click at [144, 236] on p "Absolute" at bounding box center [138, 234] width 64 height 10
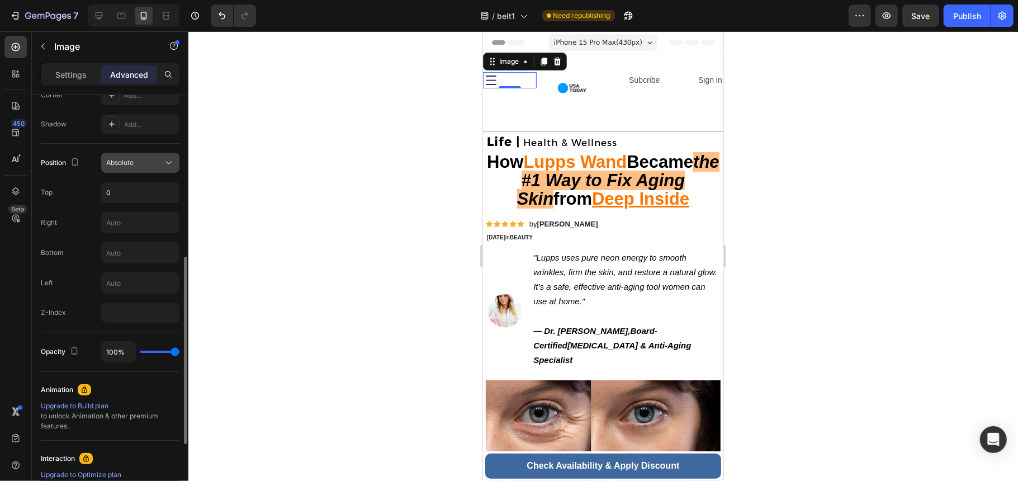
click at [141, 161] on div "Absolute" at bounding box center [134, 163] width 57 height 10
click at [144, 163] on div "Absolute" at bounding box center [134, 163] width 57 height 10
click at [138, 282] on input "text" at bounding box center [140, 283] width 77 height 20
click at [131, 230] on input "text" at bounding box center [140, 222] width 77 height 20
type input "0"
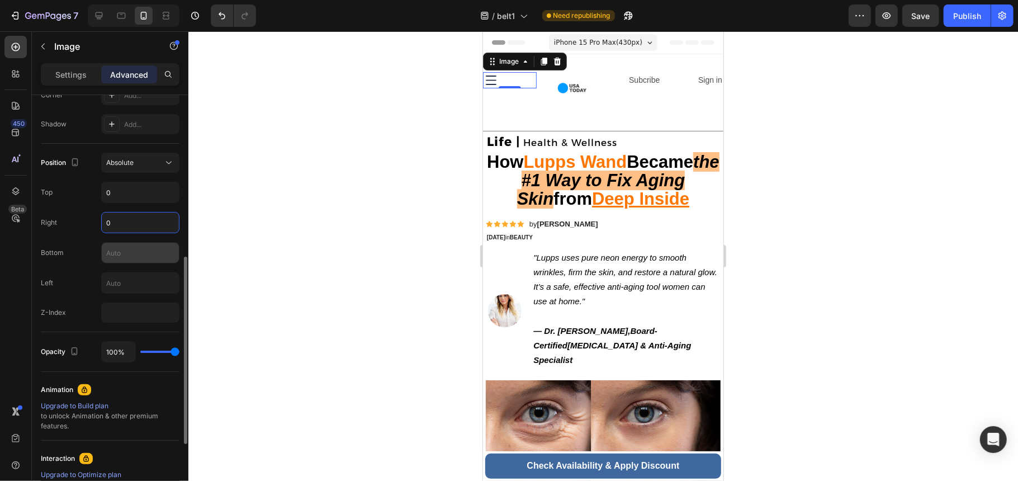
click at [142, 261] on input "text" at bounding box center [140, 253] width 77 height 20
click at [148, 281] on input "text" at bounding box center [140, 283] width 77 height 20
type input "0"
click at [154, 338] on div "Opacity 100%" at bounding box center [110, 352] width 139 height 40
click at [560, 84] on img at bounding box center [572, 88] width 32 height 32
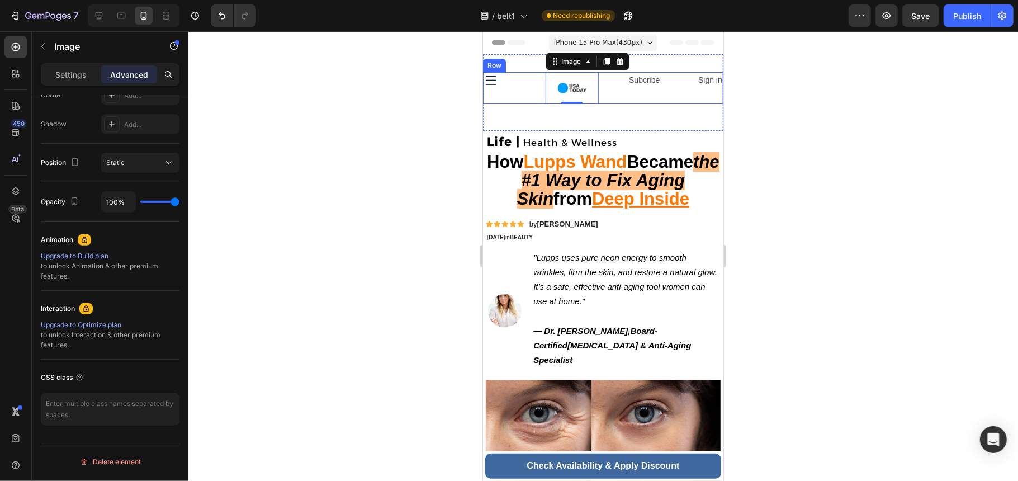
click at [503, 93] on div "Image" at bounding box center [510, 88] width 54 height 32
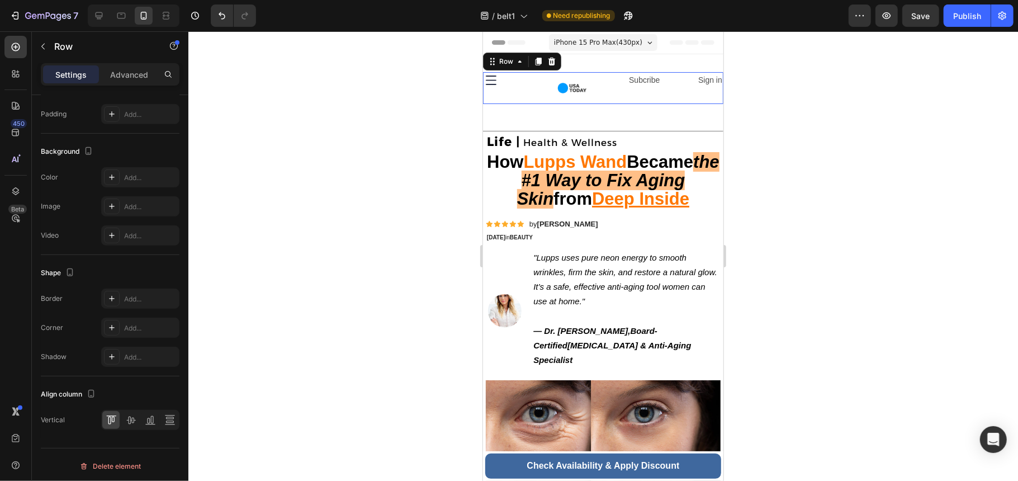
scroll to position [0, 0]
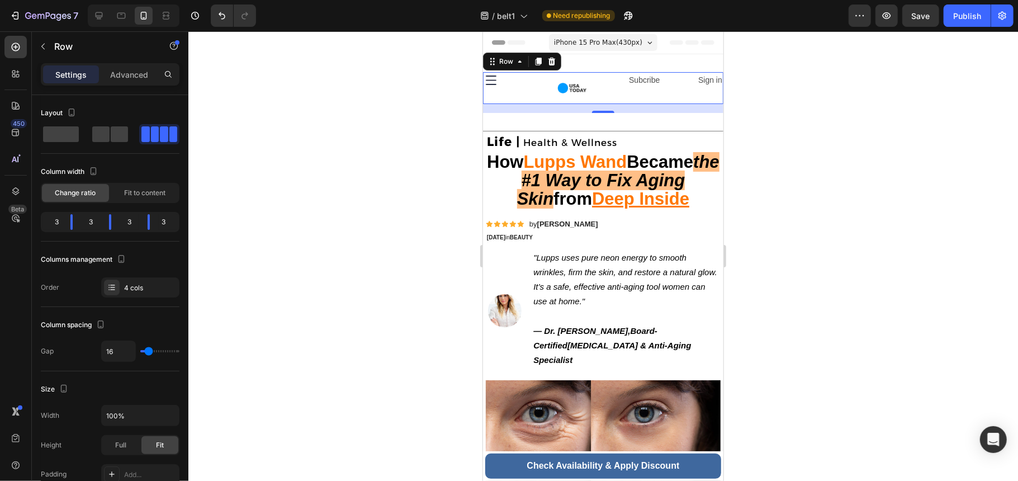
click at [514, 99] on div "Image" at bounding box center [510, 88] width 54 height 32
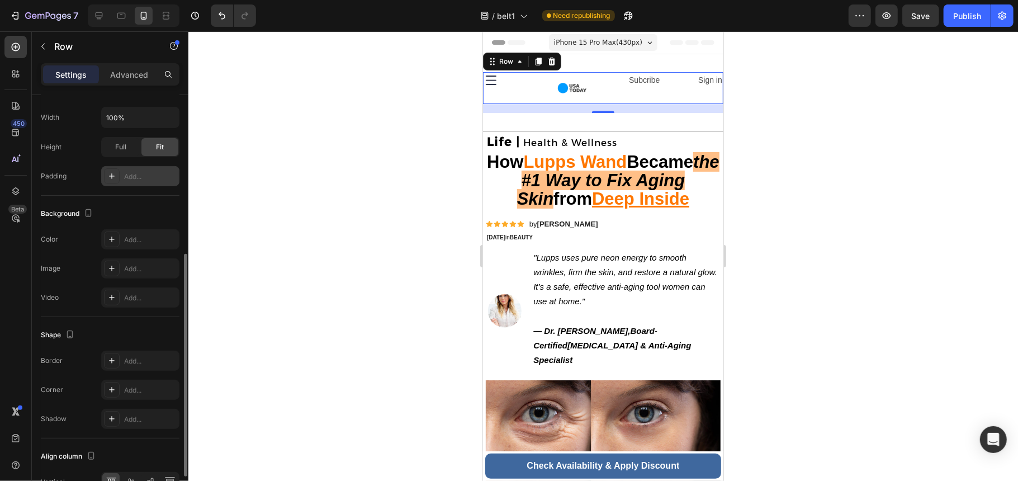
scroll to position [365, 0]
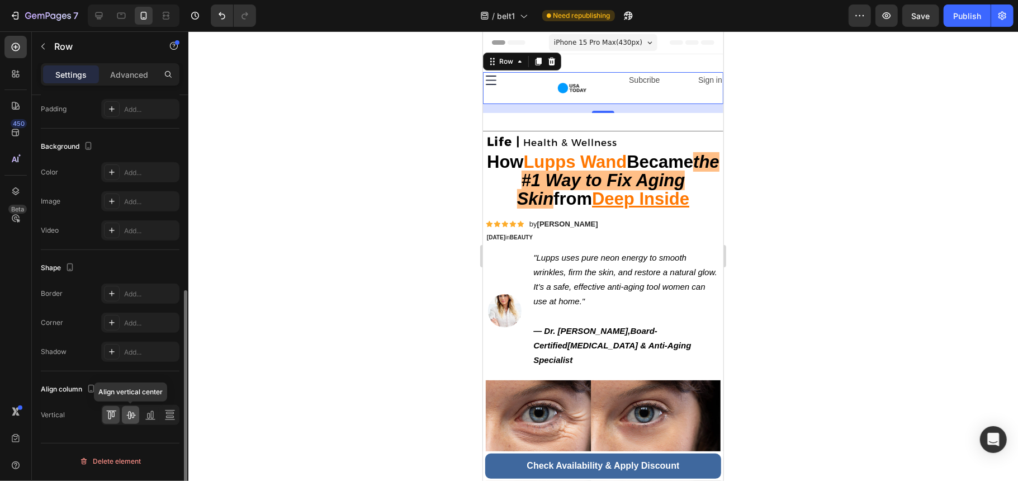
click at [134, 419] on icon at bounding box center [130, 414] width 11 height 11
click at [149, 418] on icon at bounding box center [148, 416] width 3 height 6
click at [171, 420] on icon at bounding box center [169, 414] width 11 height 11
click at [161, 420] on div at bounding box center [169, 415] width 17 height 18
click at [155, 418] on icon at bounding box center [150, 414] width 11 height 11
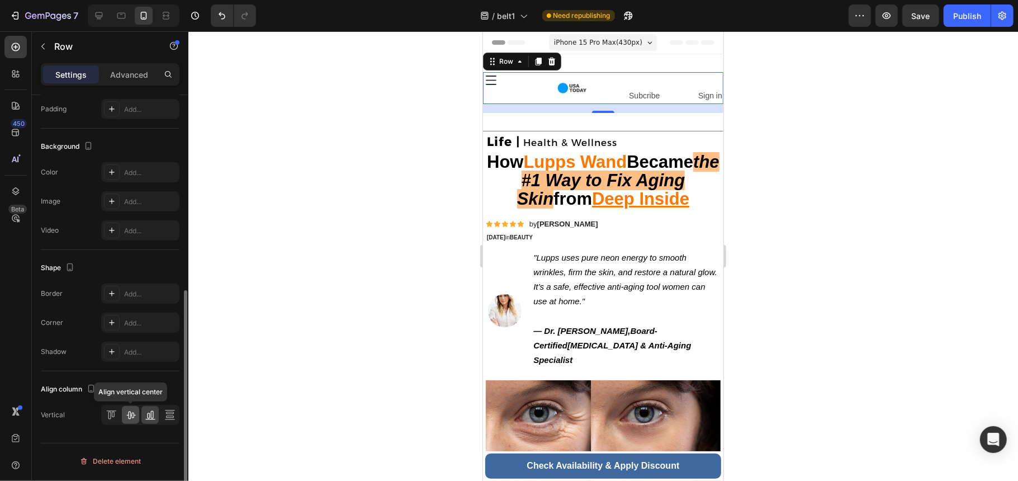
click at [126, 417] on icon at bounding box center [130, 414] width 11 height 11
click at [490, 81] on img at bounding box center [491, 80] width 16 height 16
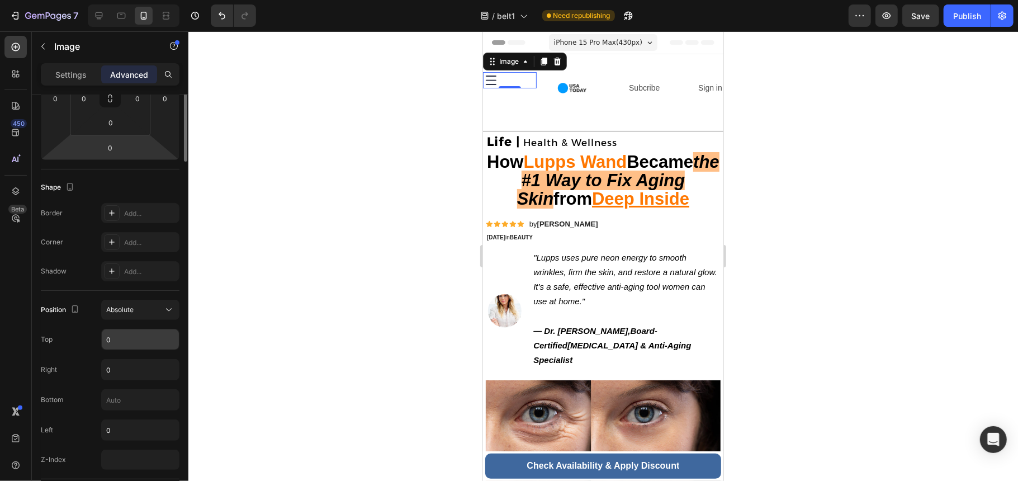
scroll to position [0, 0]
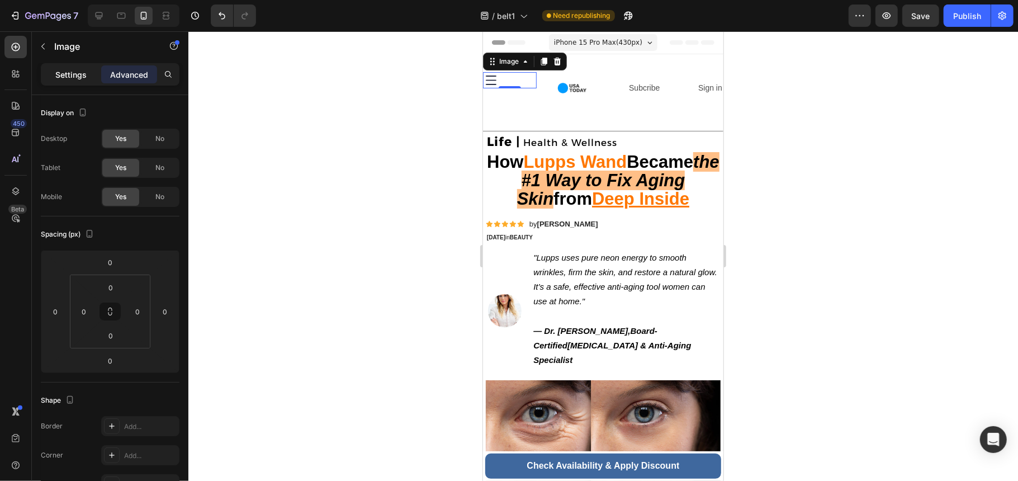
click at [81, 74] on p "Settings" at bounding box center [70, 75] width 31 height 12
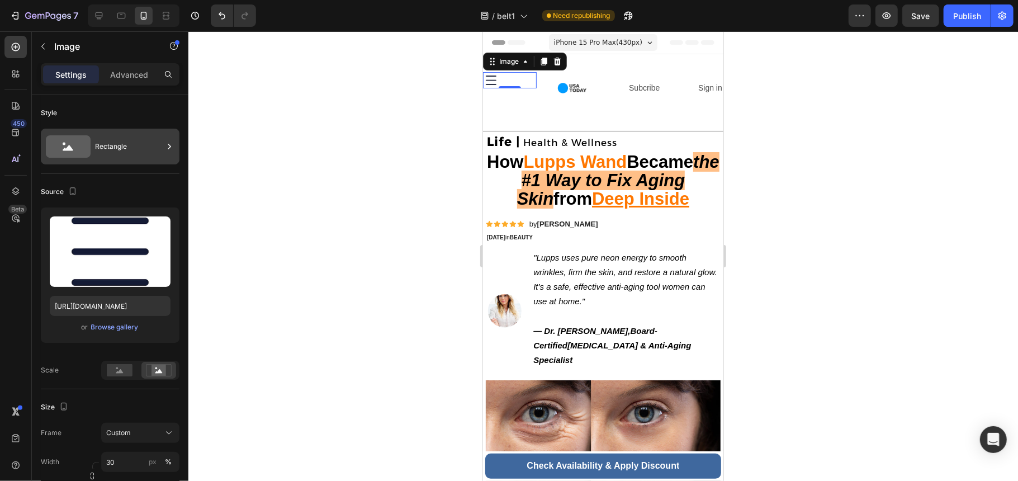
click at [145, 158] on div "Rectangle" at bounding box center [129, 147] width 68 height 26
click at [144, 153] on div "Rectangle" at bounding box center [129, 147] width 68 height 26
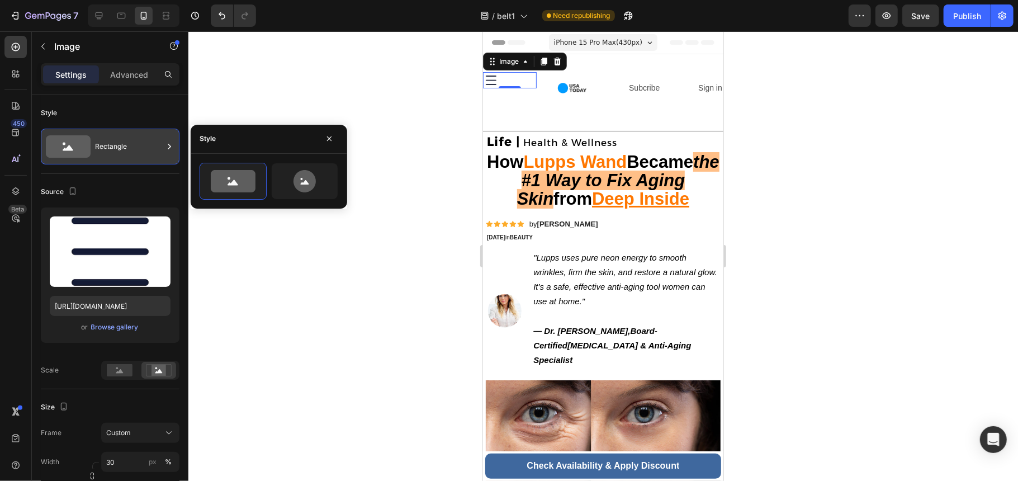
click at [144, 153] on div "Rectangle" at bounding box center [129, 147] width 68 height 26
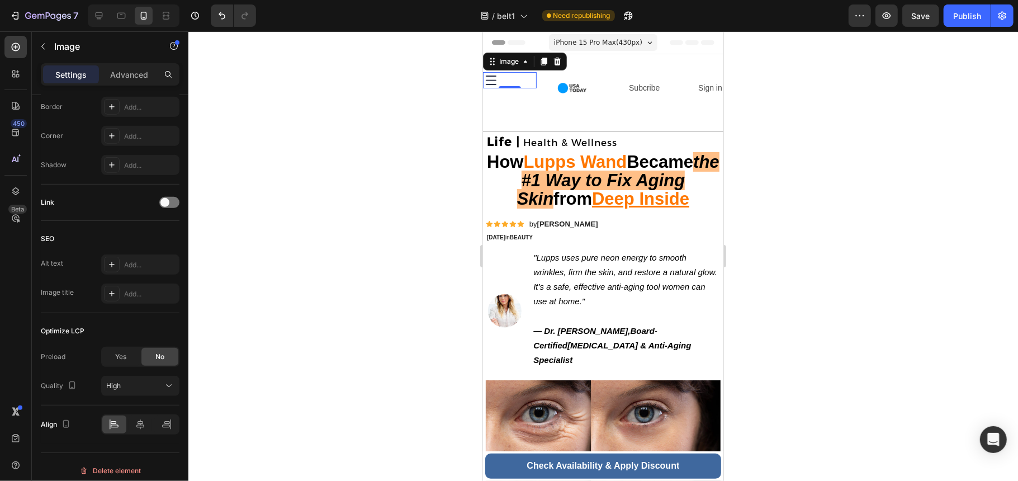
scroll to position [456, 0]
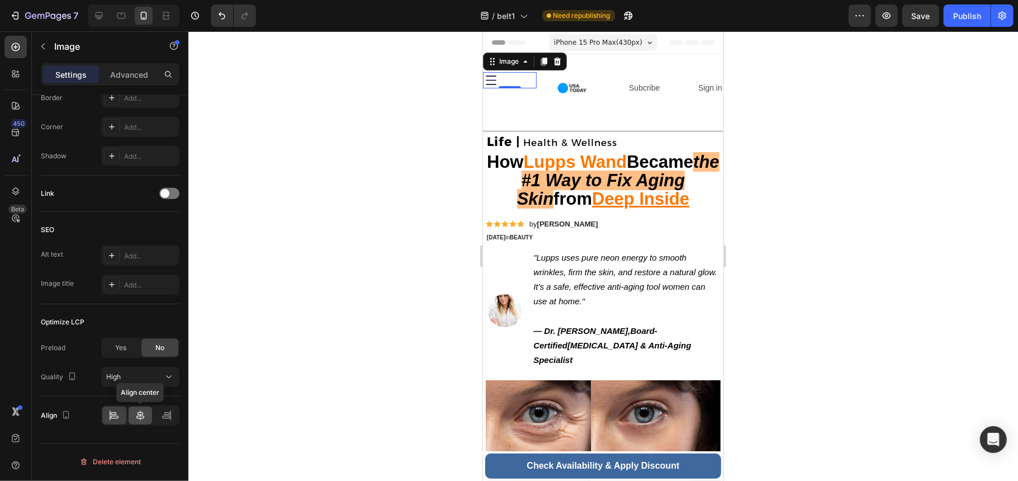
click at [135, 419] on icon at bounding box center [140, 415] width 11 height 11
click at [168, 416] on icon at bounding box center [166, 415] width 11 height 11
click at [528, 78] on img at bounding box center [528, 80] width 16 height 16
click at [557, 62] on icon at bounding box center [557, 61] width 7 height 8
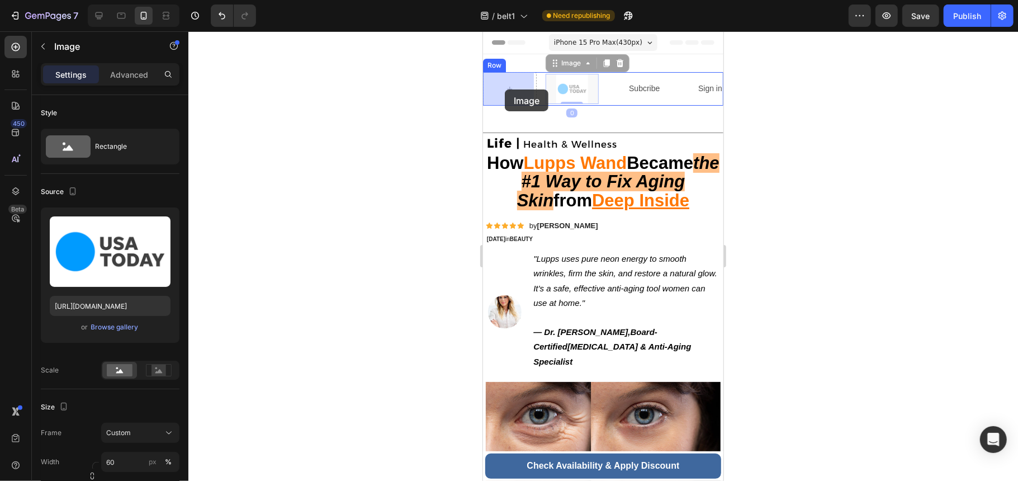
drag, startPoint x: 573, startPoint y: 92, endPoint x: 504, endPoint y: 89, distance: 68.3
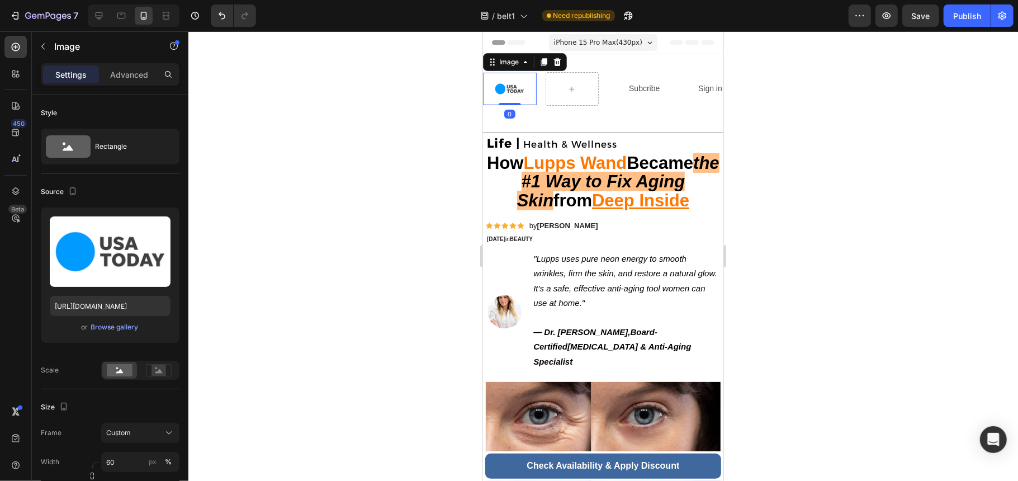
click at [754, 126] on div at bounding box center [603, 256] width 830 height 450
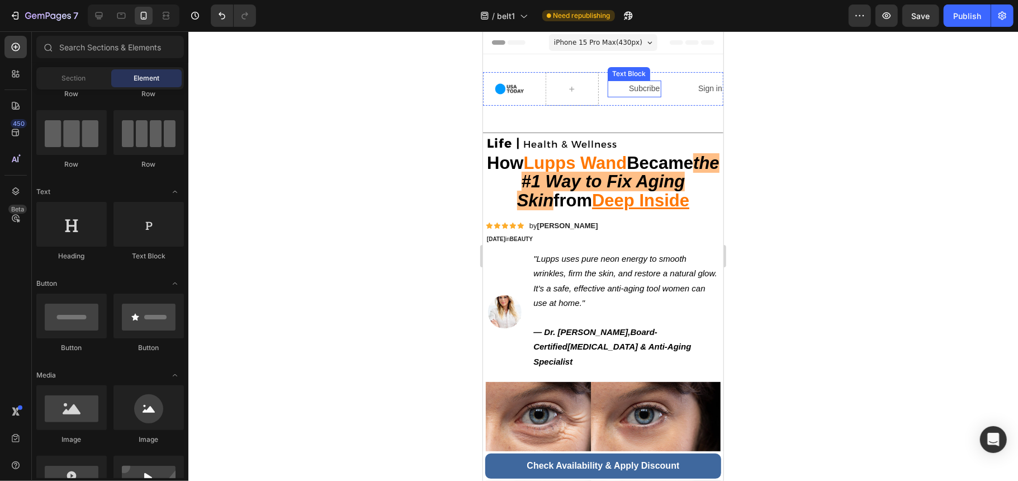
click at [638, 89] on p "Subcribe" at bounding box center [643, 88] width 31 height 14
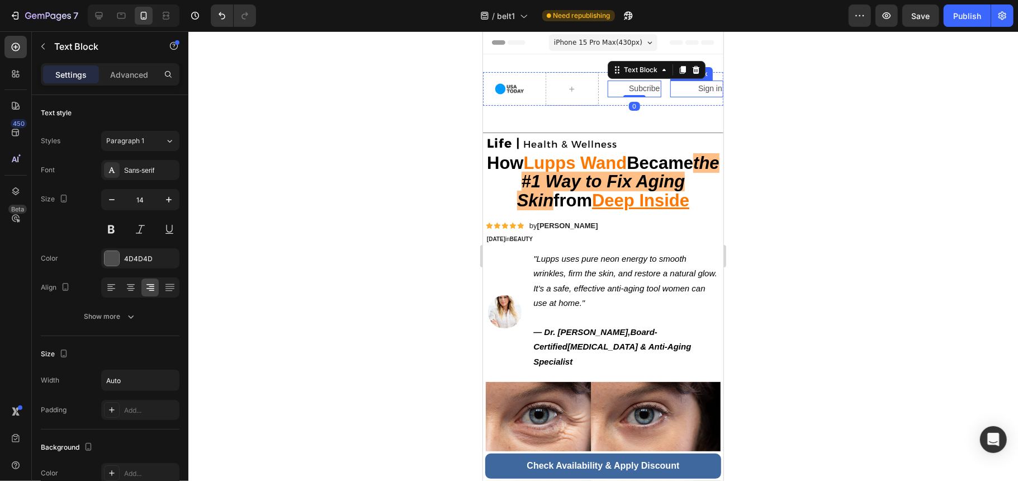
click at [670, 90] on div "Sign in" at bounding box center [697, 88] width 54 height 16
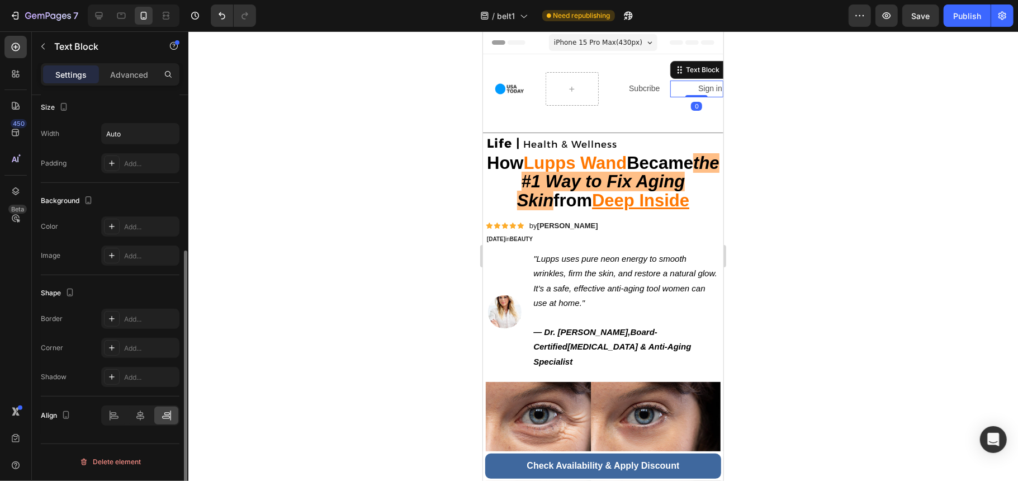
click at [683, 89] on div "Sign in" at bounding box center [697, 88] width 54 height 16
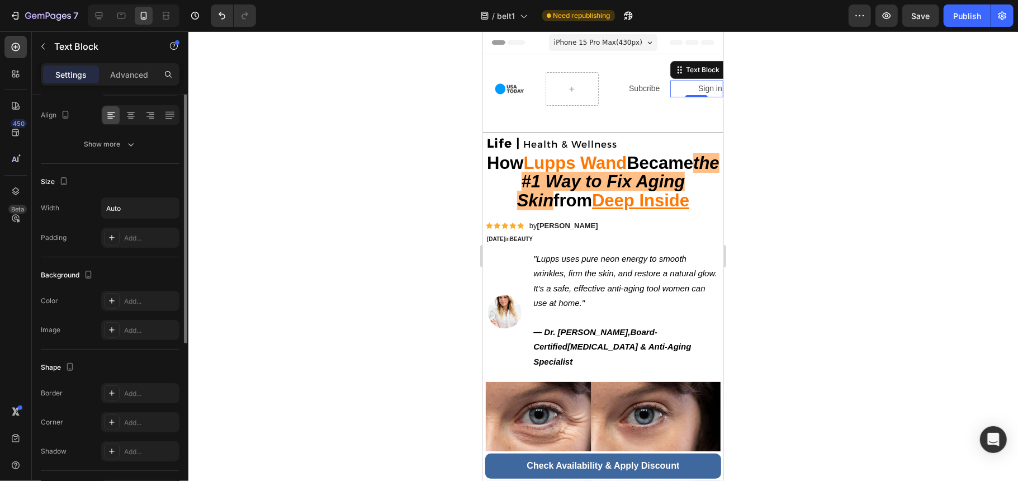
scroll to position [97, 0]
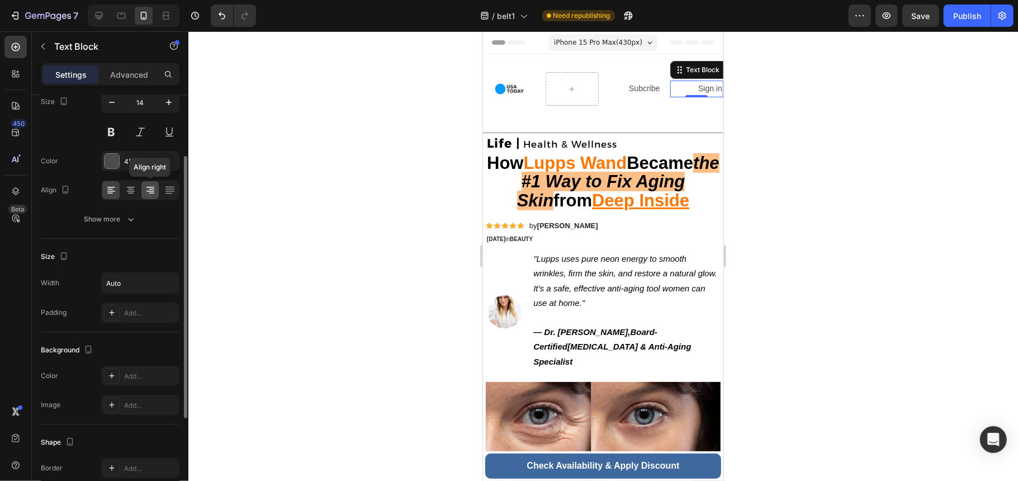
click at [150, 190] on icon at bounding box center [150, 190] width 11 height 11
click at [126, 219] on icon "button" at bounding box center [130, 219] width 11 height 11
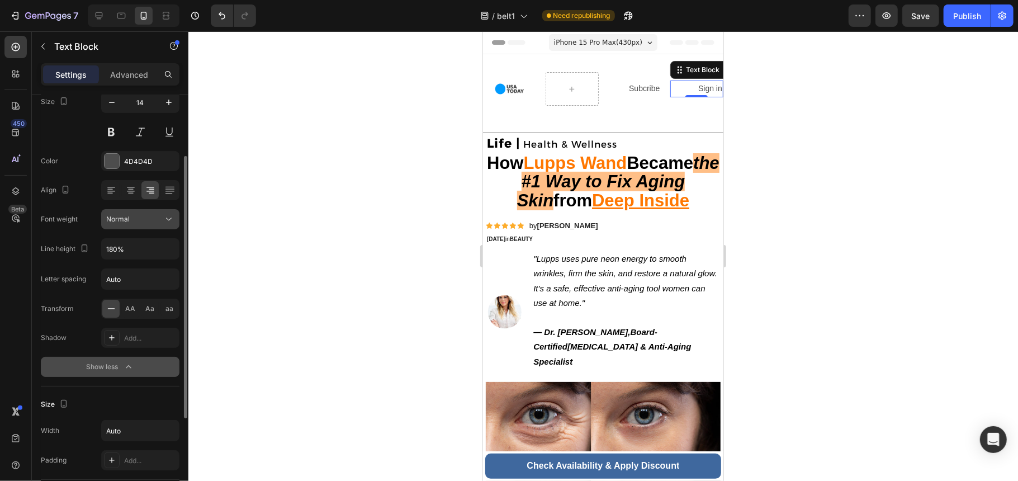
scroll to position [0, 0]
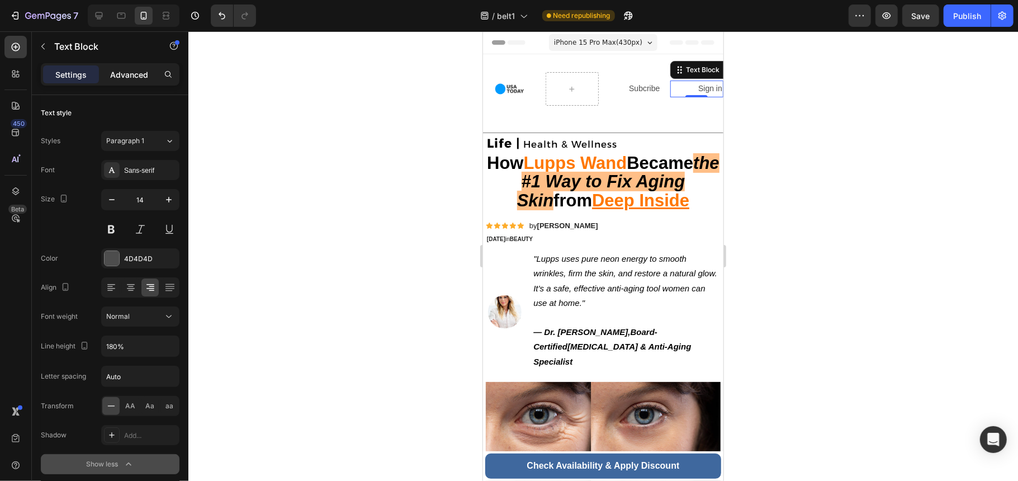
click at [126, 72] on p "Advanced" at bounding box center [129, 75] width 38 height 12
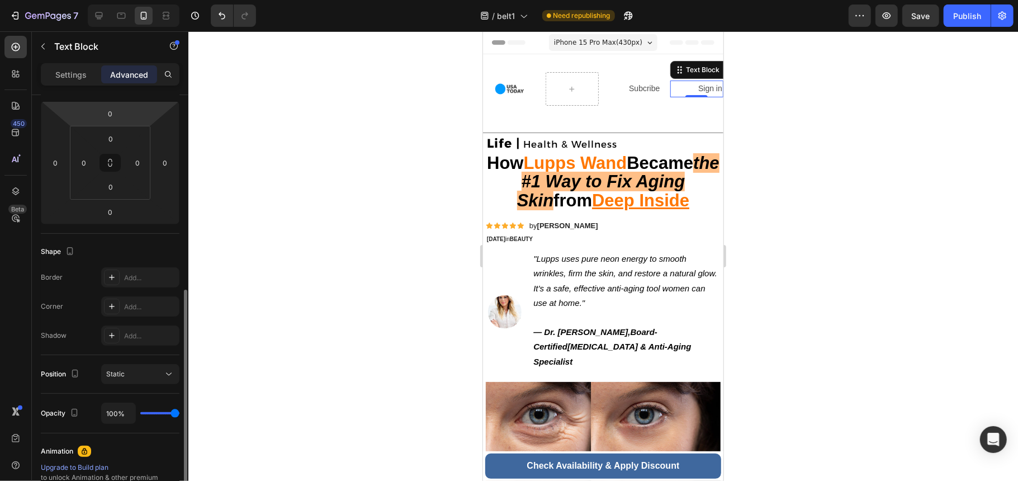
scroll to position [298, 0]
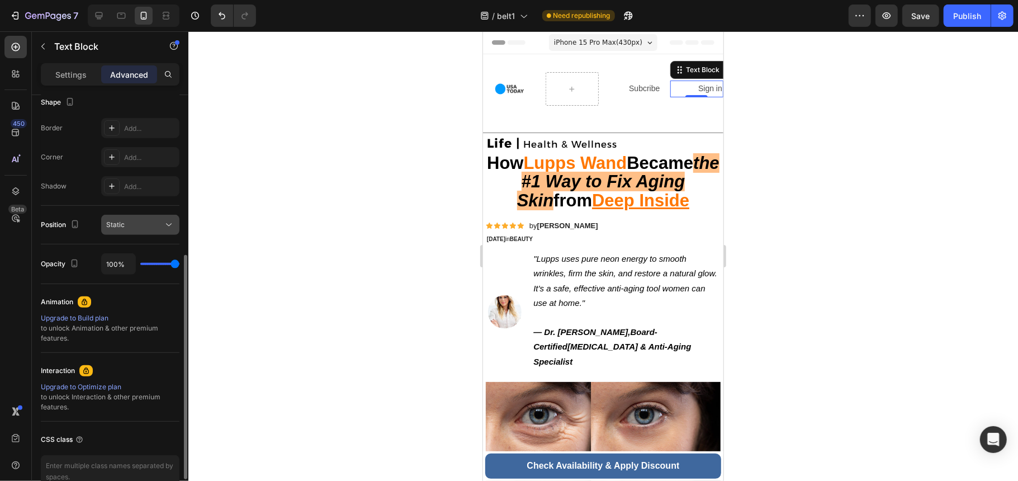
click at [159, 229] on div "Static" at bounding box center [134, 225] width 57 height 10
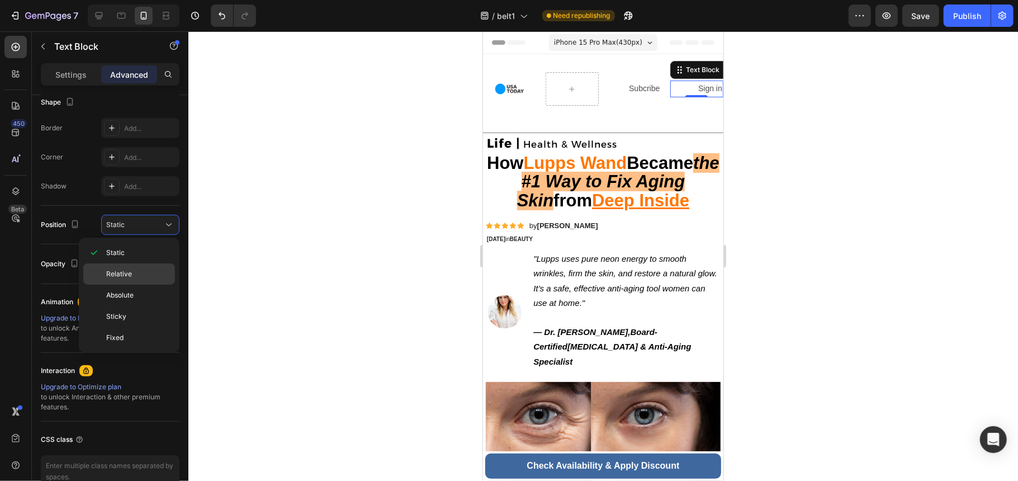
click at [158, 285] on div "Relative" at bounding box center [129, 295] width 92 height 21
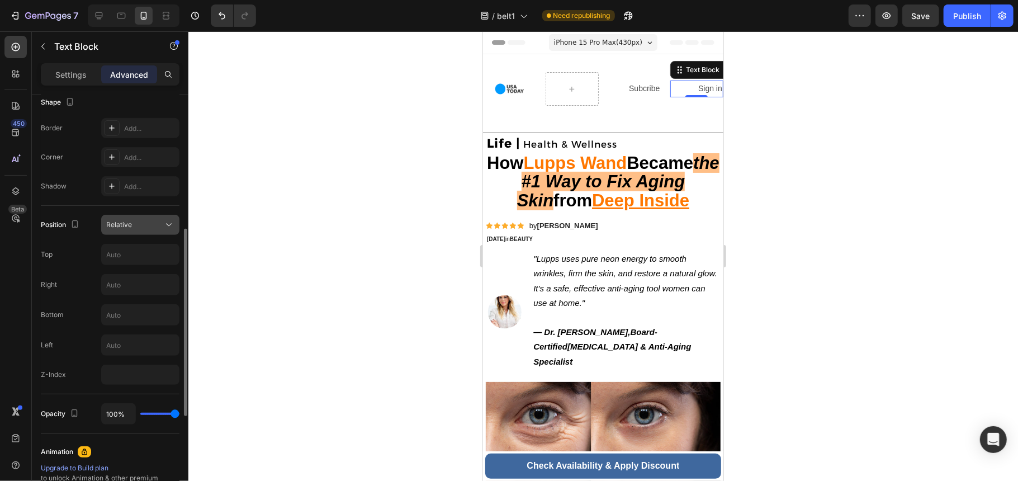
click at [153, 226] on div "Relative" at bounding box center [134, 225] width 57 height 10
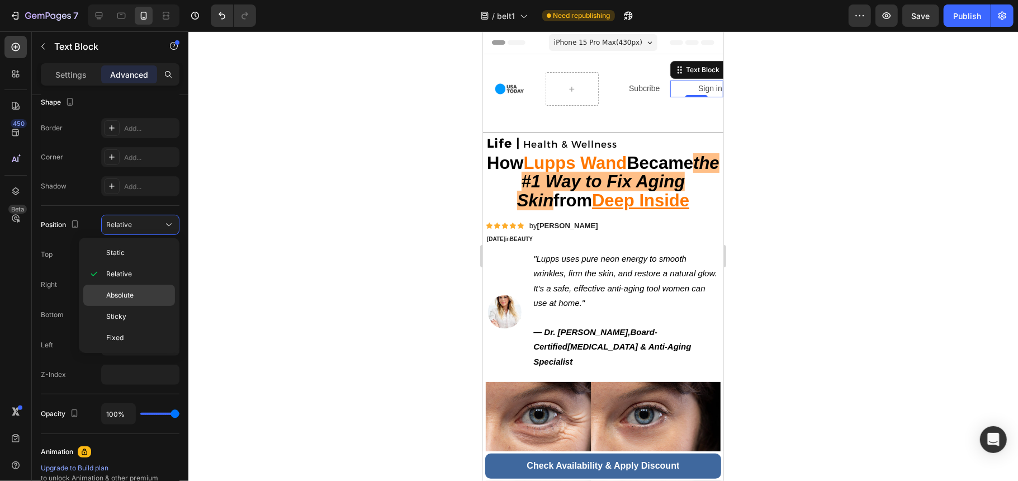
click at [149, 295] on p "Absolute" at bounding box center [138, 295] width 64 height 10
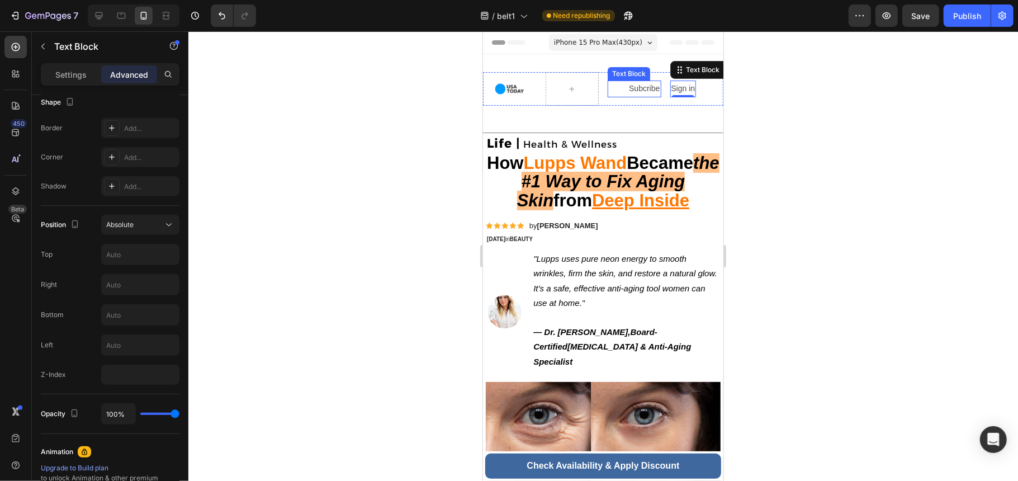
click at [607, 88] on div "Subcribe" at bounding box center [634, 88] width 54 height 16
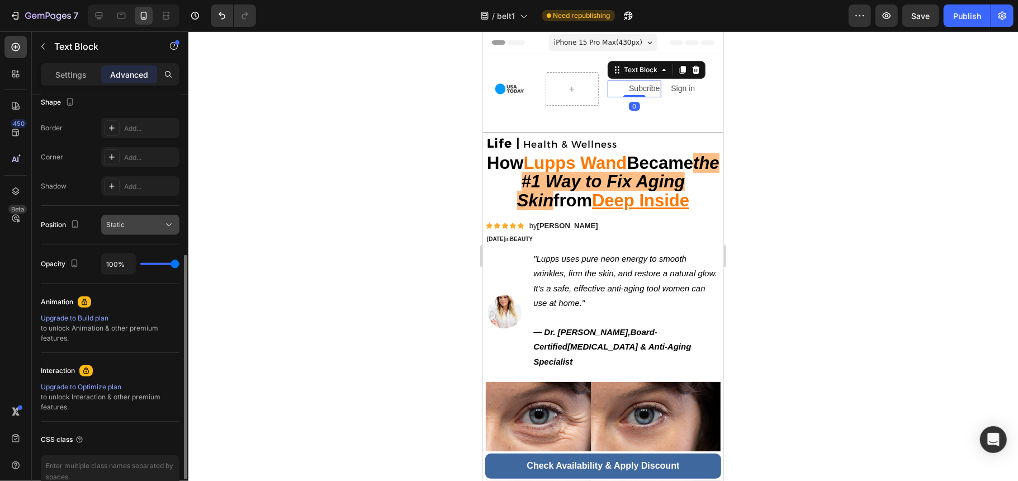
click at [153, 231] on button "Static" at bounding box center [140, 225] width 78 height 20
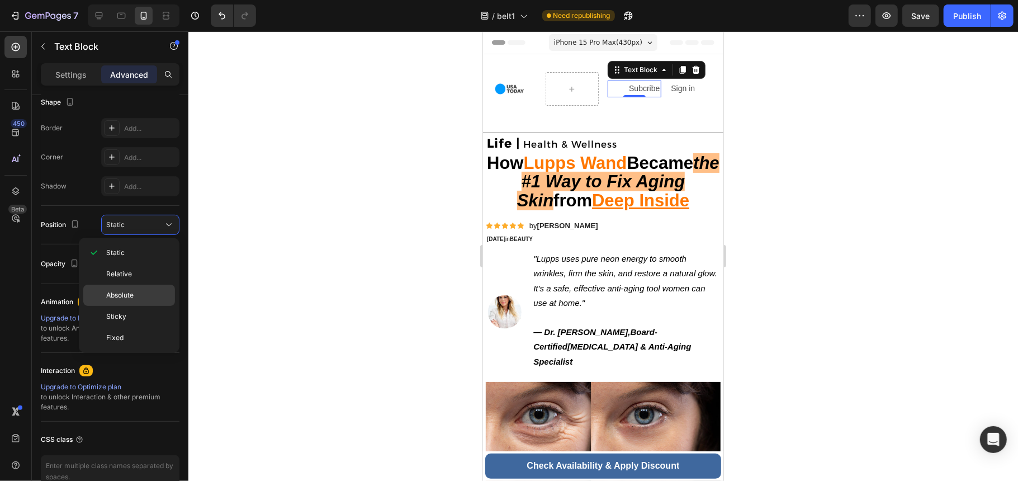
click at [148, 296] on p "Absolute" at bounding box center [138, 295] width 64 height 10
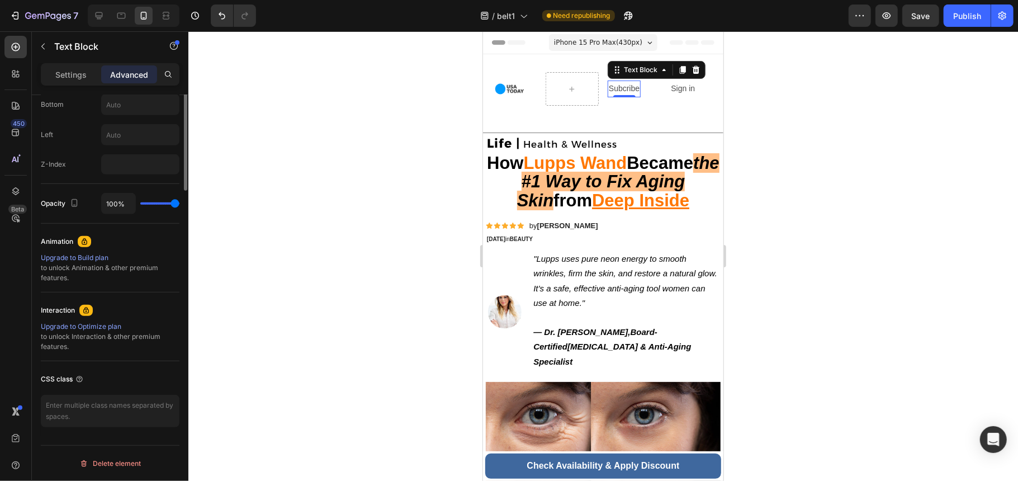
scroll to position [287, 0]
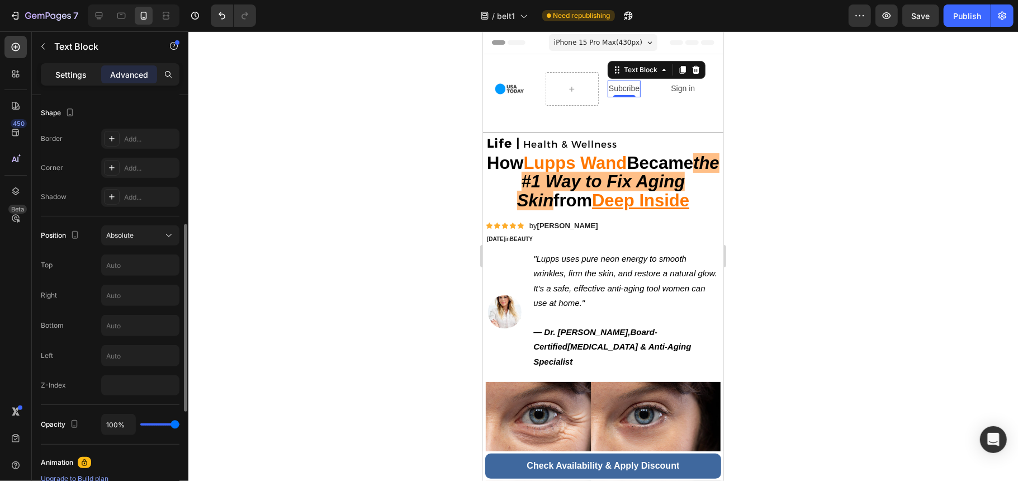
click at [59, 75] on p "Settings" at bounding box center [70, 75] width 31 height 12
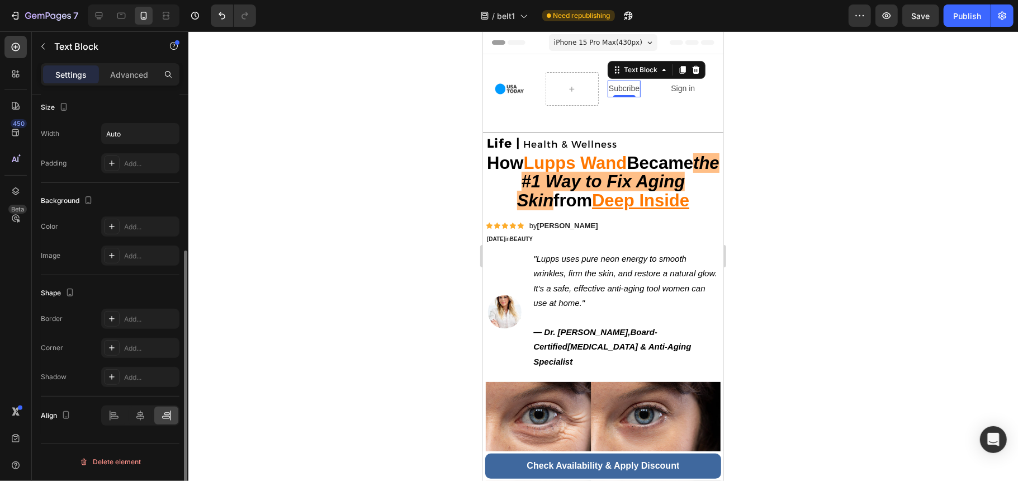
scroll to position [247, 0]
click at [160, 441] on div "Text style Styles Paragraph 1 Font Sans-serif Size 14 Color 4D4D4D Align Show m…" at bounding box center [110, 179] width 157 height 663
click at [645, 121] on div "Image Subcribe Text Block 0 Sign in Text Block Row Section 2" at bounding box center [603, 93] width 240 height 78
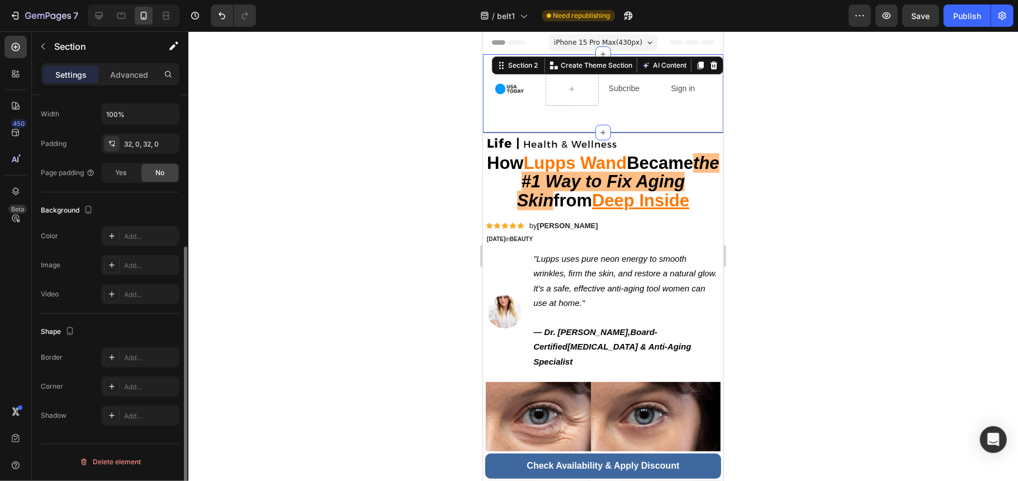
scroll to position [0, 0]
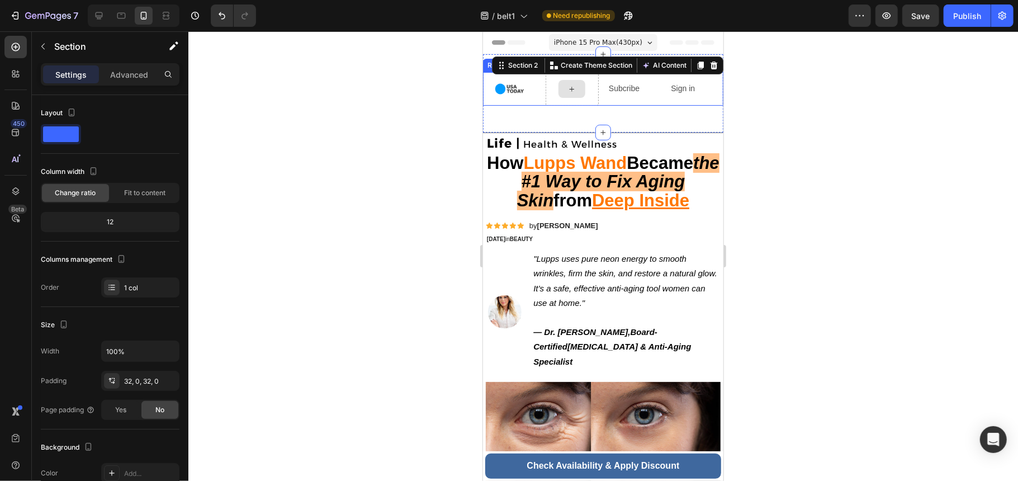
click at [548, 84] on div at bounding box center [572, 89] width 54 height 34
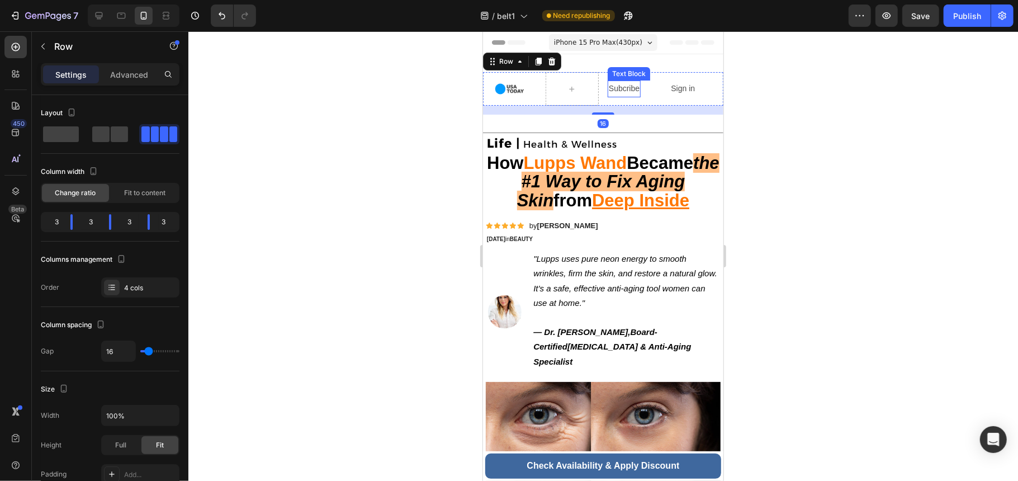
click at [631, 89] on p "Subcribe" at bounding box center [623, 88] width 31 height 14
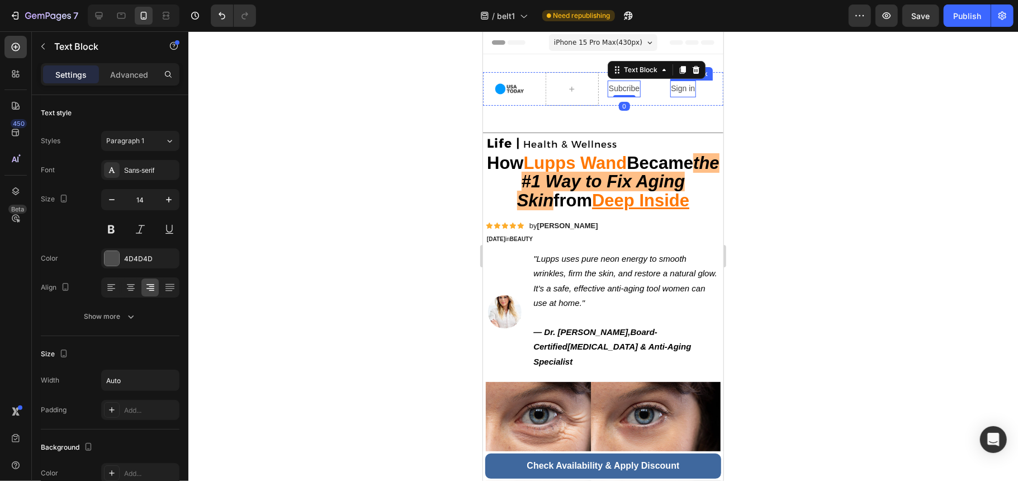
click at [671, 89] on p "Sign in" at bounding box center [683, 88] width 24 height 14
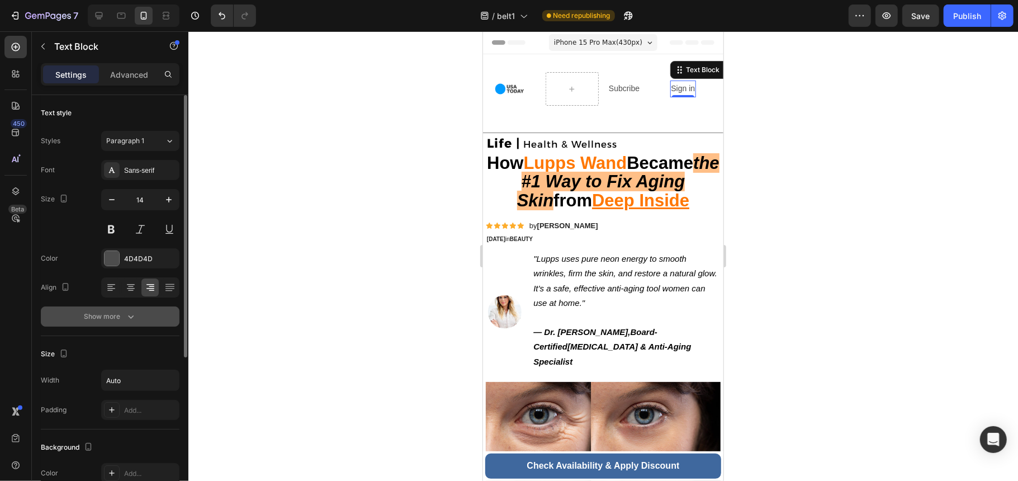
click at [108, 320] on div "Show more" at bounding box center [110, 316] width 52 height 11
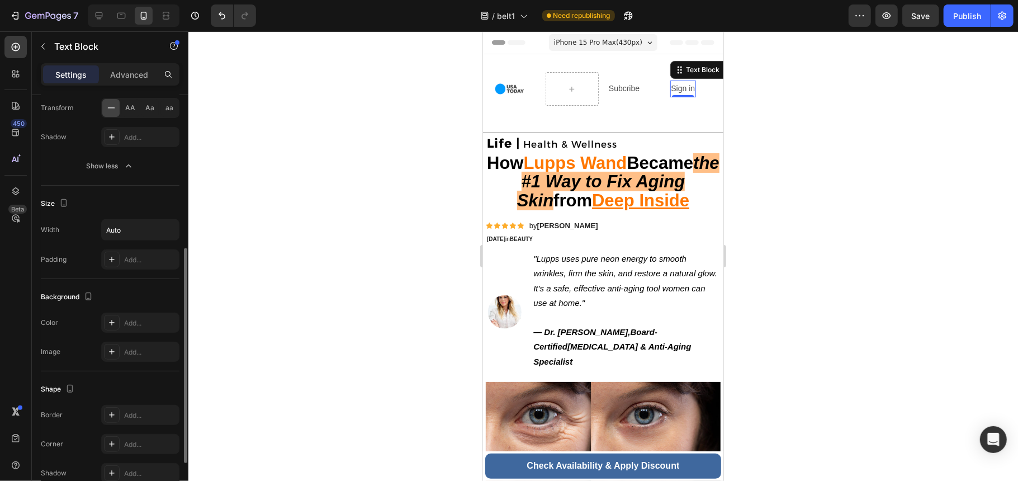
scroll to position [395, 0]
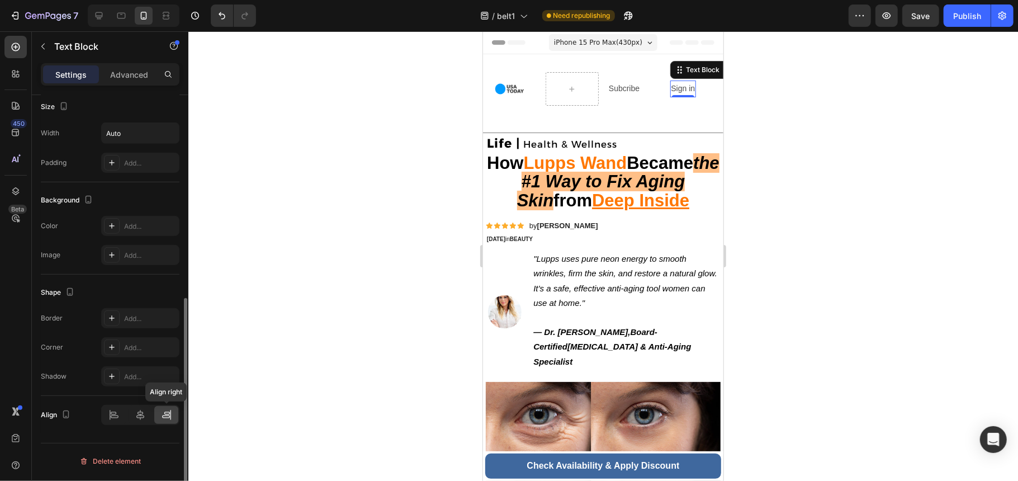
click at [162, 417] on icon at bounding box center [166, 414] width 11 height 11
click at [132, 419] on div at bounding box center [141, 415] width 24 height 18
click at [168, 416] on icon at bounding box center [166, 414] width 11 height 11
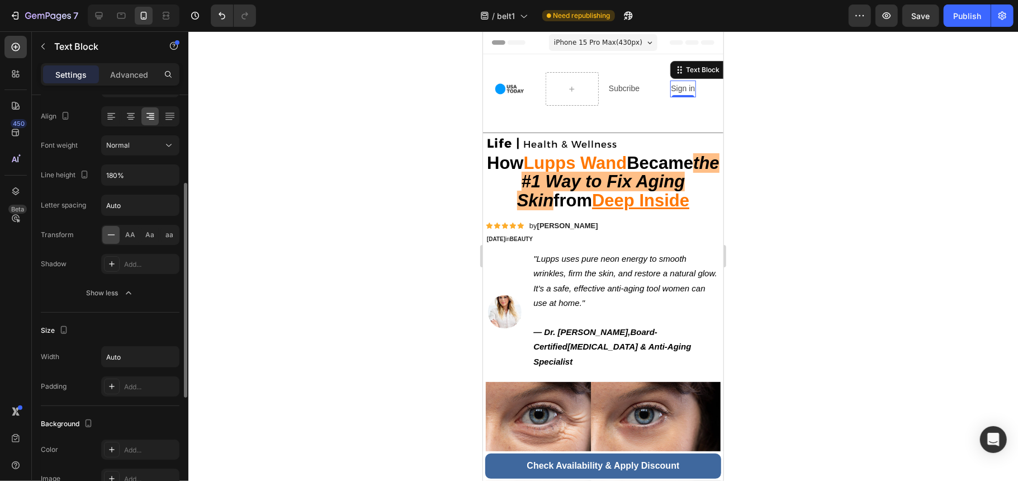
scroll to position [0, 0]
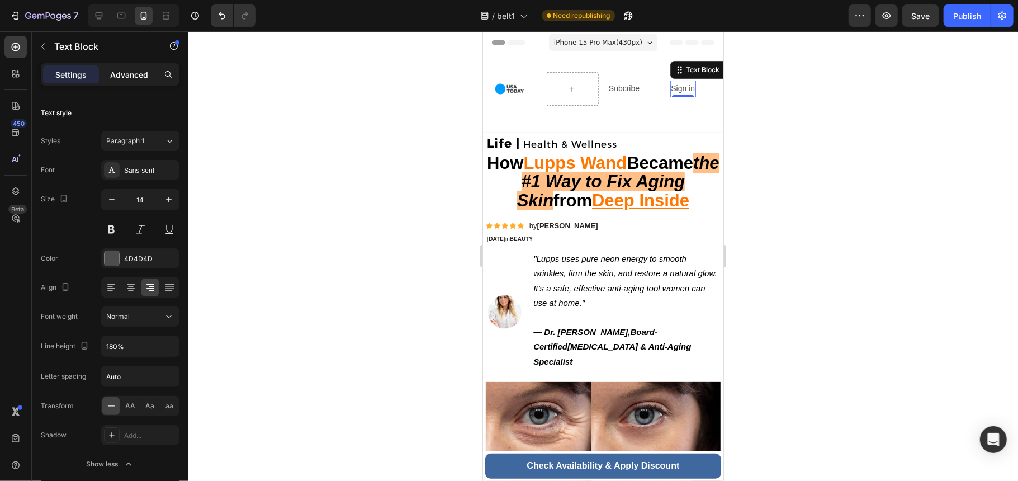
click at [141, 69] on p "Advanced" at bounding box center [129, 75] width 38 height 12
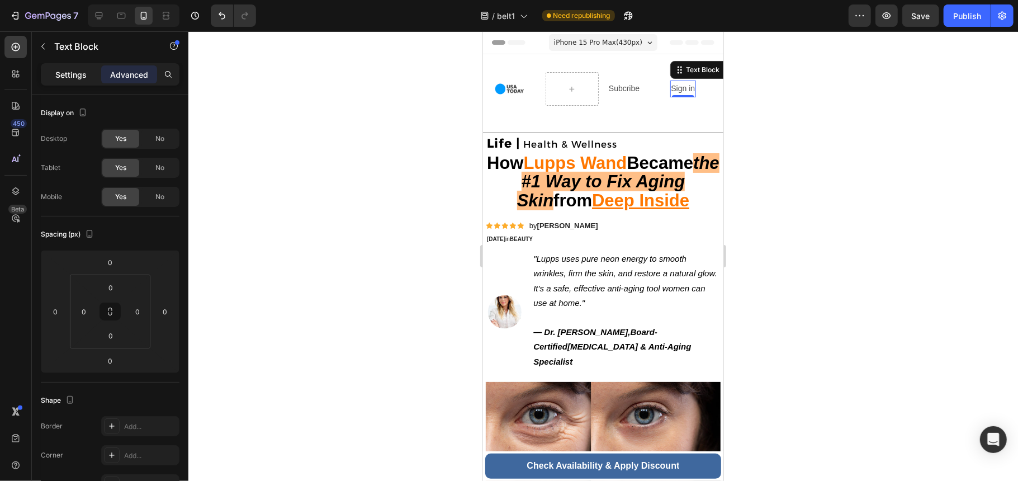
click at [62, 73] on p "Settings" at bounding box center [70, 75] width 31 height 12
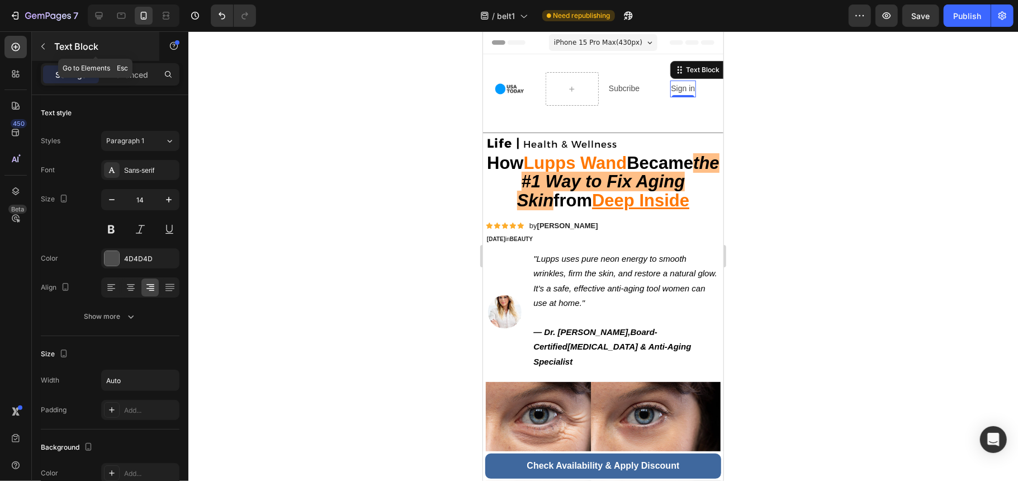
click at [48, 46] on button "button" at bounding box center [43, 46] width 18 height 18
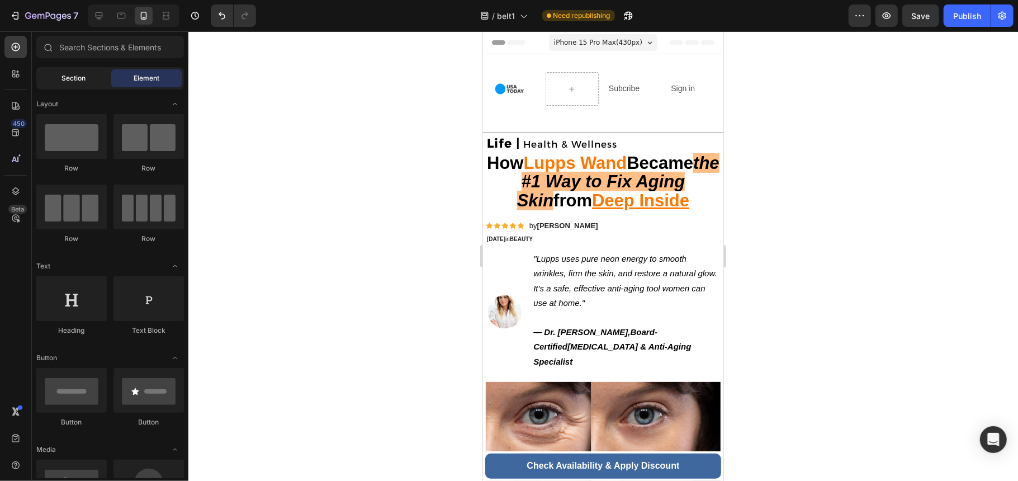
click at [67, 83] on div "Section" at bounding box center [74, 78] width 70 height 18
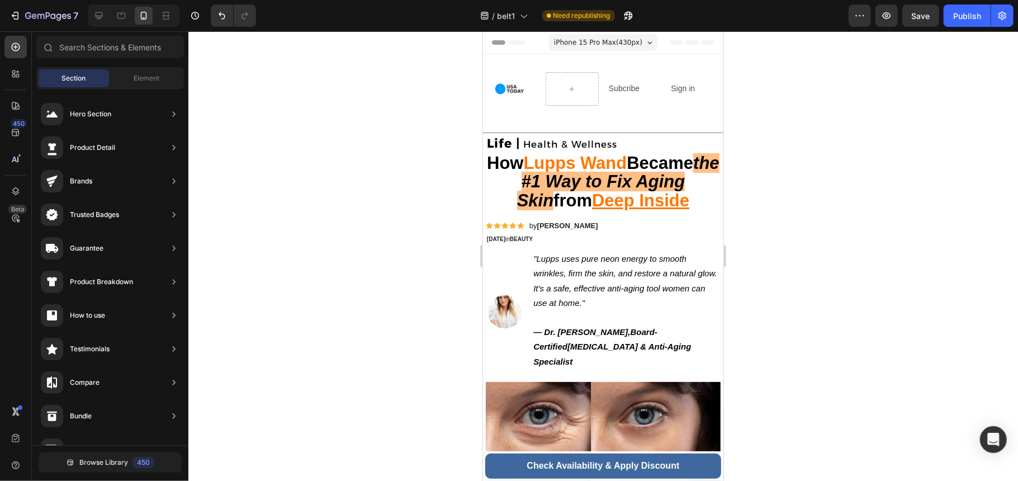
click at [157, 66] on div "Sections(30) Elements(83) Section Element Hero Section Product Detail Brands Tr…" at bounding box center [110, 257] width 157 height 443
click at [157, 74] on span "Element" at bounding box center [147, 78] width 26 height 10
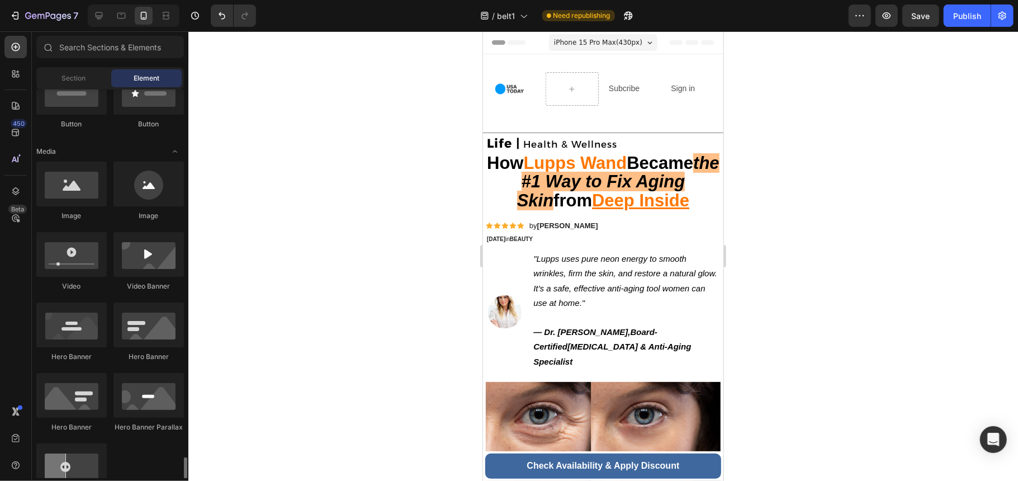
scroll to position [596, 0]
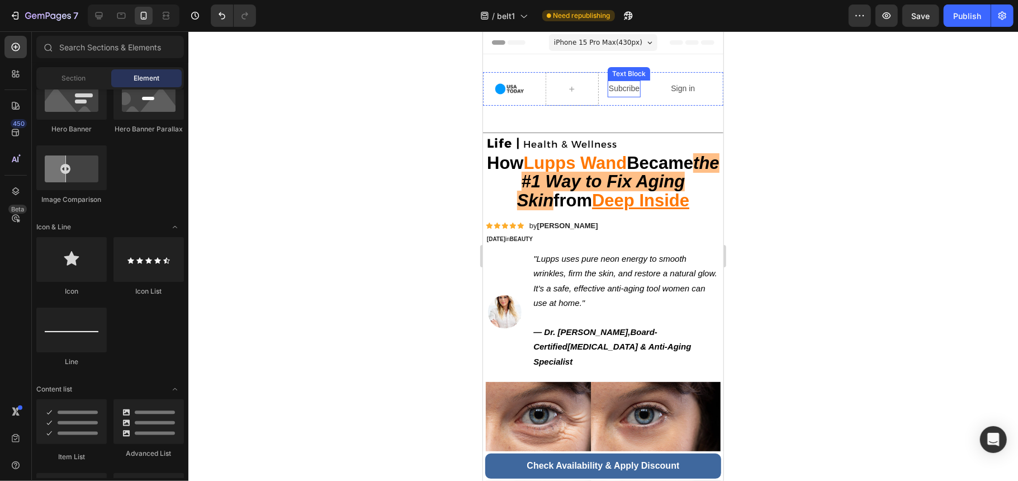
click at [632, 94] on p "Subcribe" at bounding box center [623, 88] width 31 height 14
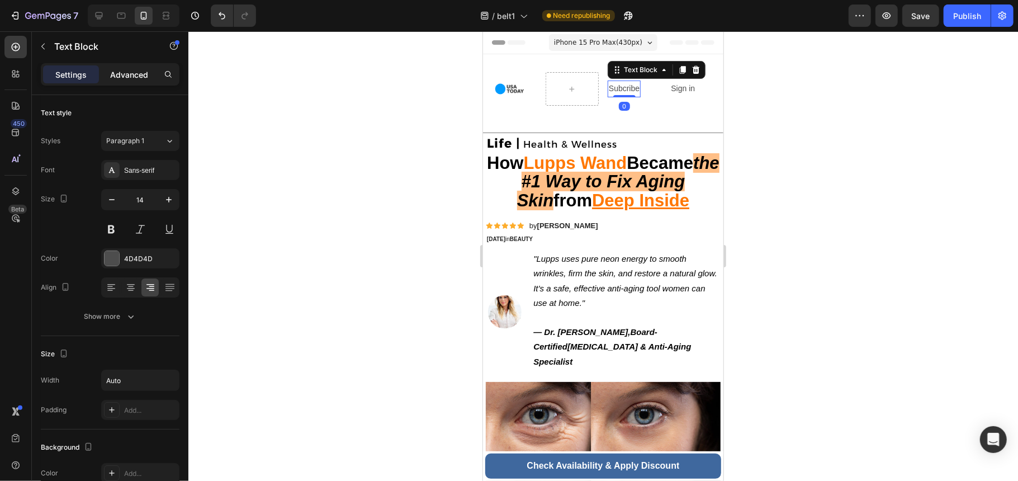
click at [110, 66] on div "Advanced" at bounding box center [129, 74] width 56 height 18
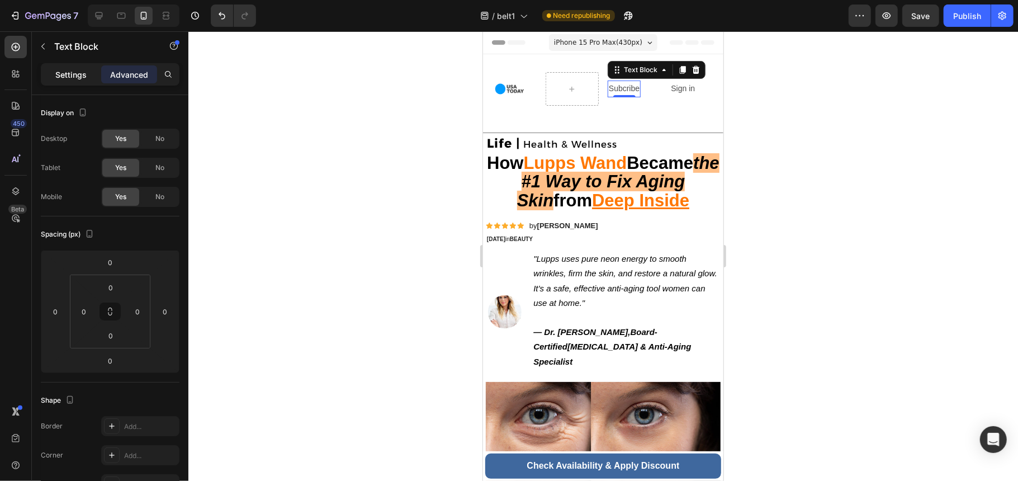
click at [67, 73] on p "Settings" at bounding box center [70, 75] width 31 height 12
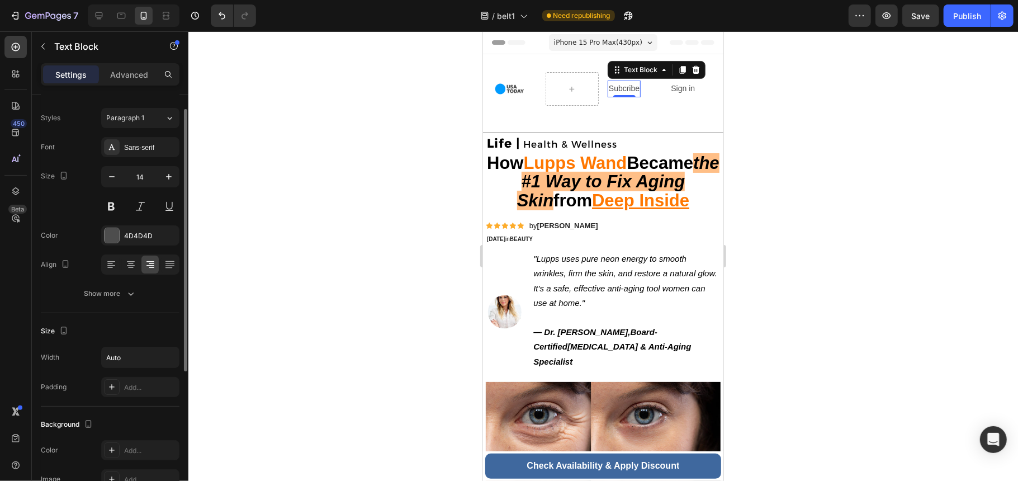
scroll to position [0, 0]
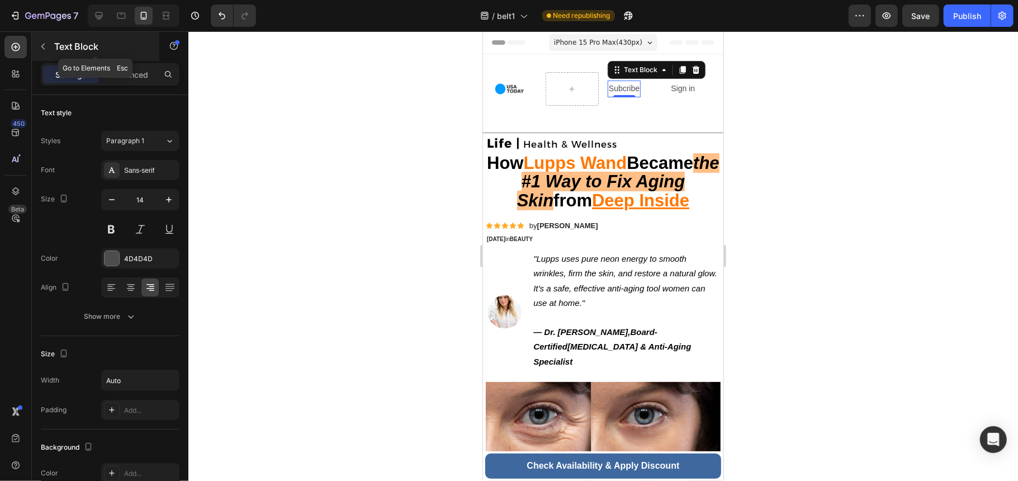
click at [45, 47] on icon "button" at bounding box center [43, 46] width 9 height 9
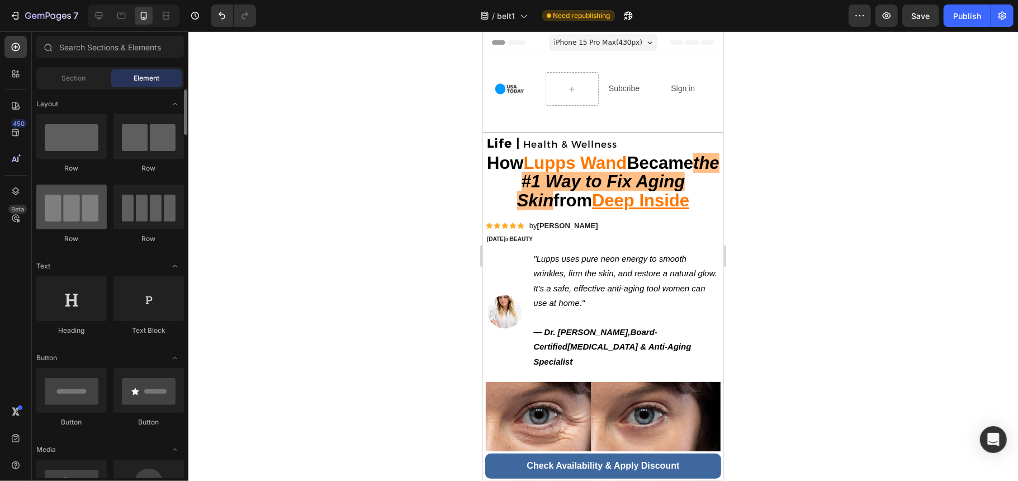
click at [67, 219] on div at bounding box center [71, 207] width 70 height 45
click at [83, 226] on div at bounding box center [71, 207] width 70 height 45
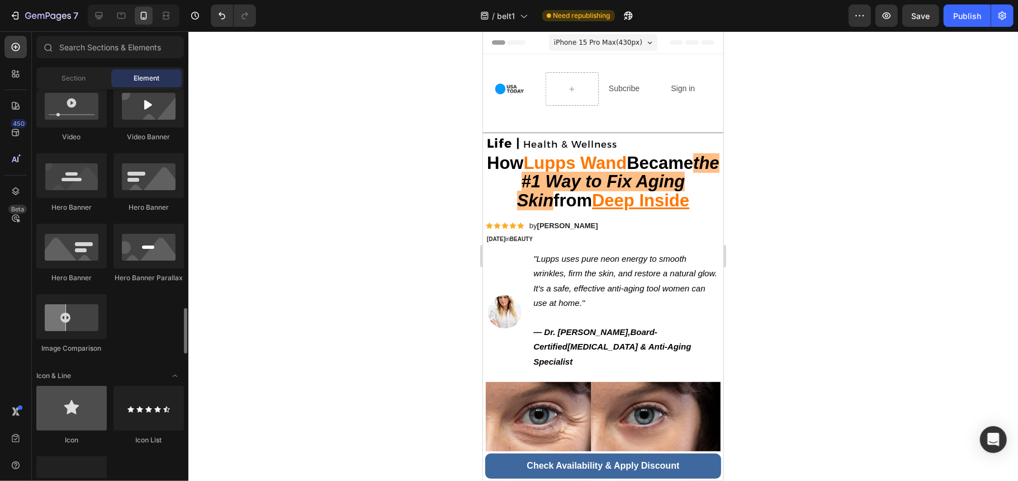
scroll to position [596, 0]
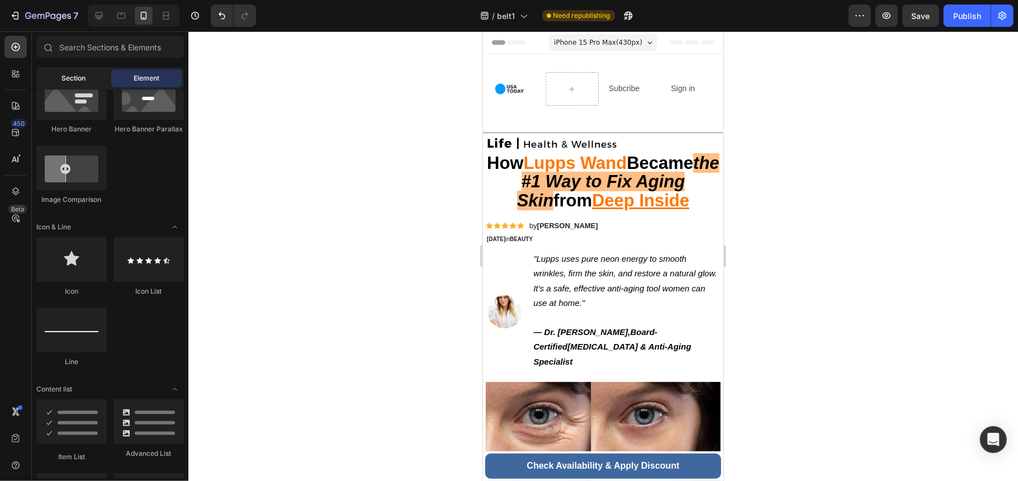
click at [73, 78] on span "Section" at bounding box center [74, 78] width 24 height 10
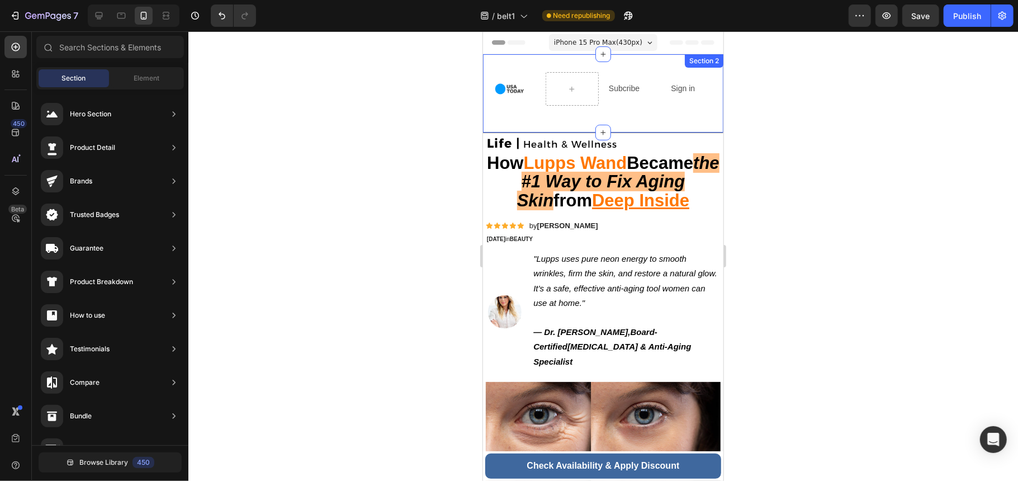
click at [538, 110] on div "Image Subcribe Text Block Sign in Text Block Row" at bounding box center [603, 93] width 240 height 42
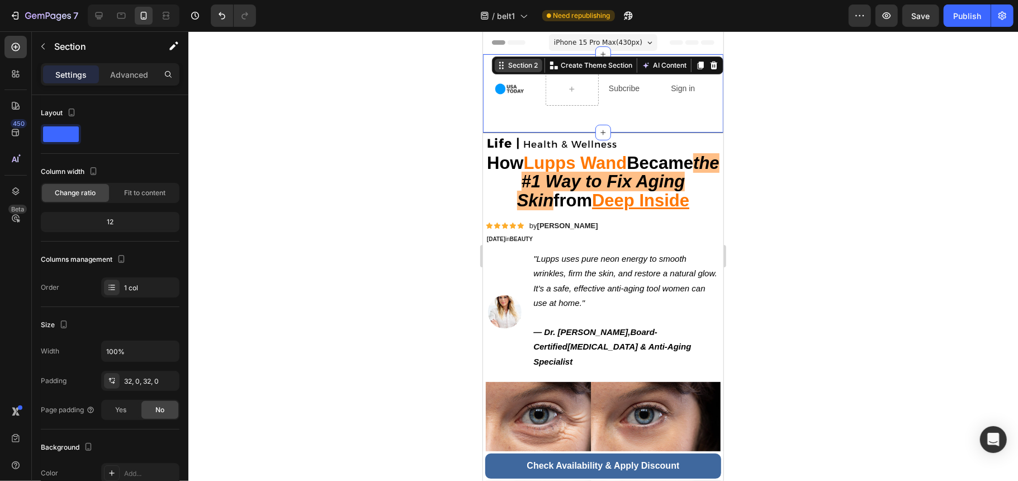
click at [522, 63] on div "Section 2" at bounding box center [522, 65] width 34 height 10
click at [157, 190] on span "Fit to content" at bounding box center [144, 193] width 41 height 10
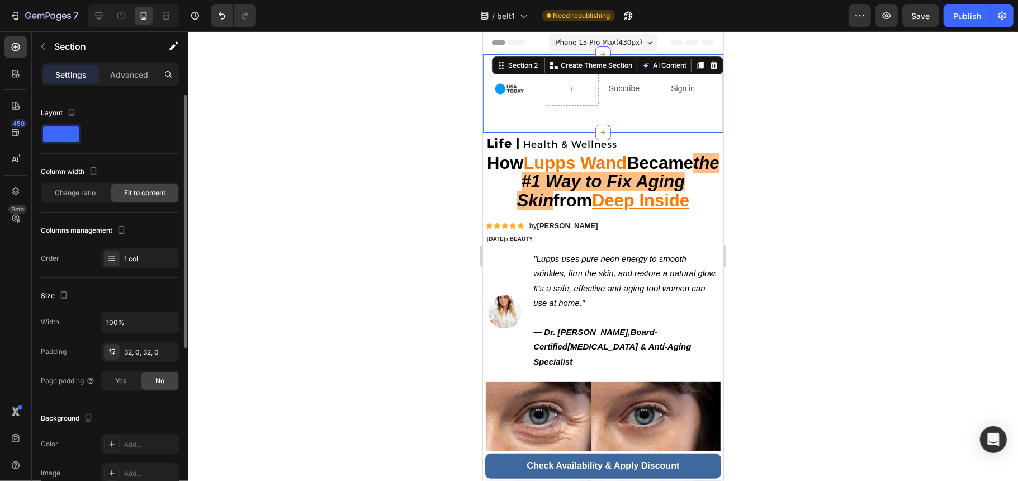
click at [76, 202] on div "Change ratio Fit to content" at bounding box center [110, 193] width 139 height 20
click at [78, 198] on span "Change ratio" at bounding box center [75, 193] width 41 height 10
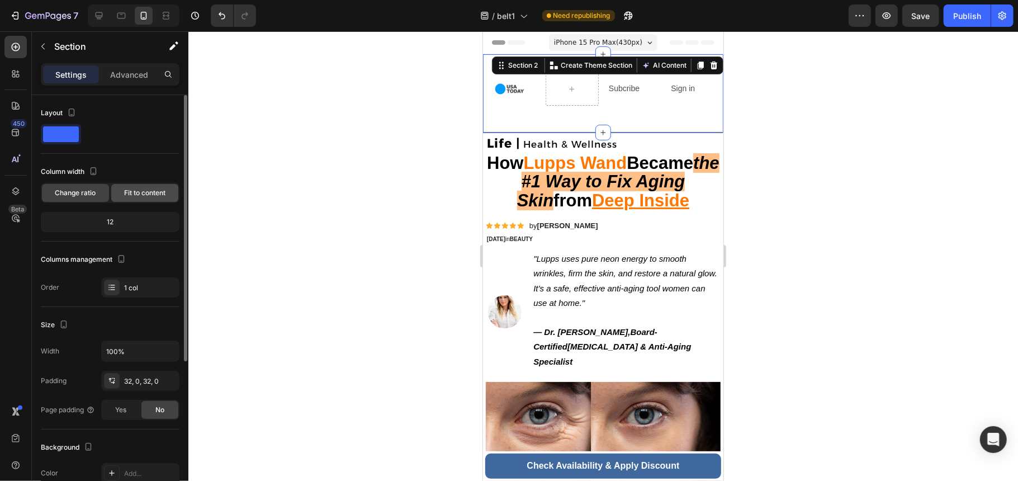
click at [171, 197] on div "Fit to content" at bounding box center [144, 193] width 67 height 18
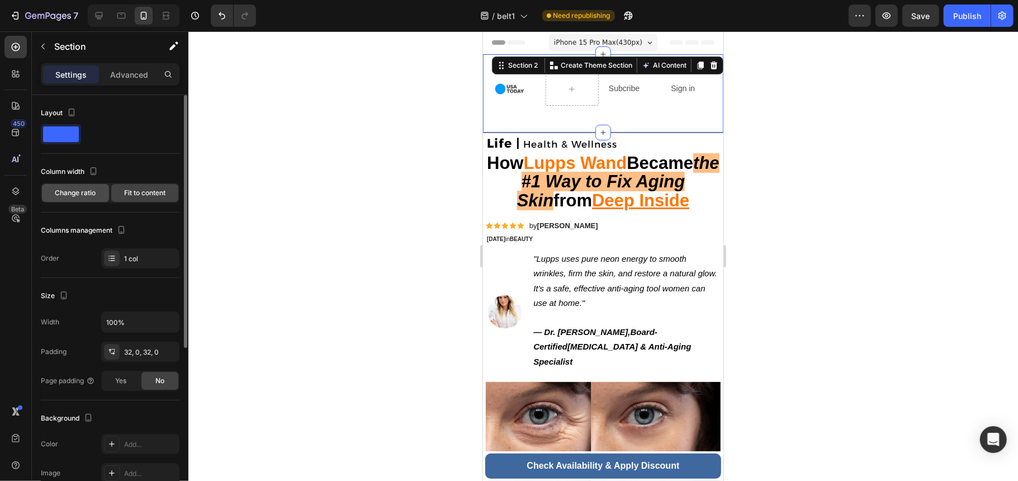
click at [73, 199] on div "Change ratio" at bounding box center [75, 193] width 67 height 18
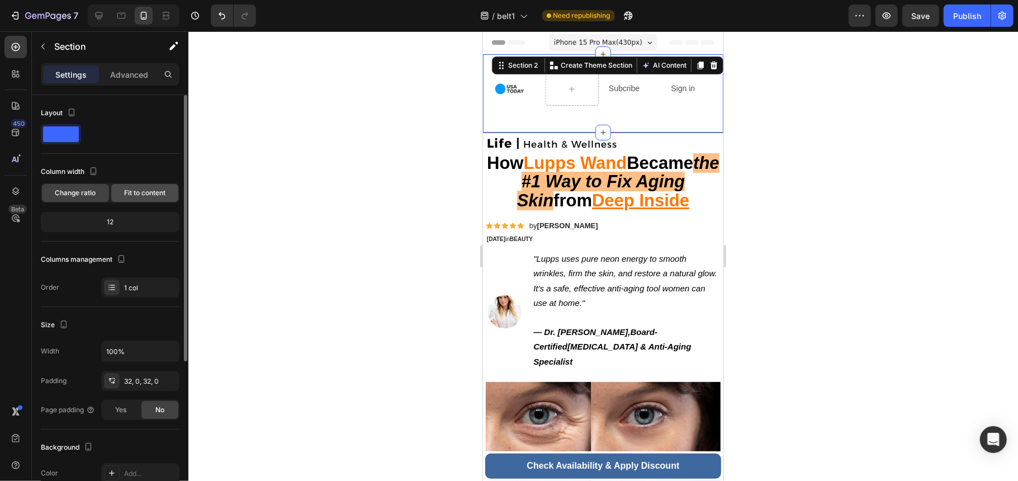
click at [112, 196] on div "Fit to content" at bounding box center [144, 193] width 67 height 18
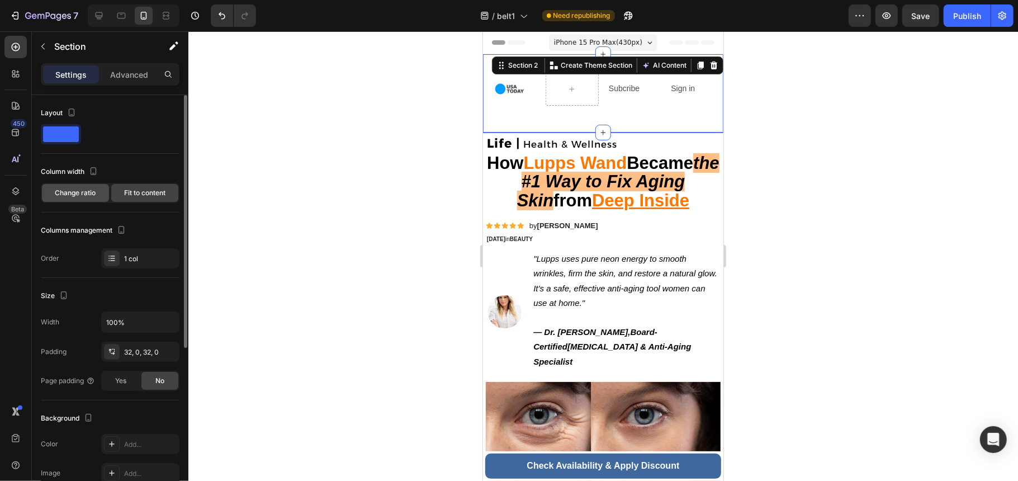
click at [78, 195] on span "Change ratio" at bounding box center [75, 193] width 41 height 10
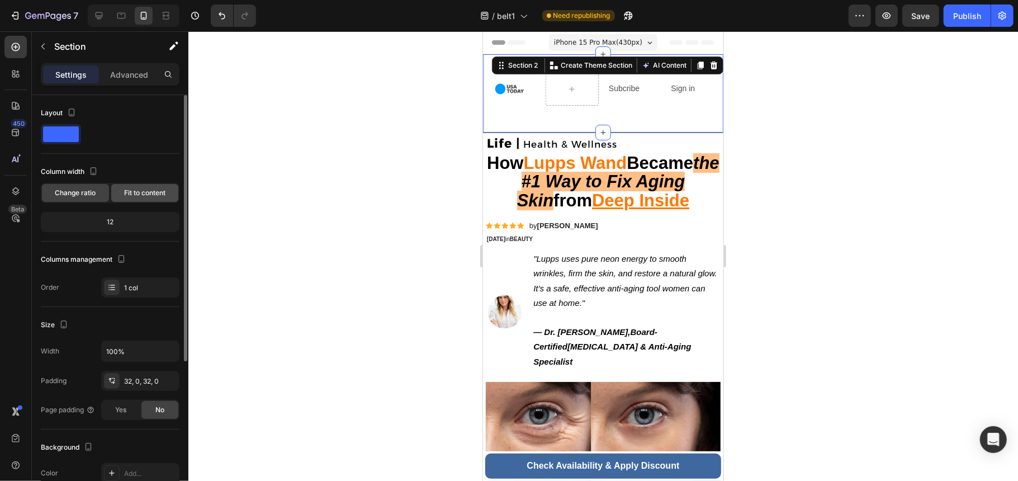
click at [128, 193] on span "Fit to content" at bounding box center [144, 193] width 41 height 10
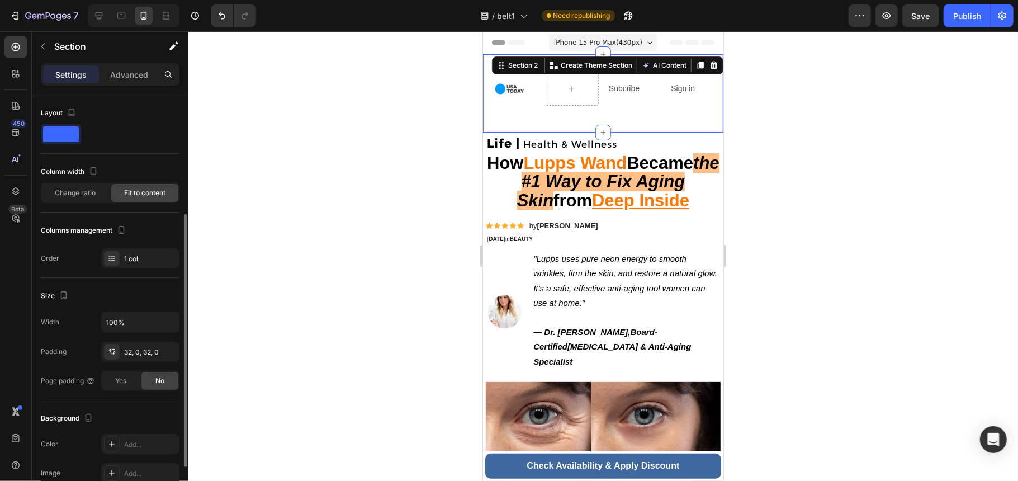
scroll to position [74, 0]
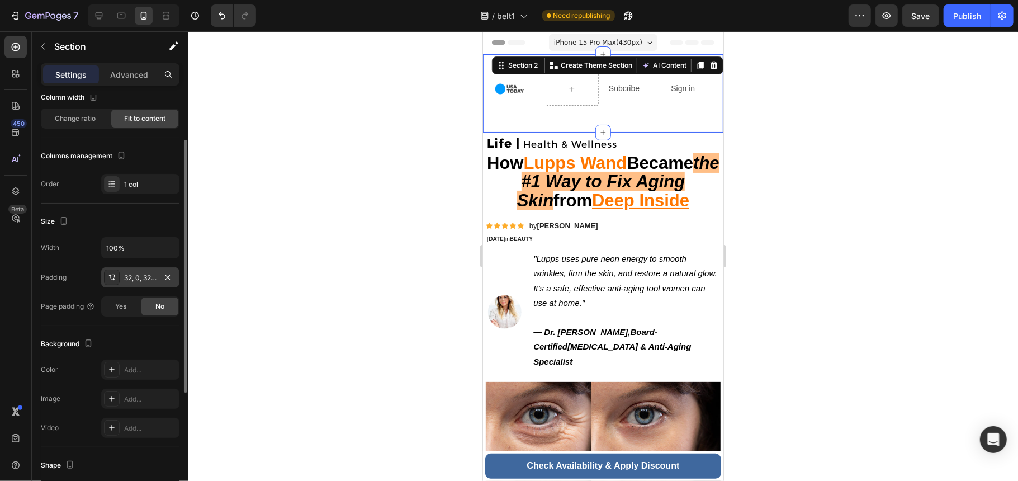
click at [141, 282] on div "32, 0, 32, 0" at bounding box center [140, 278] width 32 height 10
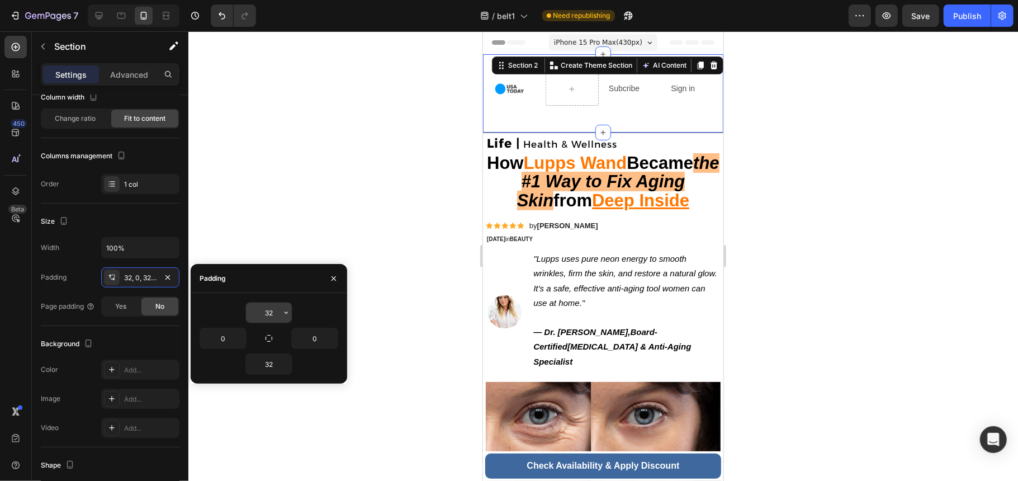
click at [280, 314] on input "32" at bounding box center [269, 312] width 46 height 20
click at [285, 316] on icon "button" at bounding box center [286, 312] width 9 height 9
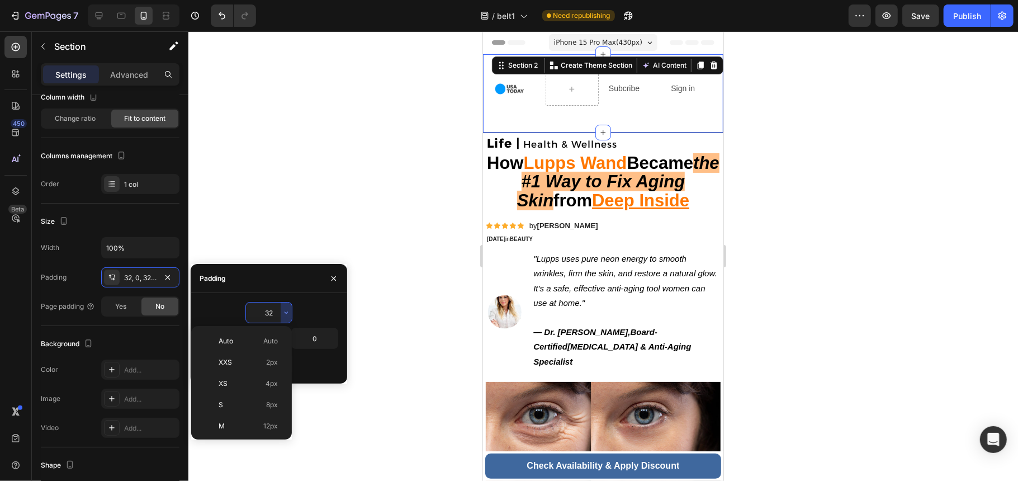
scroll to position [81, 0]
click at [252, 347] on p "M 12px" at bounding box center [248, 346] width 59 height 10
type input "12"
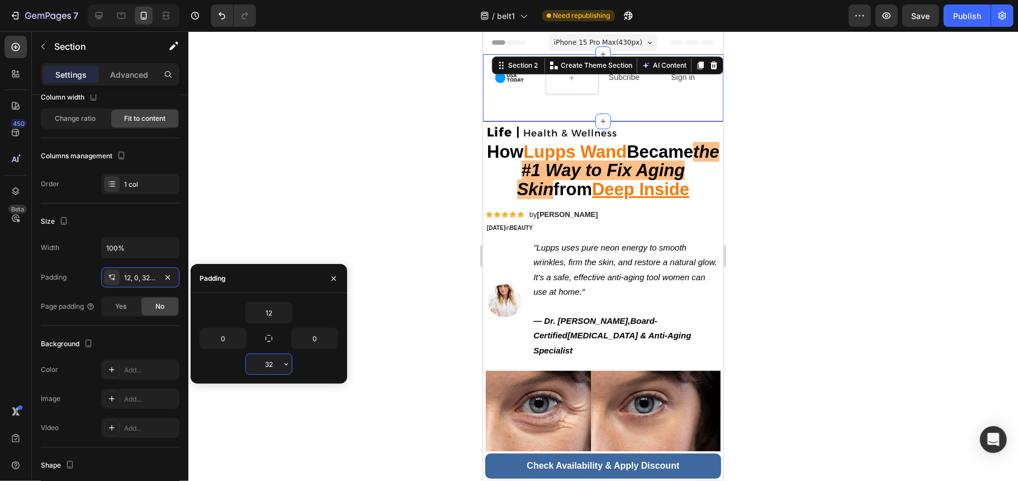
click at [266, 358] on input "32" at bounding box center [269, 364] width 46 height 20
click at [282, 367] on icon "button" at bounding box center [286, 364] width 9 height 9
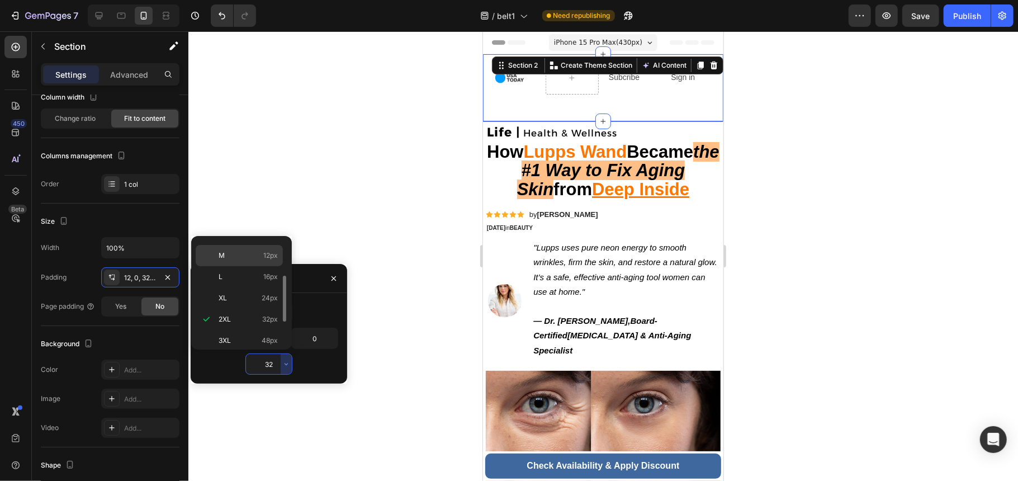
click at [233, 258] on p "M 12px" at bounding box center [248, 255] width 59 height 10
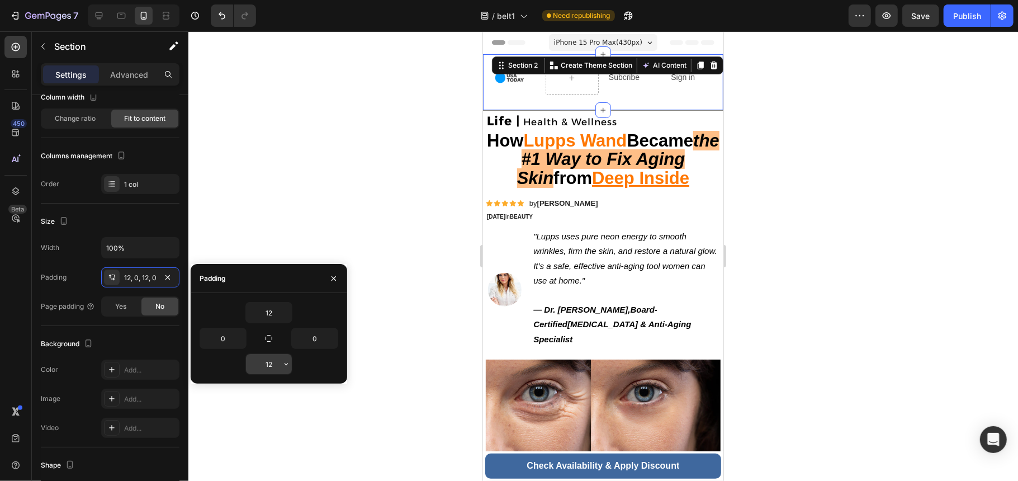
click at [274, 372] on input "12" at bounding box center [269, 364] width 46 height 20
type input "8"
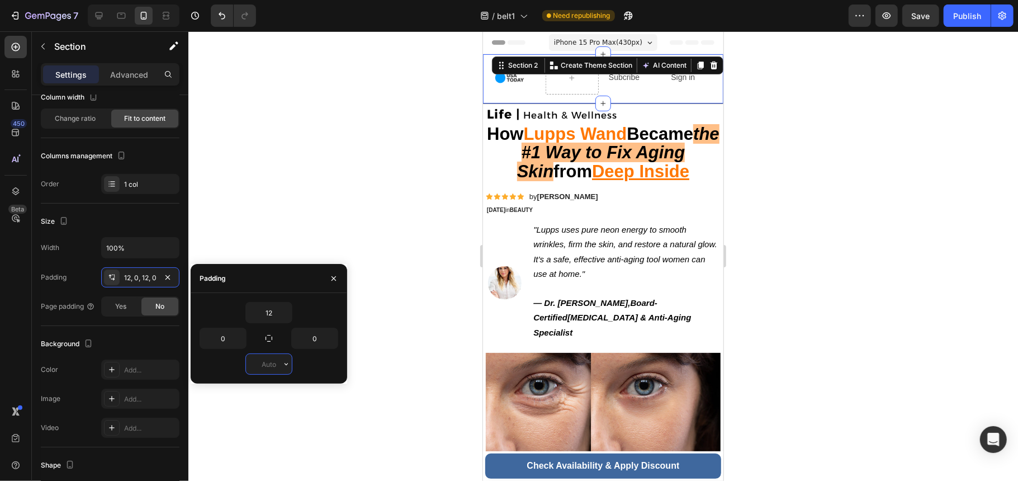
type input "3"
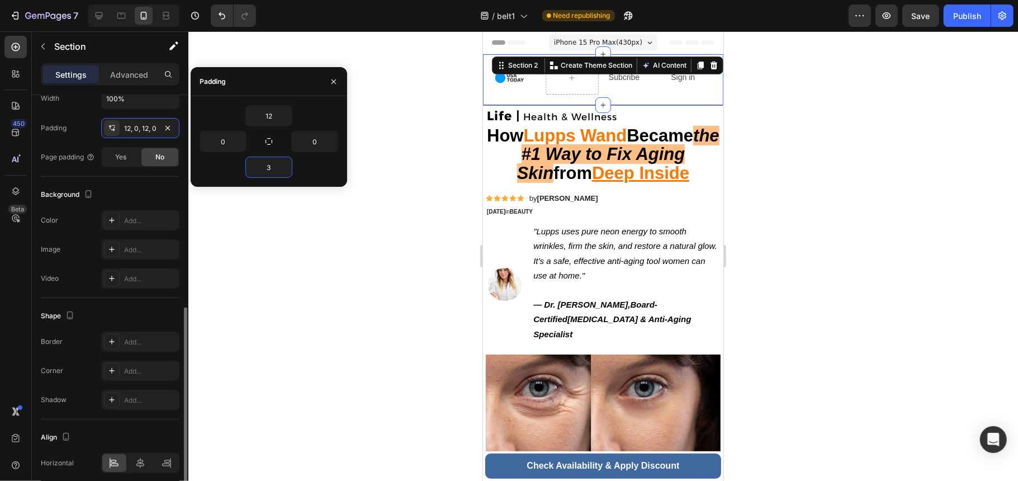
scroll to position [271, 0]
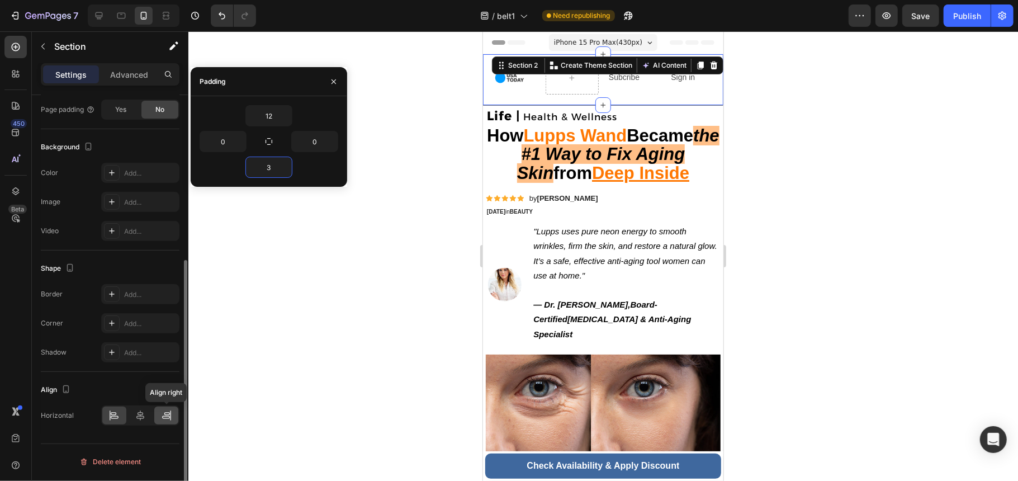
click at [171, 419] on icon at bounding box center [170, 415] width 1 height 10
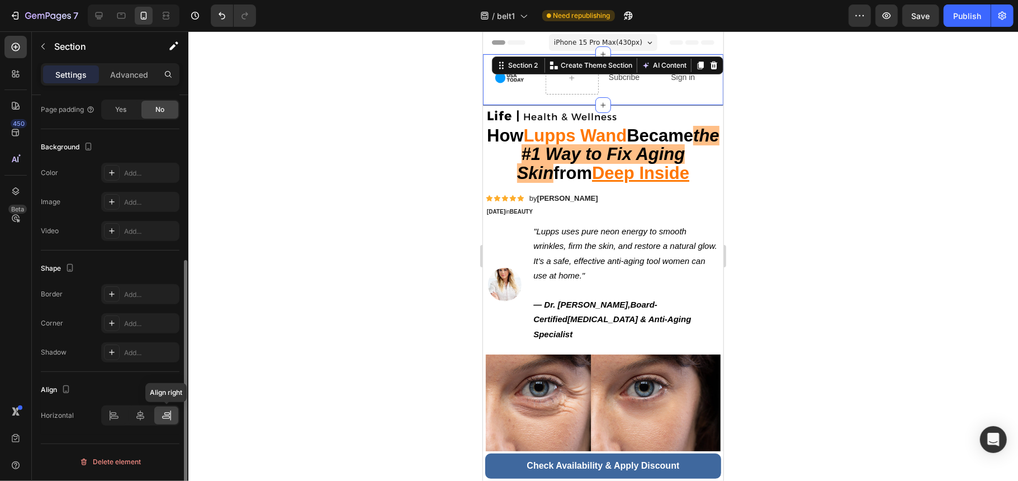
click at [171, 419] on icon at bounding box center [170, 415] width 1 height 10
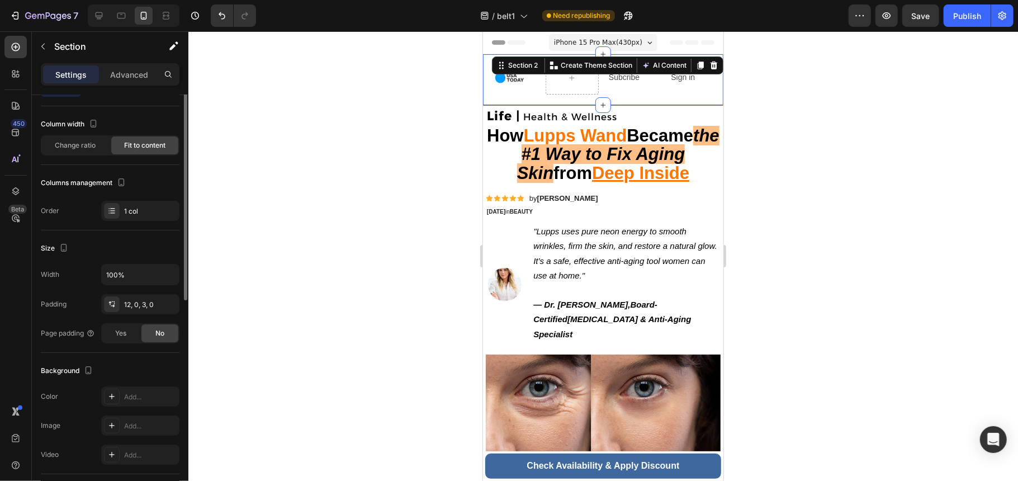
scroll to position [0, 0]
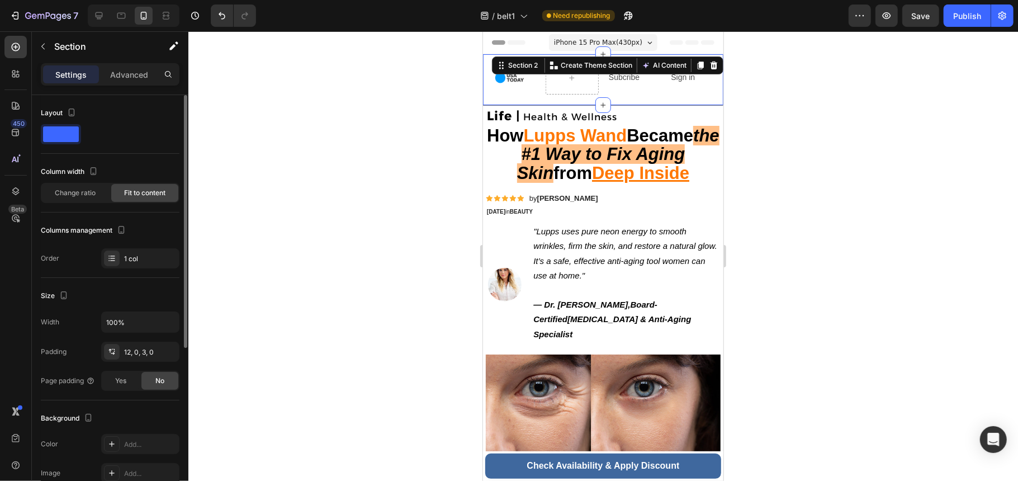
click at [52, 126] on span at bounding box center [61, 134] width 36 height 16
click at [138, 155] on div "Layout Column width Change ratio Fit to content Columns management Order 1 col" at bounding box center [110, 186] width 139 height 164
click at [86, 195] on span "Change ratio" at bounding box center [75, 193] width 41 height 10
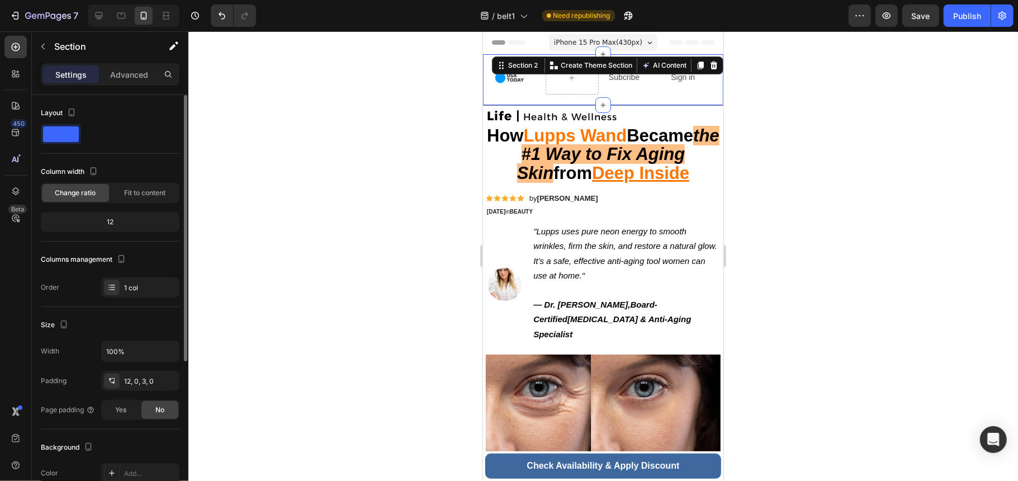
click at [127, 224] on div "12" at bounding box center [110, 222] width 134 height 16
click at [115, 231] on div "12" at bounding box center [110, 222] width 139 height 20
click at [107, 223] on div "12" at bounding box center [110, 222] width 134 height 16
click at [122, 195] on div "Fit to content" at bounding box center [144, 193] width 67 height 18
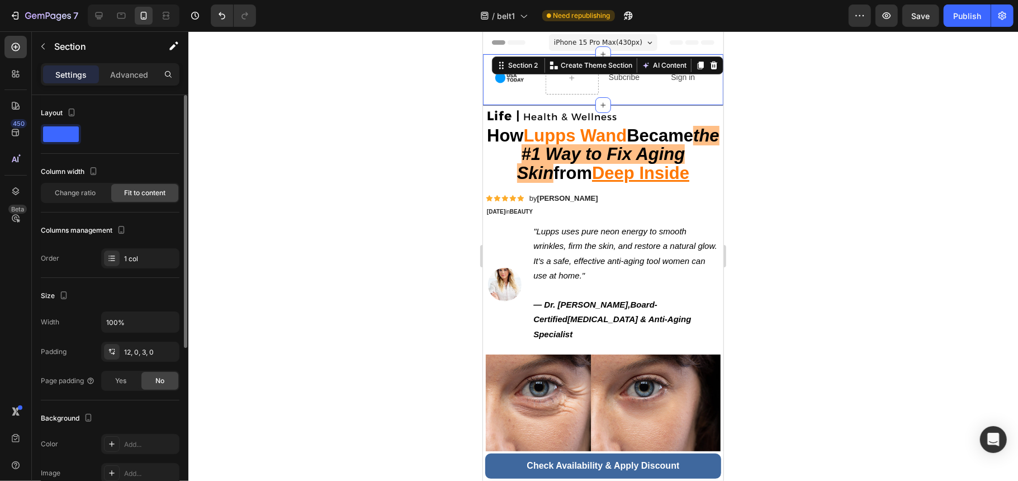
click at [162, 130] on div at bounding box center [110, 134] width 139 height 20
click at [801, 188] on div at bounding box center [603, 256] width 830 height 450
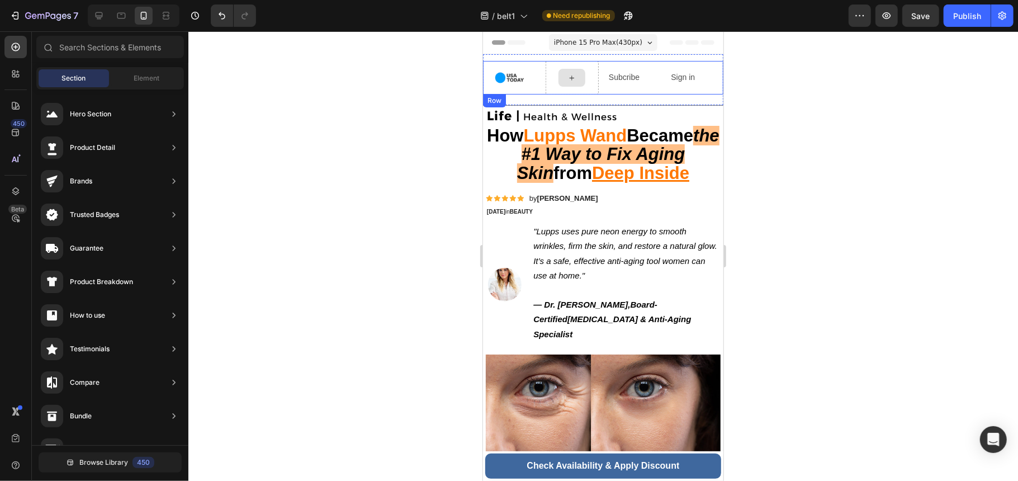
click at [575, 83] on div at bounding box center [571, 77] width 27 height 18
click at [569, 74] on icon at bounding box center [571, 78] width 9 height 10
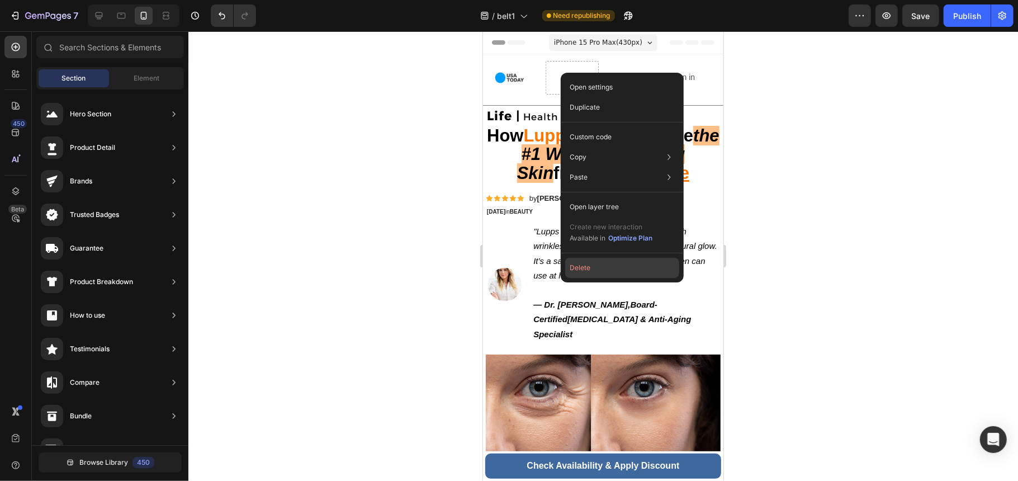
click at [632, 268] on button "Delete" at bounding box center [622, 268] width 114 height 20
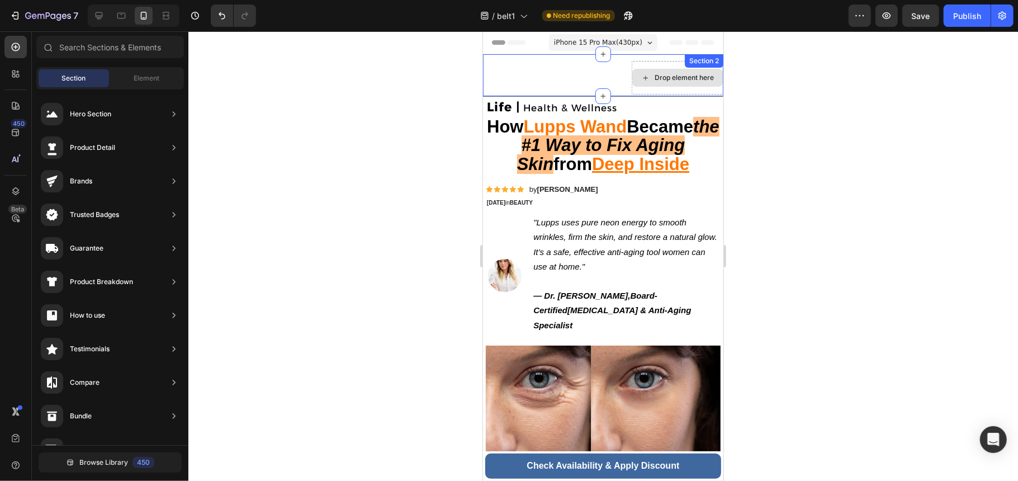
click at [668, 73] on div "Drop element here" at bounding box center [683, 77] width 59 height 9
click at [566, 83] on div "Drop element here Section 2" at bounding box center [603, 75] width 240 height 42
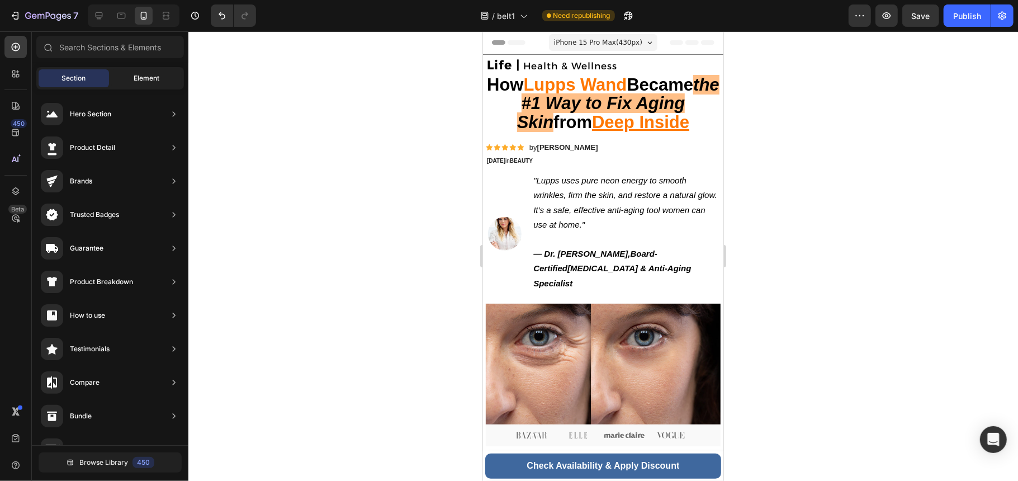
click at [150, 72] on div "Element" at bounding box center [146, 78] width 70 height 18
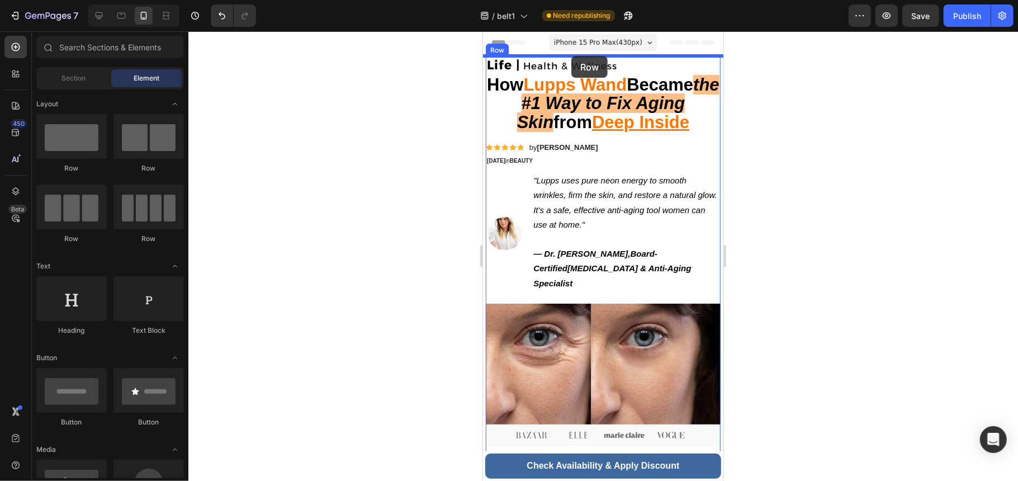
drag, startPoint x: 565, startPoint y: 250, endPoint x: 569, endPoint y: 56, distance: 194.6
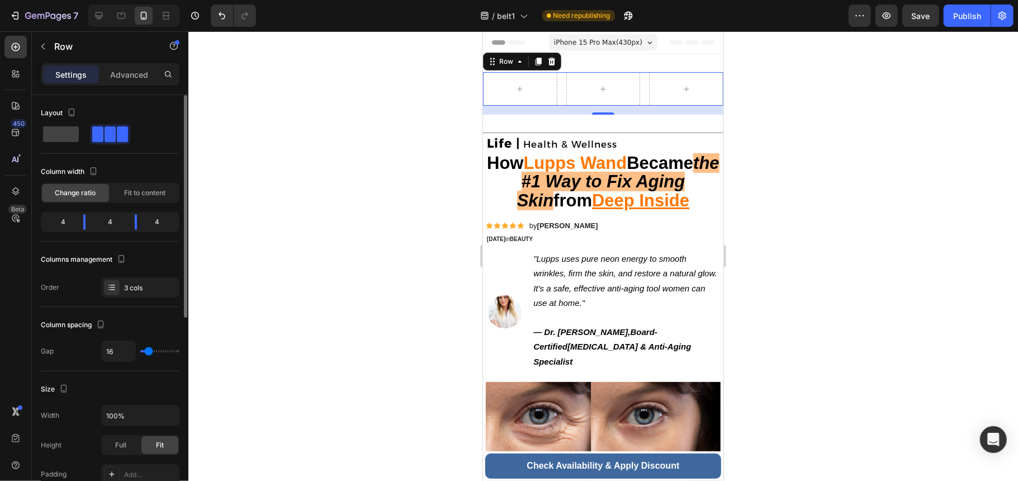
click at [103, 226] on div "4" at bounding box center [109, 222] width 31 height 16
click at [154, 199] on div "Fit to content" at bounding box center [144, 193] width 67 height 18
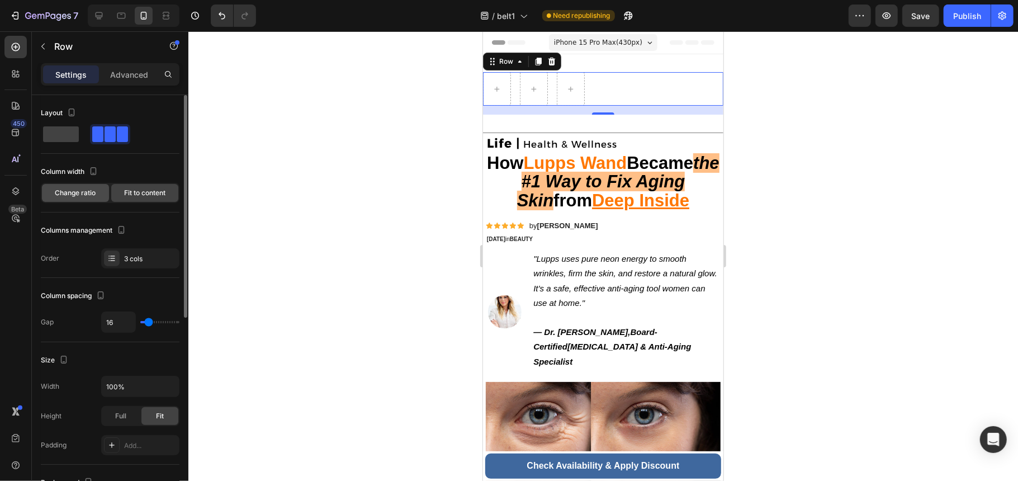
click at [88, 198] on span "Change ratio" at bounding box center [75, 193] width 41 height 10
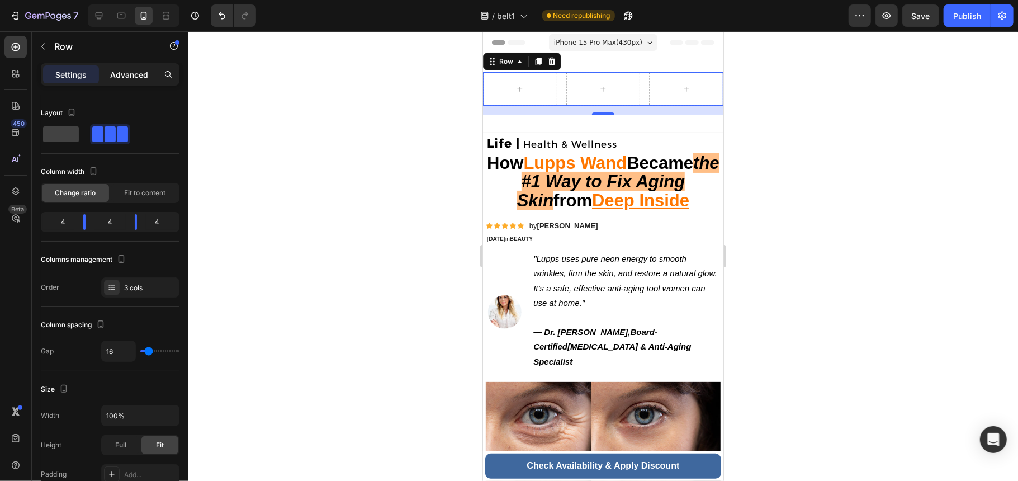
click at [125, 74] on p "Advanced" at bounding box center [129, 75] width 38 height 12
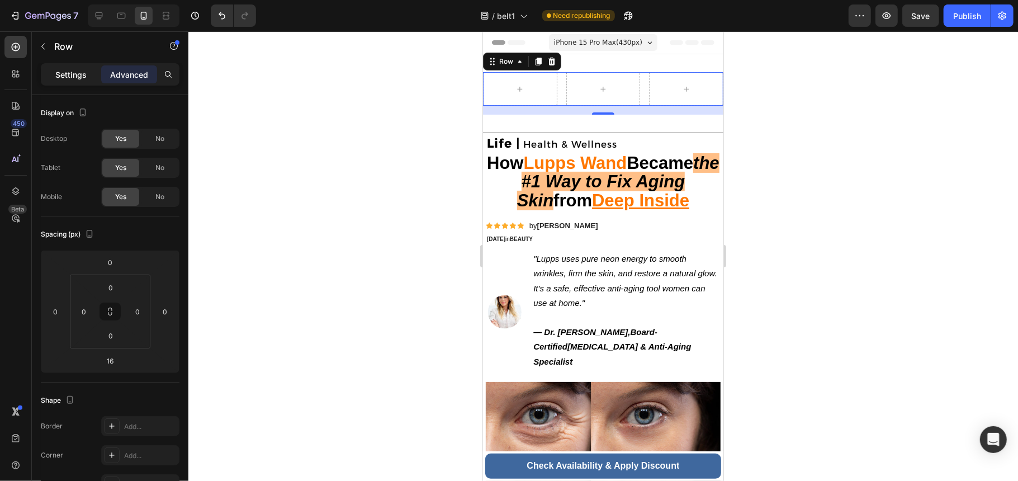
click at [85, 66] on div "Settings" at bounding box center [71, 74] width 56 height 18
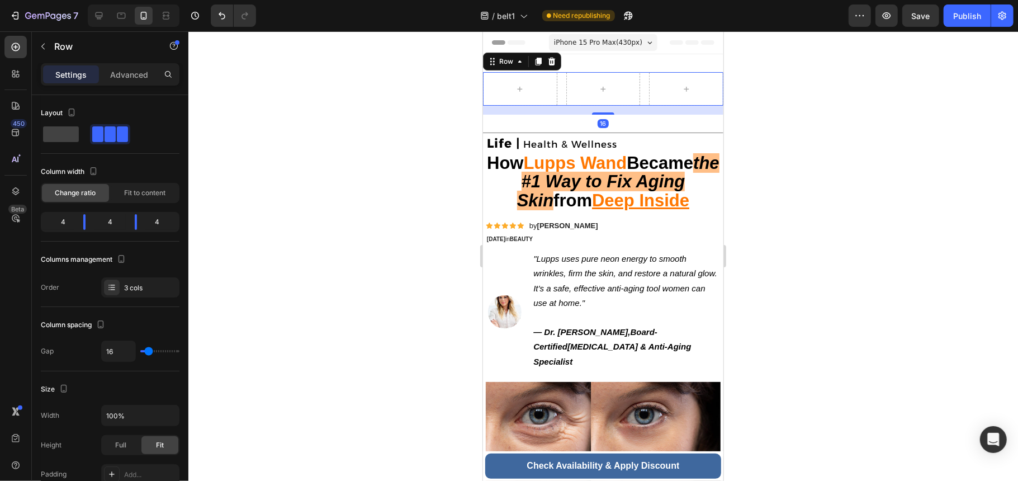
click at [60, 69] on p "Settings" at bounding box center [70, 75] width 31 height 12
click at [45, 44] on icon "button" at bounding box center [43, 46] width 9 height 9
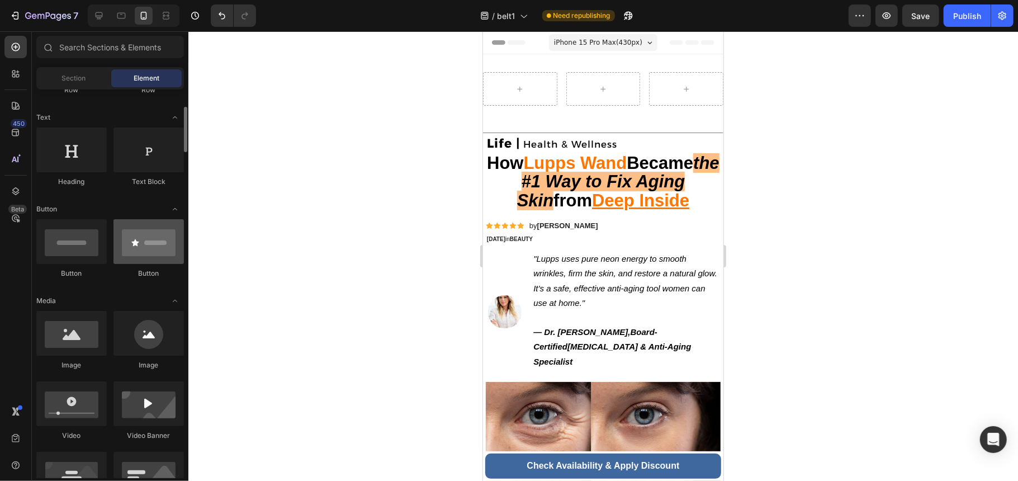
scroll to position [74, 0]
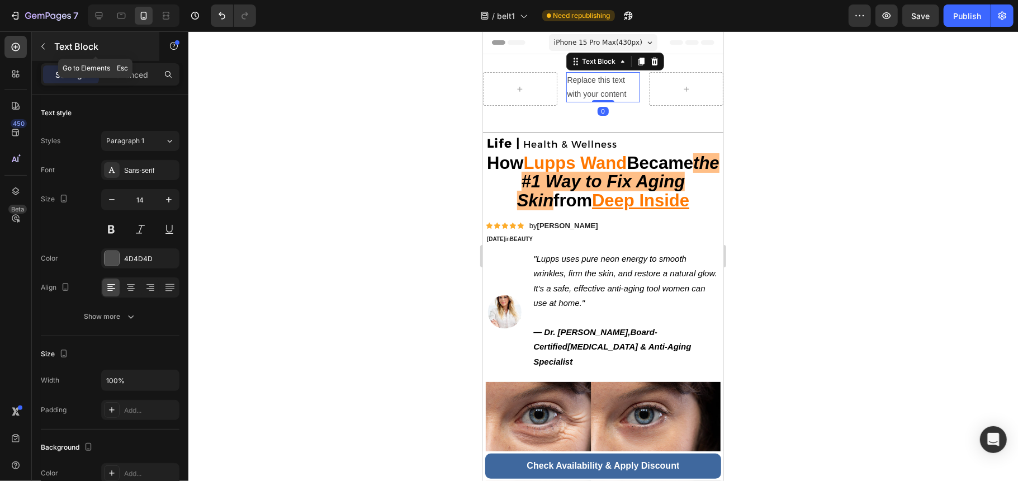
click at [50, 43] on button "button" at bounding box center [43, 46] width 18 height 18
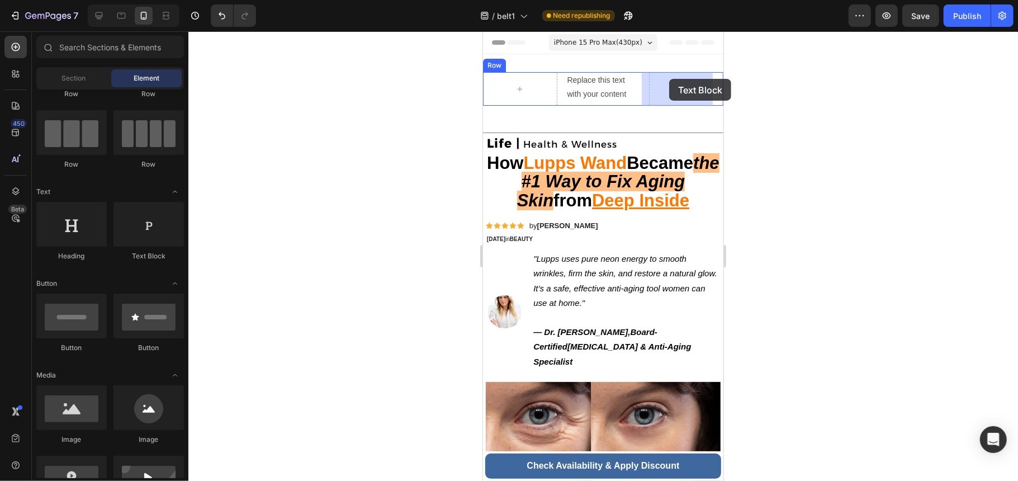
drag, startPoint x: 633, startPoint y: 268, endPoint x: 669, endPoint y: 78, distance: 193.3
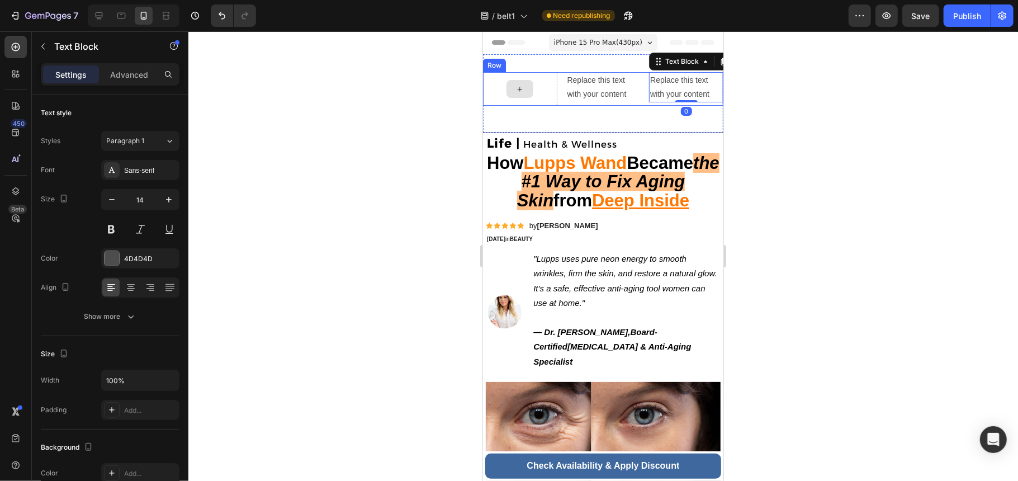
click at [486, 78] on div at bounding box center [520, 89] width 74 height 34
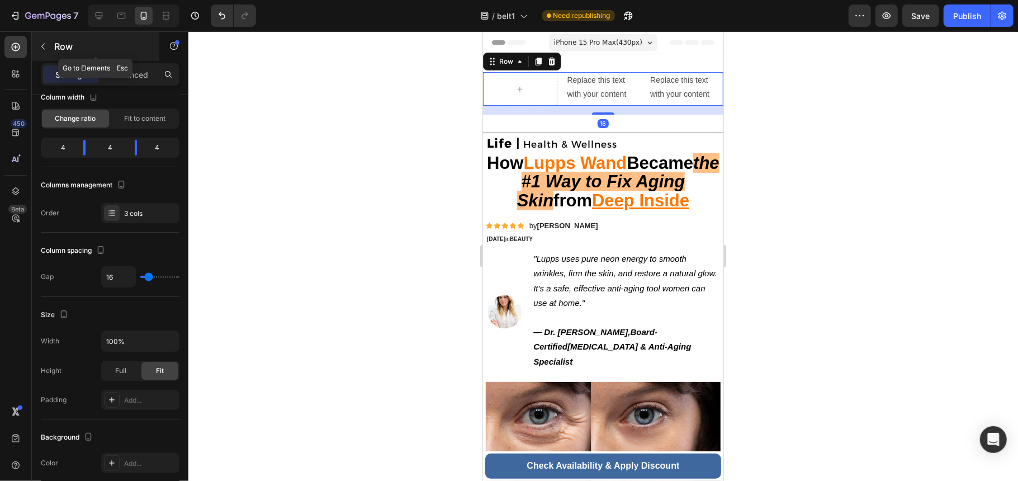
click at [38, 40] on button "button" at bounding box center [43, 46] width 18 height 18
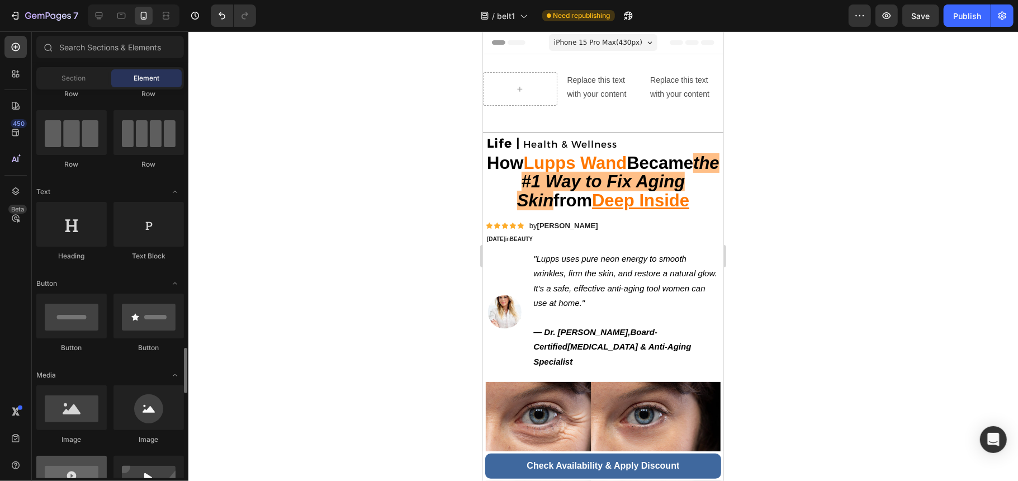
scroll to position [298, 0]
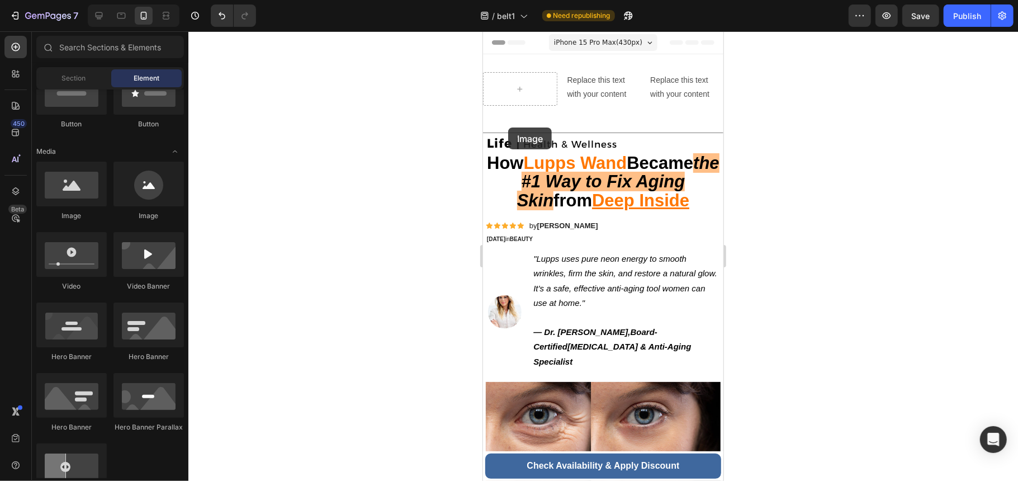
drag, startPoint x: 711, startPoint y: 223, endPoint x: 510, endPoint y: 100, distance: 235.4
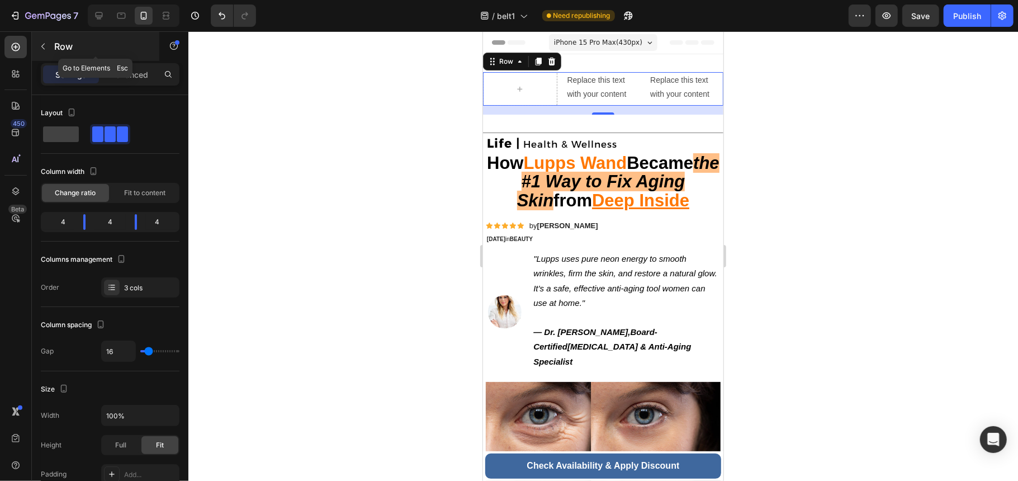
click at [39, 40] on button "button" at bounding box center [43, 46] width 18 height 18
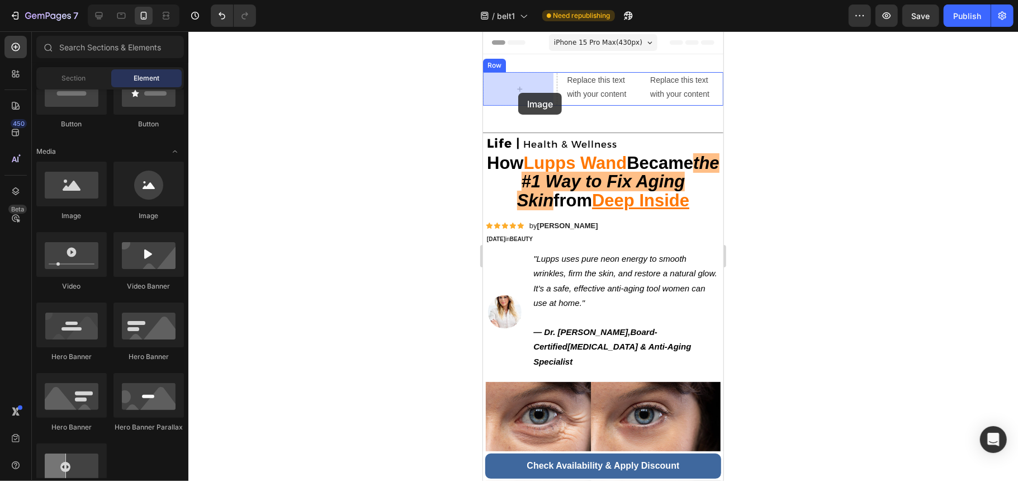
drag, startPoint x: 564, startPoint y: 234, endPoint x: 518, endPoint y: 92, distance: 149.2
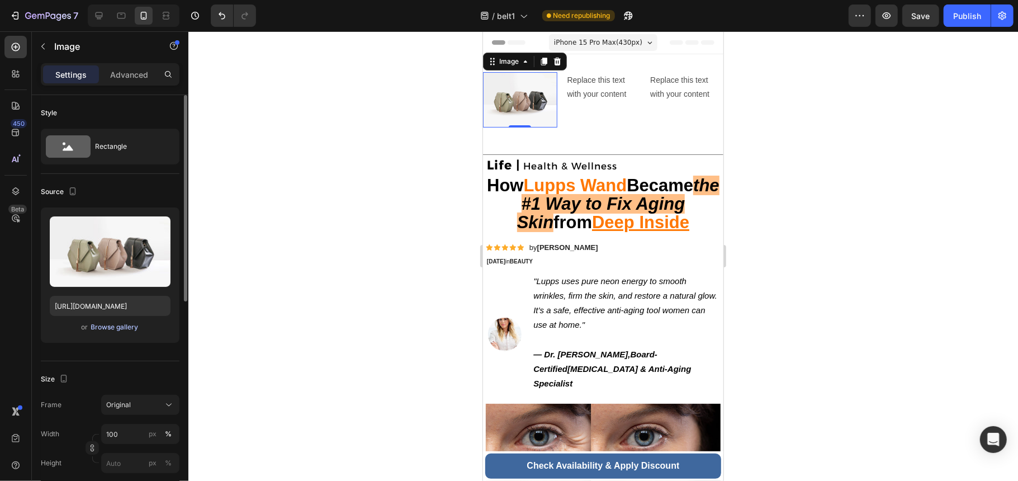
click at [117, 327] on div "Browse gallery" at bounding box center [115, 327] width 48 height 10
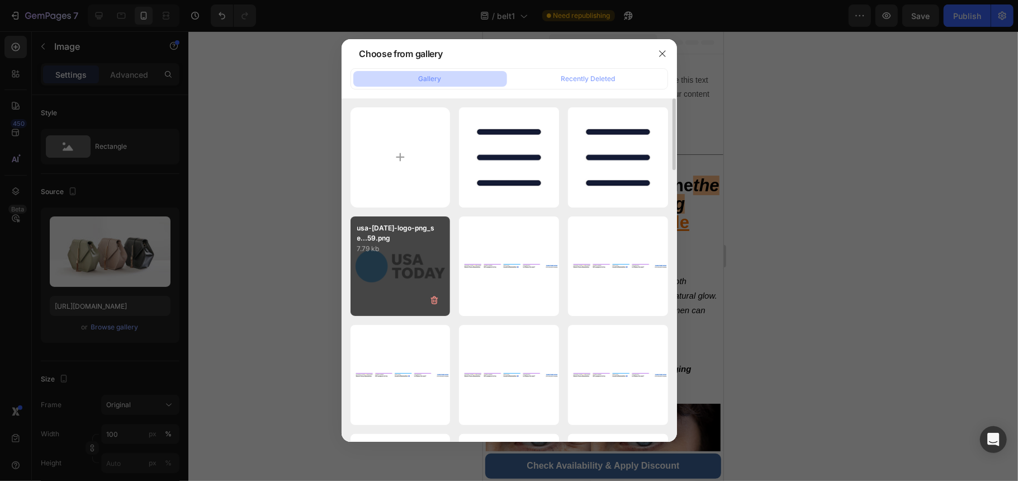
click at [379, 285] on div "usa-[DATE]-logo-png_se...59.png 7.79 kb" at bounding box center [401, 266] width 100 height 100
type input "[URL][DOMAIN_NAME]"
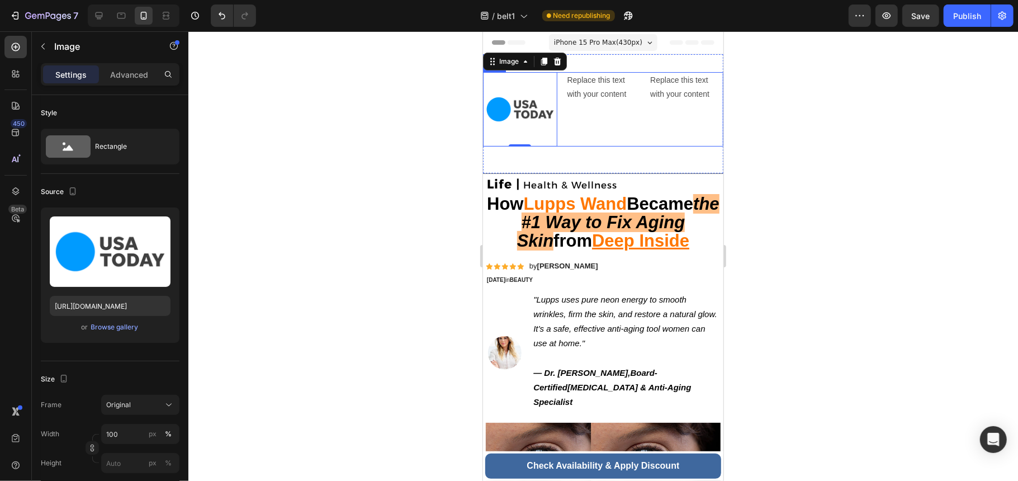
click at [593, 102] on div "Replace this text with your content Text Block" at bounding box center [603, 109] width 74 height 74
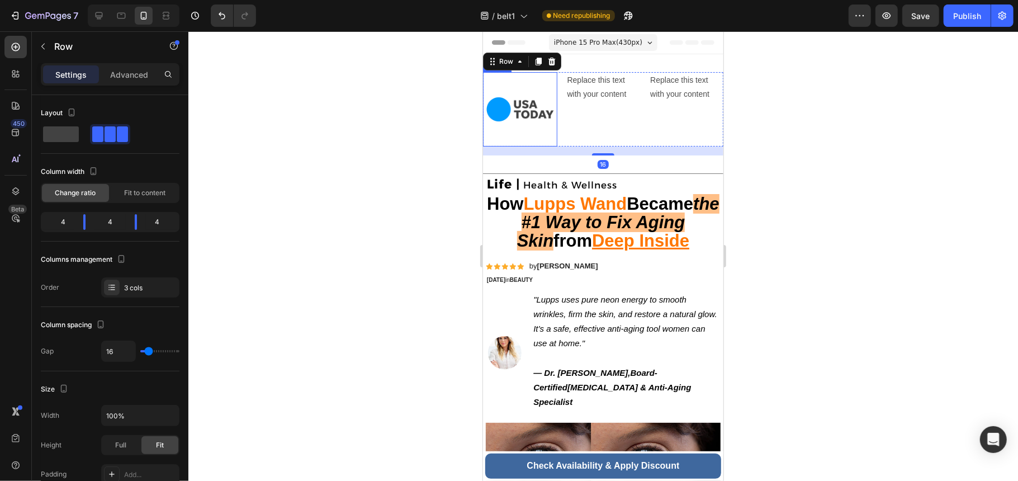
click at [535, 105] on img at bounding box center [520, 109] width 74 height 74
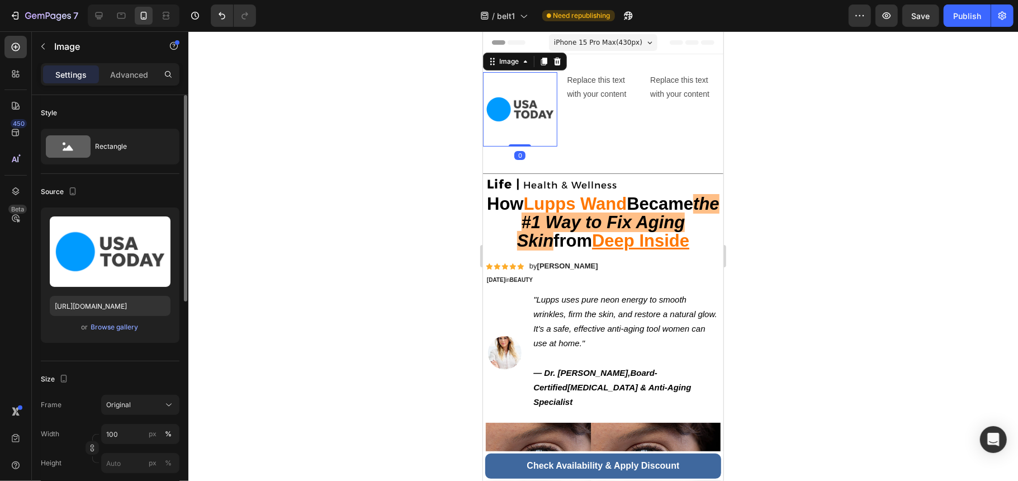
scroll to position [74, 0]
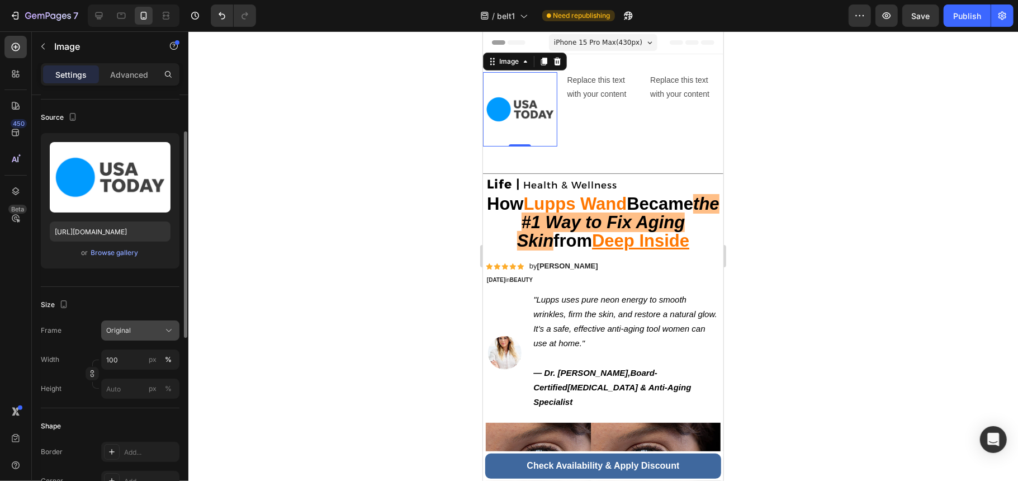
click at [143, 327] on div "Original" at bounding box center [133, 330] width 55 height 10
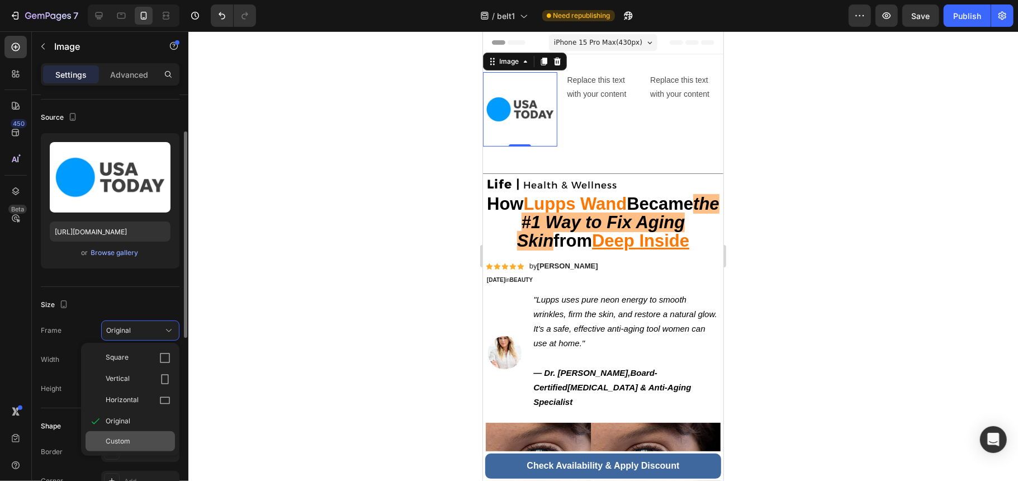
click at [149, 439] on div "Custom" at bounding box center [138, 441] width 65 height 10
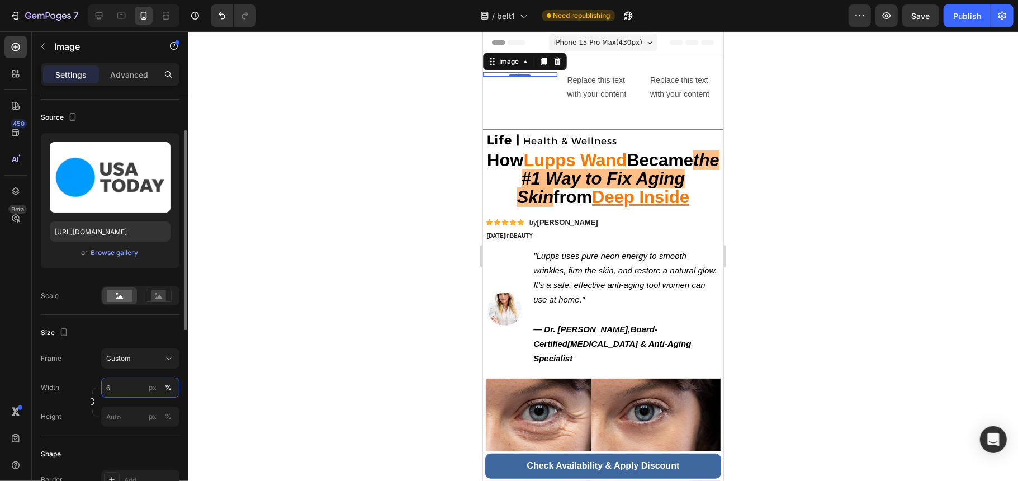
type input "60"
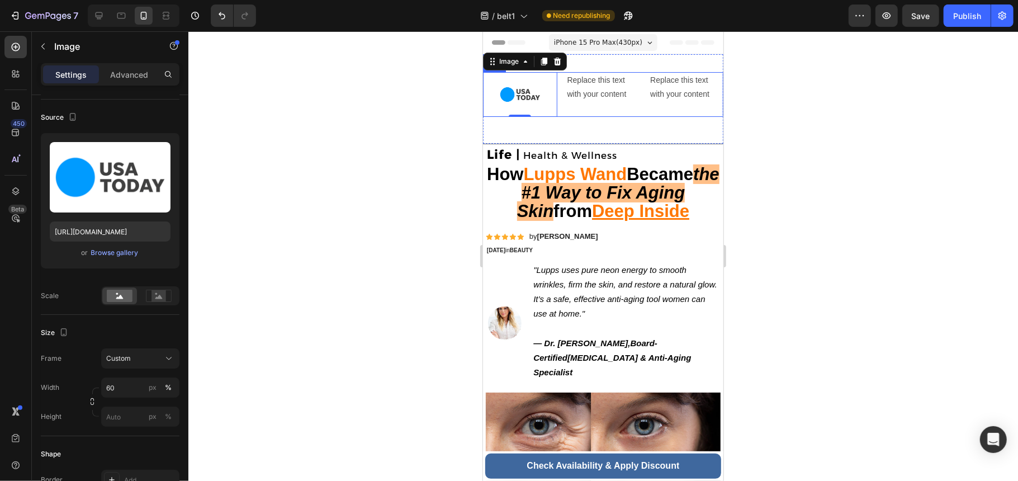
click at [595, 98] on div "Replace this text with your content" at bounding box center [603, 87] width 74 height 30
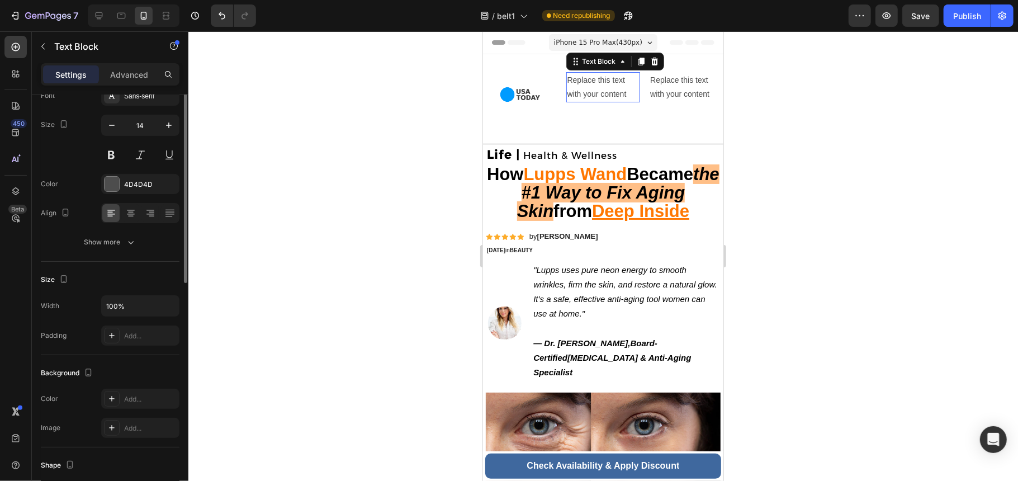
scroll to position [0, 0]
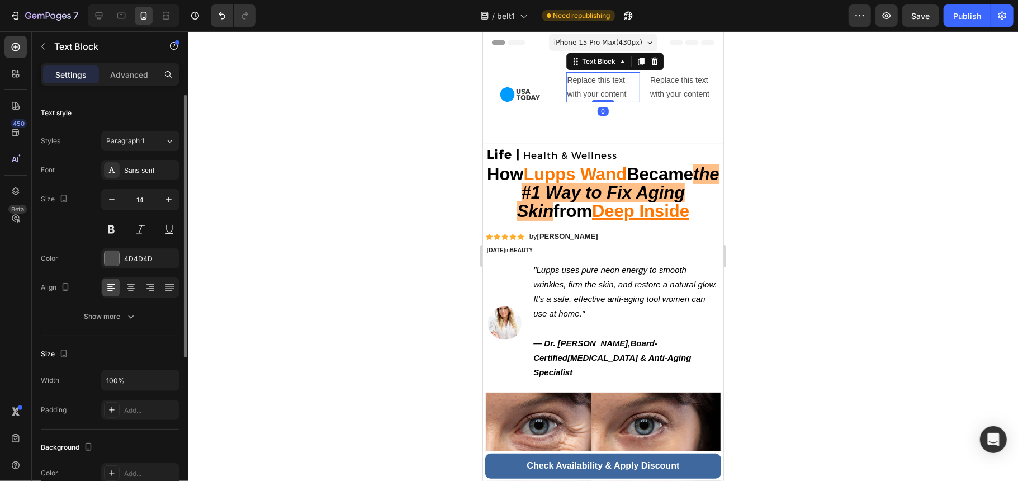
click at [602, 84] on div "Replace this text with your content" at bounding box center [603, 87] width 74 height 30
click at [602, 84] on p "Replace this text with your content" at bounding box center [603, 87] width 72 height 28
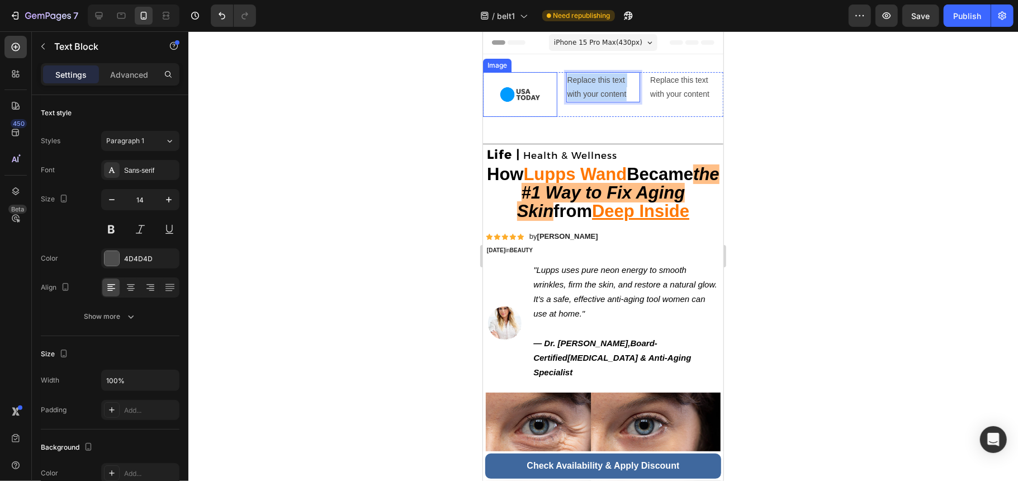
drag, startPoint x: 626, startPoint y: 92, endPoint x: 535, endPoint y: 75, distance: 93.2
click at [535, 75] on div "Image Replace this text with your content Text Block 0 Replace this text with y…" at bounding box center [603, 94] width 240 height 45
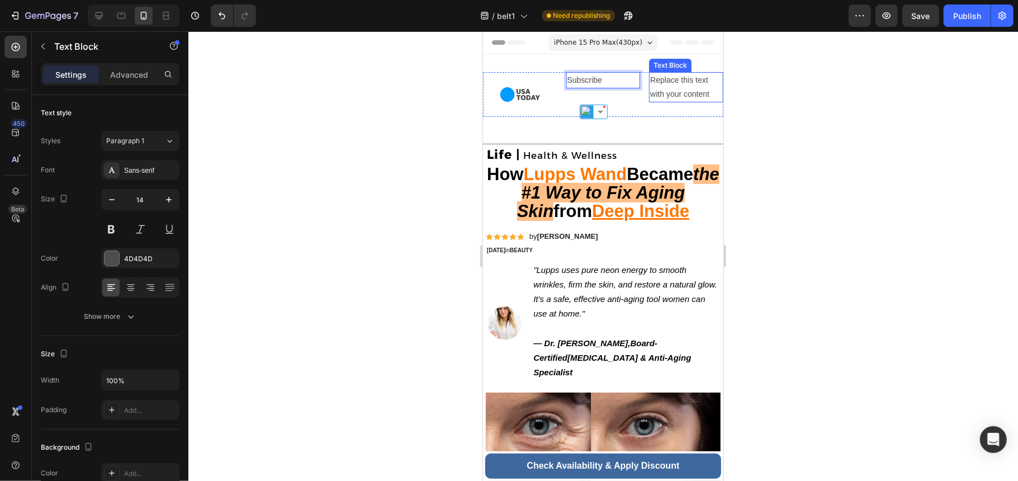
click at [681, 86] on div "Replace this text with your content" at bounding box center [686, 87] width 74 height 30
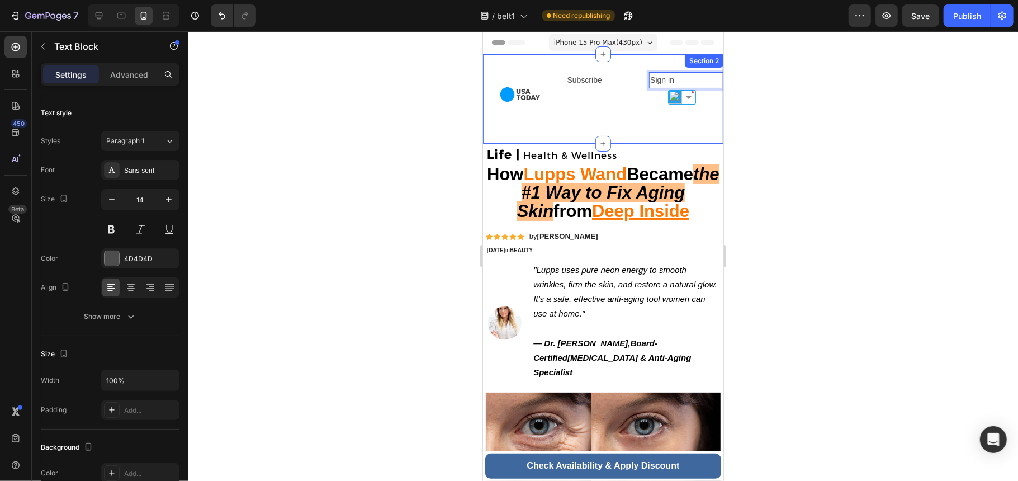
click at [592, 115] on div "Image Subscribe Text Block Sign in Text Block 0 Row" at bounding box center [603, 99] width 240 height 54
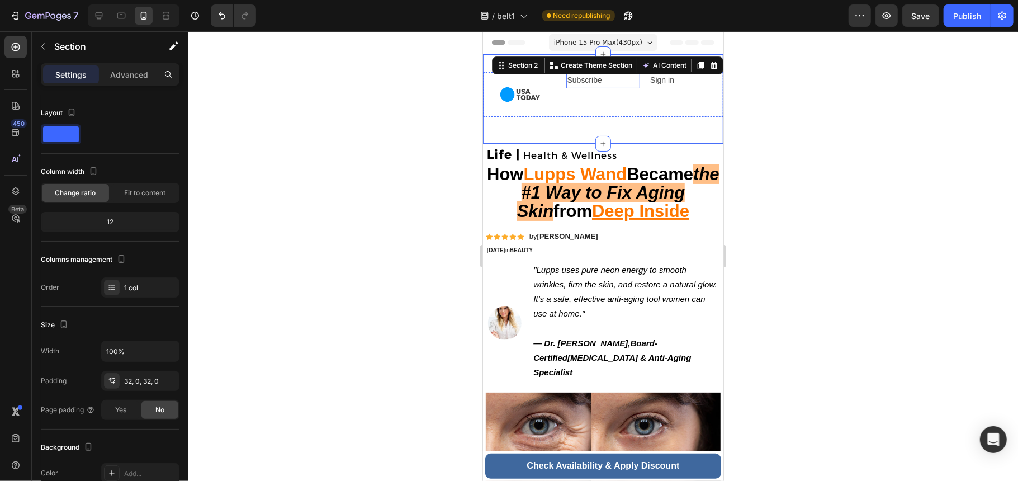
click at [587, 86] on p "Subscribe" at bounding box center [603, 80] width 72 height 14
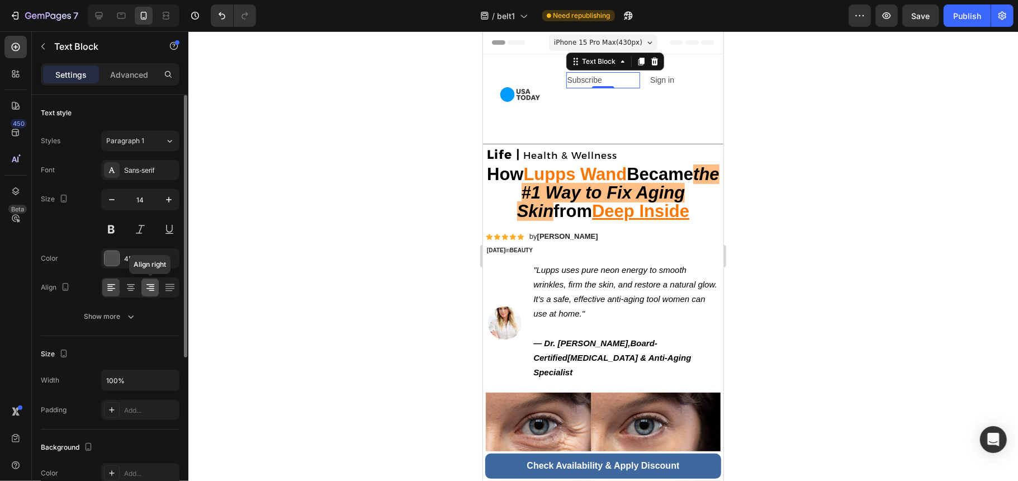
click at [157, 289] on div at bounding box center [149, 287] width 17 height 18
click at [678, 81] on p "Sign in" at bounding box center [686, 80] width 72 height 14
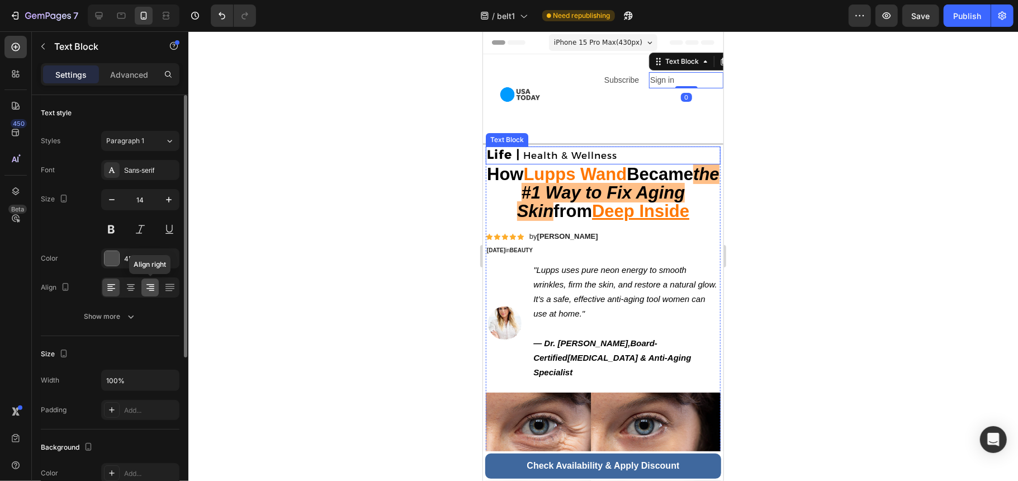
click at [148, 289] on icon at bounding box center [150, 288] width 8 height 1
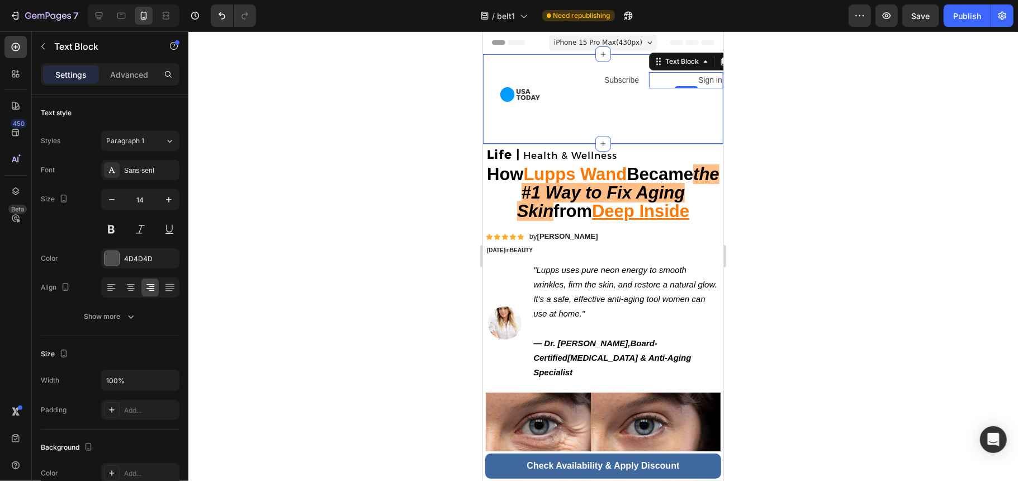
click at [611, 120] on div "Image Subscribe Text Block Sign in Text Block 0 Row" at bounding box center [603, 99] width 240 height 54
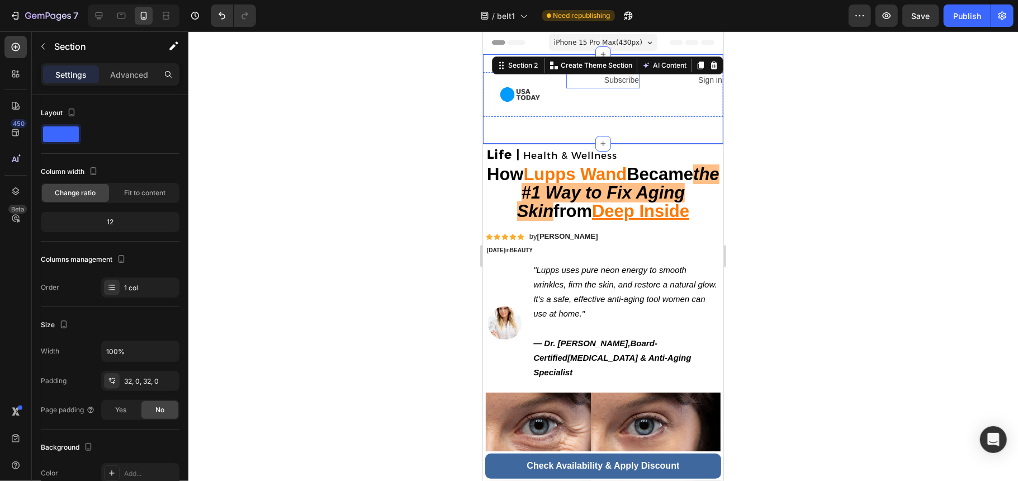
click at [616, 82] on p "Subscribe" at bounding box center [603, 80] width 72 height 14
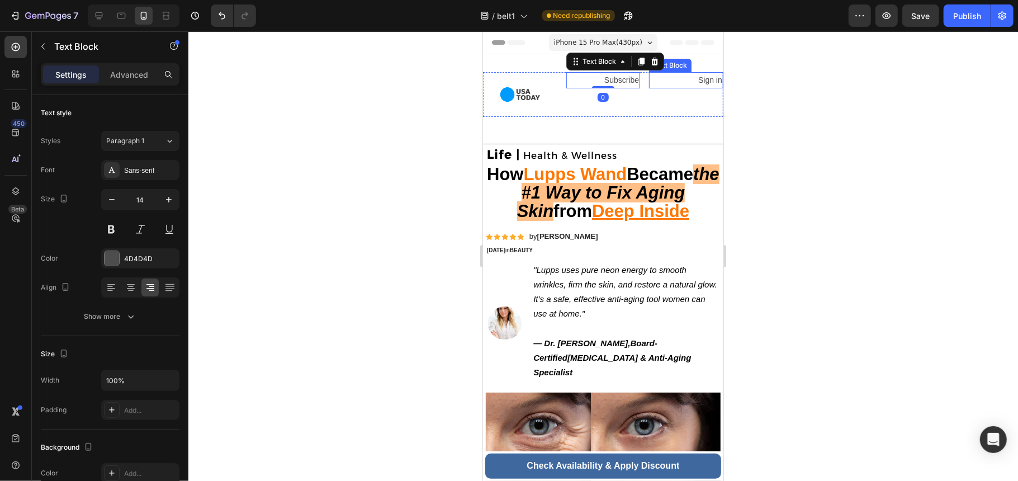
click at [666, 77] on p "Sign in" at bounding box center [686, 80] width 72 height 14
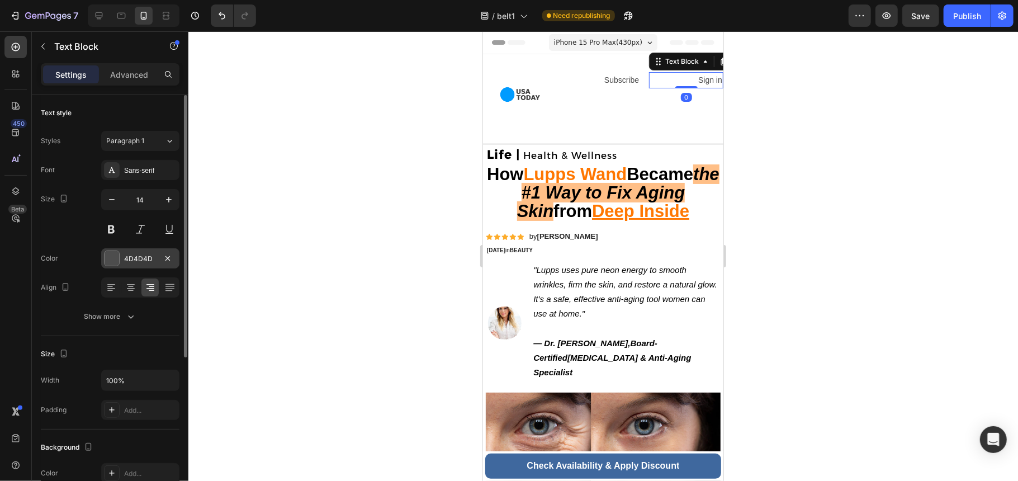
scroll to position [74, 0]
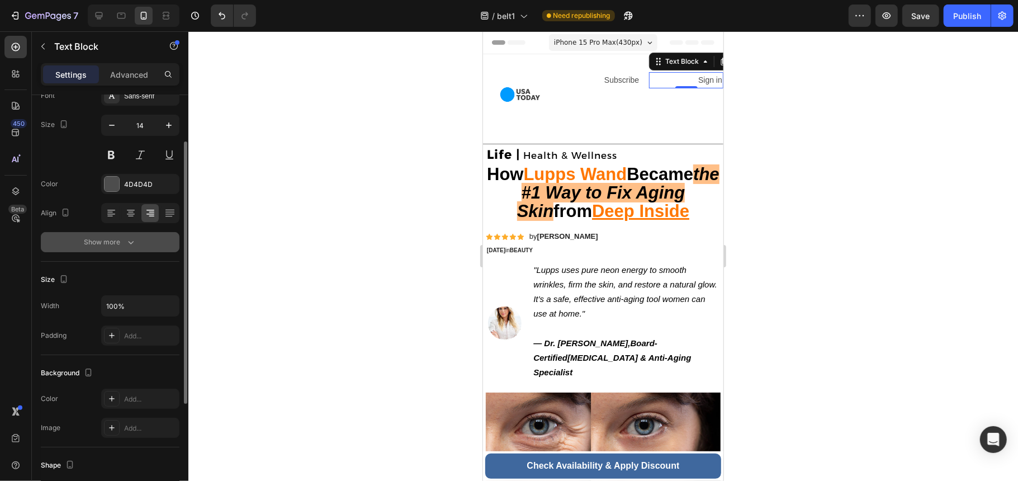
click at [125, 244] on icon "button" at bounding box center [130, 242] width 11 height 11
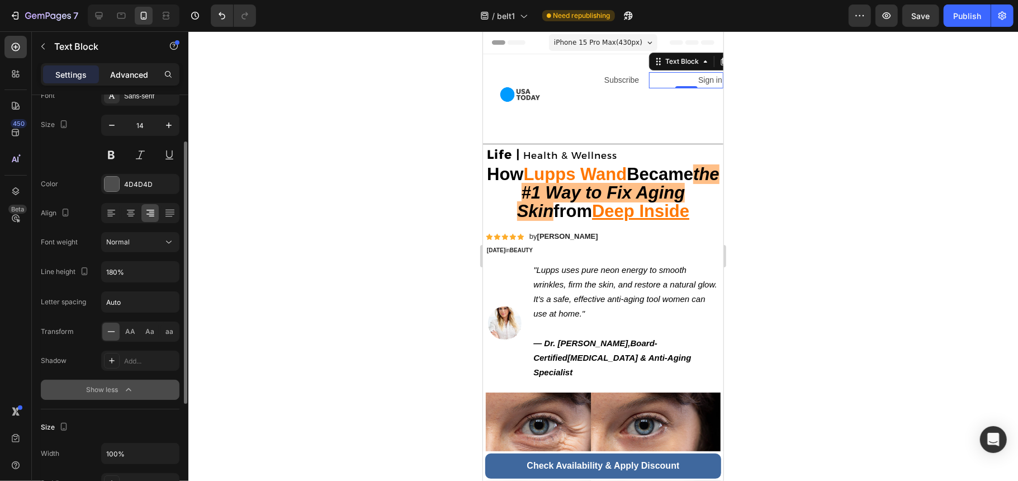
click at [139, 73] on p "Advanced" at bounding box center [129, 75] width 38 height 12
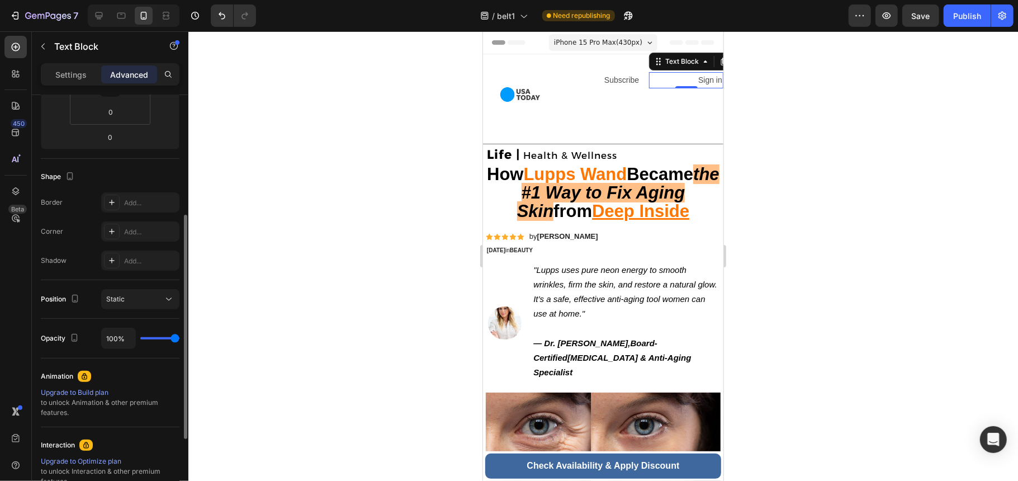
scroll to position [298, 0]
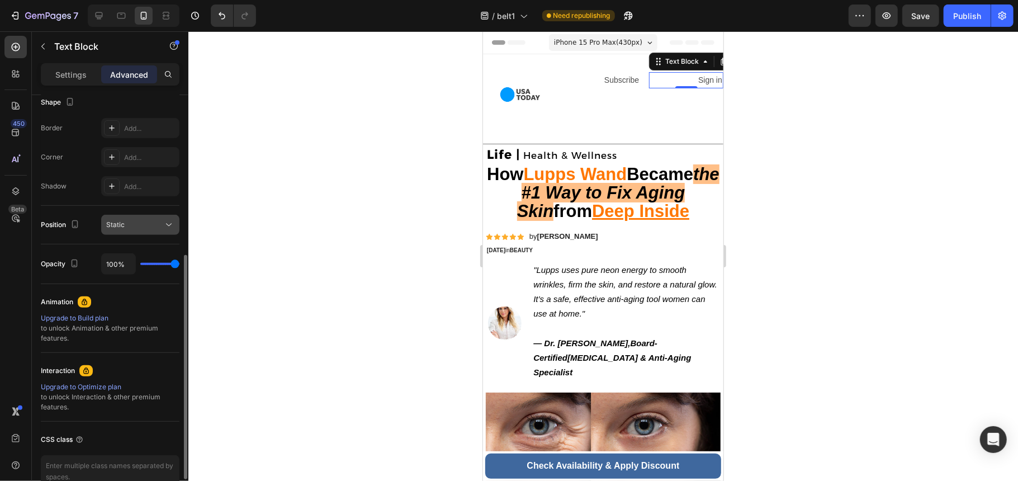
click at [141, 222] on div "Static" at bounding box center [134, 225] width 57 height 10
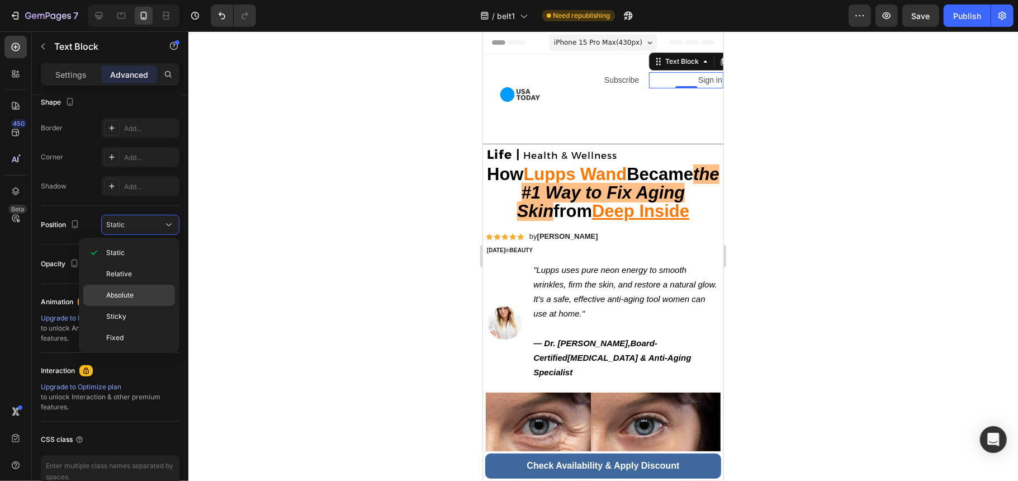
click at [155, 306] on div "Absolute" at bounding box center [129, 316] width 92 height 21
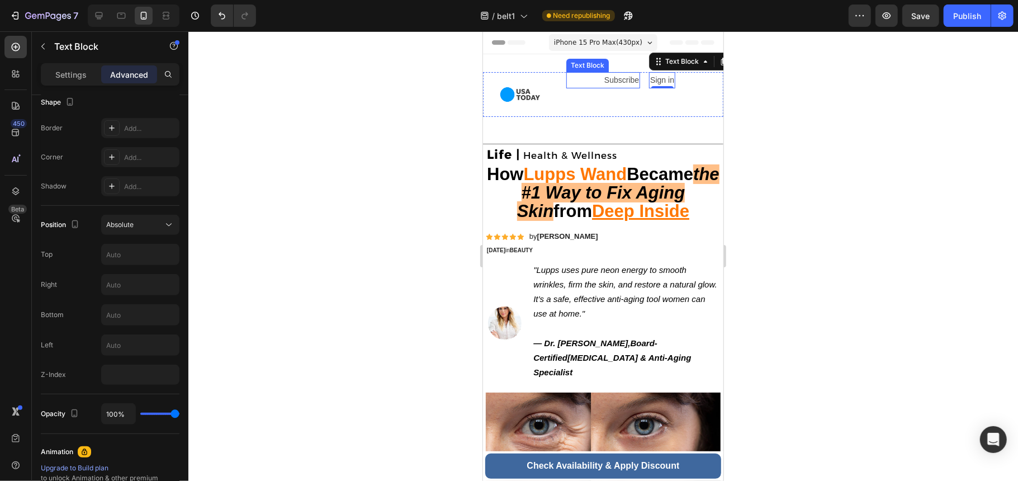
click at [623, 78] on p "Subscribe" at bounding box center [603, 80] width 72 height 14
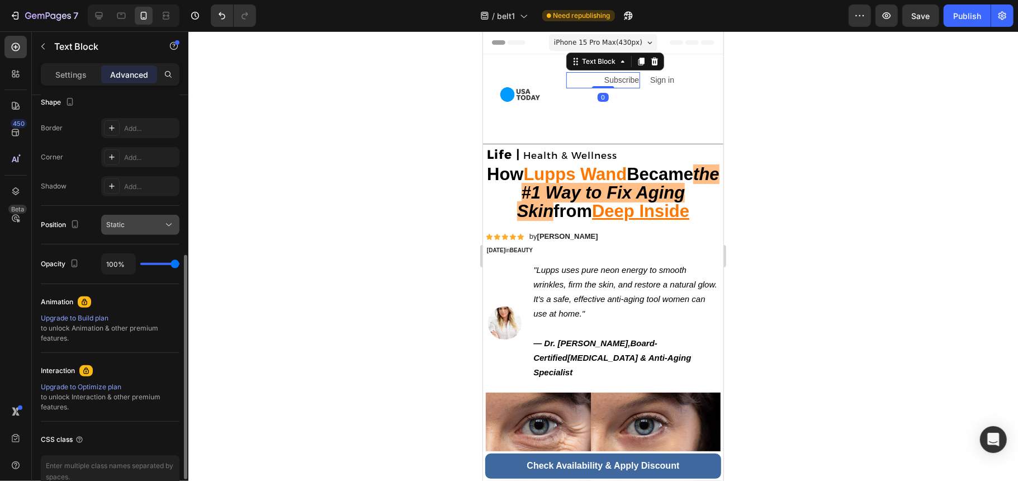
click at [153, 235] on button "Static" at bounding box center [140, 225] width 78 height 20
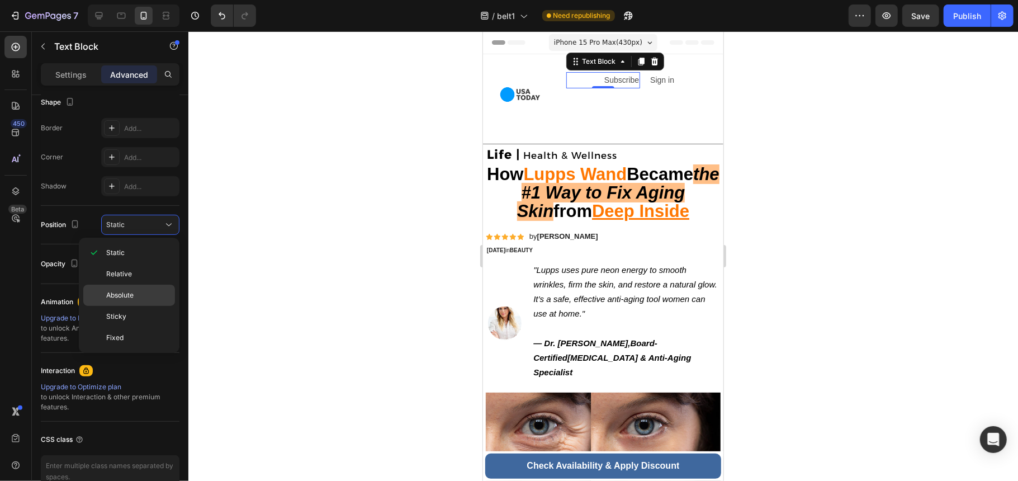
click at [131, 293] on span "Absolute" at bounding box center [119, 295] width 27 height 10
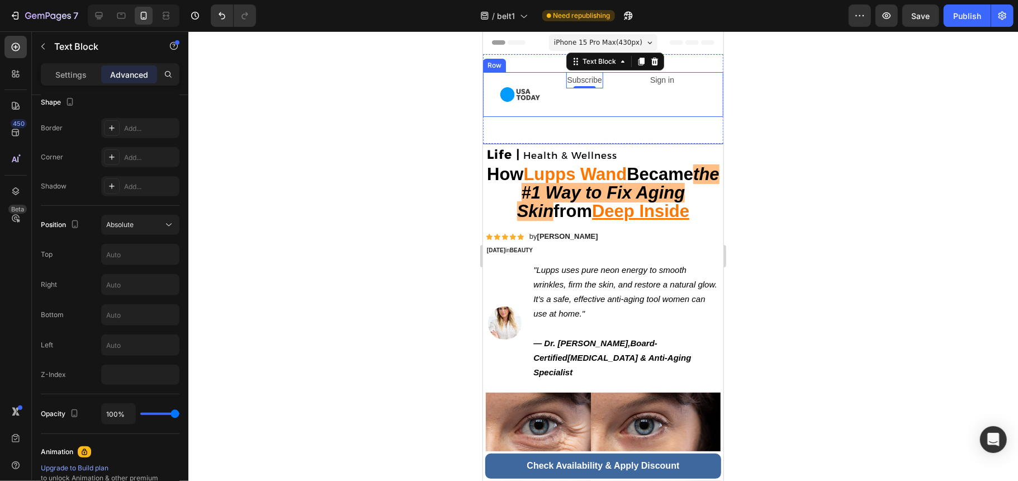
click at [650, 107] on div "Sign in Text Block" at bounding box center [686, 94] width 74 height 45
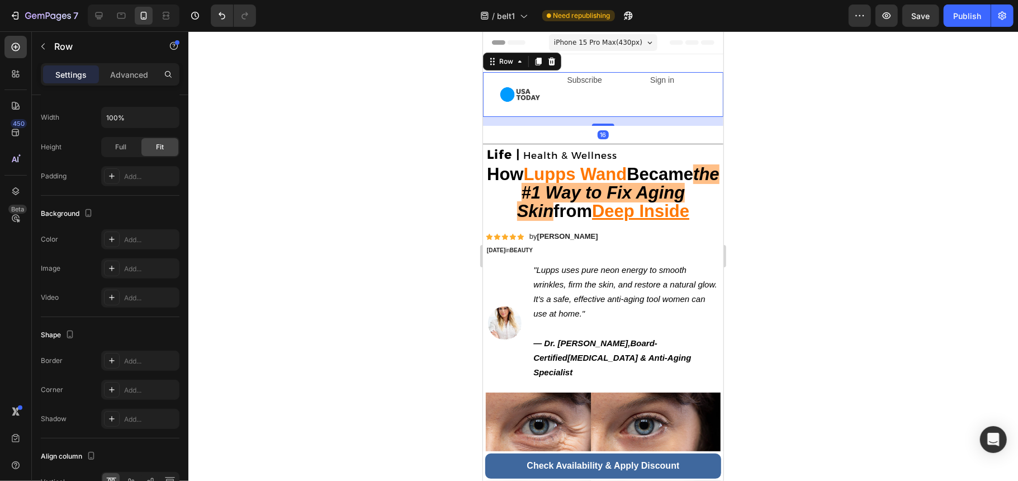
scroll to position [0, 0]
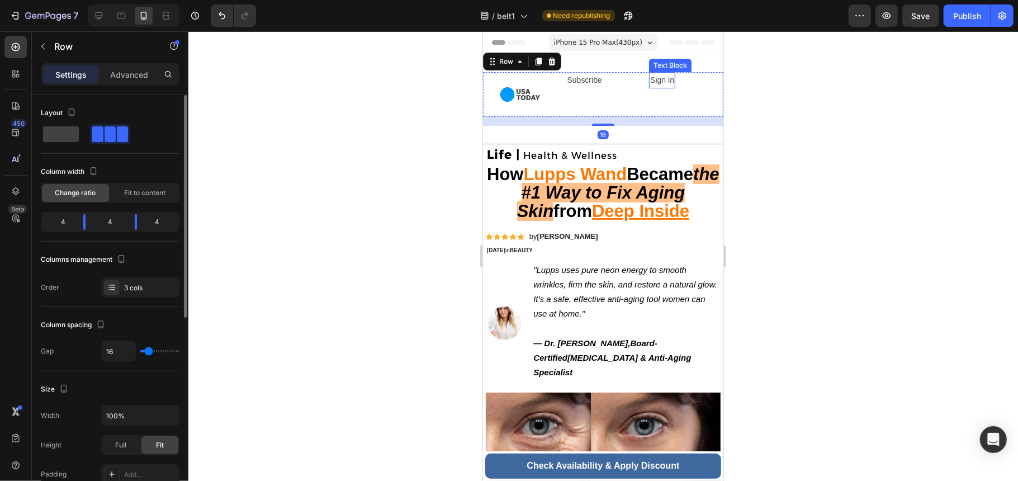
click at [664, 83] on p "Sign in" at bounding box center [662, 80] width 24 height 14
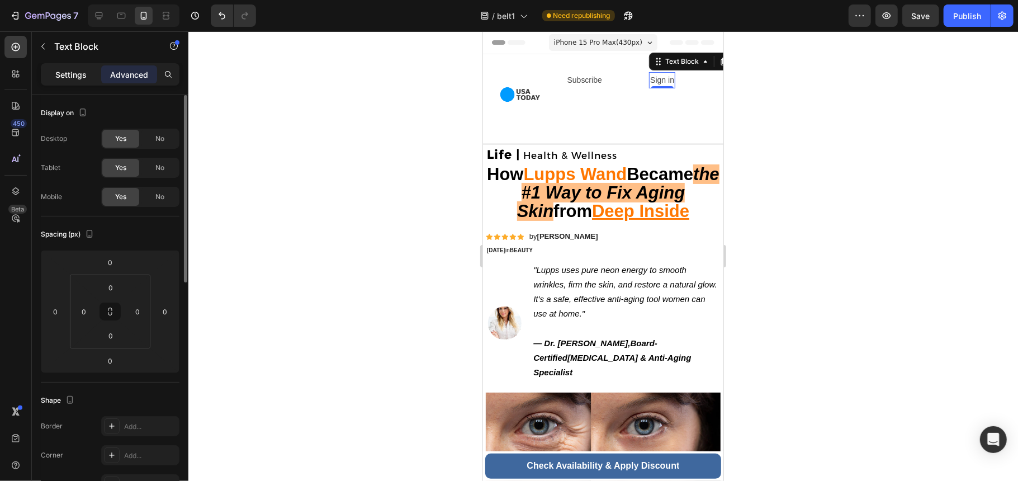
click at [81, 69] on p "Settings" at bounding box center [70, 75] width 31 height 12
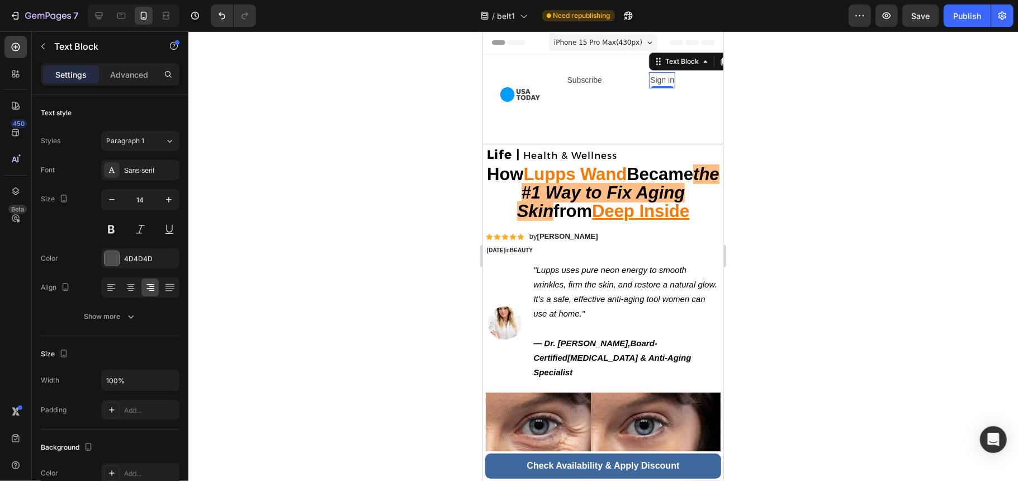
scroll to position [247, 0]
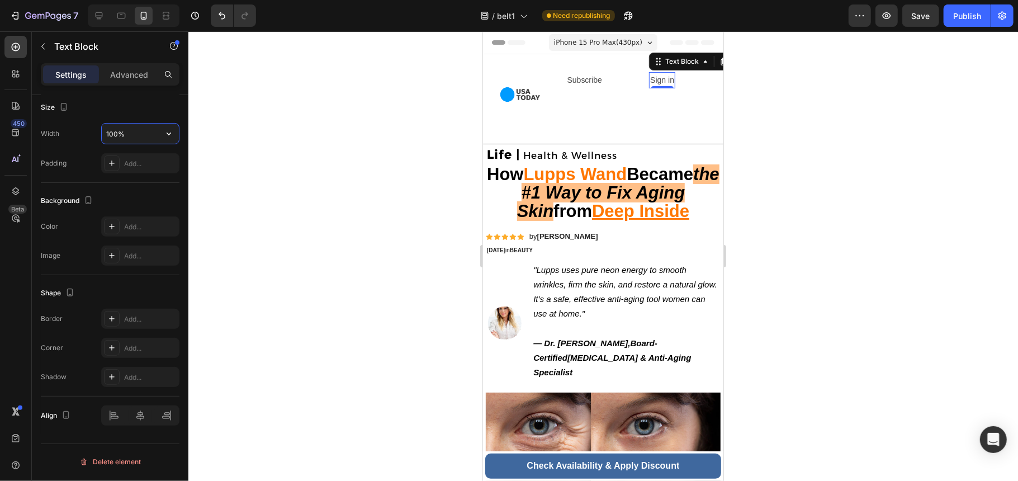
click at [135, 135] on input "100%" at bounding box center [140, 134] width 77 height 20
click at [135, 134] on input "100%" at bounding box center [140, 134] width 77 height 20
click at [168, 139] on icon "button" at bounding box center [168, 133] width 11 height 11
click at [150, 159] on p "Fit content Auto" at bounding box center [138, 163] width 64 height 10
type input "Auto"
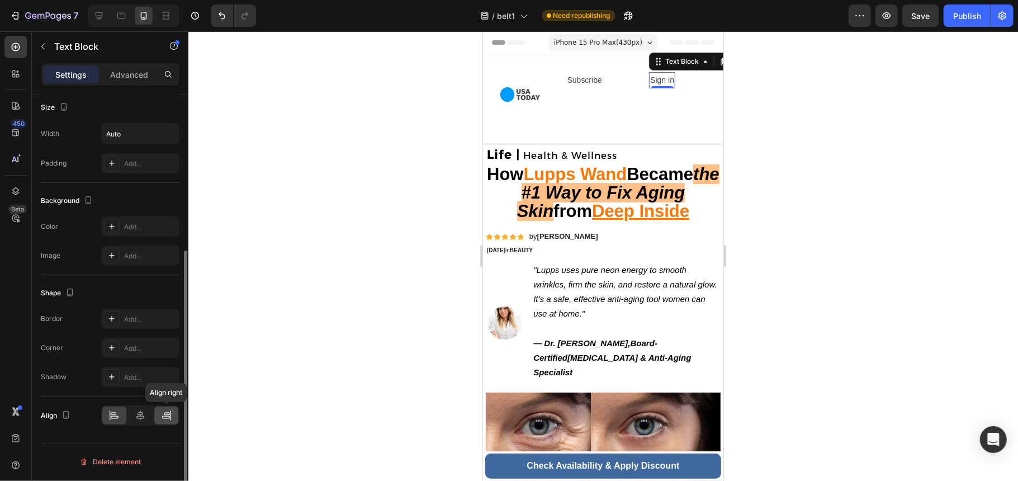
click at [166, 414] on icon at bounding box center [167, 413] width 6 height 3
click at [591, 81] on p "Subscribe" at bounding box center [584, 80] width 35 height 14
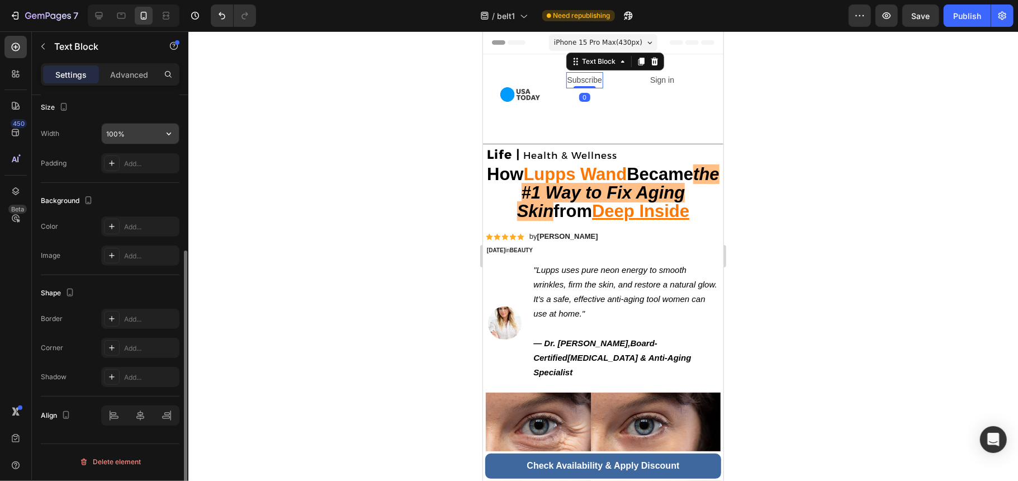
click at [153, 130] on input "100%" at bounding box center [140, 134] width 77 height 20
click at [174, 136] on button "button" at bounding box center [169, 134] width 20 height 20
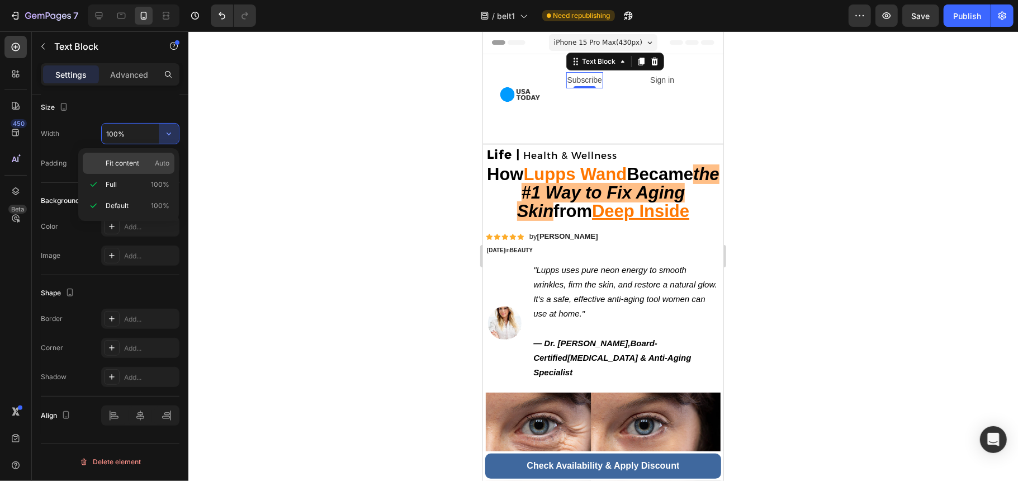
click at [153, 169] on div "Fit content Auto" at bounding box center [129, 163] width 92 height 21
type input "Auto"
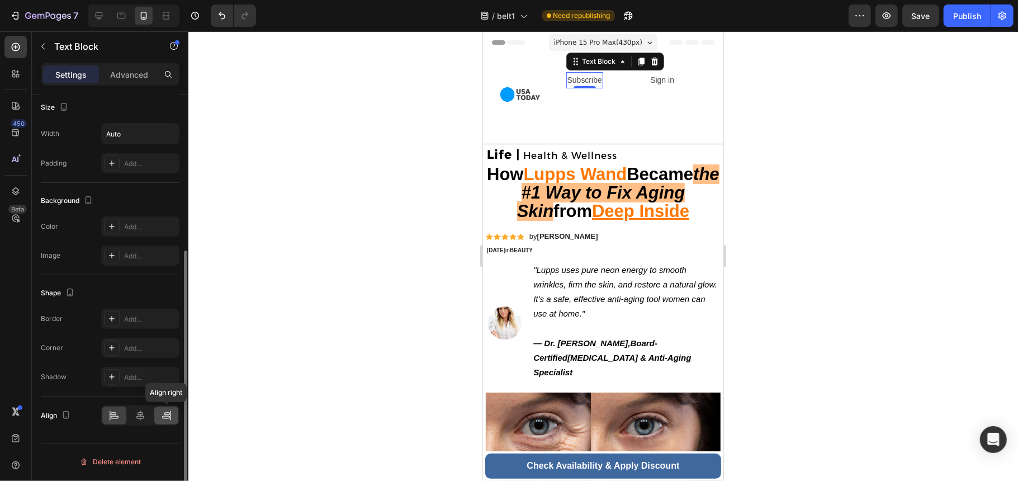
click at [168, 414] on icon at bounding box center [166, 415] width 11 height 11
click at [651, 123] on div "Image Subscribe Text Block 0 Sign in Text Block Row Section 2" at bounding box center [603, 98] width 240 height 89
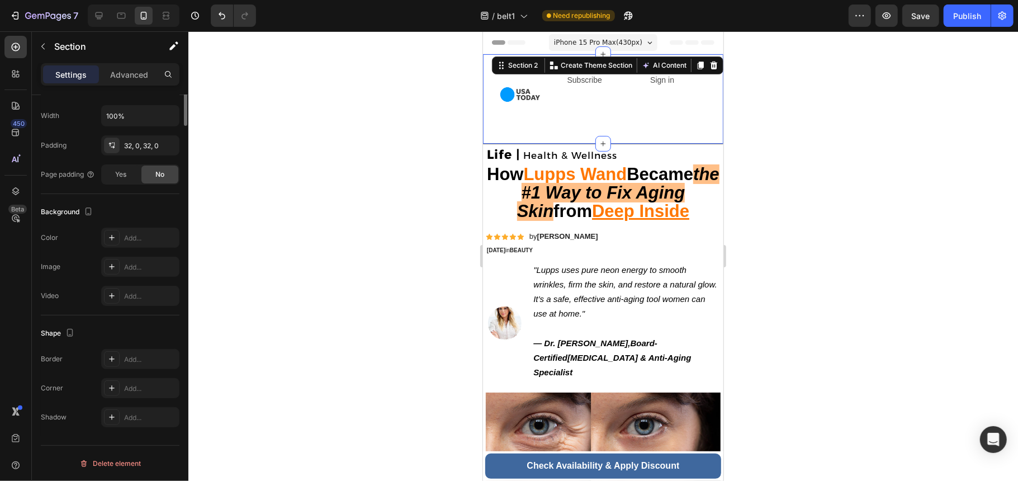
scroll to position [0, 0]
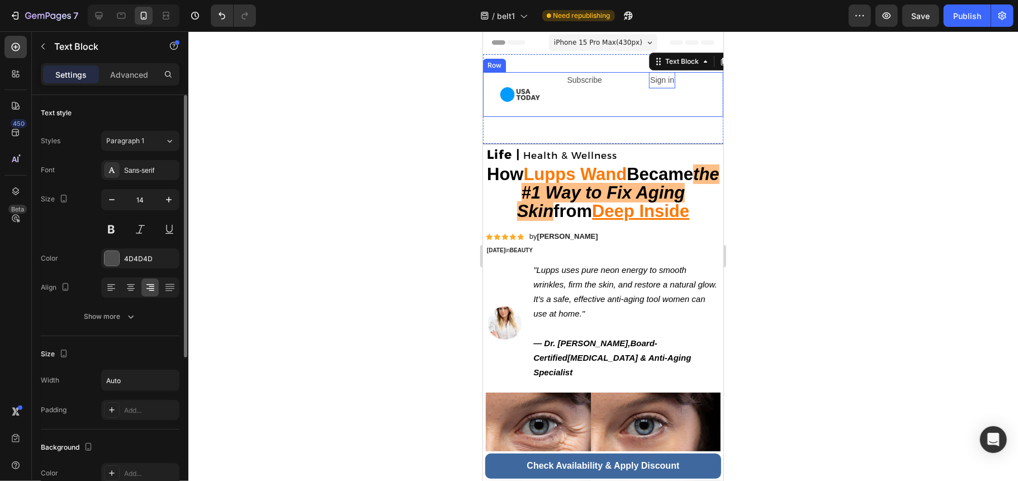
drag, startPoint x: 655, startPoint y: 83, endPoint x: 640, endPoint y: 103, distance: 24.7
click at [699, 83] on div "Sign in Text Block 0" at bounding box center [686, 94] width 74 height 45
click at [640, 103] on div "Image Subscribe Text Block Sign in Text Block 0 Row" at bounding box center [603, 94] width 240 height 45
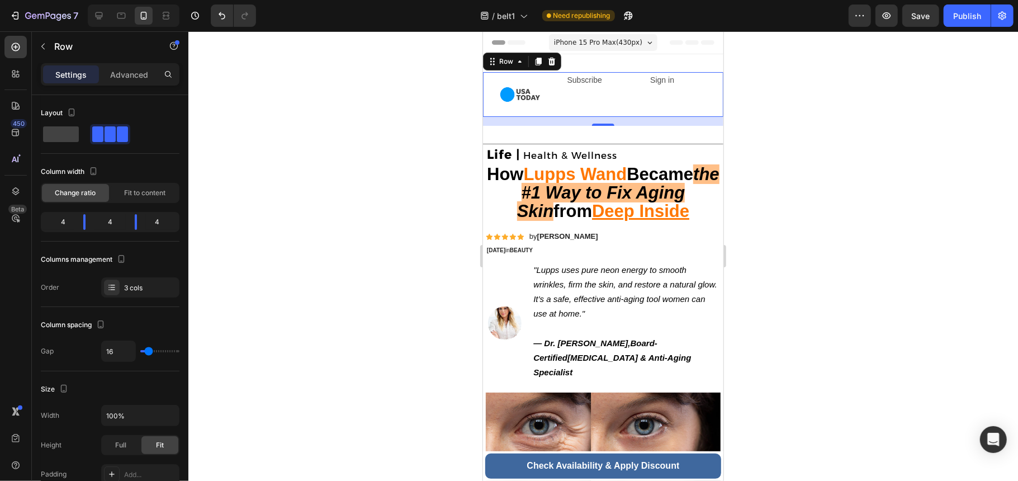
click at [94, 193] on span "Change ratio" at bounding box center [75, 193] width 41 height 10
click at [123, 222] on div "4" at bounding box center [109, 222] width 31 height 16
click at [108, 226] on div "4" at bounding box center [109, 222] width 31 height 16
click at [68, 226] on div "4" at bounding box center [58, 222] width 31 height 16
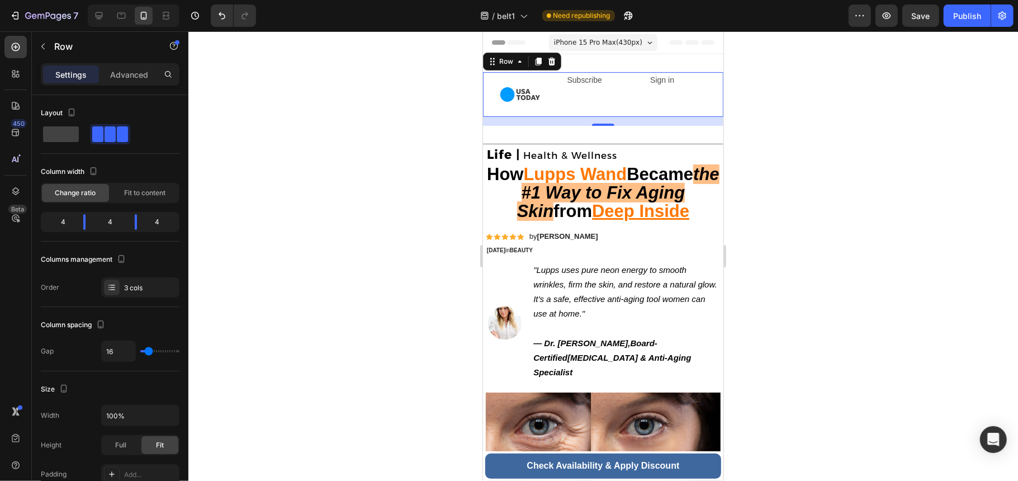
click at [176, 209] on div "Column width Change ratio Fit to content 4 4 4" at bounding box center [110, 202] width 139 height 79
click at [165, 188] on span "Fit to content" at bounding box center [144, 193] width 41 height 10
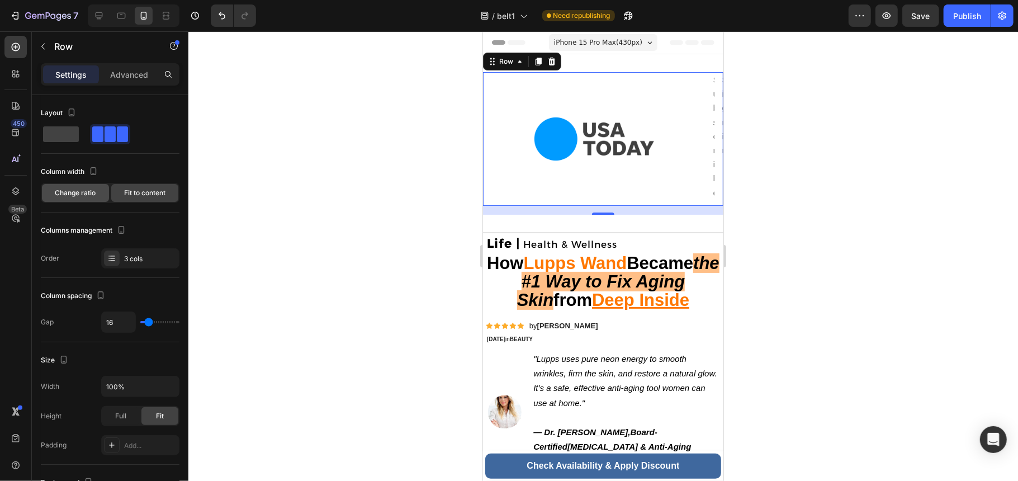
click at [83, 199] on div "Change ratio" at bounding box center [75, 193] width 67 height 18
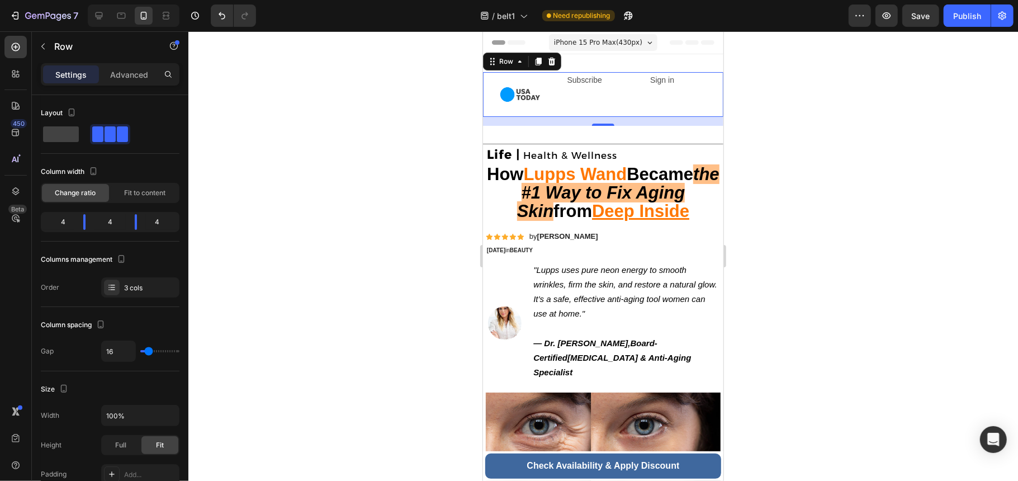
click at [95, 226] on div "4" at bounding box center [109, 222] width 31 height 16
click at [63, 223] on div "4" at bounding box center [58, 222] width 31 height 16
click at [63, 221] on div "4" at bounding box center [58, 222] width 31 height 16
click at [64, 221] on div "4" at bounding box center [58, 222] width 31 height 16
click at [65, 220] on div "4" at bounding box center [58, 222] width 31 height 16
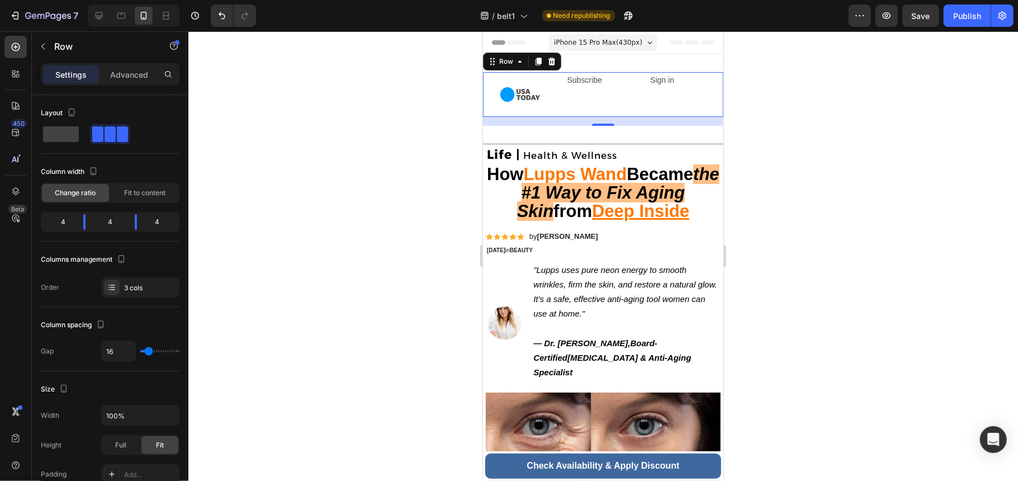
click at [67, 220] on div "4" at bounding box center [58, 222] width 31 height 16
drag, startPoint x: 159, startPoint y: 208, endPoint x: 143, endPoint y: 213, distance: 17.0
click at [160, 208] on div "Column width Change ratio Fit to content 4 4 4" at bounding box center [110, 202] width 139 height 79
click at [138, 0] on body "7 / belt1 Need republishing Preview Save Publish 450 Beta Sections(30) Elements…" at bounding box center [509, 0] width 1018 height 0
click at [122, 0] on body "7 / belt1 Need republishing Preview Save Publish 450 Beta Sections(30) Elements…" at bounding box center [509, 0] width 1018 height 0
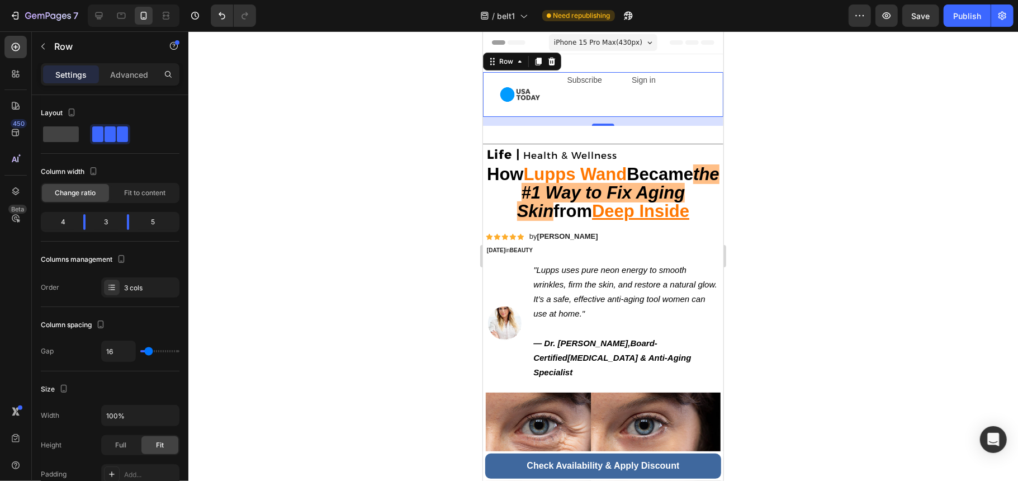
drag, startPoint x: 142, startPoint y: 221, endPoint x: 141, endPoint y: 228, distance: 6.8
click at [143, 228] on div "4 3 5" at bounding box center [110, 222] width 139 height 20
drag, startPoint x: 131, startPoint y: 224, endPoint x: 157, endPoint y: 221, distance: 26.4
click at [157, 0] on body "7 / belt1 Need republishing Preview Save Publish 450 Beta Sections(30) Elements…" at bounding box center [509, 0] width 1018 height 0
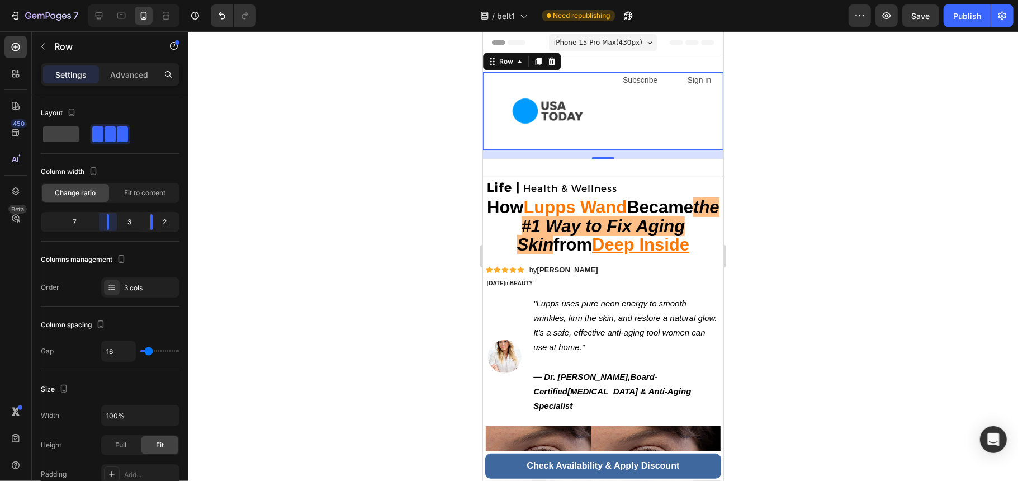
drag, startPoint x: 87, startPoint y: 225, endPoint x: 128, endPoint y: 224, distance: 40.8
click at [128, 0] on body "7 / belt1 Need republishing Preview Save Publish 450 Beta Sections(30) Elements…" at bounding box center [509, 0] width 1018 height 0
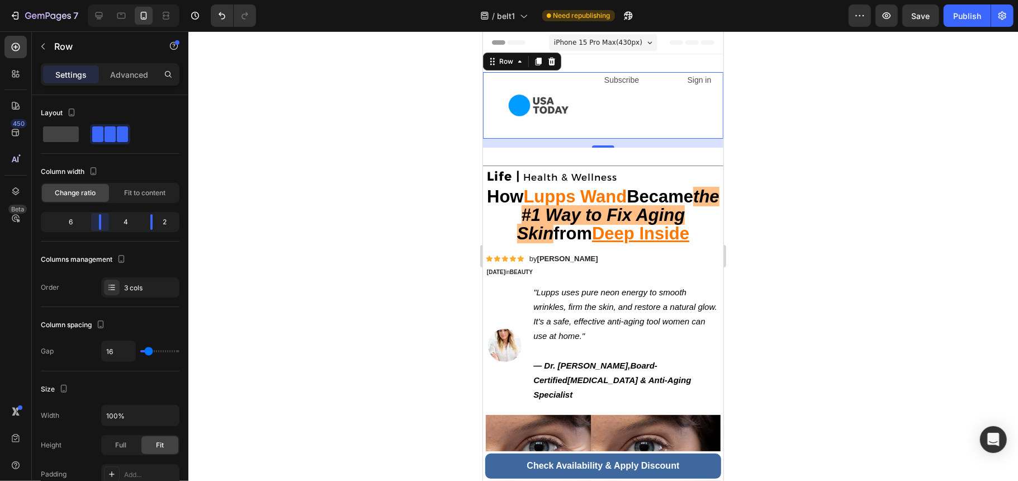
click at [114, 0] on body "7 / belt1 Need republishing Preview Save Publish 450 Beta Sections(30) Elements…" at bounding box center [509, 0] width 1018 height 0
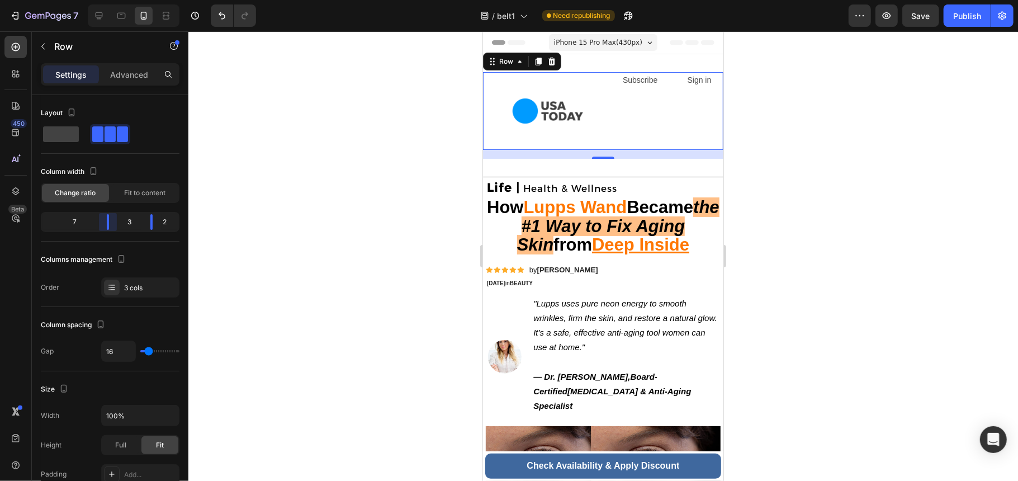
drag, startPoint x: 101, startPoint y: 224, endPoint x: 120, endPoint y: 221, distance: 18.6
click at [120, 0] on body "7 / belt1 Need republishing Preview Save Publish 450 Beta Sections(30) Elements…" at bounding box center [509, 0] width 1018 height 0
drag, startPoint x: 107, startPoint y: 224, endPoint x: 128, endPoint y: 221, distance: 20.8
click at [128, 0] on body "7 / belt1 Need republishing Preview Save Publish 450 Beta Sections(30) Elements…" at bounding box center [509, 0] width 1018 height 0
click at [569, 115] on img at bounding box center [547, 111] width 78 height 78
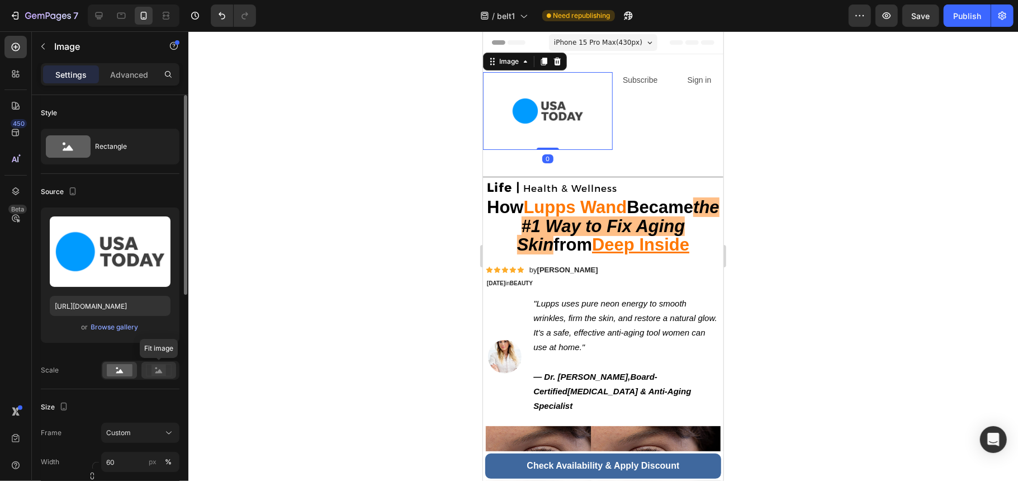
click at [160, 373] on icon at bounding box center [158, 371] width 7 height 4
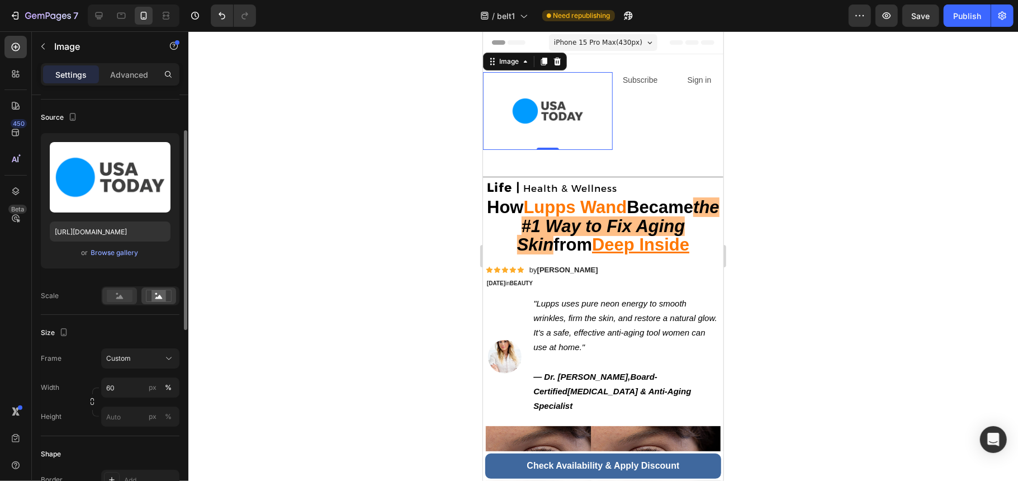
scroll to position [149, 0]
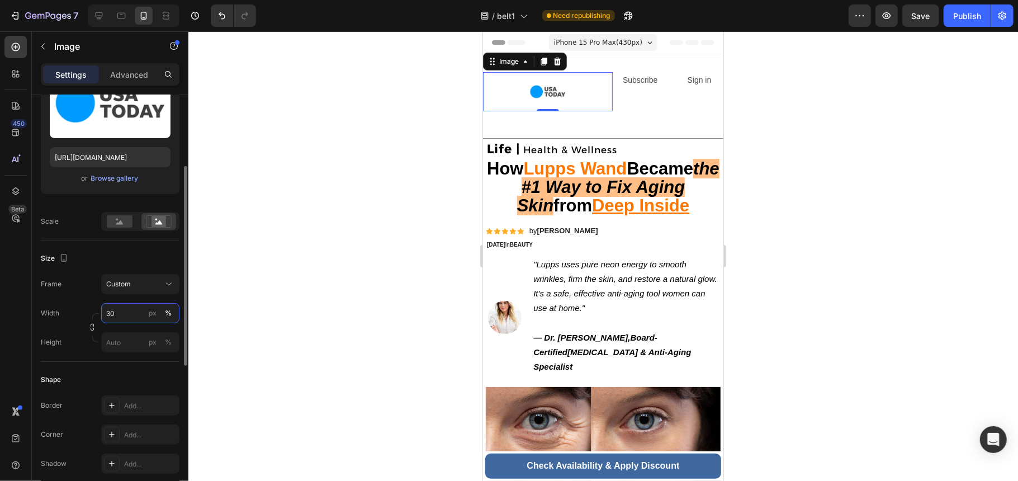
type input "30"
click at [119, 380] on div "Shape" at bounding box center [110, 380] width 139 height 18
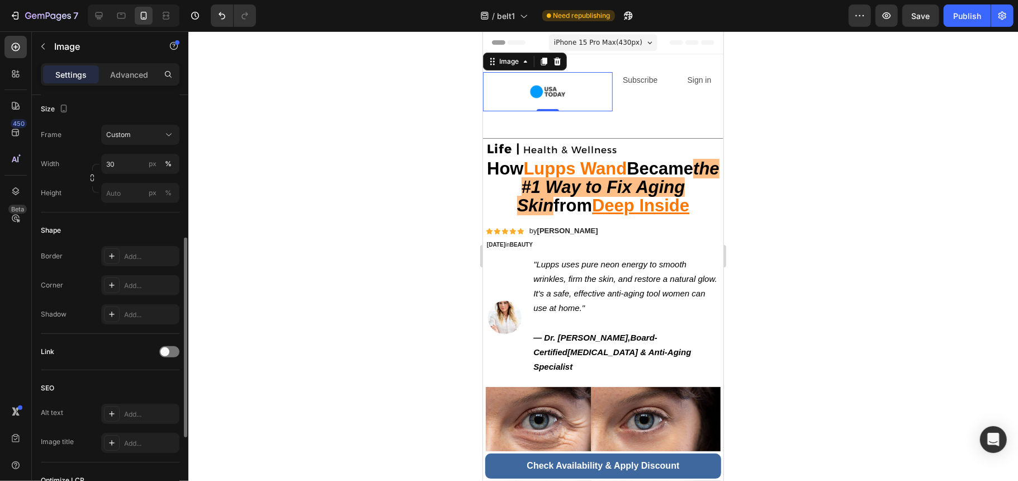
scroll to position [456, 0]
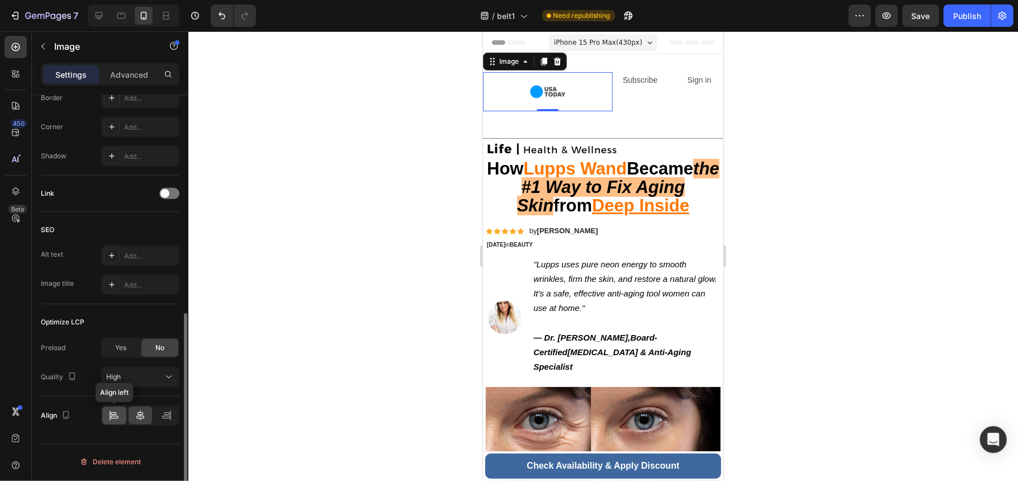
click at [119, 421] on icon at bounding box center [113, 415] width 11 height 11
click at [795, 263] on div at bounding box center [603, 256] width 830 height 450
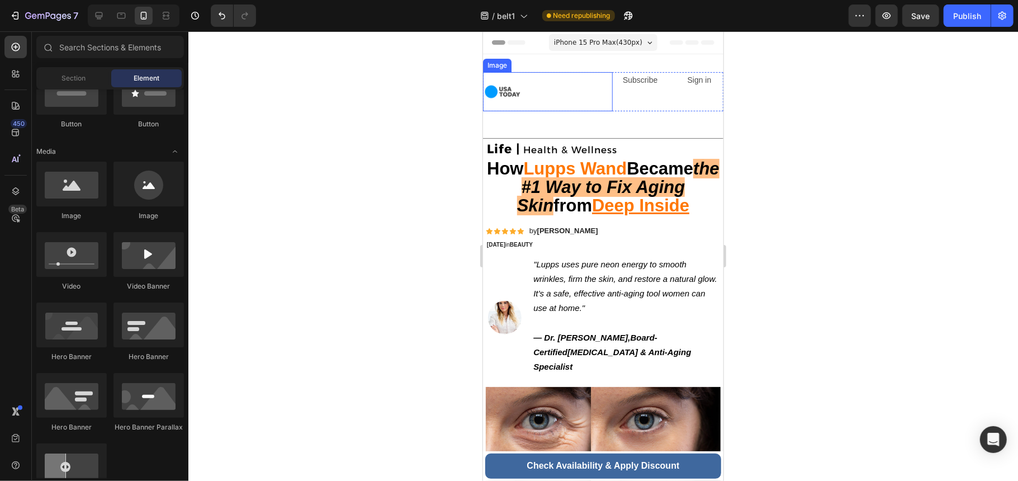
click at [579, 96] on div at bounding box center [548, 91] width 130 height 39
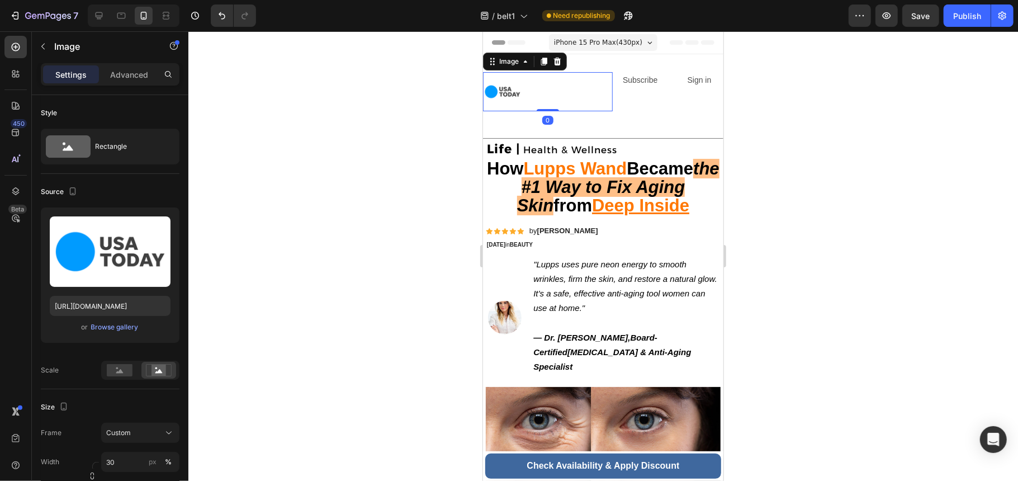
click at [641, 92] on div "Subscribe Text Block" at bounding box center [649, 91] width 56 height 39
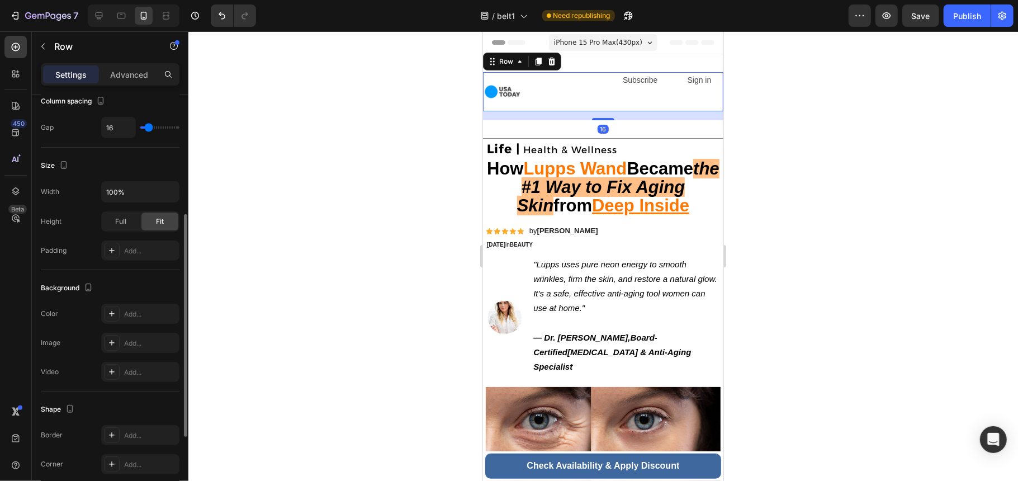
scroll to position [365, 0]
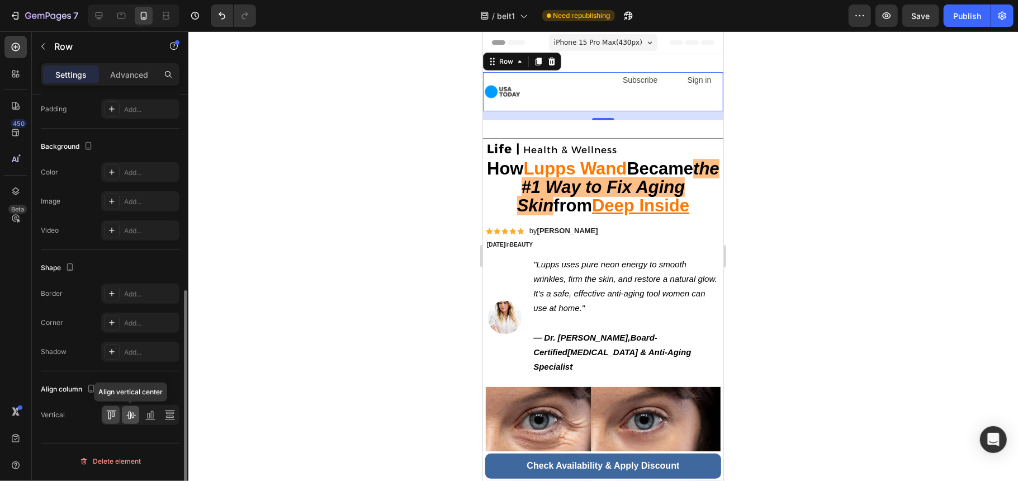
click at [127, 415] on icon at bounding box center [130, 414] width 11 height 11
click at [858, 211] on div at bounding box center [603, 256] width 830 height 450
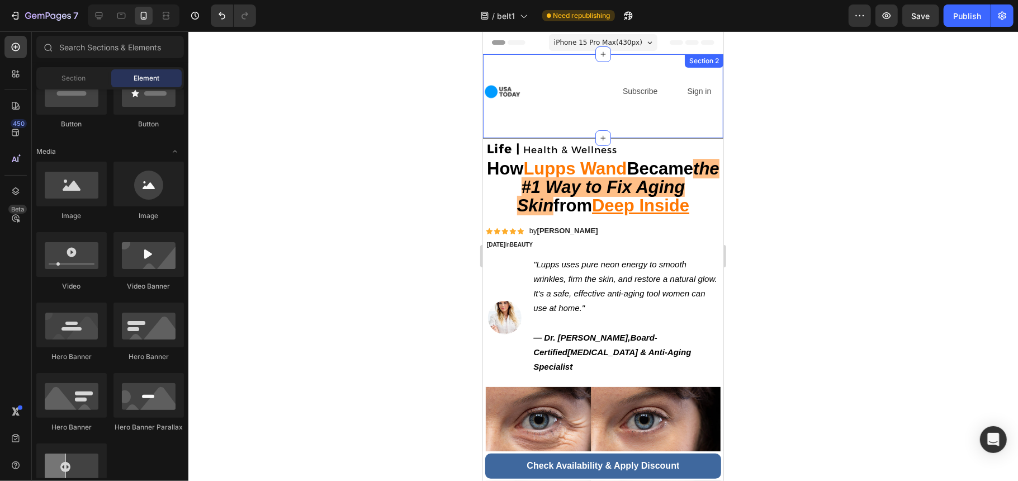
click at [618, 125] on div "Image Subscribe Text Block Sign in Text Block Row Section 2" at bounding box center [603, 96] width 240 height 84
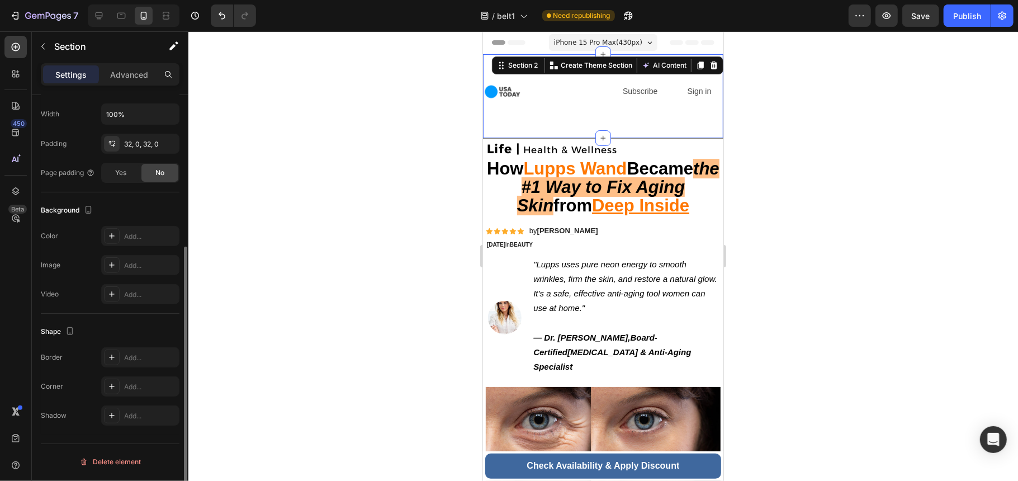
scroll to position [0, 0]
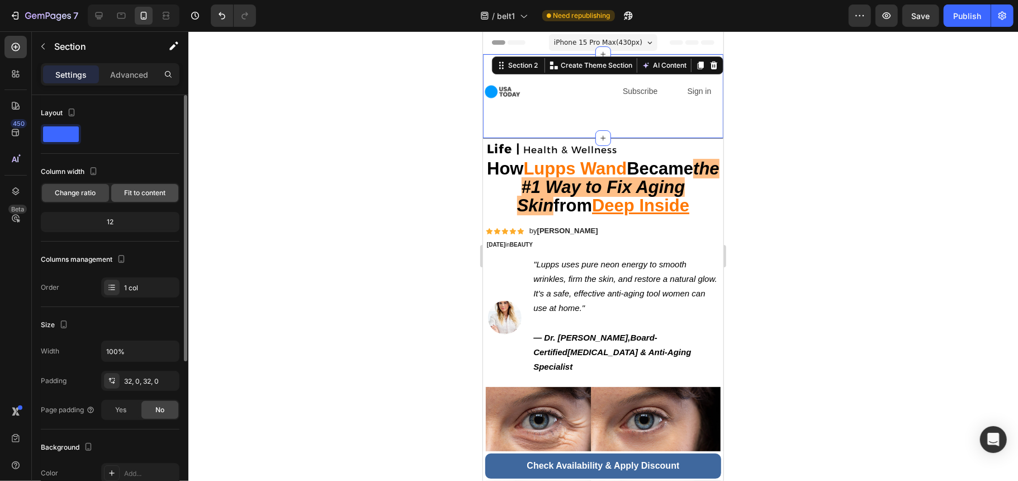
click at [144, 192] on span "Fit to content" at bounding box center [144, 193] width 41 height 10
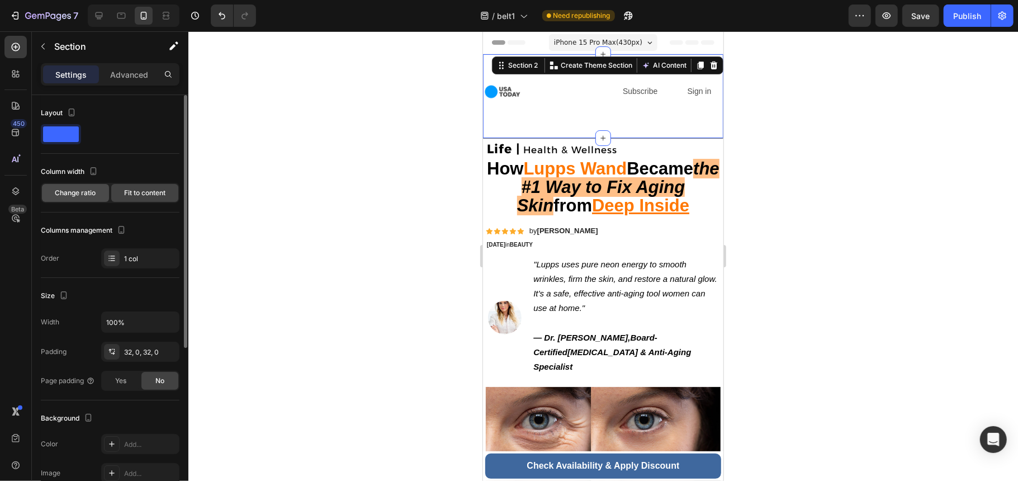
click at [94, 195] on span "Change ratio" at bounding box center [75, 193] width 41 height 10
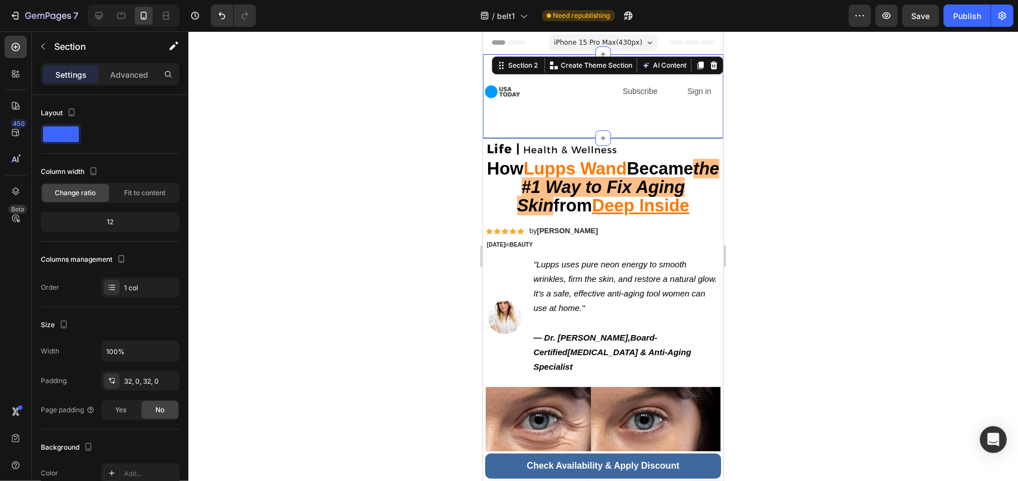
click at [134, 64] on div "Settings Advanced" at bounding box center [110, 74] width 139 height 22
click at [132, 77] on p "Advanced" at bounding box center [129, 75] width 38 height 12
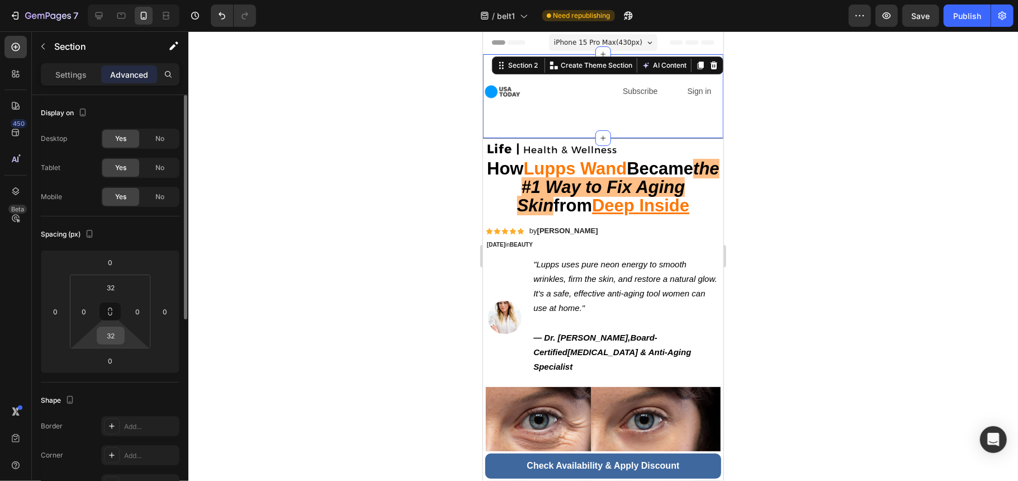
click at [115, 338] on input "32" at bounding box center [111, 335] width 22 height 17
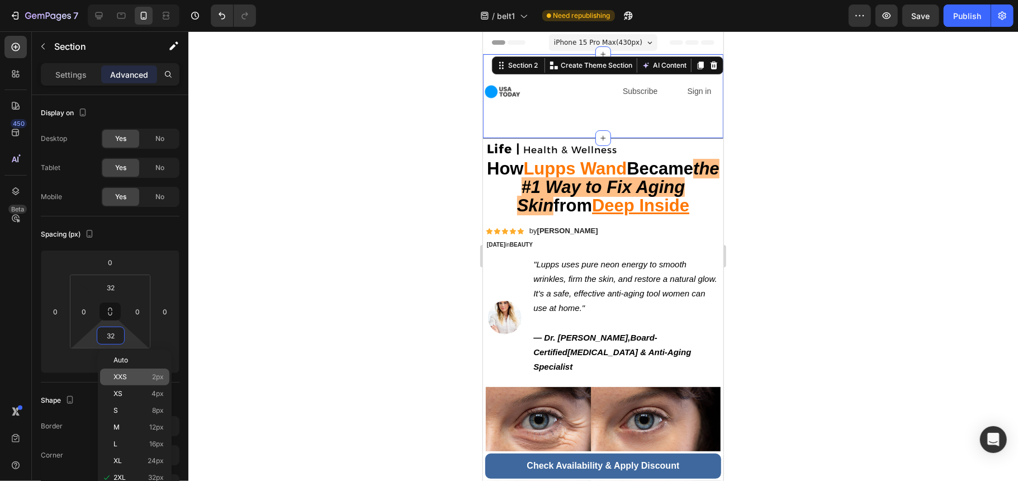
click at [153, 377] on span "2px" at bounding box center [158, 377] width 12 height 8
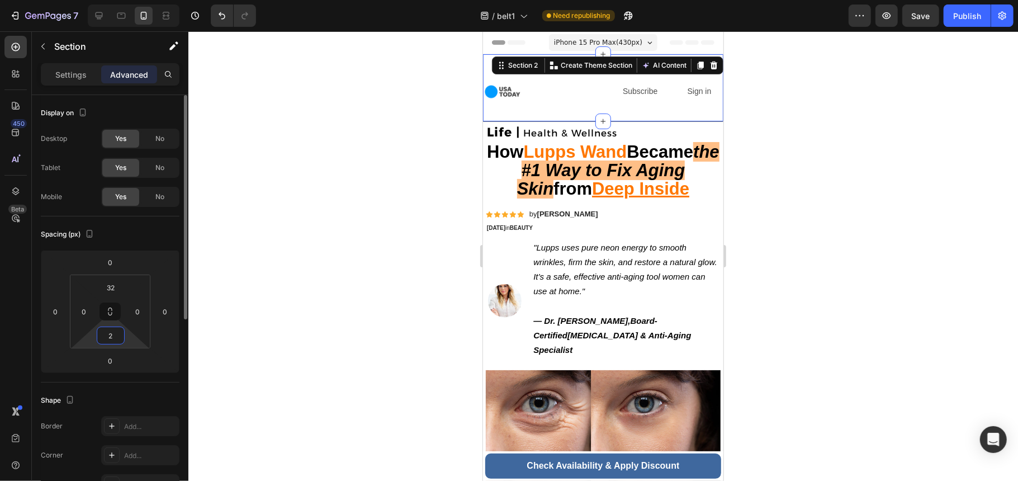
click at [121, 338] on input "2" at bounding box center [111, 335] width 22 height 17
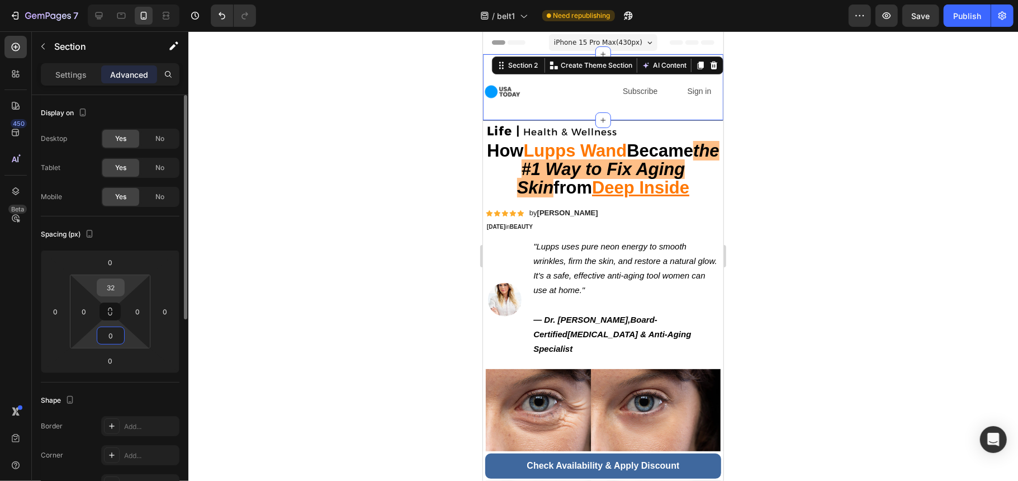
type input "0"
click at [115, 282] on input "32" at bounding box center [111, 287] width 22 height 17
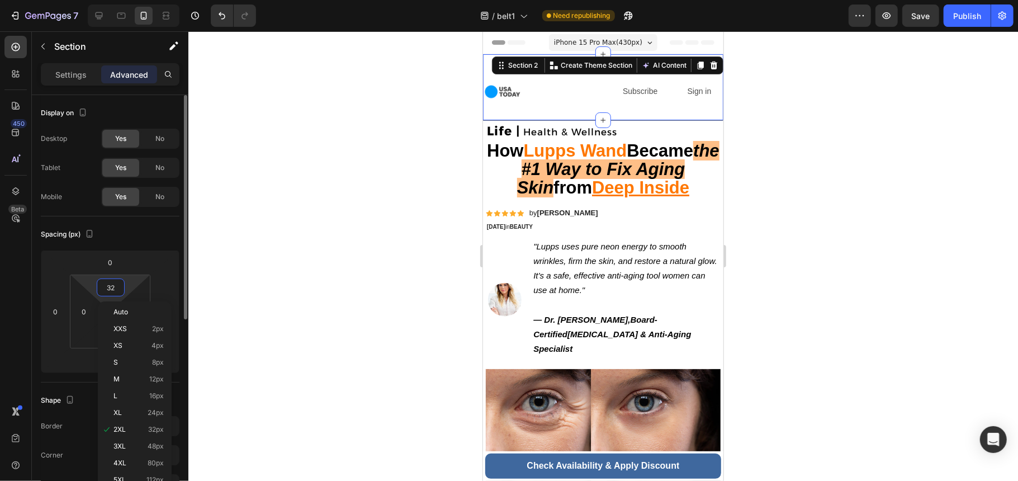
type input "0"
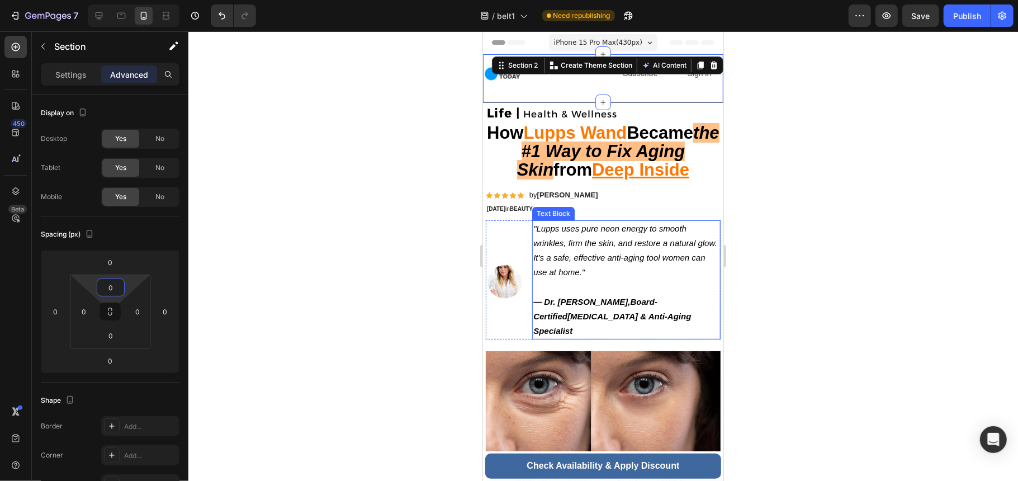
click at [833, 230] on div at bounding box center [603, 256] width 830 height 450
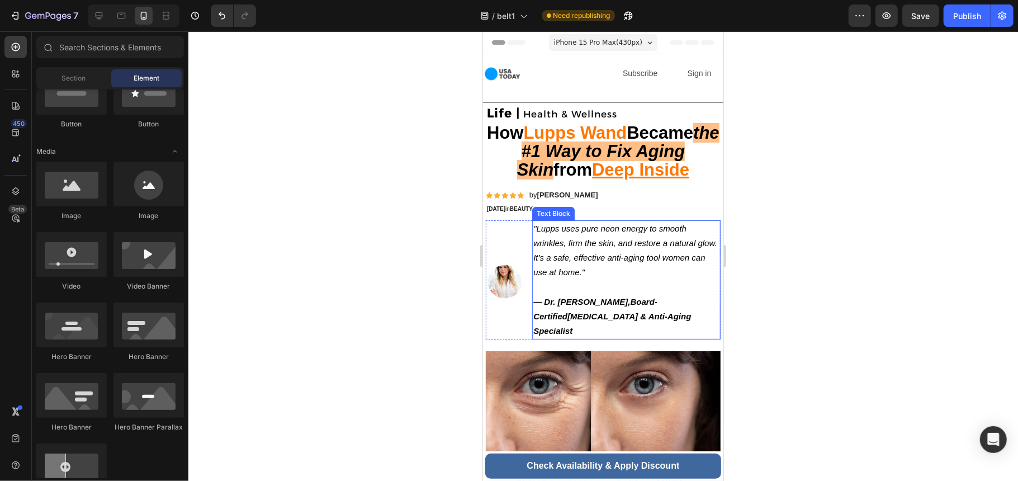
click at [833, 230] on div at bounding box center [603, 256] width 830 height 450
click at [580, 91] on div "Image Subscribe Text Block Sign in Text Block Row" at bounding box center [603, 78] width 240 height 48
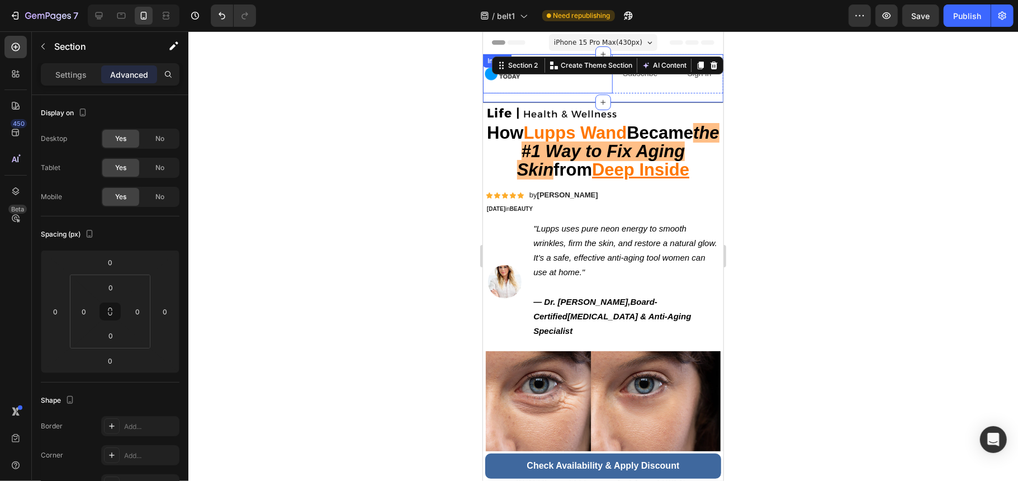
click at [562, 78] on div at bounding box center [548, 73] width 130 height 39
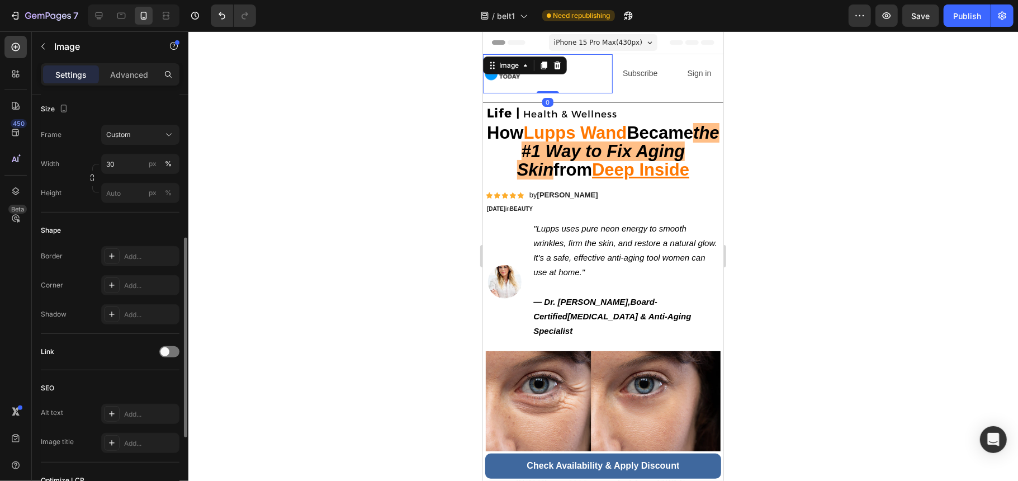
scroll to position [456, 0]
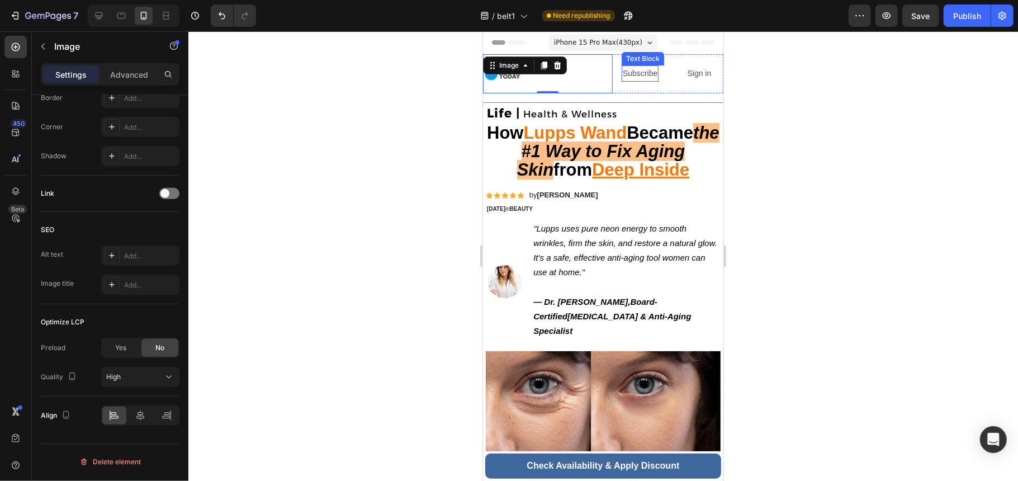
click at [649, 72] on p "Subscribe" at bounding box center [639, 73] width 35 height 14
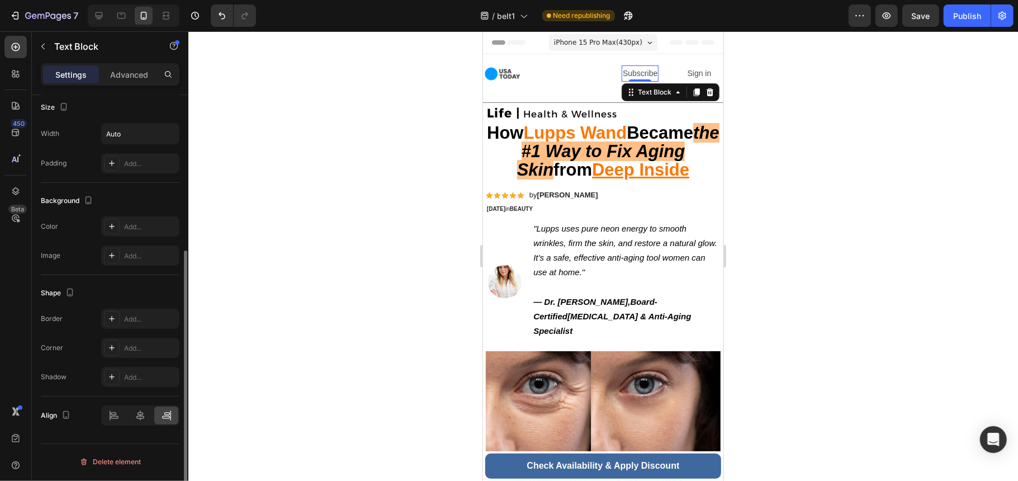
scroll to position [0, 0]
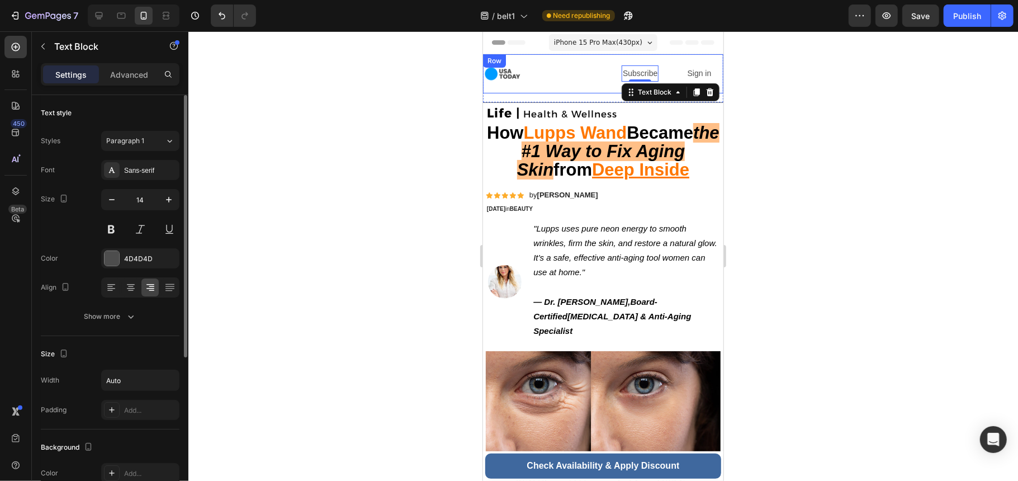
click at [668, 77] on div "Image Subscribe Text Block 0 Sign in Text Block Row" at bounding box center [603, 73] width 240 height 39
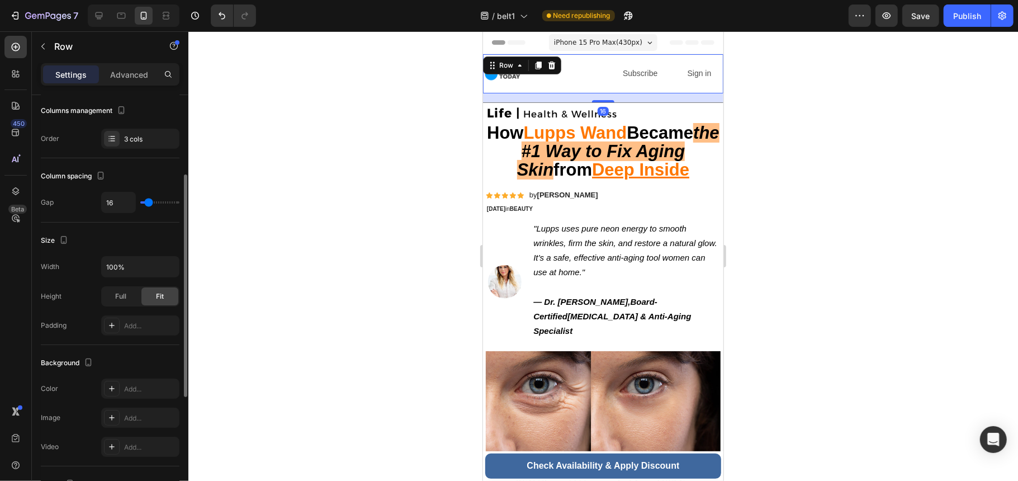
scroll to position [365, 0]
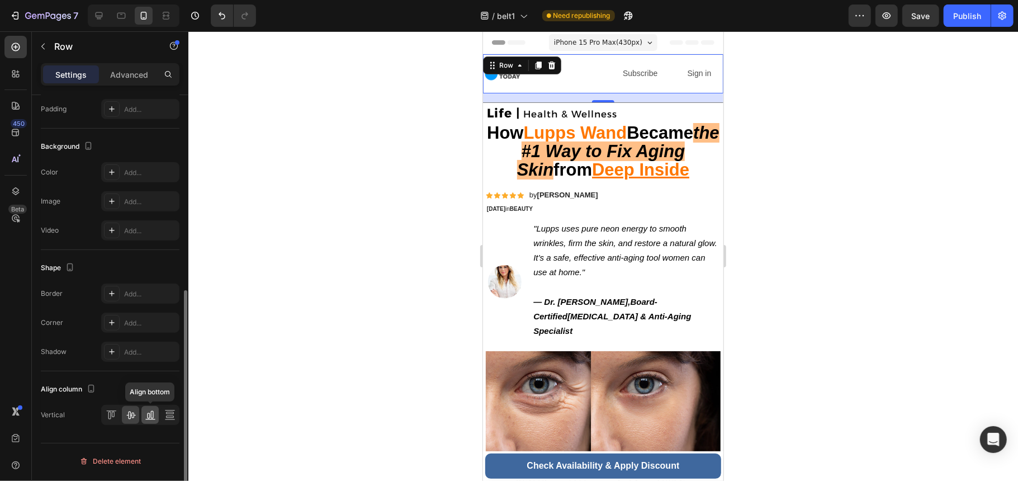
click at [150, 418] on icon at bounding box center [151, 415] width 3 height 8
click at [170, 414] on icon at bounding box center [169, 414] width 11 height 11
click at [127, 415] on icon at bounding box center [130, 414] width 11 height 11
click at [115, 415] on icon at bounding box center [111, 414] width 11 height 11
click at [133, 414] on icon at bounding box center [130, 414] width 11 height 11
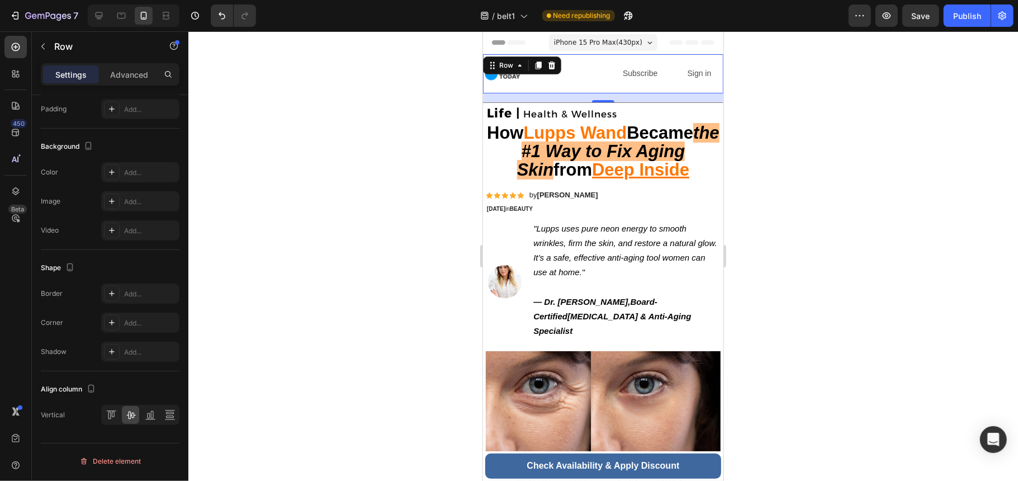
click at [324, 379] on div at bounding box center [603, 256] width 830 height 450
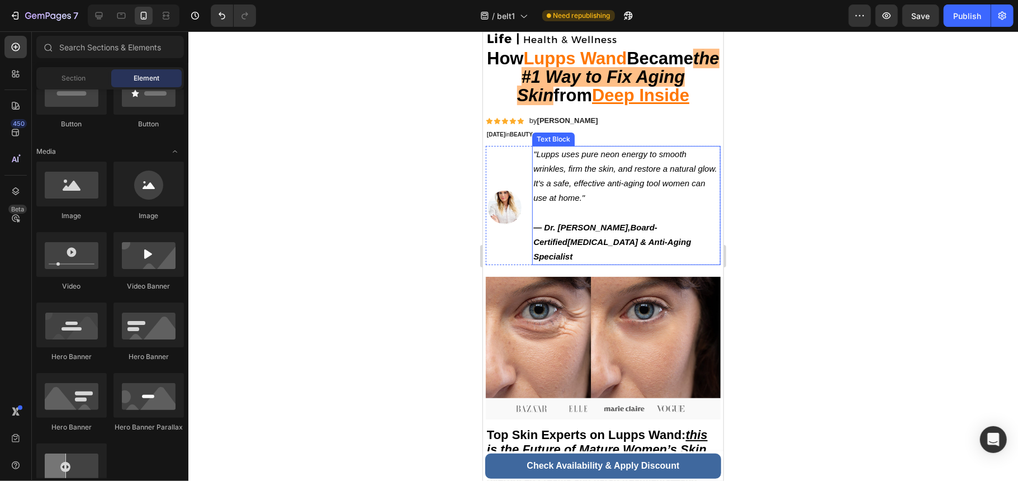
scroll to position [0, 0]
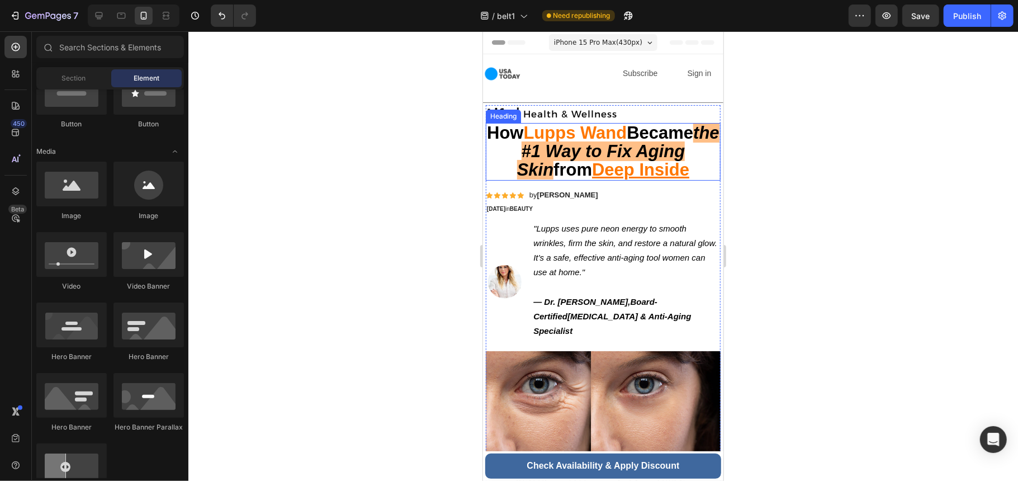
click at [607, 138] on strong "Lupps Wand" at bounding box center [574, 132] width 103 height 20
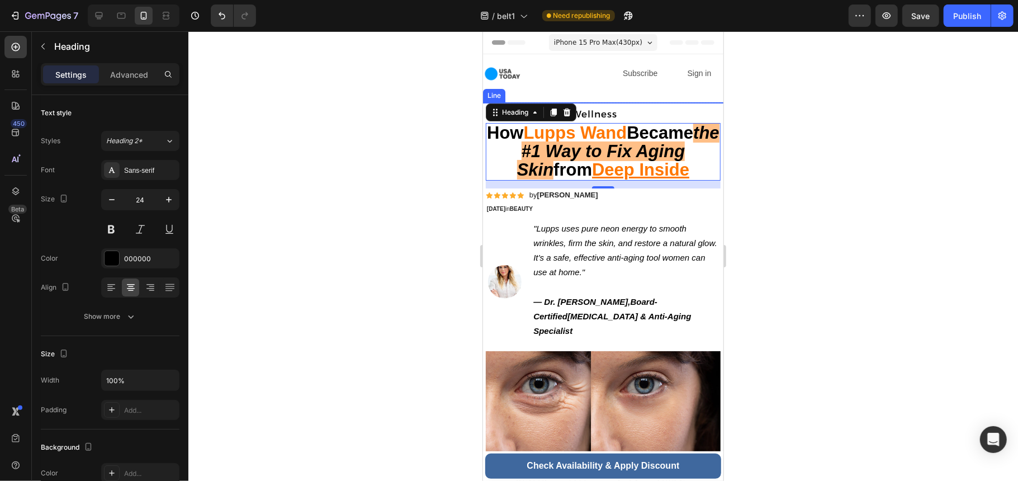
click at [630, 102] on div at bounding box center [603, 102] width 240 height 1
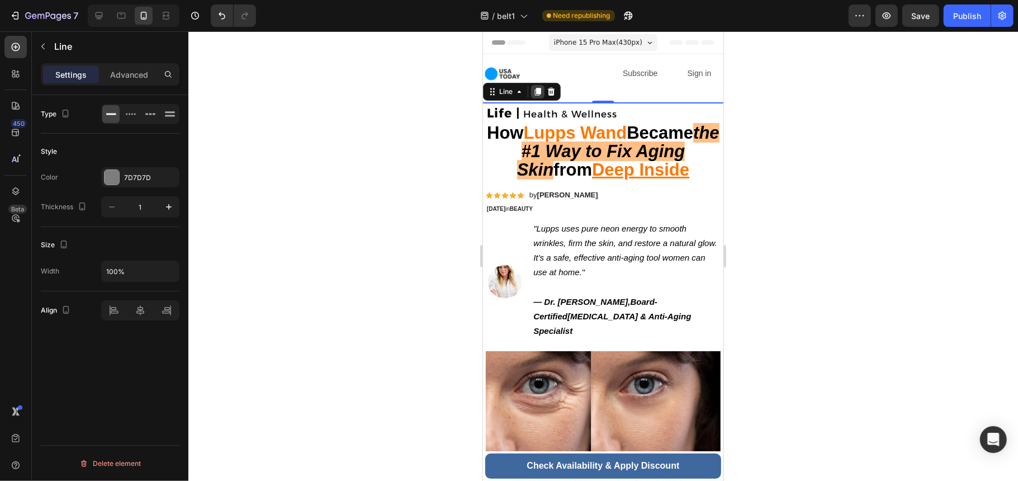
click at [537, 92] on icon at bounding box center [537, 91] width 9 height 9
click at [602, 88] on div at bounding box center [548, 73] width 130 height 39
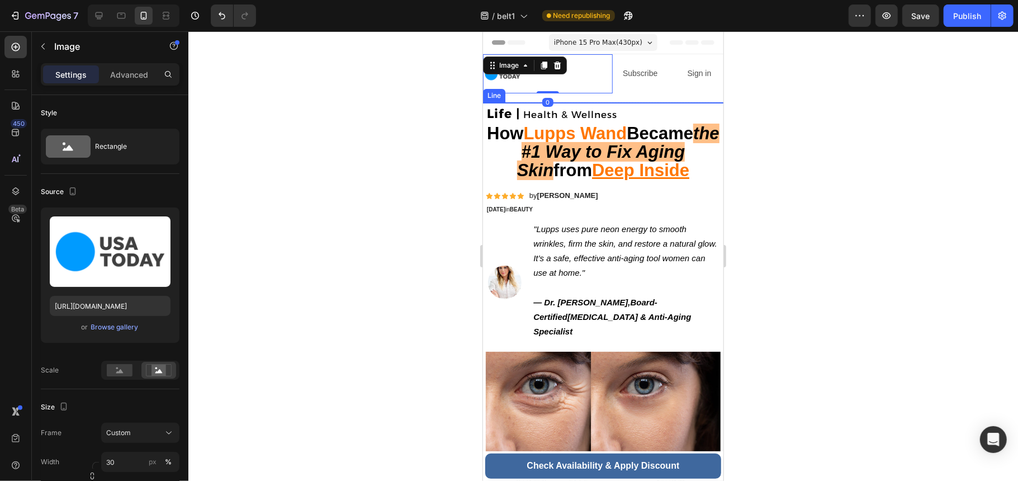
click at [588, 102] on div at bounding box center [603, 102] width 240 height 1
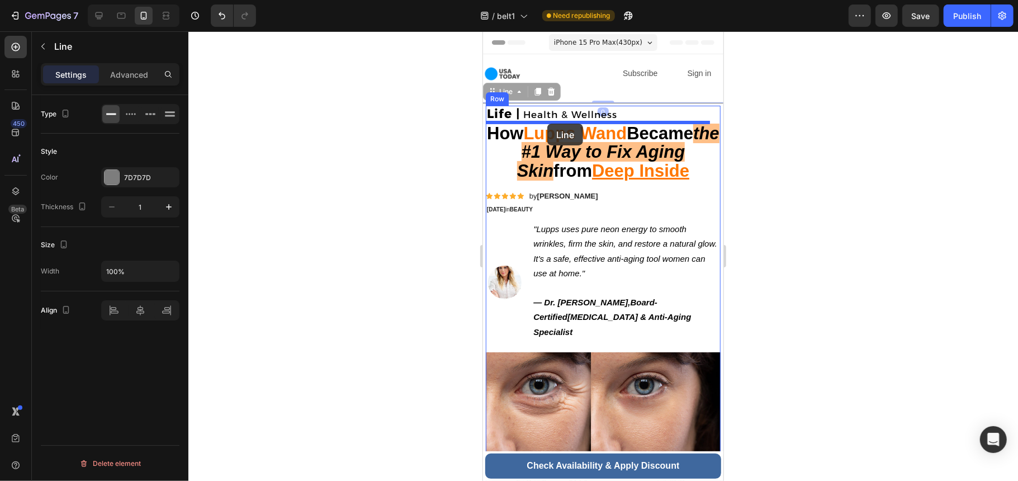
drag, startPoint x: 488, startPoint y: 89, endPoint x: 547, endPoint y: 123, distance: 68.1
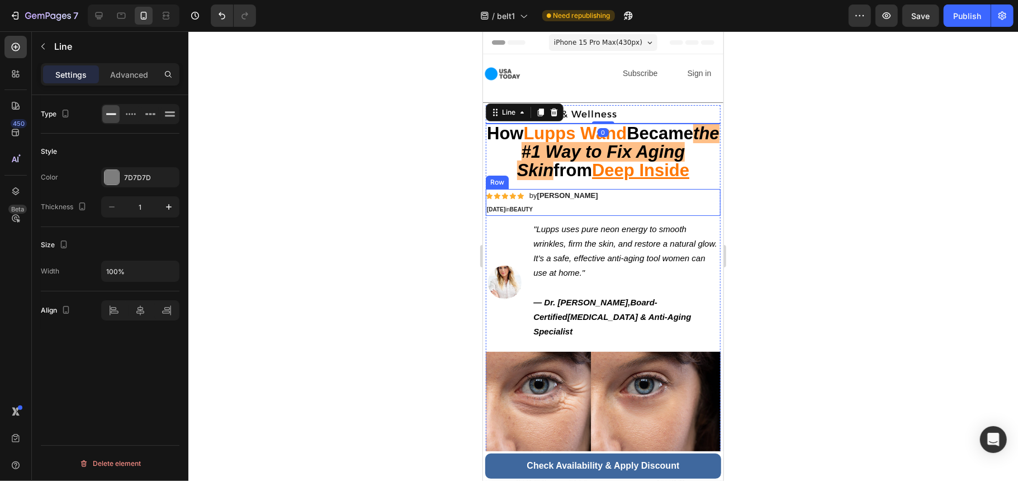
click at [688, 212] on div "Icon Icon Icon Icon Icon Icon List by [PERSON_NAME] Text Block Row [DATE] in BE…" at bounding box center [602, 201] width 235 height 26
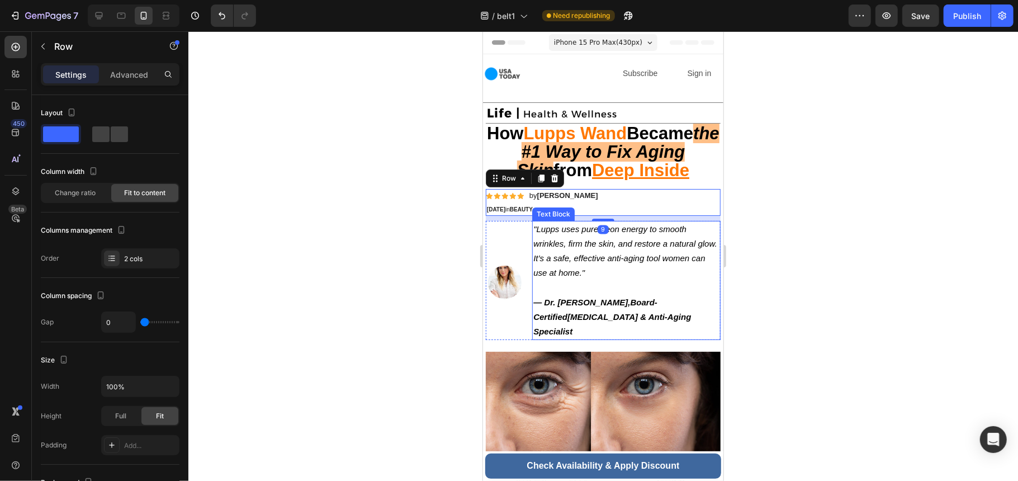
click at [642, 297] on strong "Board-Certified" at bounding box center [595, 309] width 124 height 24
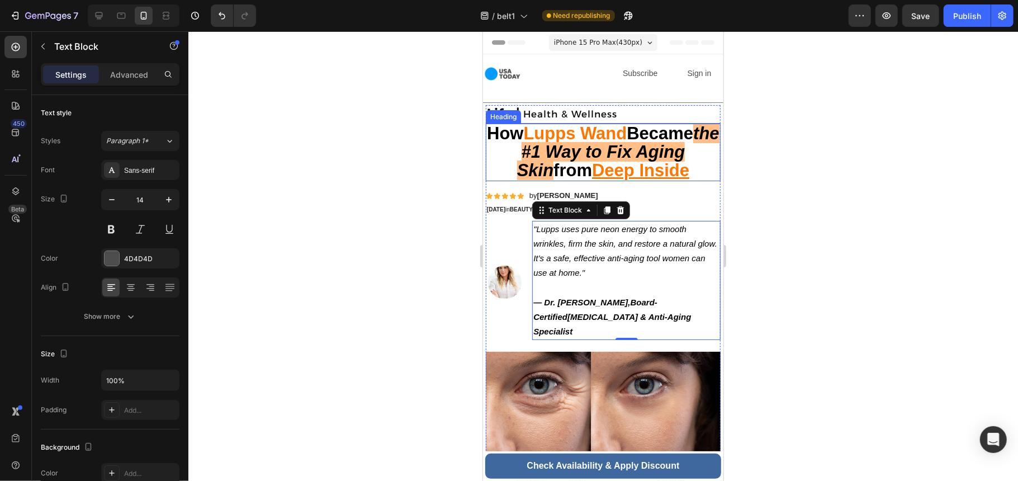
click at [618, 122] on div at bounding box center [602, 122] width 235 height 1
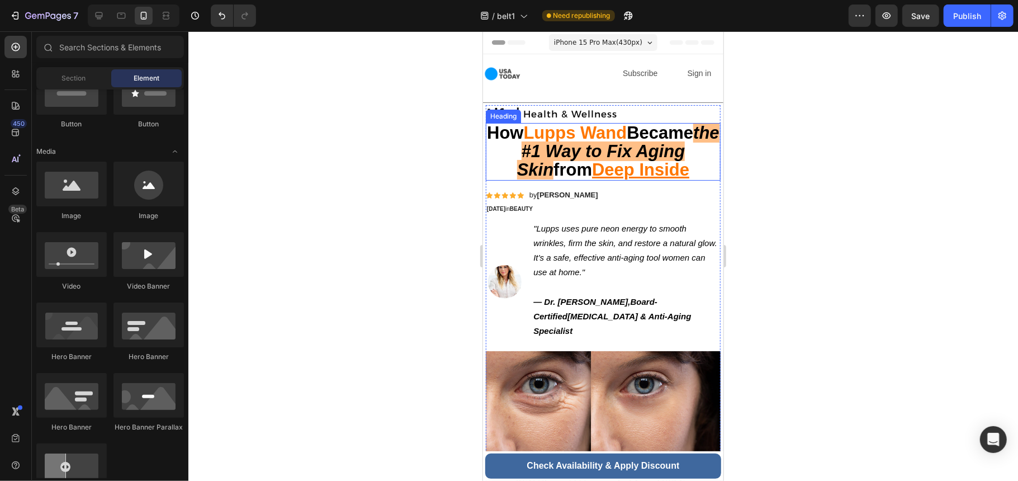
click at [587, 145] on strong "the #1 Way to Fix Aging Skin" at bounding box center [618, 150] width 202 height 56
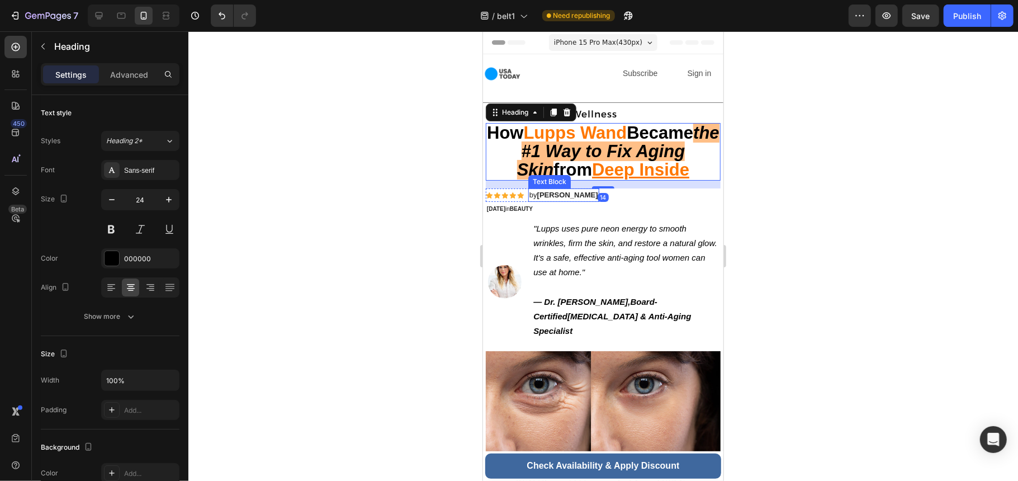
click at [559, 195] on strong "[PERSON_NAME]" at bounding box center [567, 194] width 61 height 8
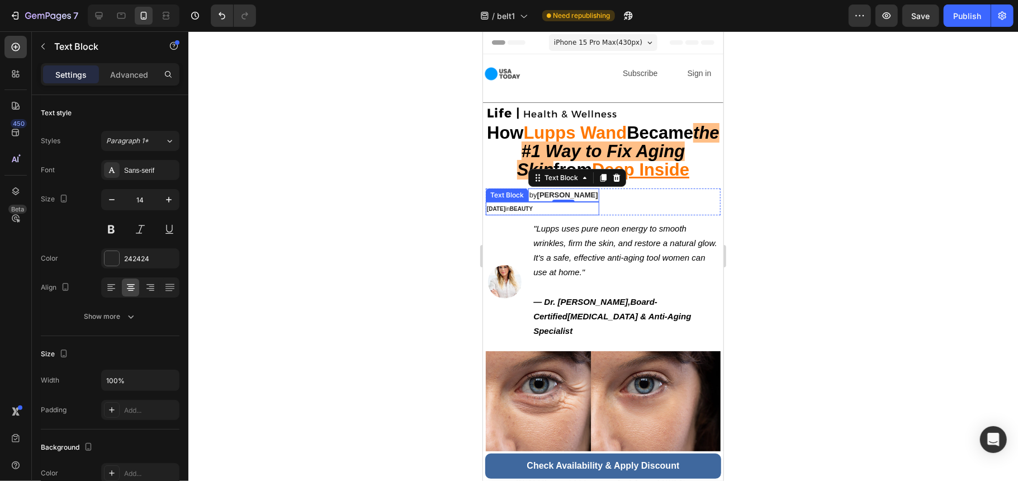
click at [578, 210] on p "[DATE] in BEAUTY" at bounding box center [541, 207] width 111 height 11
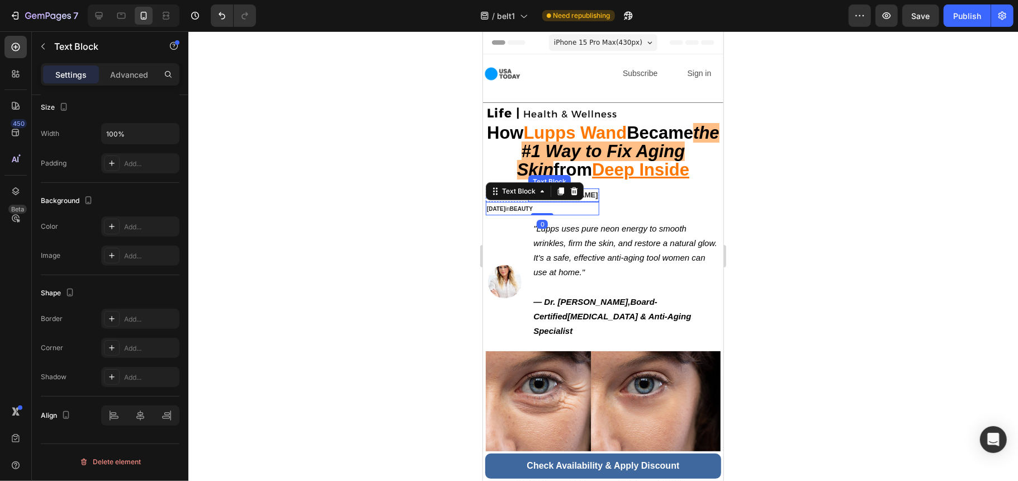
click at [587, 192] on strong "[PERSON_NAME]" at bounding box center [567, 194] width 61 height 8
click at [532, 208] on strong "BEAUTY" at bounding box center [520, 208] width 23 height 6
click at [505, 209] on strong "[DATE]" at bounding box center [495, 208] width 18 height 6
click at [499, 207] on strong "[DATE]" at bounding box center [495, 208] width 18 height 6
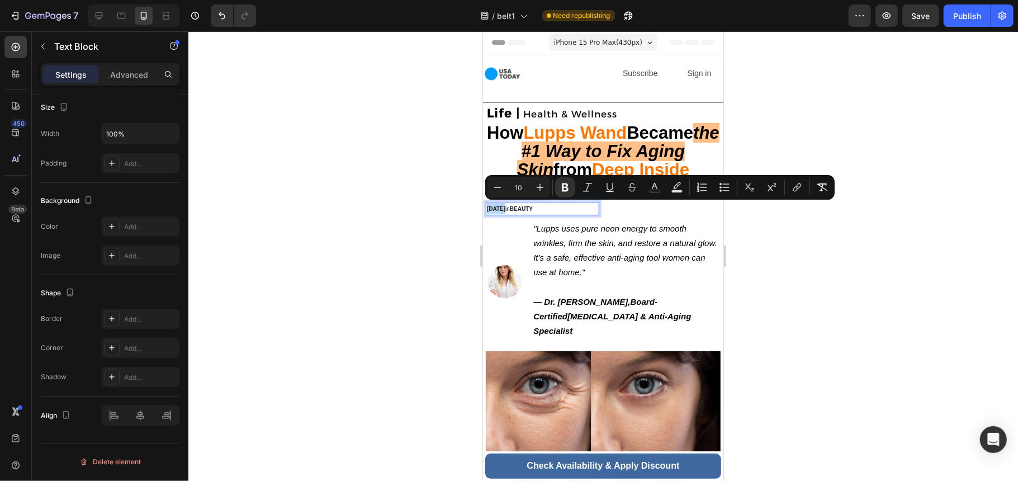
drag, startPoint x: 499, startPoint y: 207, endPoint x: 485, endPoint y: 208, distance: 14.0
click at [485, 208] on div "[DATE] in BEAUTY" at bounding box center [542, 207] width 114 height 13
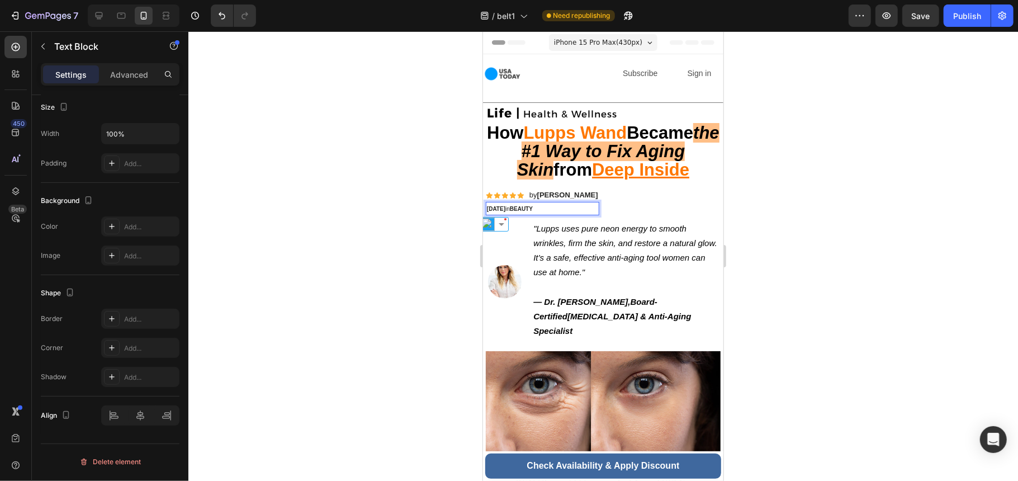
click at [561, 205] on p "[DATE] in BEAUTY" at bounding box center [541, 207] width 111 height 11
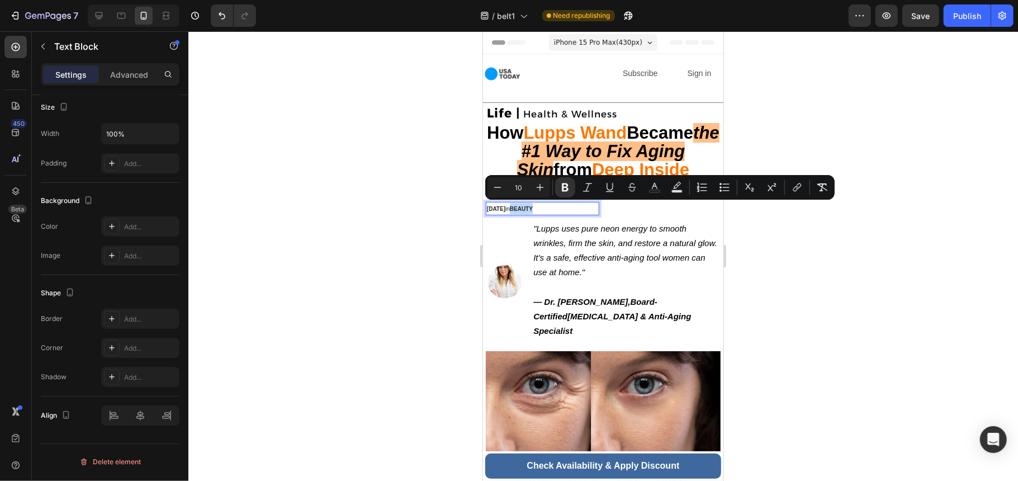
drag, startPoint x: 537, startPoint y: 208, endPoint x: 566, endPoint y: 207, distance: 29.1
click at [566, 207] on p "[DATE] in BEAUTY" at bounding box center [541, 207] width 111 height 11
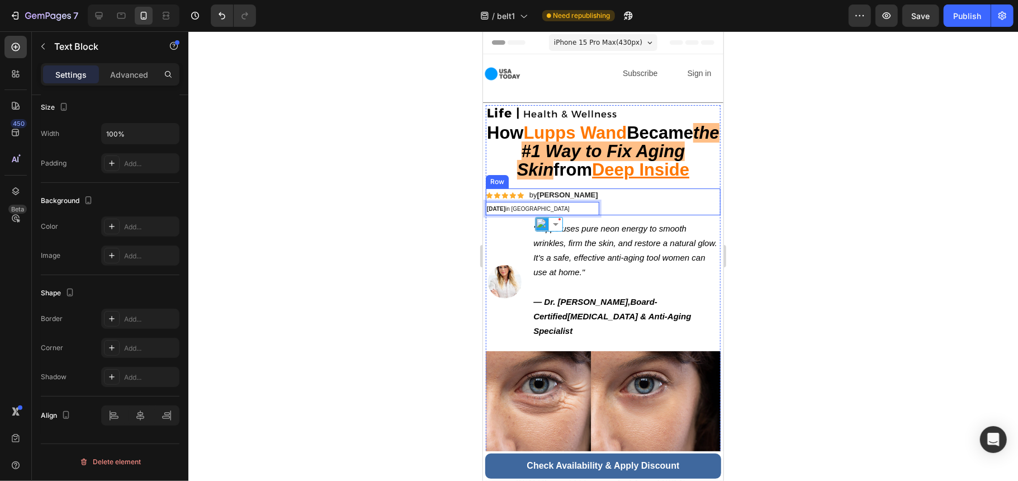
click at [609, 193] on div "Icon Icon Icon Icon Icon Icon List by [PERSON_NAME] Text Block Row [DATE] in WE…" at bounding box center [602, 201] width 235 height 26
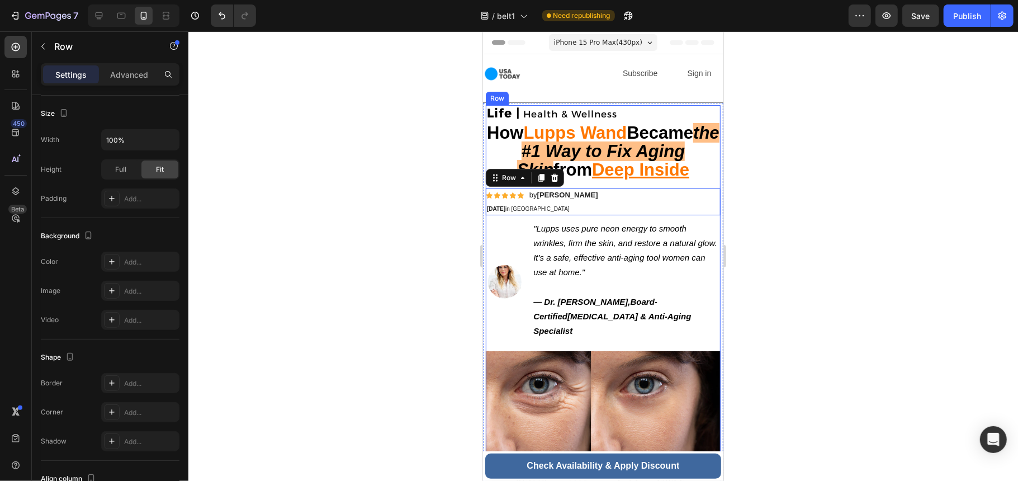
scroll to position [0, 0]
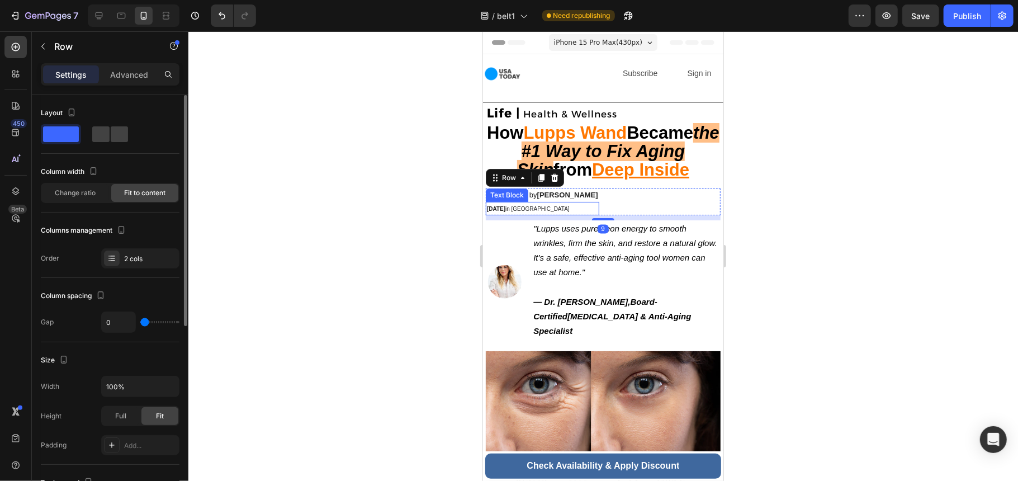
click at [535, 205] on span "[DATE] in [GEOGRAPHIC_DATA]" at bounding box center [527, 208] width 83 height 6
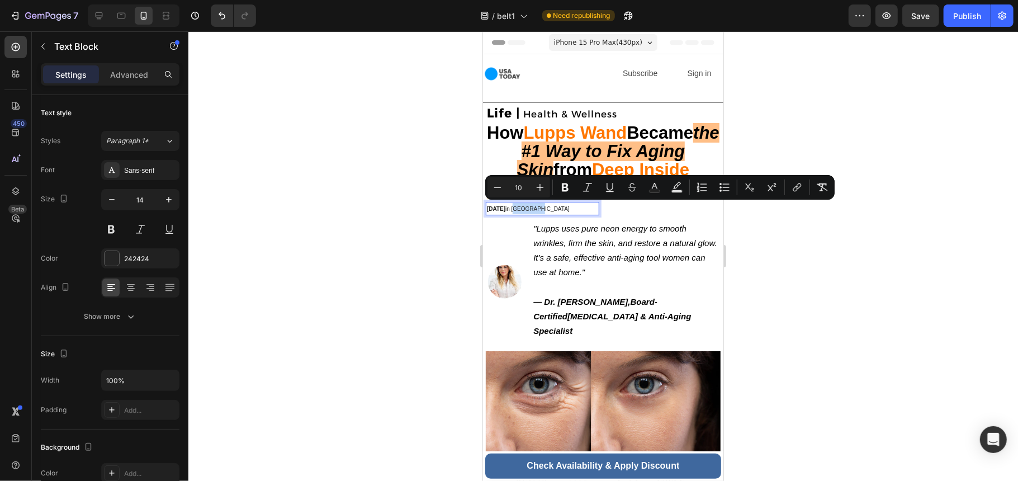
drag, startPoint x: 537, startPoint y: 206, endPoint x: 569, endPoint y: 206, distance: 31.3
click at [564, 189] on icon "Editor contextual toolbar" at bounding box center [565, 187] width 11 height 11
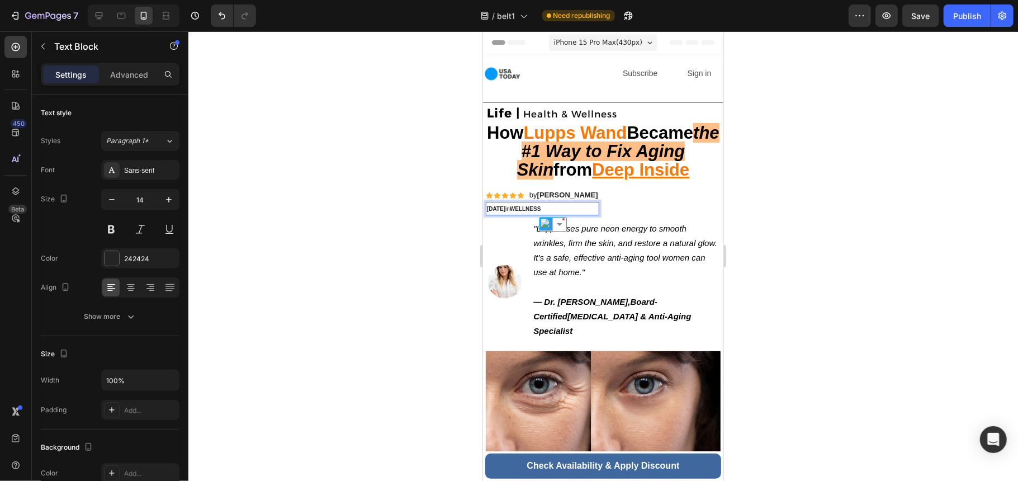
click at [585, 208] on p "[DATE] in [GEOGRAPHIC_DATA]" at bounding box center [541, 207] width 111 height 11
click at [574, 191] on strong "[PERSON_NAME]" at bounding box center [567, 194] width 61 height 8
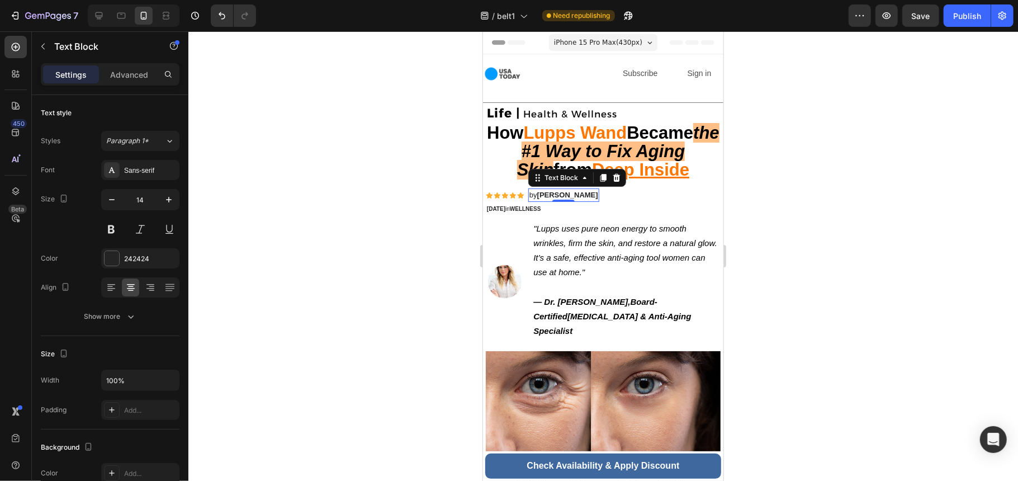
click at [537, 191] on span "by [PERSON_NAME]" at bounding box center [563, 194] width 69 height 8
drag, startPoint x: 530, startPoint y: 195, endPoint x: 591, endPoint y: 194, distance: 60.9
click at [591, 194] on div "by [PERSON_NAME]" at bounding box center [563, 194] width 71 height 13
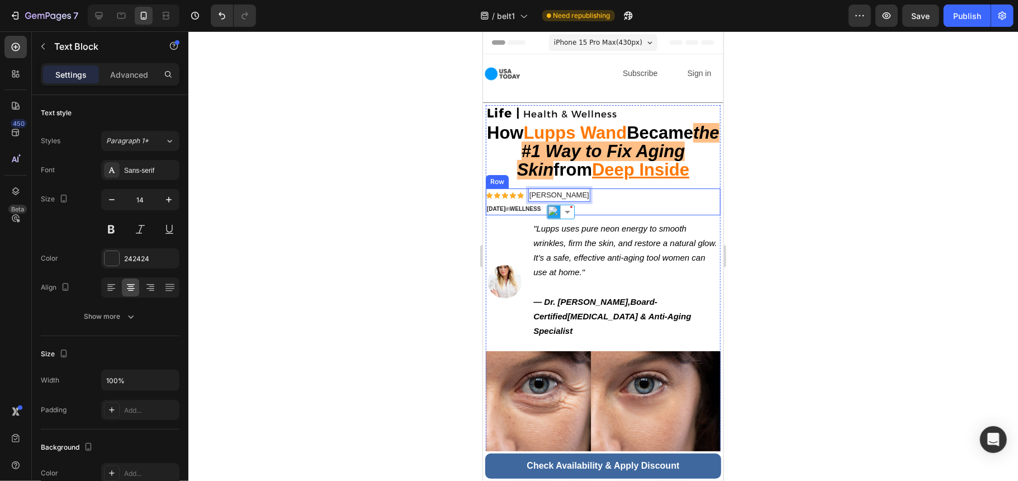
click at [595, 197] on div "Icon Icon Icon Icon Icon Icon List [PERSON_NAME] Text Block 0 Row [DATE] in WEL…" at bounding box center [602, 201] width 235 height 26
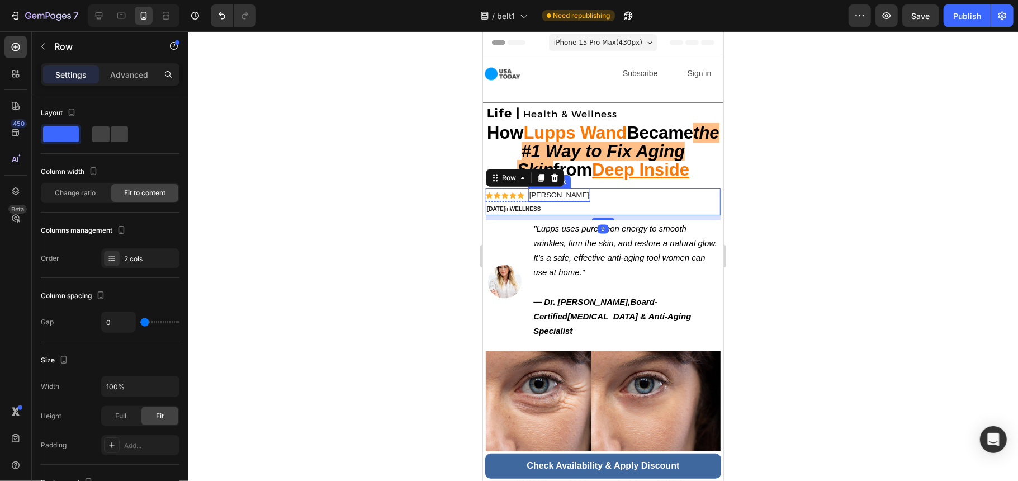
click at [577, 195] on span "[PERSON_NAME]" at bounding box center [559, 194] width 60 height 8
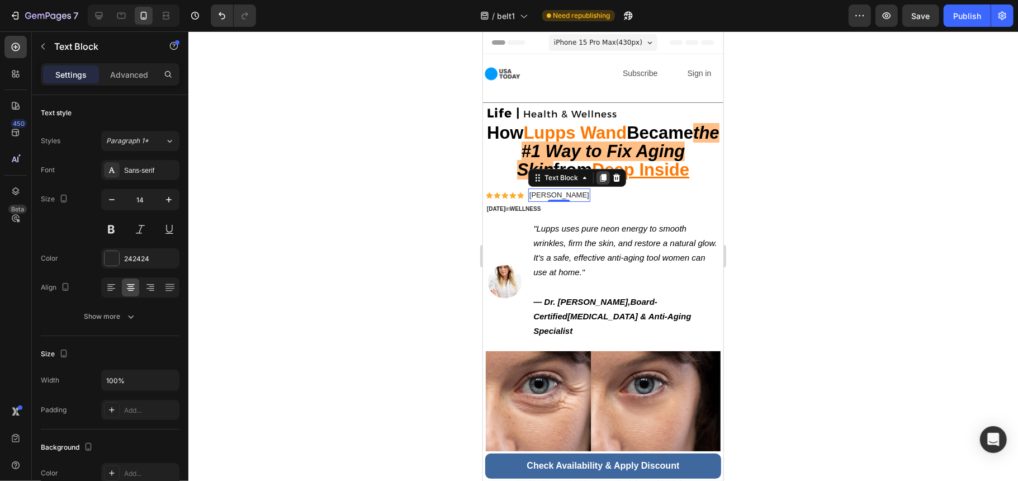
click at [605, 178] on icon at bounding box center [603, 178] width 6 height 8
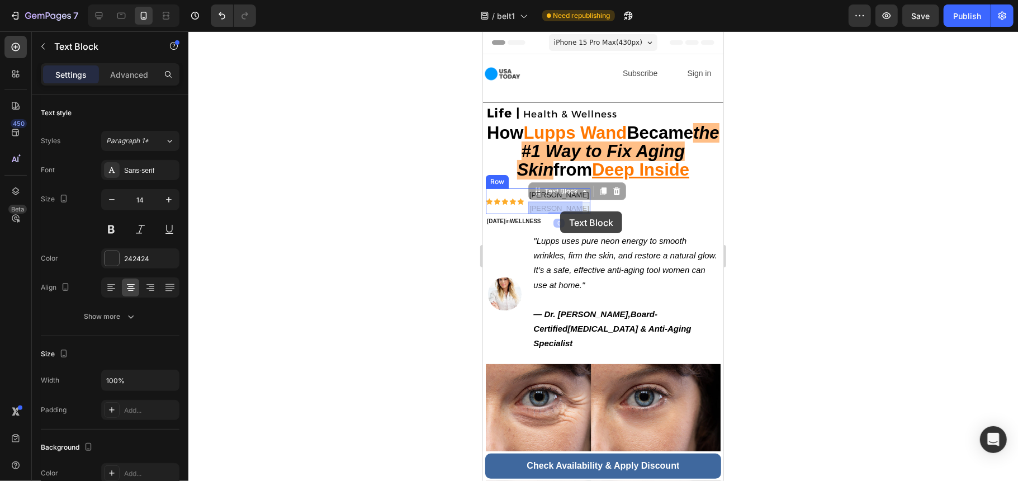
drag, startPoint x: 573, startPoint y: 204, endPoint x: 559, endPoint y: 211, distance: 15.0
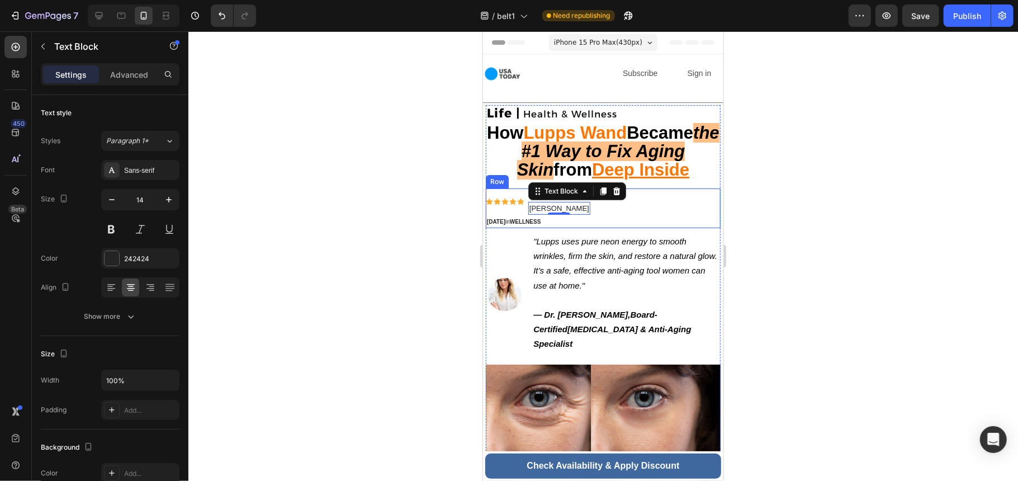
click at [604, 206] on div "Icon Icon Icon Icon Icon Icon List [PERSON_NAME] Text Block [PERSON_NAME] Text …" at bounding box center [602, 208] width 235 height 40
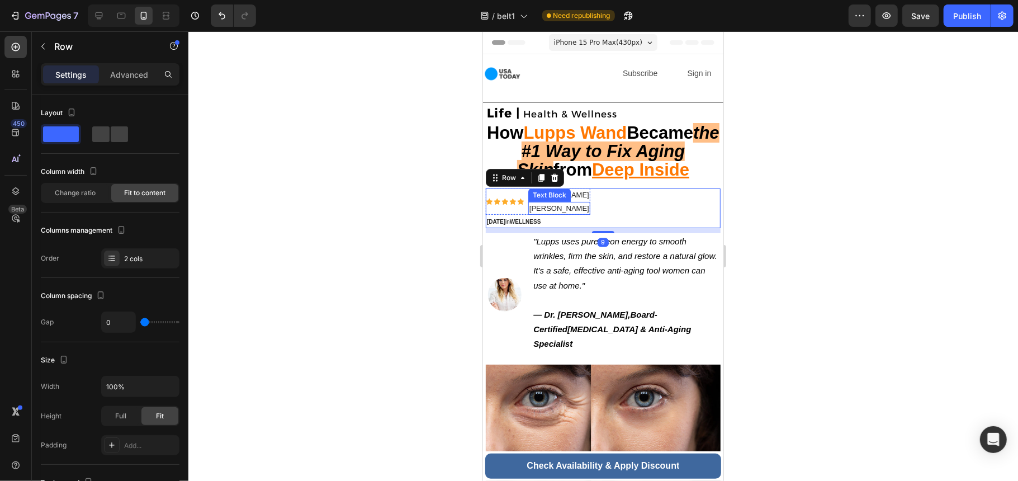
click at [535, 206] on span "[PERSON_NAME]" at bounding box center [559, 208] width 60 height 8
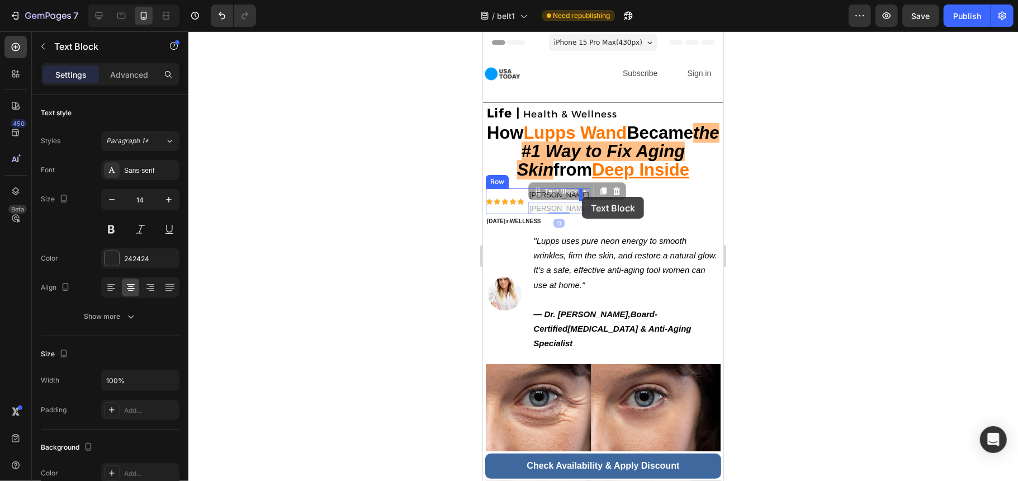
drag, startPoint x: 544, startPoint y: 197, endPoint x: 581, endPoint y: 196, distance: 37.5
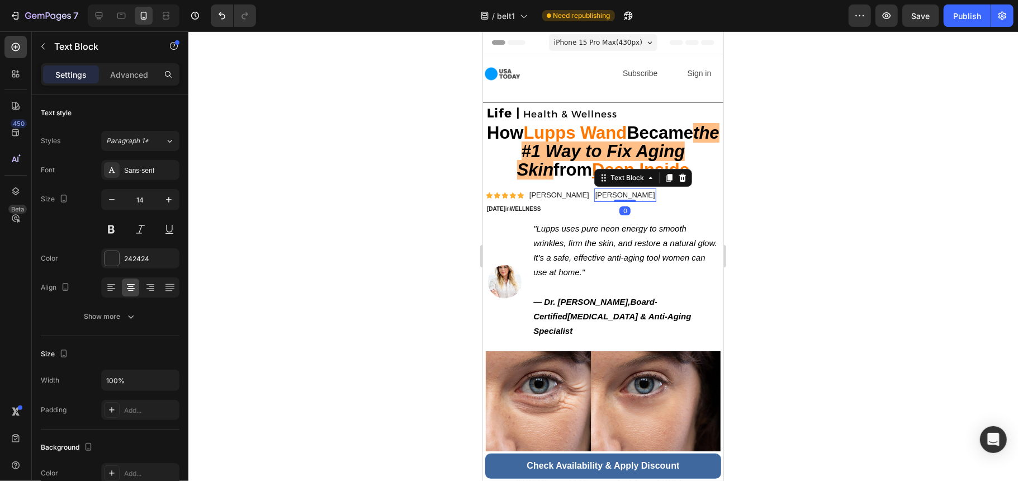
click at [611, 194] on span "[PERSON_NAME]" at bounding box center [625, 194] width 60 height 8
click at [630, 195] on span "[PERSON_NAME]" at bounding box center [625, 194] width 60 height 8
click at [635, 193] on span "[PERSON_NAME]" at bounding box center [625, 194] width 60 height 8
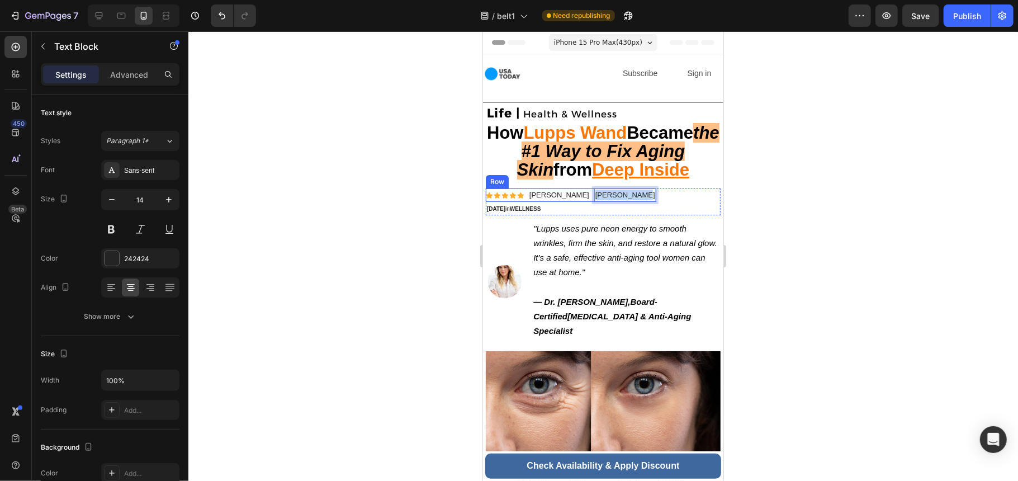
drag, startPoint x: 637, startPoint y: 193, endPoint x: 583, endPoint y: 197, distance: 55.0
click at [583, 197] on div "Icon Icon Icon Icon Icon Icon List [PERSON_NAME] Text Block [PERSON_NAME] Text …" at bounding box center [570, 194] width 171 height 13
click at [562, 197] on span "[PERSON_NAME]" at bounding box center [559, 194] width 60 height 8
click at [553, 193] on span "[PERSON_NAME]" at bounding box center [559, 194] width 60 height 8
click at [579, 195] on span "[PERSON_NAME]" at bounding box center [559, 194] width 60 height 8
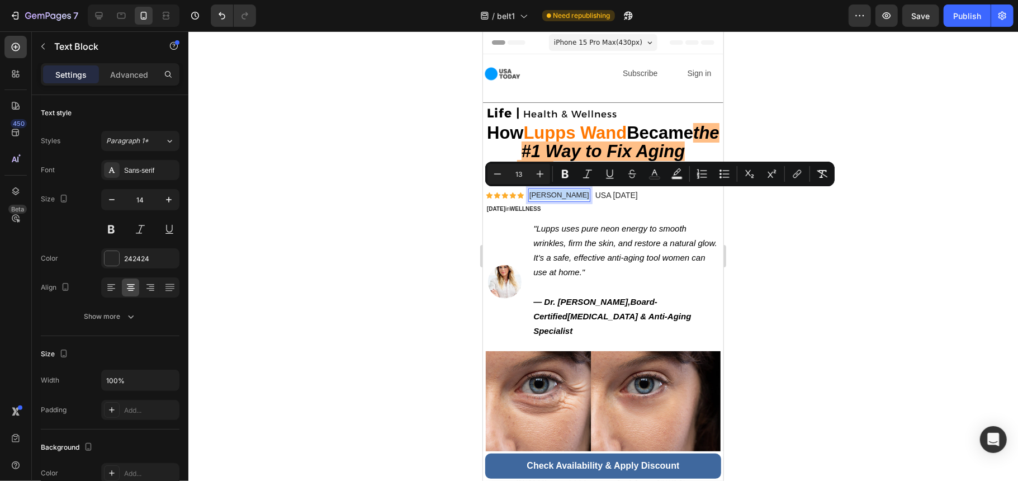
drag, startPoint x: 580, startPoint y: 195, endPoint x: 530, endPoint y: 197, distance: 50.4
click at [530, 197] on span "[PERSON_NAME]" at bounding box center [559, 194] width 60 height 8
click at [566, 173] on icon "Editor contextual toolbar" at bounding box center [565, 173] width 11 height 11
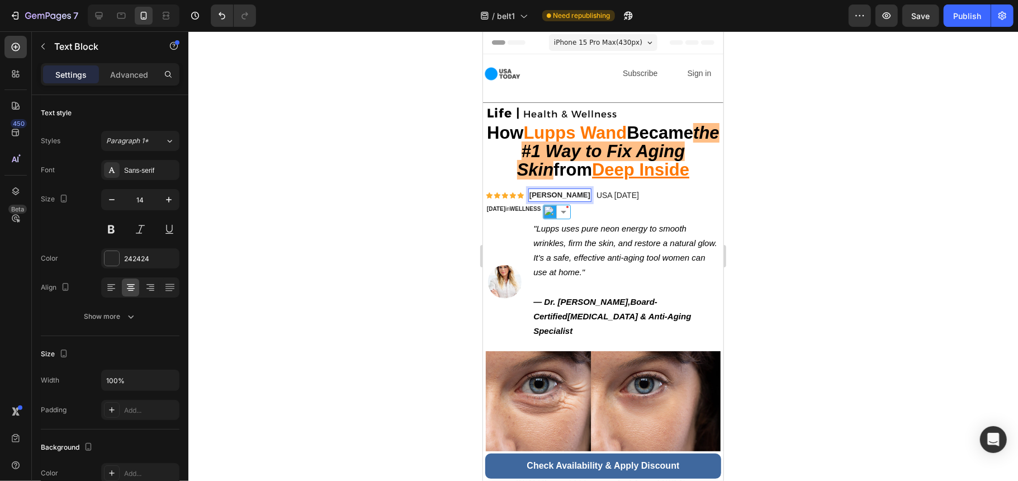
click at [577, 195] on strong "[PERSON_NAME]" at bounding box center [559, 194] width 61 height 8
drag, startPoint x: 582, startPoint y: 195, endPoint x: 524, endPoint y: 195, distance: 57.6
click at [524, 195] on div "Icon Icon Icon Icon Icon Icon List [PERSON_NAME] Text Block 0 USA [DATE] Text B…" at bounding box center [562, 194] width 154 height 13
click at [562, 192] on strong "[PERSON_NAME]" at bounding box center [559, 194] width 61 height 8
click at [604, 205] on p "[DATE] in [GEOGRAPHIC_DATA]" at bounding box center [562, 207] width 152 height 11
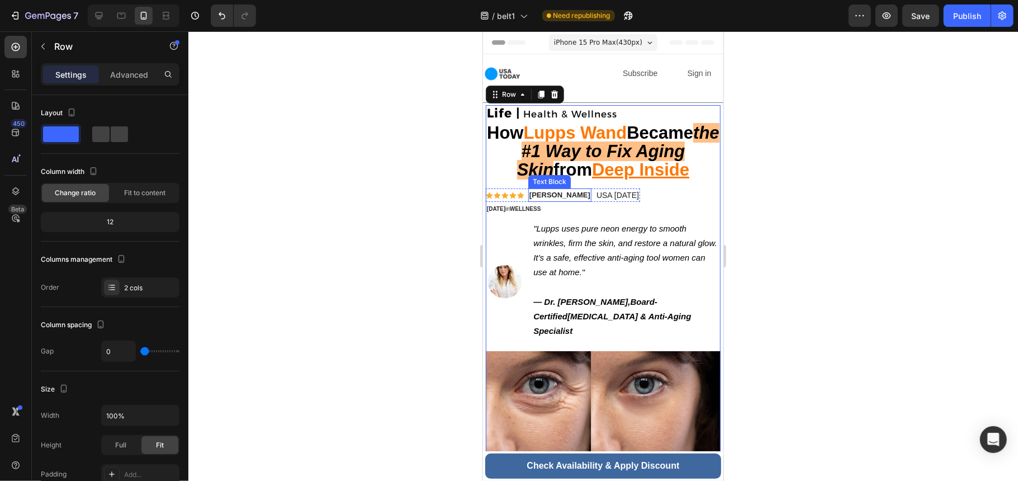
click at [564, 193] on strong "[PERSON_NAME]" at bounding box center [559, 194] width 61 height 8
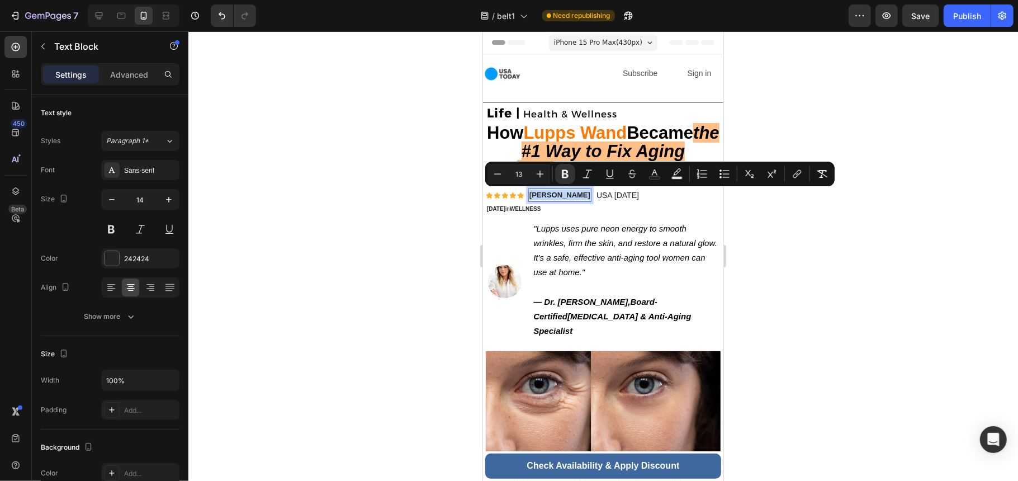
drag, startPoint x: 582, startPoint y: 193, endPoint x: 528, endPoint y: 195, distance: 54.3
click at [528, 195] on div "[PERSON_NAME]" at bounding box center [559, 194] width 63 height 13
click at [499, 176] on icon "Editor contextual toolbar" at bounding box center [497, 173] width 11 height 11
type input "12"
click at [133, 168] on div "Sans-serif" at bounding box center [150, 170] width 53 height 10
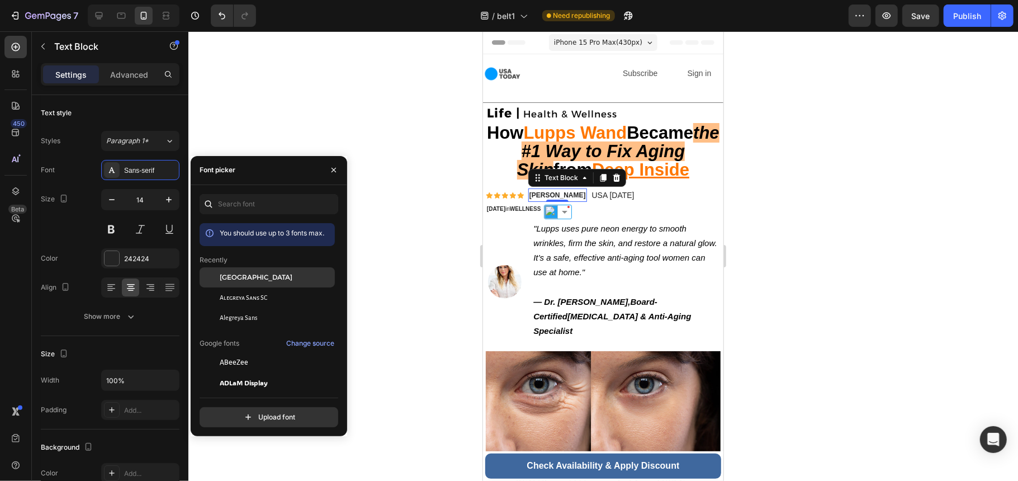
click at [256, 276] on div "[GEOGRAPHIC_DATA]" at bounding box center [276, 277] width 113 height 10
click at [592, 280] on p ""Lupps uses pure neon energy to smooth wrinkles, firm the skin, and restore a n…" at bounding box center [626, 257] width 186 height 73
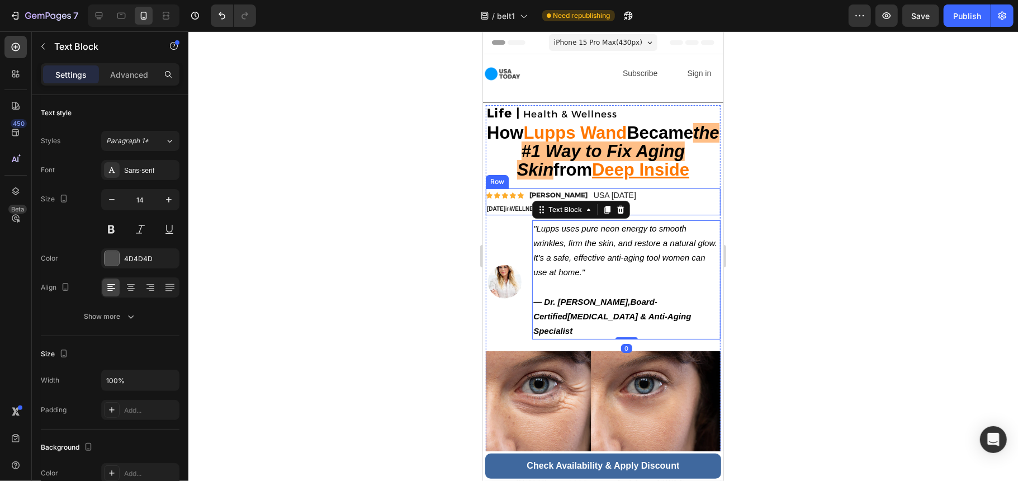
click at [680, 202] on div "Icon Icon Icon Icon Icon Icon List [PERSON_NAME] Text Block USA [DATE] Text Blo…" at bounding box center [602, 201] width 235 height 26
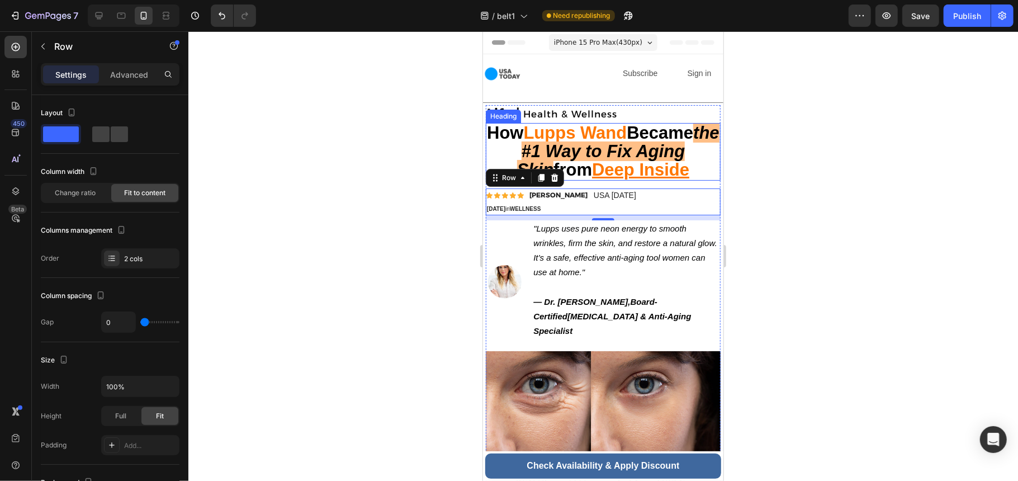
click at [626, 150] on strong "the #1 Way to Fix Aging Skin" at bounding box center [618, 150] width 202 height 56
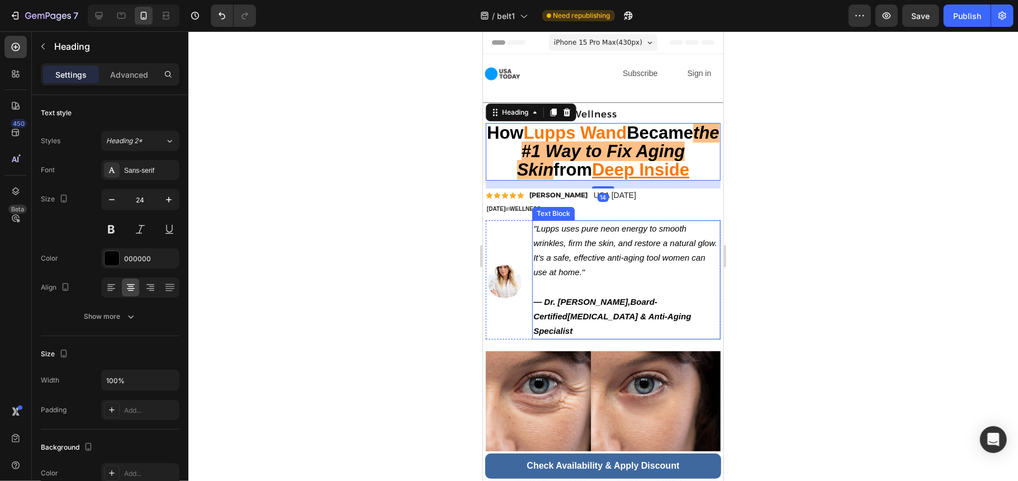
click at [664, 232] on p ""Lupps uses pure neon energy to smooth wrinkles, firm the skin, and restore a n…" at bounding box center [626, 257] width 186 height 73
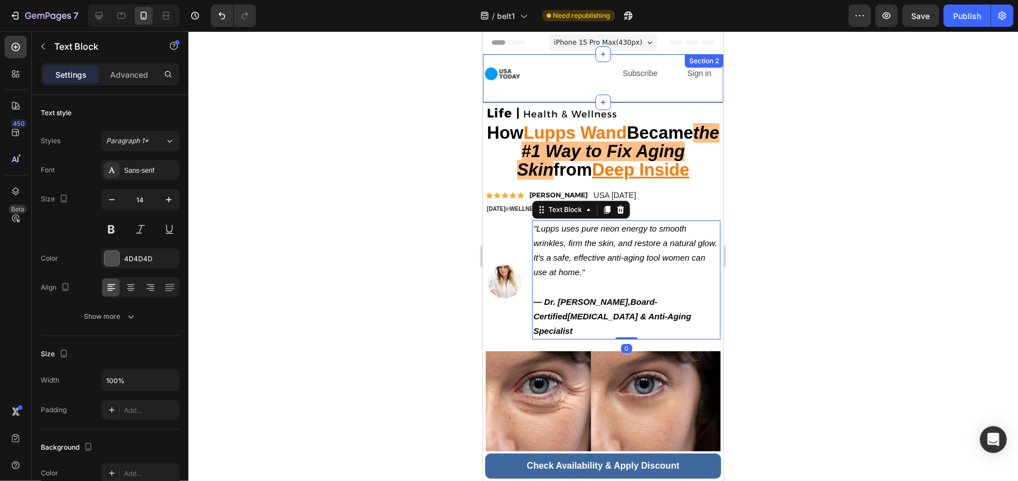
click at [617, 92] on div "Image Subscribe Text Block Sign in Text Block Row" at bounding box center [603, 78] width 240 height 48
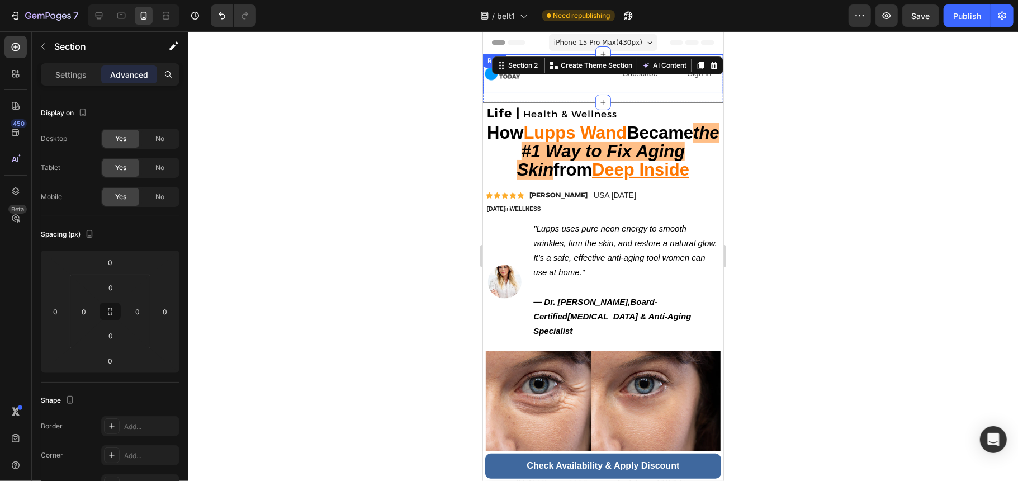
click at [621, 81] on div "Subscribe Text Block" at bounding box center [649, 73] width 56 height 39
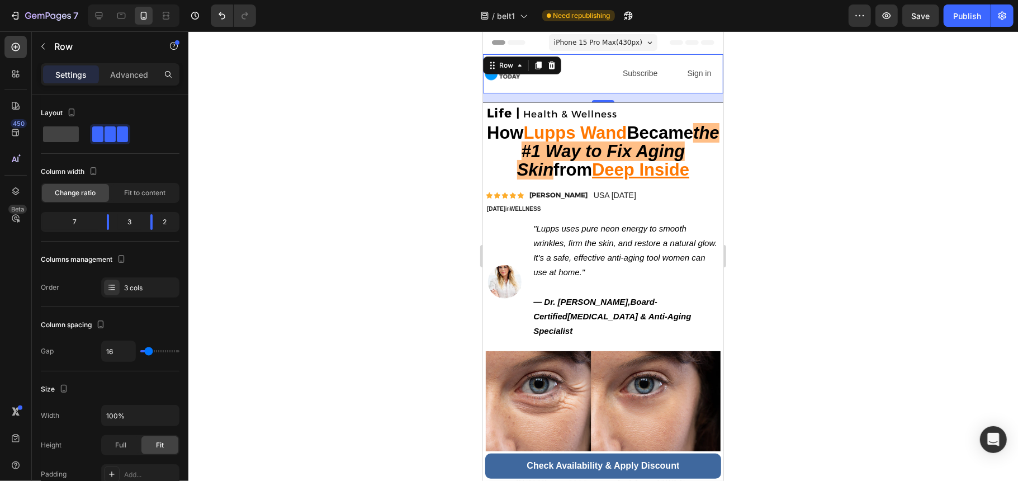
click at [633, 94] on div "16" at bounding box center [603, 97] width 240 height 9
click at [138, 77] on p "Advanced" at bounding box center [129, 75] width 38 height 12
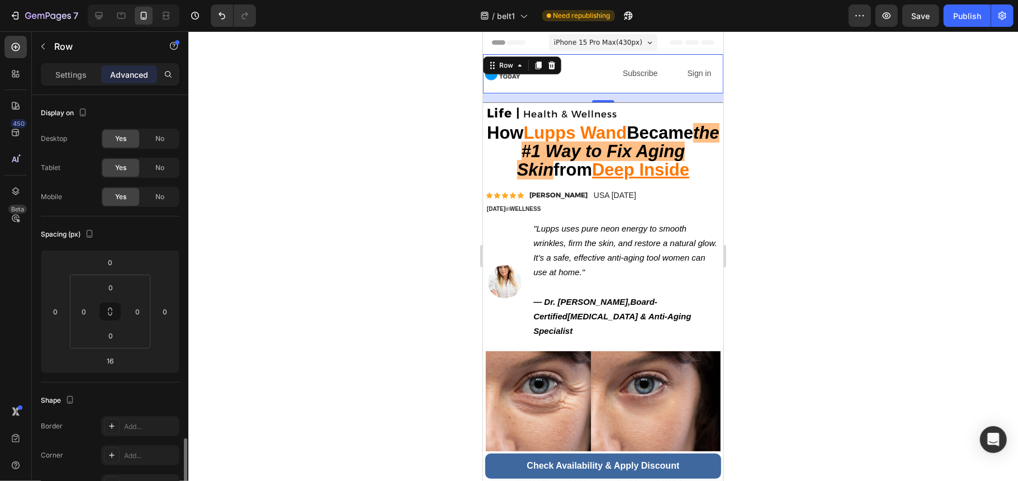
scroll to position [224, 0]
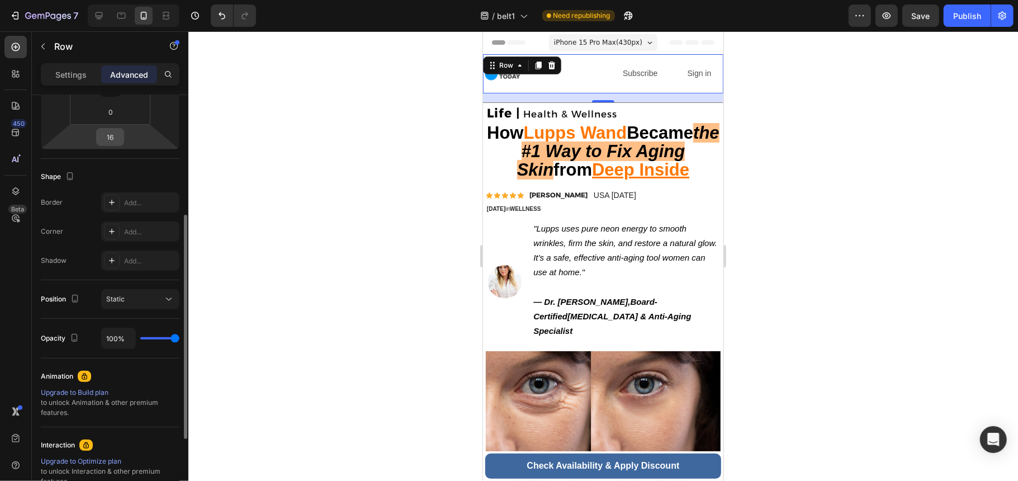
click at [120, 140] on input "16" at bounding box center [110, 137] width 22 height 17
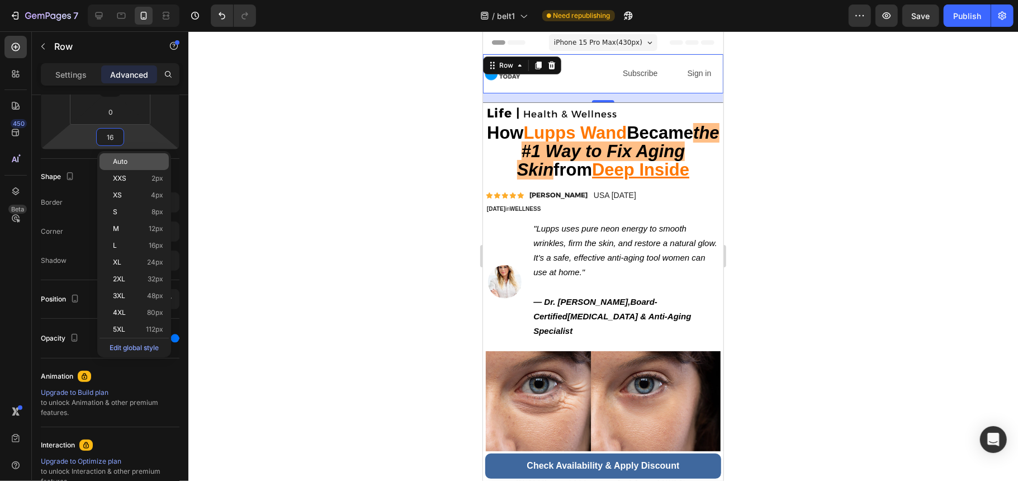
type input "0"
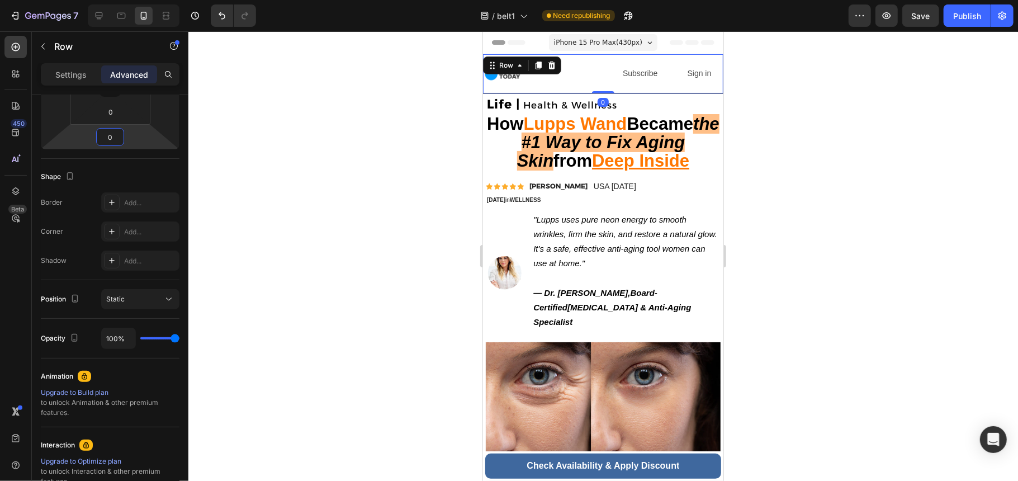
click at [356, 165] on div at bounding box center [603, 256] width 830 height 450
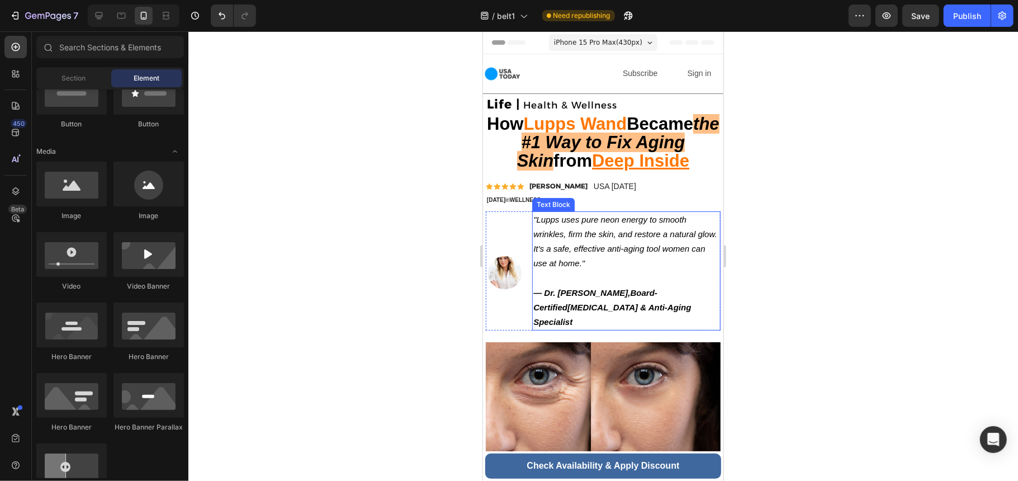
click at [586, 237] on p ""Lupps uses pure neon energy to smooth wrinkles, firm the skin, and restore a n…" at bounding box center [626, 248] width 186 height 73
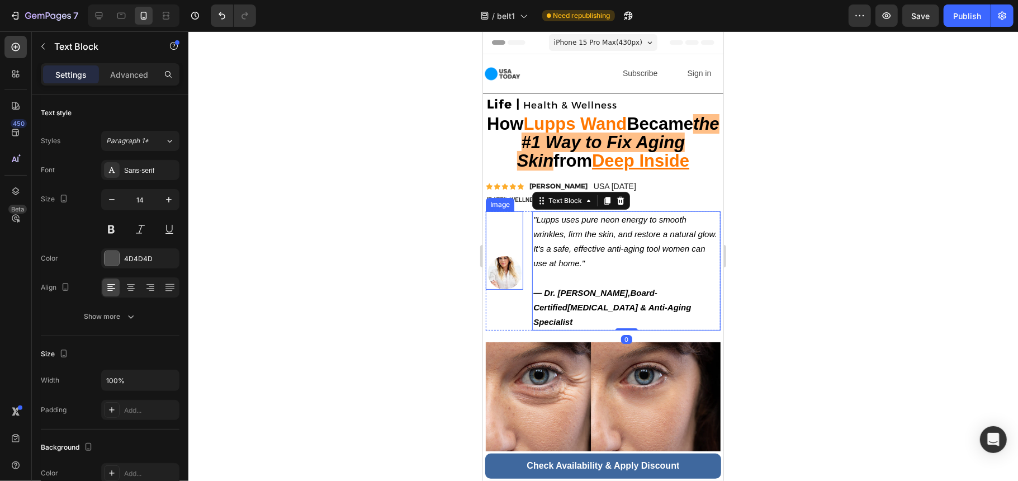
click at [506, 275] on img at bounding box center [505, 273] width 34 height 34
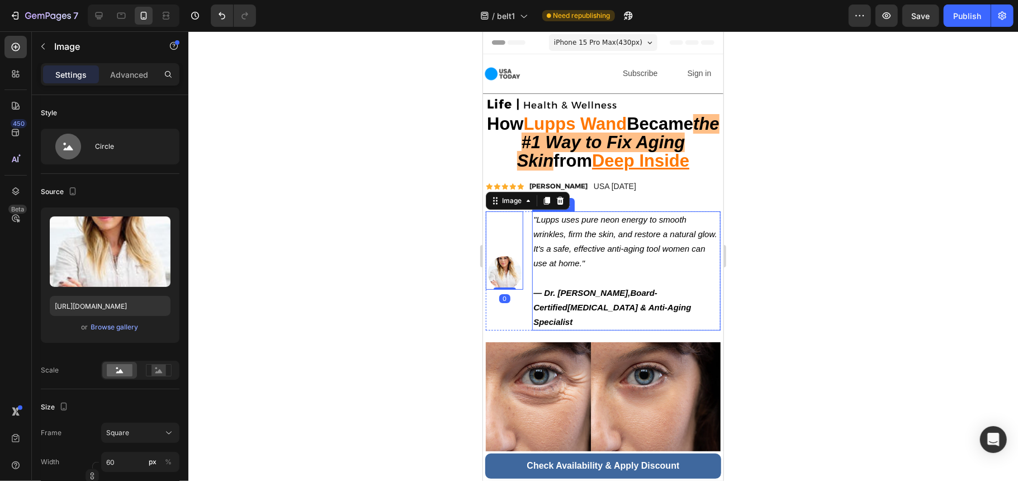
click at [595, 255] on icon ""Lupps uses pure neon energy to smooth wrinkles, firm the skin, and restore a n…" at bounding box center [624, 241] width 183 height 54
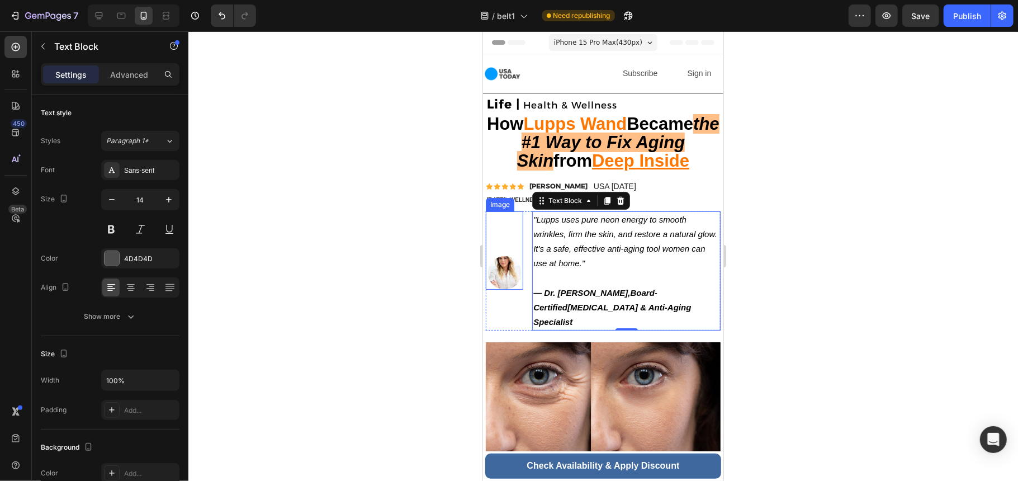
click at [496, 273] on img at bounding box center [505, 273] width 34 height 34
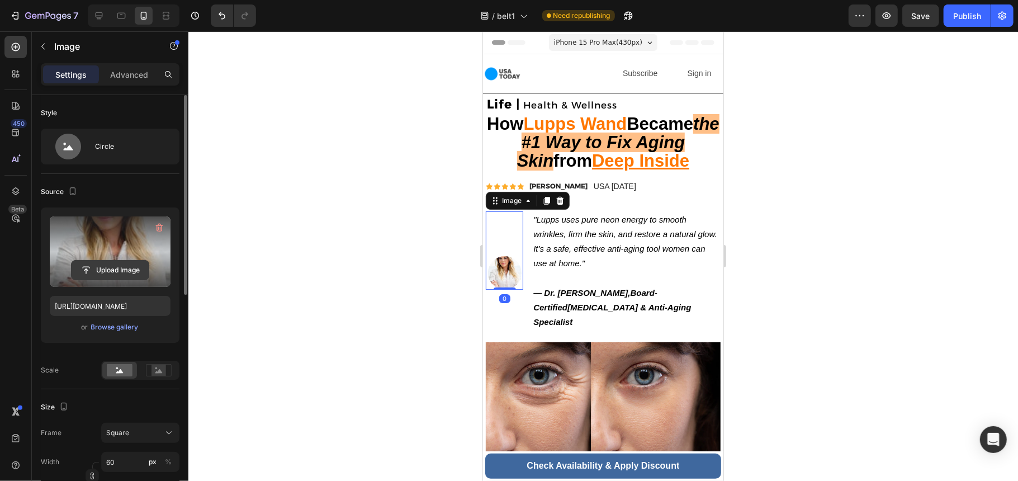
click at [108, 273] on input "file" at bounding box center [110, 270] width 77 height 19
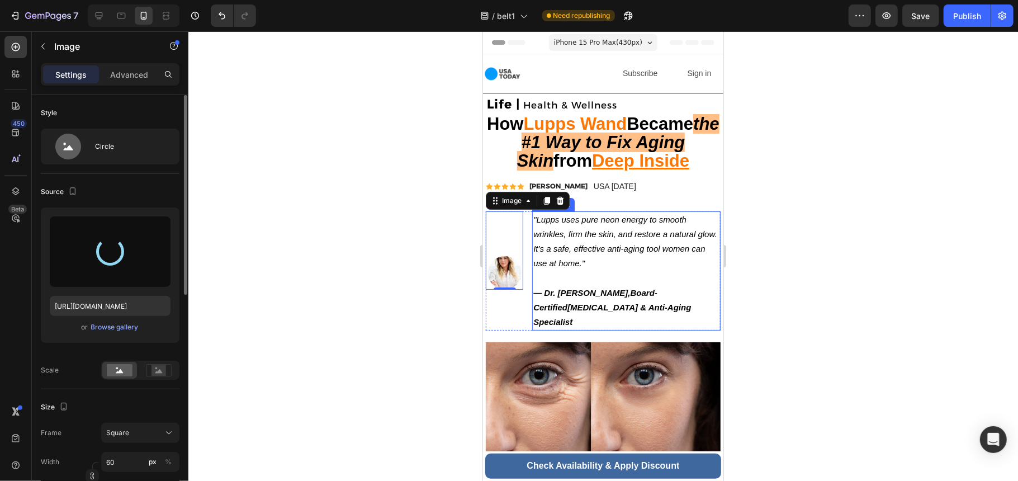
type input "[URL][DOMAIN_NAME]"
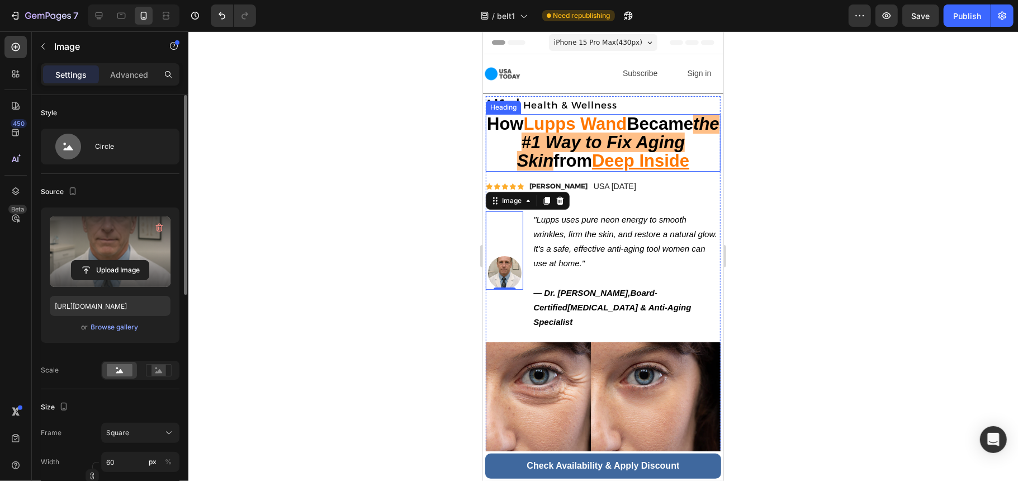
click at [634, 157] on u "Deep Inside" at bounding box center [640, 160] width 97 height 20
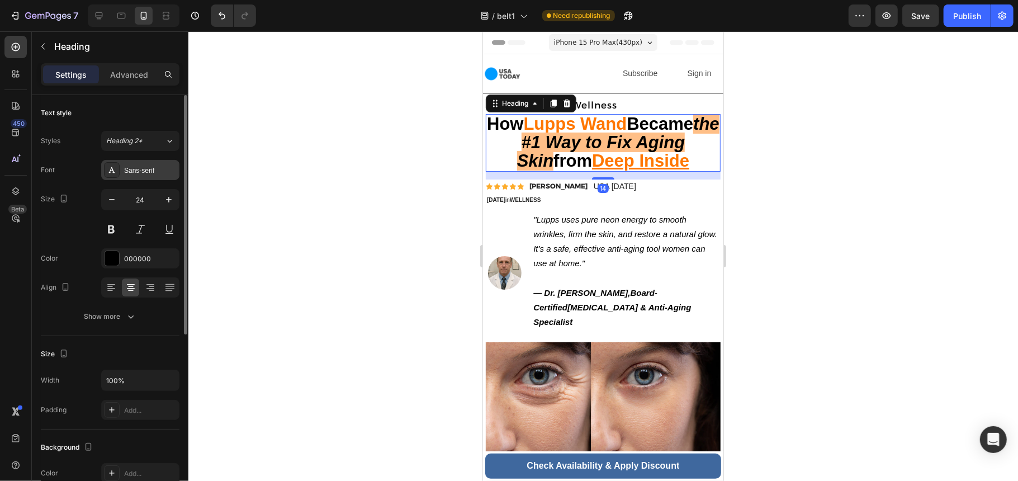
click at [153, 171] on div "Sans-serif" at bounding box center [150, 170] width 53 height 10
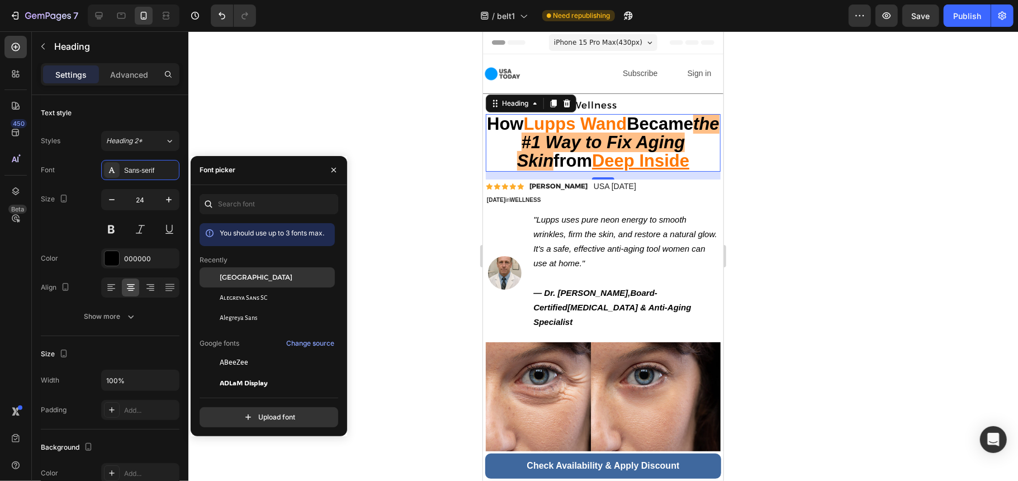
click at [282, 277] on div "[GEOGRAPHIC_DATA]" at bounding box center [276, 277] width 113 height 10
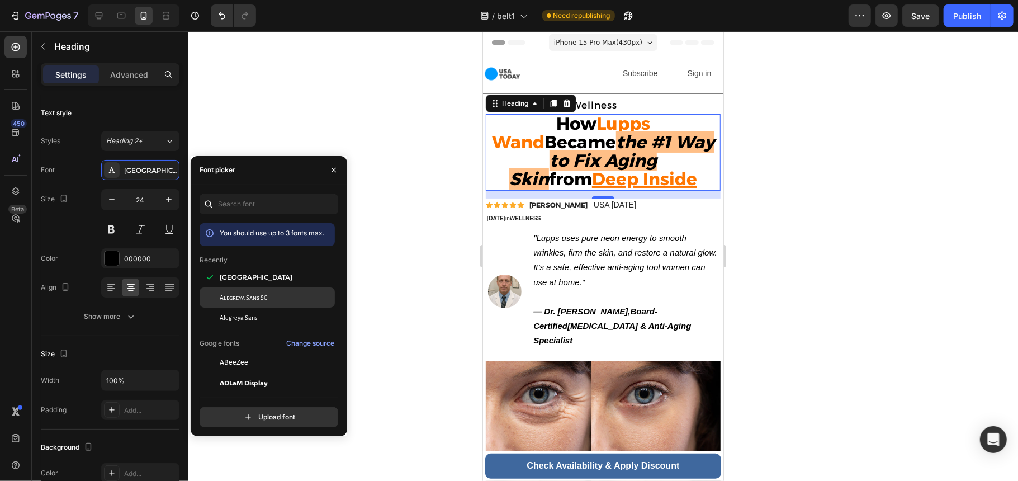
click at [276, 302] on div "Alegreya Sans SC" at bounding box center [276, 297] width 113 height 10
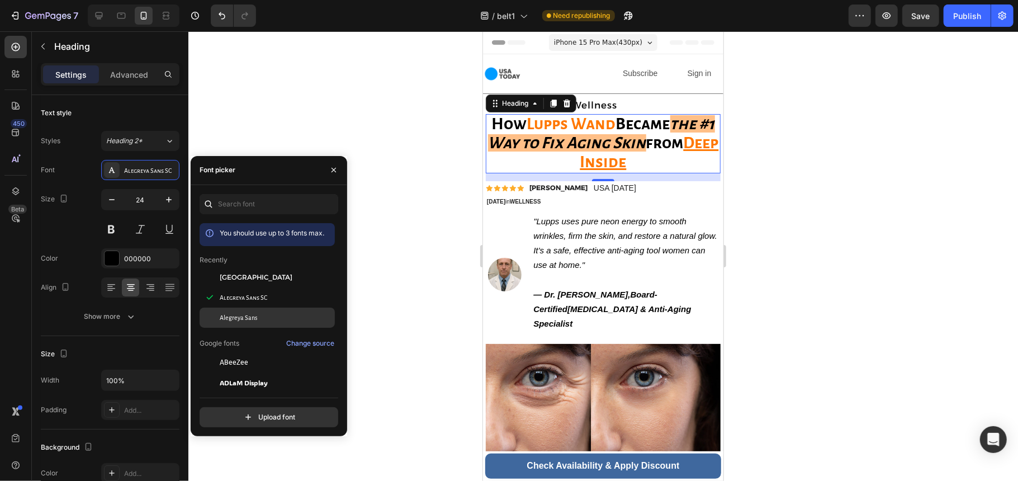
click at [280, 313] on div "Alegreya Sans" at bounding box center [276, 318] width 113 height 10
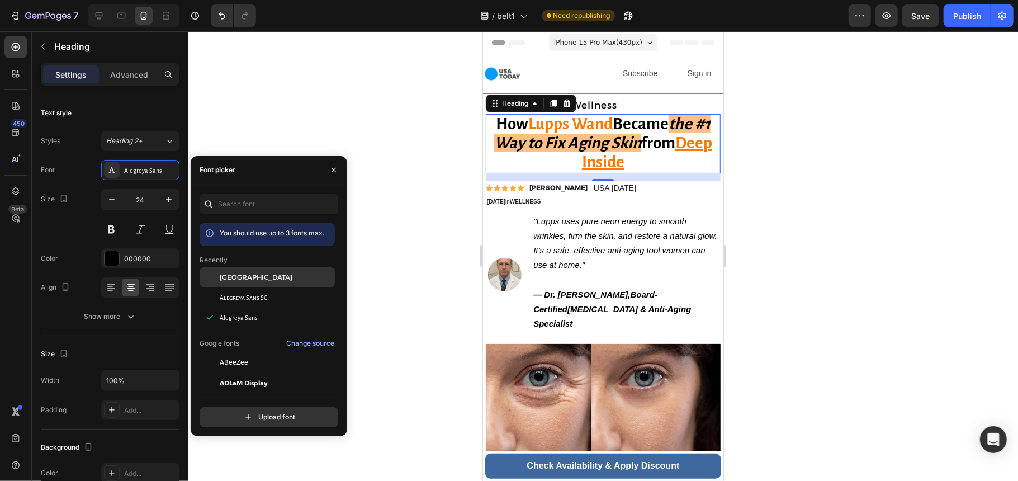
click at [282, 281] on div "[GEOGRAPHIC_DATA]" at bounding box center [276, 277] width 113 height 10
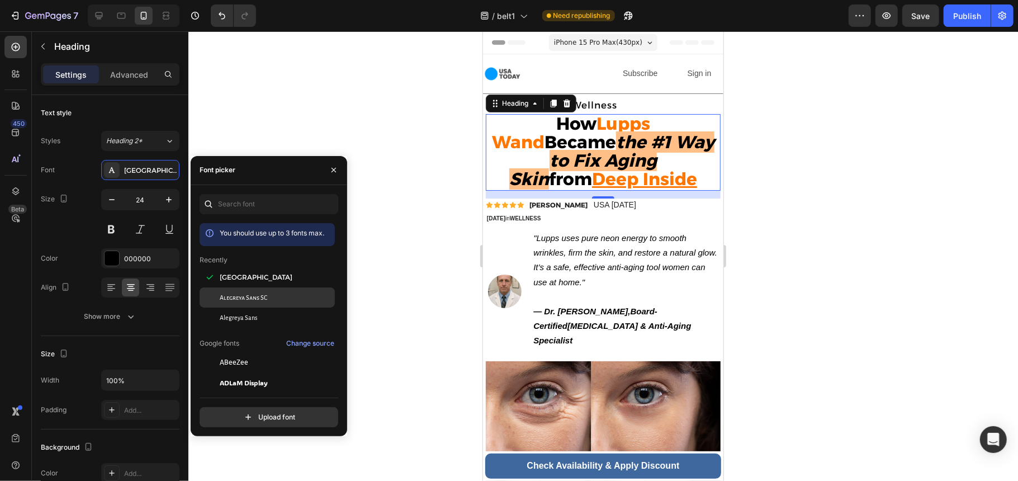
scroll to position [74, 0]
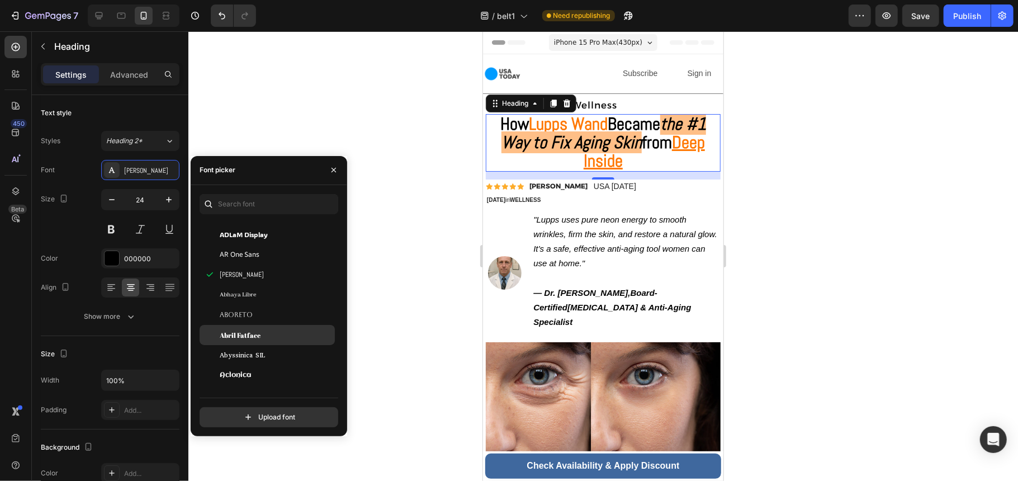
scroll to position [149, 0]
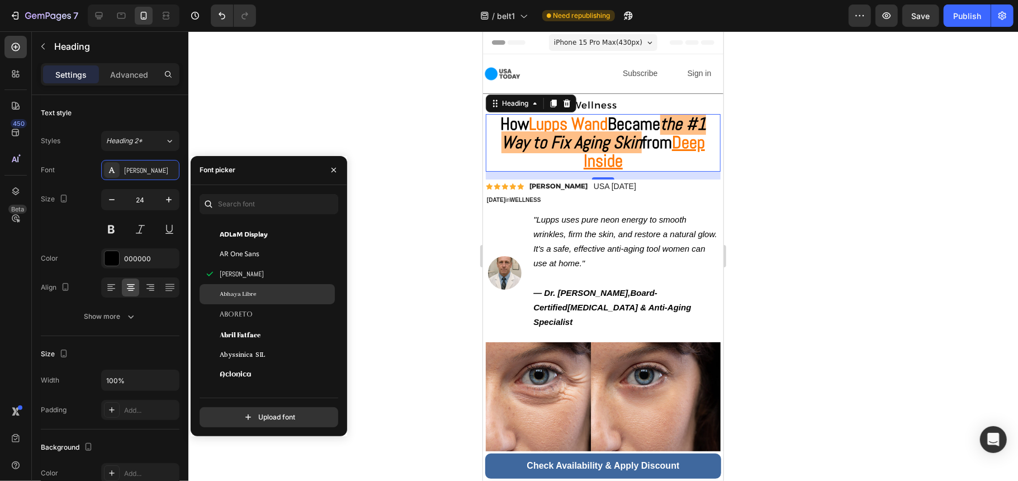
click at [272, 293] on div "Abhaya Libre" at bounding box center [276, 294] width 113 height 10
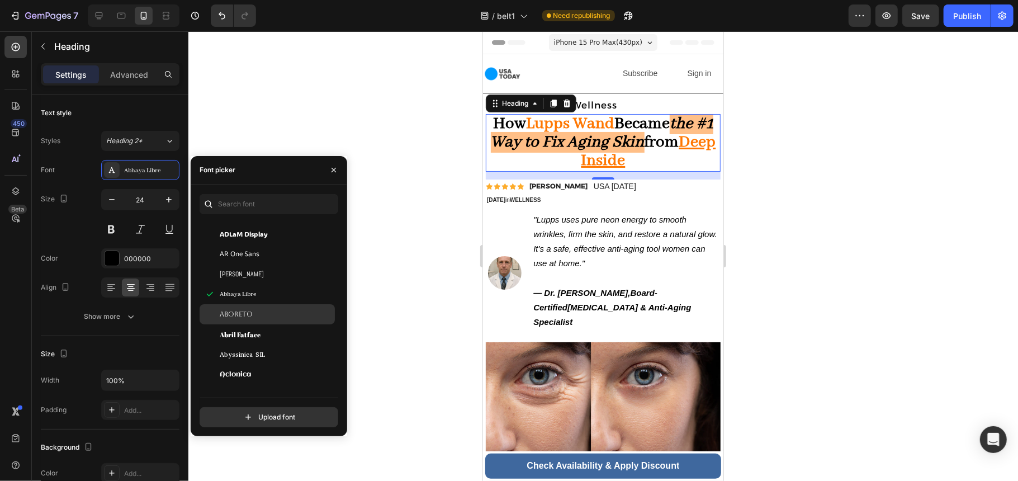
click at [271, 309] on div "Aboreto" at bounding box center [276, 314] width 113 height 10
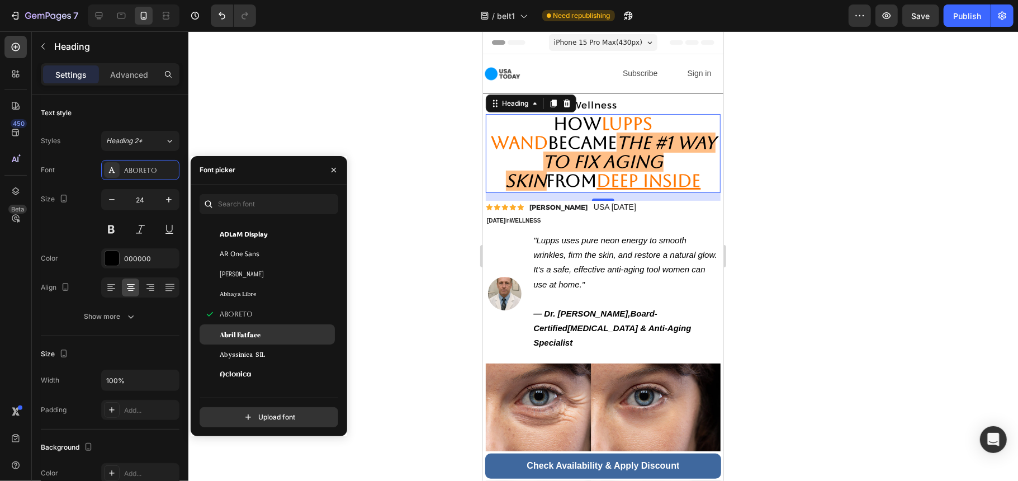
click at [271, 331] on div "Abril Fatface" at bounding box center [276, 334] width 113 height 10
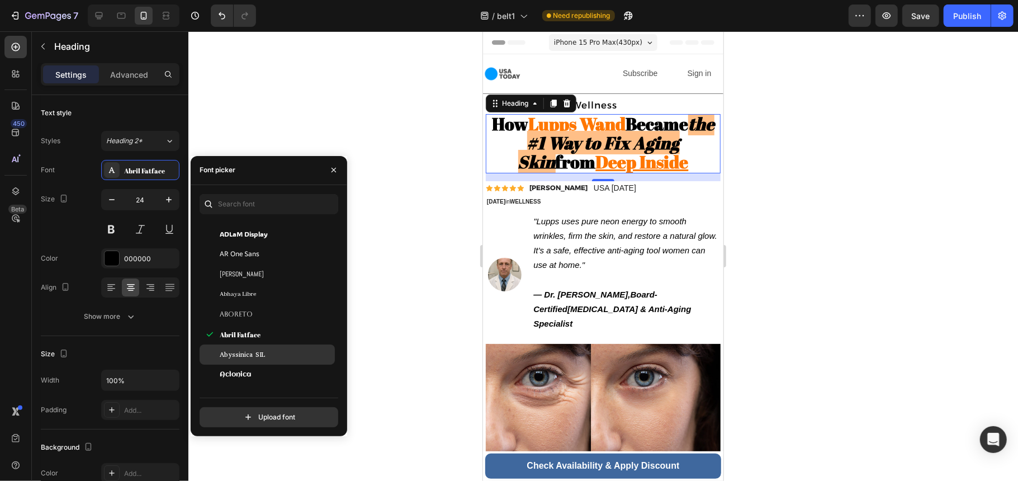
click at [267, 357] on div "Abyssinica SIL" at bounding box center [276, 354] width 113 height 10
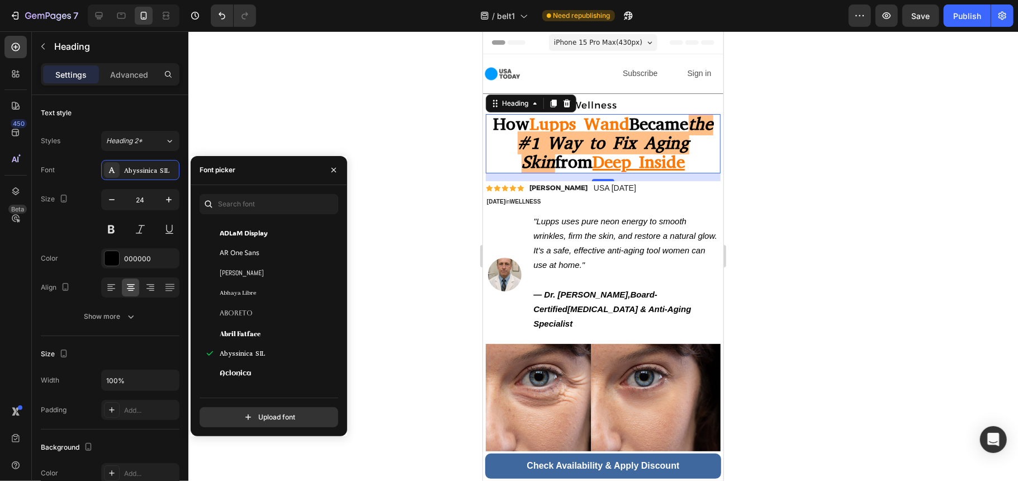
scroll to position [224, 0]
click at [267, 295] on div "Aclonica" at bounding box center [276, 299] width 113 height 10
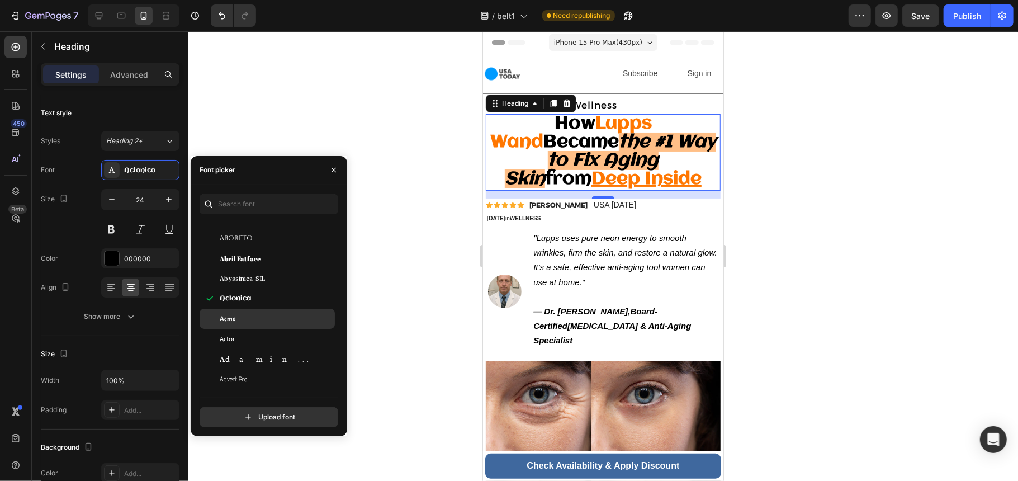
click at [261, 318] on div "Acme" at bounding box center [276, 319] width 113 height 10
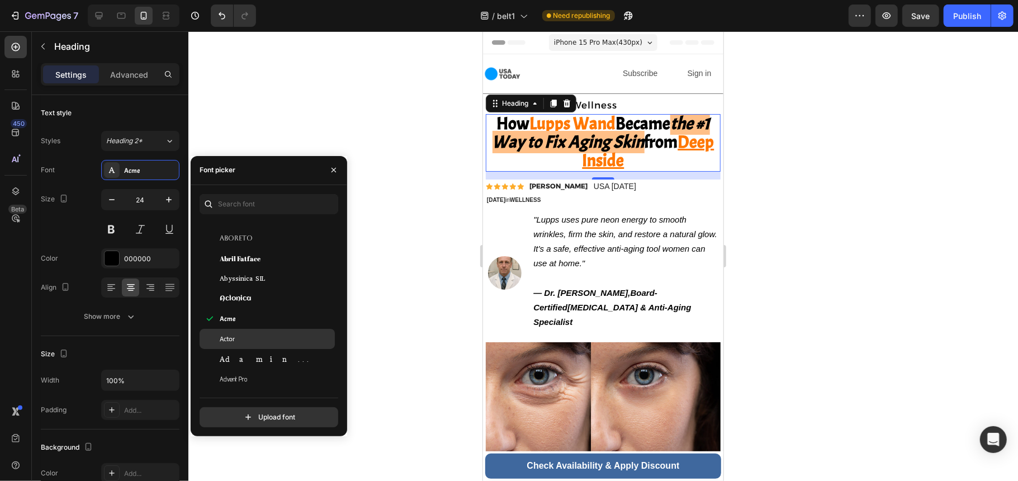
click at [262, 334] on div "Actor" at bounding box center [276, 339] width 113 height 10
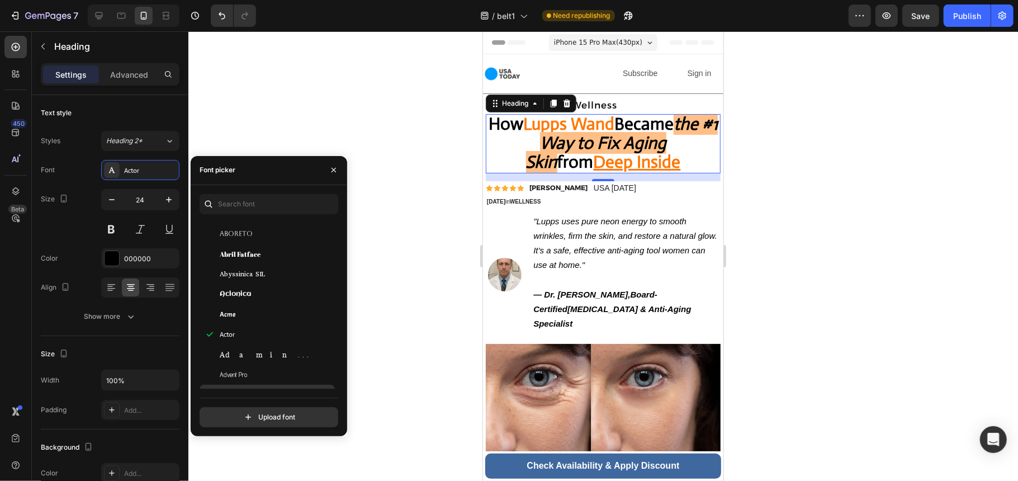
scroll to position [298, 0]
click at [269, 302] on div "Advent Pro" at bounding box center [276, 300] width 113 height 10
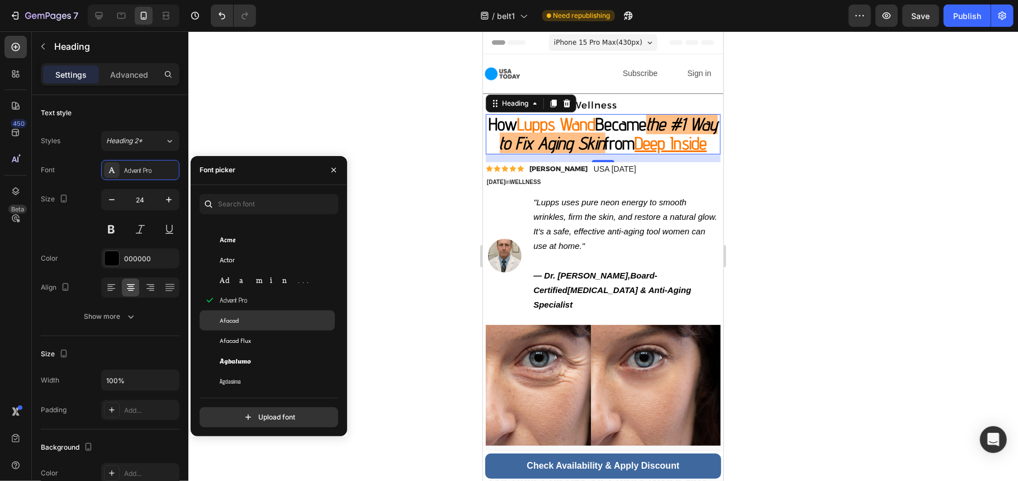
click at [267, 316] on div "Afacad" at bounding box center [276, 320] width 113 height 10
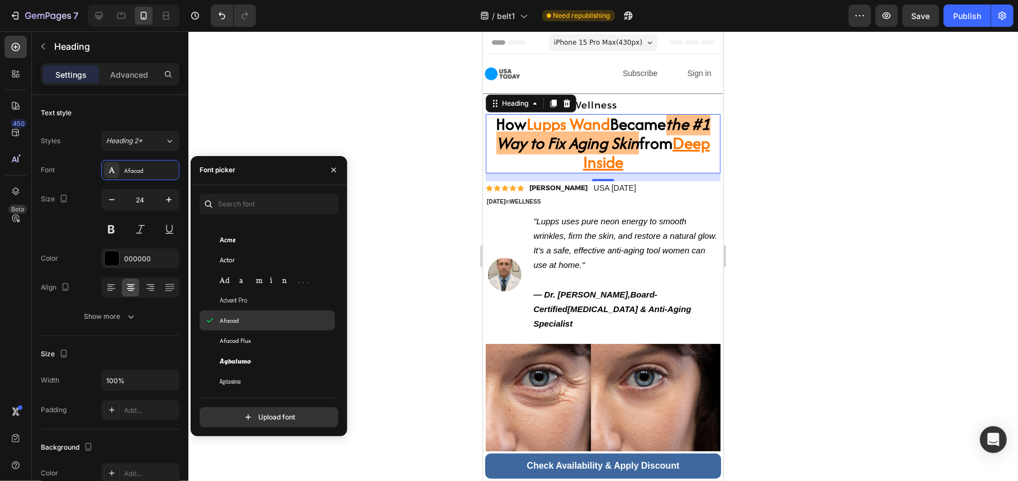
click at [264, 329] on div "Afacad" at bounding box center [267, 320] width 135 height 20
click at [265, 337] on div "Afacad Flux" at bounding box center [276, 340] width 113 height 10
click at [260, 352] on div "Agbalumo" at bounding box center [267, 361] width 135 height 20
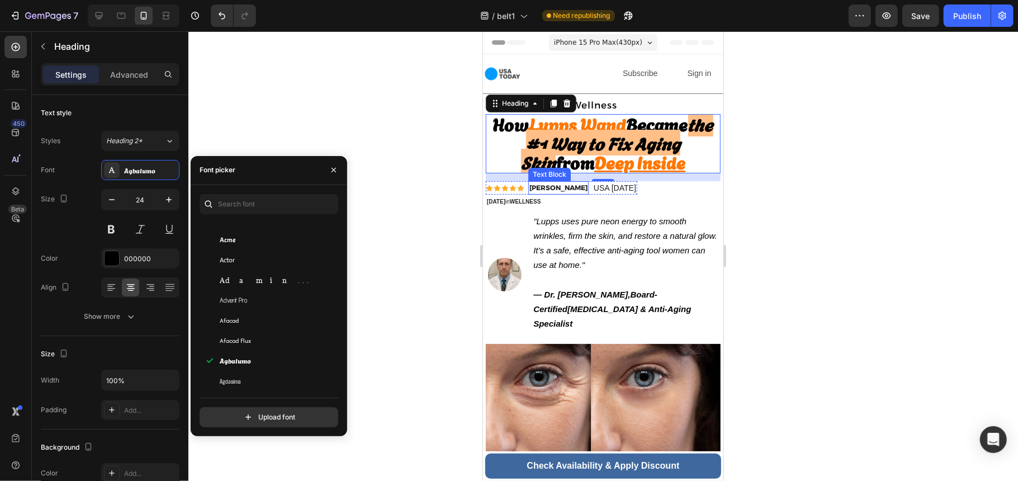
click at [555, 187] on strong "[PERSON_NAME]" at bounding box center [558, 187] width 58 height 8
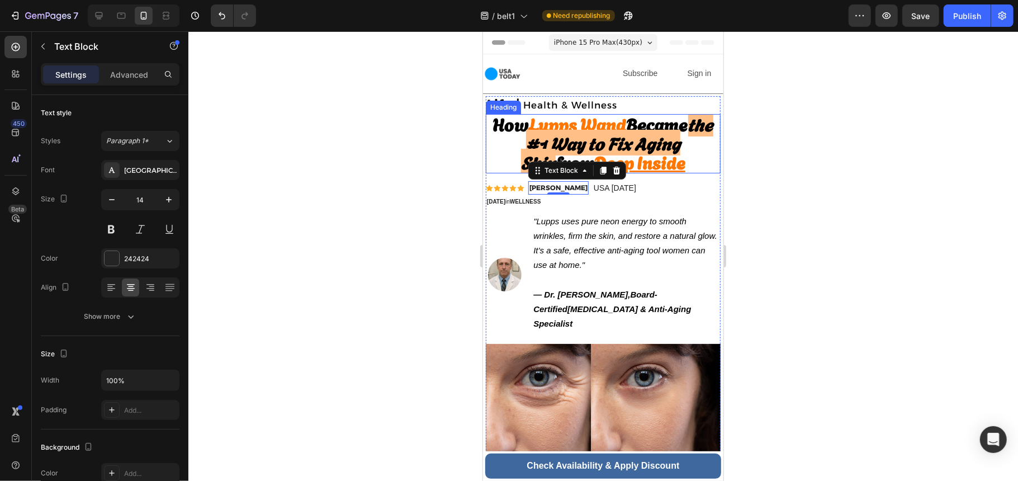
click at [552, 138] on strong "the #1 Way to Fix Aging Skin" at bounding box center [617, 142] width 192 height 64
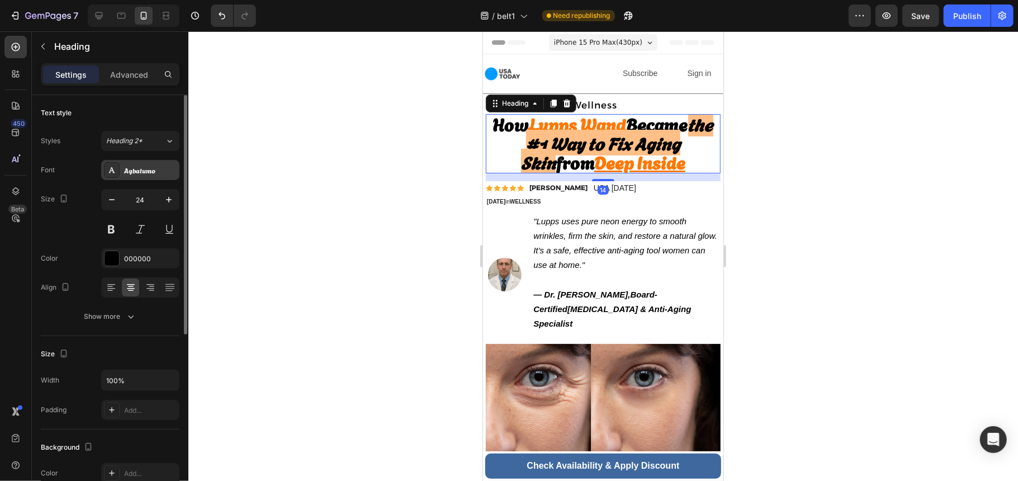
click at [160, 166] on div "Agbalumo" at bounding box center [150, 170] width 53 height 10
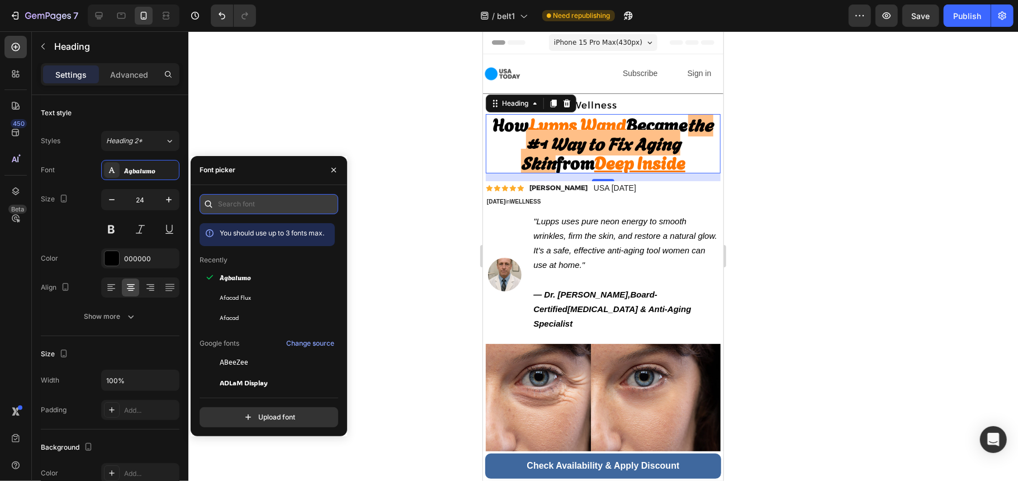
click at [259, 202] on input "text" at bounding box center [269, 204] width 139 height 20
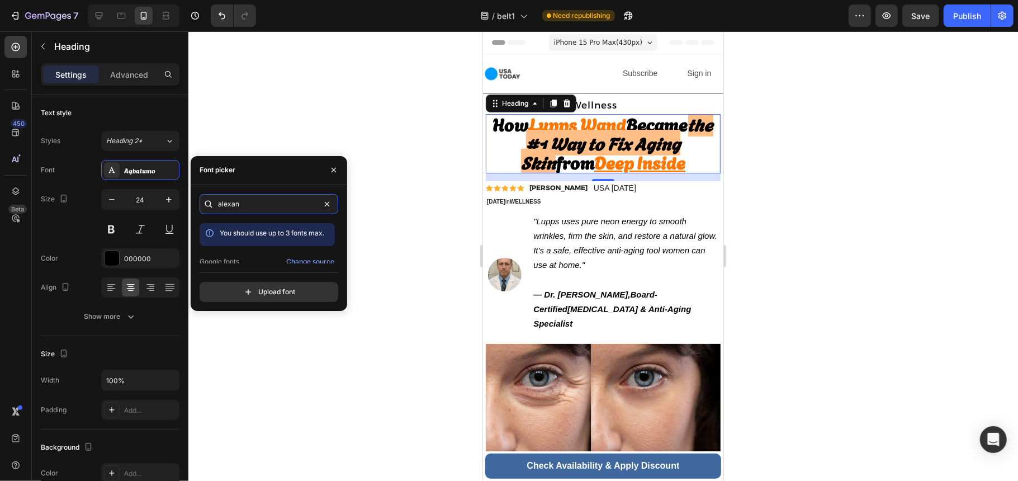
scroll to position [27, 0]
type input "alexan"
click at [257, 252] on div "[GEOGRAPHIC_DATA]" at bounding box center [276, 253] width 113 height 10
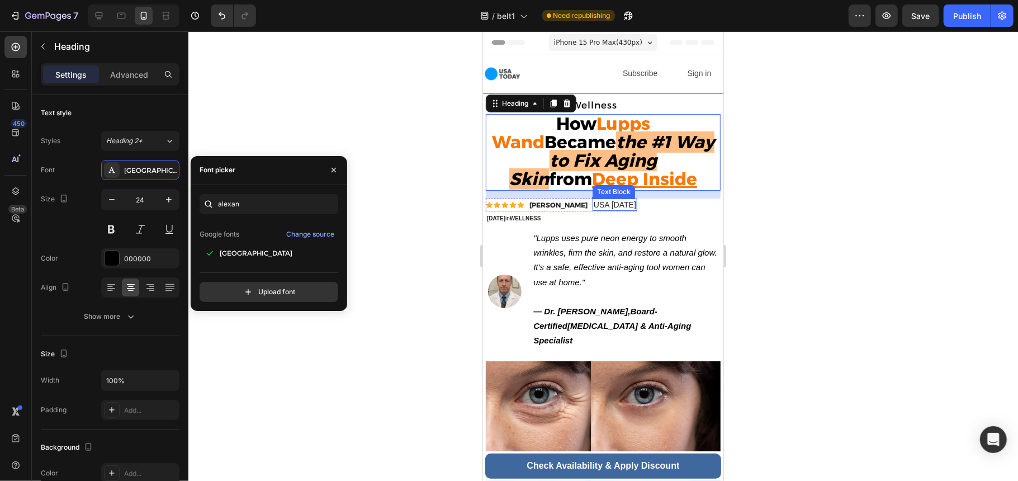
click at [608, 209] on p "USA [DATE]" at bounding box center [614, 204] width 42 height 10
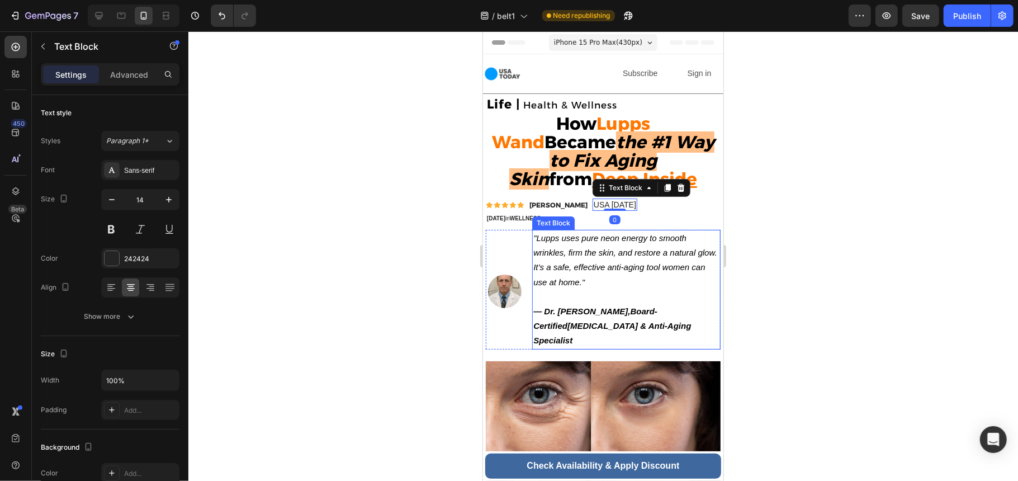
click at [642, 253] on icon ""Lupps uses pure neon energy to smooth wrinkles, firm the skin, and restore a n…" at bounding box center [624, 260] width 183 height 54
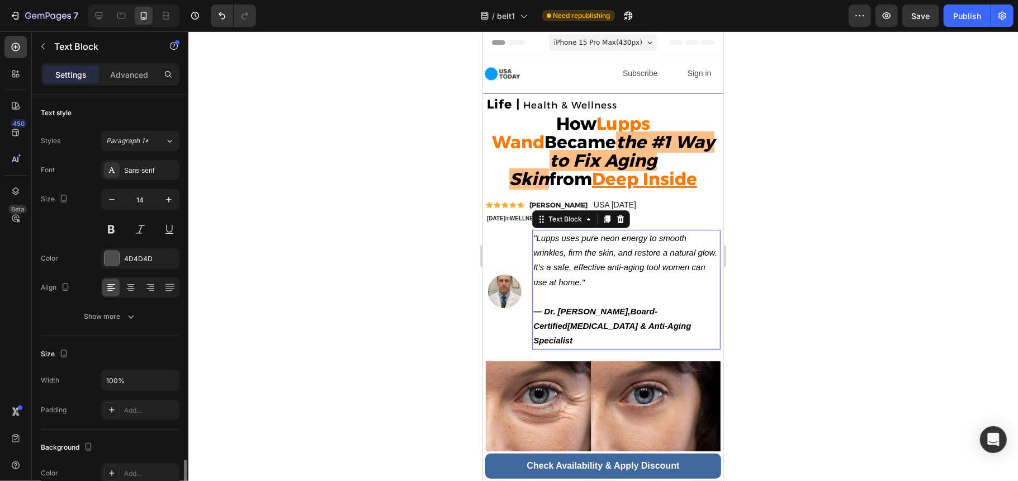
scroll to position [224, 0]
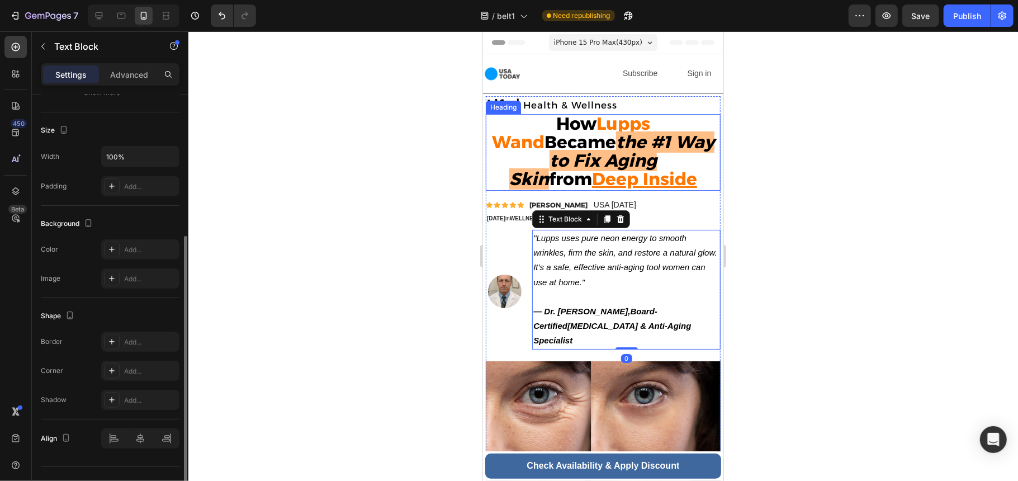
click at [591, 147] on strong "the #1 Way to Fix Aging Skin" at bounding box center [611, 160] width 205 height 58
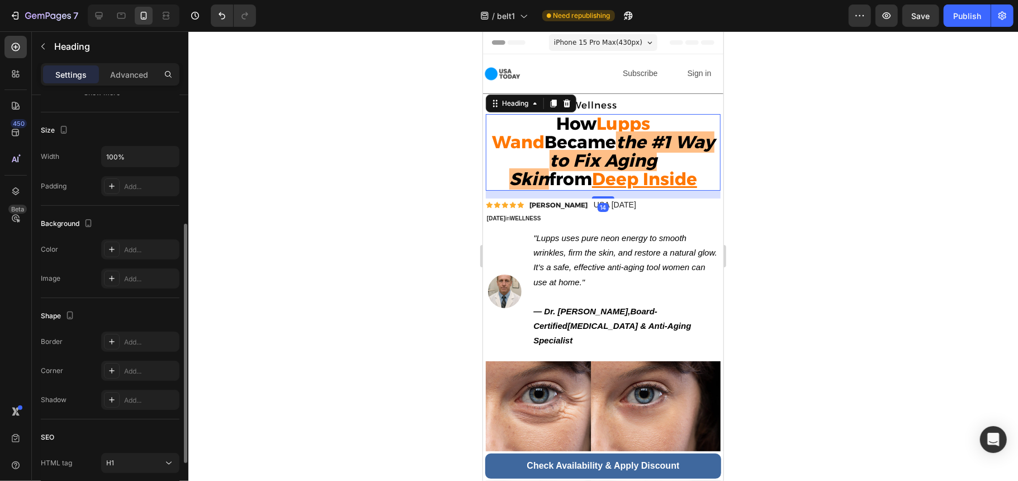
scroll to position [0, 0]
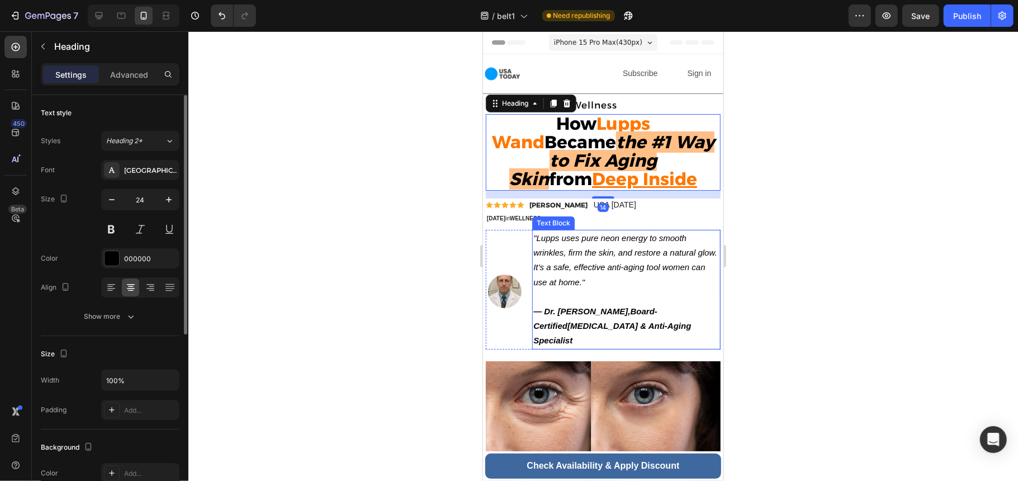
click at [640, 246] on p ""Lupps uses pure neon energy to smooth wrinkles, firm the skin, and restore a n…" at bounding box center [626, 266] width 186 height 73
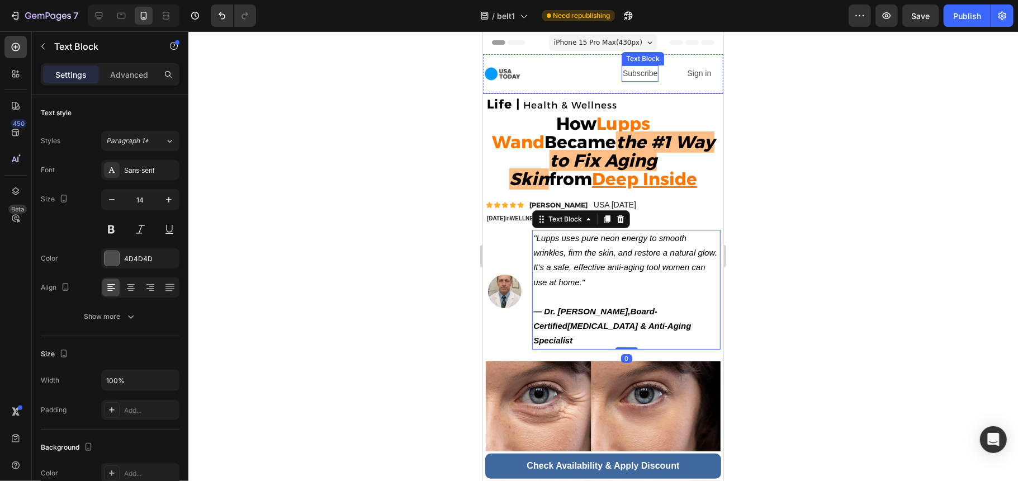
click at [639, 69] on p "Subscribe" at bounding box center [639, 73] width 35 height 14
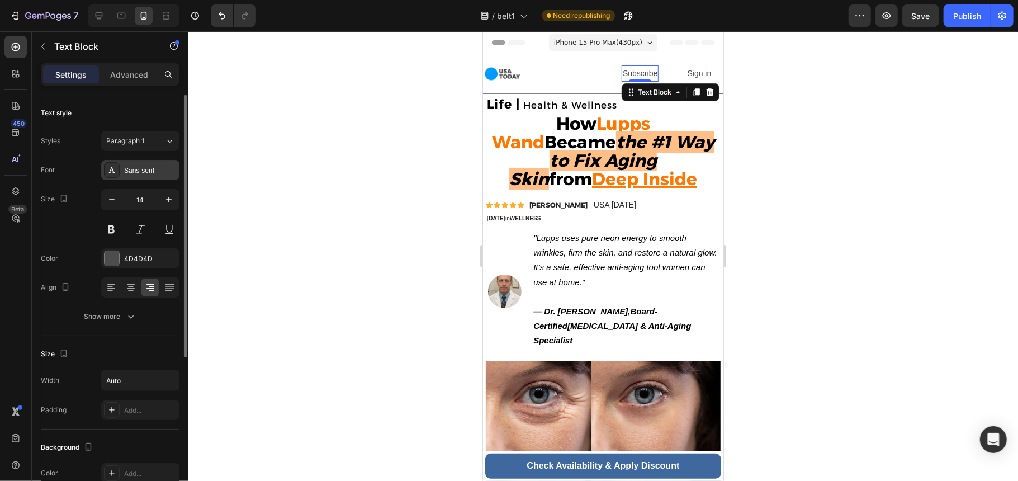
click at [146, 163] on div "Sans-serif" at bounding box center [140, 170] width 78 height 20
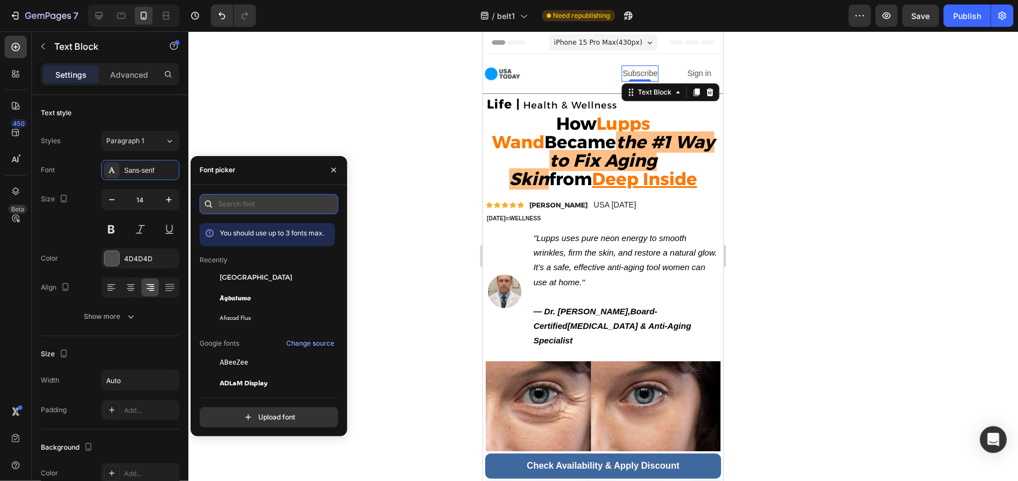
click at [253, 199] on input "text" at bounding box center [269, 204] width 139 height 20
type input "u"
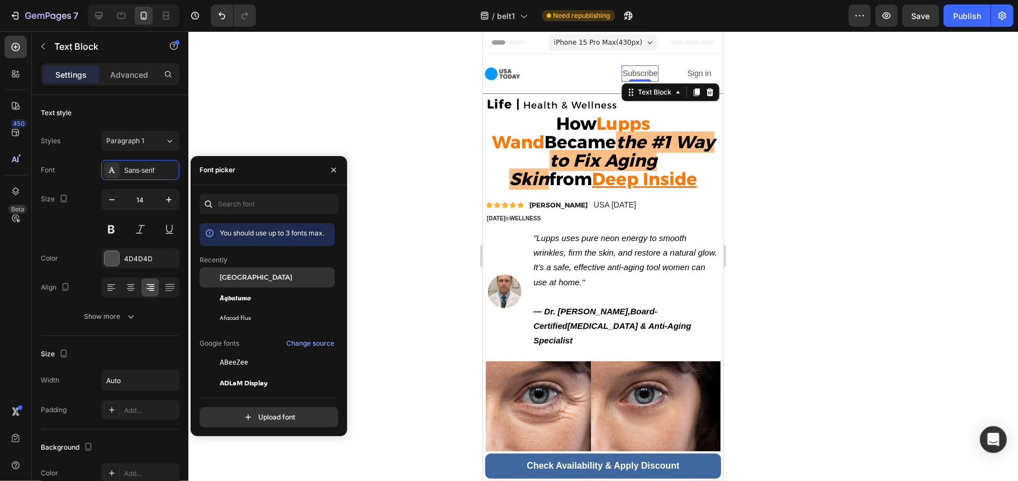
click at [278, 273] on div "[GEOGRAPHIC_DATA]" at bounding box center [276, 277] width 113 height 10
click at [691, 67] on p "Sign in" at bounding box center [699, 73] width 24 height 14
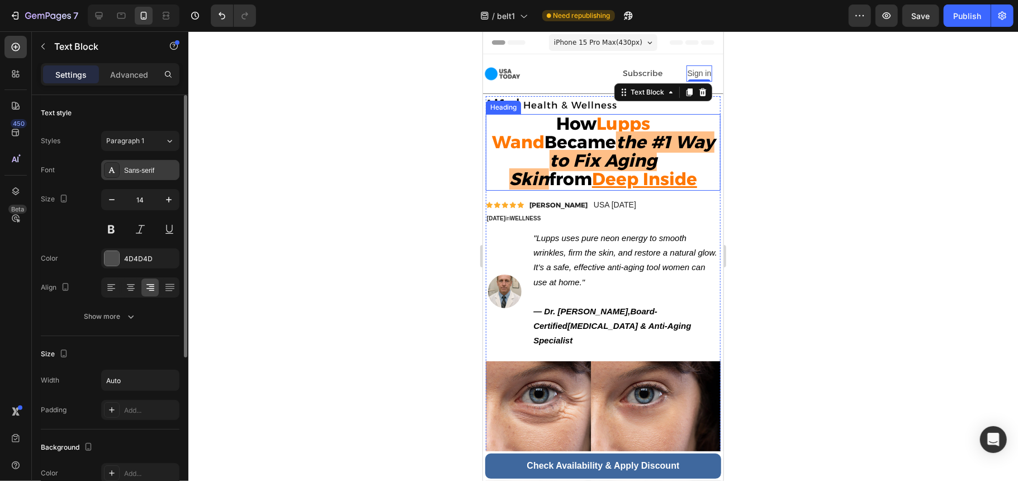
click at [135, 163] on div "Sans-serif" at bounding box center [140, 170] width 78 height 20
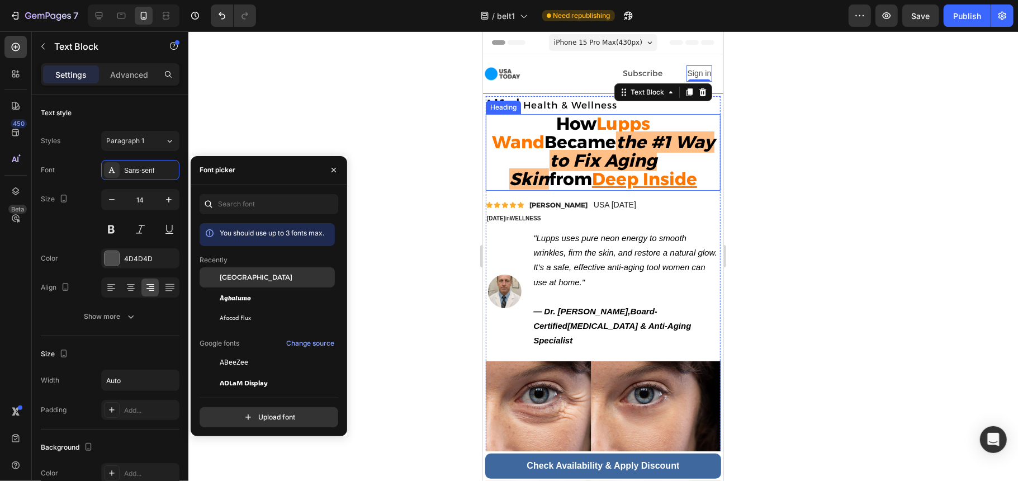
click at [258, 275] on div "[GEOGRAPHIC_DATA]" at bounding box center [276, 277] width 113 height 10
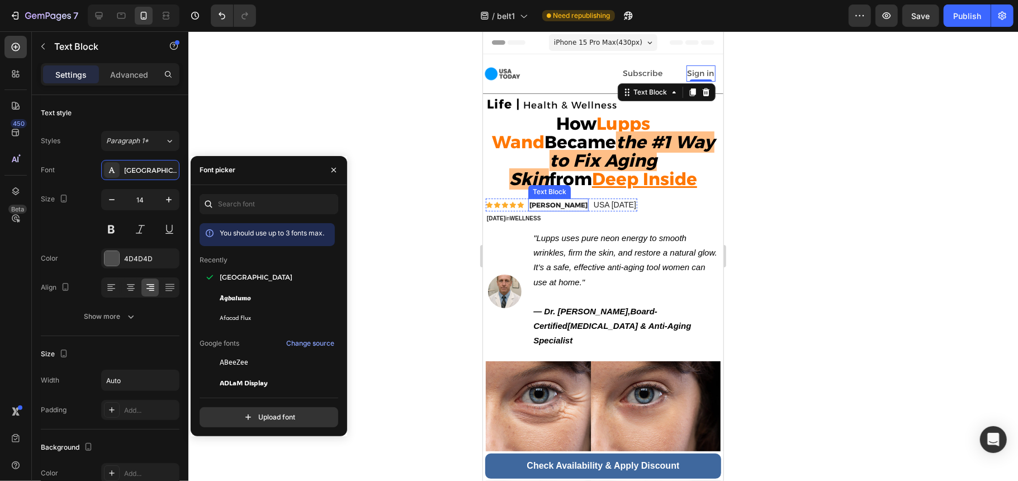
click at [566, 204] on strong "[PERSON_NAME]" at bounding box center [558, 204] width 58 height 8
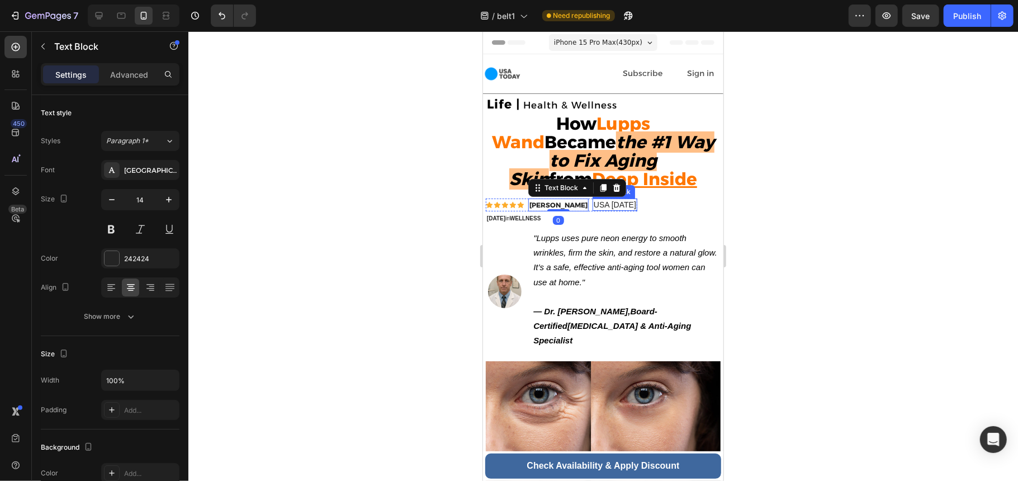
click at [603, 206] on p "USA [DATE]" at bounding box center [614, 204] width 42 height 10
click at [573, 206] on strong "[PERSON_NAME]" at bounding box center [558, 204] width 58 height 8
click at [602, 206] on p "USA [DATE]" at bounding box center [614, 204] width 42 height 10
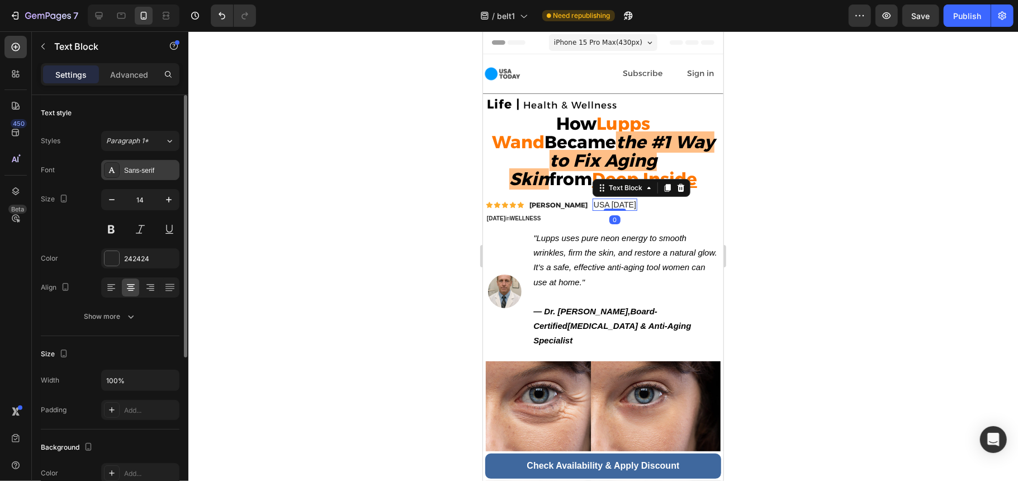
click at [135, 171] on div "Sans-serif" at bounding box center [150, 170] width 53 height 10
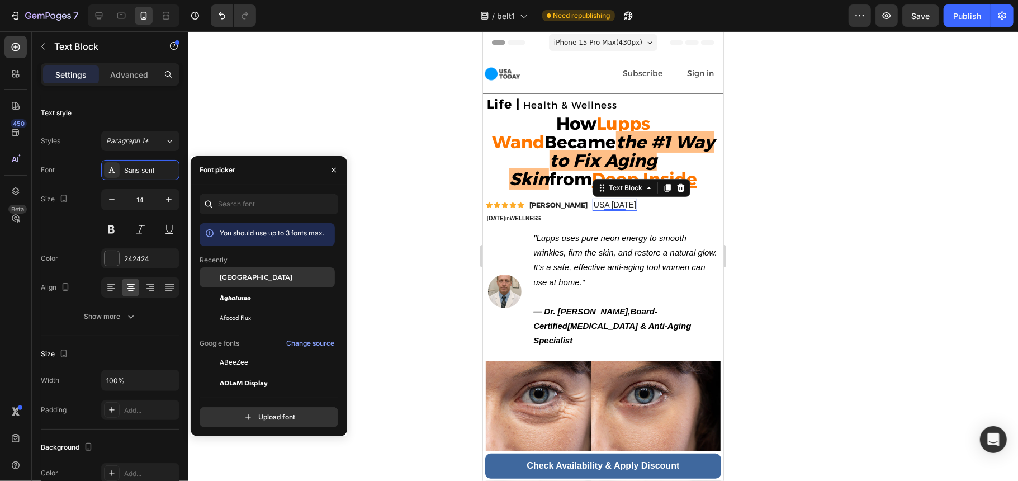
click at [281, 276] on div "[GEOGRAPHIC_DATA]" at bounding box center [276, 277] width 113 height 10
click at [511, 223] on p "[DATE] in [GEOGRAPHIC_DATA]" at bounding box center [562, 217] width 152 height 11
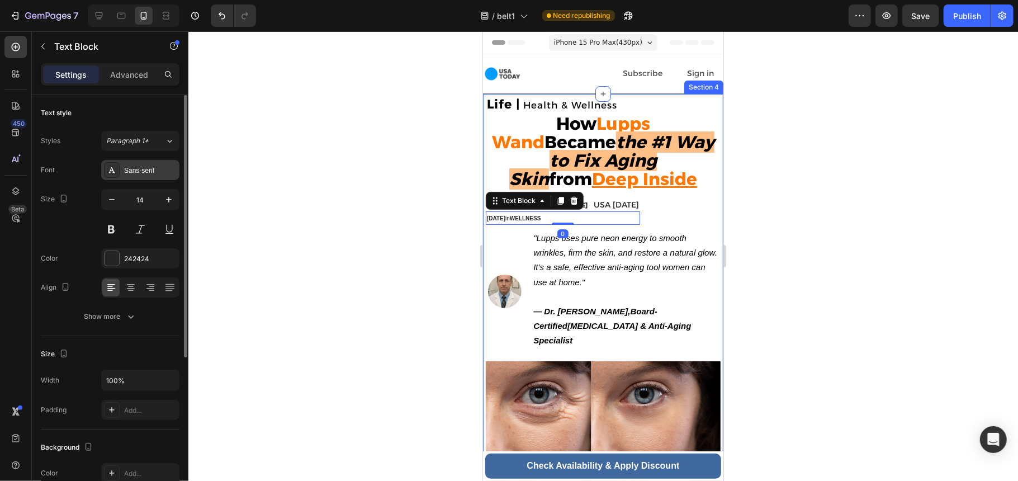
click at [135, 168] on div "Sans-serif" at bounding box center [150, 170] width 53 height 10
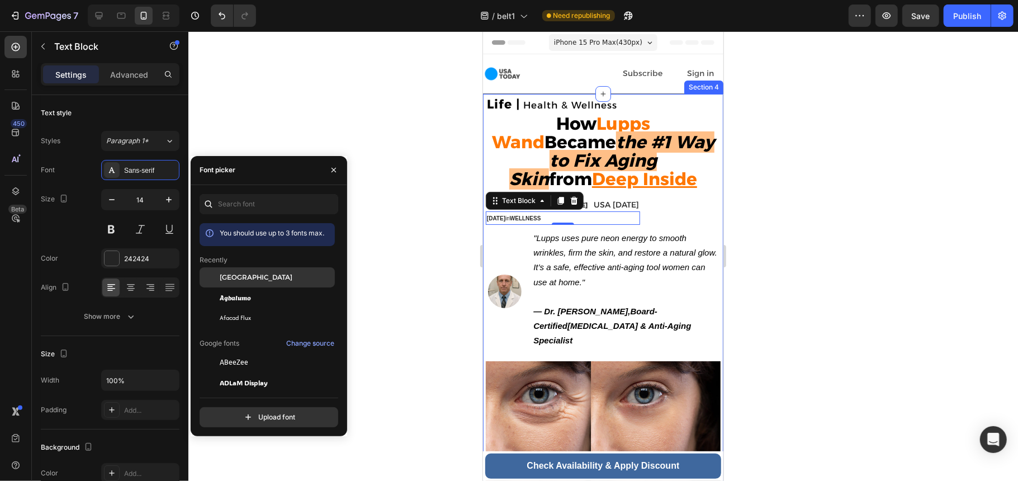
click at [280, 276] on div "[GEOGRAPHIC_DATA]" at bounding box center [276, 277] width 113 height 10
click at [276, 295] on div "Agbalumo" at bounding box center [276, 297] width 113 height 10
click at [274, 473] on div "Afacad Flux" at bounding box center [267, 483] width 135 height 20
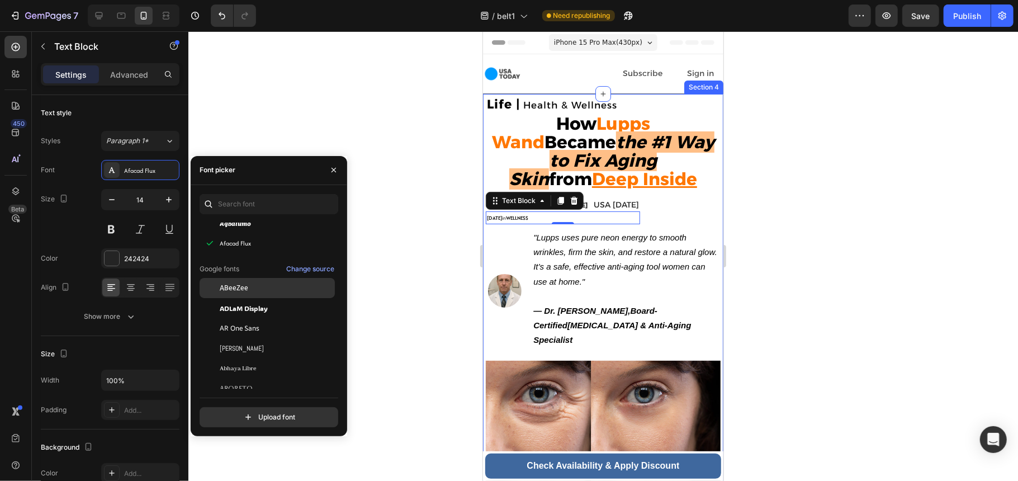
click at [267, 287] on div "ABeeZee" at bounding box center [276, 288] width 113 height 10
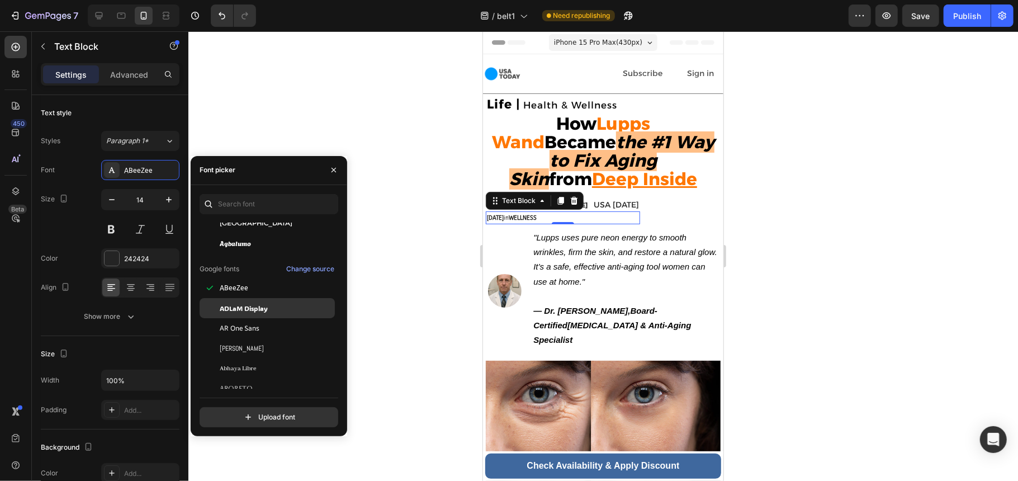
click at [251, 308] on span "ADLaM Display" at bounding box center [244, 308] width 48 height 10
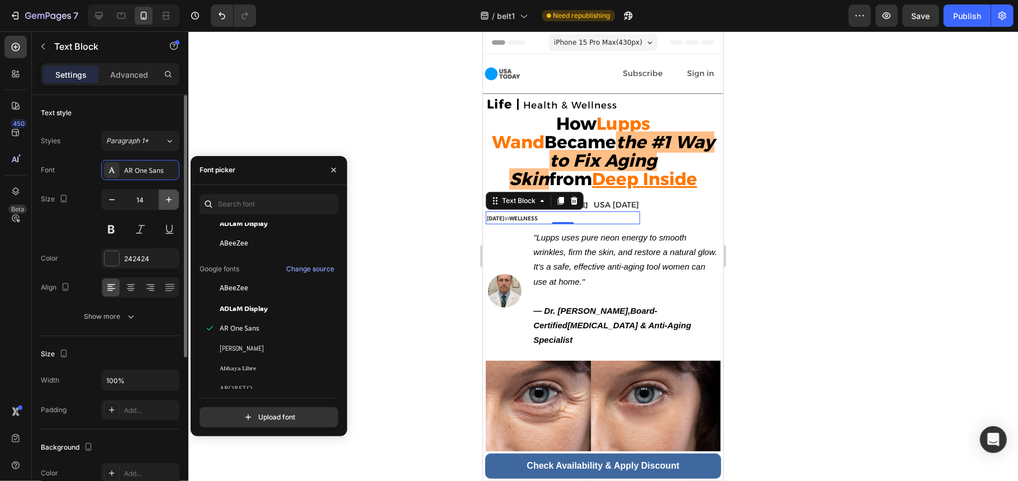
click at [175, 197] on button "button" at bounding box center [169, 200] width 20 height 20
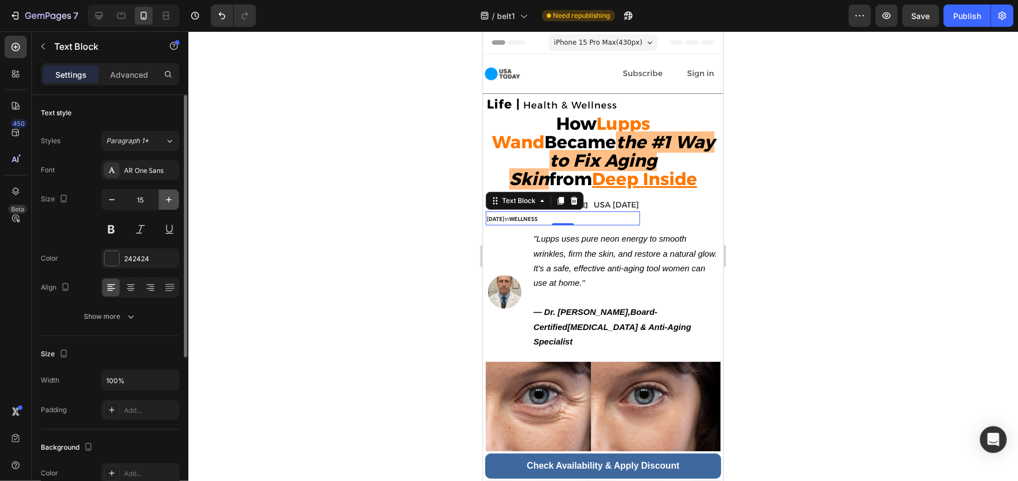
click at [172, 200] on icon "button" at bounding box center [168, 199] width 11 height 11
type input "16"
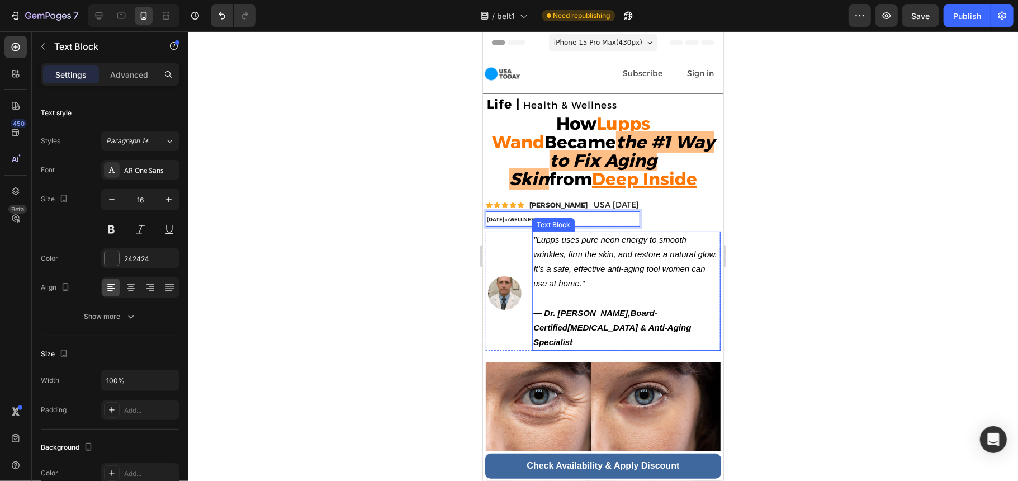
click at [609, 272] on icon ""Lupps uses pure neon energy to smooth wrinkles, firm the skin, and restore a n…" at bounding box center [624, 261] width 183 height 54
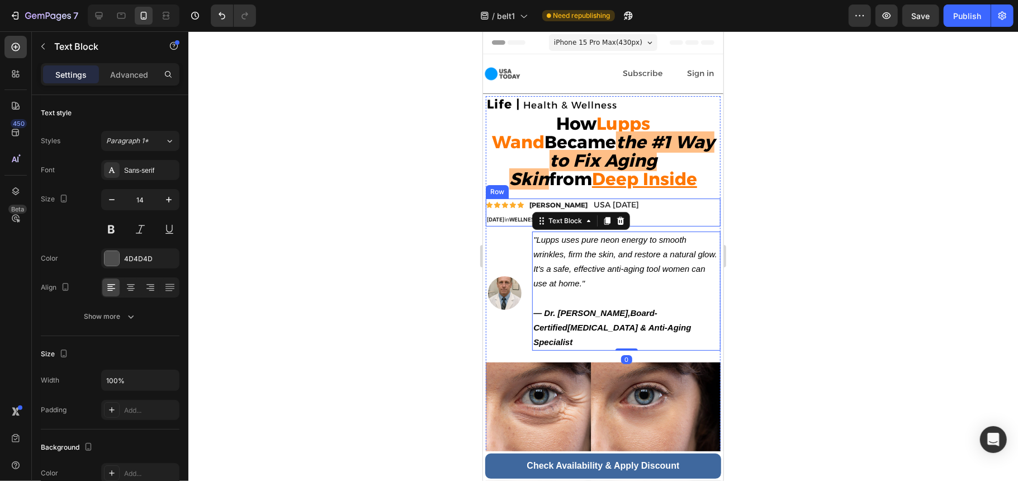
click at [683, 204] on div "Icon Icon Icon Icon Icon Icon List [PERSON_NAME] Text Block USA [DATE] Text Blo…" at bounding box center [602, 212] width 235 height 28
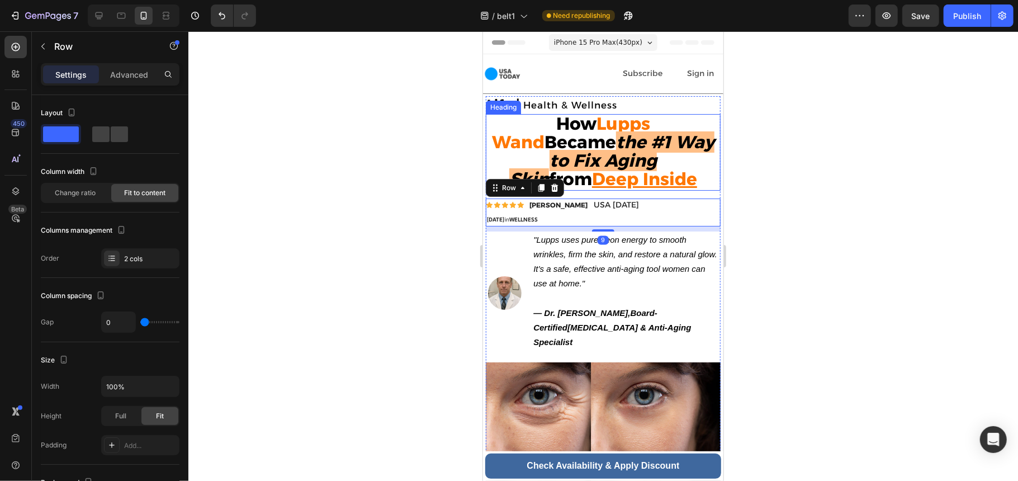
click at [592, 168] on strong "from" at bounding box center [569, 178] width 43 height 21
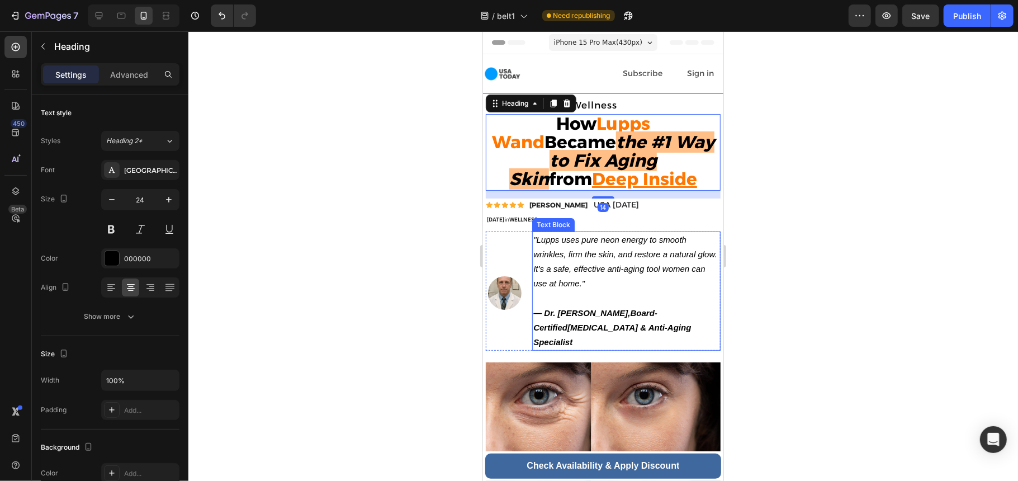
click at [656, 269] on icon ""Lupps uses pure neon energy to smooth wrinkles, firm the skin, and restore a n…" at bounding box center [624, 261] width 183 height 54
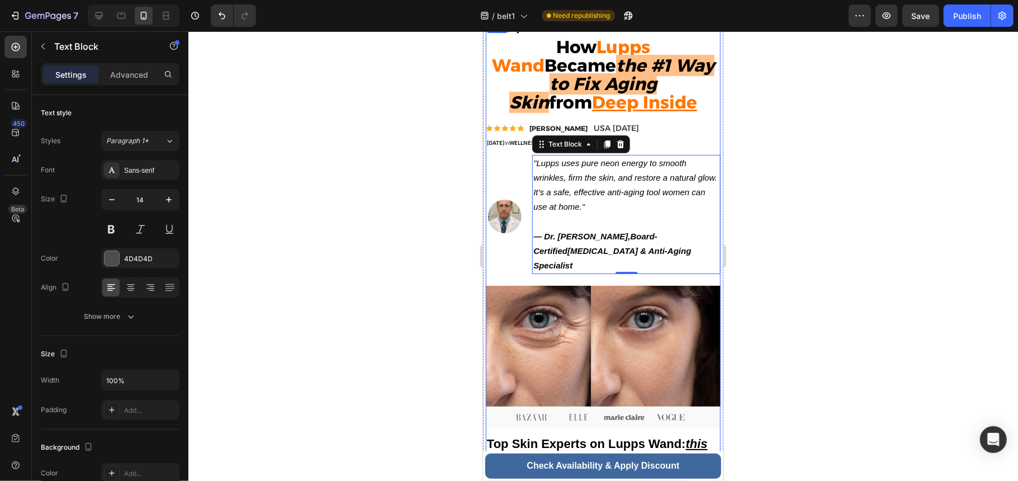
scroll to position [0, 0]
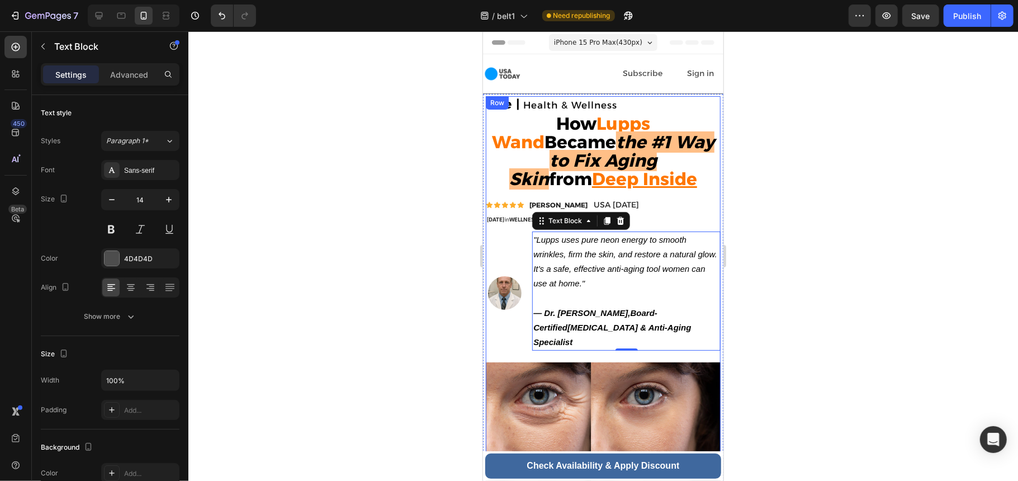
click at [655, 264] on p ""Lupps uses pure neon energy to smooth wrinkles, firm the skin, and restore a n…" at bounding box center [626, 268] width 186 height 73
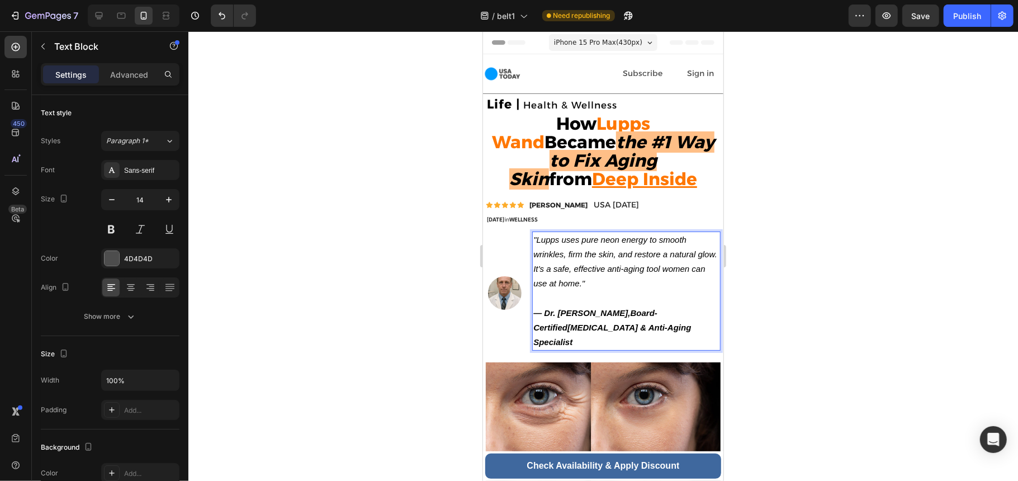
click at [649, 282] on p ""Lupps uses pure neon energy to smooth wrinkles, firm the skin, and restore a n…" at bounding box center [626, 268] width 186 height 73
click at [692, 313] on p "— Dr. [PERSON_NAME], Board-Certified [MEDICAL_DATA] & Anti-Aging Specialist" at bounding box center [626, 327] width 186 height 44
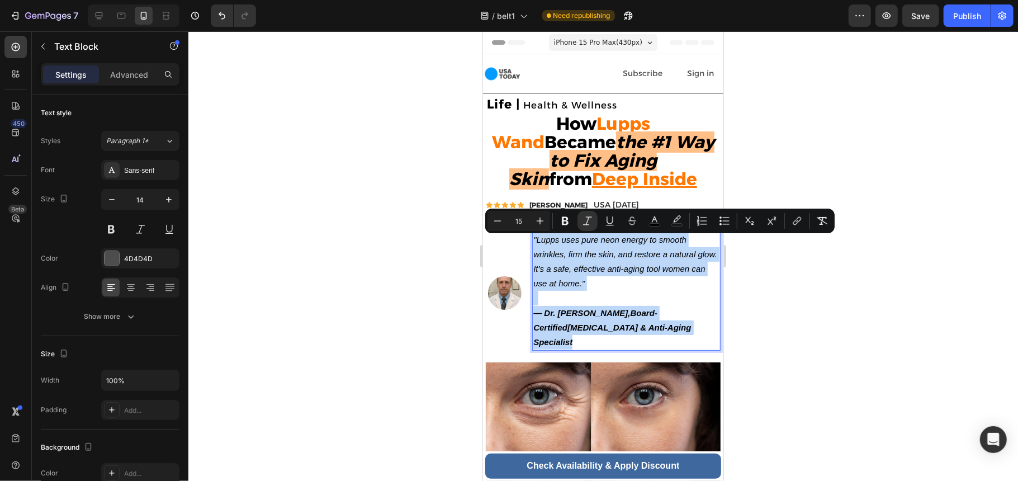
drag, startPoint x: 694, startPoint y: 325, endPoint x: 530, endPoint y: 238, distance: 185.6
click at [532, 238] on div ""Lupps uses pure neon energy to smooth wrinkles, firm the skin, and restore a n…" at bounding box center [626, 291] width 188 height 120
click at [602, 277] on p ""Lupps uses pure neon energy to smooth wrinkles, firm the skin, and restore a n…" at bounding box center [626, 268] width 186 height 73
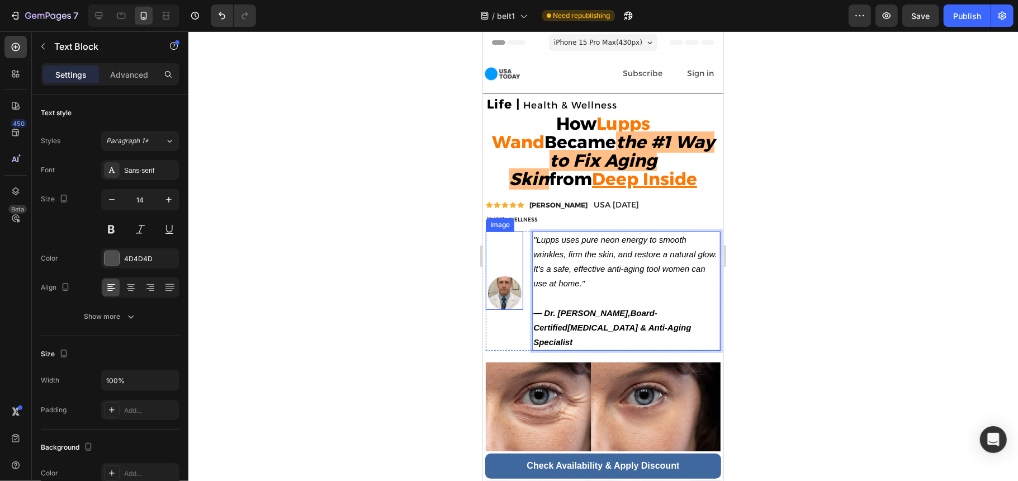
click at [502, 299] on img at bounding box center [505, 293] width 34 height 34
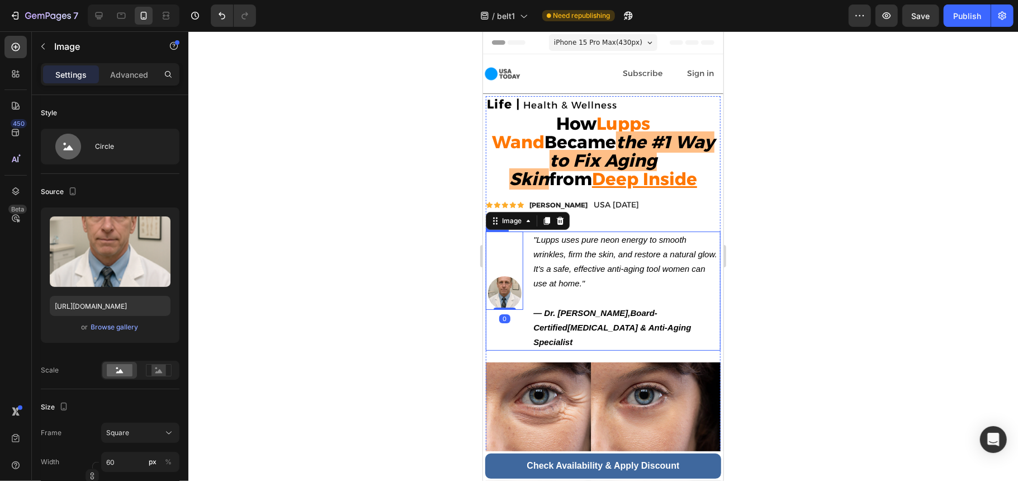
click at [522, 320] on div "Image 0 "[PERSON_NAME] uses pure neon energy to smooth wrinkles, firm the skin,…" at bounding box center [602, 291] width 235 height 120
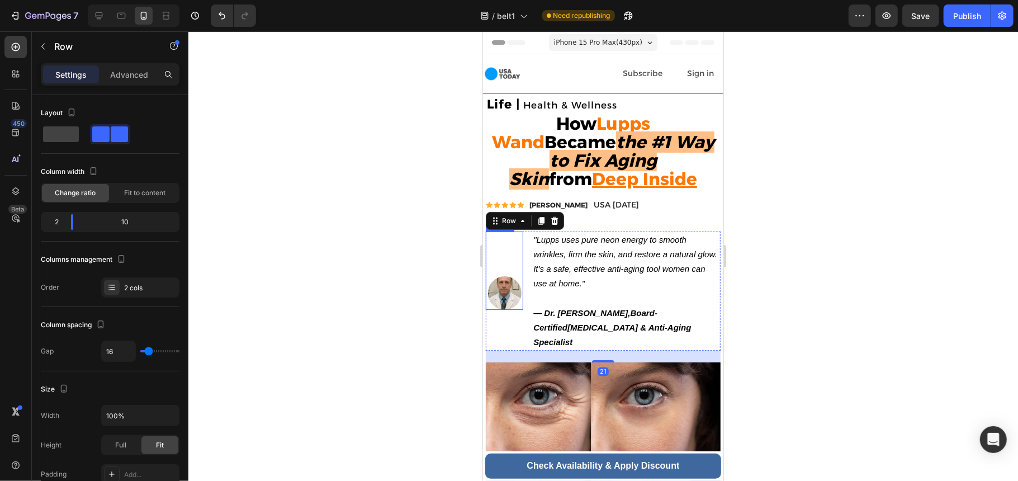
click at [510, 291] on img at bounding box center [505, 293] width 34 height 34
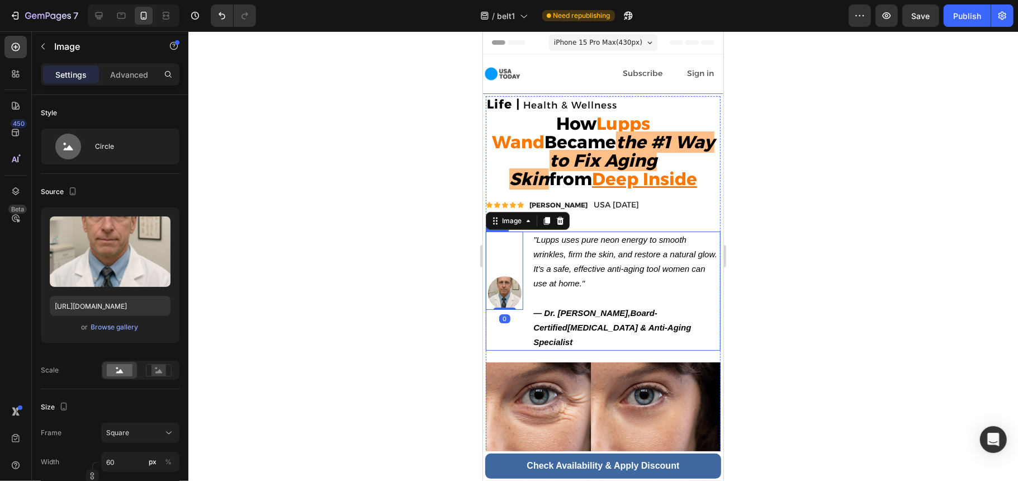
click at [517, 317] on div "Image 0" at bounding box center [503, 291] width 37 height 120
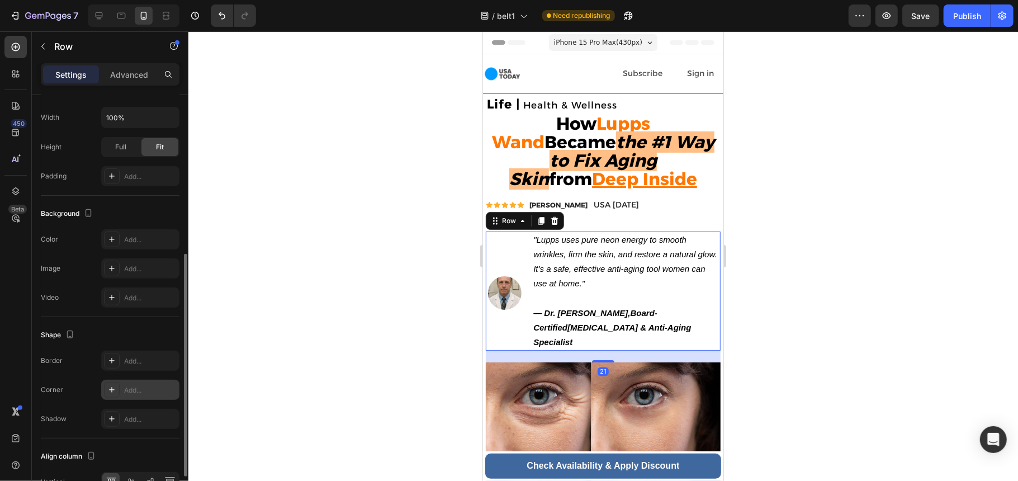
scroll to position [365, 0]
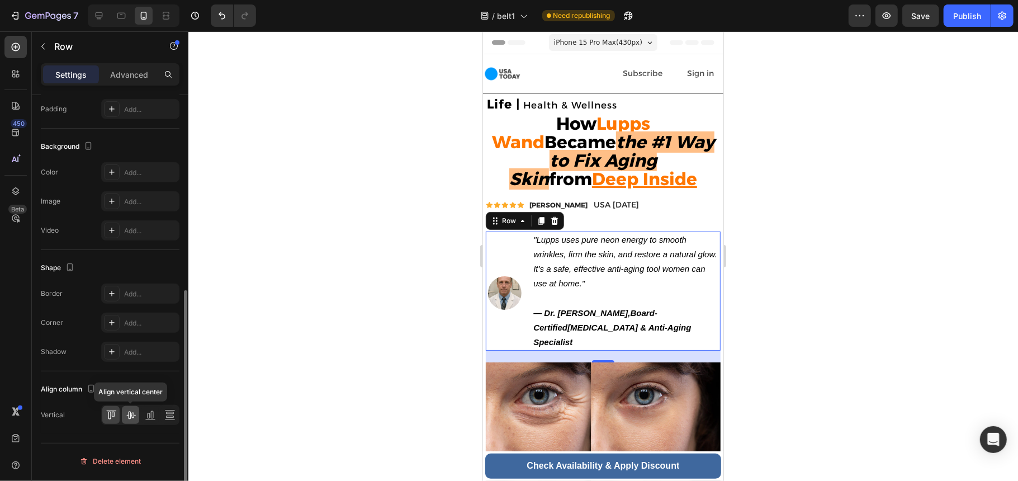
click at [130, 417] on icon at bounding box center [130, 414] width 11 height 11
click at [114, 417] on icon at bounding box center [112, 415] width 3 height 6
click at [151, 416] on icon at bounding box center [150, 414] width 11 height 11
click at [179, 415] on div at bounding box center [140, 415] width 78 height 20
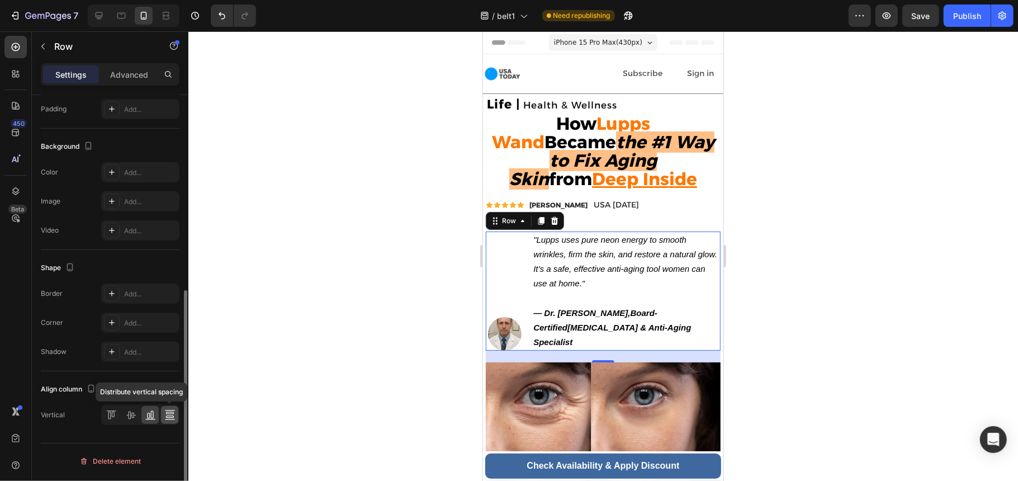
click at [173, 413] on icon at bounding box center [169, 414] width 11 height 11
click at [121, 414] on div at bounding box center [140, 415] width 78 height 20
click at [116, 414] on div at bounding box center [110, 415] width 17 height 18
click at [133, 415] on icon at bounding box center [130, 416] width 9 height 8
click at [101, 416] on div at bounding box center [140, 415] width 78 height 20
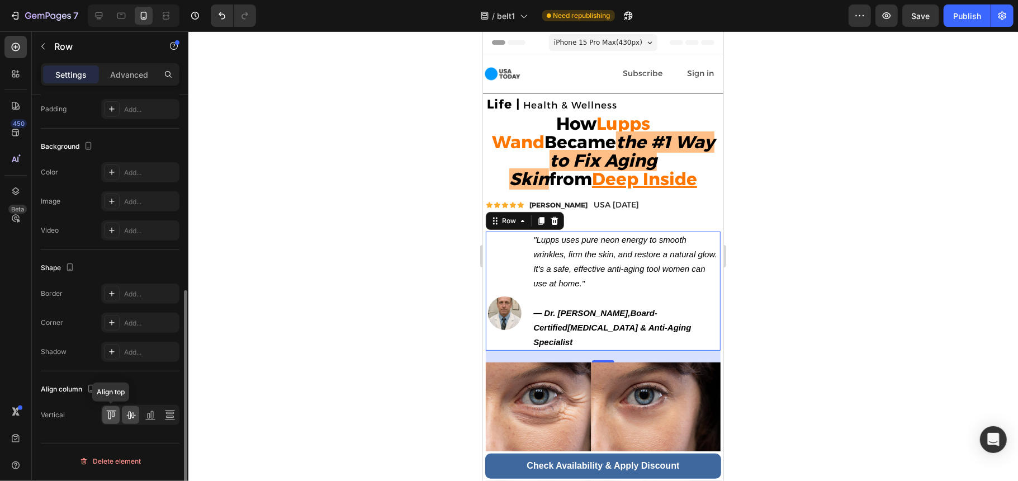
click at [110, 417] on icon at bounding box center [111, 414] width 11 height 11
click at [577, 291] on p ""Lupps uses pure neon energy to smooth wrinkles, firm the skin, and restore a n…" at bounding box center [626, 268] width 186 height 73
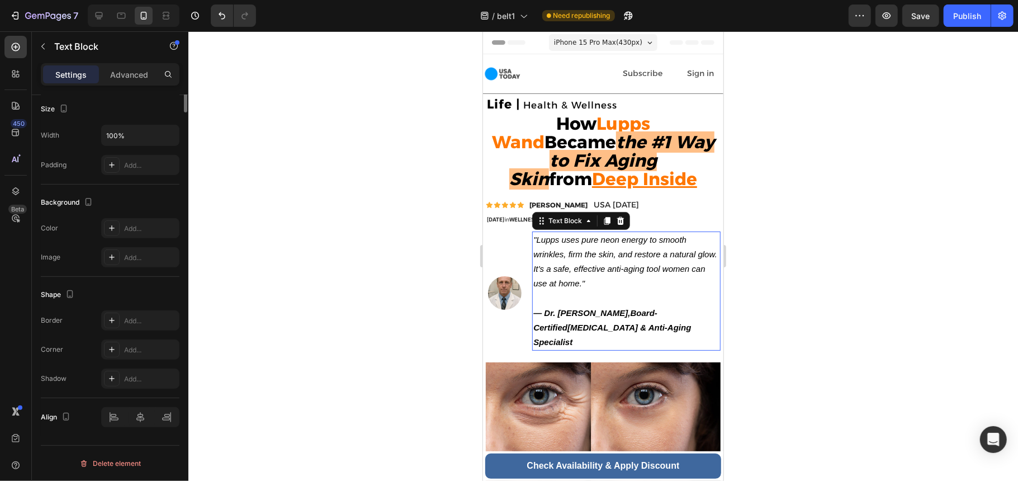
scroll to position [0, 0]
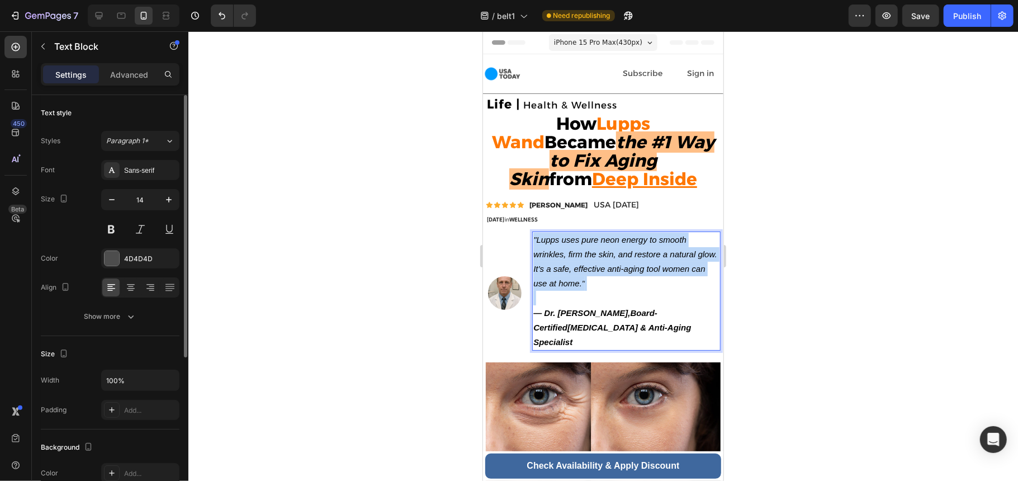
click at [636, 284] on p ""Lupps uses pure neon energy to smooth wrinkles, firm the skin, and restore a n…" at bounding box center [626, 268] width 186 height 73
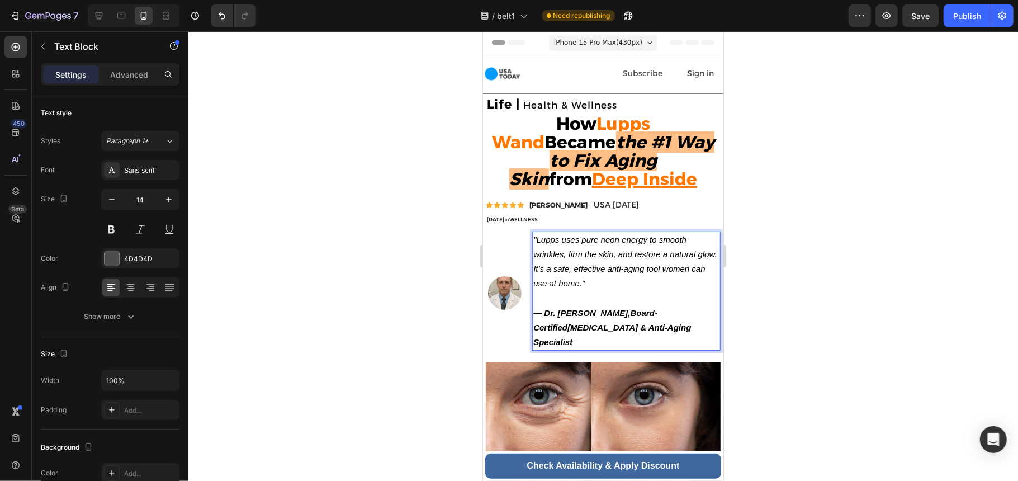
click at [645, 305] on p "— Dr. [PERSON_NAME], Board-Certified [MEDICAL_DATA] & Anti-Aging Specialist" at bounding box center [626, 327] width 186 height 44
click at [694, 327] on p "— Dr. [PERSON_NAME], Board-Certified [MEDICAL_DATA] & Anti-Aging Specialist" at bounding box center [626, 327] width 186 height 44
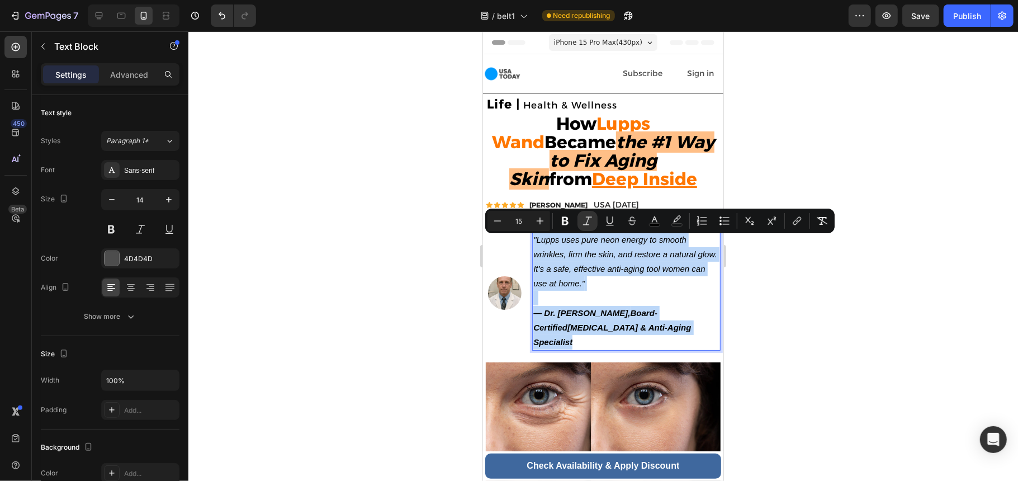
drag, startPoint x: 694, startPoint y: 326, endPoint x: 532, endPoint y: 241, distance: 182.6
click at [532, 241] on div ""Lupps uses pure neon energy to smooth wrinkles, firm the skin, and restore a n…" at bounding box center [626, 291] width 188 height 120
copy div ""Lupps uses pure neon energy to smooth wrinkles, firm the skin, and restore a n…"
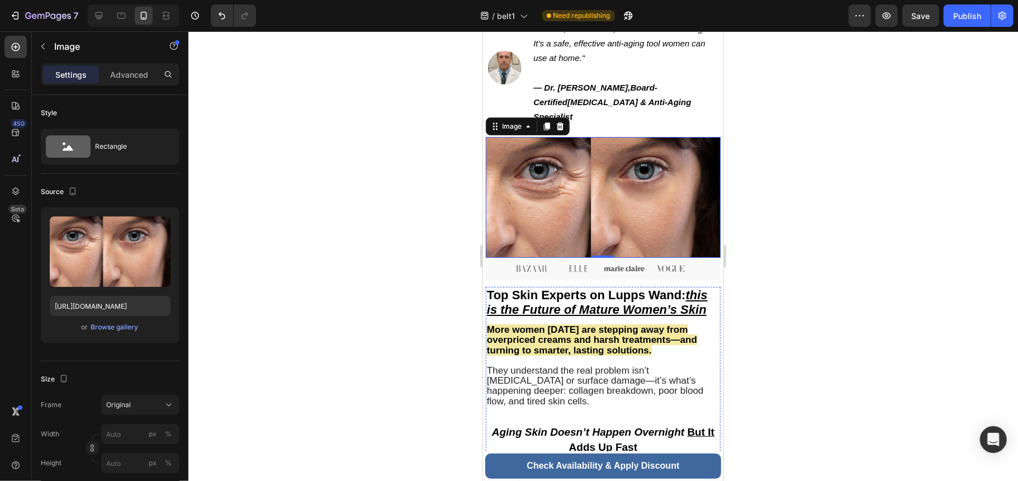
scroll to position [149, 0]
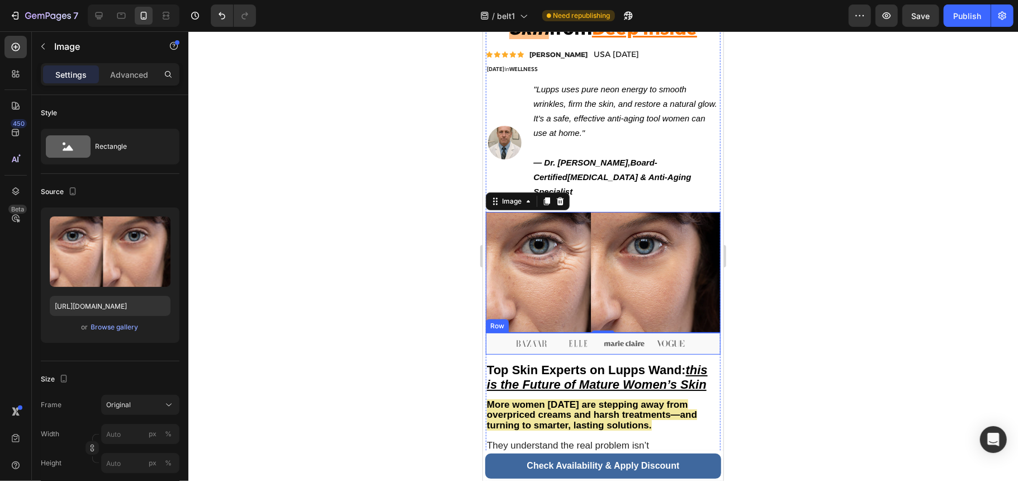
click at [700, 332] on div "Image Image Image Image Image Row" at bounding box center [602, 343] width 235 height 22
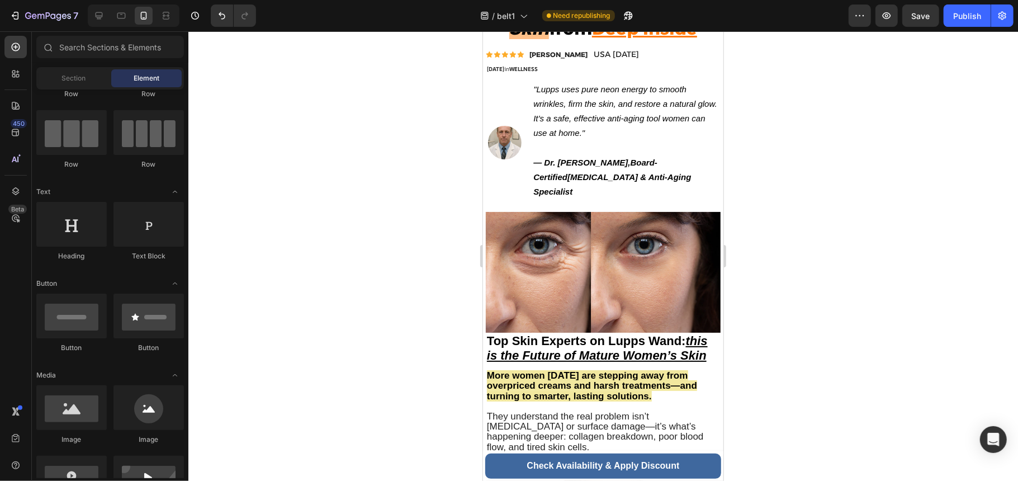
scroll to position [0, 0]
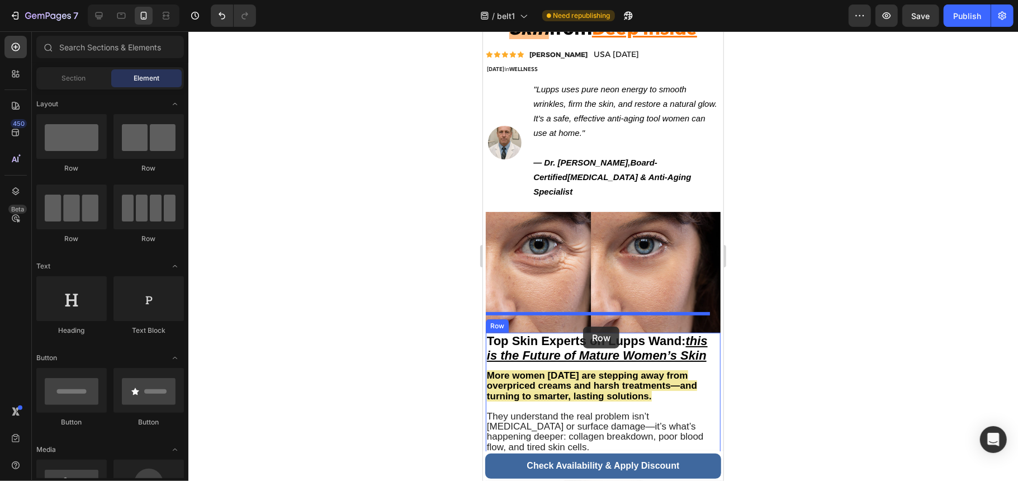
drag, startPoint x: 575, startPoint y: 194, endPoint x: 583, endPoint y: 326, distance: 132.2
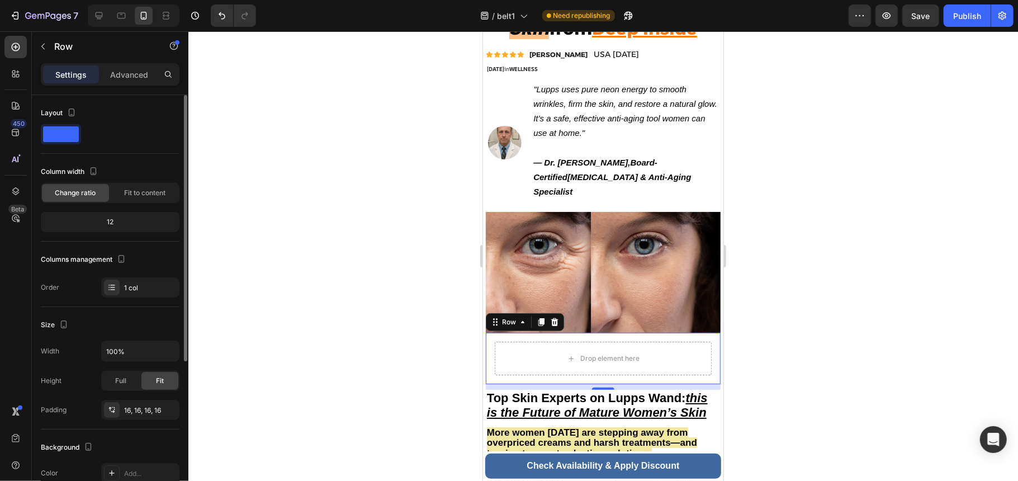
click at [78, 78] on p "Settings" at bounding box center [70, 75] width 31 height 12
click at [140, 74] on p "Advanced" at bounding box center [129, 75] width 38 height 12
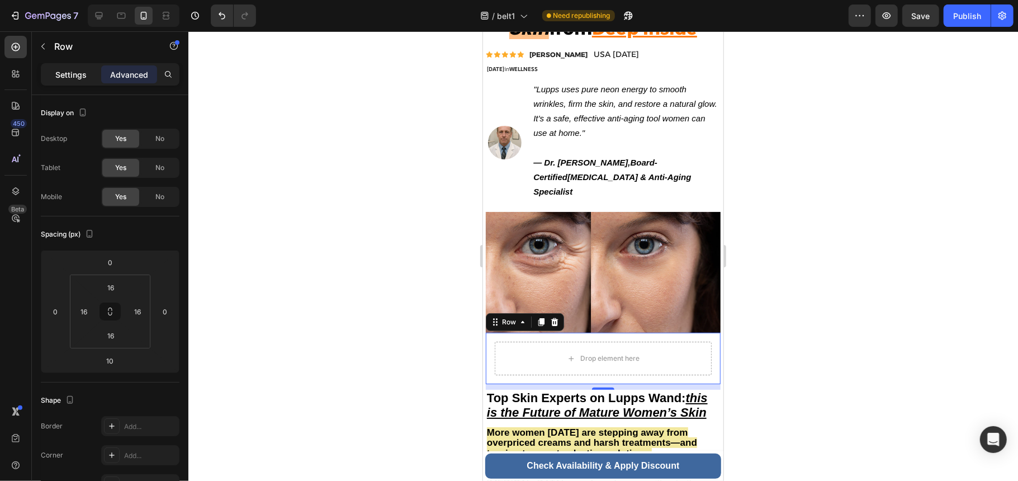
click at [55, 78] on p "Settings" at bounding box center [70, 75] width 31 height 12
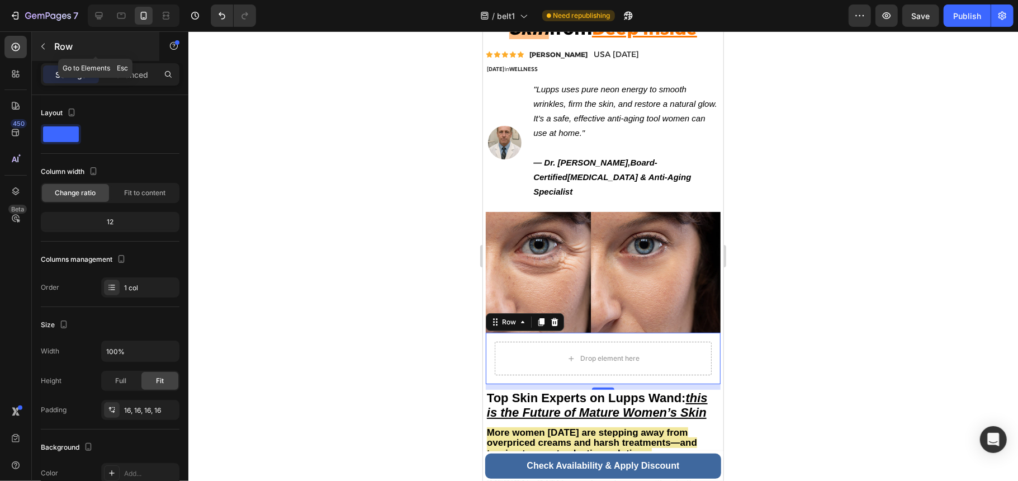
click at [46, 47] on icon "button" at bounding box center [43, 46] width 9 height 9
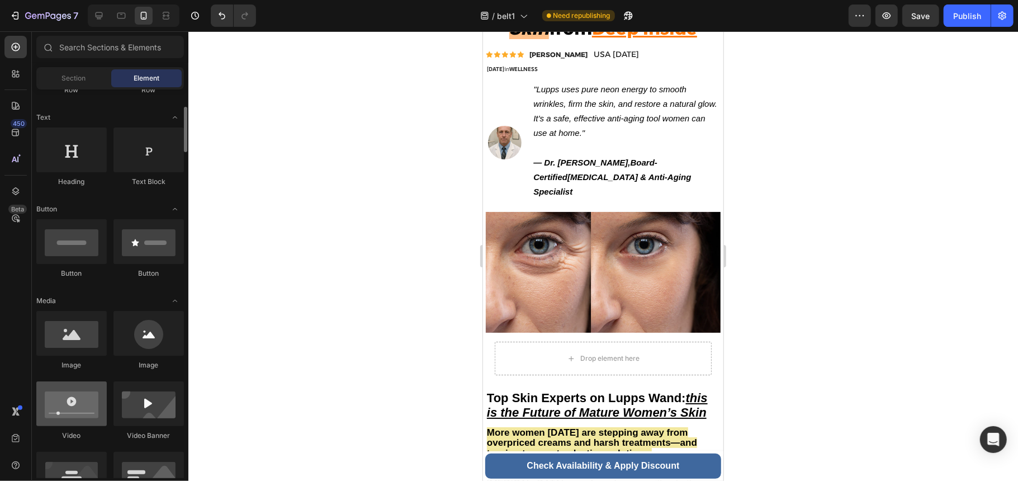
scroll to position [224, 0]
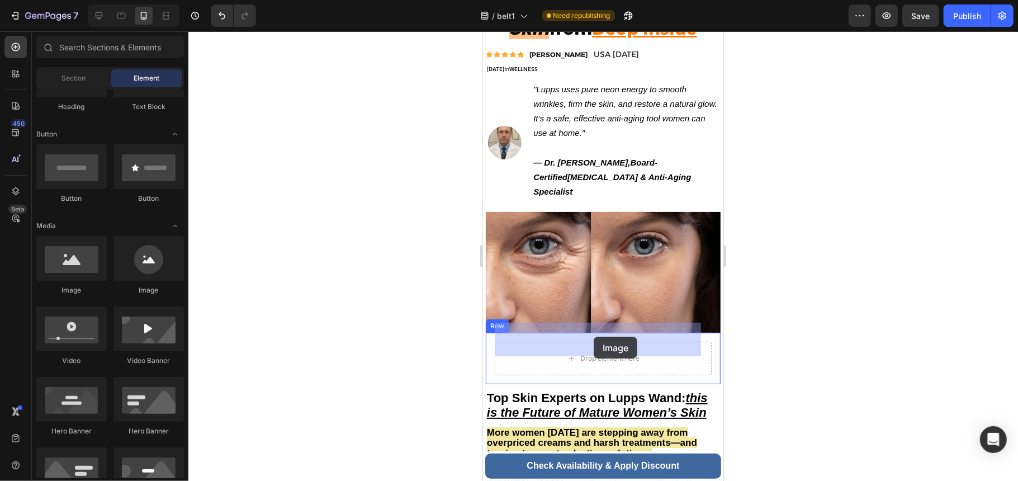
drag, startPoint x: 562, startPoint y: 294, endPoint x: 593, endPoint y: 336, distance: 52.8
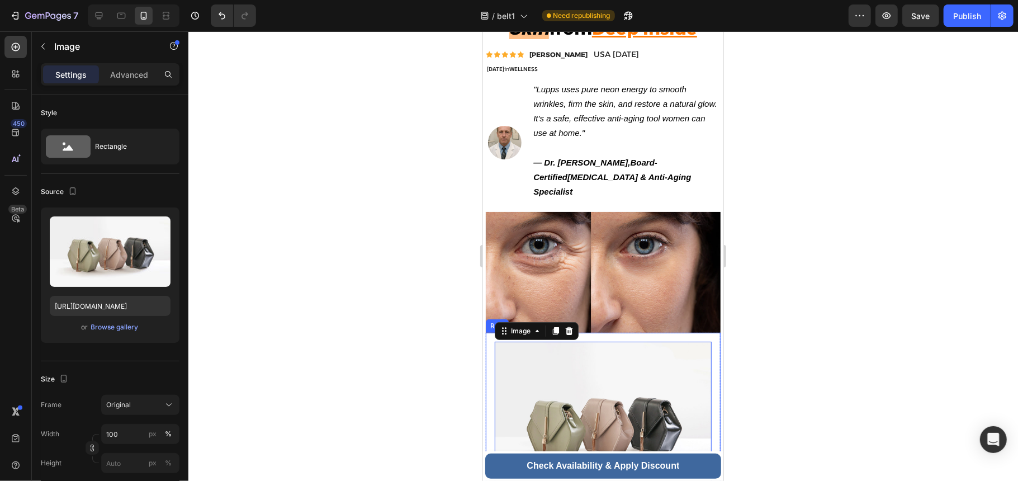
scroll to position [372, 0]
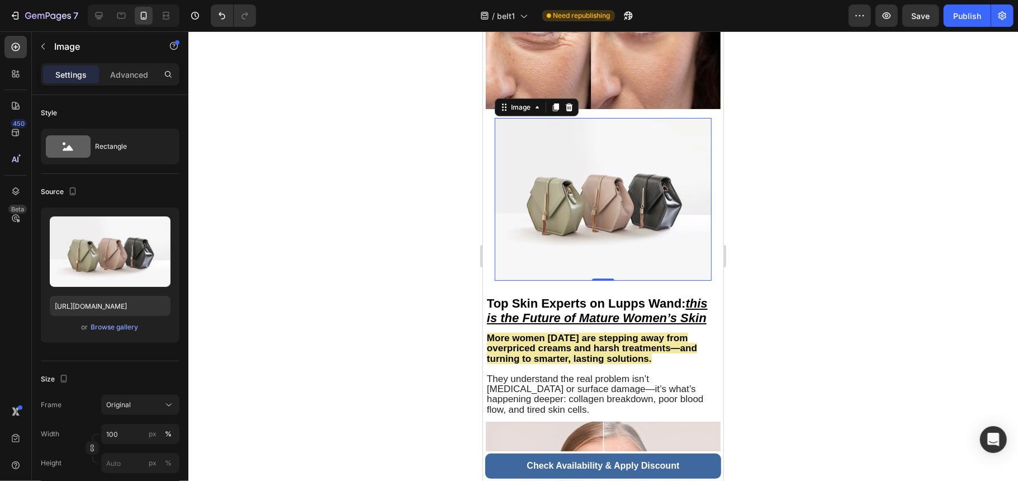
click at [602, 226] on img at bounding box center [602, 198] width 217 height 163
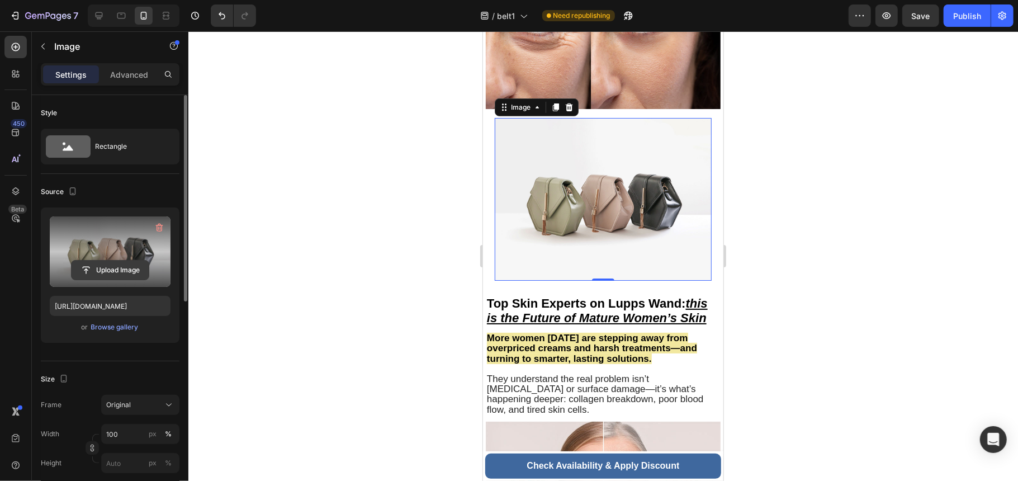
click at [120, 269] on input "file" at bounding box center [110, 270] width 77 height 19
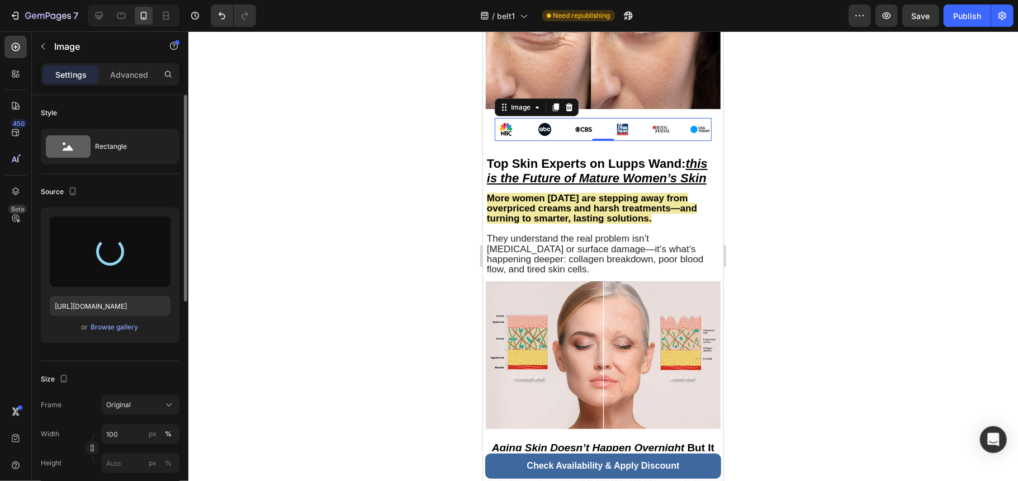
type input "https://cdn.shopify.com/s/files/1/0755/2054/0930/files/gempages_577977726632198…"
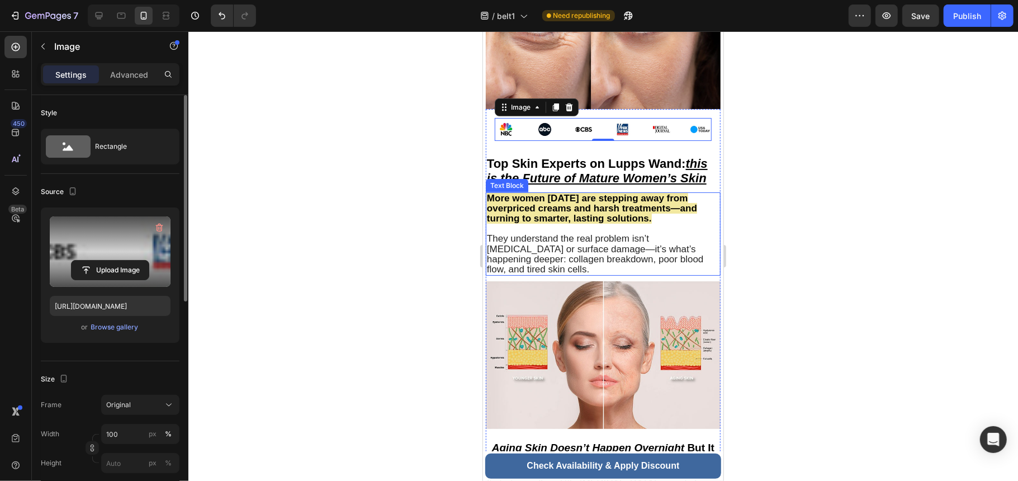
click at [607, 200] on strong "More women [DATE] are stepping away from overpriced creams and harsh treatments…" at bounding box center [591, 207] width 210 height 31
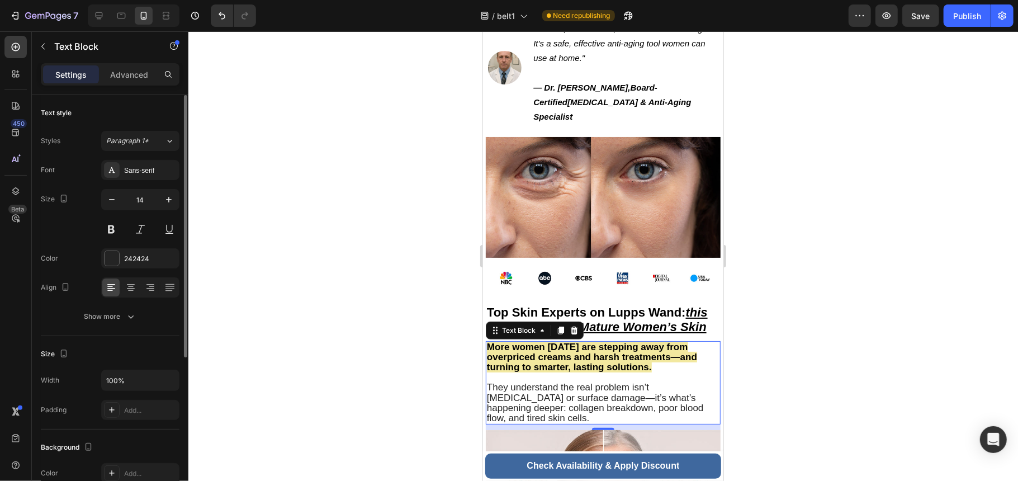
scroll to position [298, 0]
